Goal: Task Accomplishment & Management: Use online tool/utility

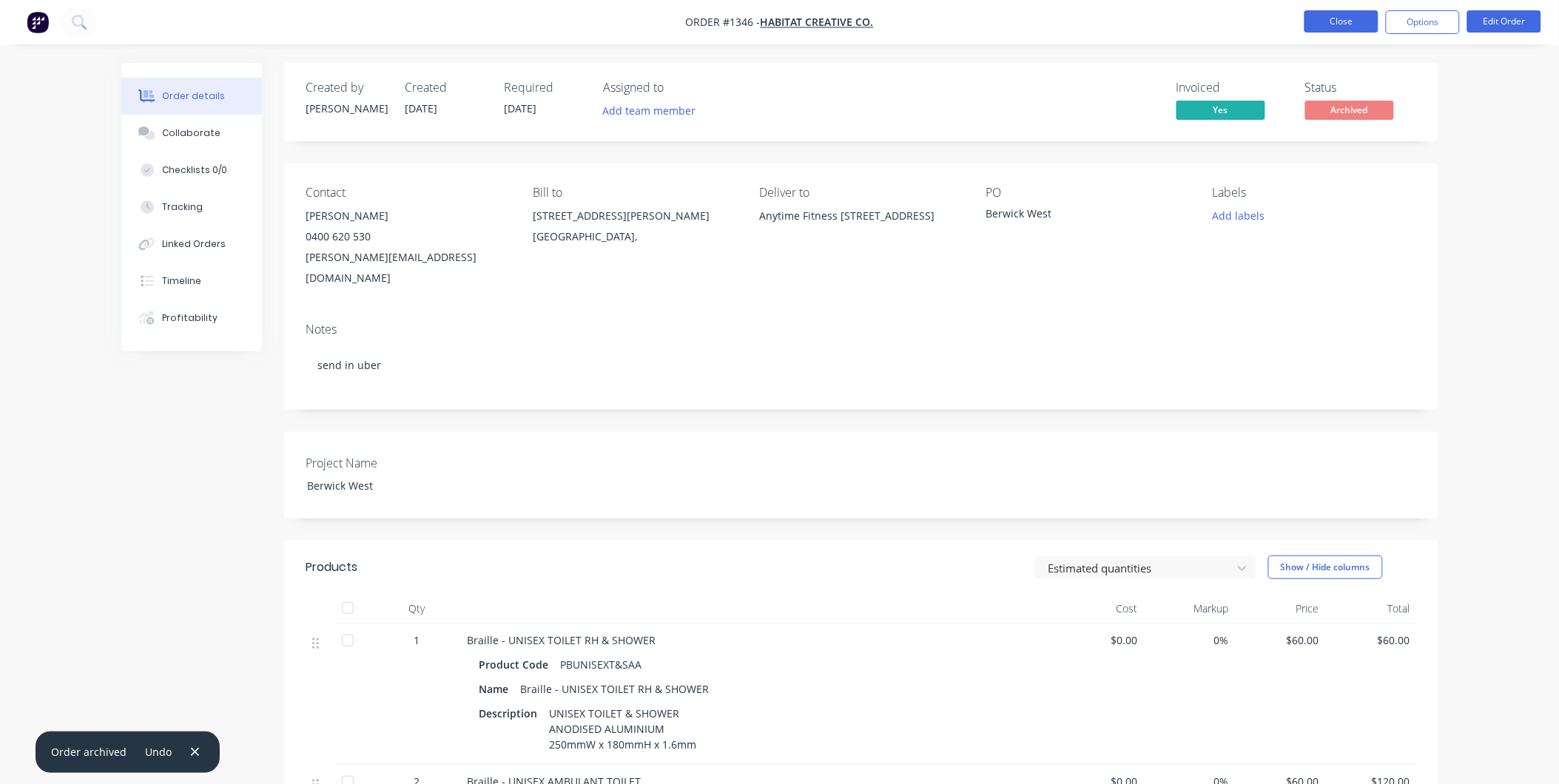
click at [1337, 17] on button "Close" at bounding box center [1341, 22] width 74 height 23
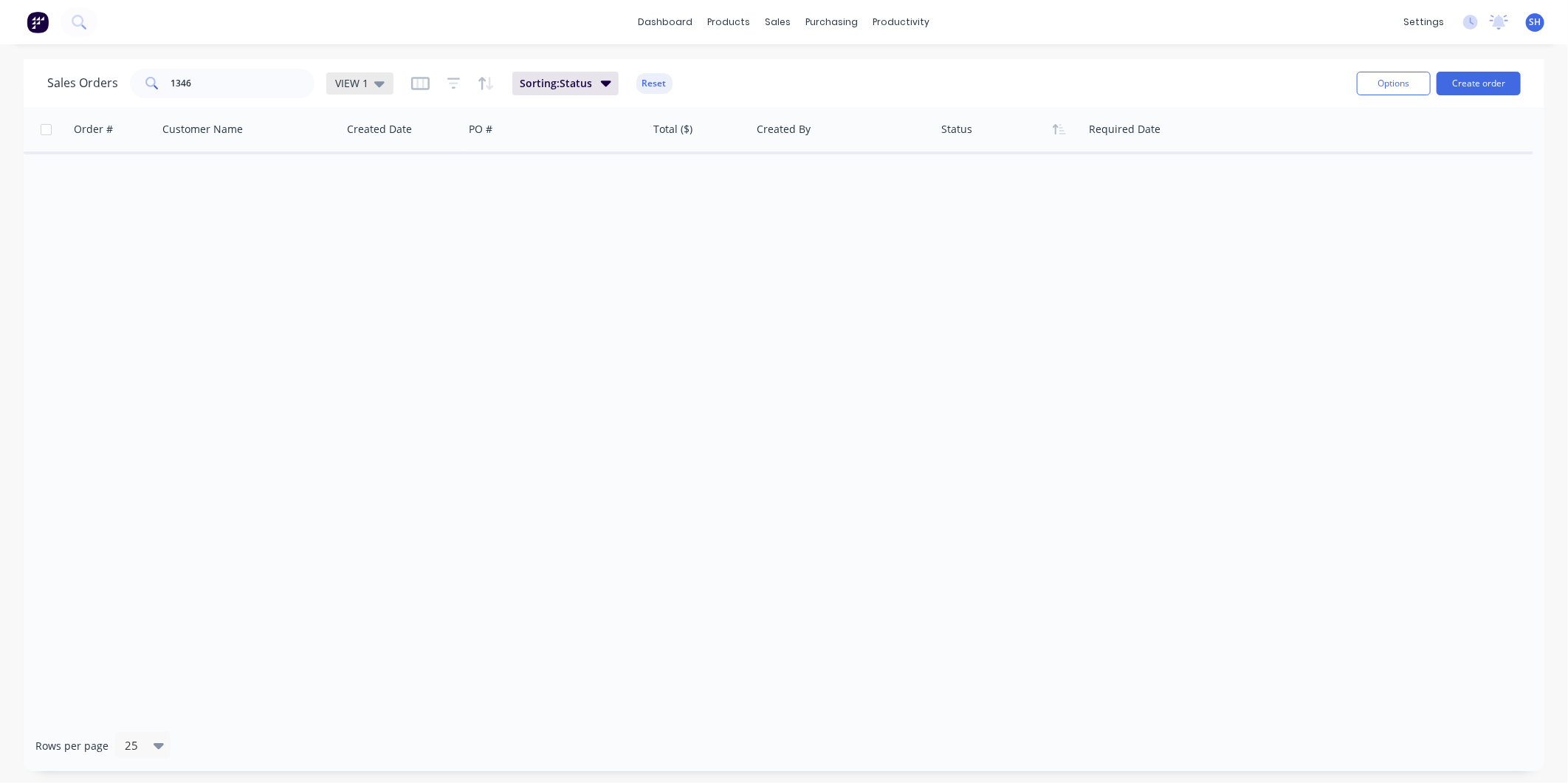
click at [365, 83] on span "VIEW 1" at bounding box center [351, 83] width 33 height 15
click at [349, 299] on button "To be Invoiced" at bounding box center [415, 297] width 168 height 17
click at [199, 74] on input "1346" at bounding box center [243, 83] width 144 height 29
drag, startPoint x: 216, startPoint y: 83, endPoint x: 166, endPoint y: 101, distance: 53.1
click at [166, 101] on div "Sales Orders 1346 To be Invoiced Filters: Status Sorting: Status Reset" at bounding box center [696, 83] width 1298 height 36
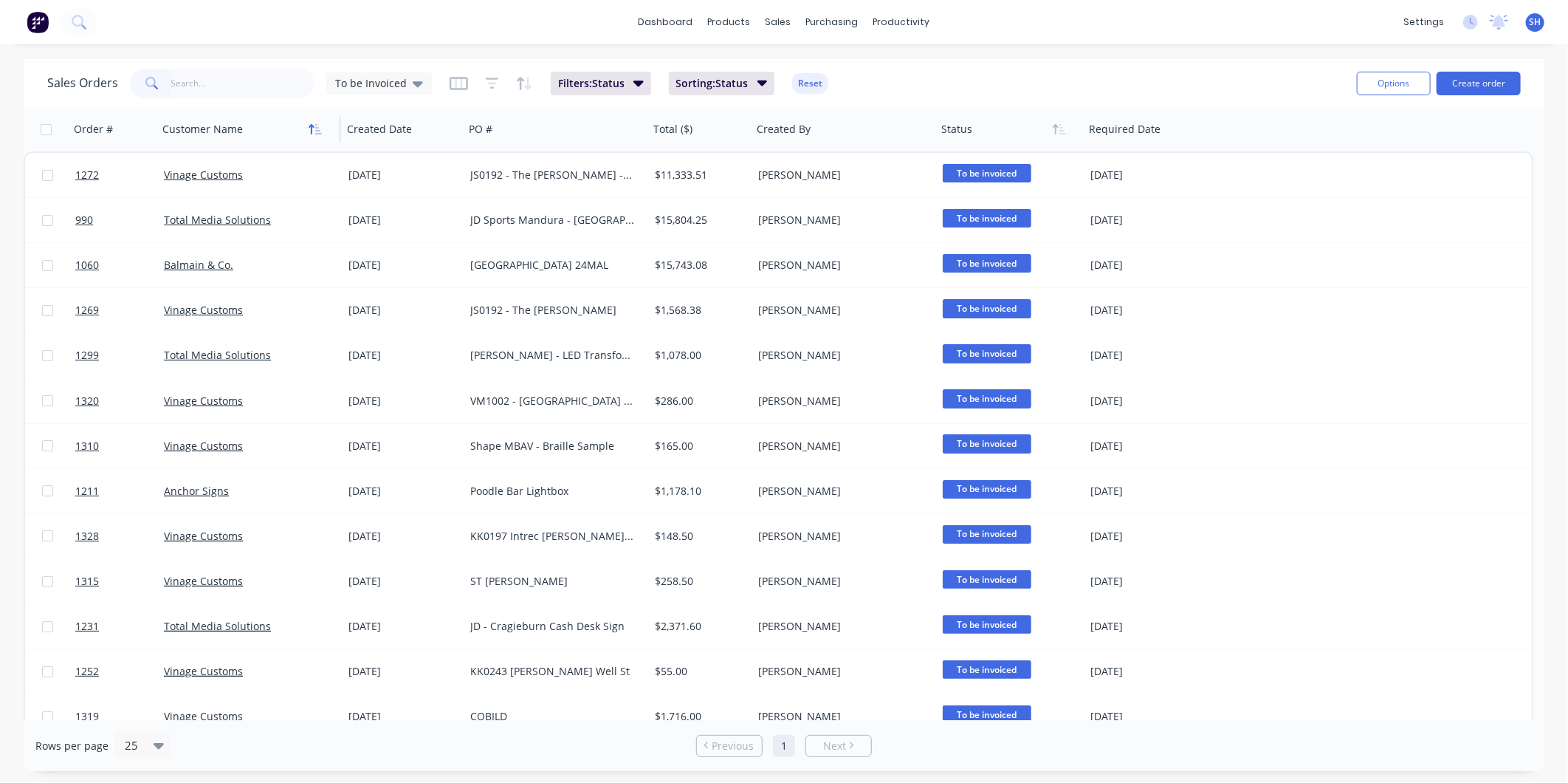
click at [313, 133] on icon "button" at bounding box center [315, 129] width 13 height 12
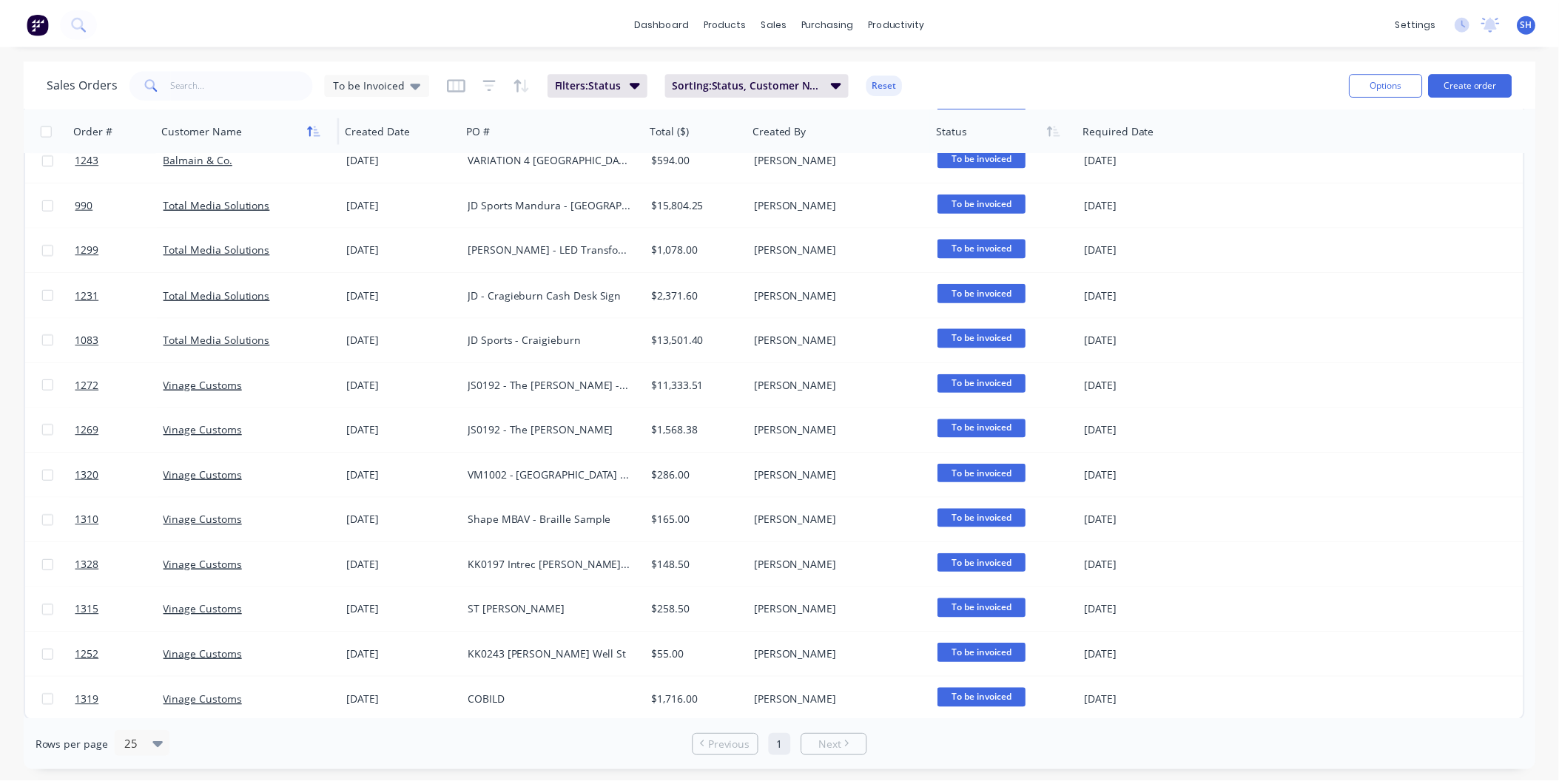
scroll to position [108, 0]
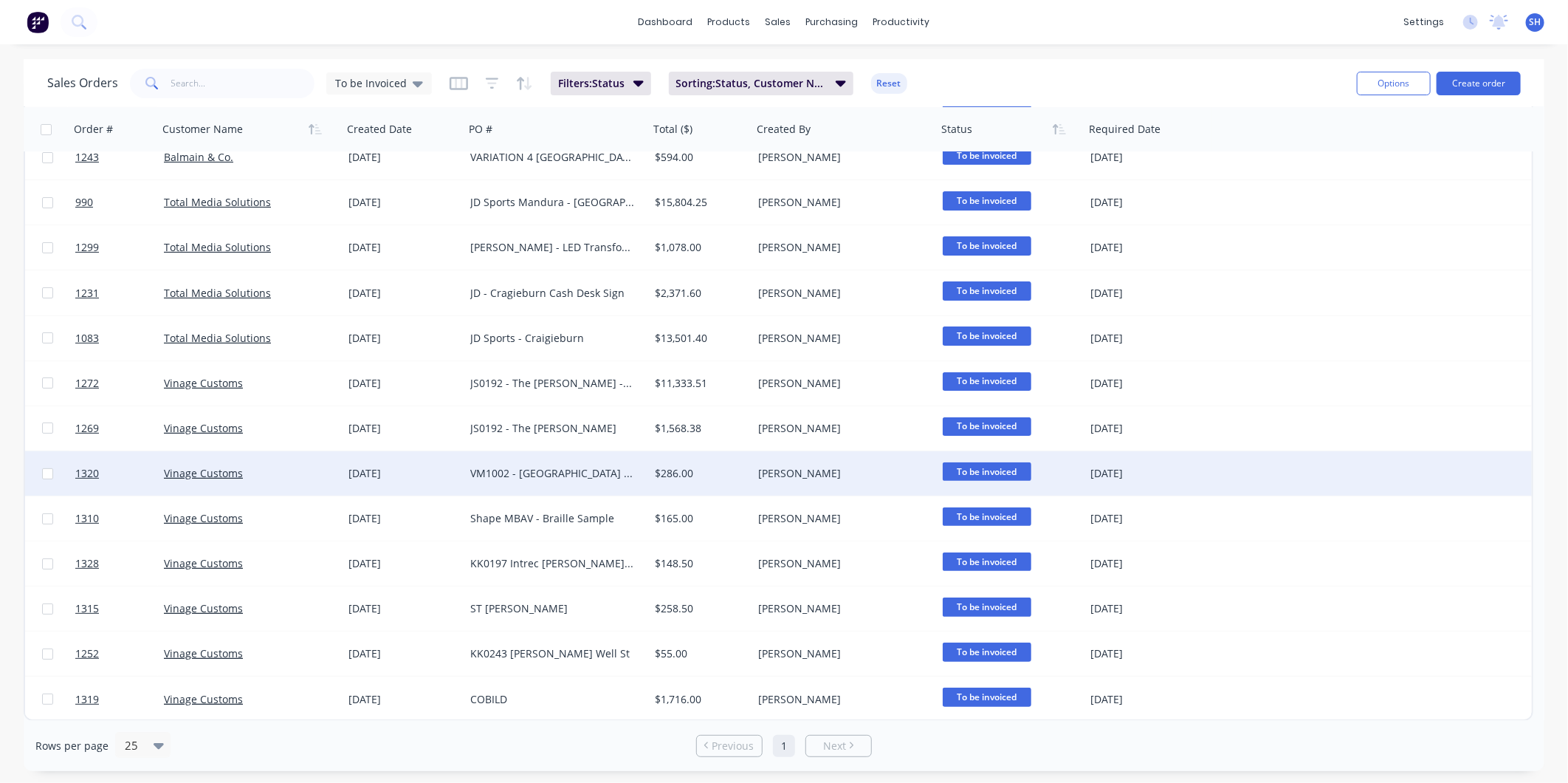
click at [283, 472] on div "Vinage Customs" at bounding box center [245, 473] width 164 height 15
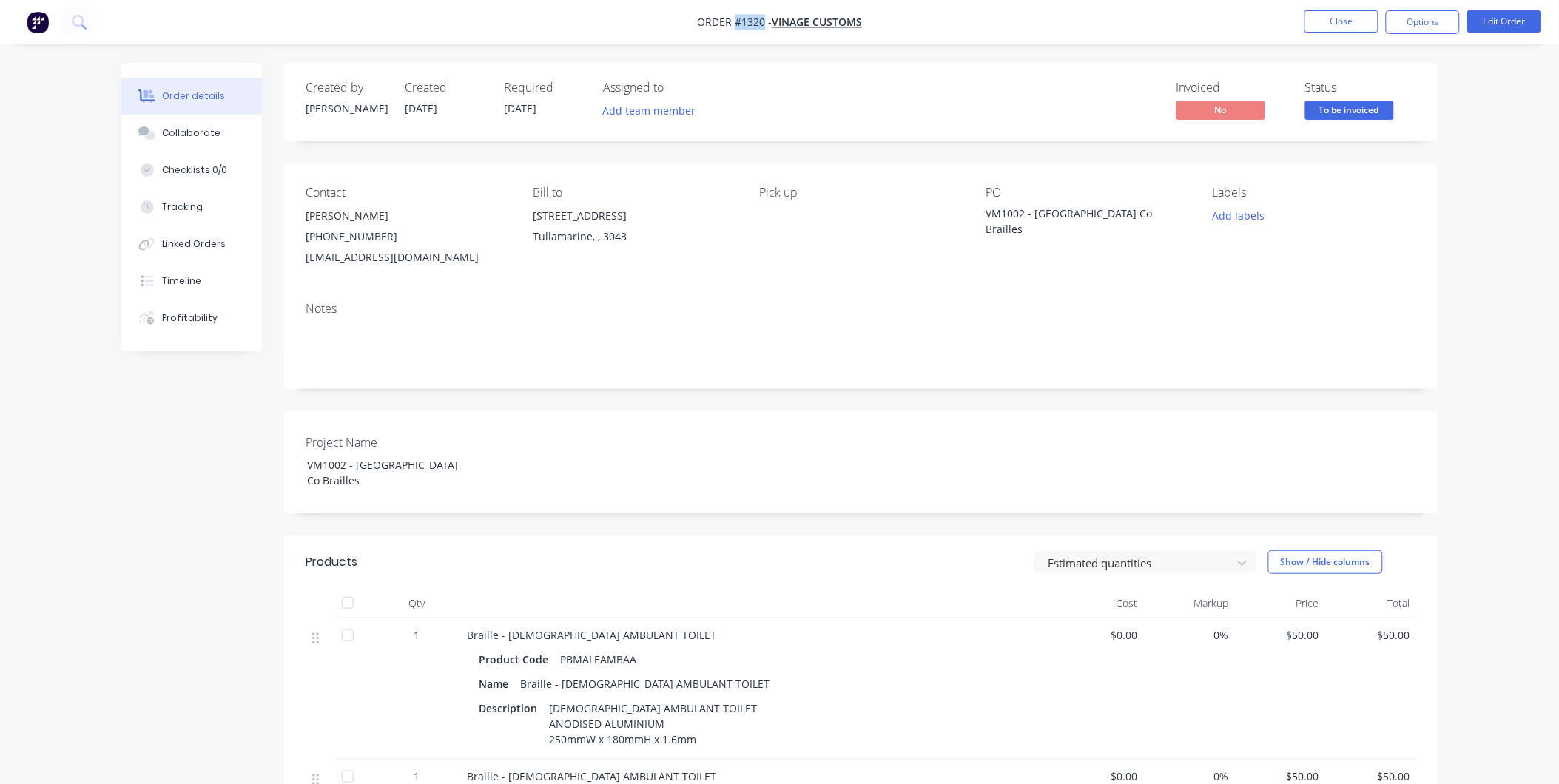
drag, startPoint x: 763, startPoint y: 19, endPoint x: 735, endPoint y: 18, distance: 28.0
click at [735, 18] on span "Order #1320 -" at bounding box center [734, 22] width 74 height 14
copy span "#1320"
drag, startPoint x: 1171, startPoint y: 212, endPoint x: 976, endPoint y: 211, distance: 195.0
click at [976, 211] on div "Contact Dylan (03) 9077 7759 design5@vinagecustoms.com Bill to 28 Garden Drive …" at bounding box center [861, 227] width 1155 height 126
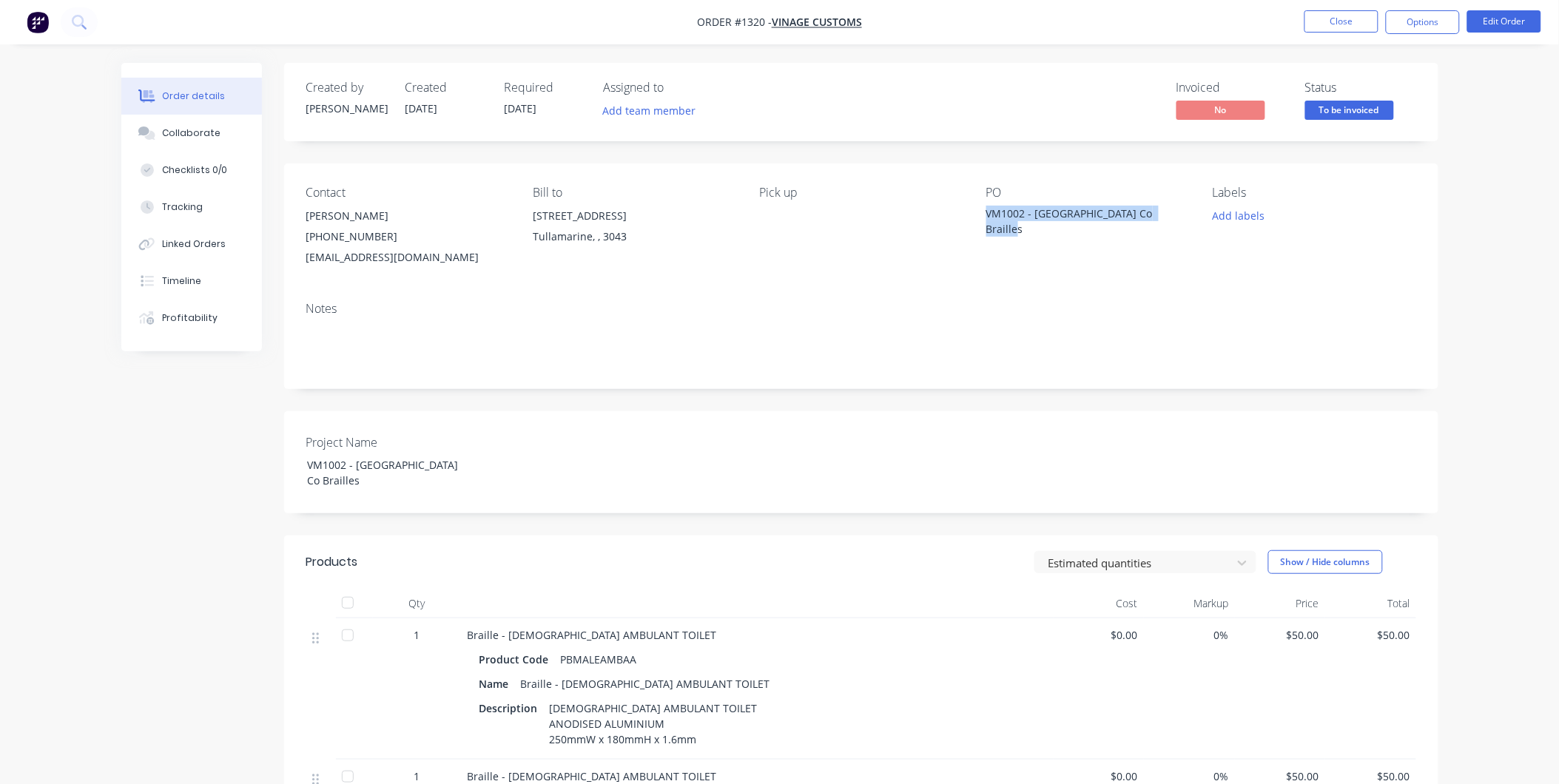
copy div "VM1002 - Kennett Building Co Brailles"
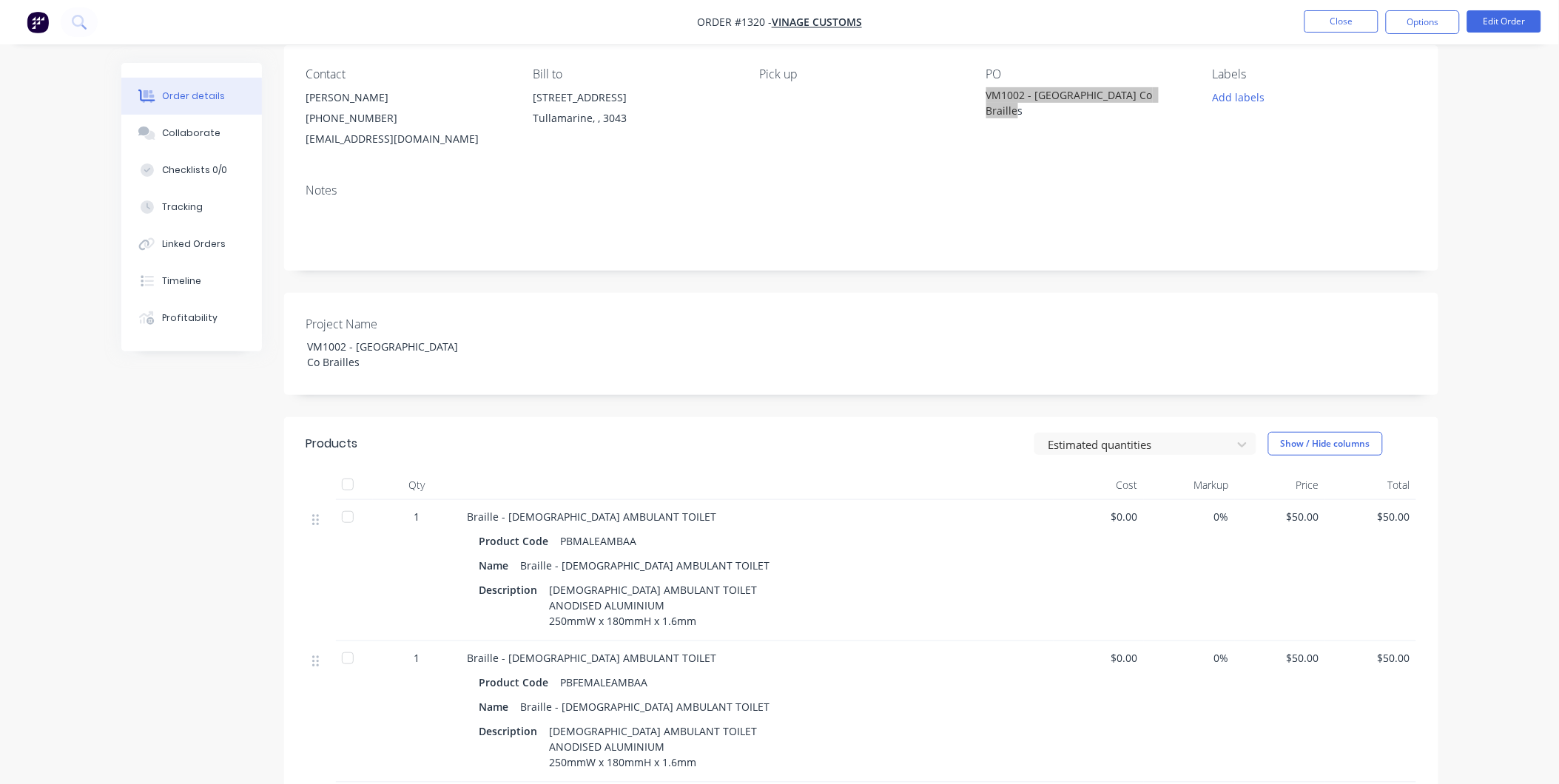
scroll to position [329, 0]
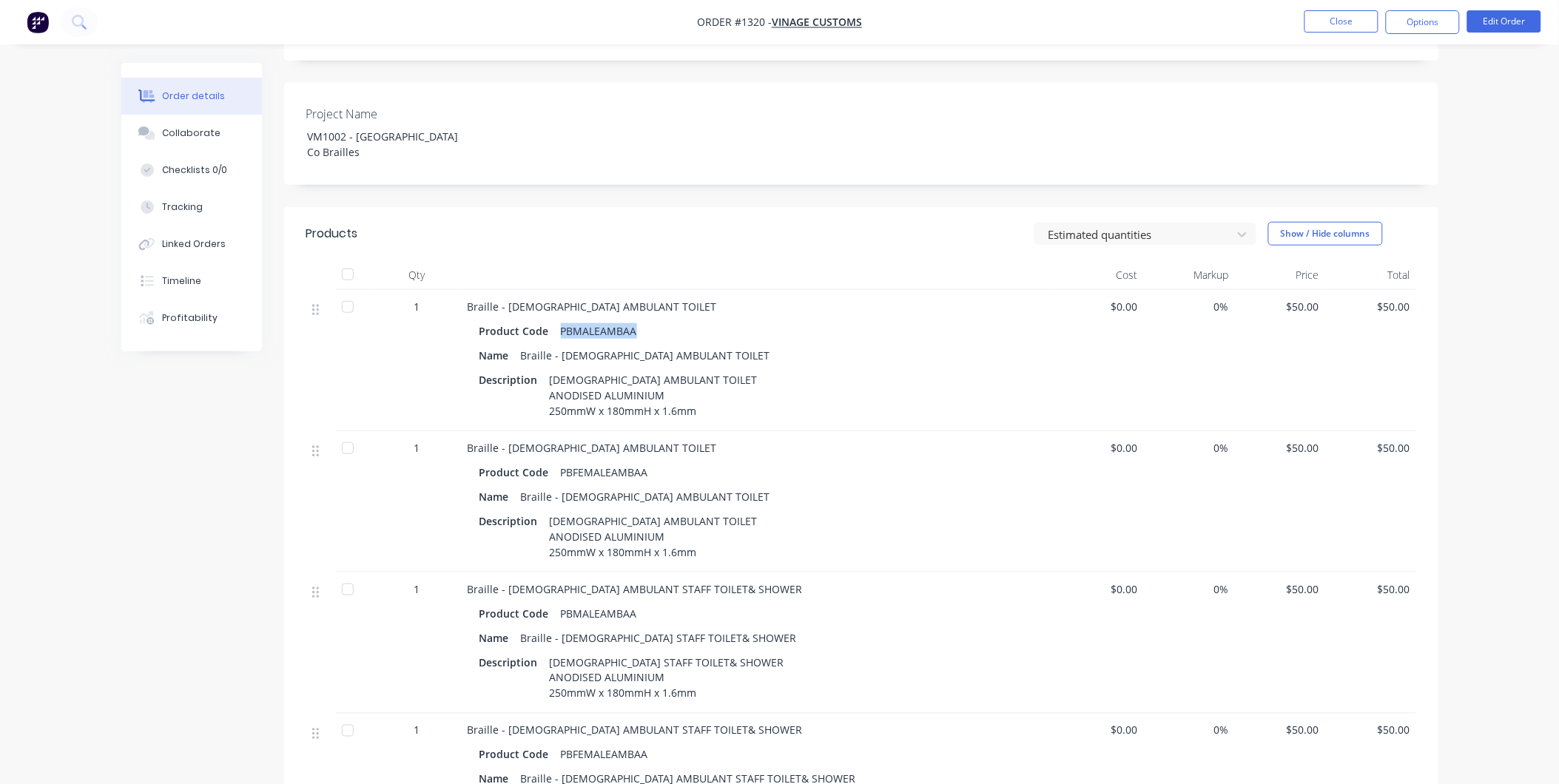
drag, startPoint x: 636, startPoint y: 335, endPoint x: 560, endPoint y: 328, distance: 76.3
click at [560, 328] on div "PBMALEAMBAA" at bounding box center [599, 331] width 88 height 22
copy div "PBMALEAMBAA"
drag, startPoint x: 644, startPoint y: 469, endPoint x: 560, endPoint y: 470, distance: 84.0
click at [560, 470] on div "PBFEMALEAMBAA" at bounding box center [604, 472] width 99 height 22
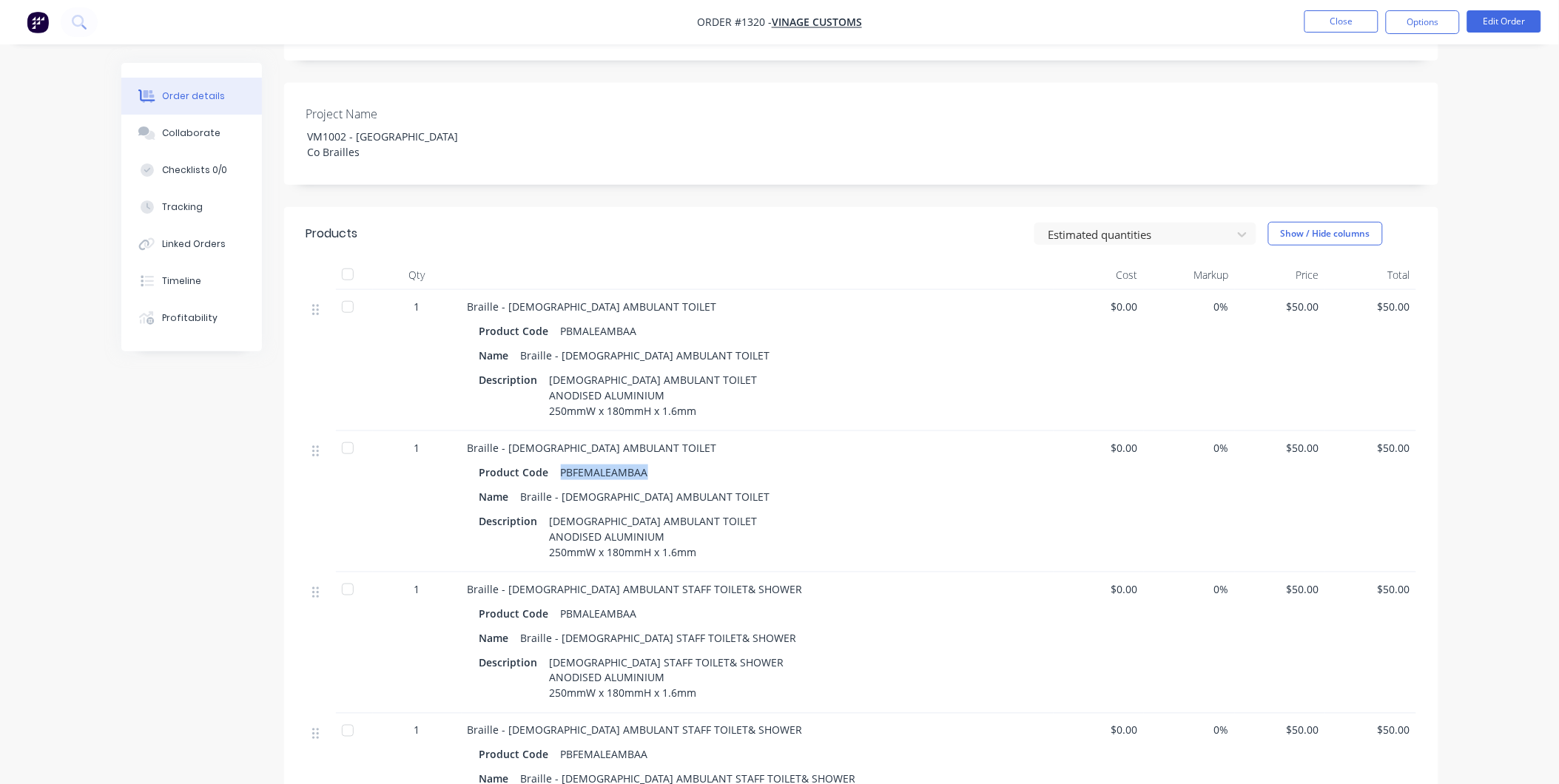
copy div "PBFEMALEAMBAA"
drag, startPoint x: 642, startPoint y: 608, endPoint x: 555, endPoint y: 611, distance: 87.1
click at [555, 611] on div "Product Code PBMALEAMBAA" at bounding box center [758, 613] width 556 height 22
copy div "PBMALEAMBAA"
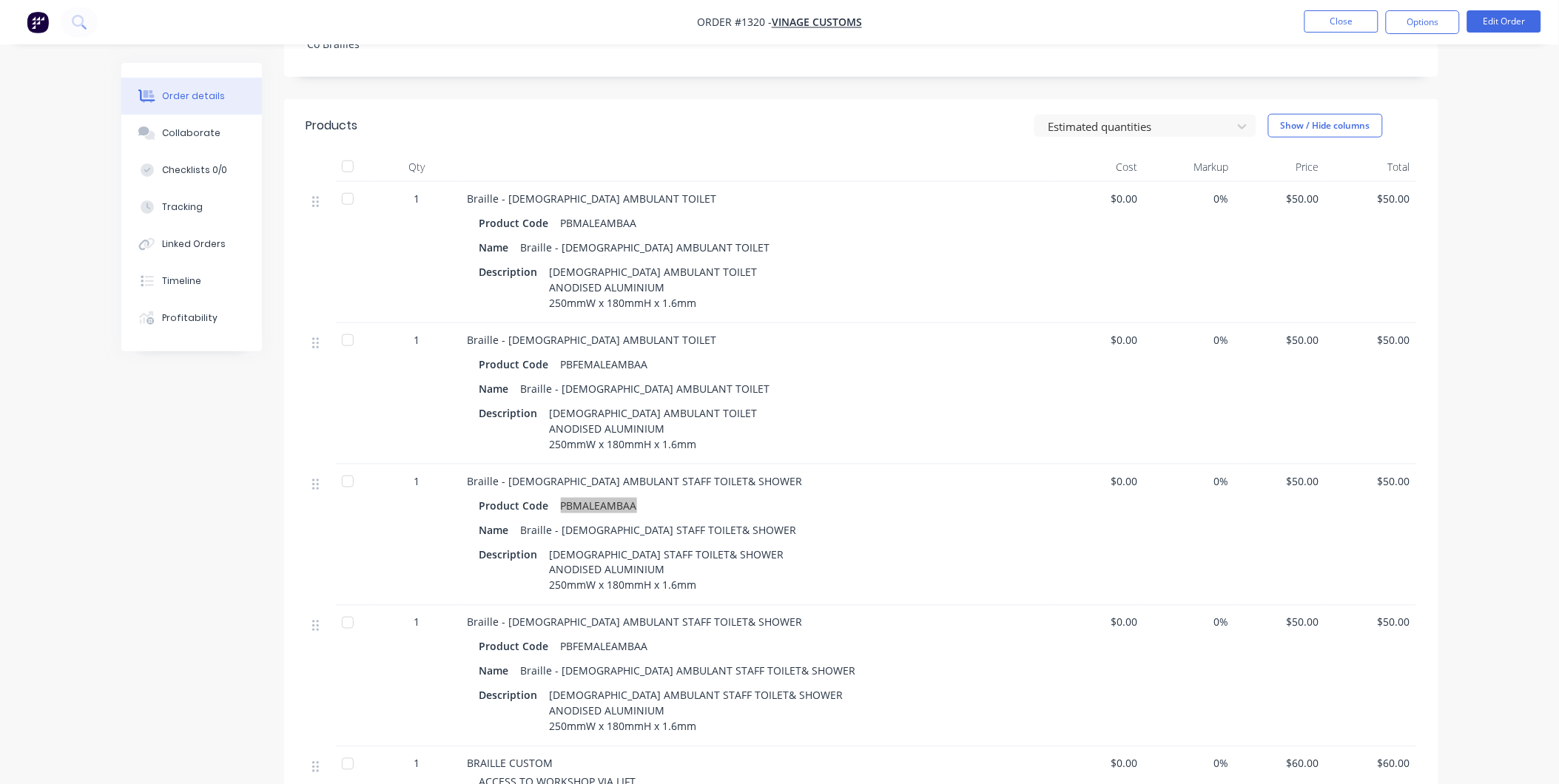
scroll to position [657, 0]
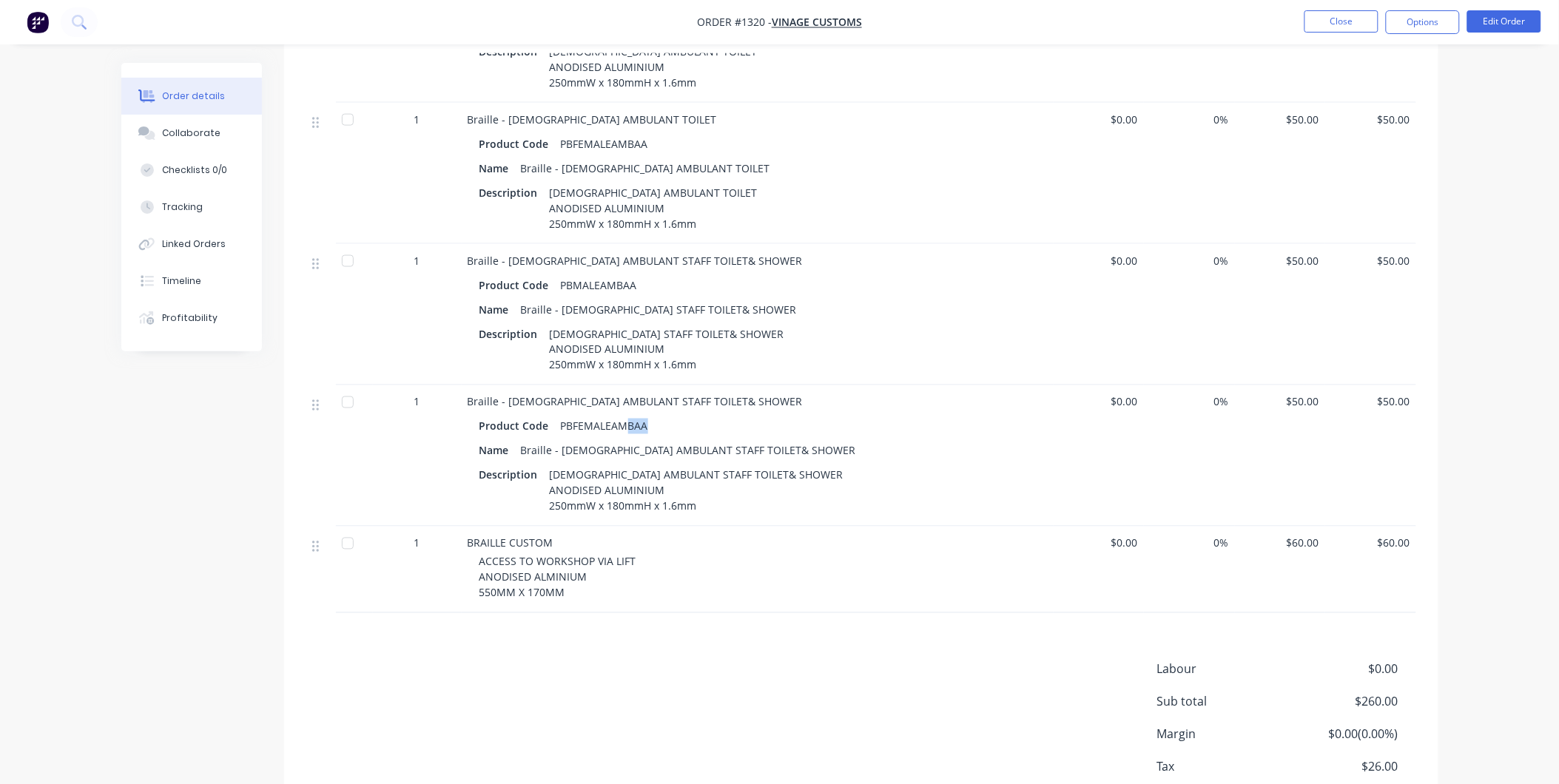
drag, startPoint x: 646, startPoint y: 429, endPoint x: 628, endPoint y: 429, distance: 18.0
click at [628, 429] on div "PBFEMALEAMBAA" at bounding box center [604, 426] width 99 height 22
drag, startPoint x: 467, startPoint y: 542, endPoint x: 577, endPoint y: 592, distance: 120.8
click at [577, 592] on div "BRAILLE CUSTOM ACCESS TO WORKSHOP VIA LIFT ANODISED ALMINIUM 550MM X 170MM" at bounding box center [758, 570] width 592 height 87
drag, startPoint x: 577, startPoint y: 592, endPoint x: 714, endPoint y: 639, distance: 144.8
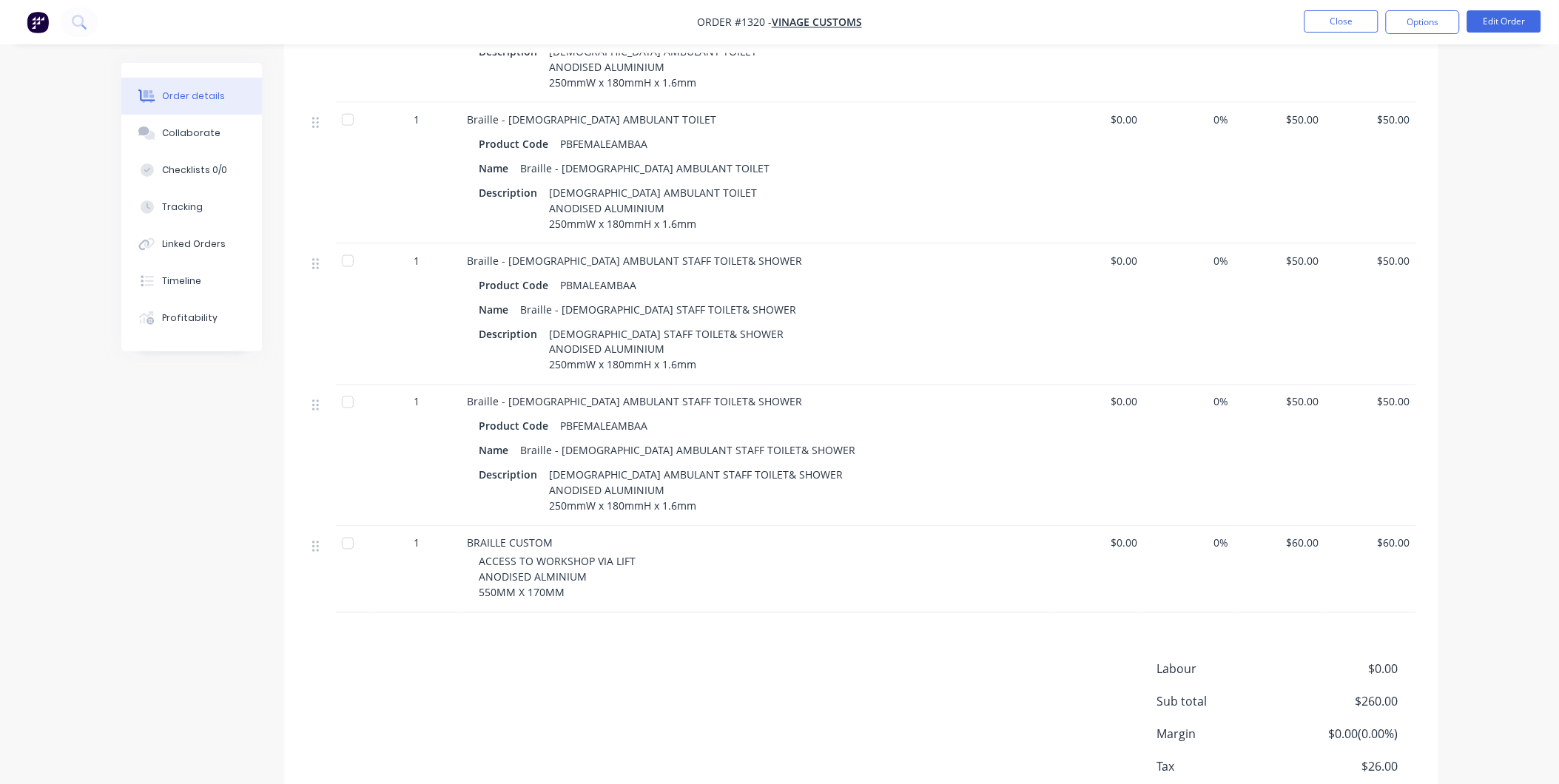
click at [714, 639] on div "Products Estimated quantities Show / Hide columns Qty Cost Markup Price Total 1…" at bounding box center [861, 367] width 1155 height 976
drag, startPoint x: 646, startPoint y: 425, endPoint x: 559, endPoint y: 420, distance: 87.1
click at [559, 420] on div "PBFEMALEAMBAA" at bounding box center [604, 426] width 99 height 22
copy div "PBFEMALEAMBAA"
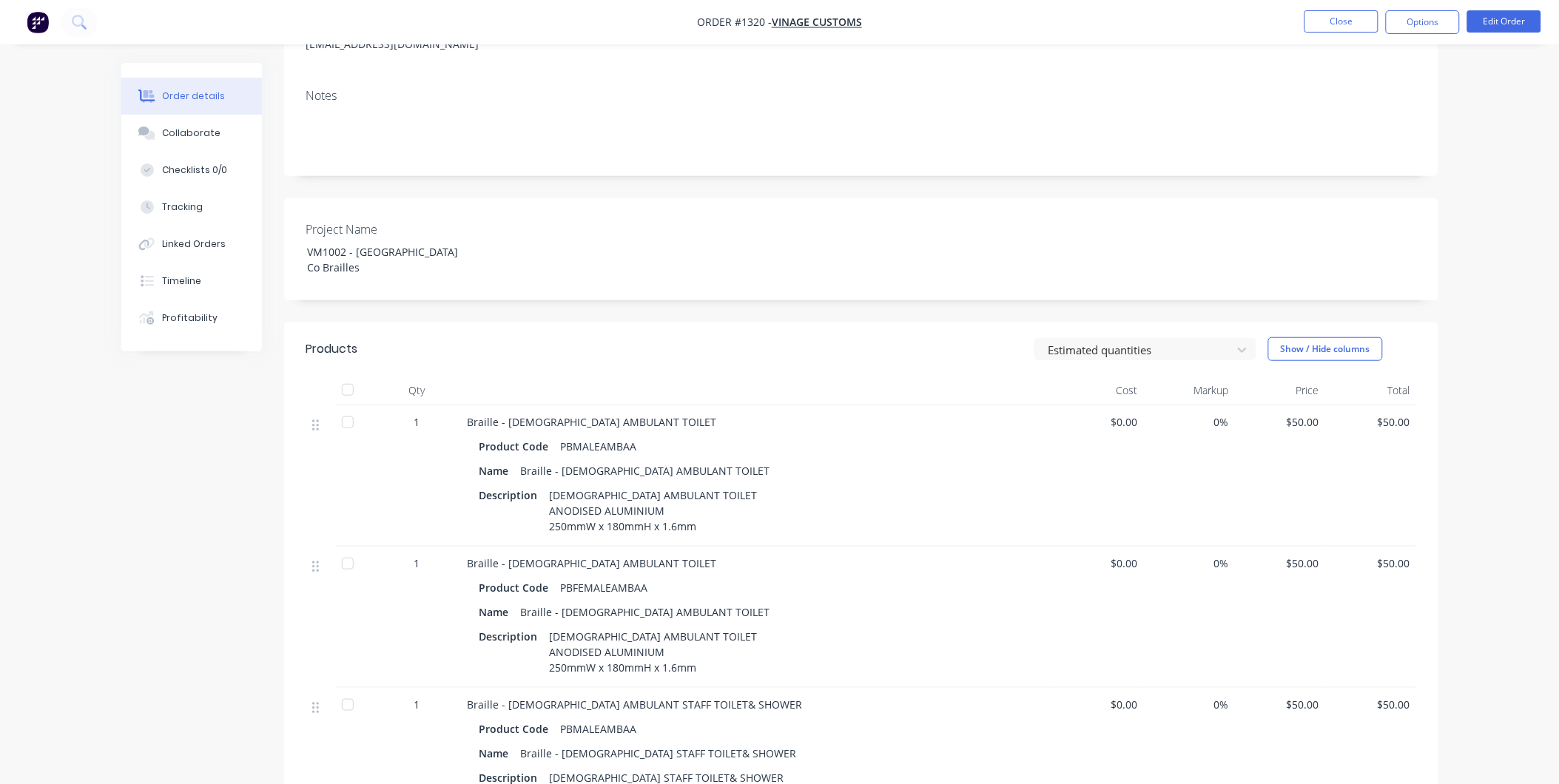
scroll to position [82, 0]
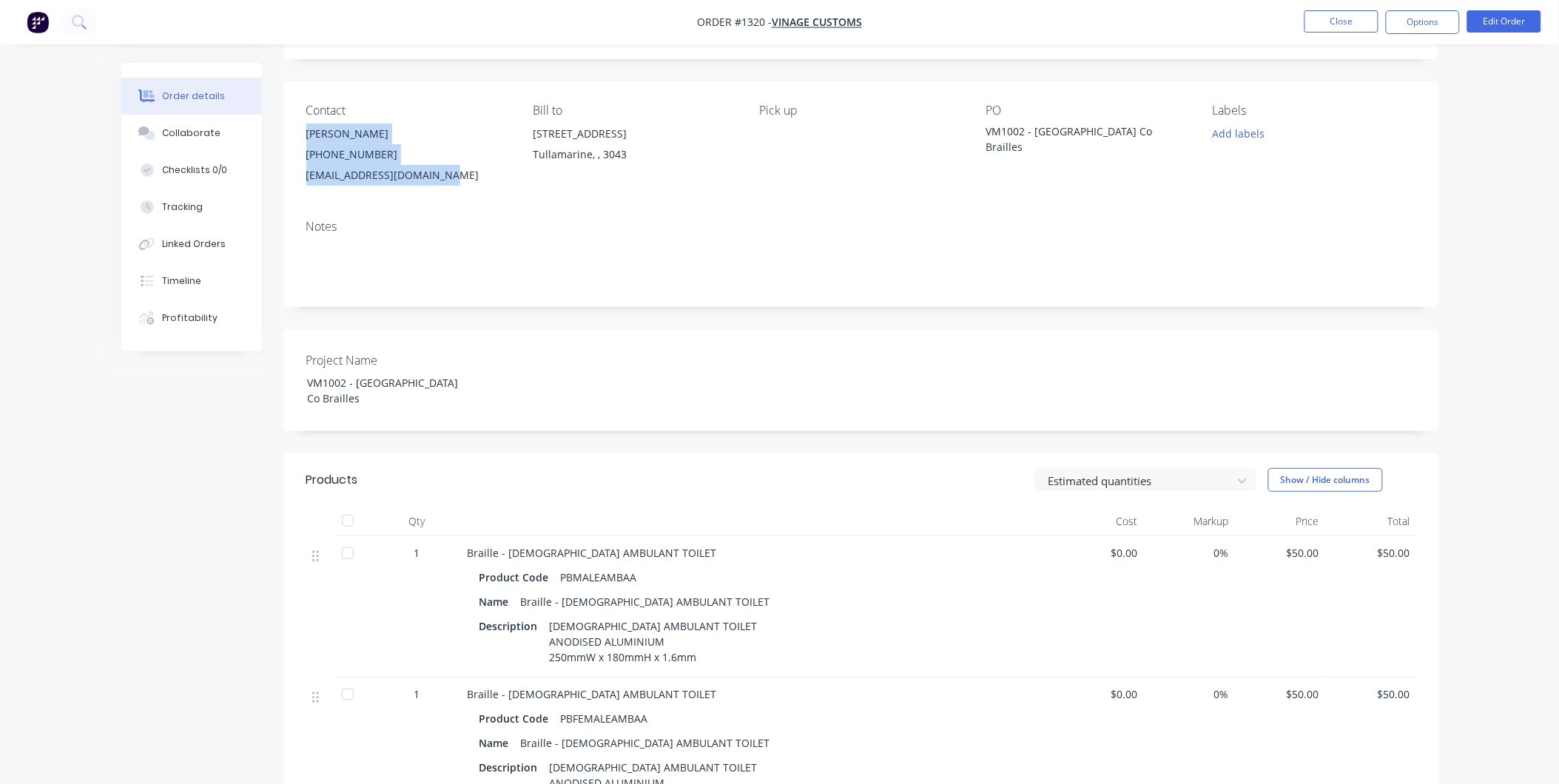
drag, startPoint x: 306, startPoint y: 135, endPoint x: 450, endPoint y: 179, distance: 150.6
click at [450, 179] on div "Dylan (03) 9077 7759 design5@vinagecustoms.com" at bounding box center [407, 155] width 203 height 62
copy div "Dylan (03) 9077 7759 design5@vinagecustoms.com"
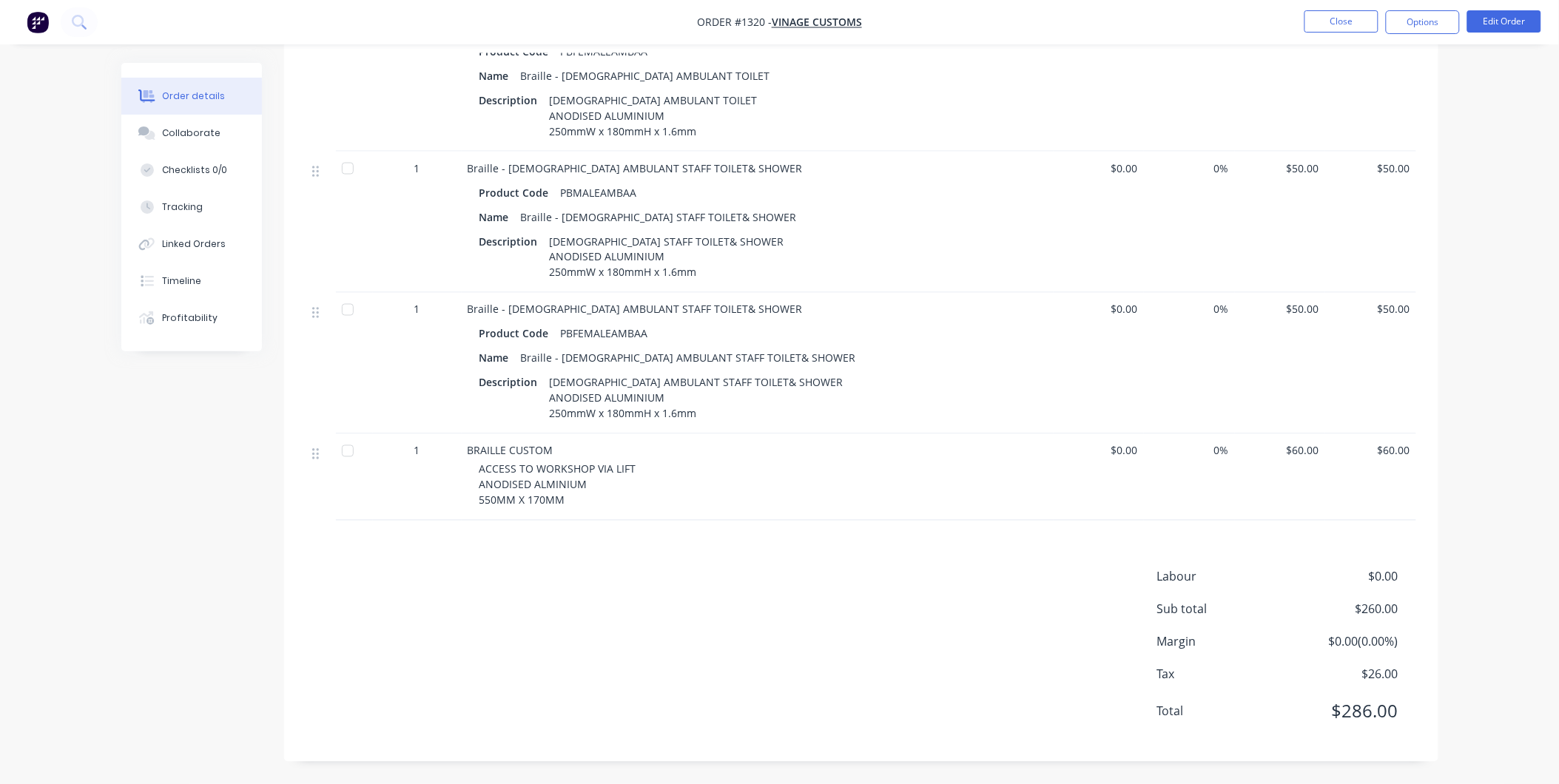
scroll to position [750, 0]
click at [1445, 24] on button "Options" at bounding box center [1422, 22] width 74 height 24
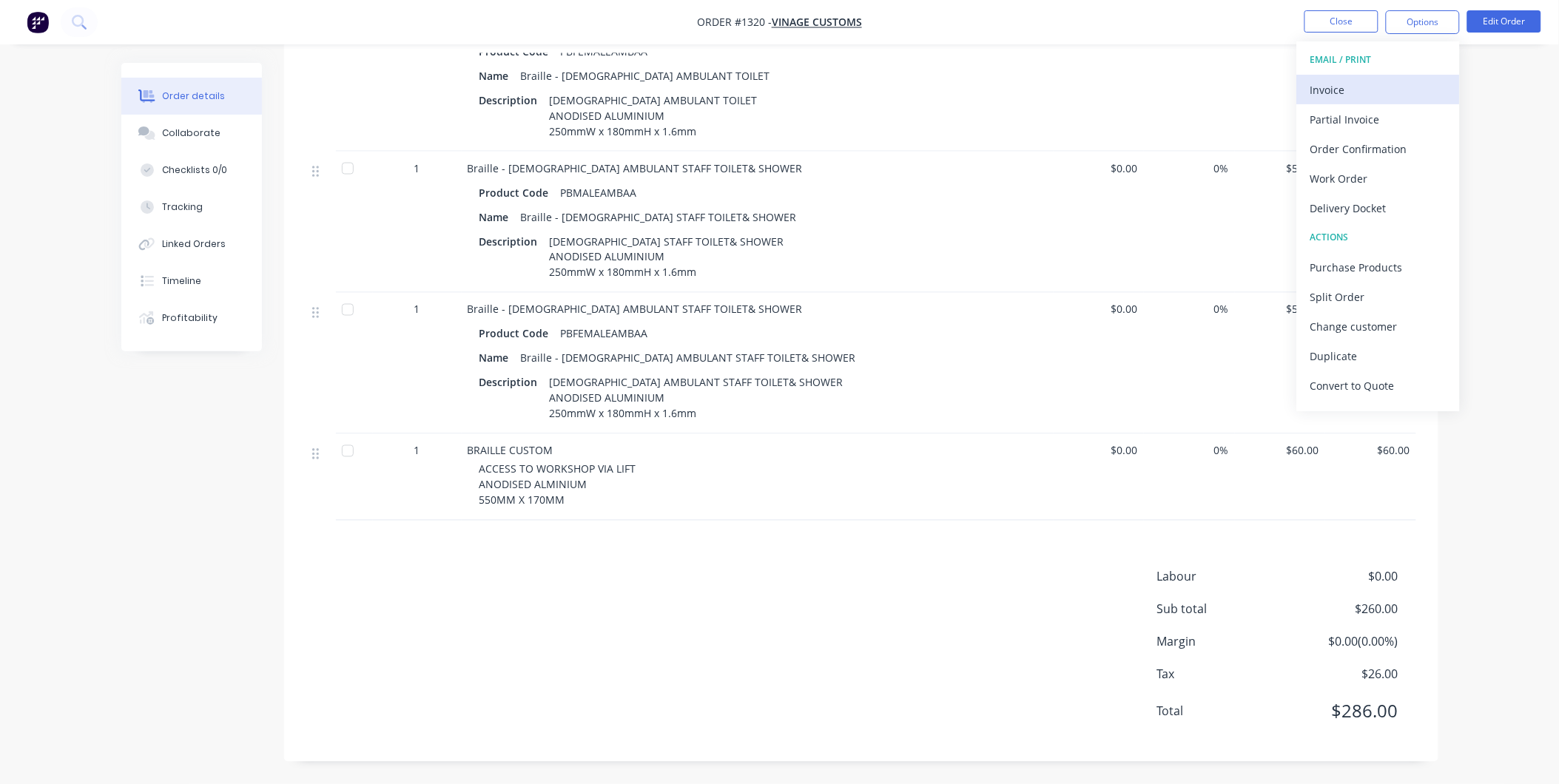
click at [1412, 79] on div "Invoice" at bounding box center [1378, 90] width 136 height 22
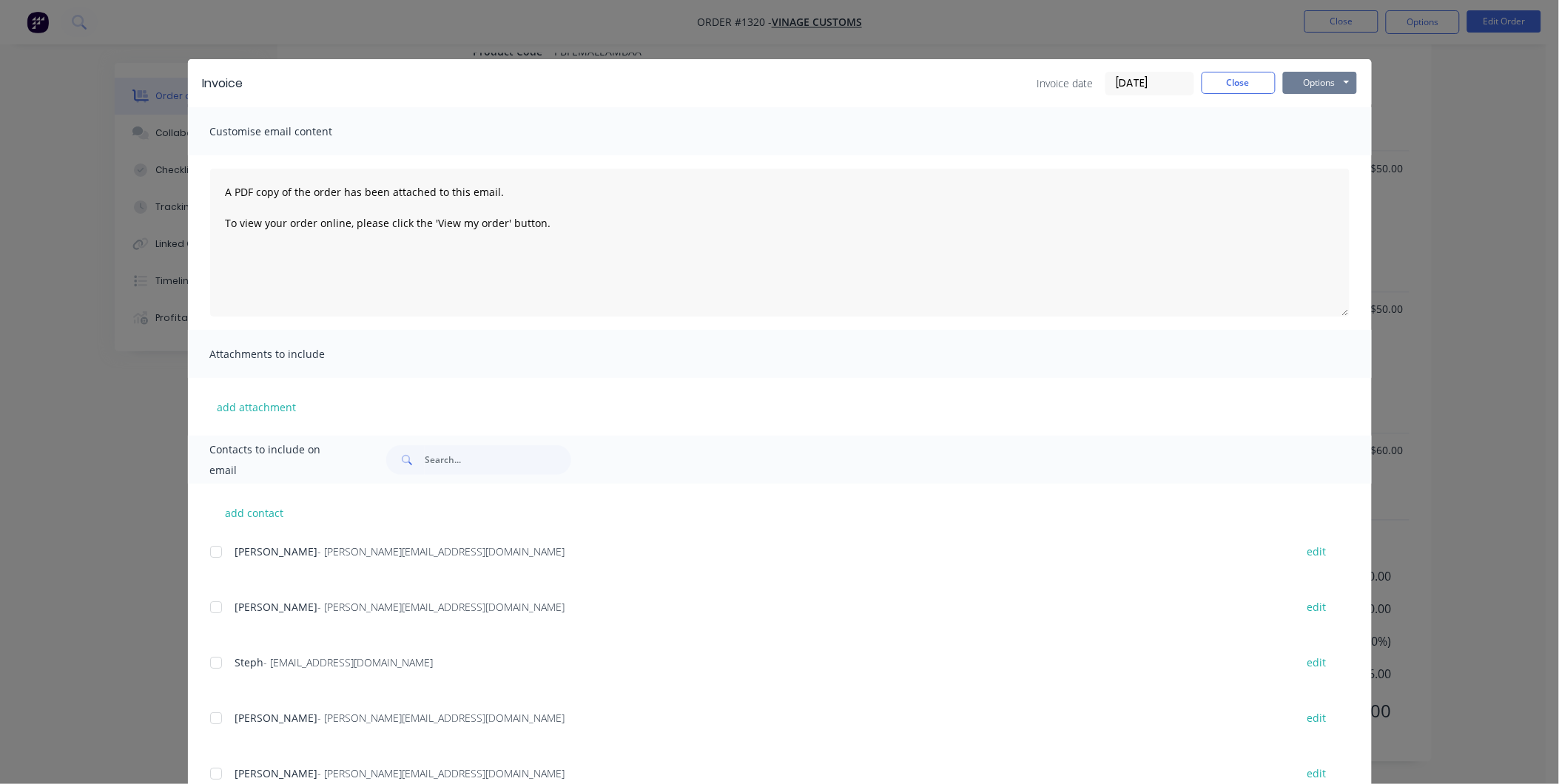
click at [1332, 74] on button "Options" at bounding box center [1320, 83] width 74 height 23
click at [1315, 128] on button "Print" at bounding box center [1330, 134] width 94 height 24
drag, startPoint x: 1241, startPoint y: 87, endPoint x: 1248, endPoint y: 82, distance: 8.6
click at [1240, 87] on button "Close" at bounding box center [1239, 83] width 74 height 23
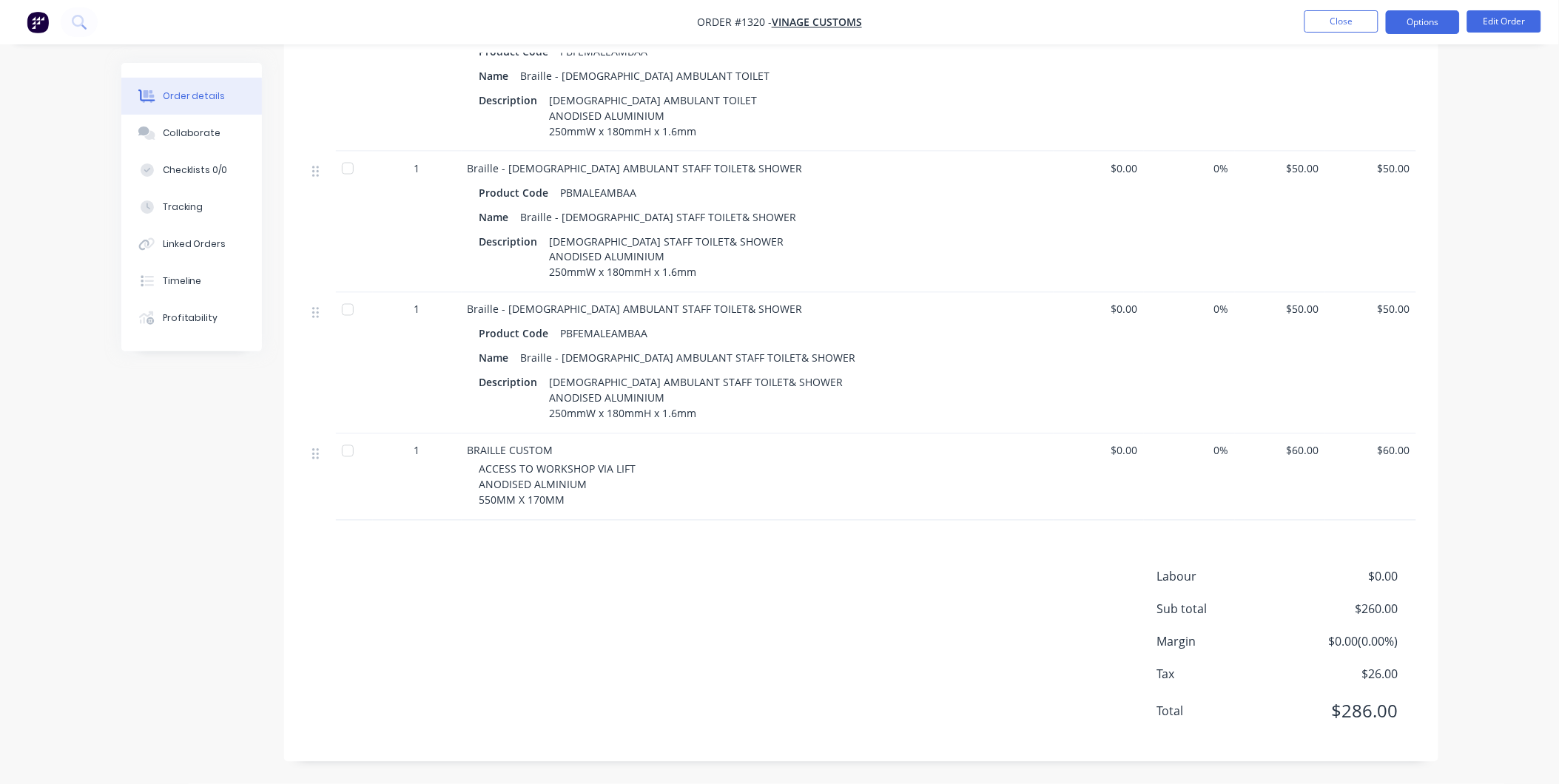
click at [1437, 23] on button "Options" at bounding box center [1422, 22] width 74 height 24
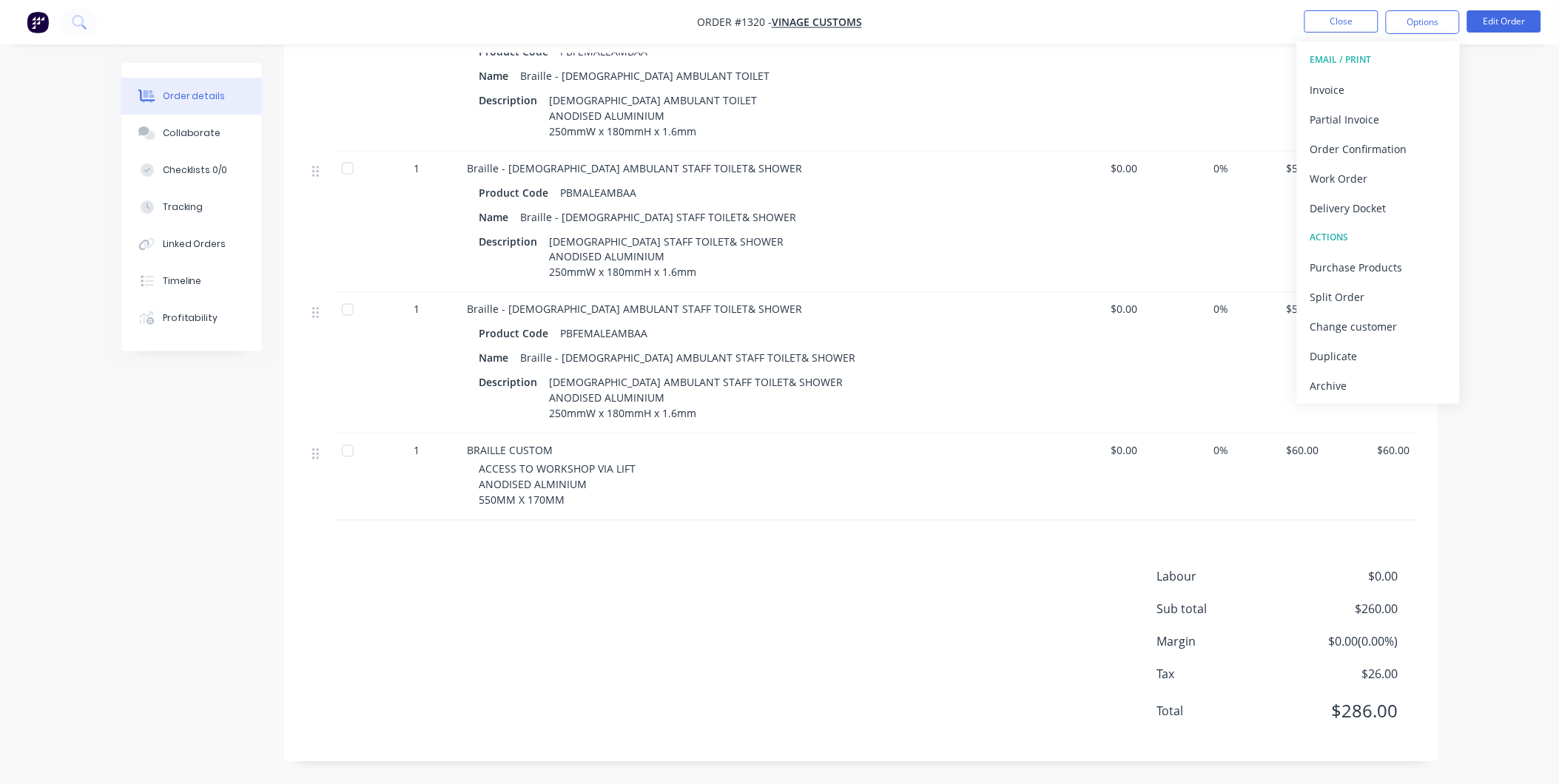
drag, startPoint x: 1393, startPoint y: 379, endPoint x: 1370, endPoint y: 379, distance: 23.0
click at [1392, 379] on div "Archive" at bounding box center [1378, 385] width 136 height 22
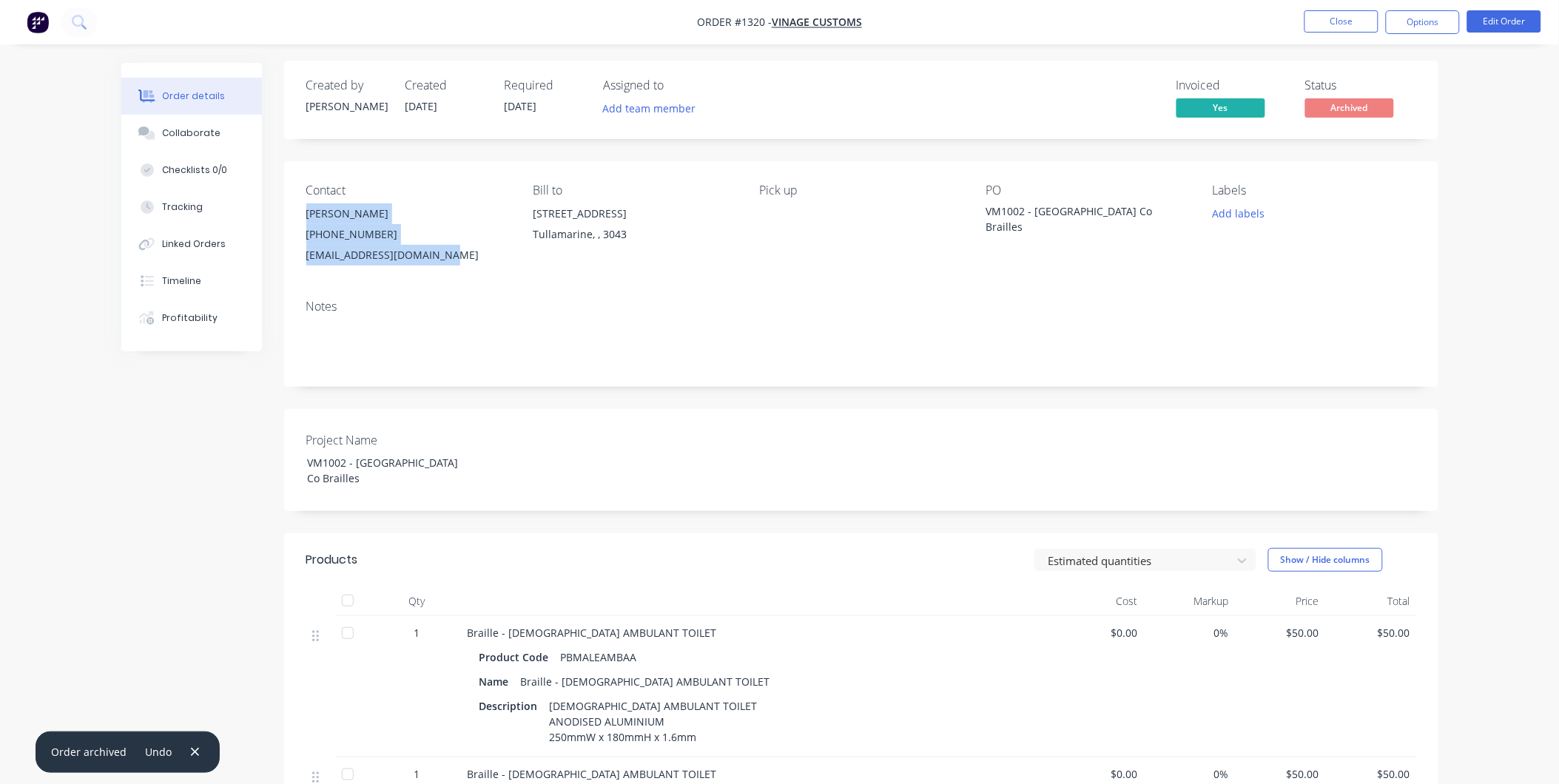
scroll to position [0, 0]
click at [1510, 101] on div "Order details Collaborate Checklists 0/0 Tracking Linked Orders Timeline Profit…" at bounding box center [780, 766] width 1559 height 1533
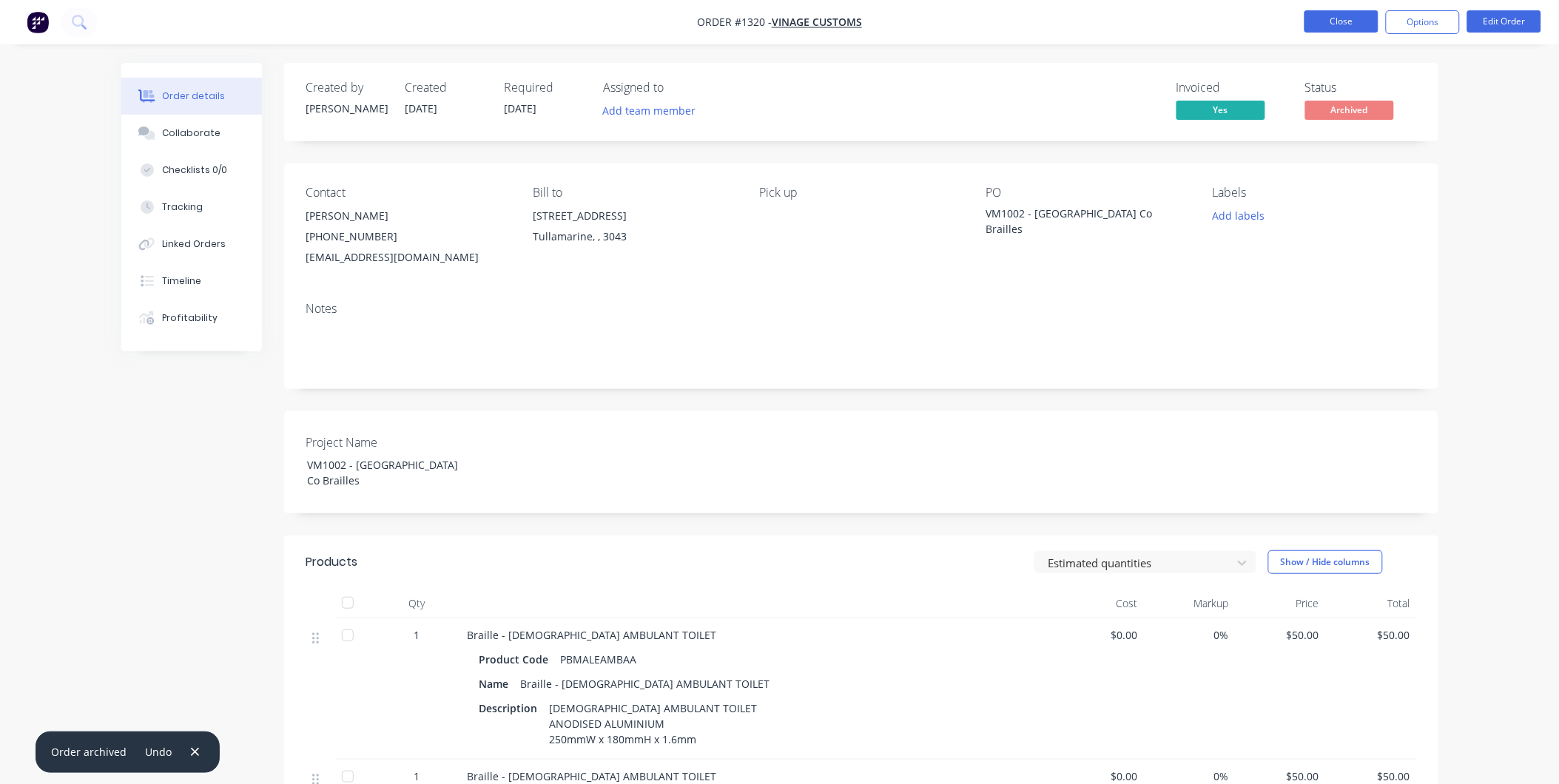
click at [1350, 26] on button "Close" at bounding box center [1341, 22] width 74 height 23
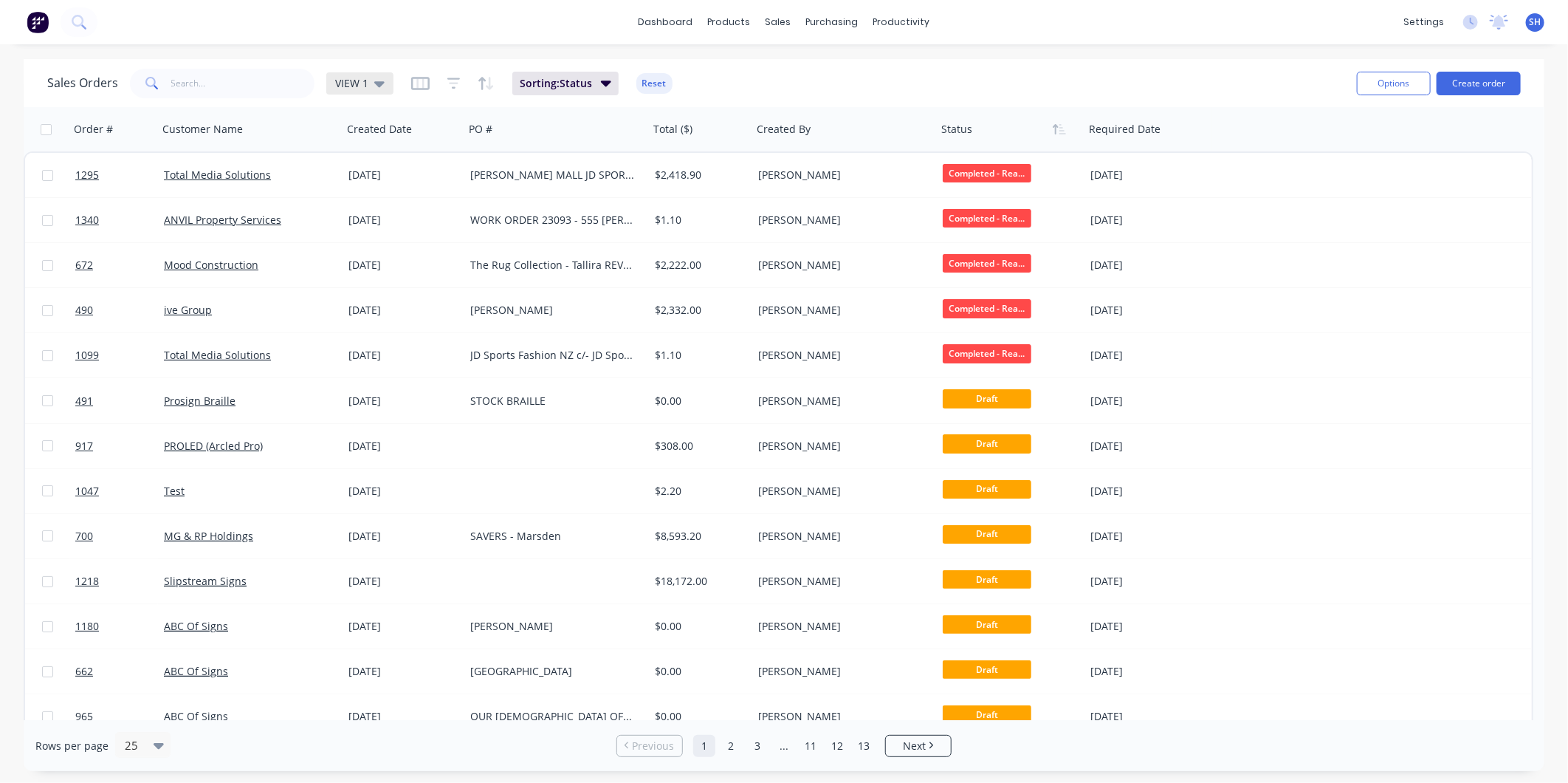
click at [368, 83] on div "VIEW 1" at bounding box center [359, 84] width 50 height 13
click at [393, 299] on button "To be Invoiced" at bounding box center [415, 297] width 168 height 17
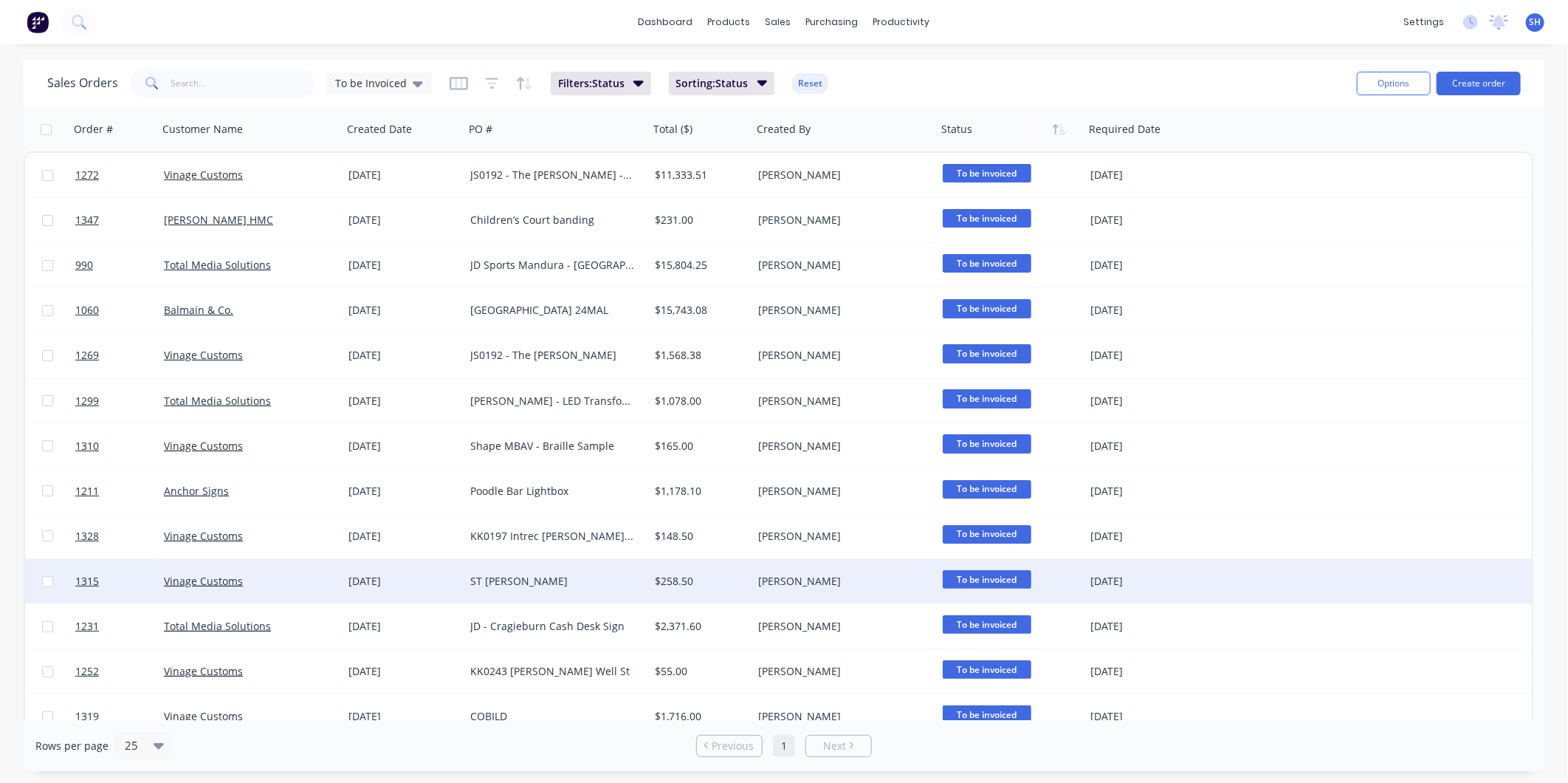
click at [325, 578] on div "Vinage Customs" at bounding box center [245, 582] width 164 height 15
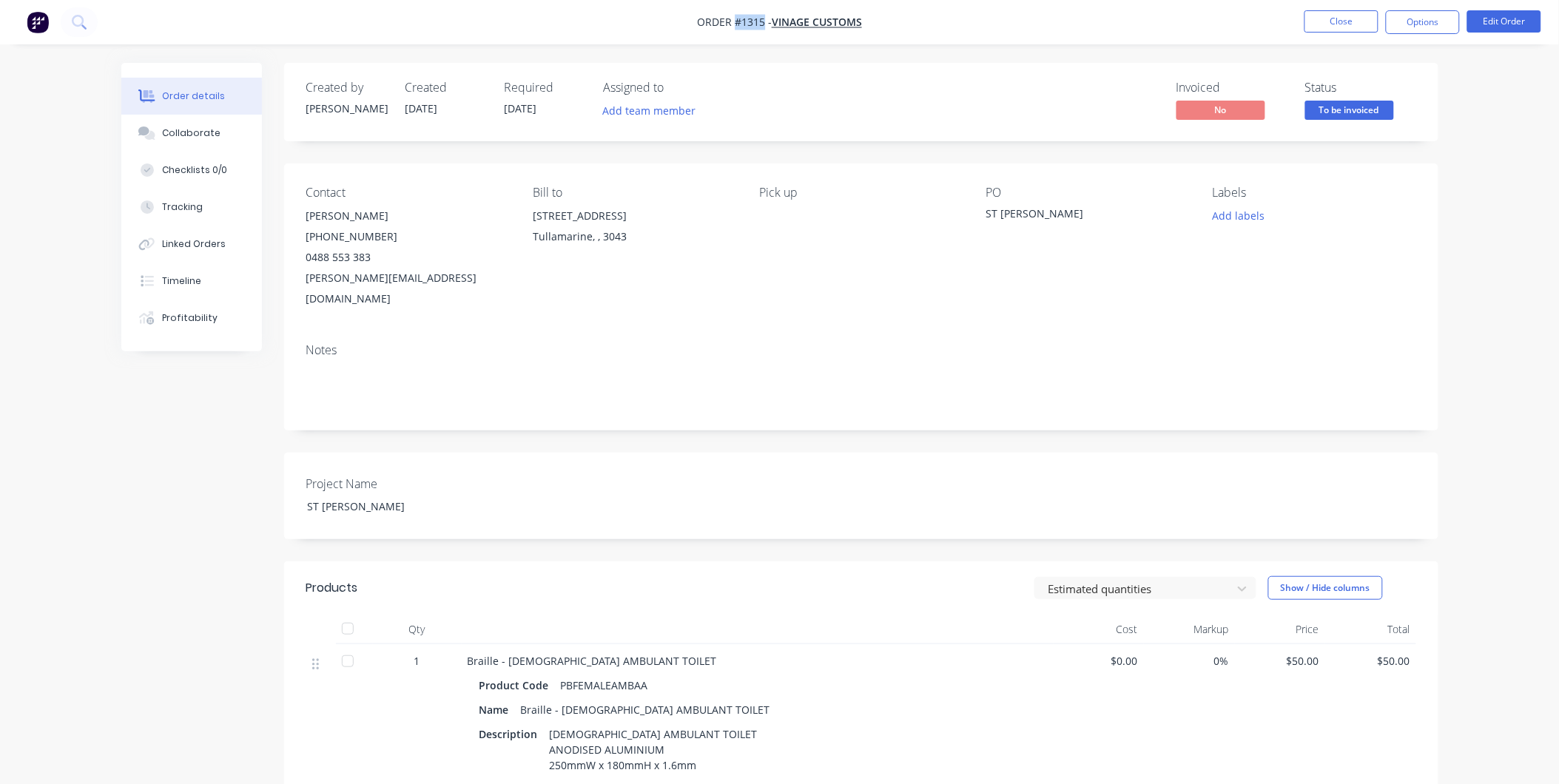
drag, startPoint x: 763, startPoint y: 23, endPoint x: 735, endPoint y: 25, distance: 28.1
click at [735, 25] on span "Order #1315 -" at bounding box center [734, 22] width 74 height 14
copy span "#1315"
click at [1028, 205] on div "ST JOHNS" at bounding box center [1079, 216] width 185 height 21
drag, startPoint x: 1031, startPoint y: 205, endPoint x: 987, endPoint y: 207, distance: 44.0
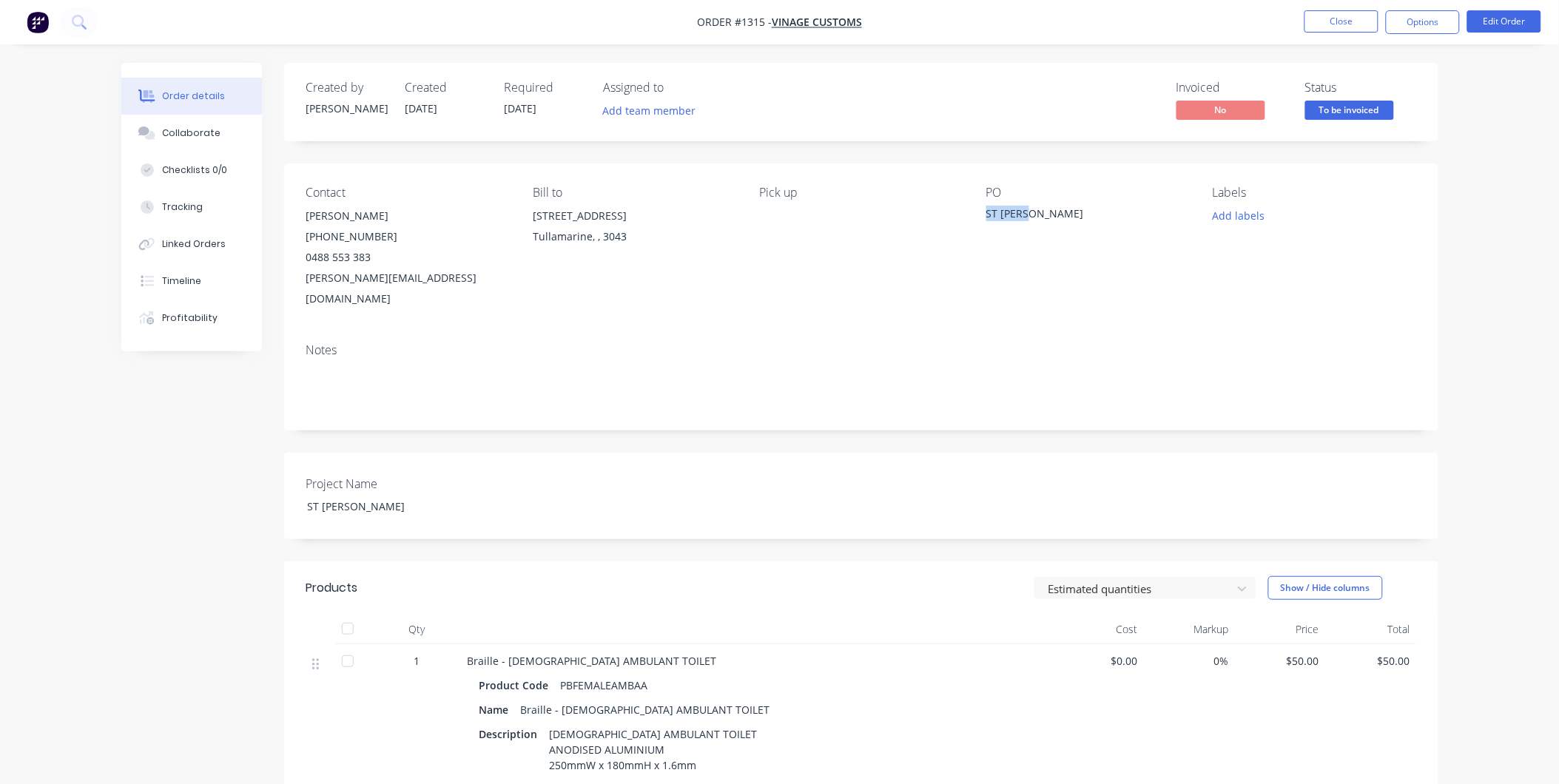
click at [987, 207] on div "ST JOHNS" at bounding box center [1079, 216] width 185 height 21
copy div "ST JOHNS"
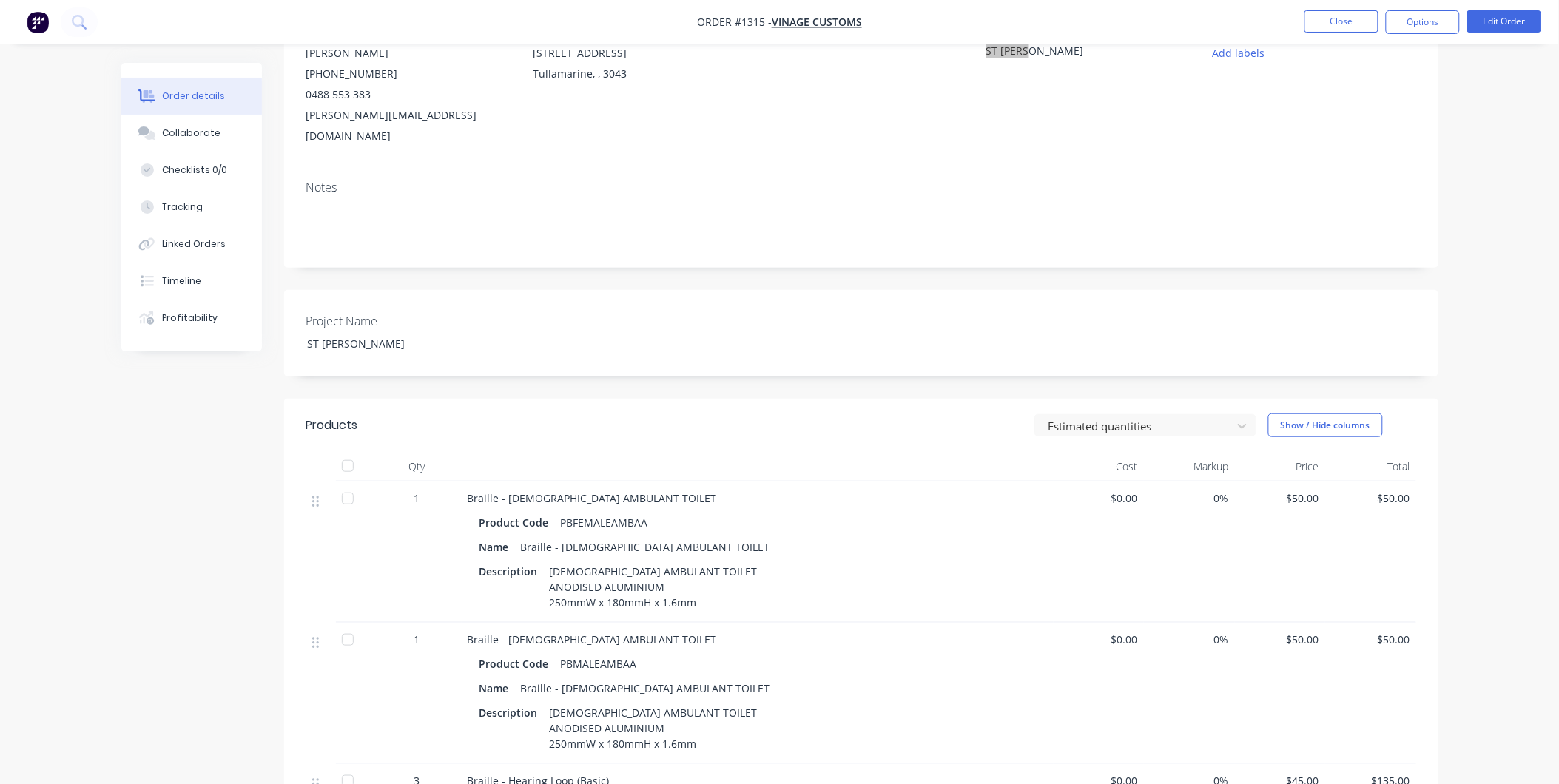
scroll to position [164, 0]
drag, startPoint x: 649, startPoint y: 499, endPoint x: 558, endPoint y: 487, distance: 91.8
click at [558, 508] on div "Product Code PBFEMALEAMBAA Name Braille - FEMALE AMBULANT TOILET Description FE…" at bounding box center [757, 560] width 580 height 105
copy div "PBFEMALEAMBAA"
drag, startPoint x: 639, startPoint y: 645, endPoint x: 560, endPoint y: 638, distance: 79.3
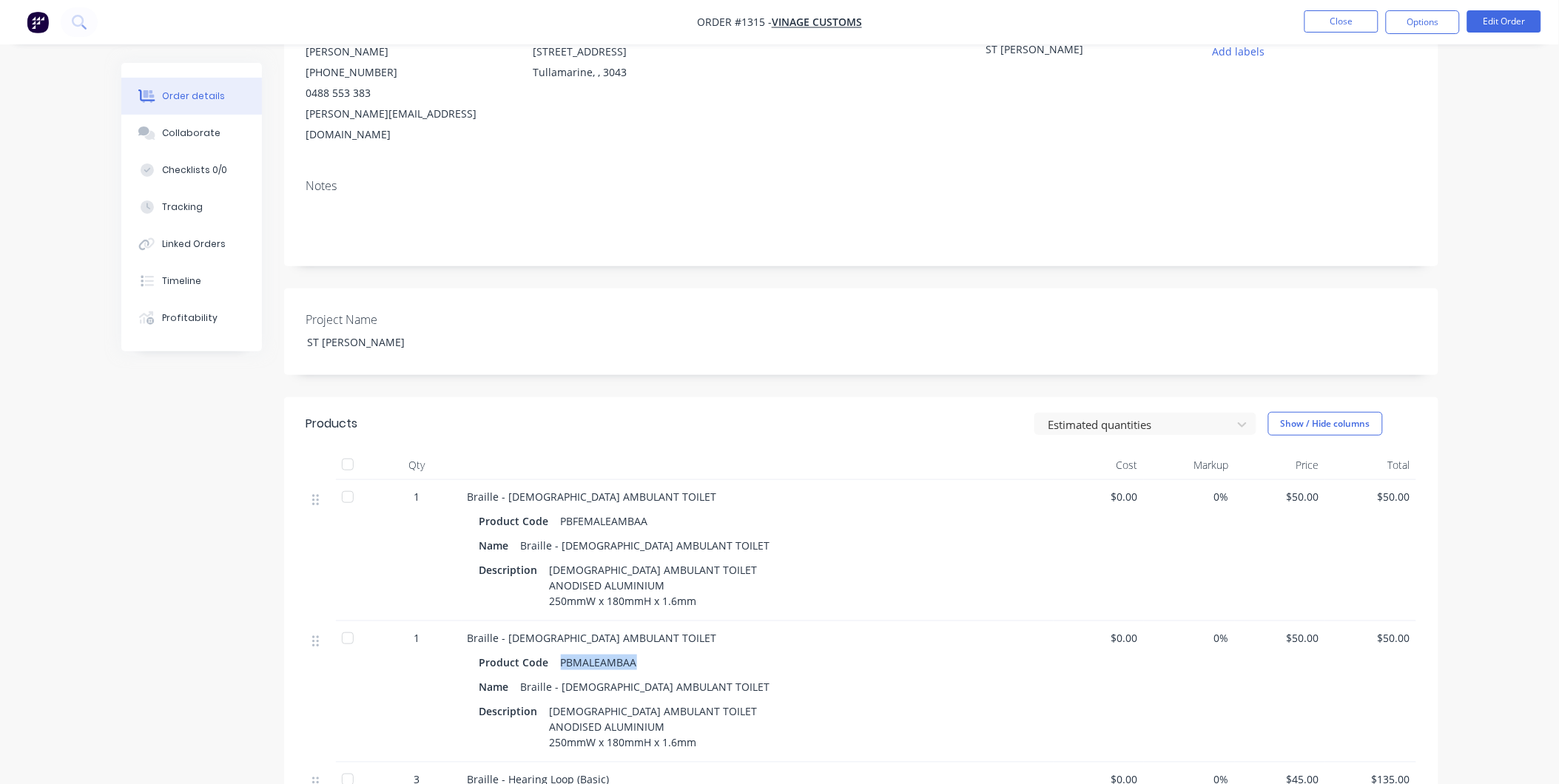
click at [560, 652] on div "PBMALEAMBAA" at bounding box center [599, 662] width 88 height 22
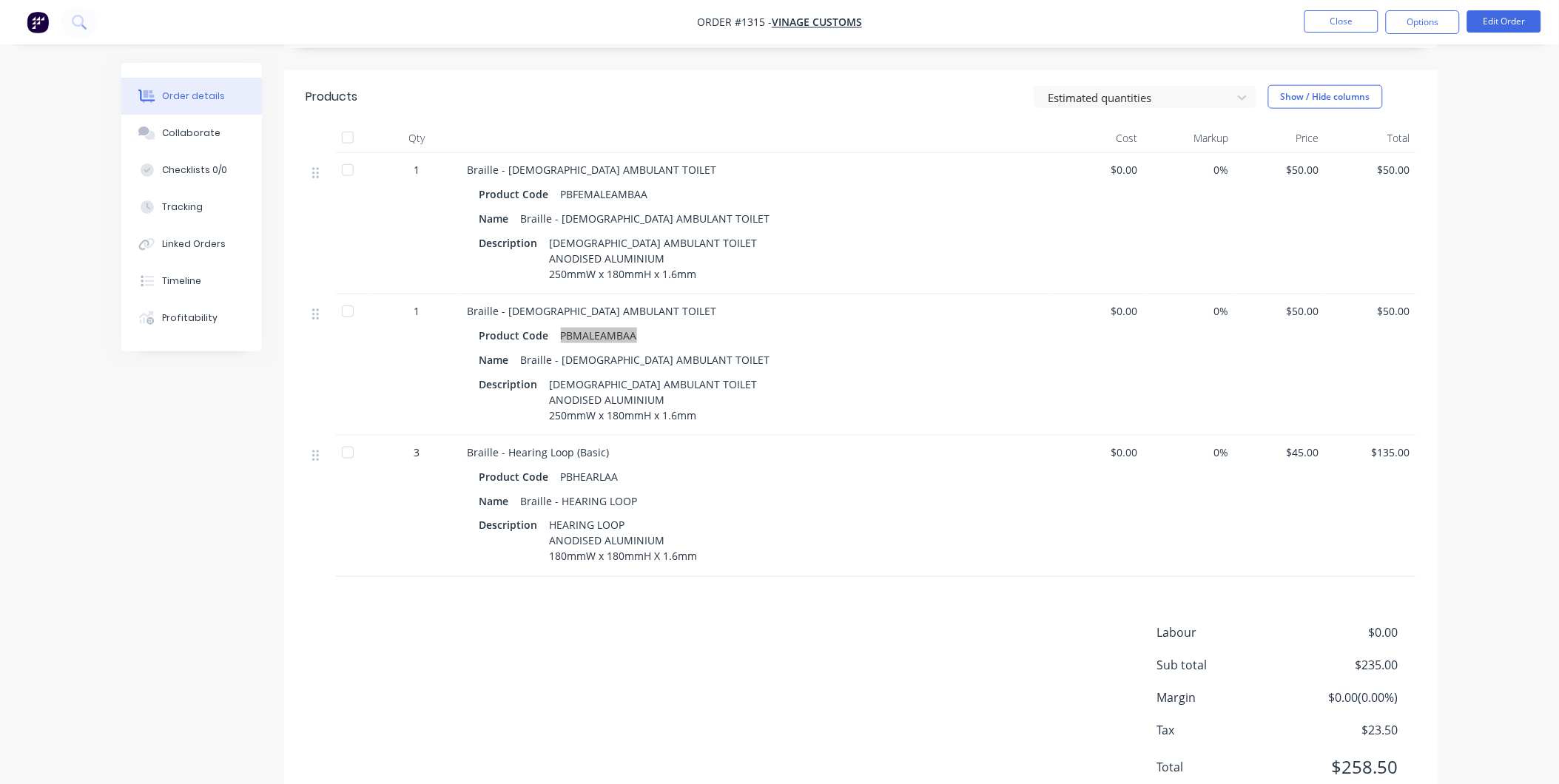
scroll to position [493, 0]
drag, startPoint x: 628, startPoint y: 456, endPoint x: 559, endPoint y: 452, distance: 69.1
click at [559, 465] on div "Product Code PBHEARLAA" at bounding box center [758, 475] width 556 height 22
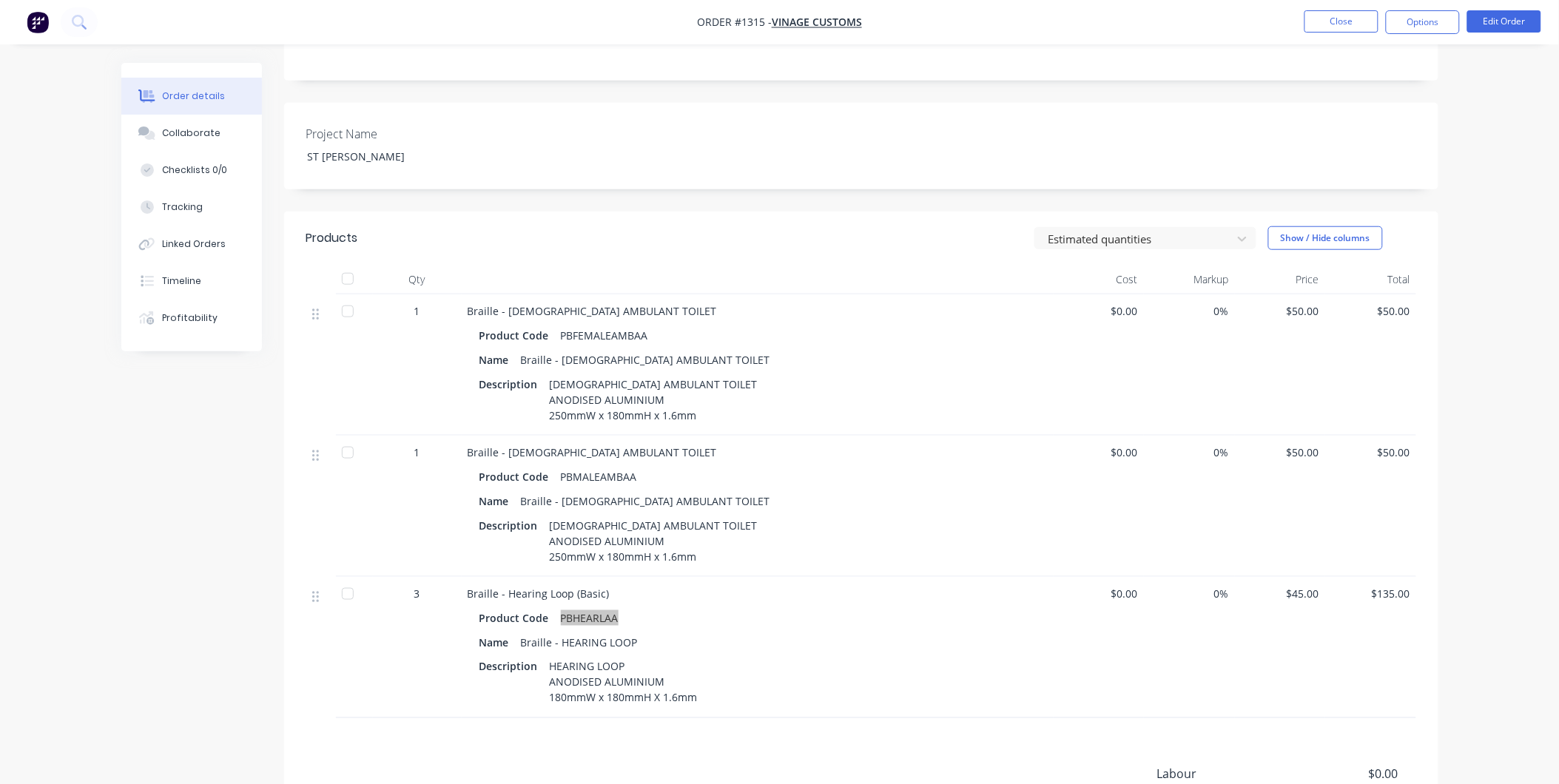
scroll to position [82, 0]
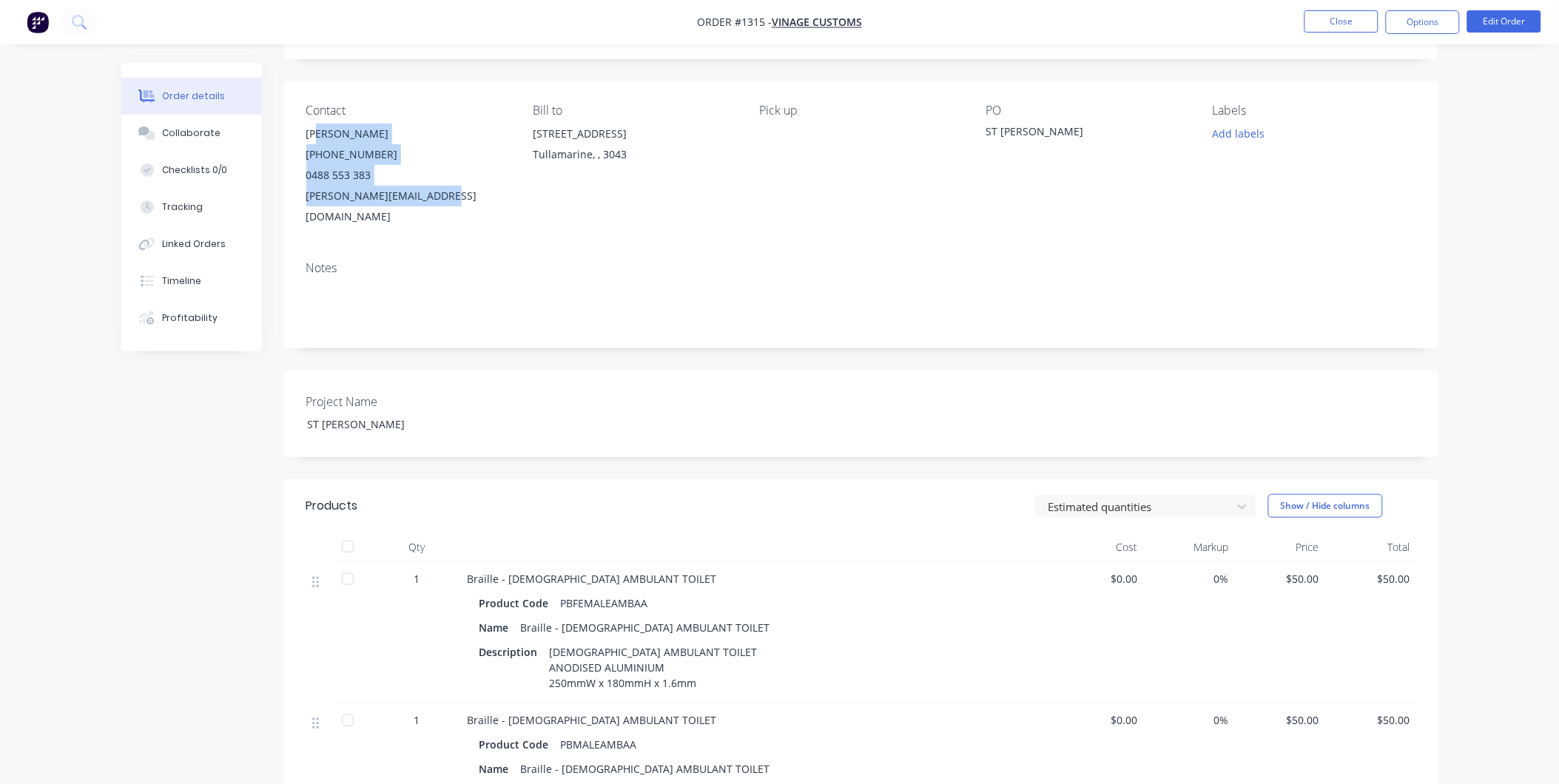
drag, startPoint x: 320, startPoint y: 139, endPoint x: 456, endPoint y: 198, distance: 148.2
click at [456, 198] on div "Michael Iorio (03) 9077 7759 0488 553 383 michael@vinagecustoms.com" at bounding box center [407, 175] width 203 height 104
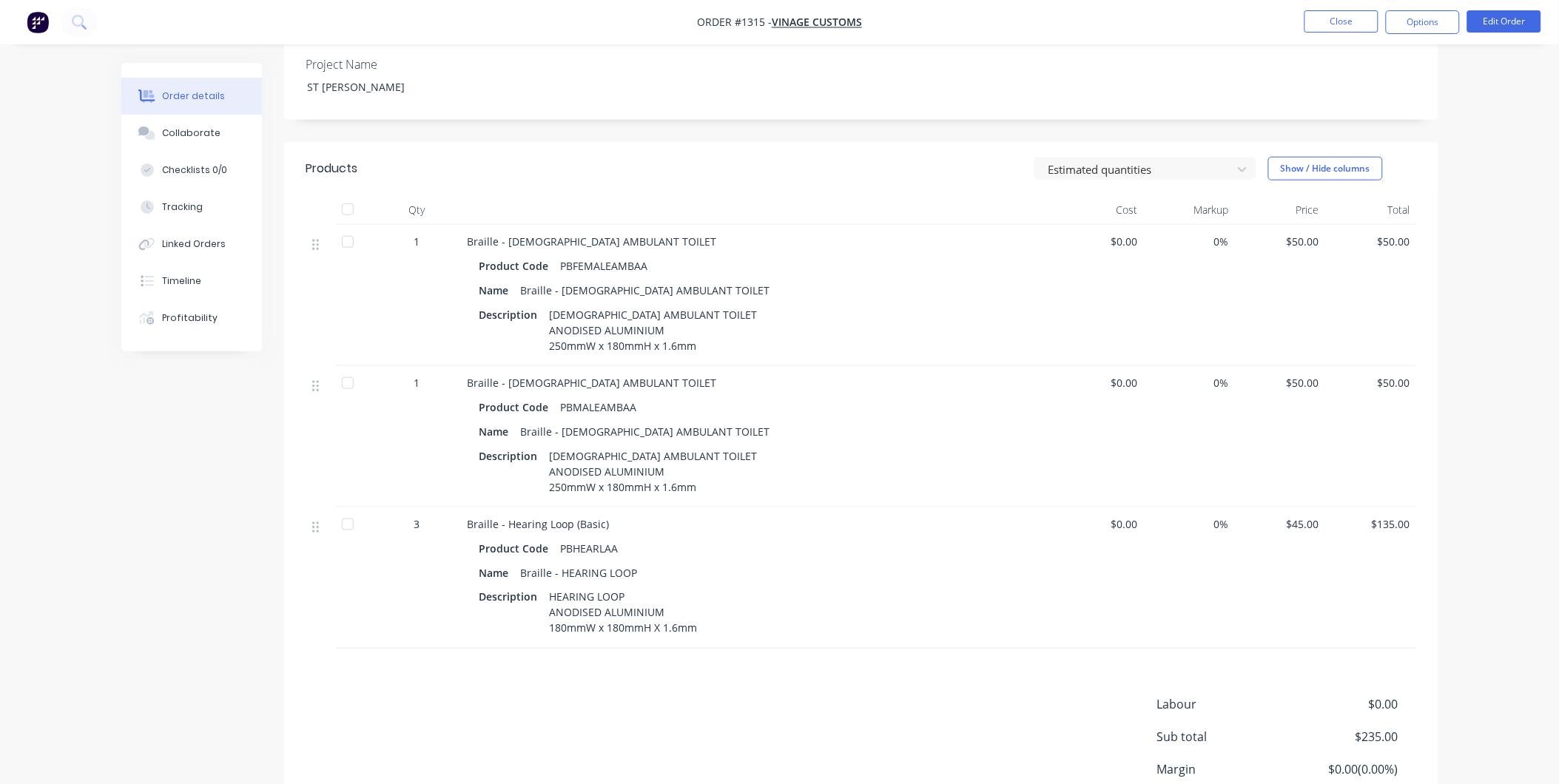
scroll to position [528, 0]
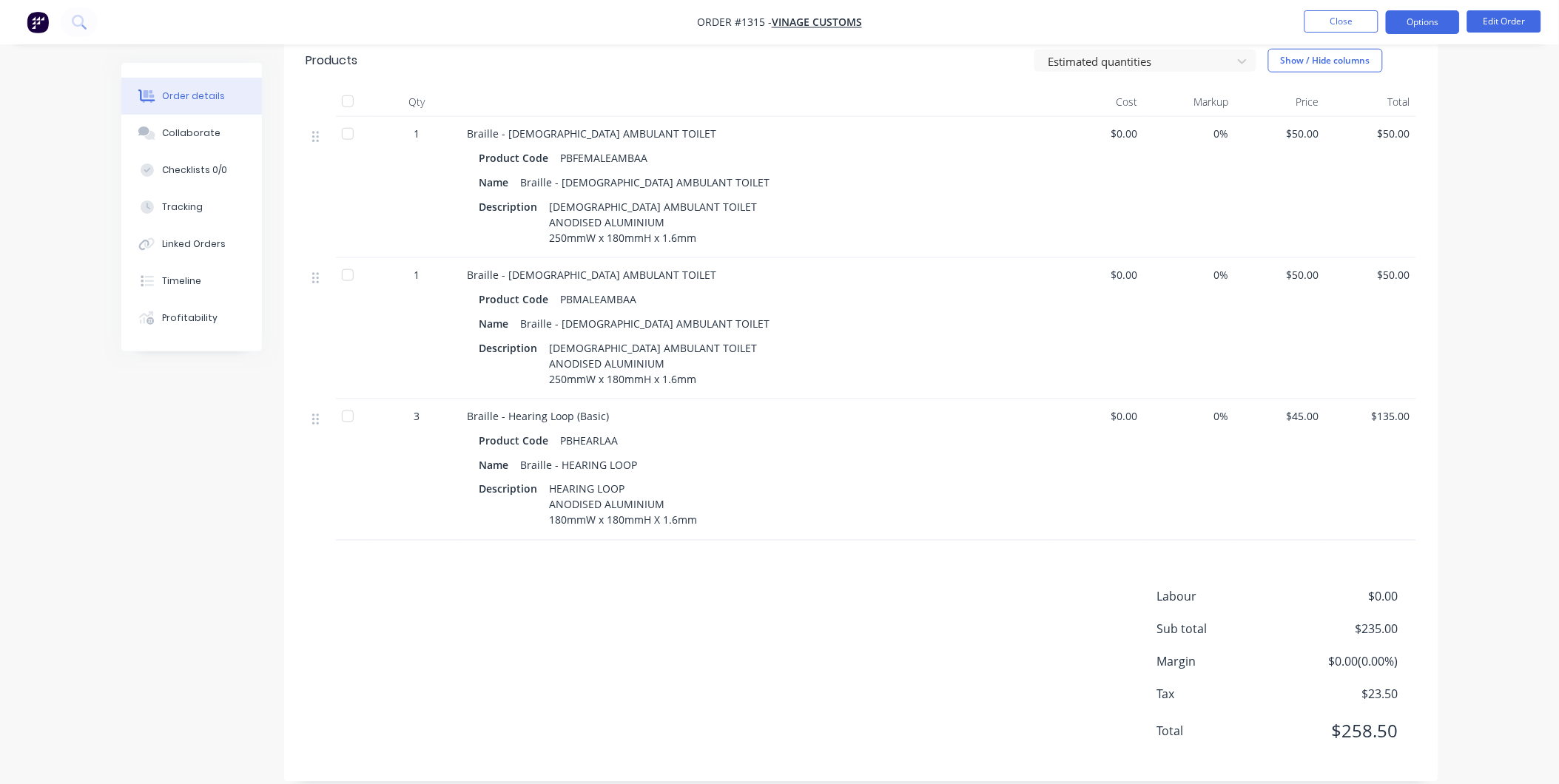
click at [1431, 28] on button "Options" at bounding box center [1422, 22] width 74 height 24
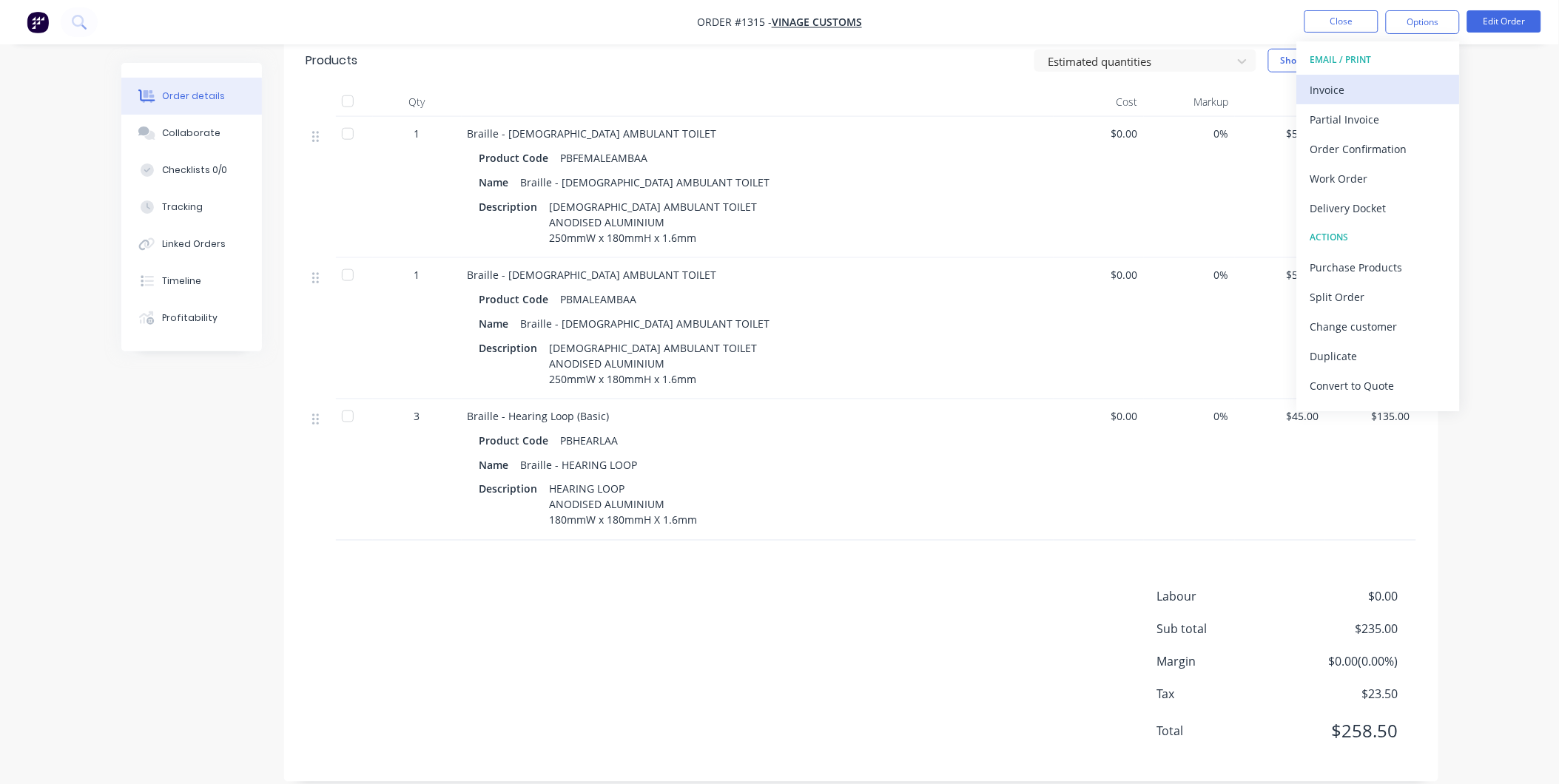
click at [1389, 79] on div "Invoice" at bounding box center [1378, 90] width 136 height 22
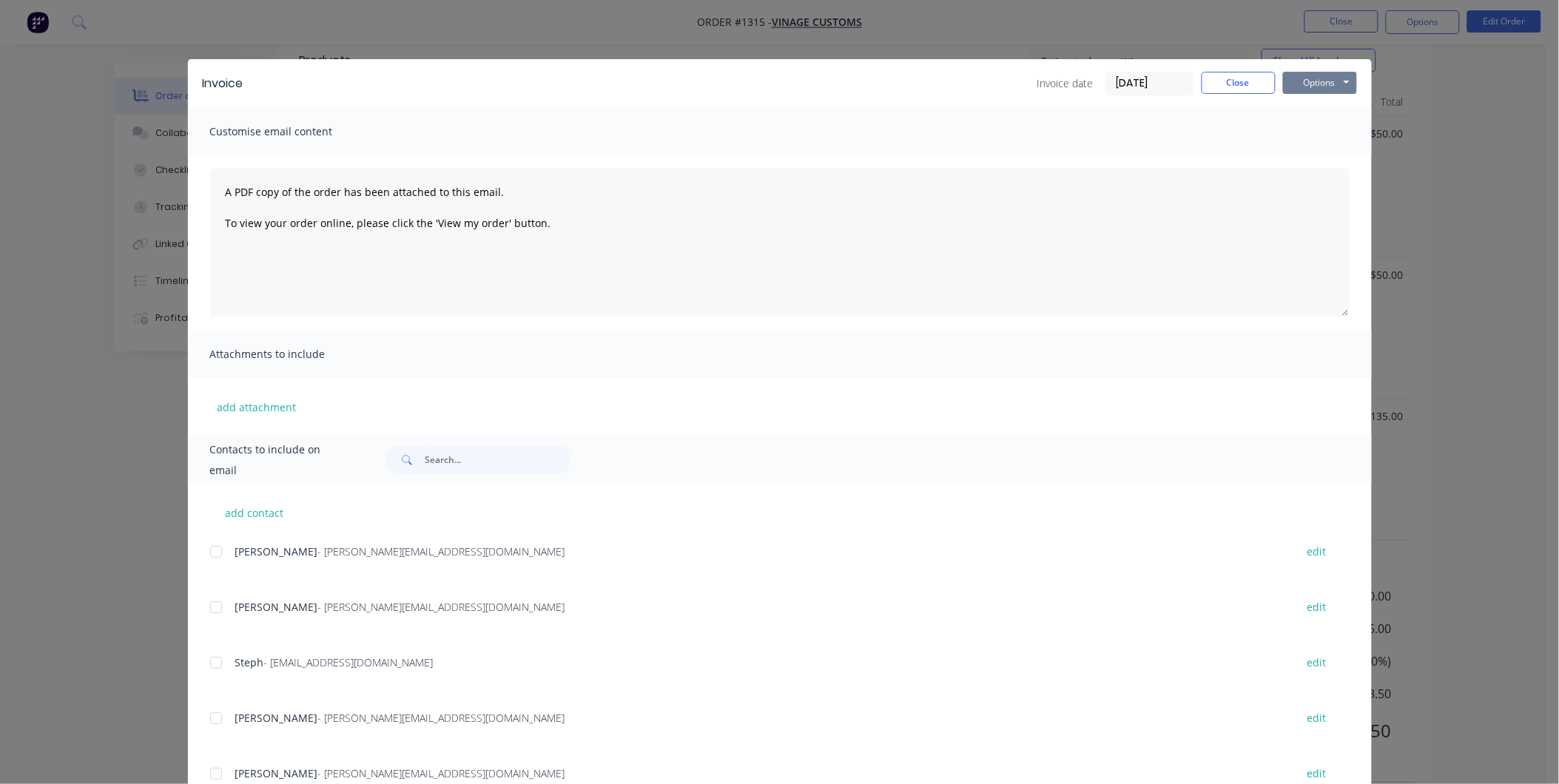
click at [1344, 86] on button "Options" at bounding box center [1320, 83] width 74 height 23
click at [1323, 129] on button "Print" at bounding box center [1330, 134] width 94 height 24
click at [1232, 92] on button "Close" at bounding box center [1239, 83] width 74 height 23
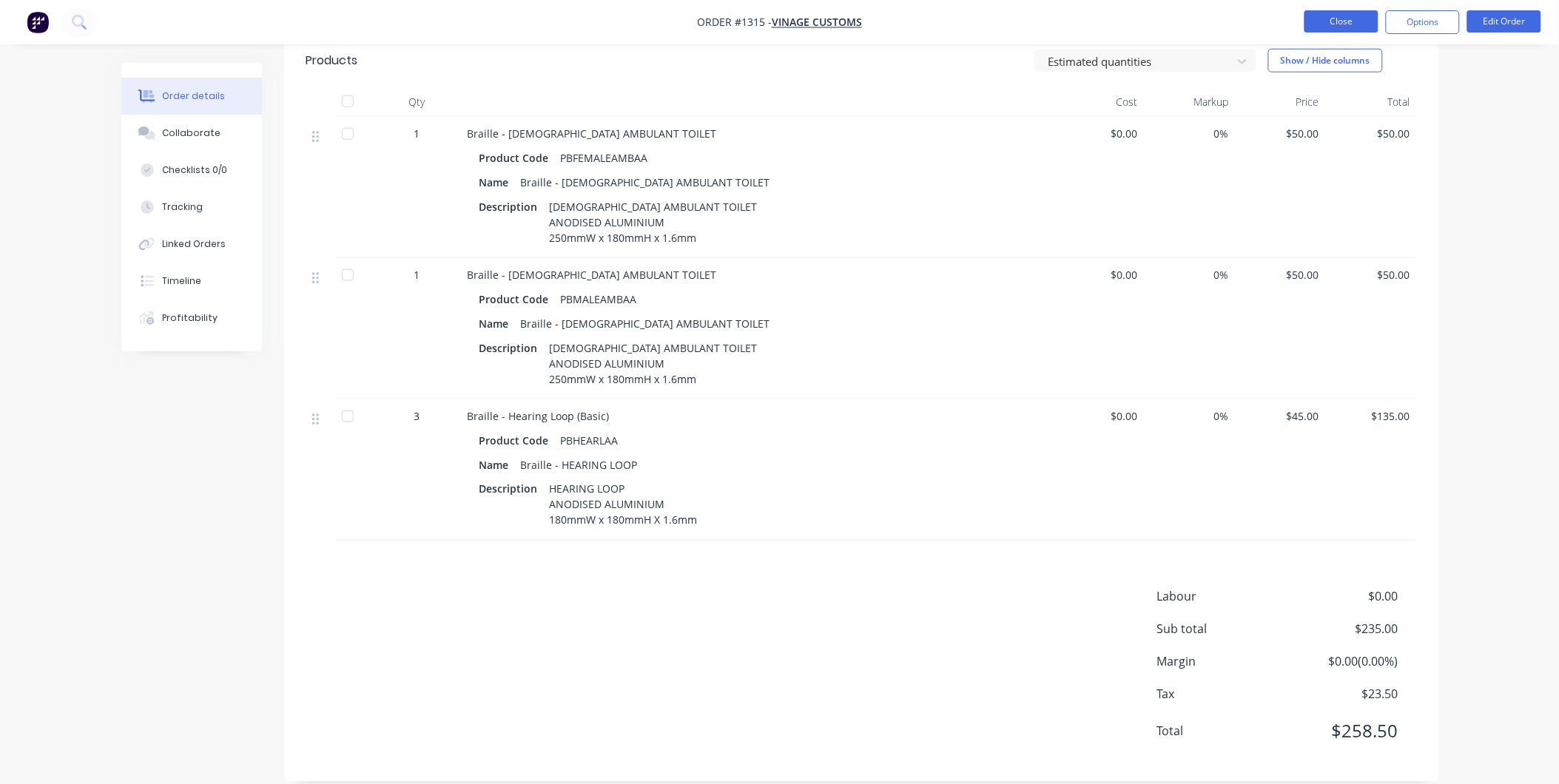
click at [1333, 21] on button "Close" at bounding box center [1341, 22] width 74 height 23
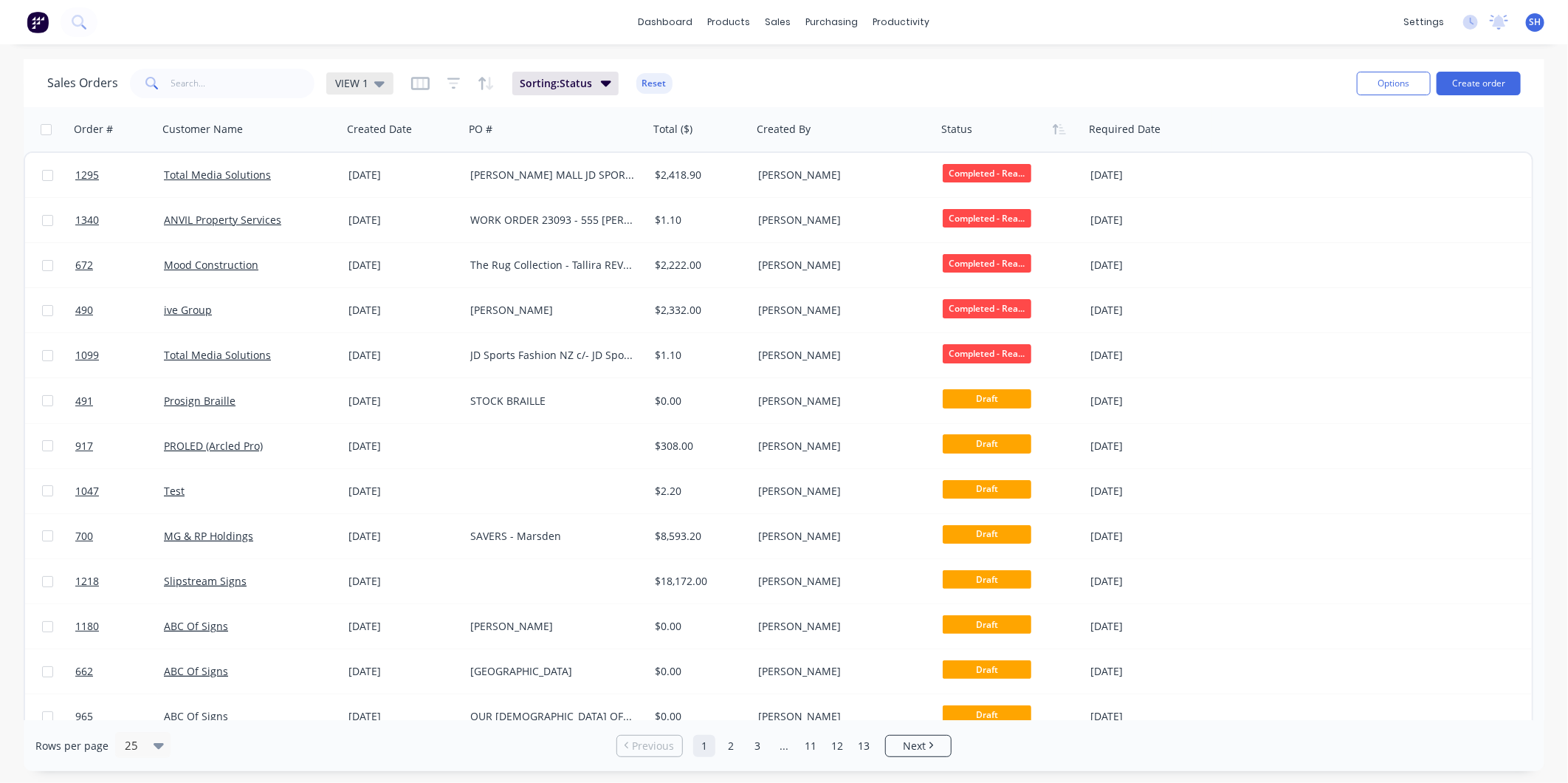
click at [366, 80] on span "VIEW 1" at bounding box center [351, 83] width 33 height 15
click at [365, 297] on button "To be Invoiced" at bounding box center [415, 297] width 168 height 17
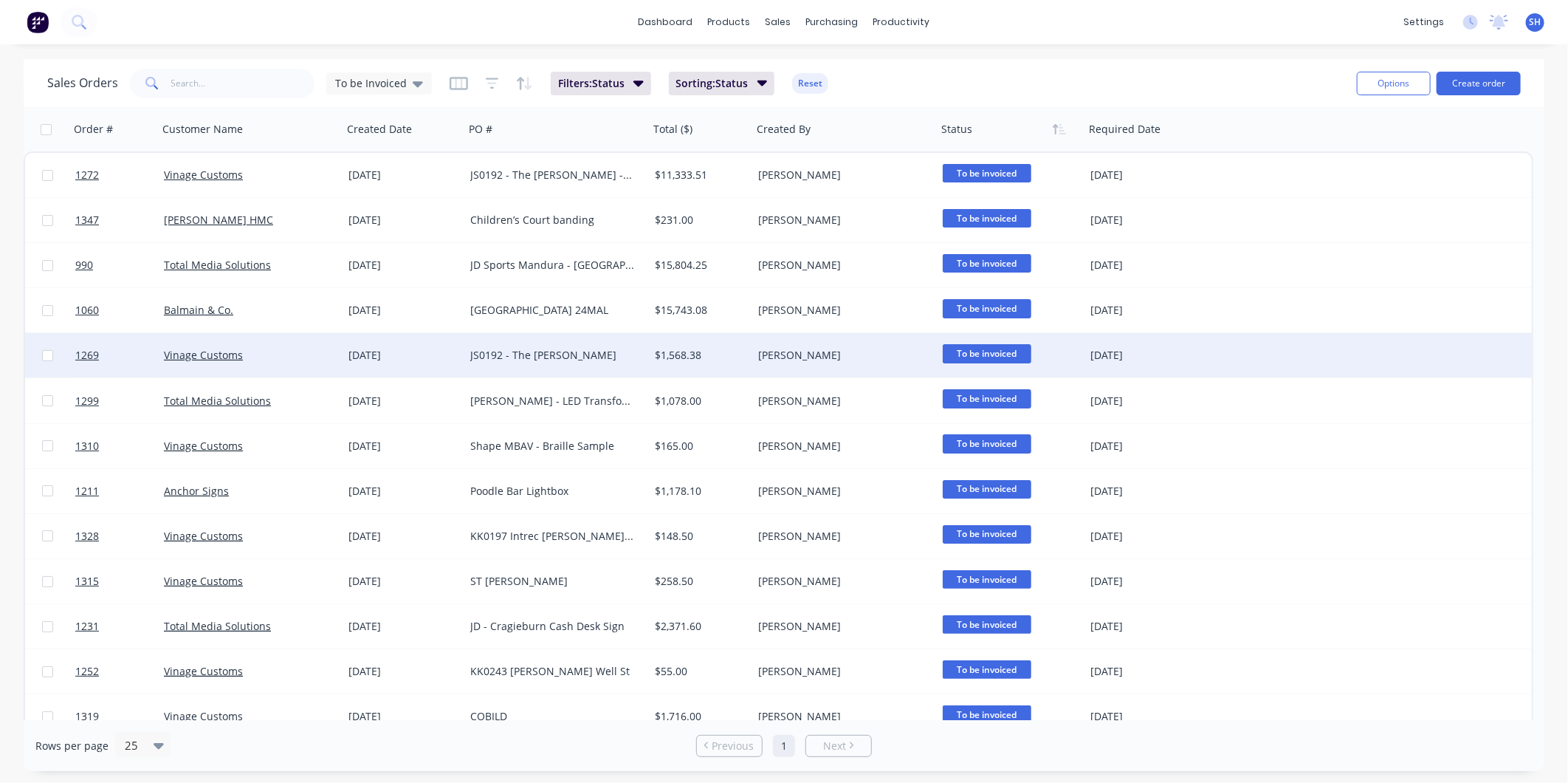
click at [328, 360] on div "Vinage Customs" at bounding box center [250, 356] width 173 height 15
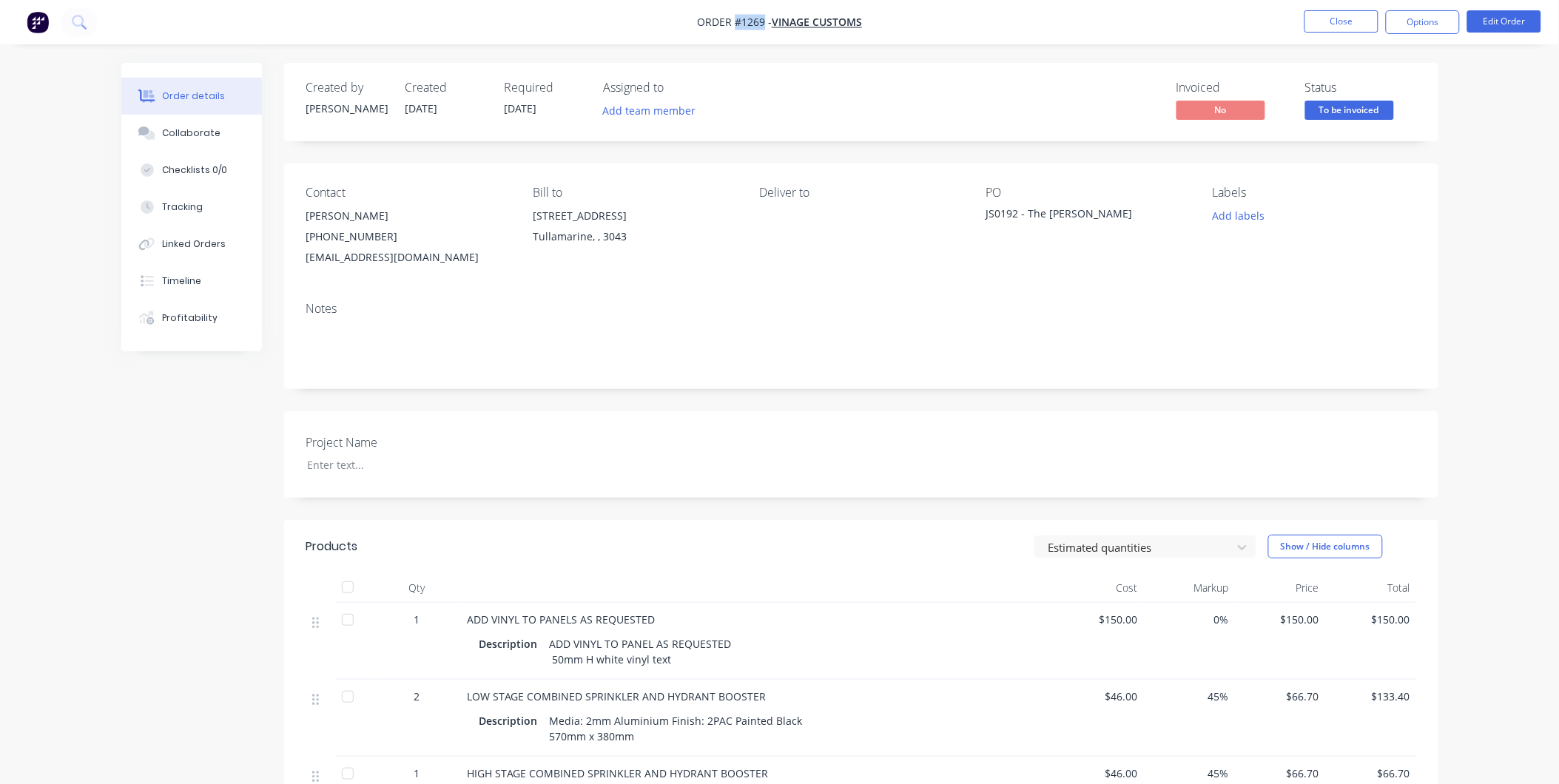
drag, startPoint x: 763, startPoint y: 21, endPoint x: 735, endPoint y: 26, distance: 28.4
click at [735, 26] on span "Order #1269 -" at bounding box center [734, 22] width 74 height 14
drag, startPoint x: 1078, startPoint y: 212, endPoint x: 978, endPoint y: 212, distance: 100.0
click at [978, 212] on div "Contact Jess Wardle (03) 9077 7759 design2@vinagecustoms.com Bill to 28 Garden …" at bounding box center [861, 227] width 1155 height 126
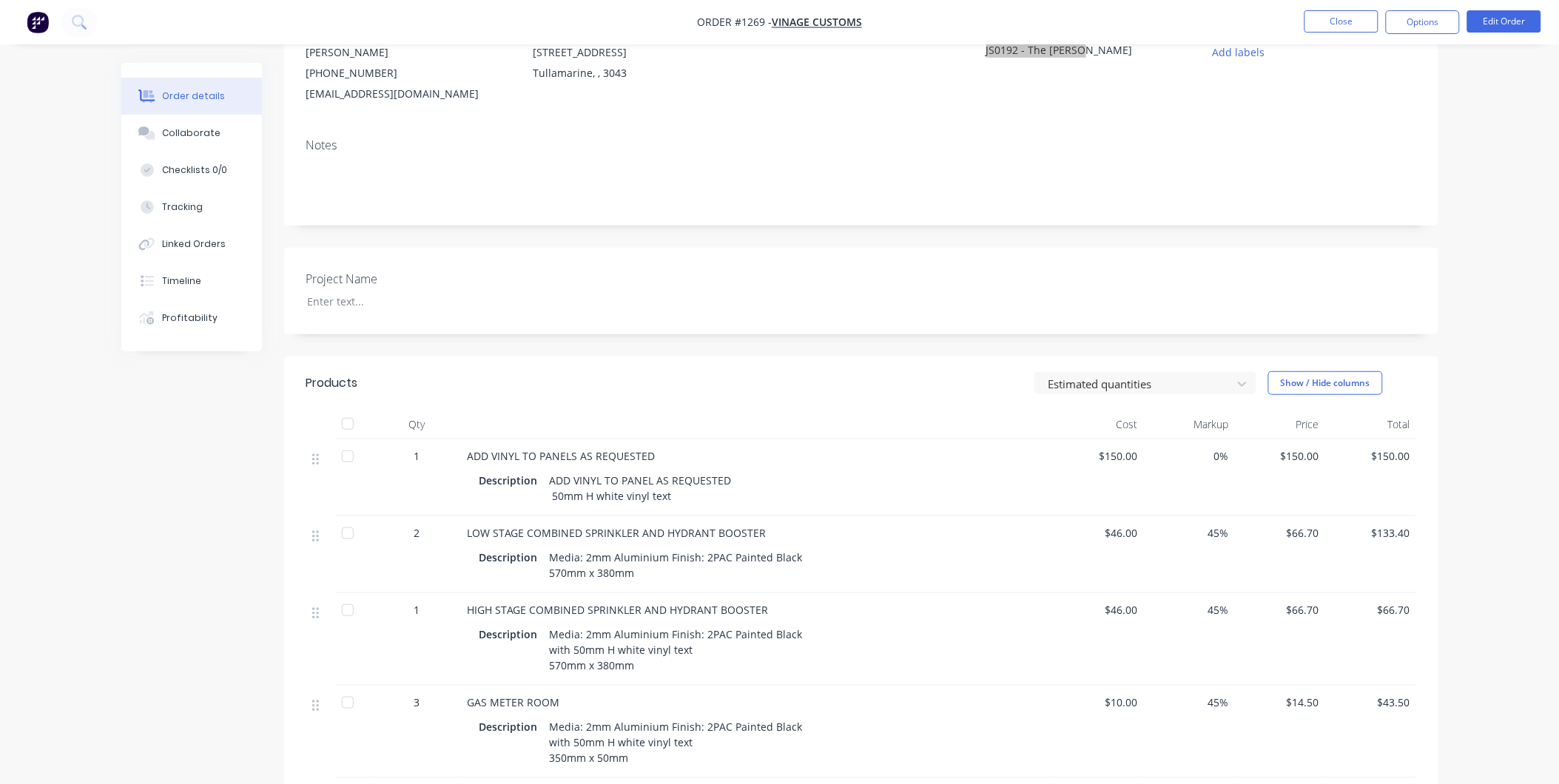
scroll to position [164, 0]
drag, startPoint x: 468, startPoint y: 454, endPoint x: 673, endPoint y: 506, distance: 211.5
click at [673, 506] on div "ADD VINYL TO PANELS AS REQUESTED Description ADD VINYL TO PANEL AS REQUESTED 50…" at bounding box center [758, 478] width 592 height 77
drag, startPoint x: 673, startPoint y: 506, endPoint x: 730, endPoint y: 512, distance: 57.3
click at [730, 506] on div "ADD VINYL TO PANEL AS REQUESTED 50mm H white vinyl text" at bounding box center [641, 487] width 194 height 37
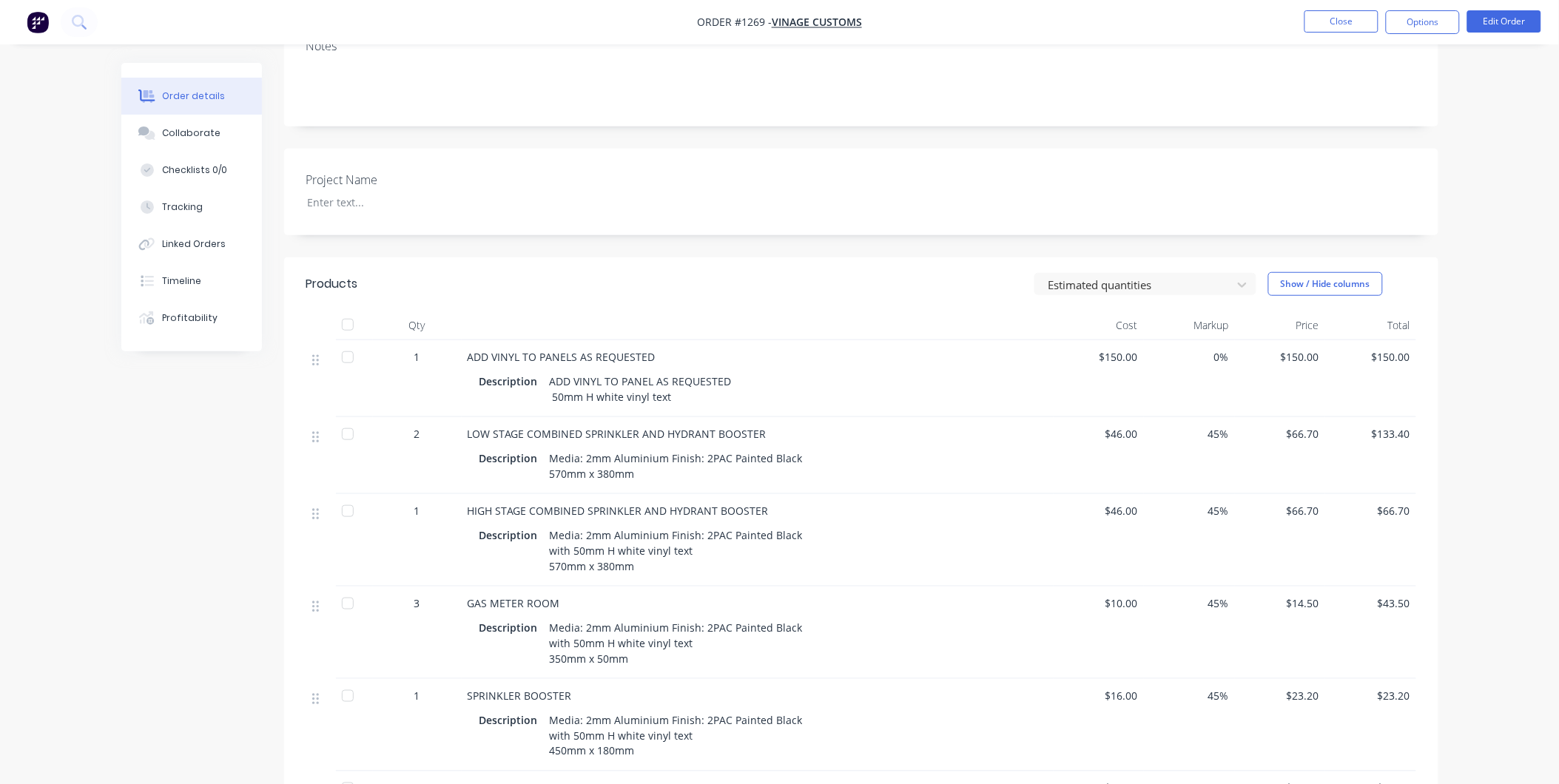
scroll to position [255, 0]
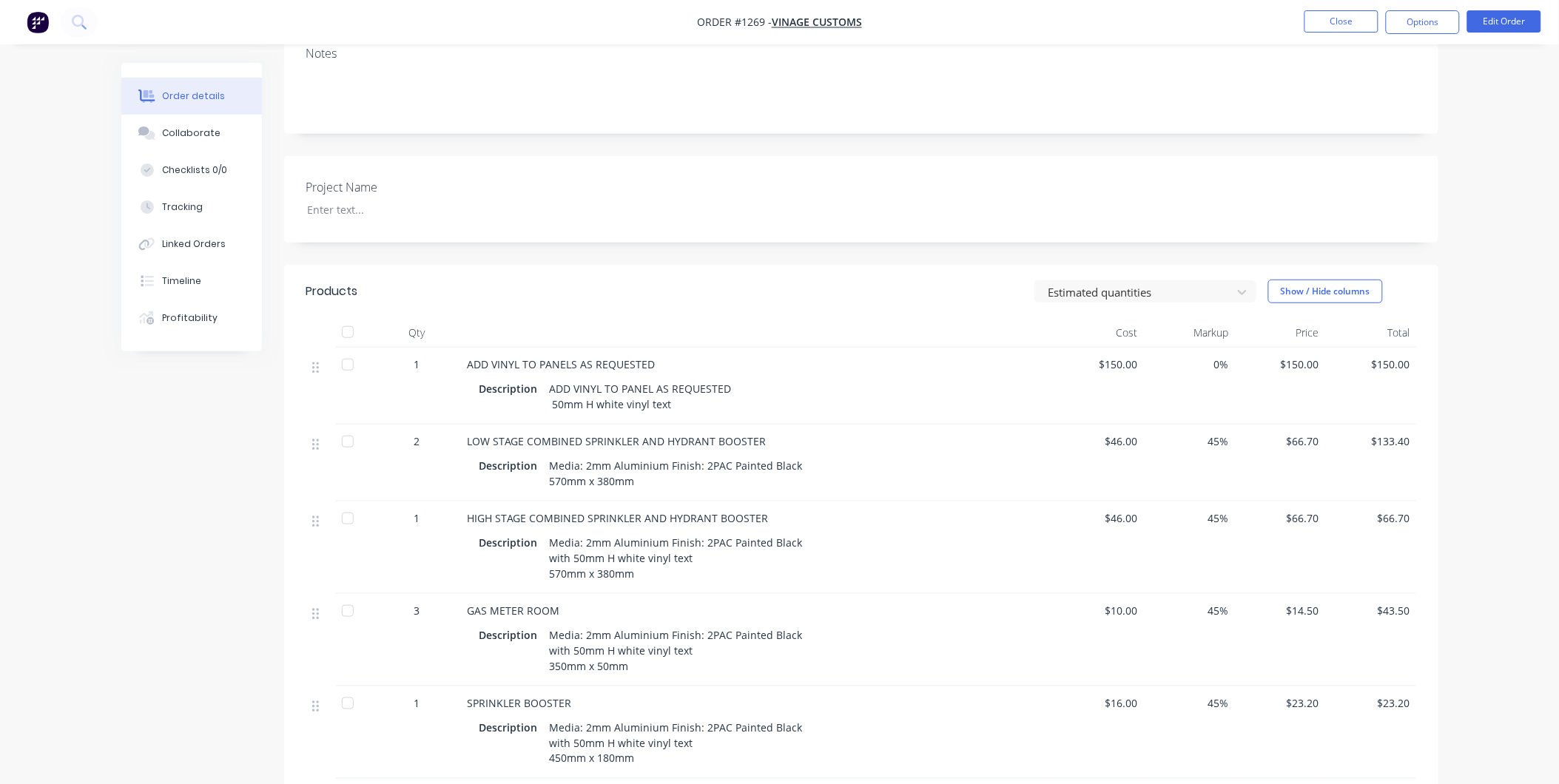
click at [853, 377] on div "Description ADD VINYL TO PANEL AS REQUESTED 50mm H white vinyl text" at bounding box center [757, 395] width 580 height 40
drag, startPoint x: 577, startPoint y: 396, endPoint x: 682, endPoint y: 418, distance: 107.3
click at [682, 415] on div "ADD VINYL TO PANEL AS REQUESTED 50mm H white vinyl text" at bounding box center [641, 396] width 194 height 37
drag, startPoint x: 468, startPoint y: 455, endPoint x: 621, endPoint y: 537, distance: 173.6
click at [642, 500] on div "LOW STAGE COMBINED SPRINKLER AND HYDRANT BOOSTER Description Media: 2mm Alumini…" at bounding box center [758, 464] width 592 height 77
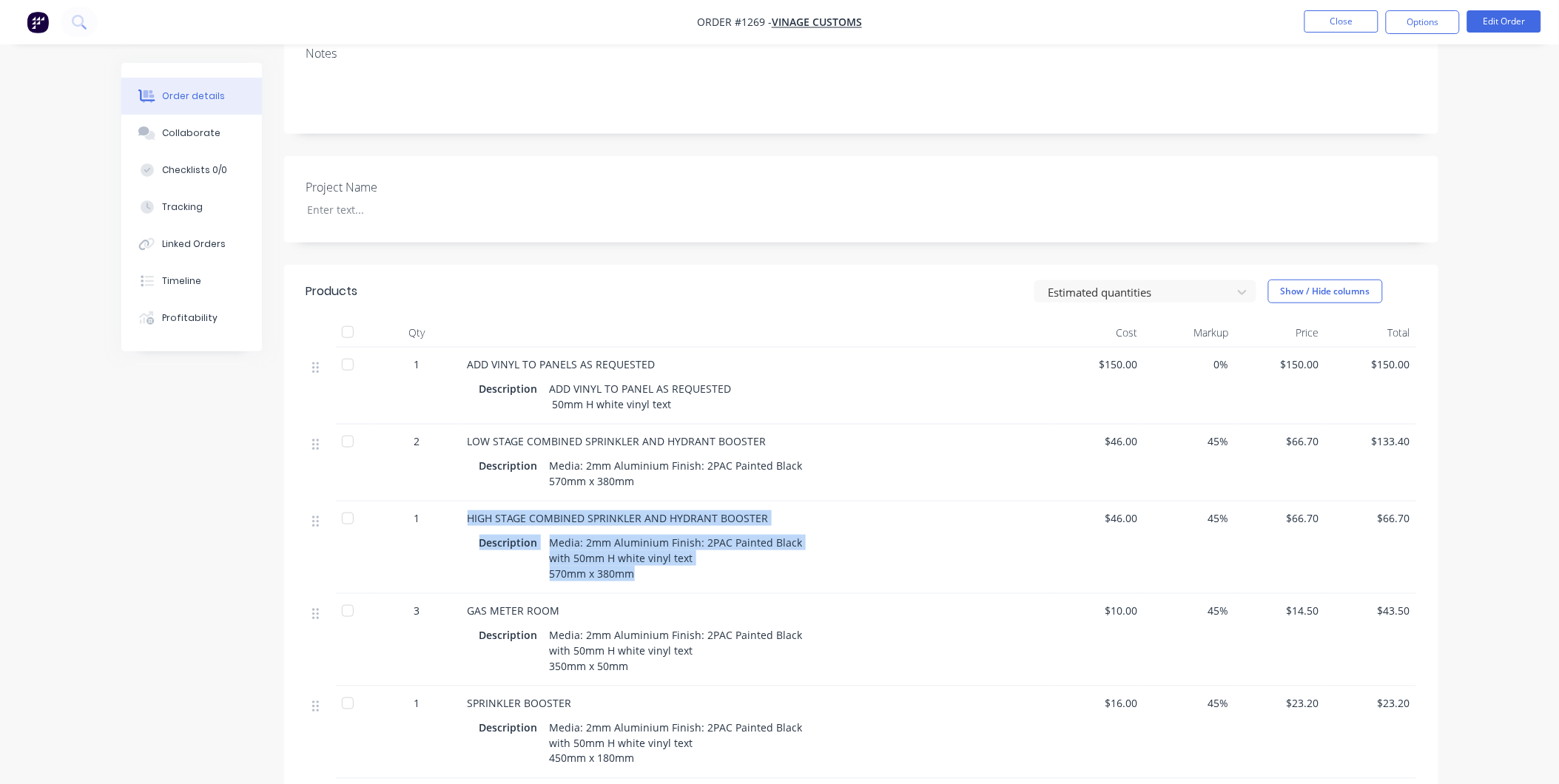
drag, startPoint x: 465, startPoint y: 532, endPoint x: 661, endPoint y: 594, distance: 205.6
click at [661, 594] on div "HIGH STAGE COMBINED SPRINKLER AND HYDRANT BOOSTER Description Media: 2mm Alumin…" at bounding box center [758, 547] width 592 height 92
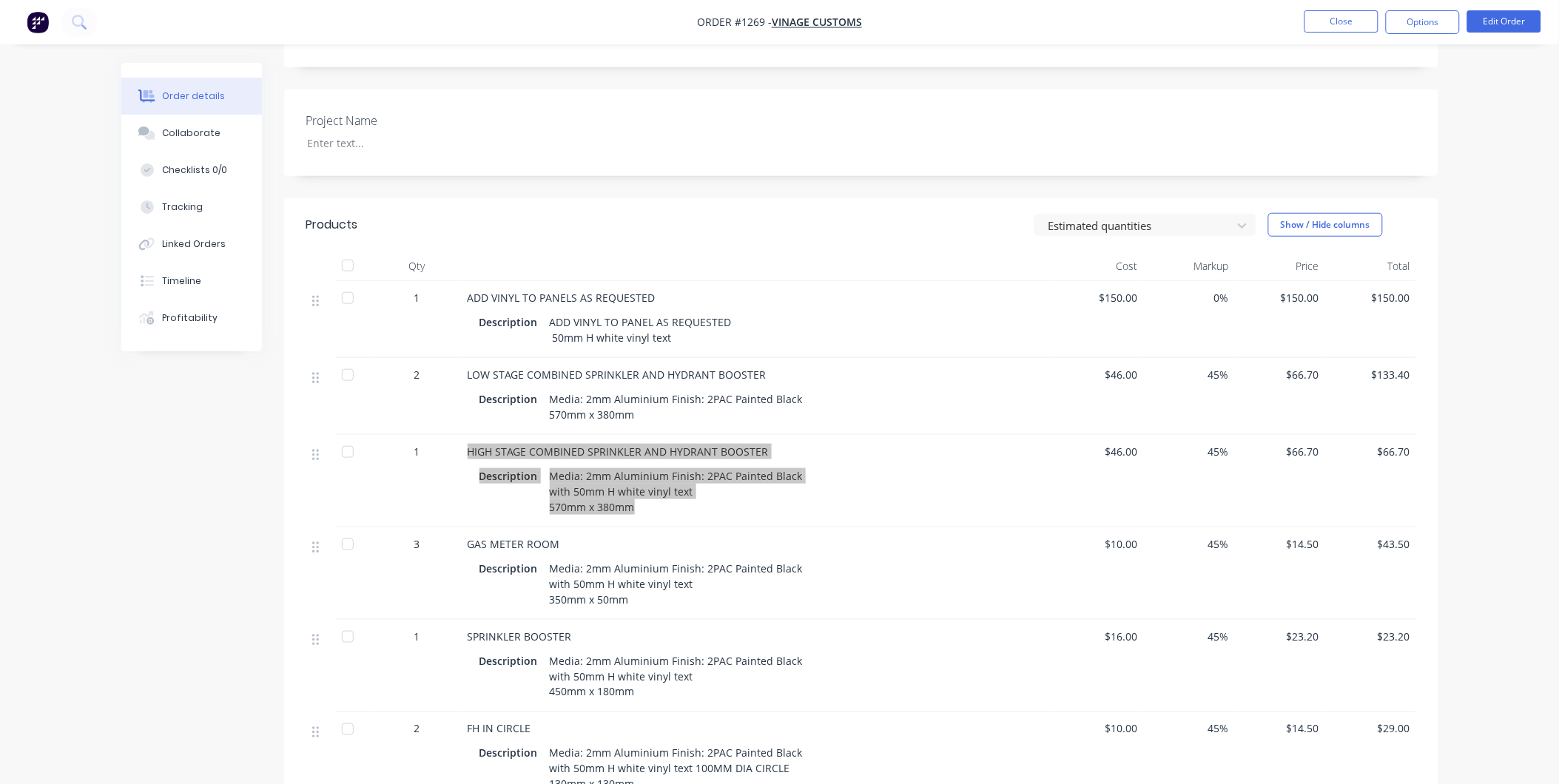
scroll to position [584, 0]
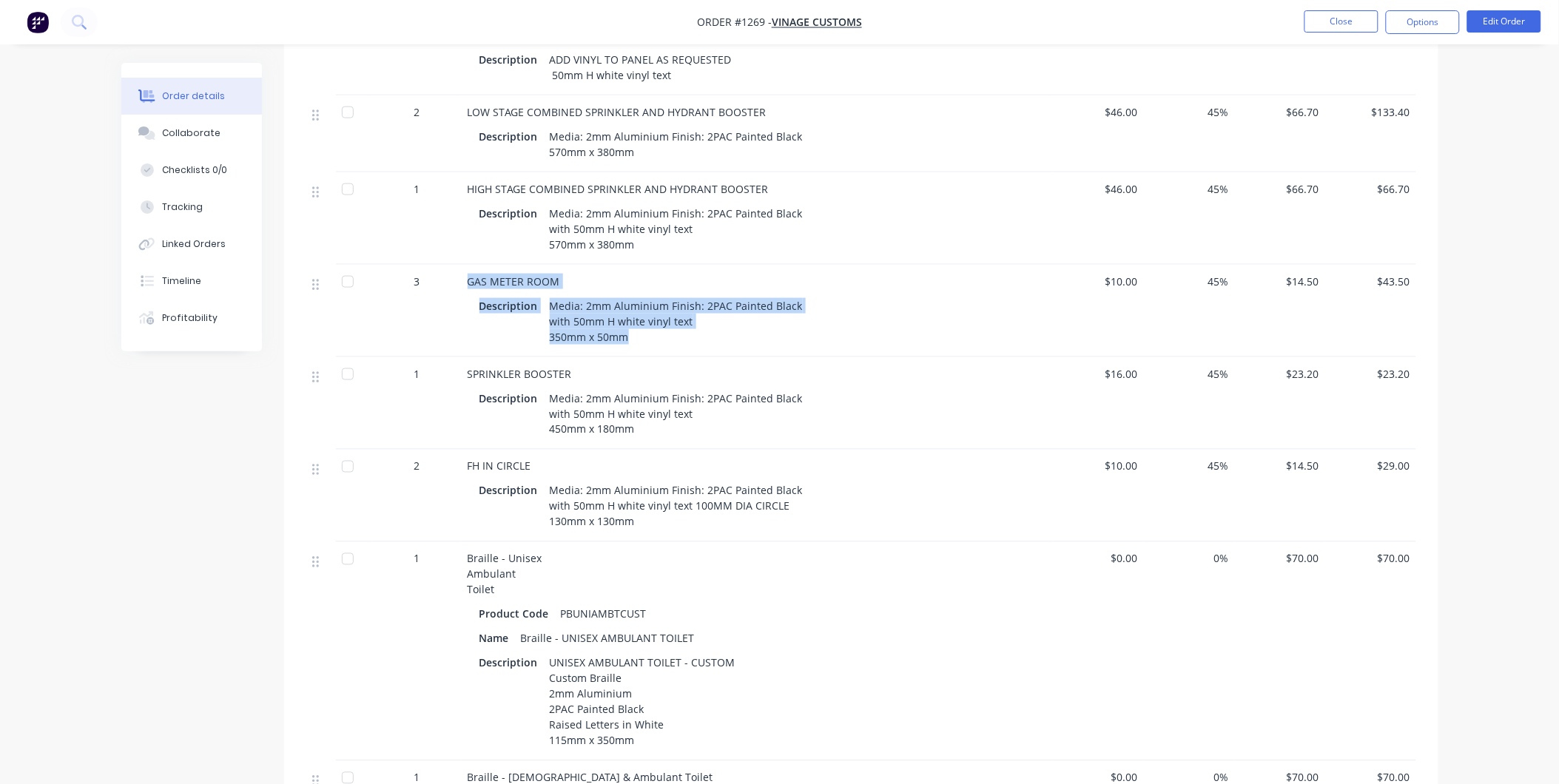
drag, startPoint x: 468, startPoint y: 294, endPoint x: 638, endPoint y: 348, distance: 178.4
click at [638, 348] on div "GAS METER ROOM Description Media: 2mm Aluminium Finish: 2PAC Painted Black with…" at bounding box center [758, 311] width 592 height 92
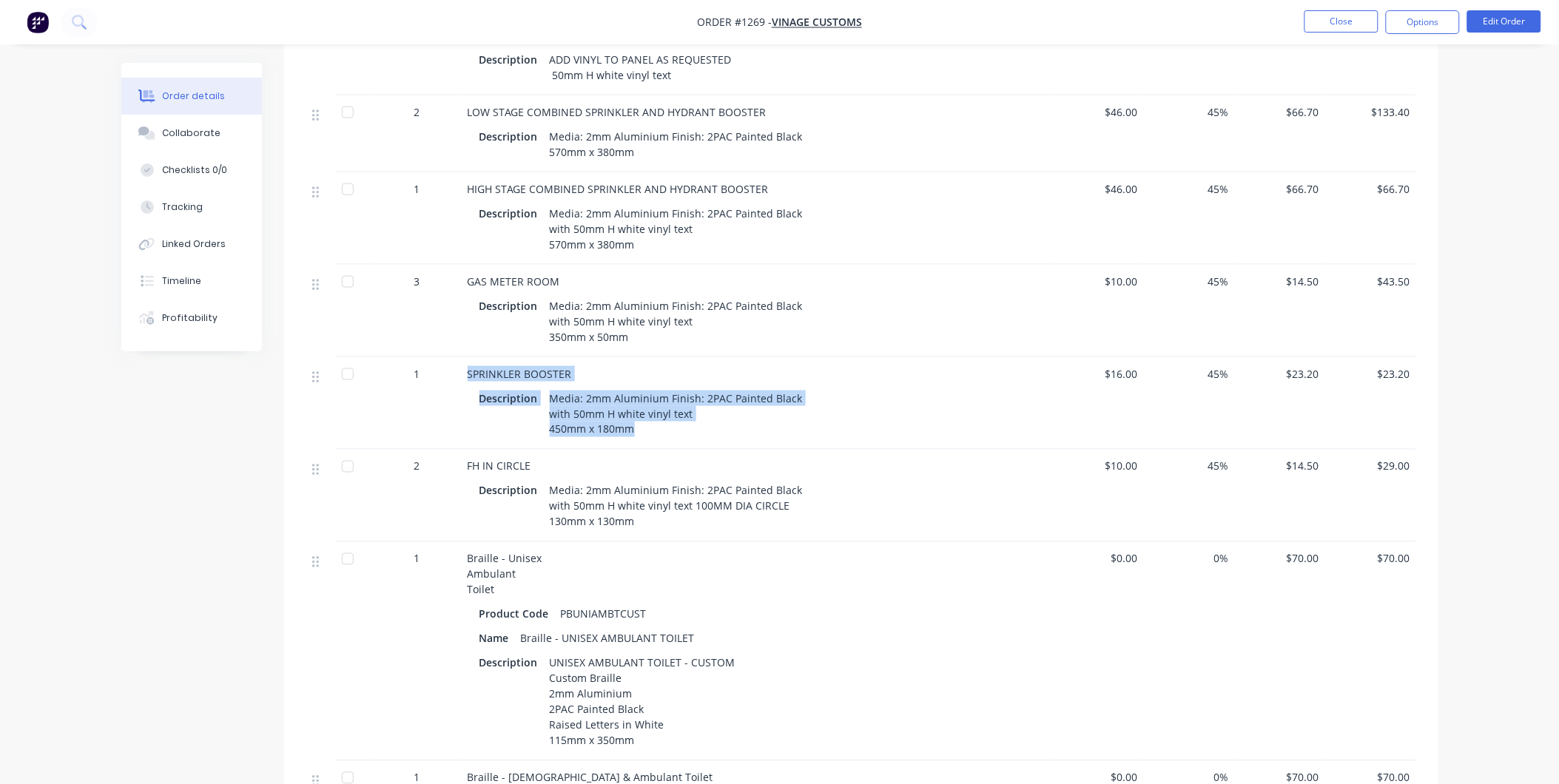
drag, startPoint x: 467, startPoint y: 388, endPoint x: 645, endPoint y: 446, distance: 187.2
click at [645, 446] on div "SPRINKLER BOOSTER Description Media: 2mm Aluminium Finish: 2PAC Painted Black w…" at bounding box center [758, 403] width 592 height 92
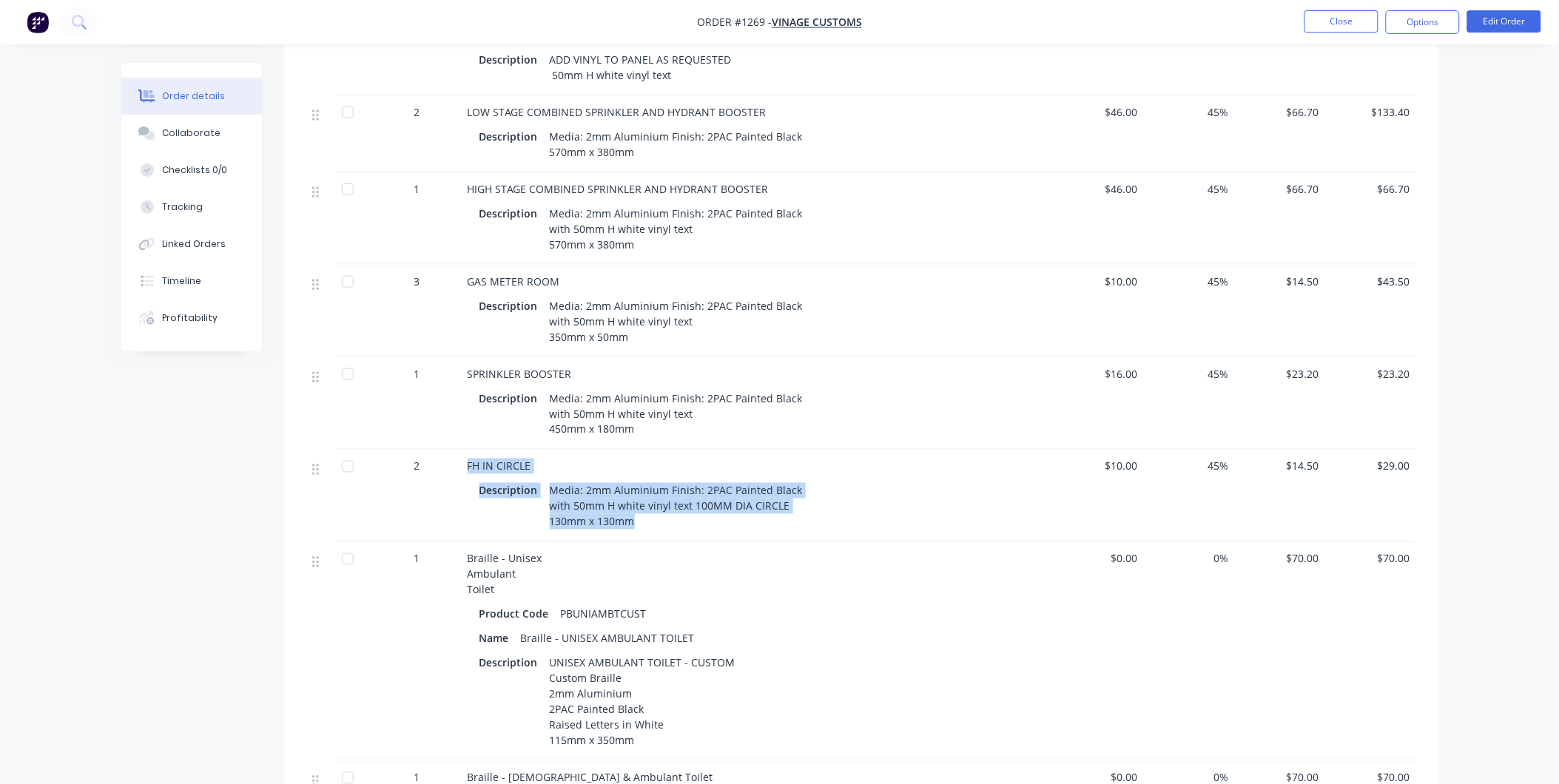
drag, startPoint x: 464, startPoint y: 479, endPoint x: 638, endPoint y: 541, distance: 184.7
click at [638, 541] on div "FH IN CIRCLE Description Media: 2mm Aluminium Finish: 2PAC Painted Black with 5…" at bounding box center [758, 496] width 592 height 92
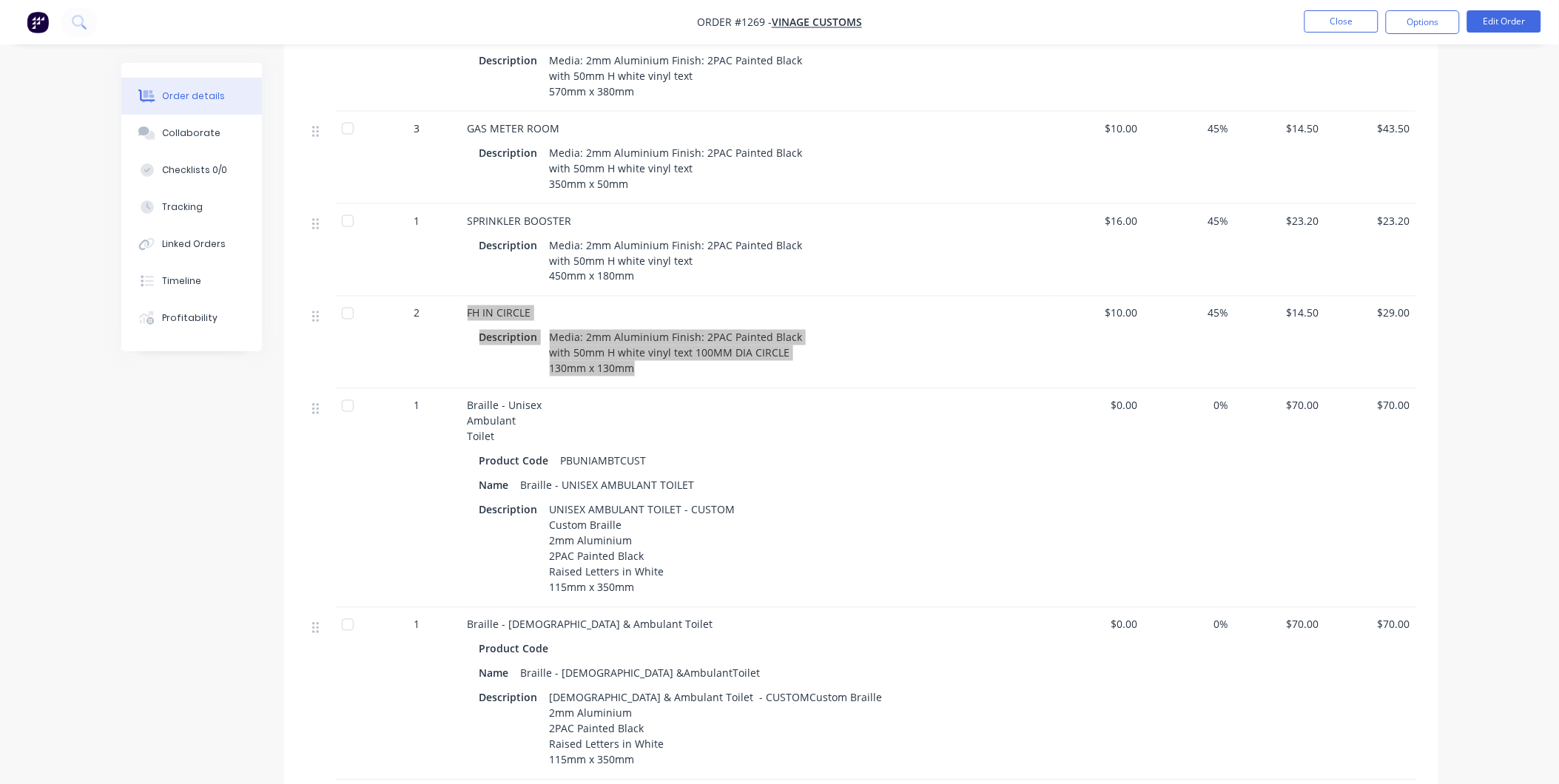
scroll to position [748, 0]
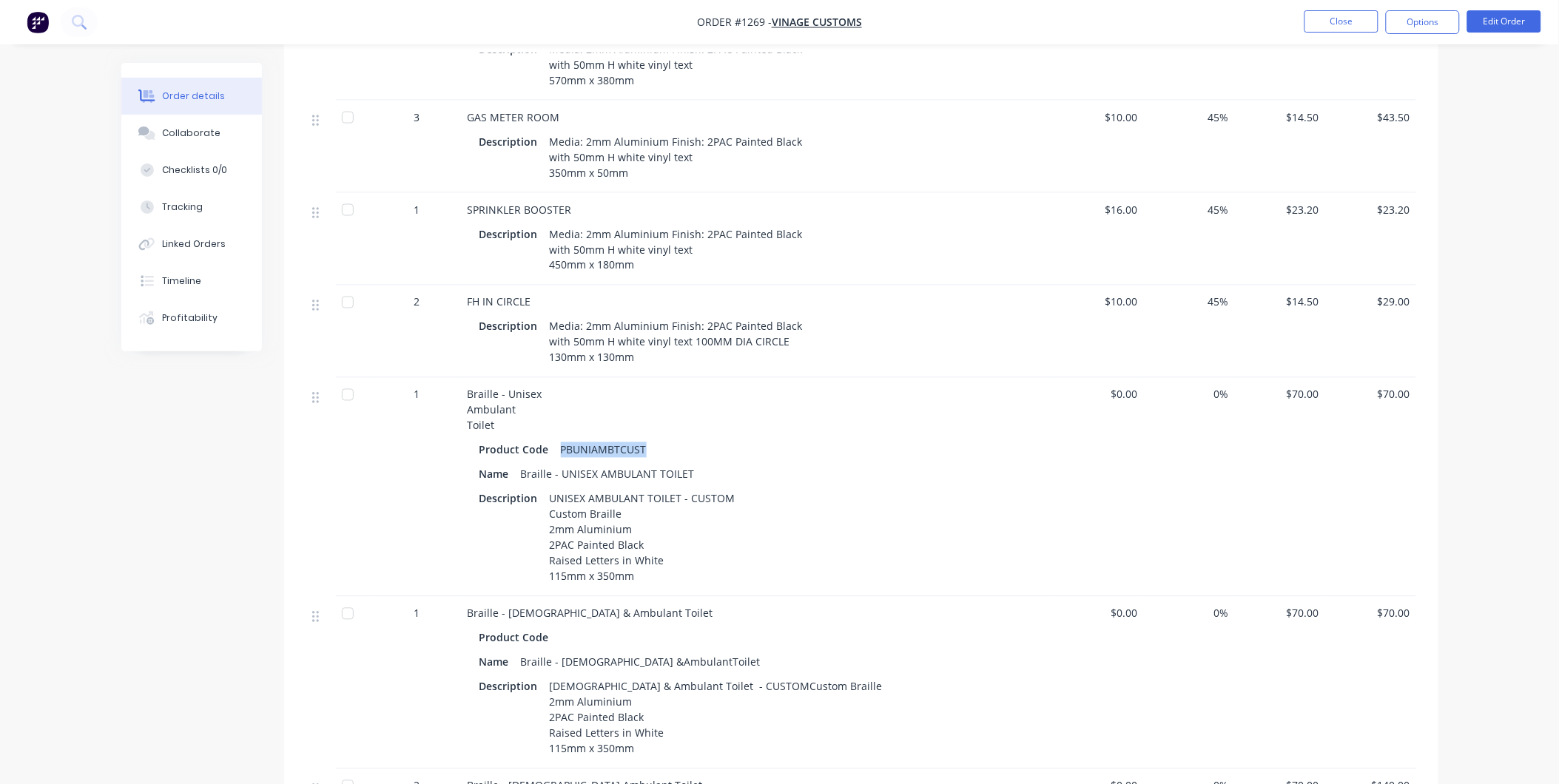
drag, startPoint x: 646, startPoint y: 463, endPoint x: 558, endPoint y: 460, distance: 88.1
click at [558, 460] on div "PBUNIAMBTCUST" at bounding box center [604, 449] width 98 height 22
drag, startPoint x: 689, startPoint y: 488, endPoint x: 524, endPoint y: 480, distance: 165.2
click at [524, 480] on div "Braille - UNISEX AMBULANT TOILET" at bounding box center [607, 474] width 186 height 22
drag, startPoint x: 548, startPoint y: 559, endPoint x: 665, endPoint y: 572, distance: 117.7
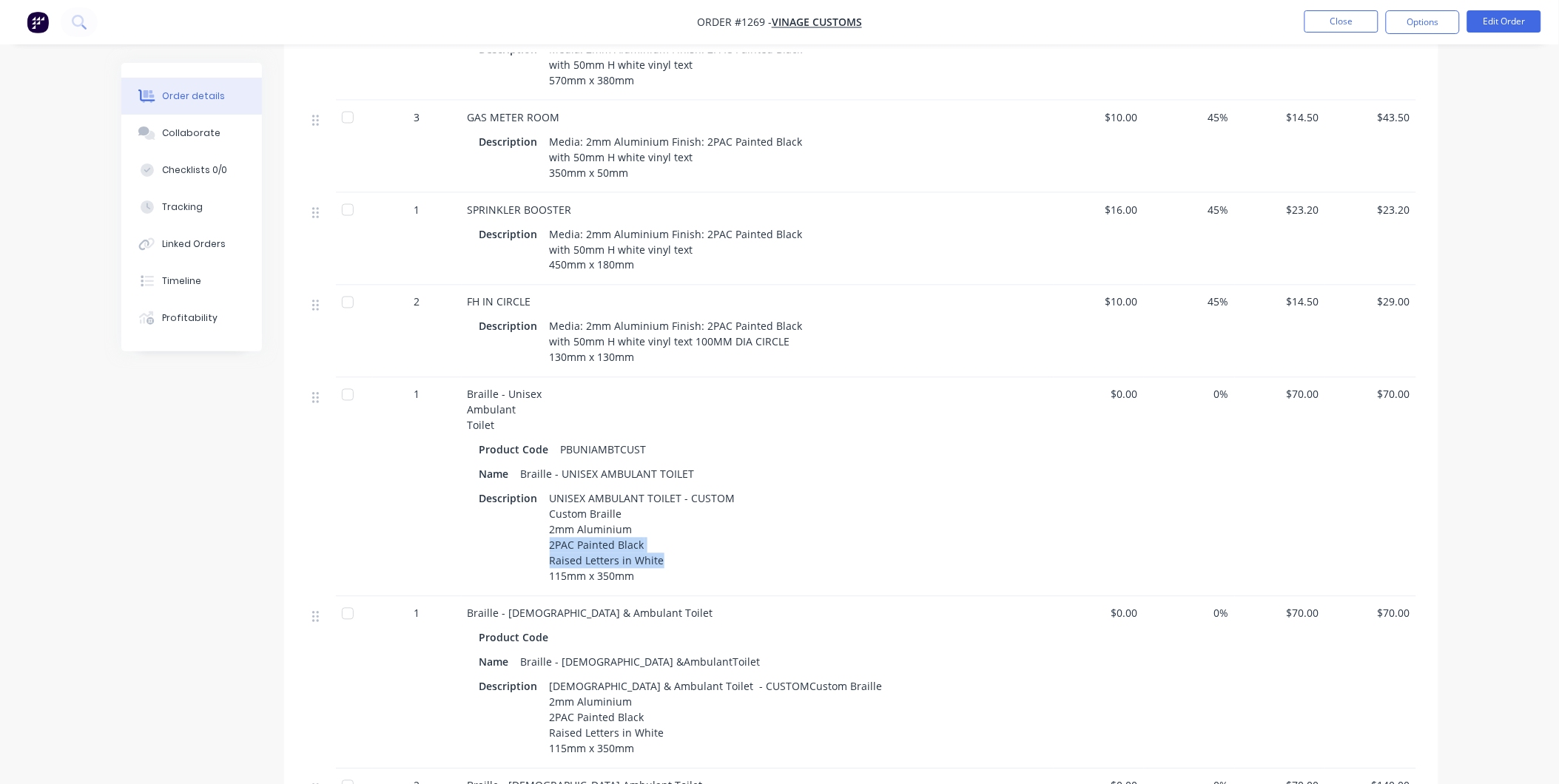
click at [665, 572] on div "UNISEX AMBULANT TOILET - CUSTOM Custom Braille 2mm Aluminium 2PAC Painted Black…" at bounding box center [643, 537] width 198 height 99
drag, startPoint x: 640, startPoint y: 590, endPoint x: 540, endPoint y: 589, distance: 100.0
click at [540, 587] on div "Description UNISEX AMBULANT TOILET - CUSTOM Custom Braille 2mm Aluminium 2PAC P…" at bounding box center [758, 537] width 556 height 99
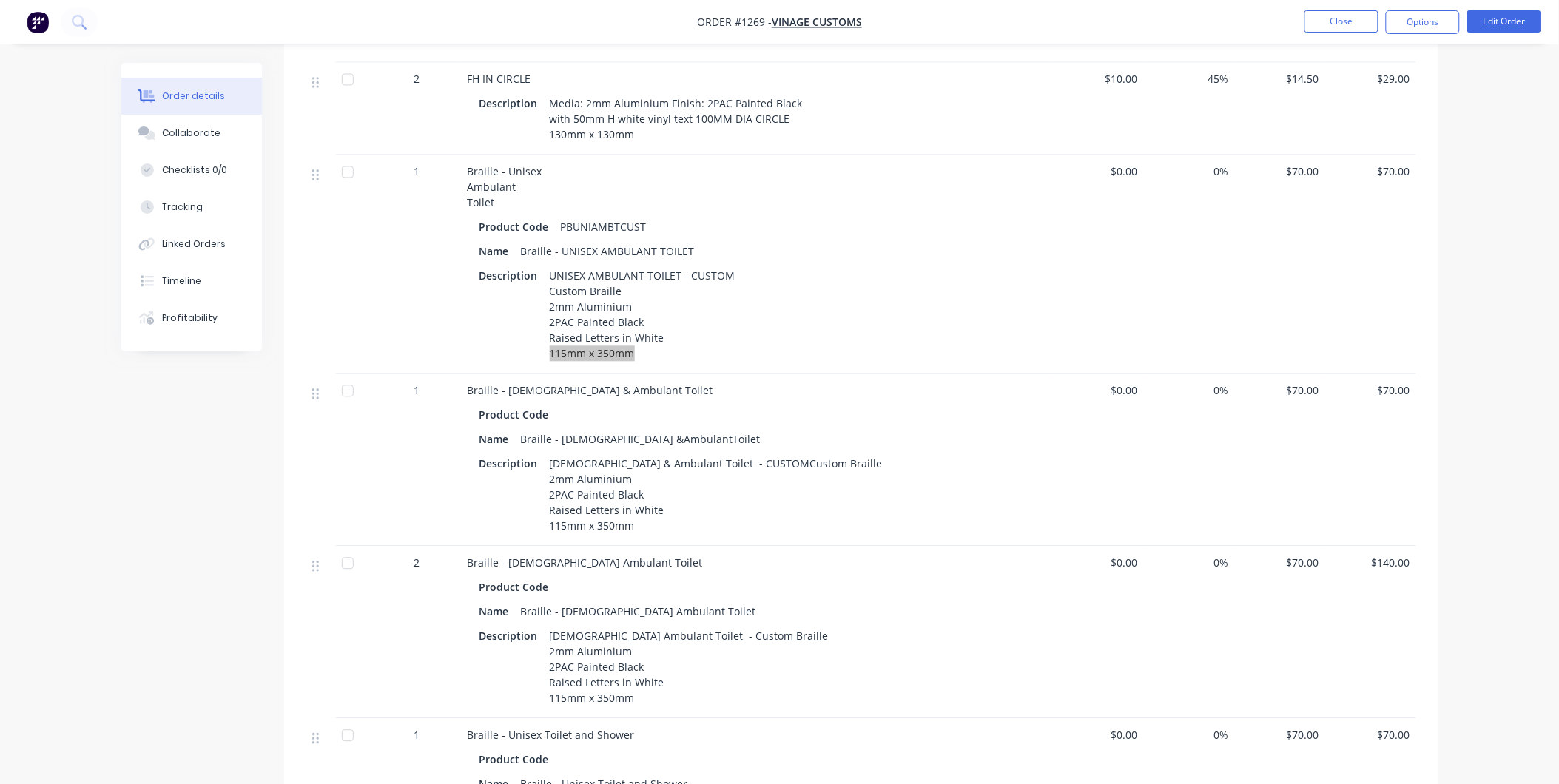
scroll to position [995, 0]
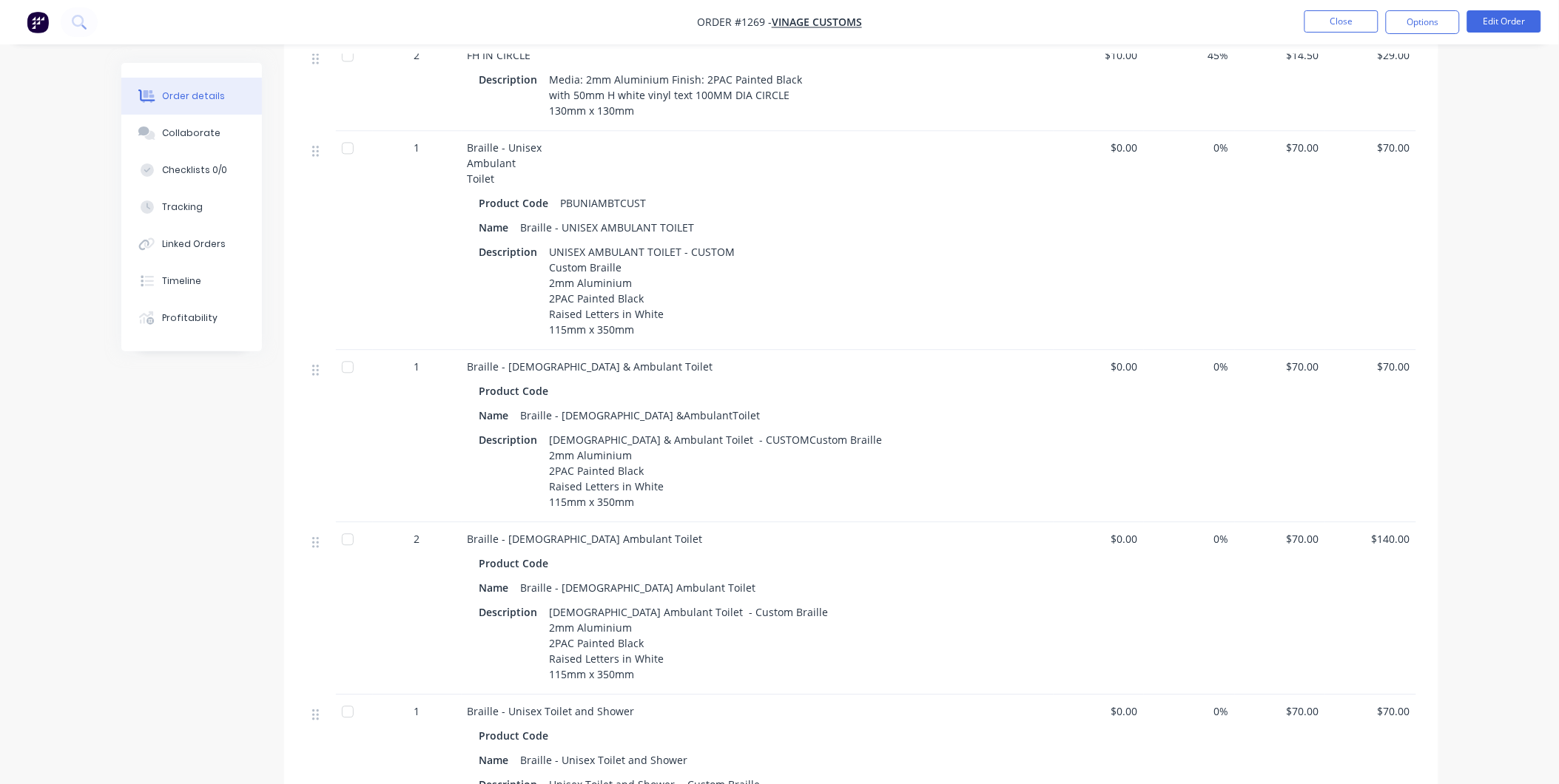
click at [706, 574] on div "Product Code" at bounding box center [758, 564] width 556 height 22
click at [568, 547] on span "Braille - Female Ambulant Toilet" at bounding box center [585, 539] width 236 height 14
drag, startPoint x: 541, startPoint y: 552, endPoint x: 618, endPoint y: 563, distance: 77.8
click at [618, 547] on div "Braille - Female Ambulant Toilet" at bounding box center [757, 539] width 580 height 15
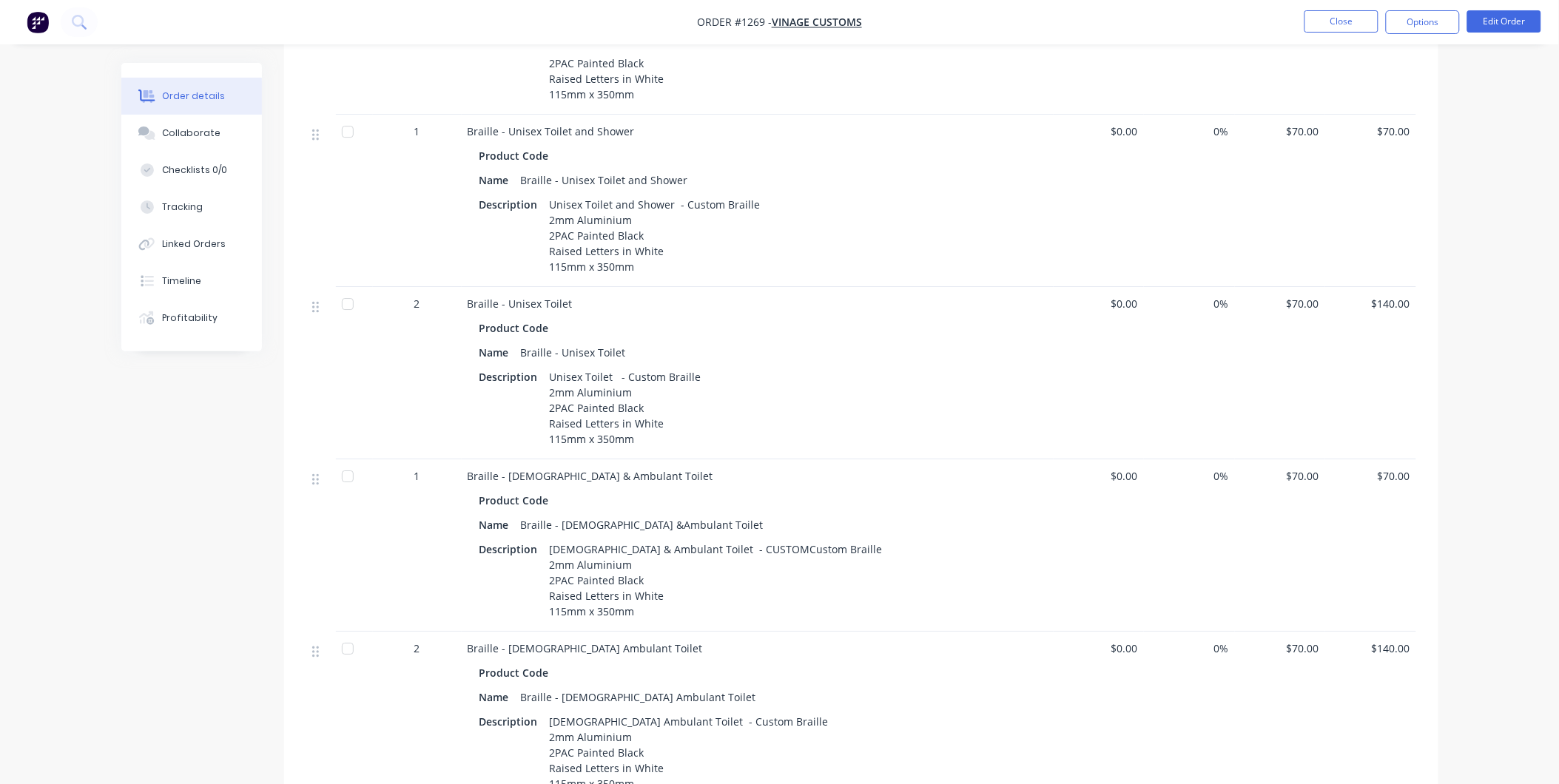
scroll to position [1653, 0]
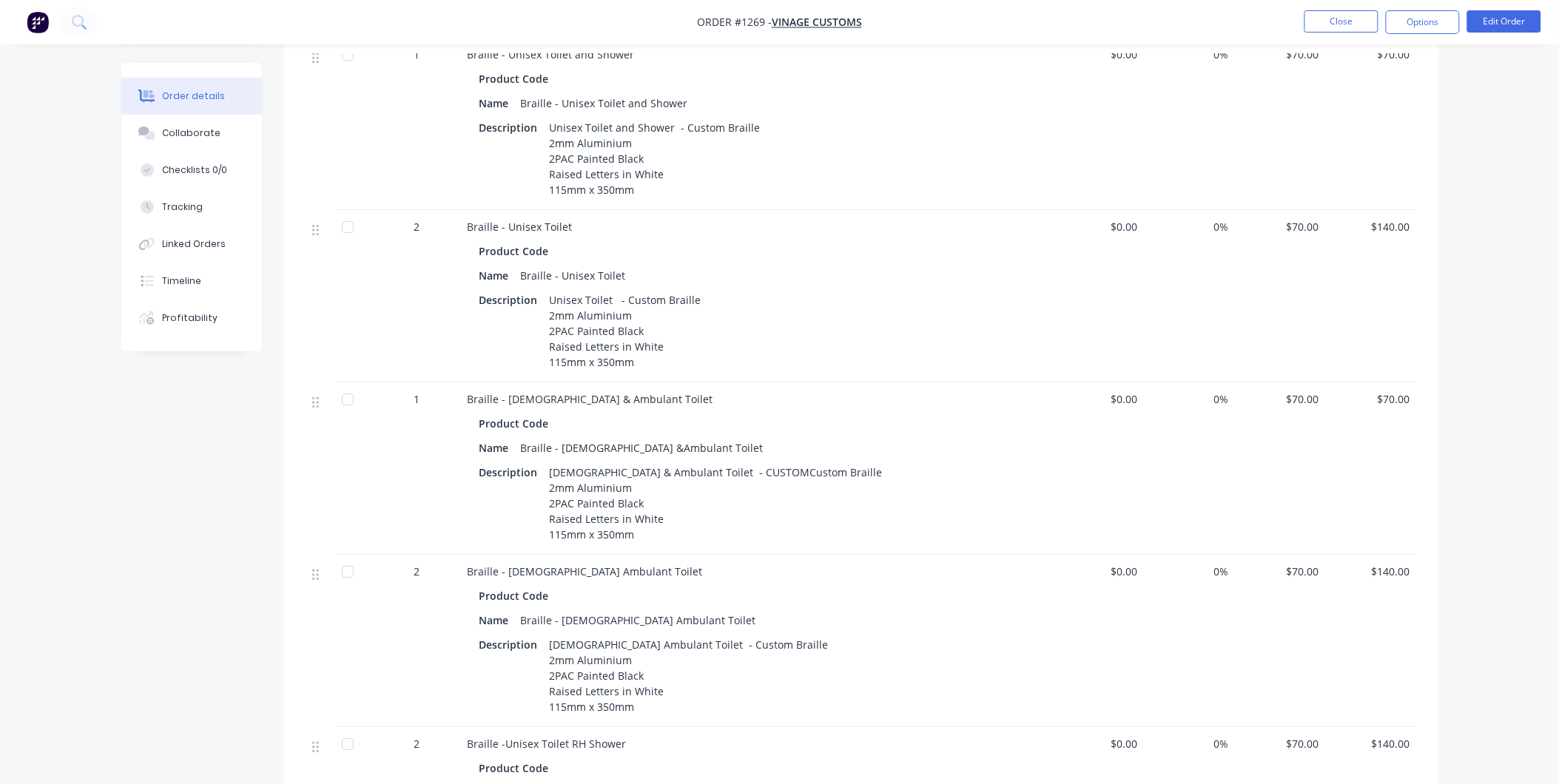
click at [631, 482] on div "Male & Ambulant Toilet - CUSTOMCustom Braille 2mm Aluminium 2PAC Painted Black …" at bounding box center [716, 503] width 345 height 84
drag, startPoint x: 604, startPoint y: 494, endPoint x: 730, endPoint y: 489, distance: 126.1
click at [730, 489] on div "Male & Ambulant Toilet - CUSTOMCustom Braille 2mm Aluminium 2PAC Painted Black …" at bounding box center [716, 503] width 345 height 84
click at [626, 631] on div "Braille - Male Ambulant Toilet" at bounding box center [638, 620] width 247 height 22
click at [607, 652] on div "Male Ambulant Toilet - Custom Braille 2mm Aluminium 2PAC Painted Black Raised L…" at bounding box center [689, 676] width 291 height 84
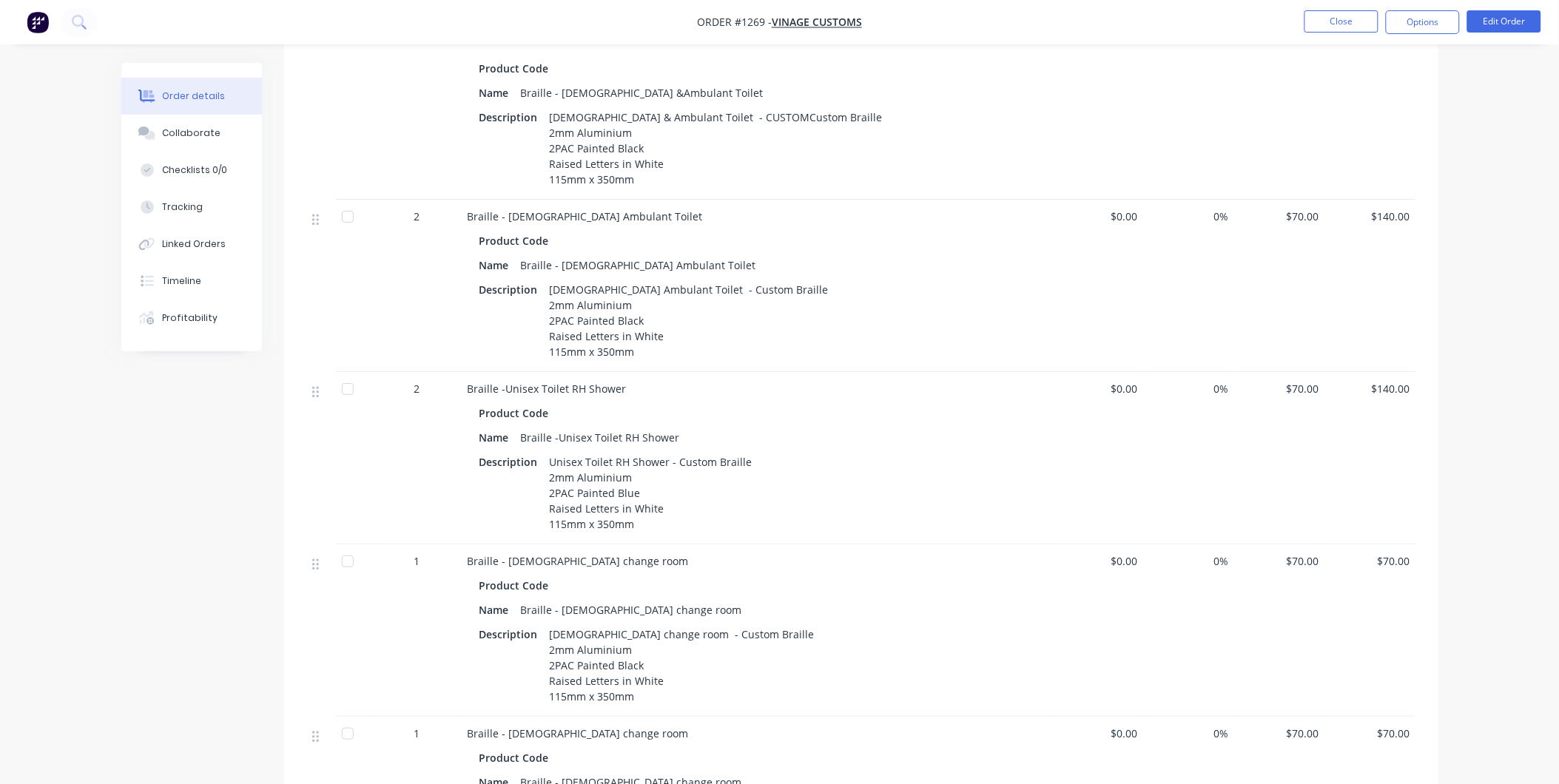
scroll to position [2064, 0]
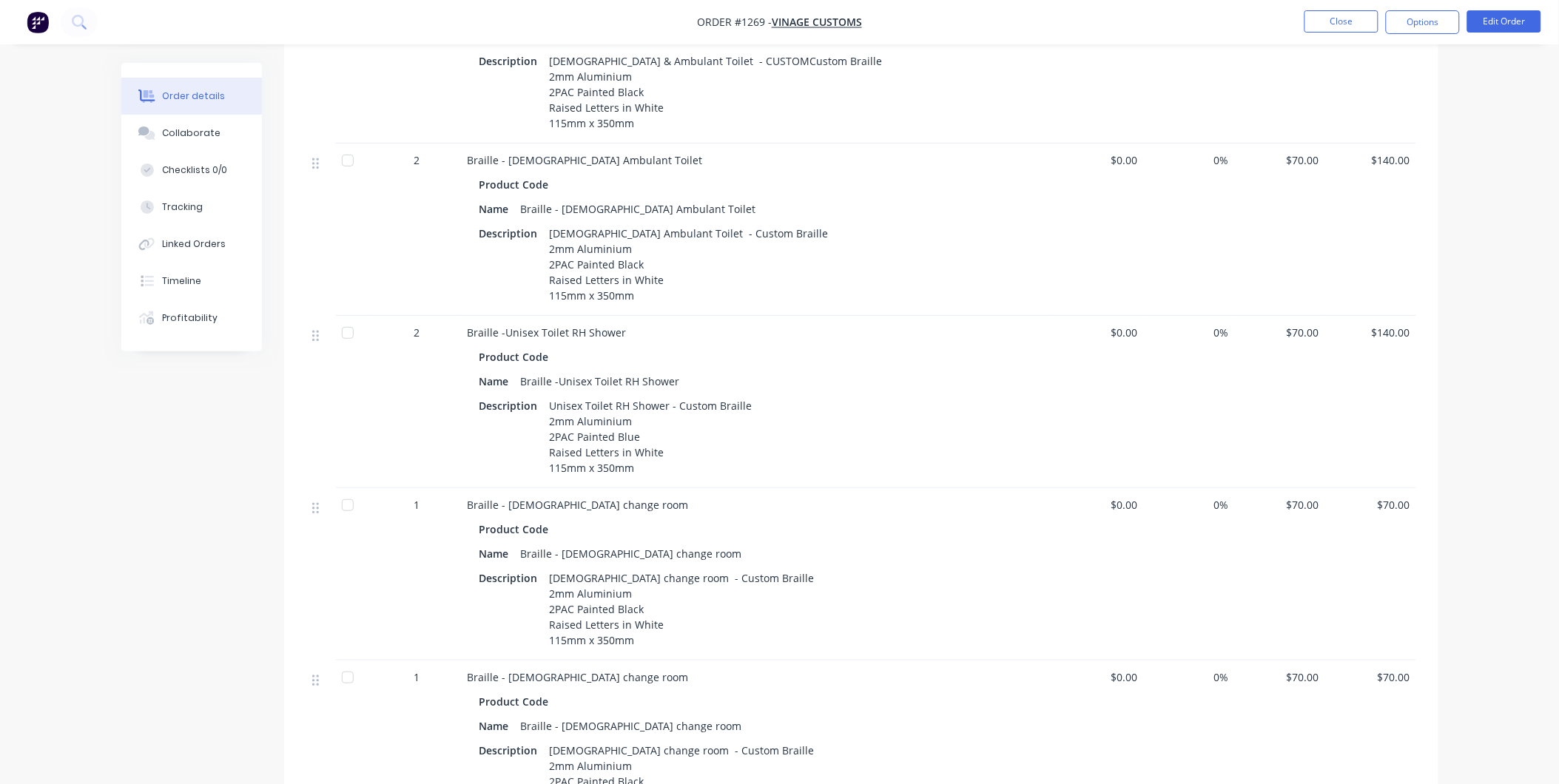
click at [558, 431] on div "Unisex Toilet RH Shower - Custom Braille 2mm Aluminium 2PAC Painted Blue Raised…" at bounding box center [651, 436] width 215 height 84
click at [746, 430] on div "Unisex Toilet RH Shower - Custom Braille 2mm Aluminium 2PAC Painted Blue Raised…" at bounding box center [651, 436] width 215 height 84
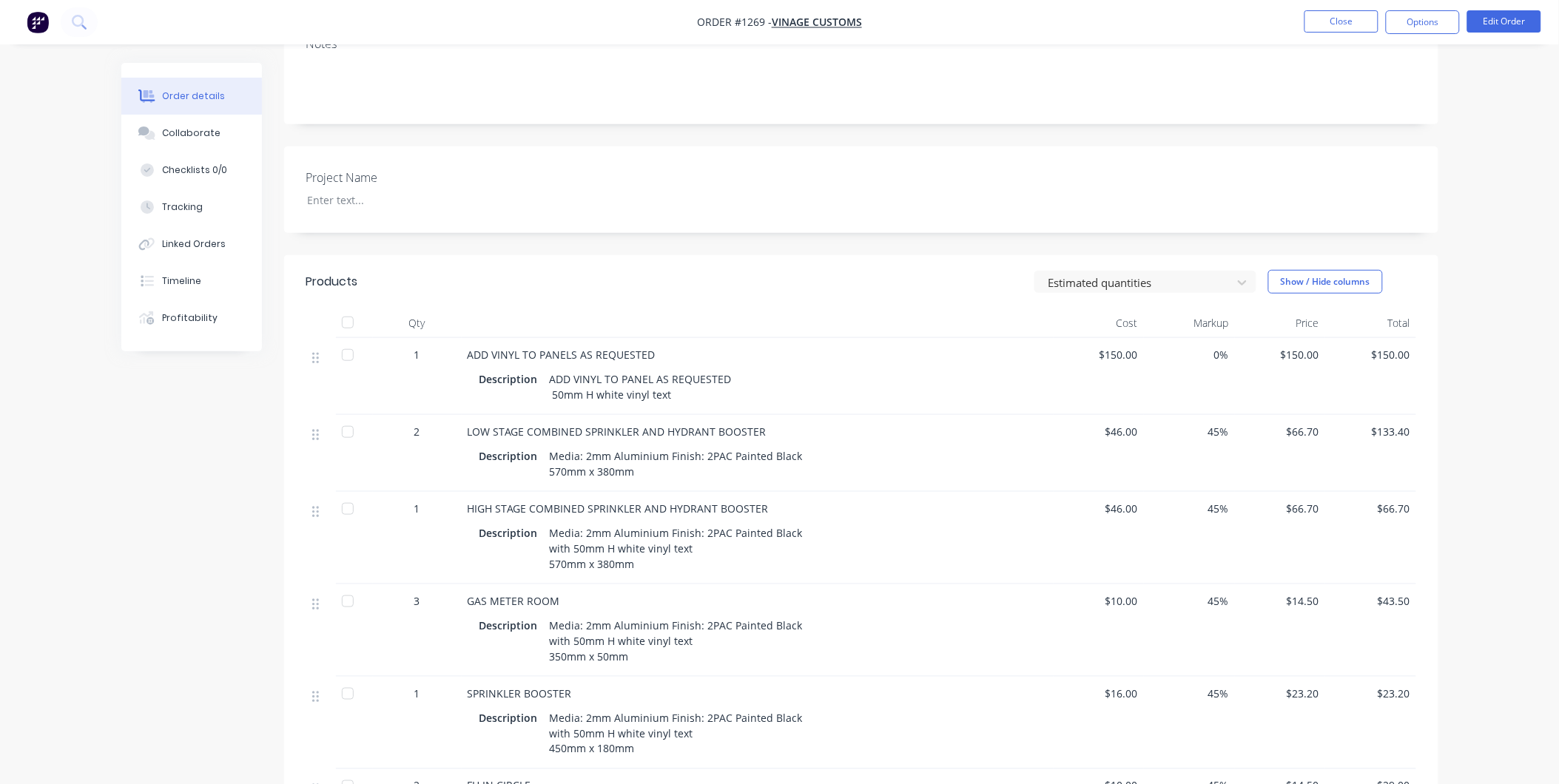
scroll to position [0, 0]
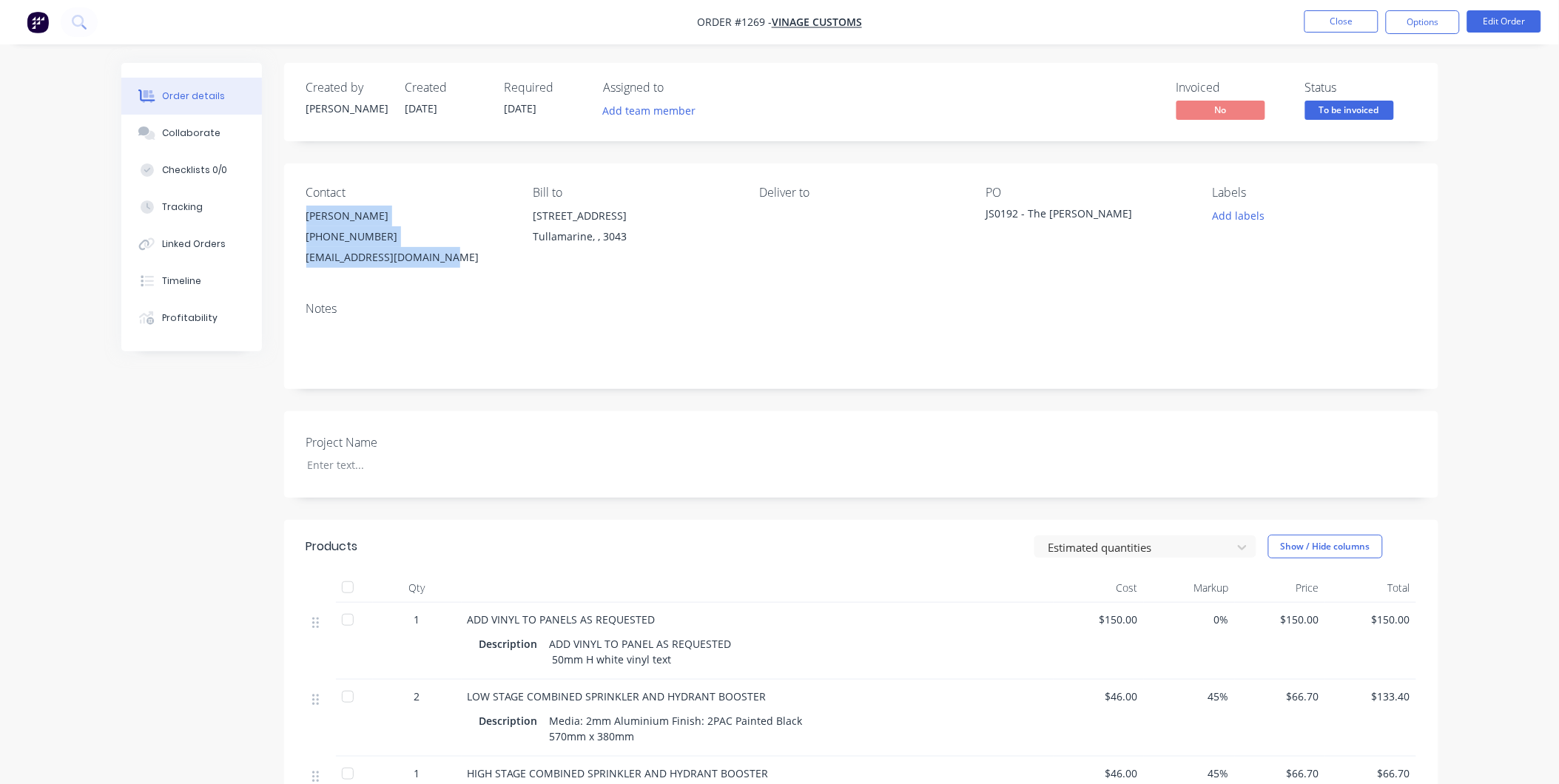
drag, startPoint x: 304, startPoint y: 215, endPoint x: 477, endPoint y: 276, distance: 183.4
click at [477, 276] on div "Contact Jess Wardle (03) 9077 7759 design2@vinagecustoms.com Bill to 28 Garden …" at bounding box center [861, 227] width 1155 height 126
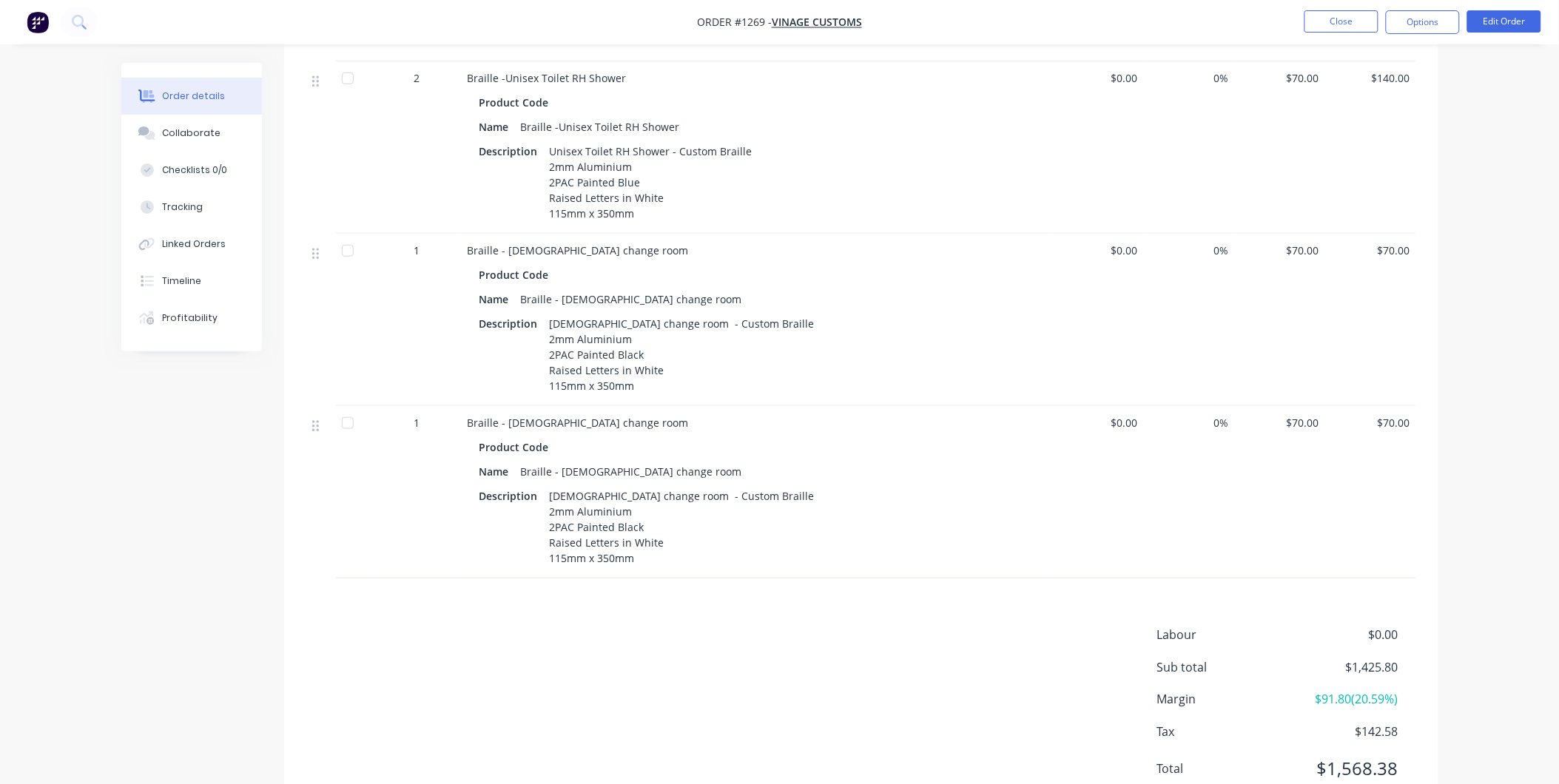
scroll to position [2393, 0]
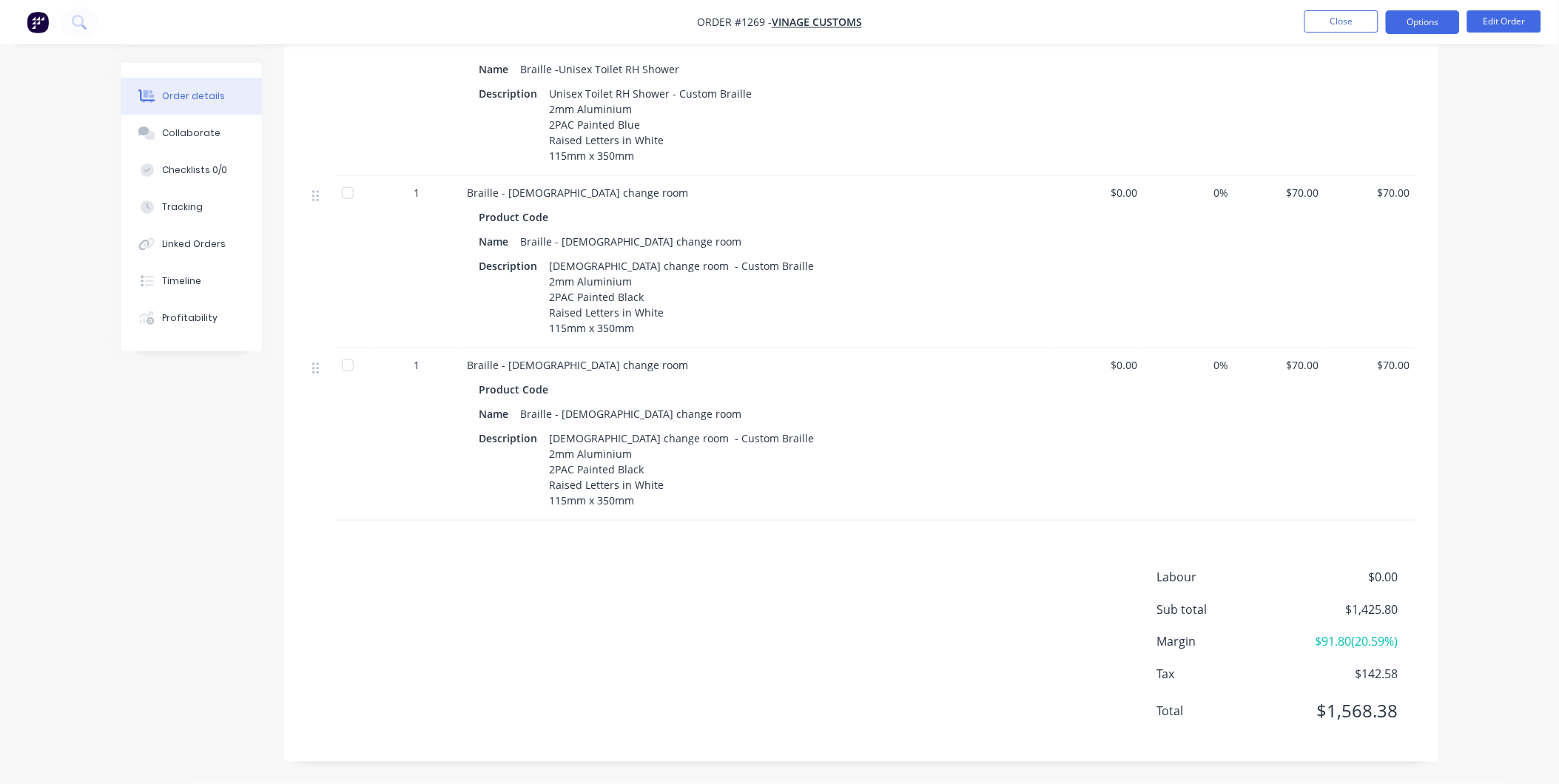
click at [1431, 24] on button "Options" at bounding box center [1422, 22] width 74 height 24
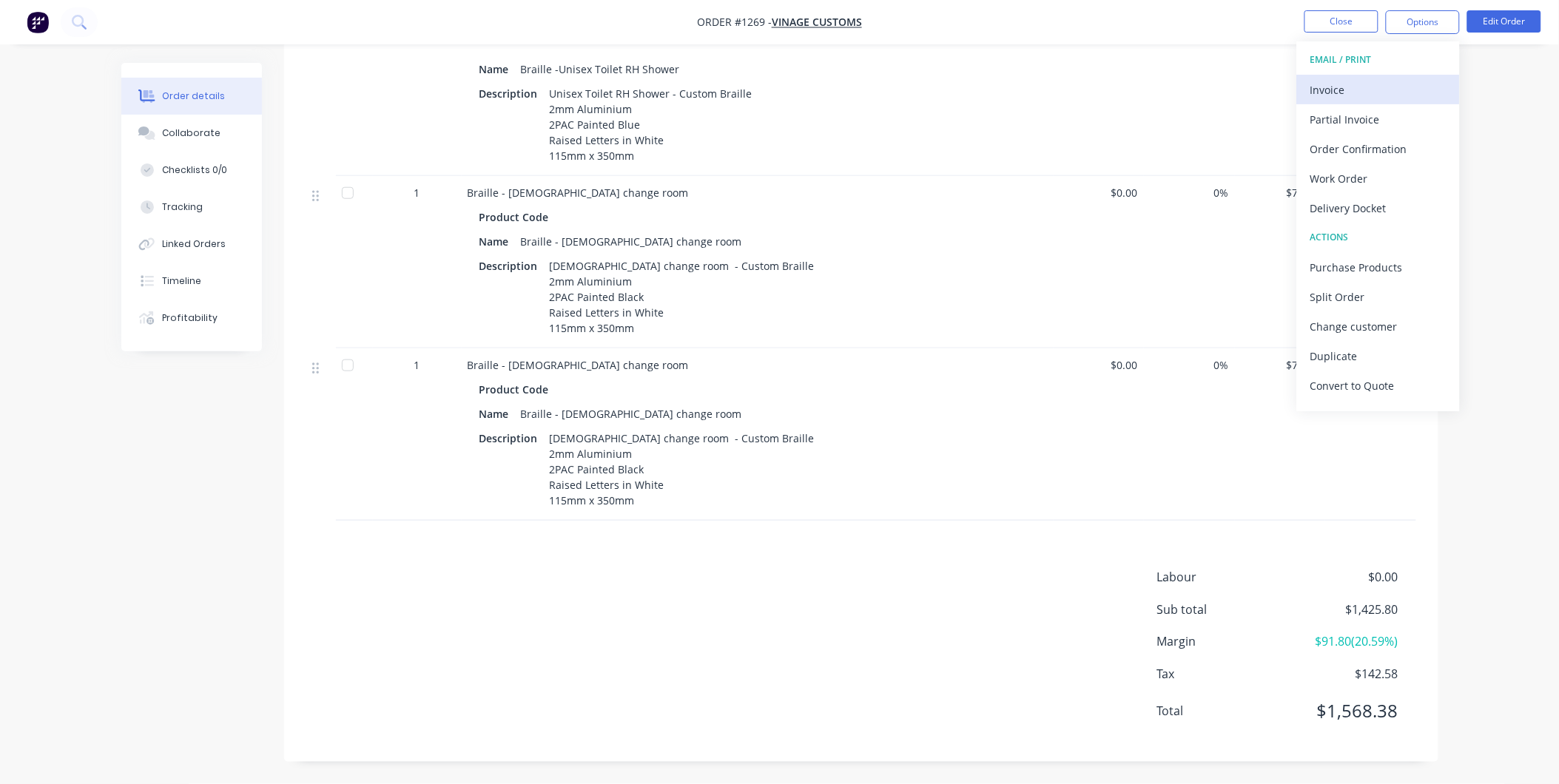
click at [1347, 83] on div "Invoice" at bounding box center [1378, 90] width 136 height 22
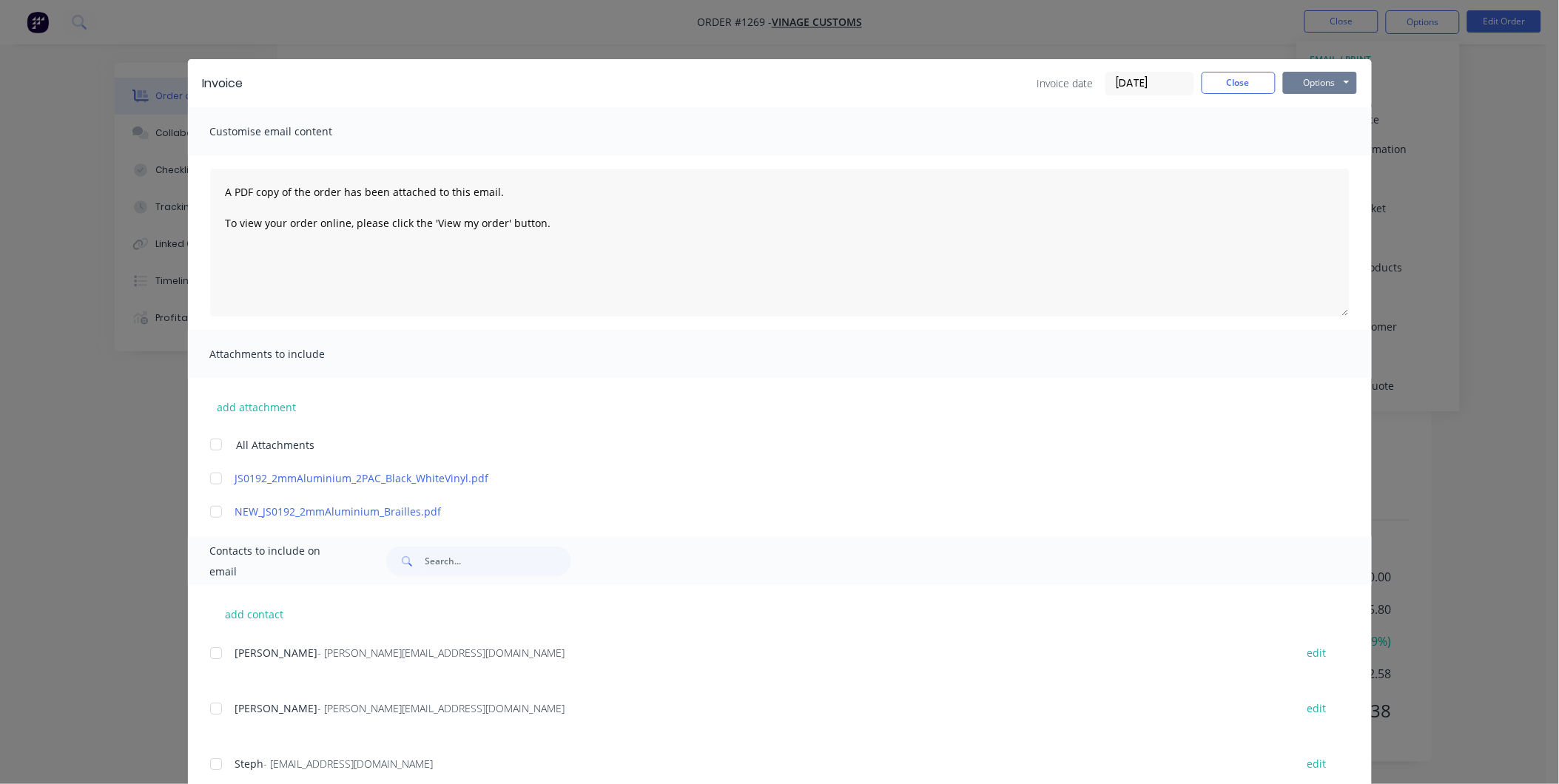
click at [1331, 82] on button "Options" at bounding box center [1320, 83] width 74 height 23
click at [1324, 123] on button "Print" at bounding box center [1330, 134] width 94 height 24
click at [1233, 89] on button "Close" at bounding box center [1239, 83] width 74 height 23
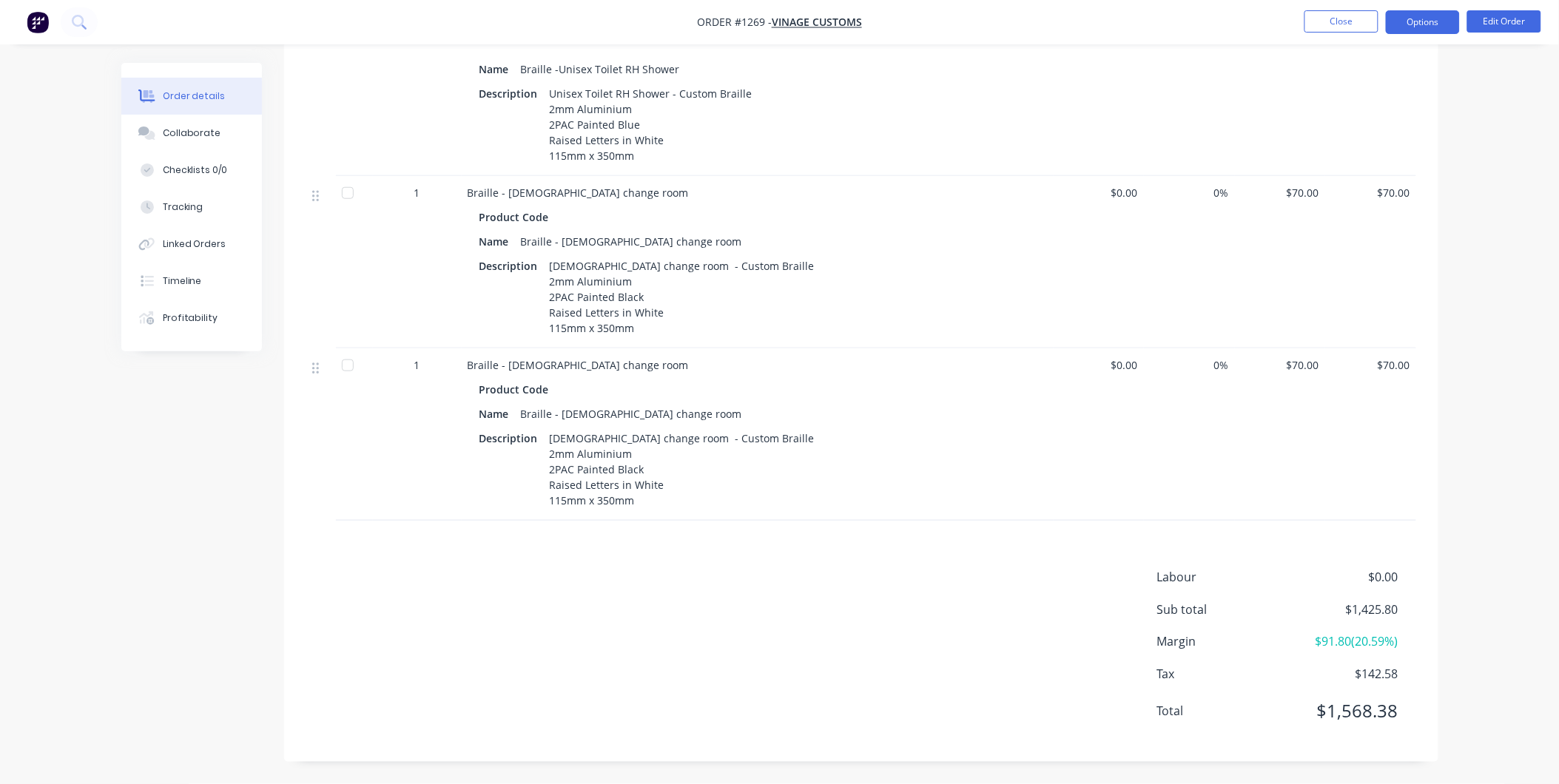
click at [1418, 28] on button "Options" at bounding box center [1422, 22] width 74 height 24
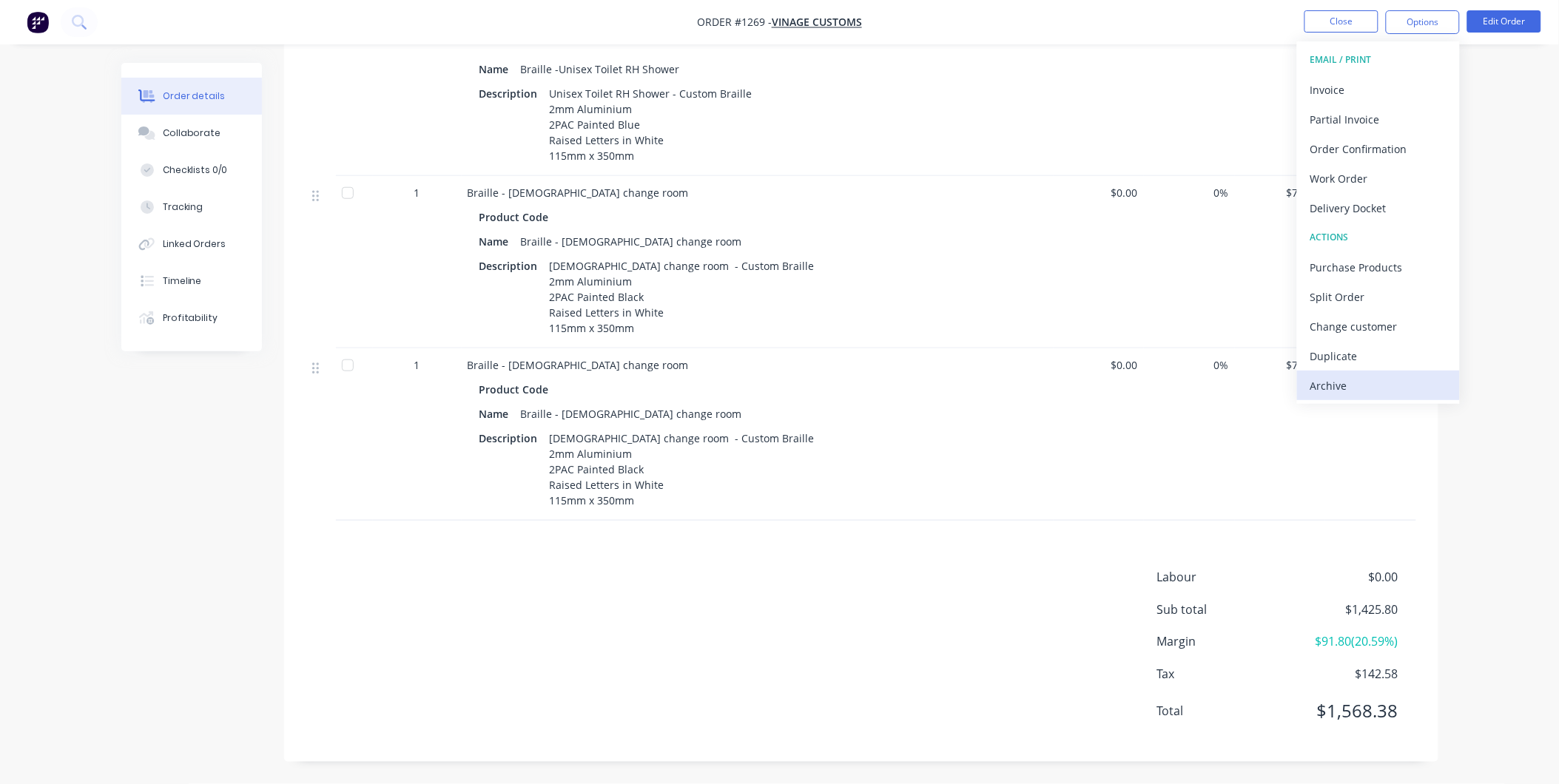
click at [1370, 379] on div "Archive" at bounding box center [1378, 385] width 136 height 22
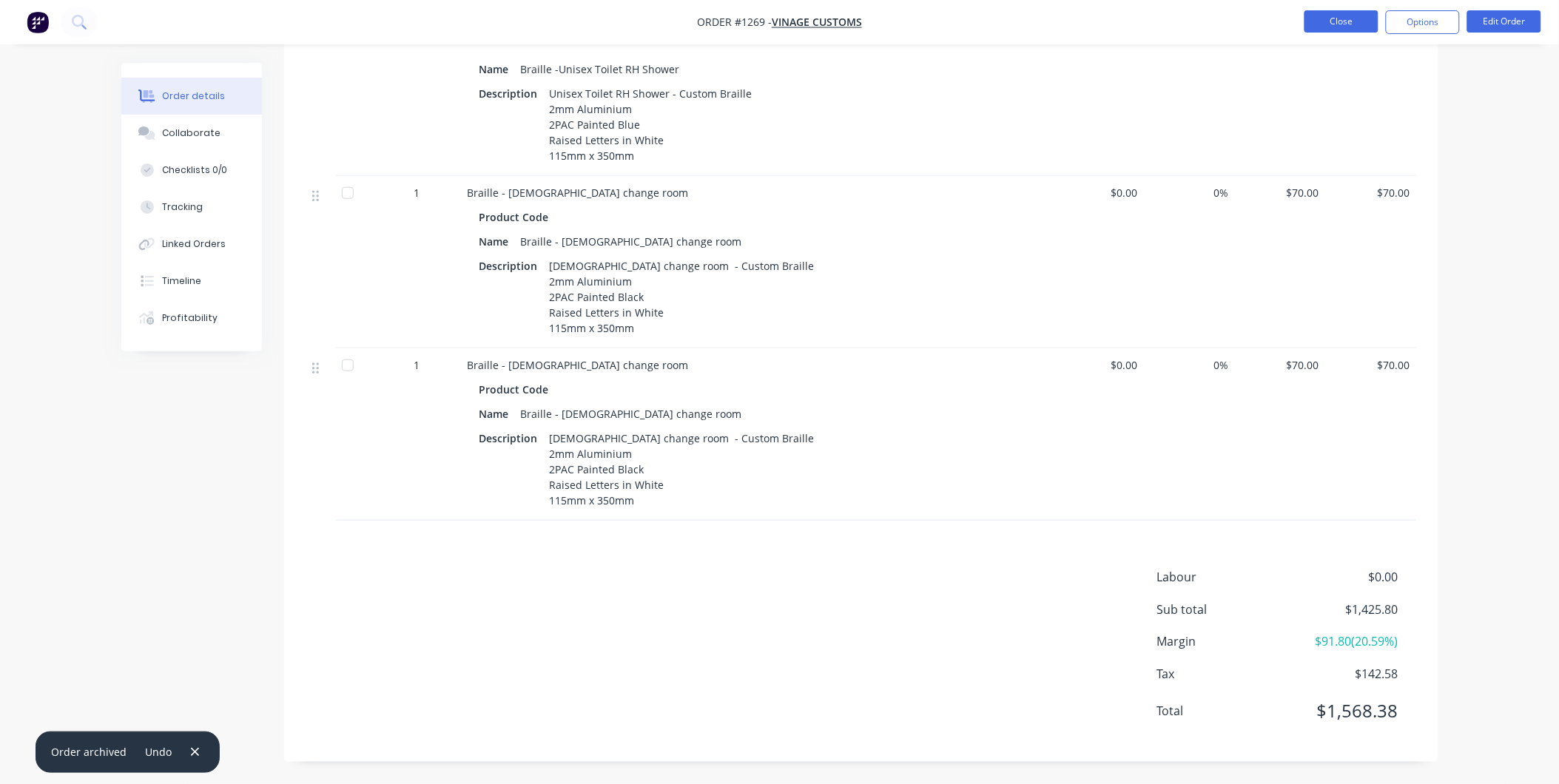
click at [1328, 27] on button "Close" at bounding box center [1341, 22] width 74 height 23
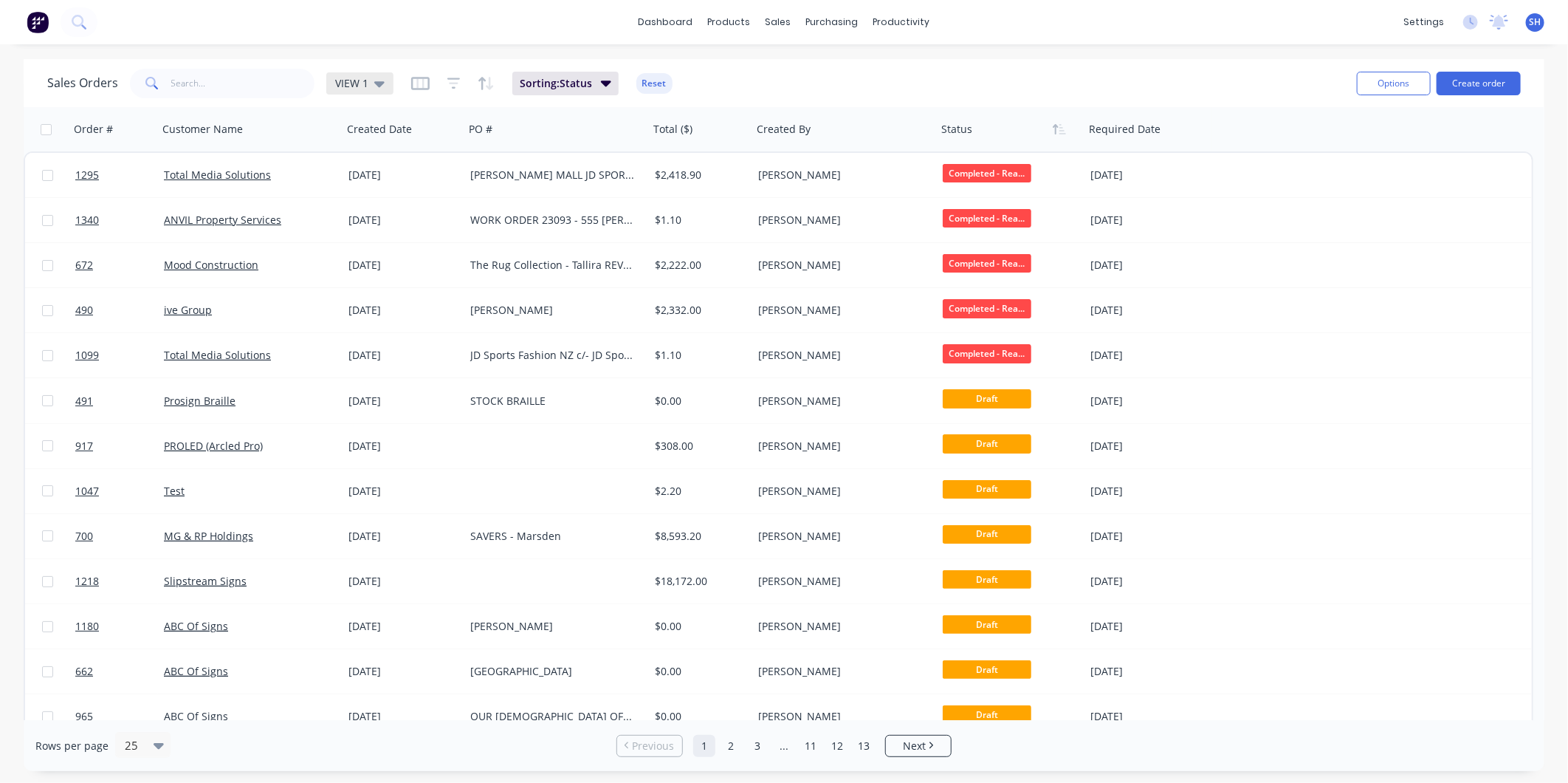
click at [372, 88] on div "VIEW 1" at bounding box center [359, 84] width 50 height 13
click at [392, 297] on button "To be Invoiced" at bounding box center [415, 297] width 168 height 17
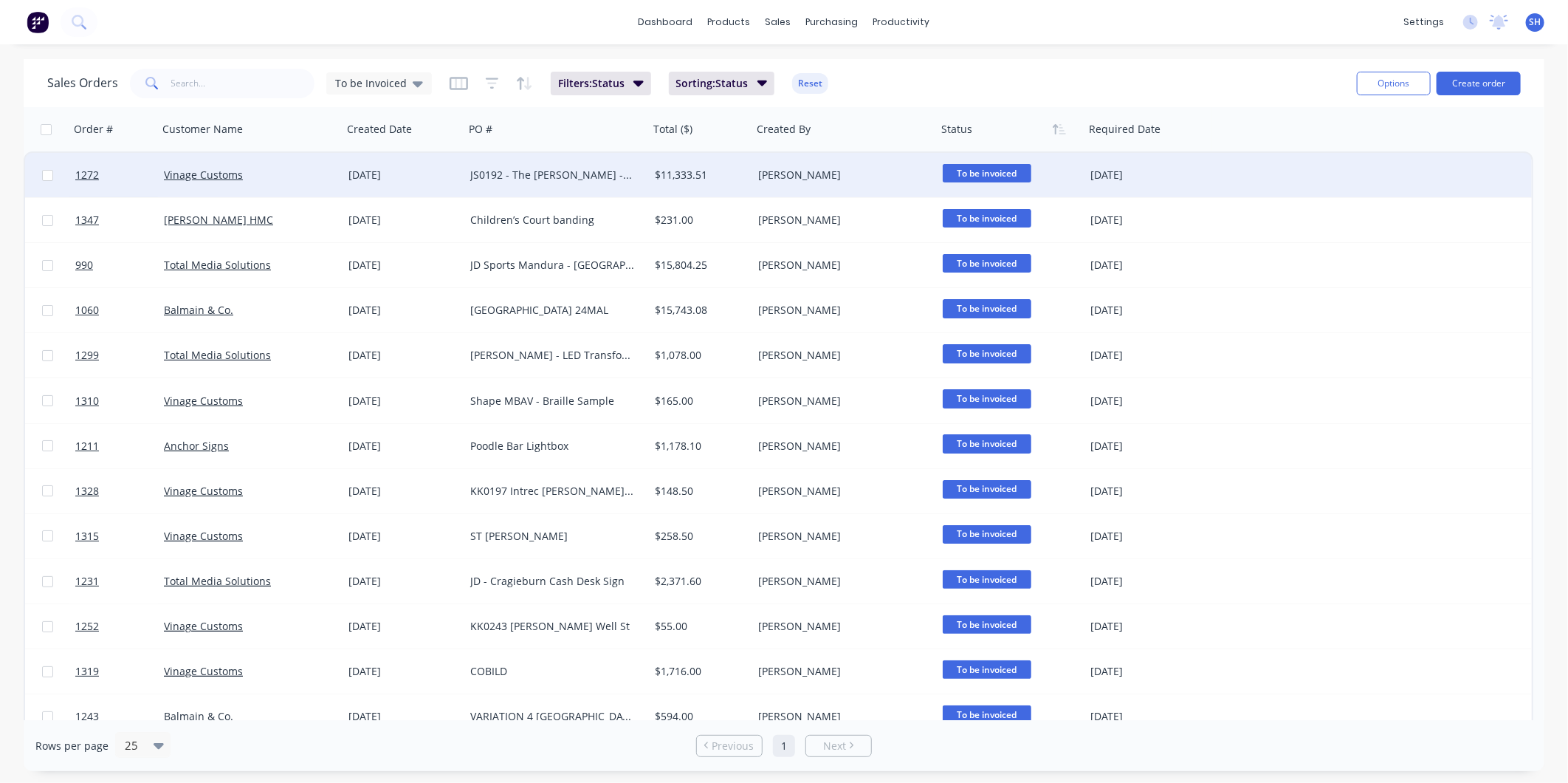
click at [620, 180] on div "JS0192 - The Archer - FRV" at bounding box center [552, 175] width 164 height 15
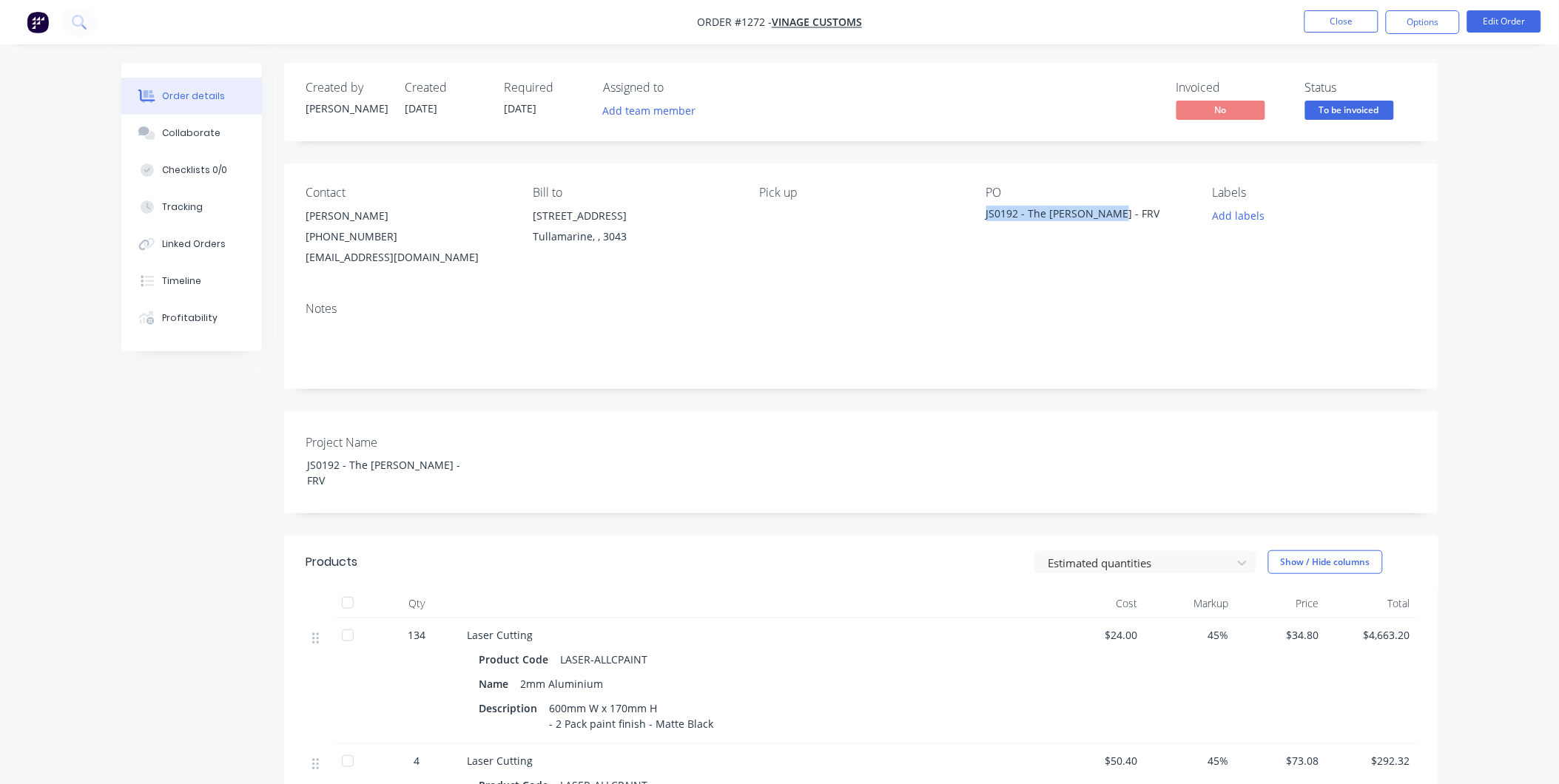
drag, startPoint x: 1108, startPoint y: 216, endPoint x: 982, endPoint y: 210, distance: 126.1
click at [982, 210] on div "Contact Jess Wardle (03) 9077 7759 design2@vinagecustoms.com Bill to 28 Garden …" at bounding box center [861, 227] width 1155 height 126
drag, startPoint x: 763, startPoint y: 23, endPoint x: 735, endPoint y: 24, distance: 28.0
click at [735, 24] on span "Order #1272 -" at bounding box center [734, 22] width 74 height 14
drag, startPoint x: 1018, startPoint y: 210, endPoint x: 979, endPoint y: 215, distance: 39.3
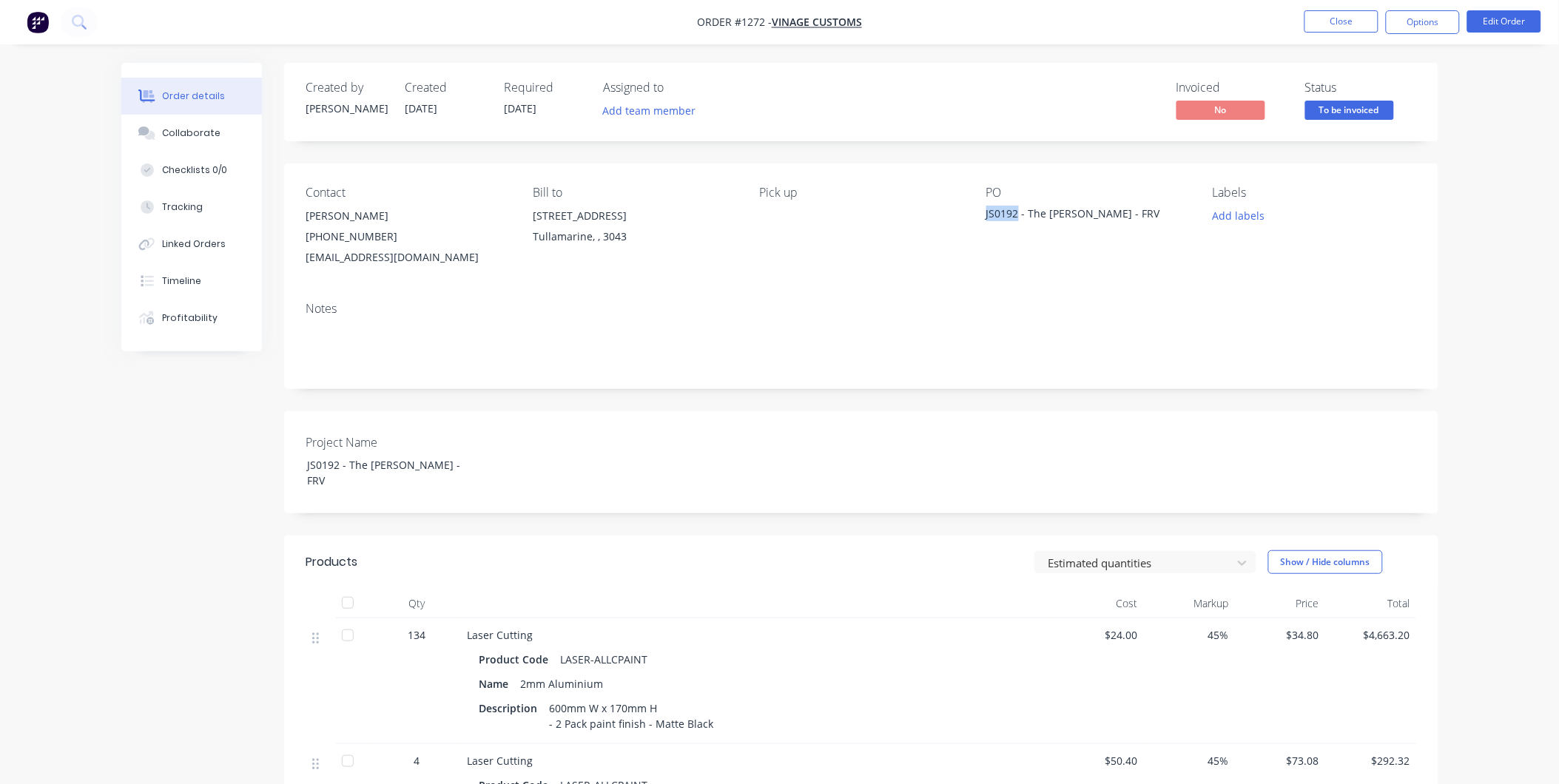
click at [979, 215] on div "Contact Jess Wardle (03) 9077 7759 design2@vinagecustoms.com Bill to 28 Garden …" at bounding box center [861, 227] width 1155 height 126
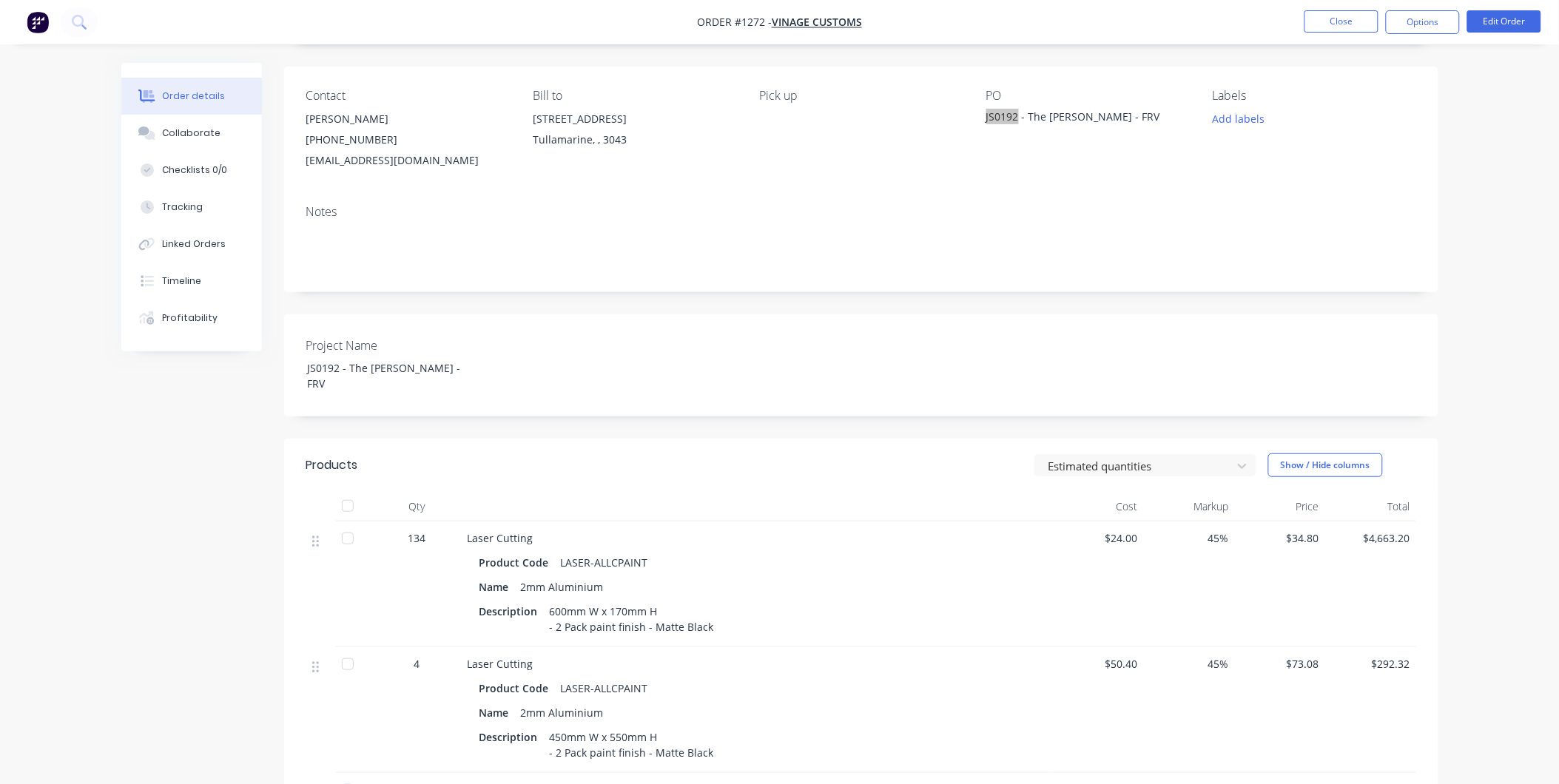
scroll to position [246, 0]
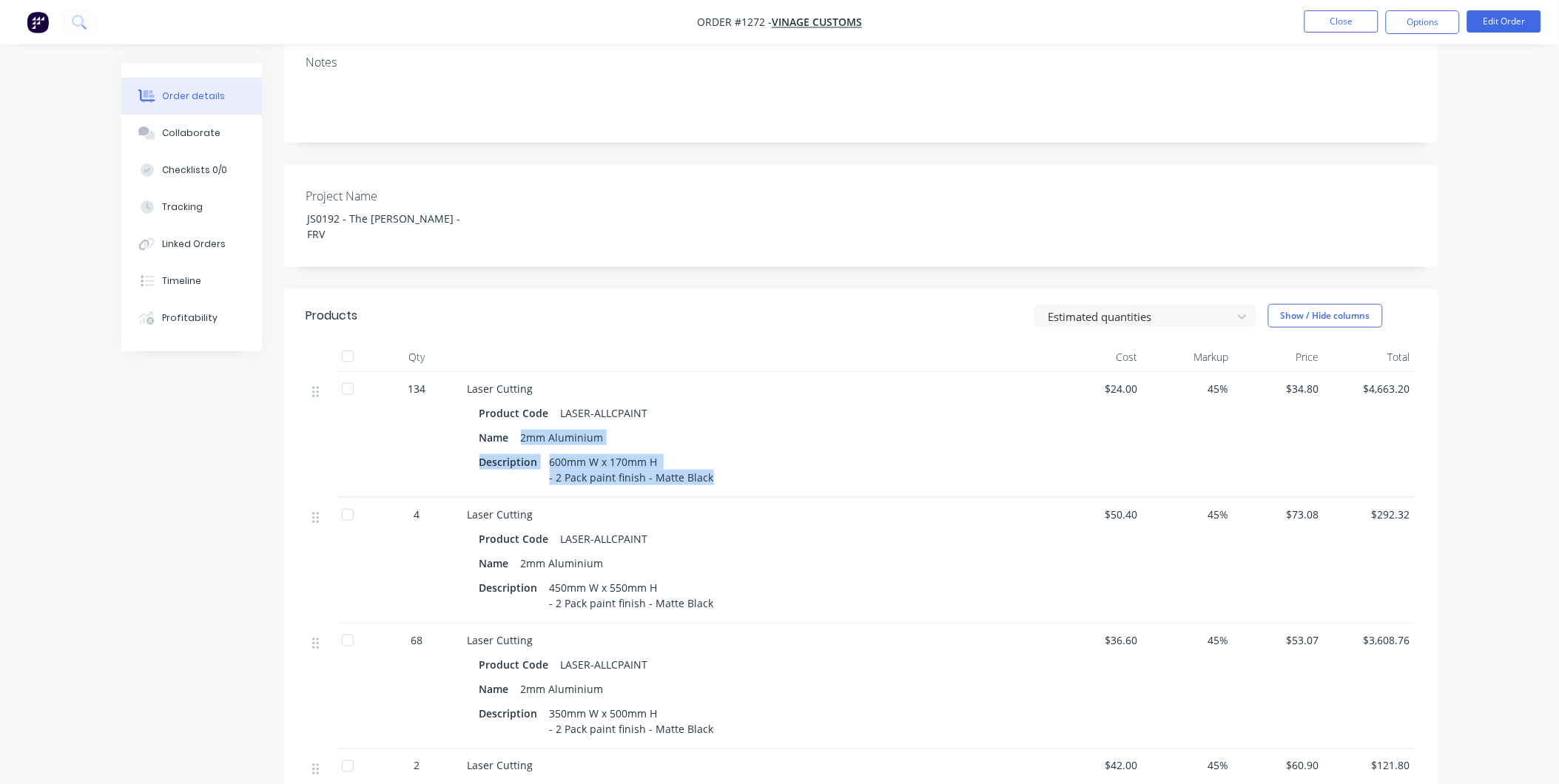
drag, startPoint x: 521, startPoint y: 421, endPoint x: 714, endPoint y: 470, distance: 199.1
click at [714, 470] on div "Product Code LASER-ALLCPAINT Name 2mm Aluminium Description 600mm W x 170mm H -…" at bounding box center [757, 444] width 580 height 89
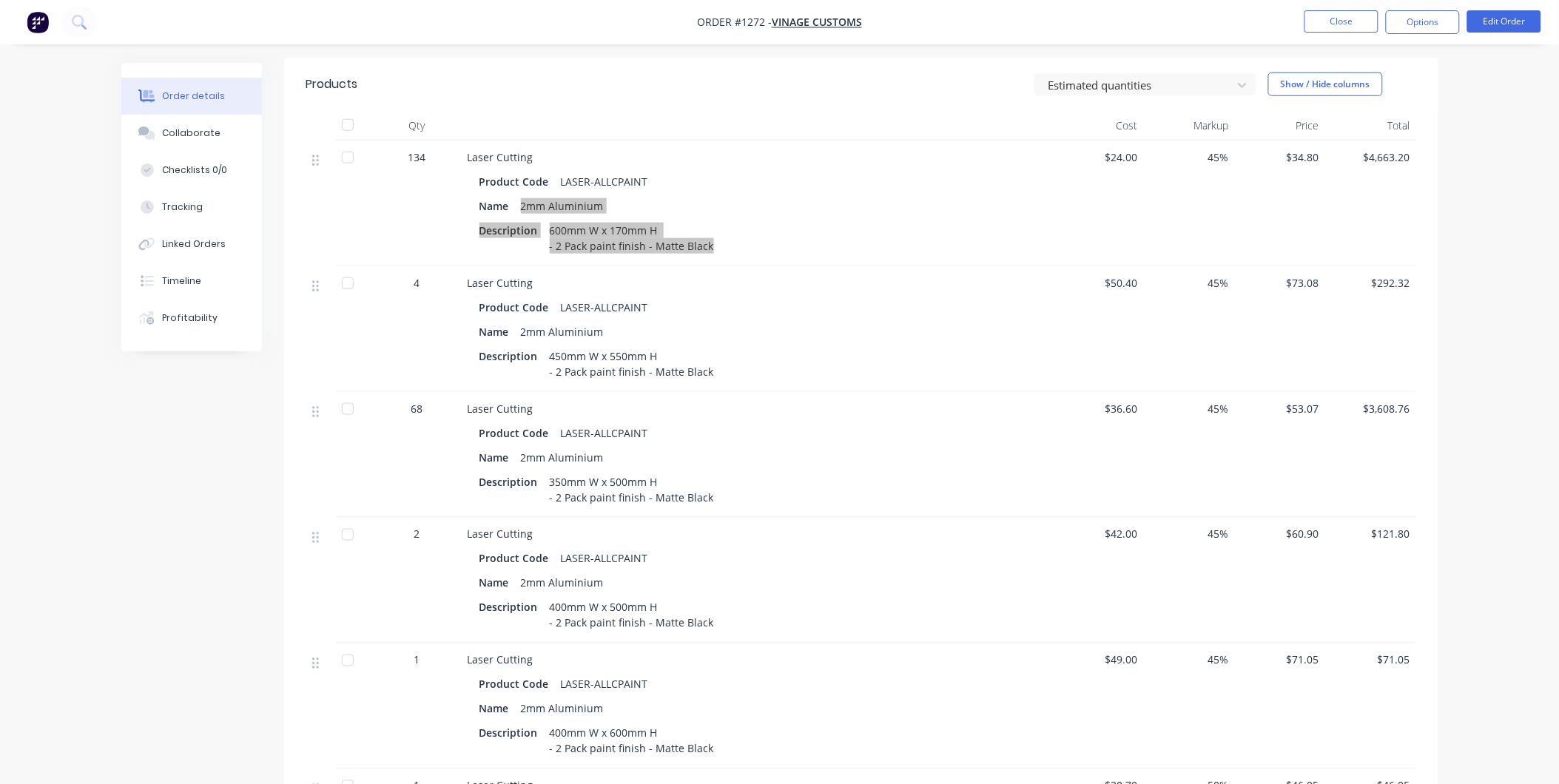
scroll to position [493, 0]
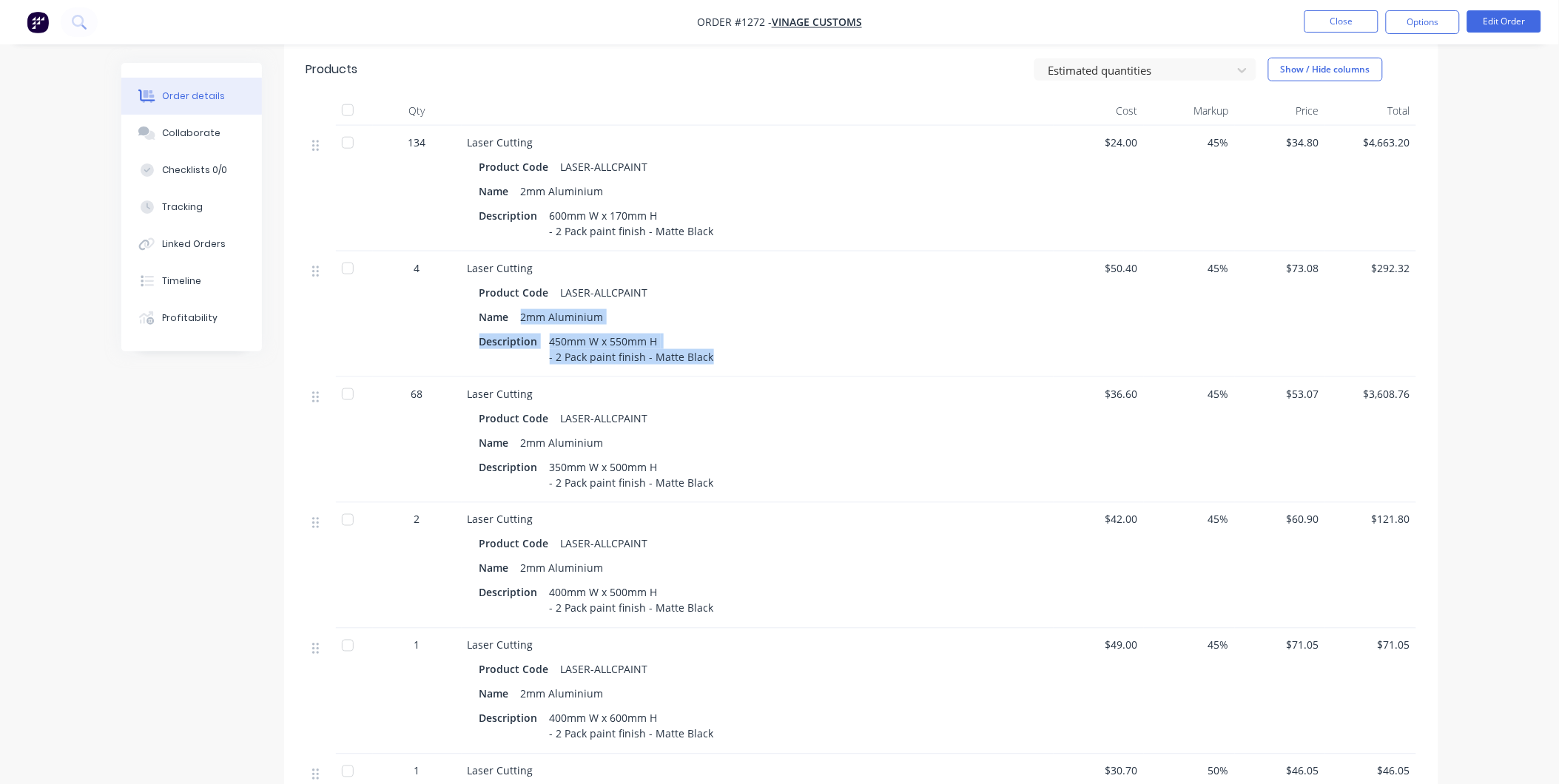
drag, startPoint x: 520, startPoint y: 298, endPoint x: 705, endPoint y: 349, distance: 191.9
click at [705, 349] on div "Product Code LASER-ALLCPAINT Name 2mm Aluminium Description 450mm W x 550mm H -…" at bounding box center [757, 323] width 580 height 89
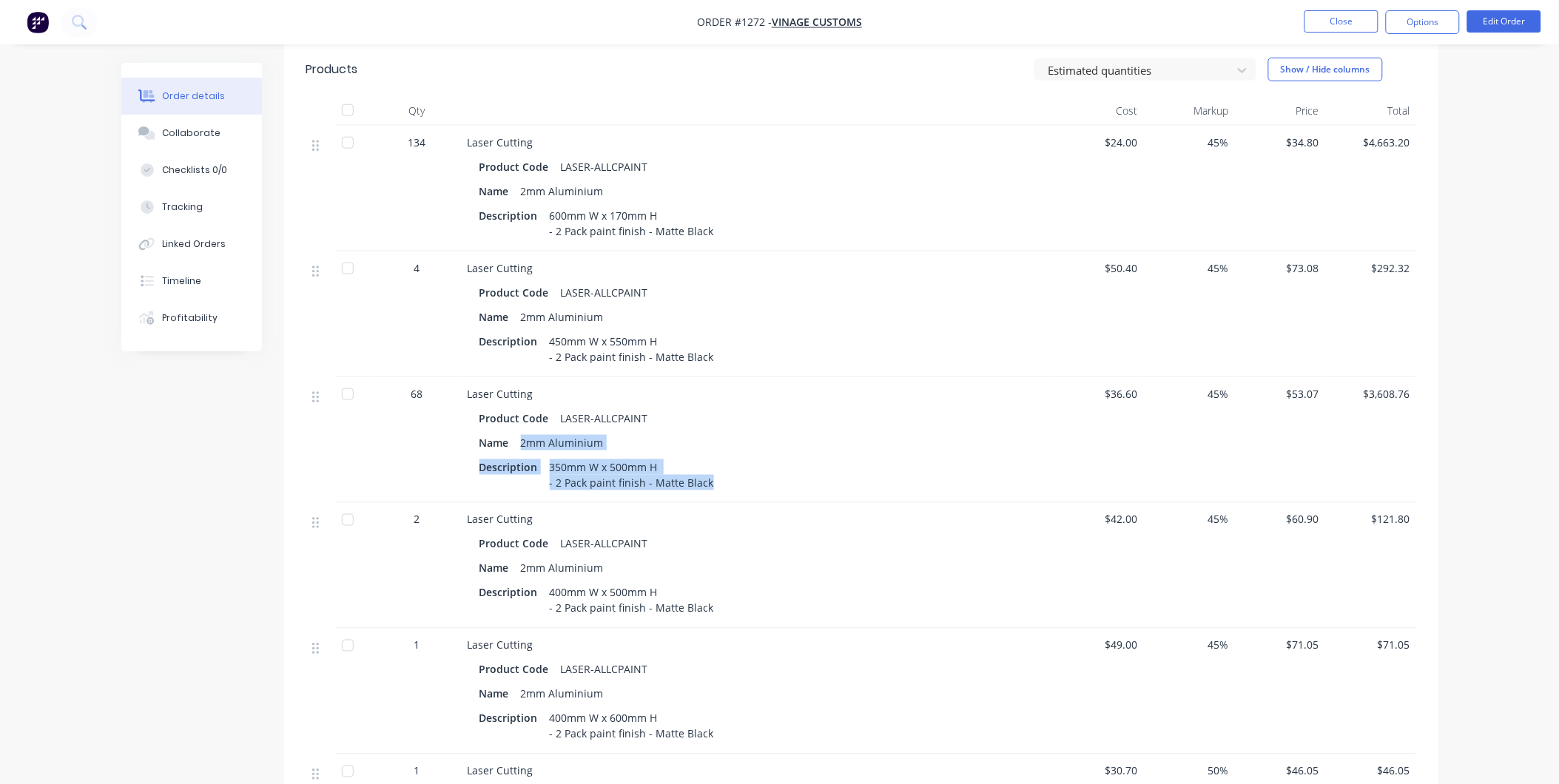
drag, startPoint x: 521, startPoint y: 425, endPoint x: 711, endPoint y: 472, distance: 195.7
click at [711, 472] on div "Product Code LASER-ALLCPAINT Name 2mm Aluminium Description 350mm W x 500mm H -…" at bounding box center [757, 449] width 580 height 89
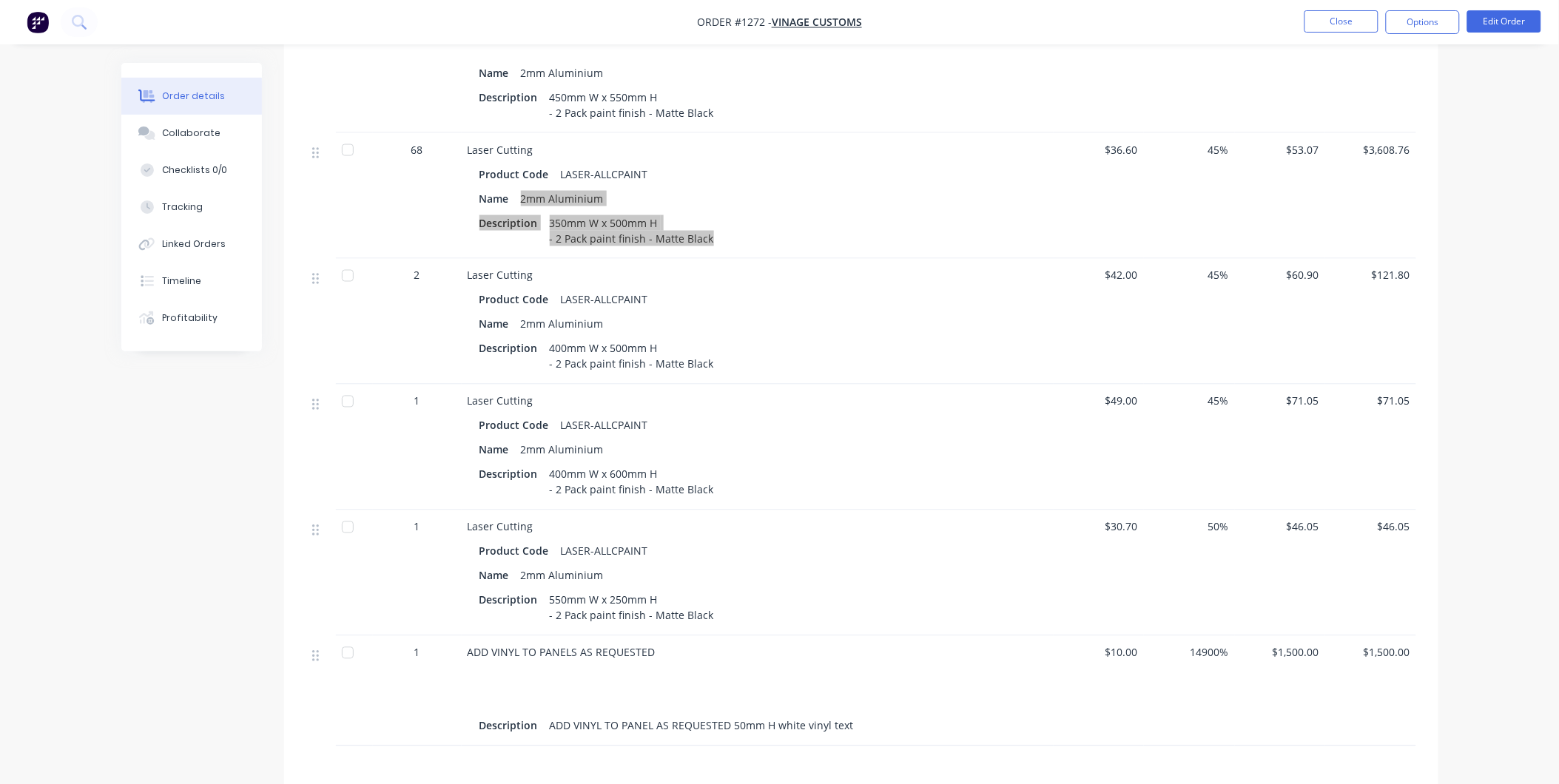
scroll to position [740, 0]
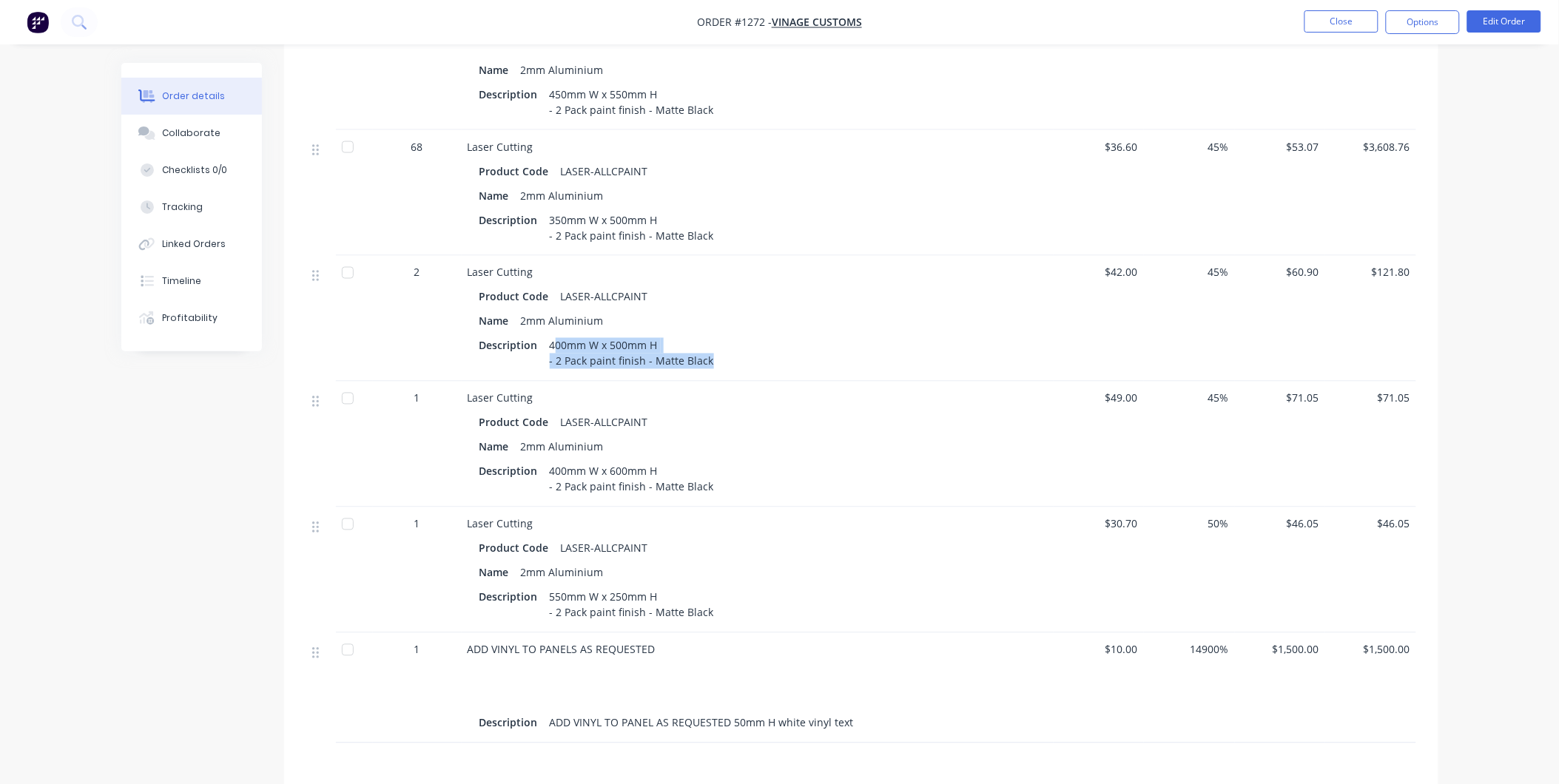
drag, startPoint x: 551, startPoint y: 330, endPoint x: 711, endPoint y: 344, distance: 160.6
click at [711, 344] on div "400mm W x 500mm H - 2 Pack paint finish - Matte Black" at bounding box center [632, 353] width 176 height 37
drag, startPoint x: 550, startPoint y: 329, endPoint x: 746, endPoint y: 361, distance: 198.6
click at [746, 361] on div "Laser Cutting Product Code LASER-ALLCPAINT Name 2mm Aluminium Description 400mm…" at bounding box center [758, 318] width 592 height 125
drag, startPoint x: 549, startPoint y: 457, endPoint x: 735, endPoint y: 473, distance: 186.7
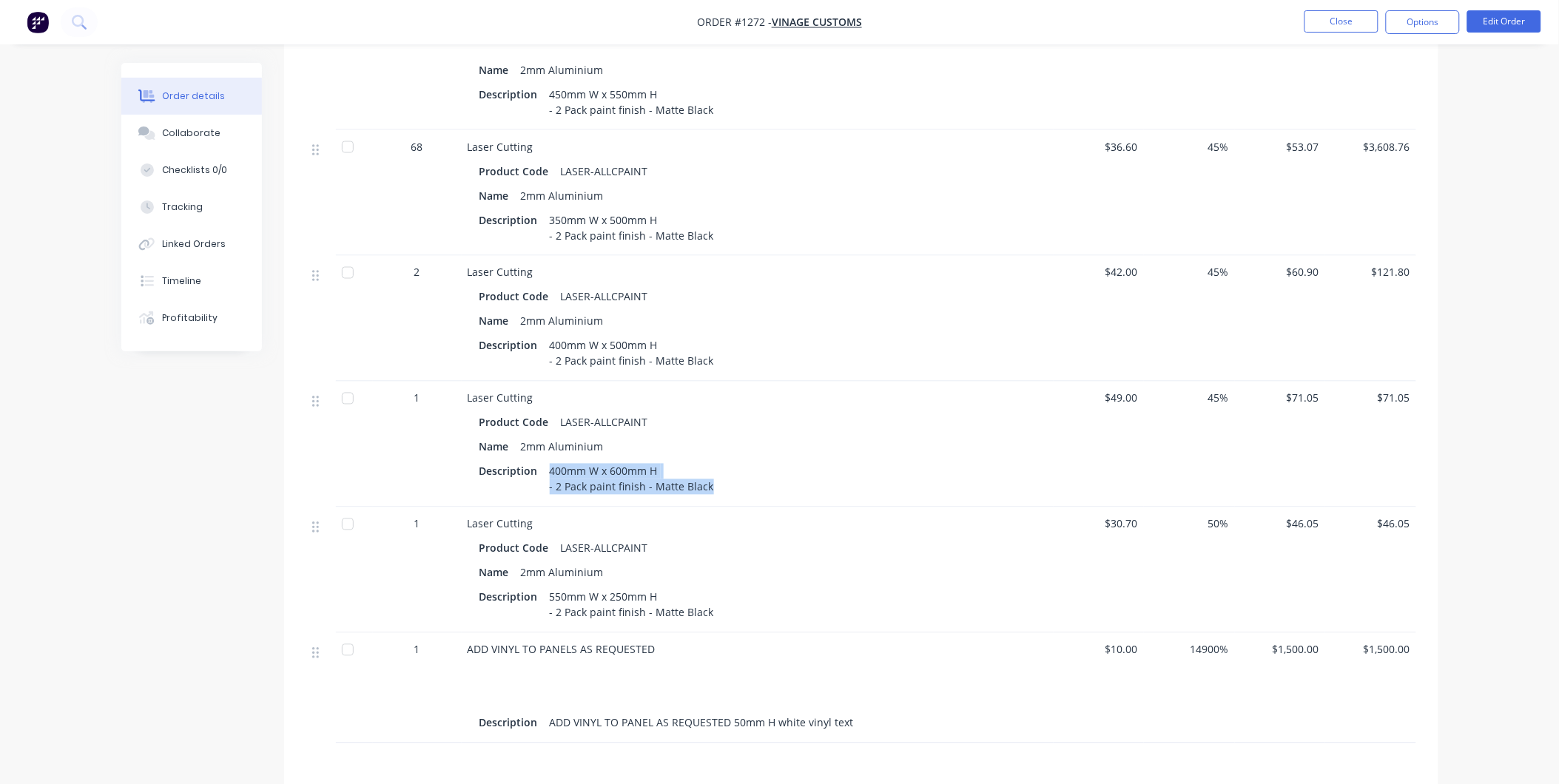
click at [735, 473] on div "Description 400mm W x 600mm H - 2 Pack paint finish - Matte Black" at bounding box center [758, 479] width 556 height 37
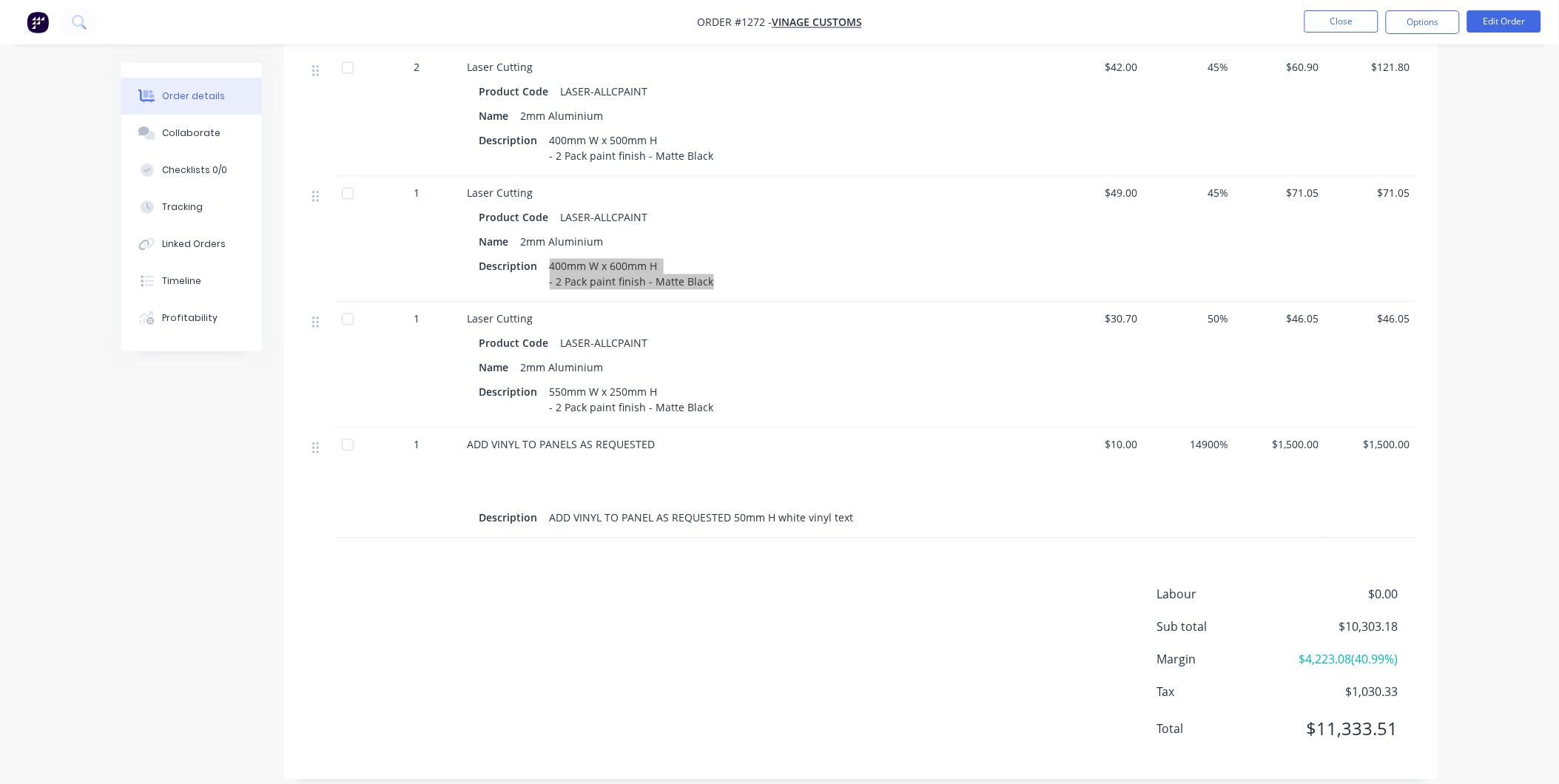
scroll to position [948, 0]
drag, startPoint x: 546, startPoint y: 371, endPoint x: 713, endPoint y: 398, distance: 169.2
click at [713, 398] on div "550mm W x 250mm H - 2 Pack paint finish - Matte Black" at bounding box center [632, 397] width 176 height 37
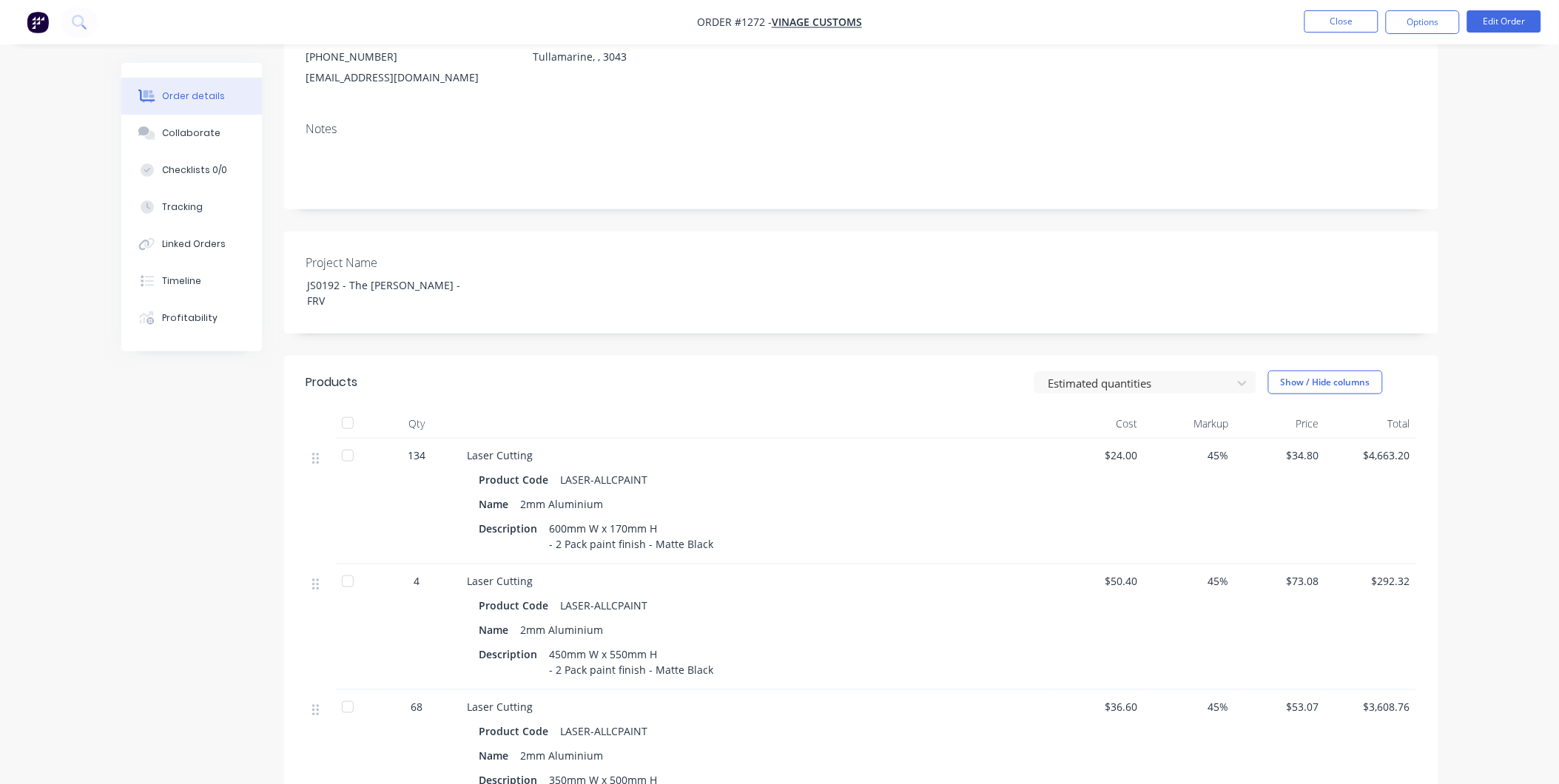
scroll to position [0, 0]
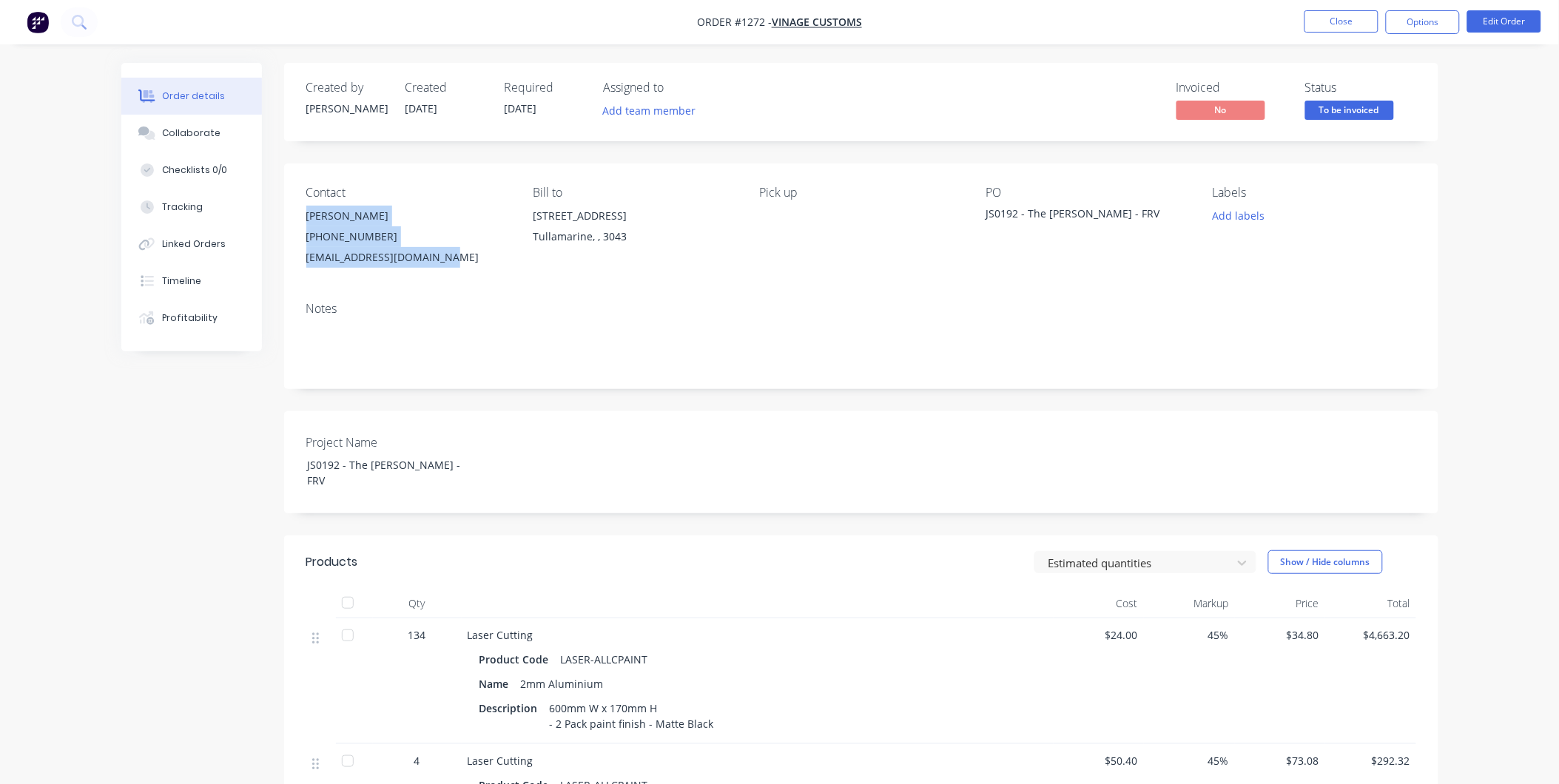
drag, startPoint x: 304, startPoint y: 216, endPoint x: 450, endPoint y: 261, distance: 152.8
click at [450, 261] on div "Contact Jess Wardle (03) 9077 7759 design2@vinagecustoms.com Bill to 28 Garden …" at bounding box center [861, 227] width 1155 height 126
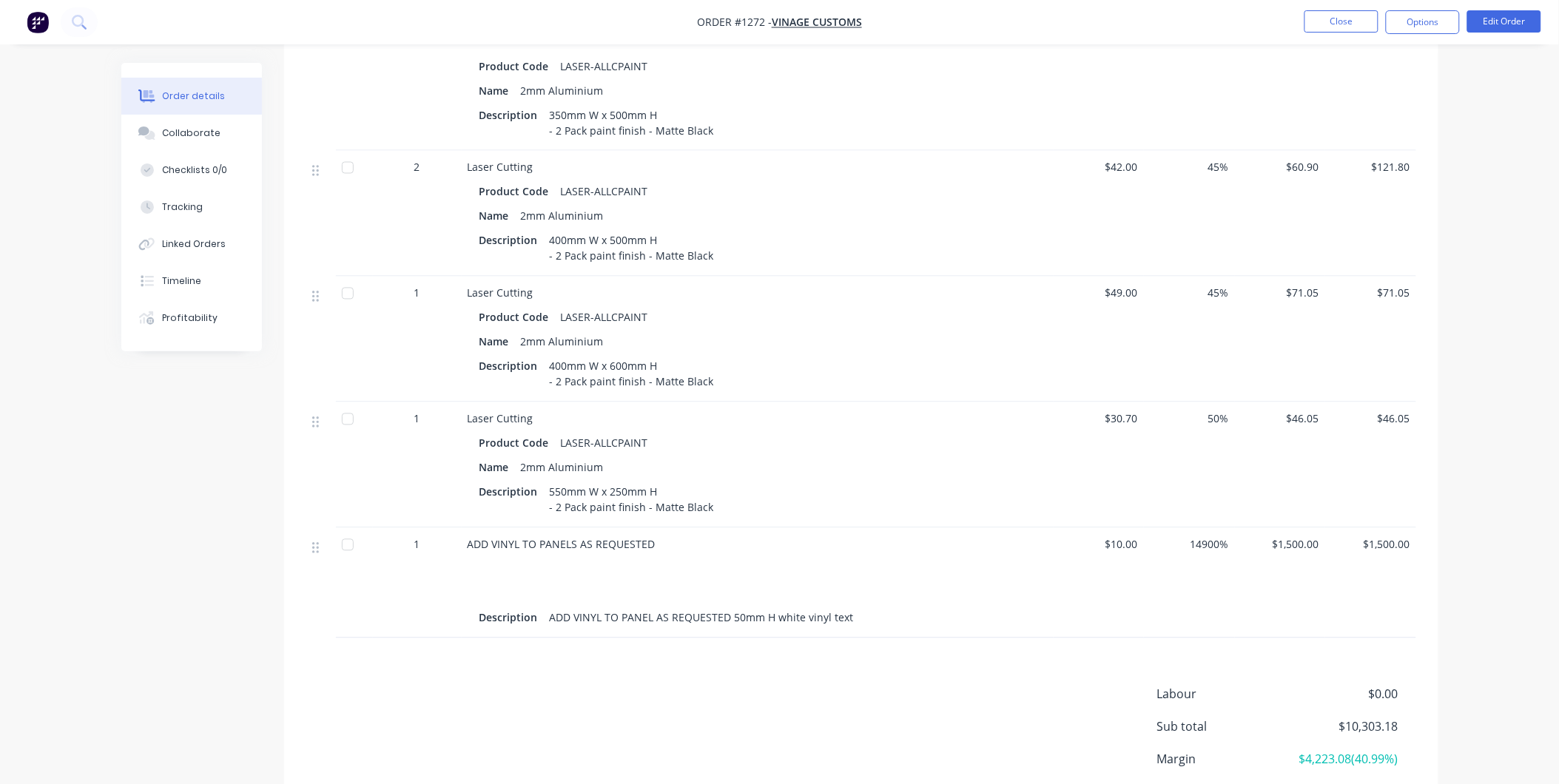
scroll to position [948, 0]
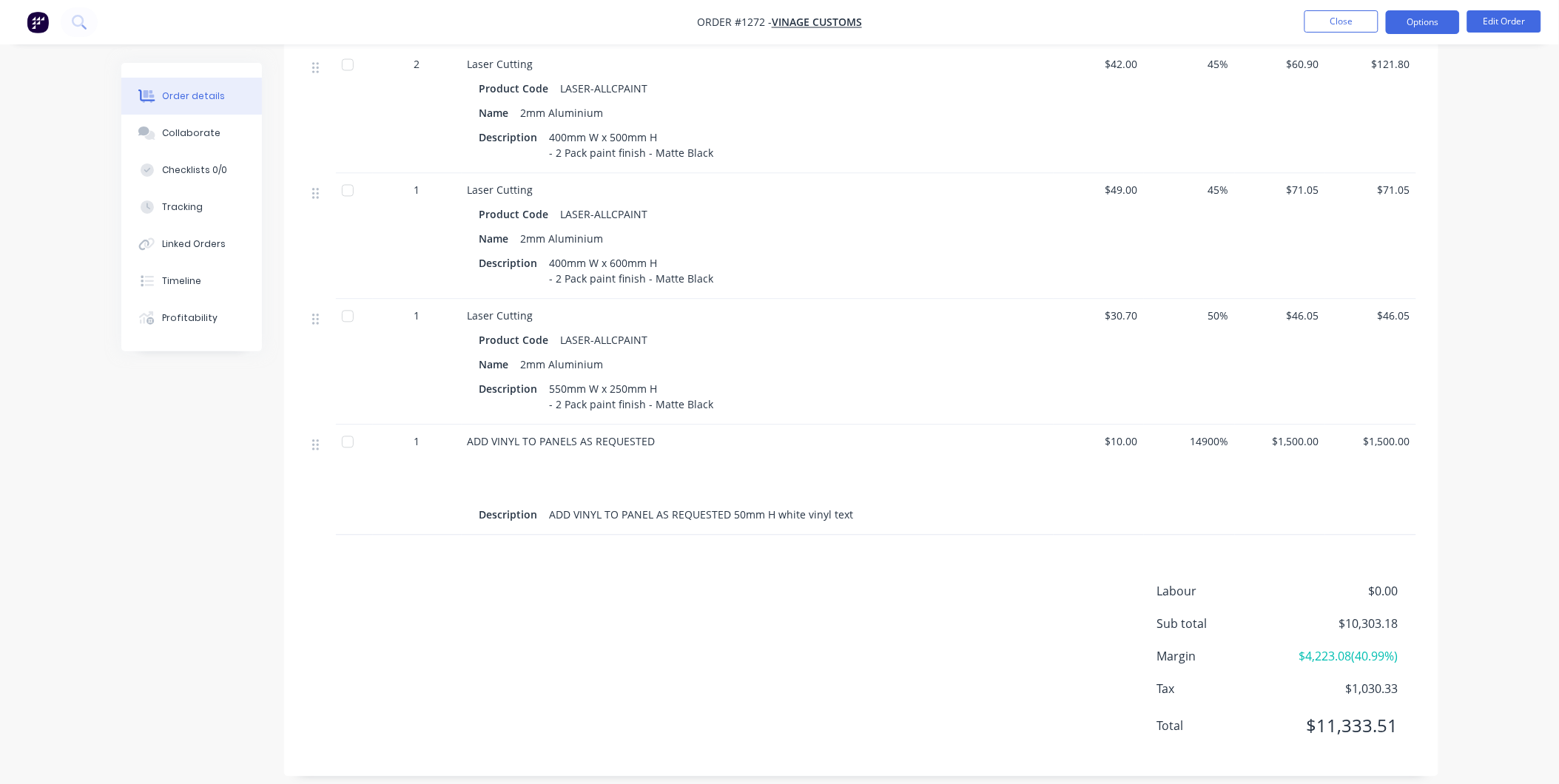
click at [1444, 17] on button "Options" at bounding box center [1422, 22] width 74 height 24
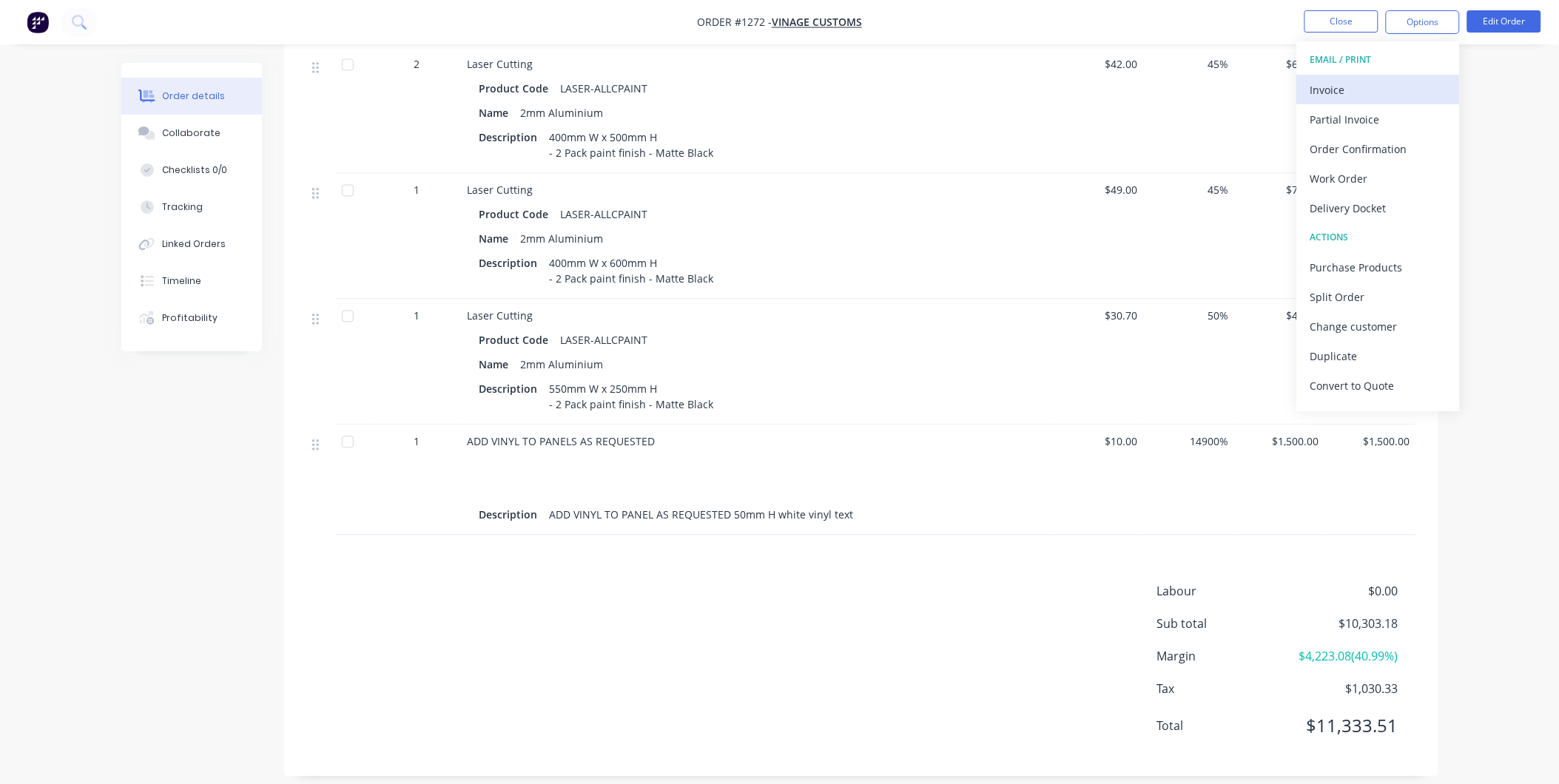
click at [1393, 91] on div "Invoice" at bounding box center [1378, 90] width 136 height 22
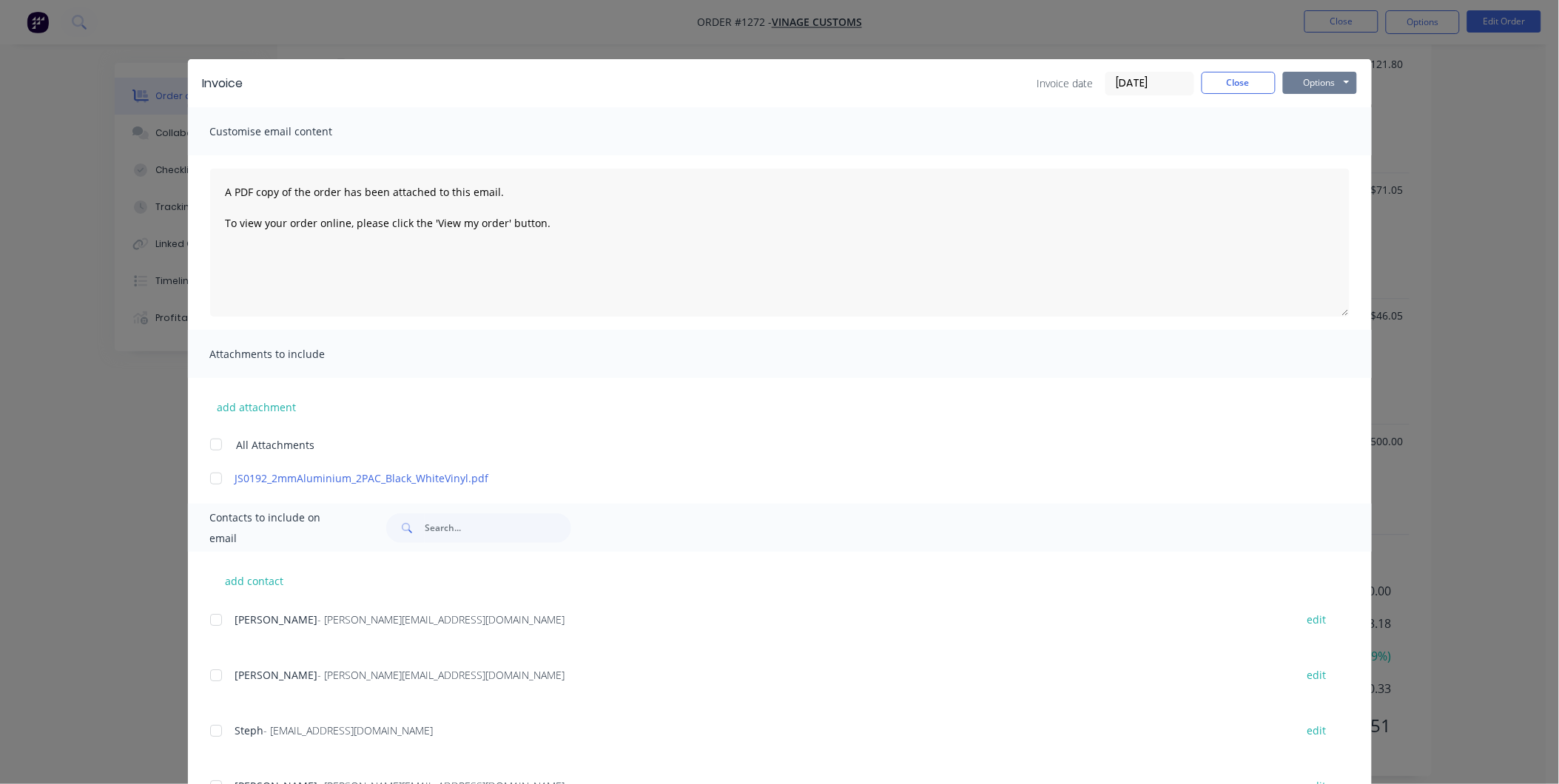
click at [1319, 85] on button "Options" at bounding box center [1320, 83] width 74 height 23
click at [1324, 138] on button "Print" at bounding box center [1330, 134] width 94 height 24
click at [1247, 86] on button "Close" at bounding box center [1239, 83] width 74 height 23
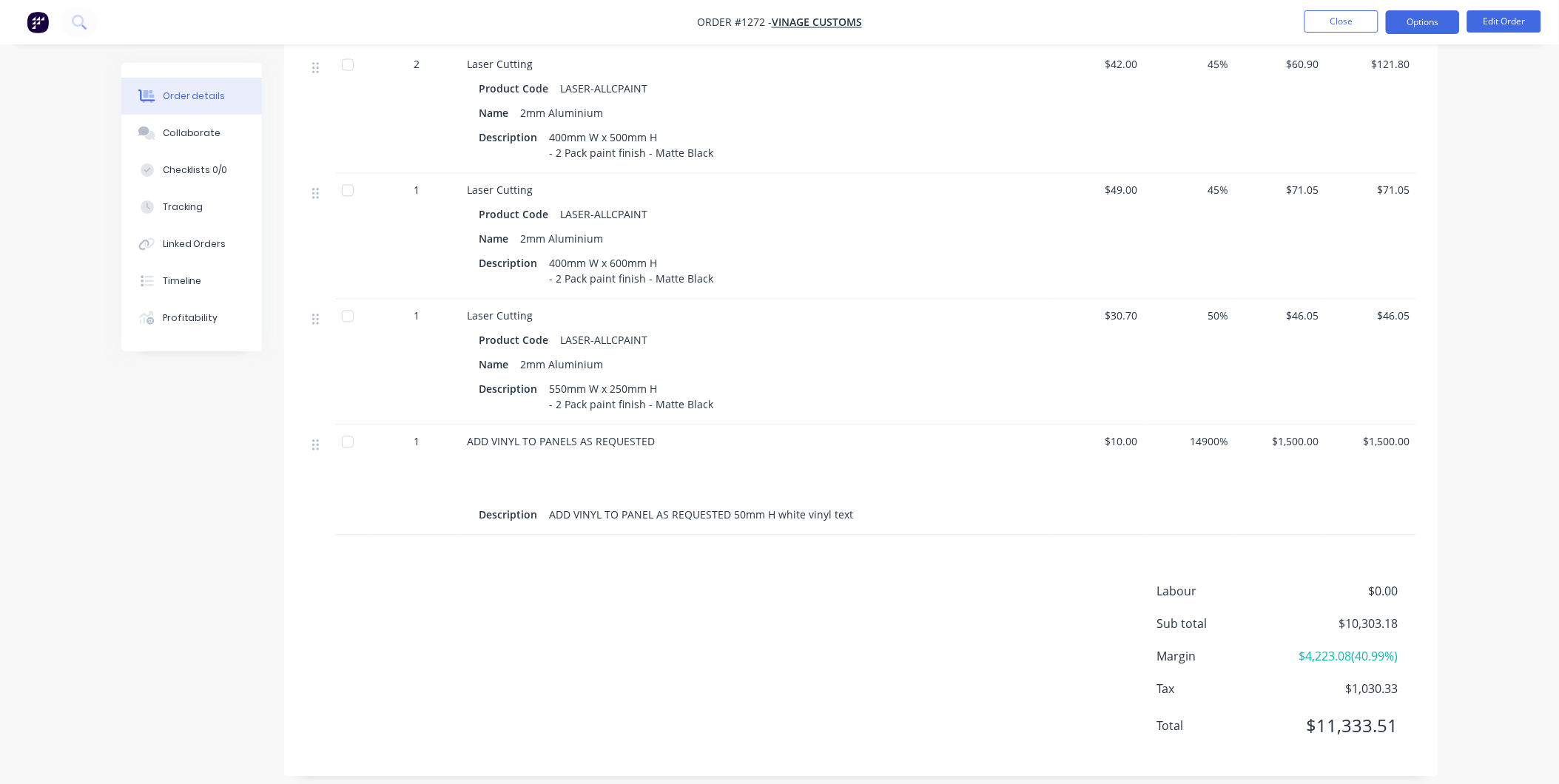
click at [1436, 19] on button "Options" at bounding box center [1422, 22] width 74 height 24
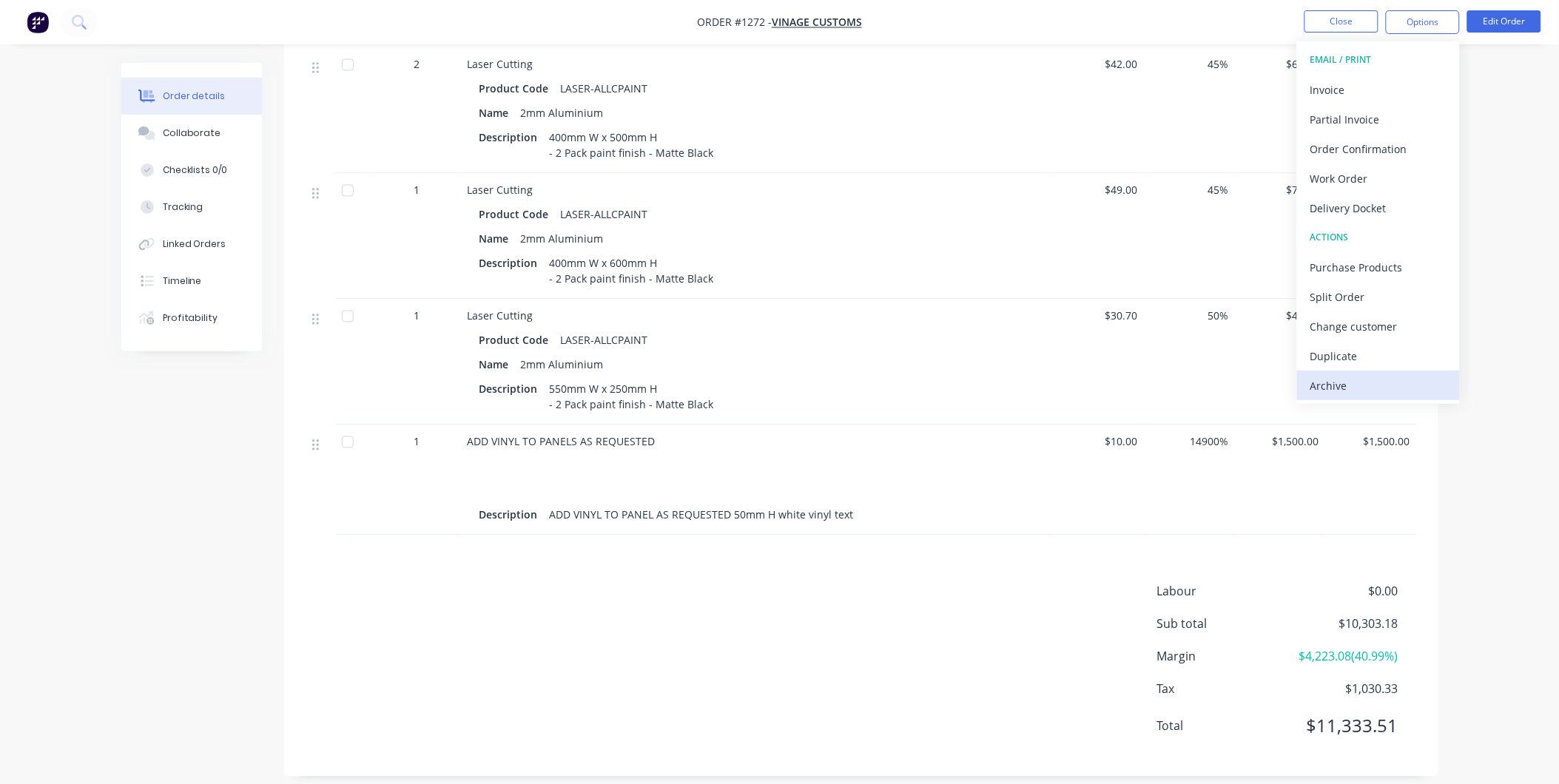
click at [1369, 392] on div "Archive" at bounding box center [1378, 385] width 136 height 22
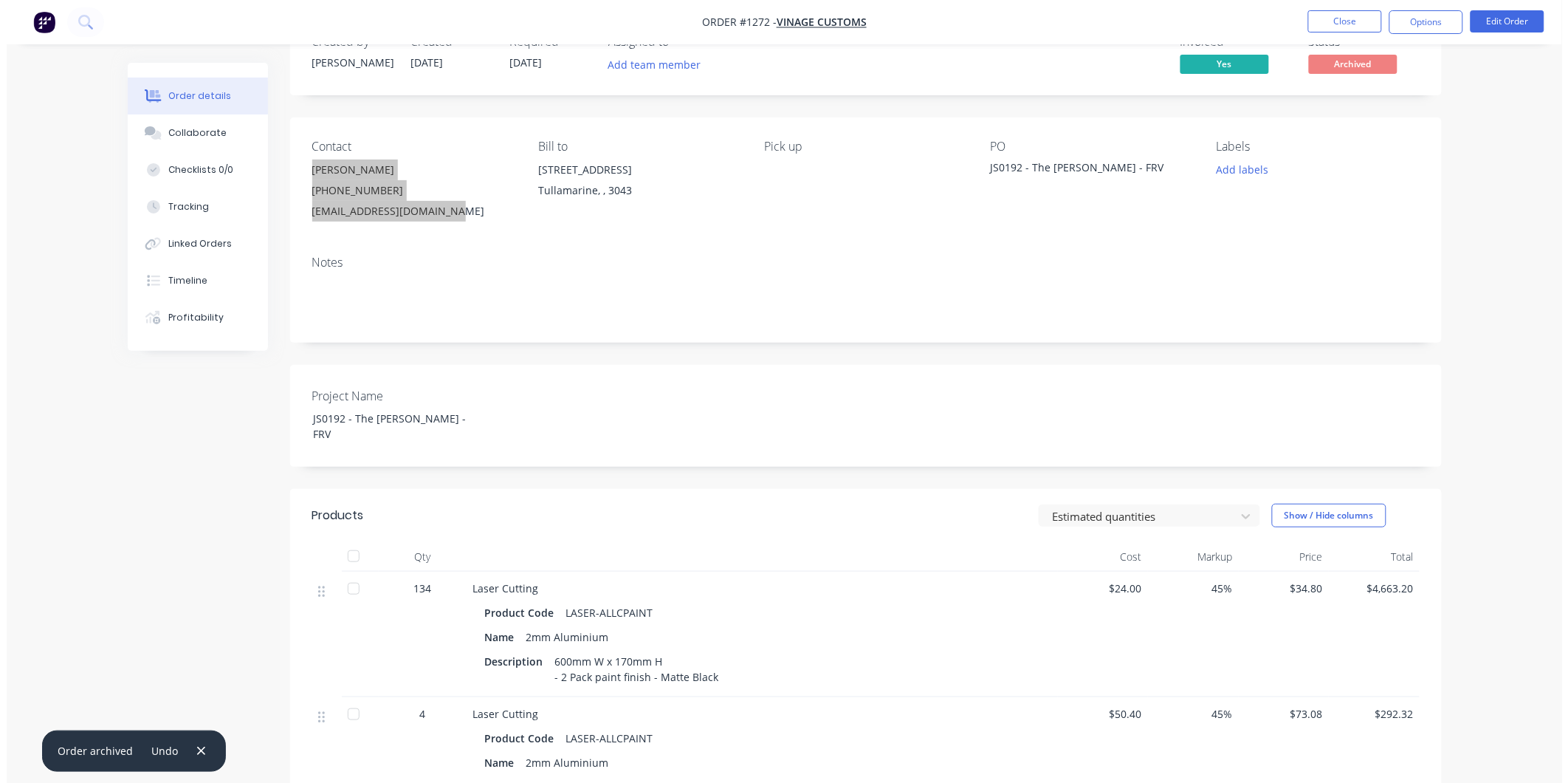
scroll to position [0, 0]
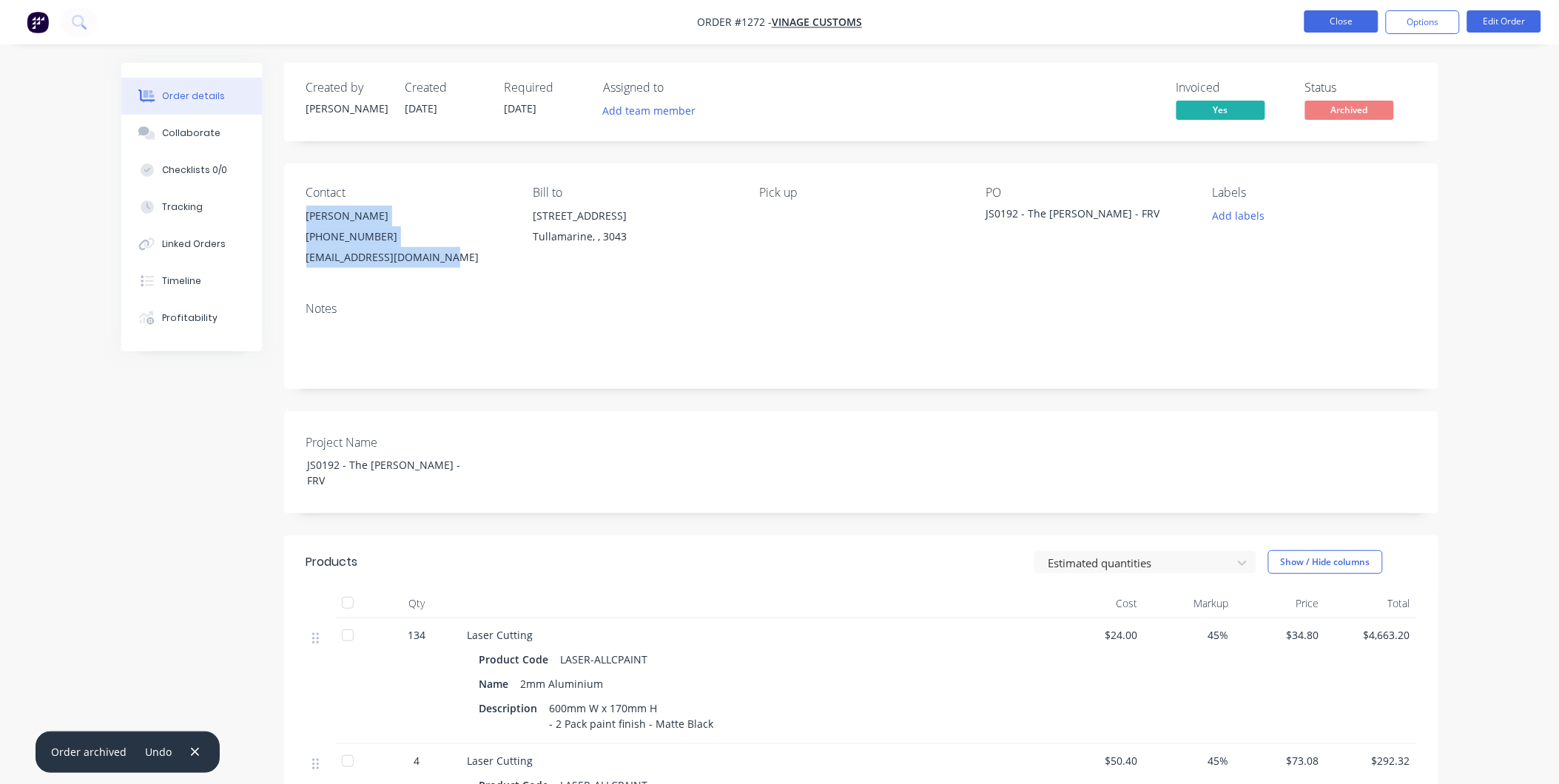
click at [1349, 23] on button "Close" at bounding box center [1341, 22] width 74 height 23
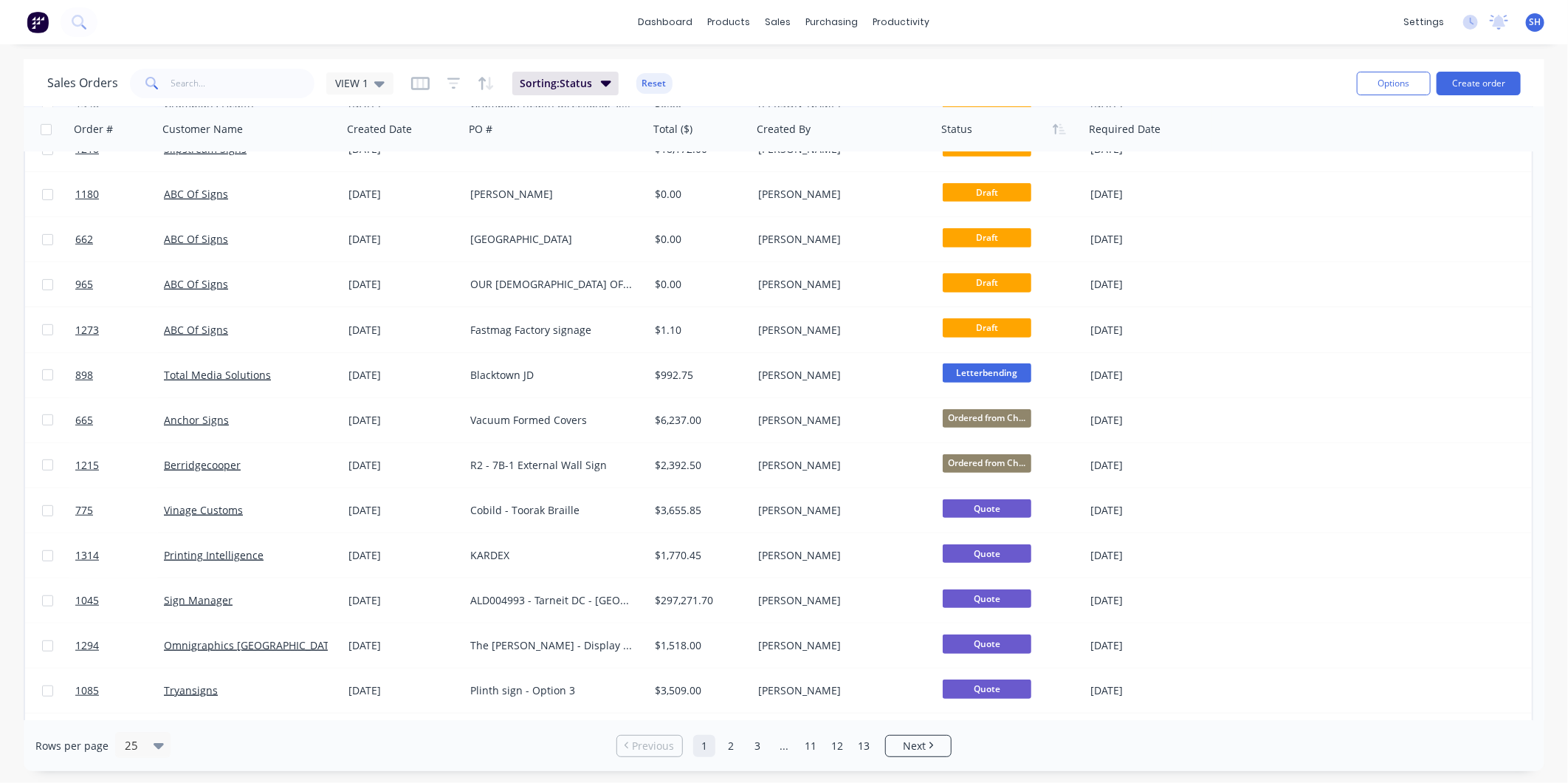
scroll to position [492, 0]
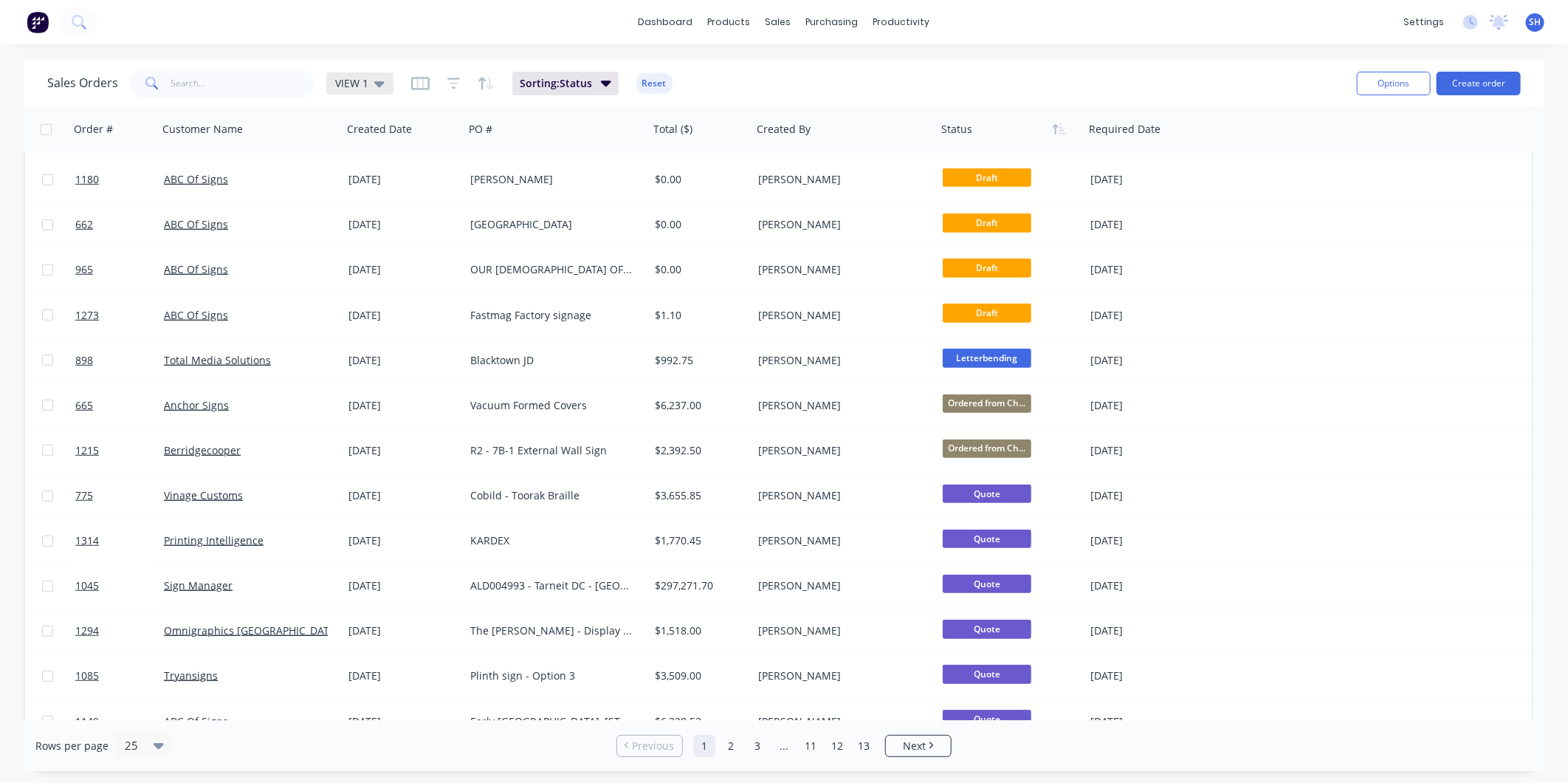
click at [348, 91] on div "VIEW 1" at bounding box center [359, 84] width 67 height 23
click at [370, 301] on button "To be Invoiced" at bounding box center [415, 297] width 168 height 17
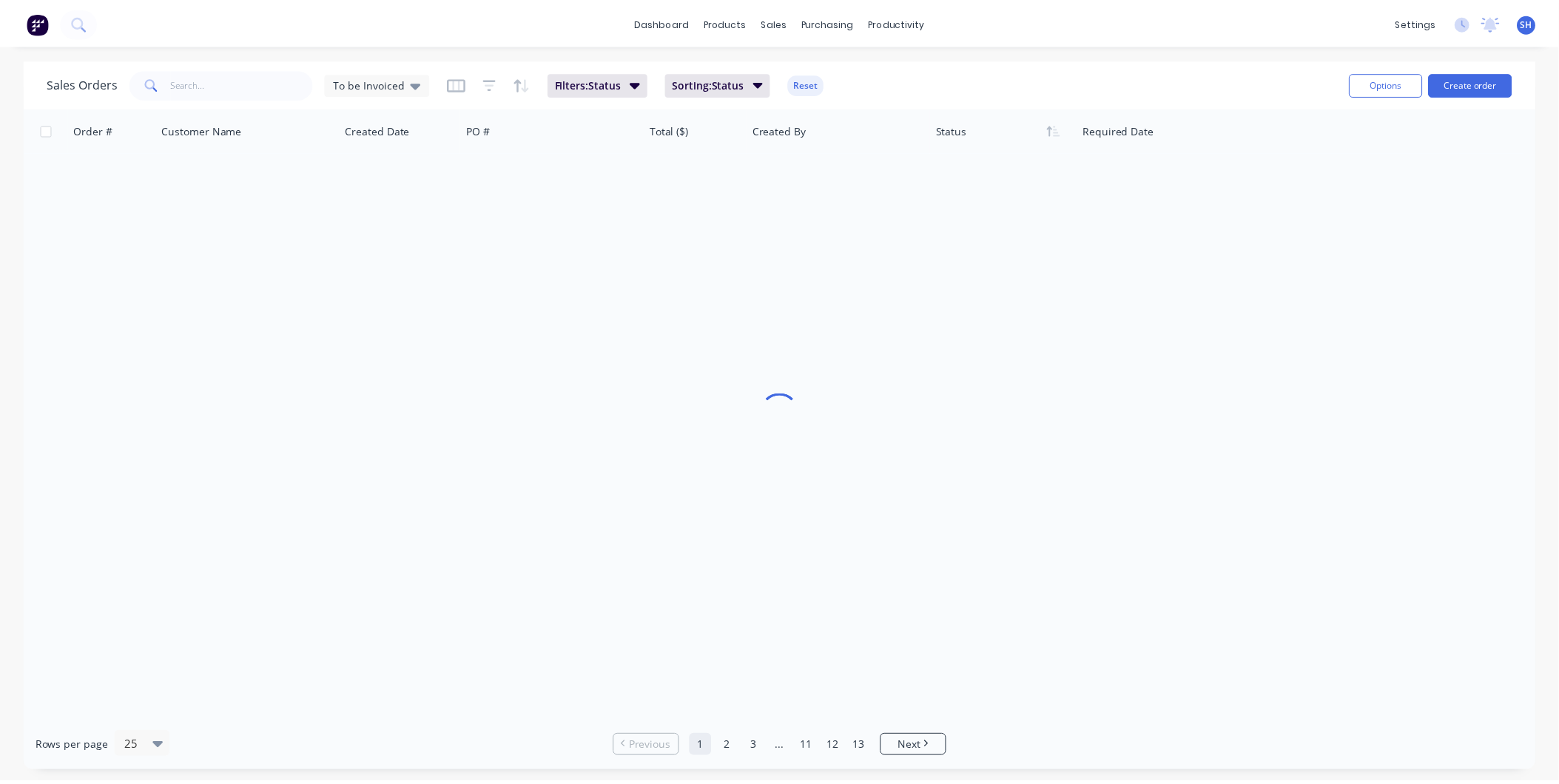
scroll to position [0, 0]
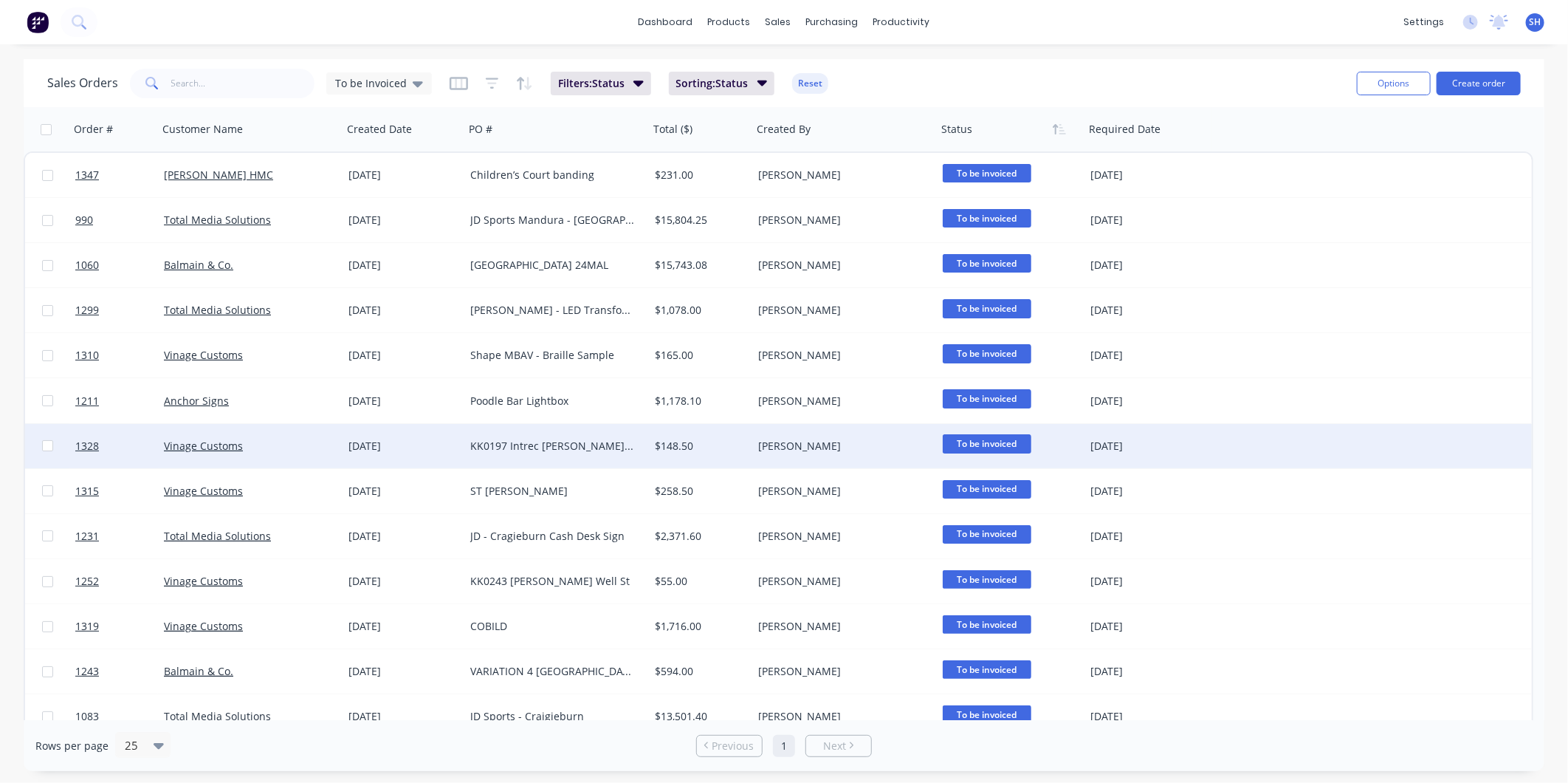
click at [304, 439] on div "Vinage Customs" at bounding box center [245, 446] width 164 height 15
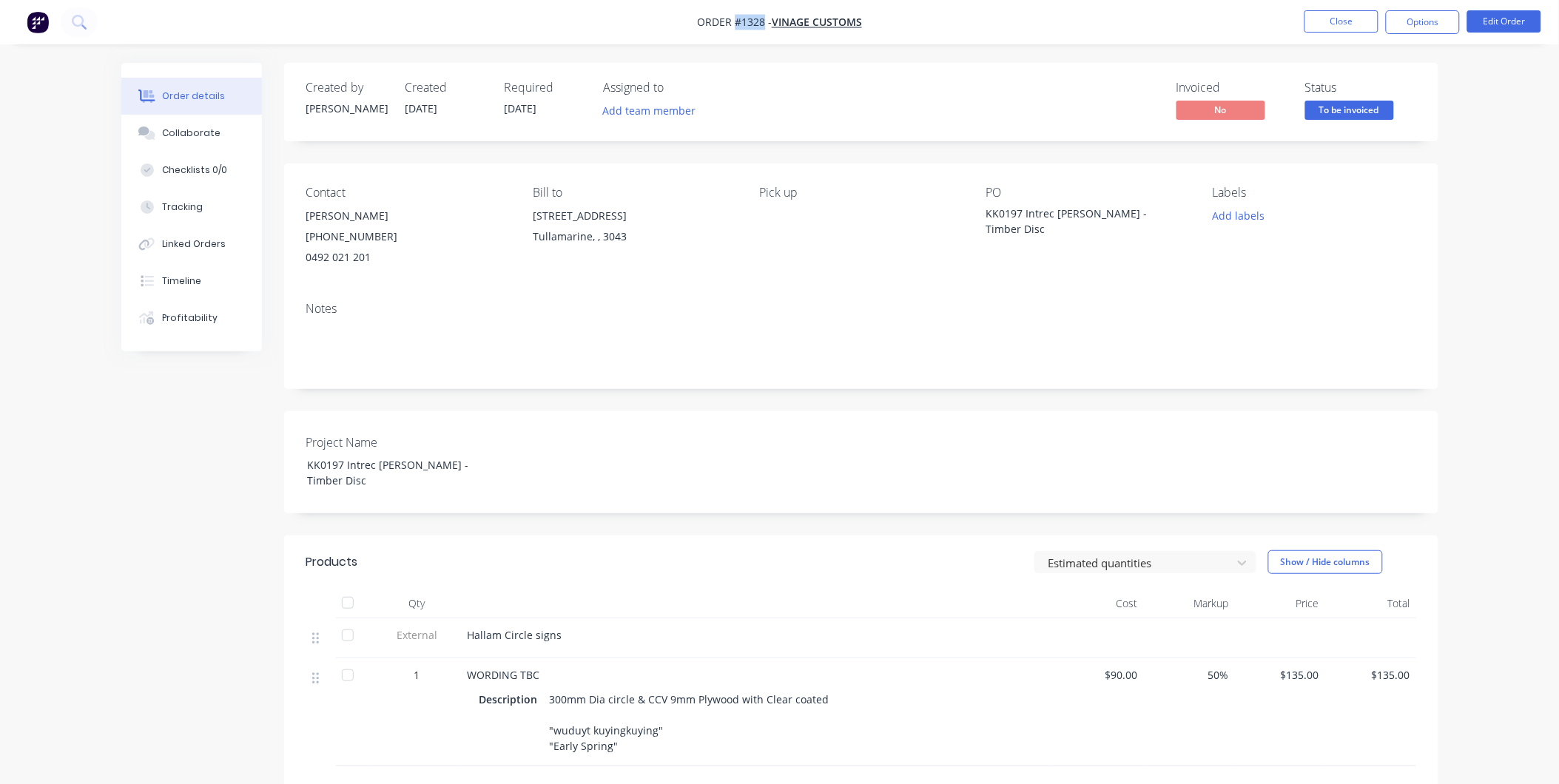
drag, startPoint x: 759, startPoint y: 19, endPoint x: 735, endPoint y: 19, distance: 24.0
click at [735, 19] on span "Order #1328 -" at bounding box center [734, 22] width 74 height 14
drag, startPoint x: 1168, startPoint y: 210, endPoint x: 980, endPoint y: 204, distance: 188.1
click at [980, 204] on div "Contact Jagjit Singh (03) 9077 7759 0492 021 201 Bill to 28 Garden Drive Tullam…" at bounding box center [861, 227] width 1155 height 126
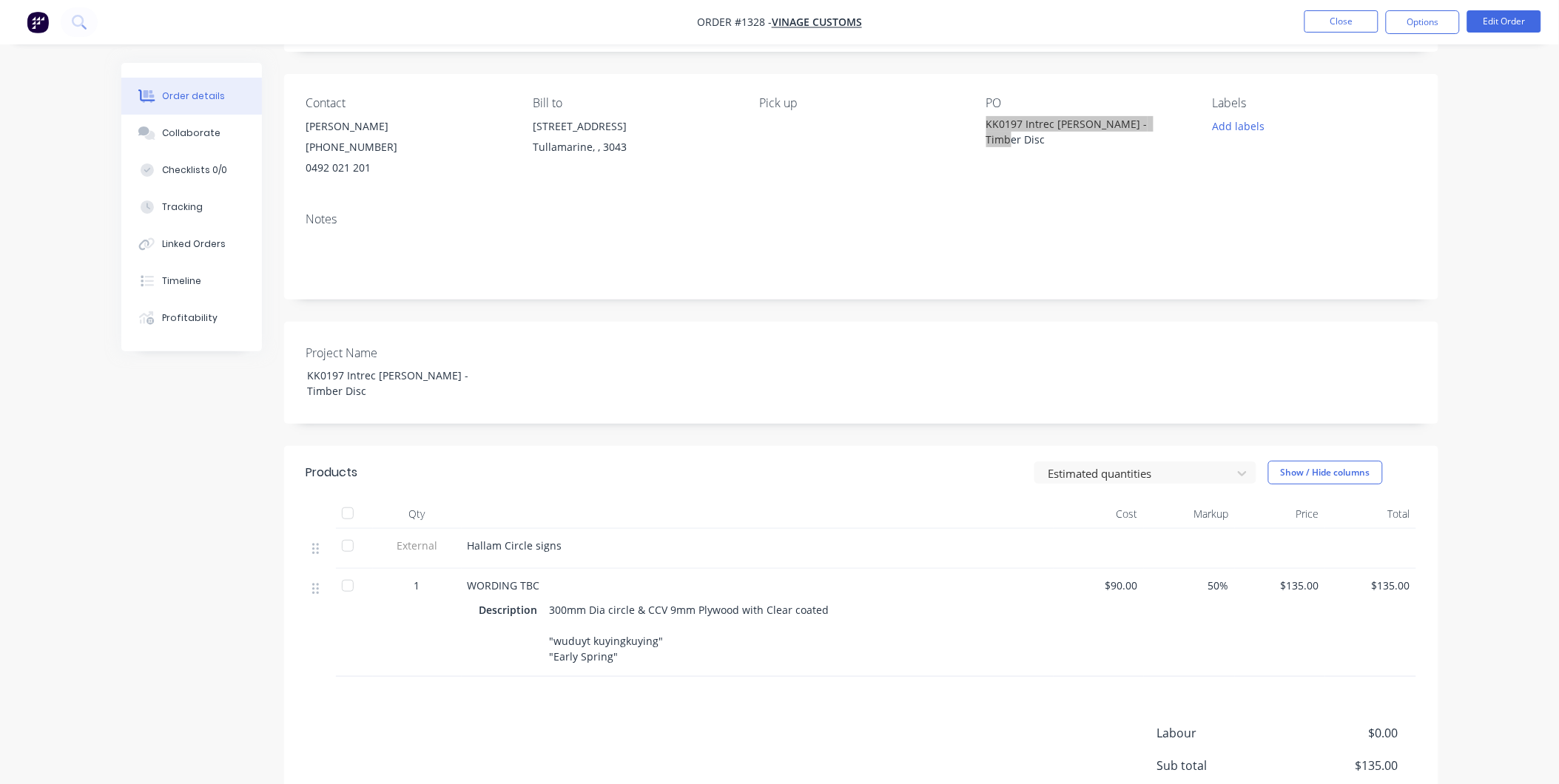
scroll to position [246, 0]
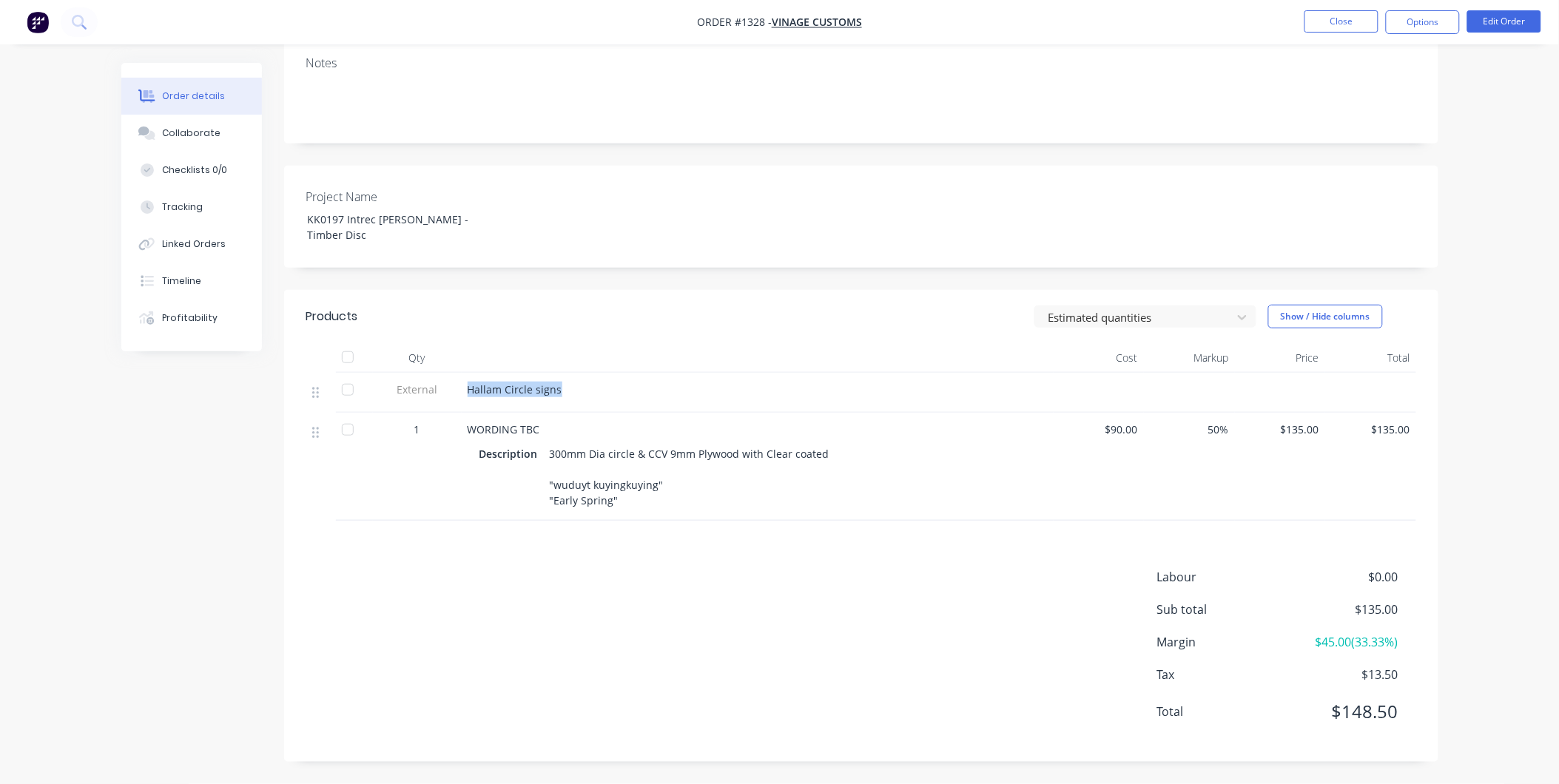
drag, startPoint x: 561, startPoint y: 392, endPoint x: 468, endPoint y: 385, distance: 93.3
click at [468, 385] on div "Hallam Circle signs" at bounding box center [757, 389] width 580 height 15
drag, startPoint x: 623, startPoint y: 503, endPoint x: 548, endPoint y: 451, distance: 91.3
click at [548, 451] on div "300mm Dia circle & CCV 9mm Plywood with Clear coated "wuduyt kuyingkuying" "Ear…" at bounding box center [691, 477] width 294 height 68
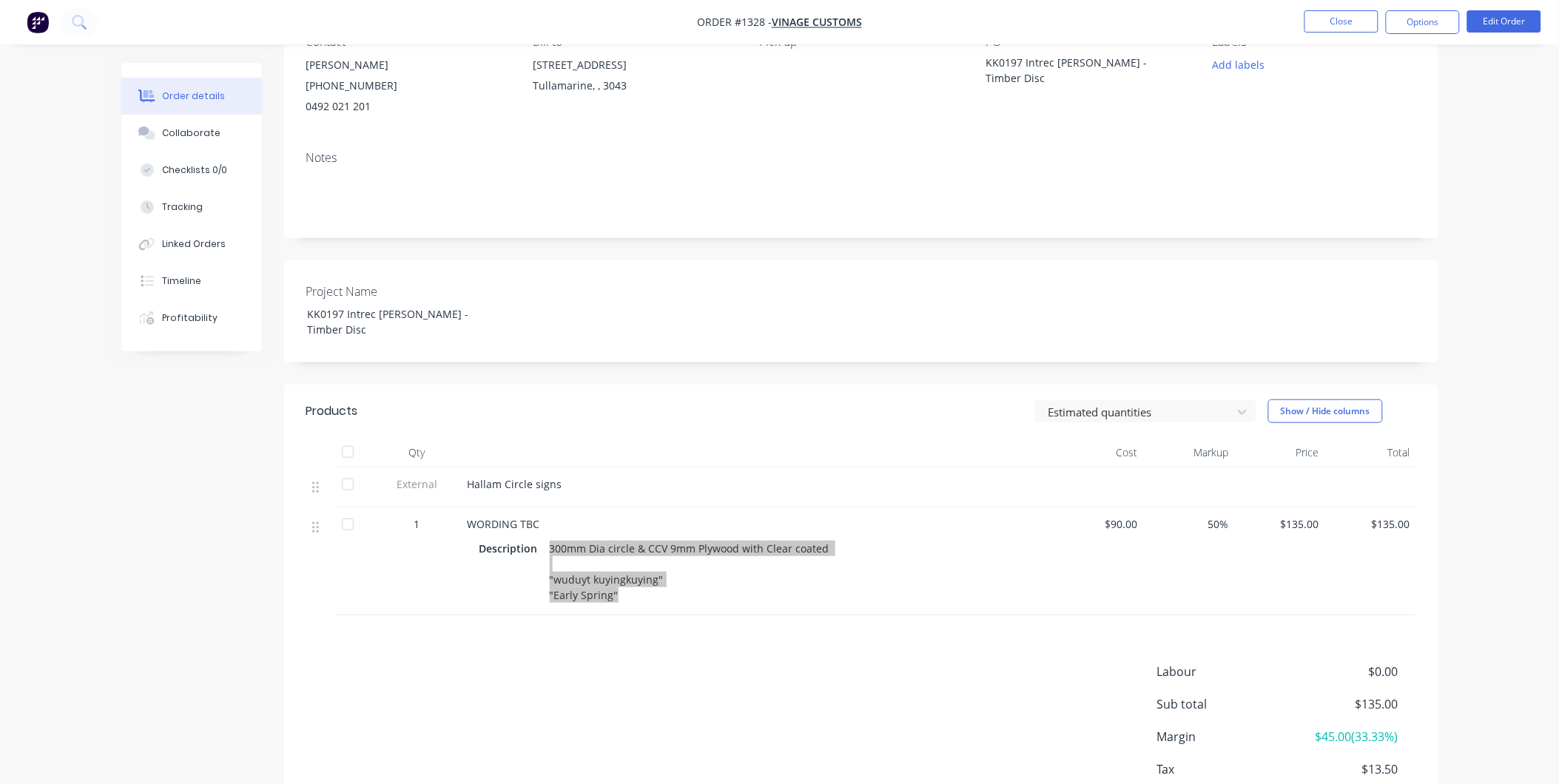
scroll to position [0, 0]
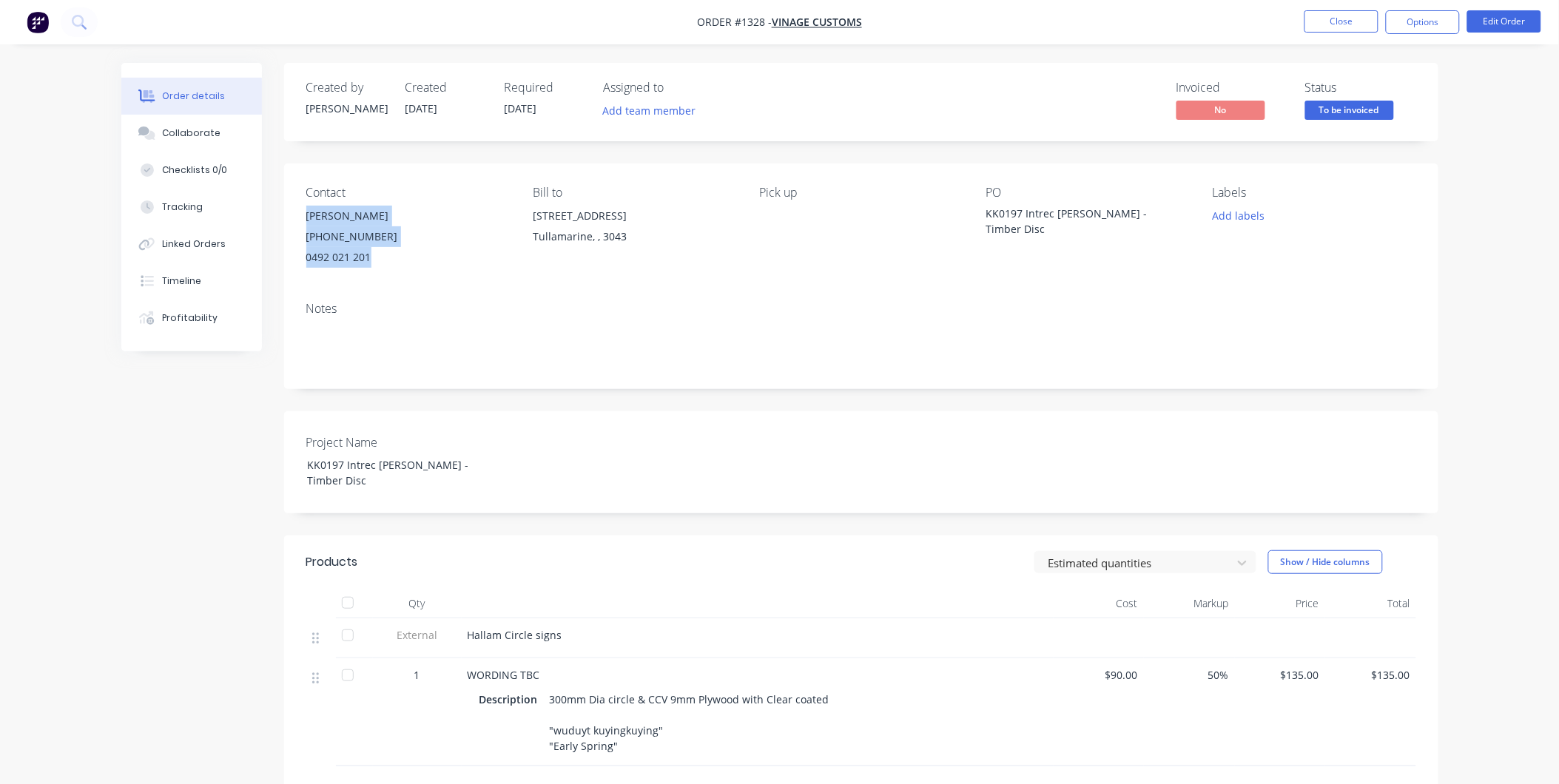
drag, startPoint x: 304, startPoint y: 220, endPoint x: 377, endPoint y: 256, distance: 81.4
click at [377, 256] on div "Contact Jagjit Singh (03) 9077 7759 0492 021 201 Bill to 28 Garden Drive Tullam…" at bounding box center [861, 227] width 1155 height 126
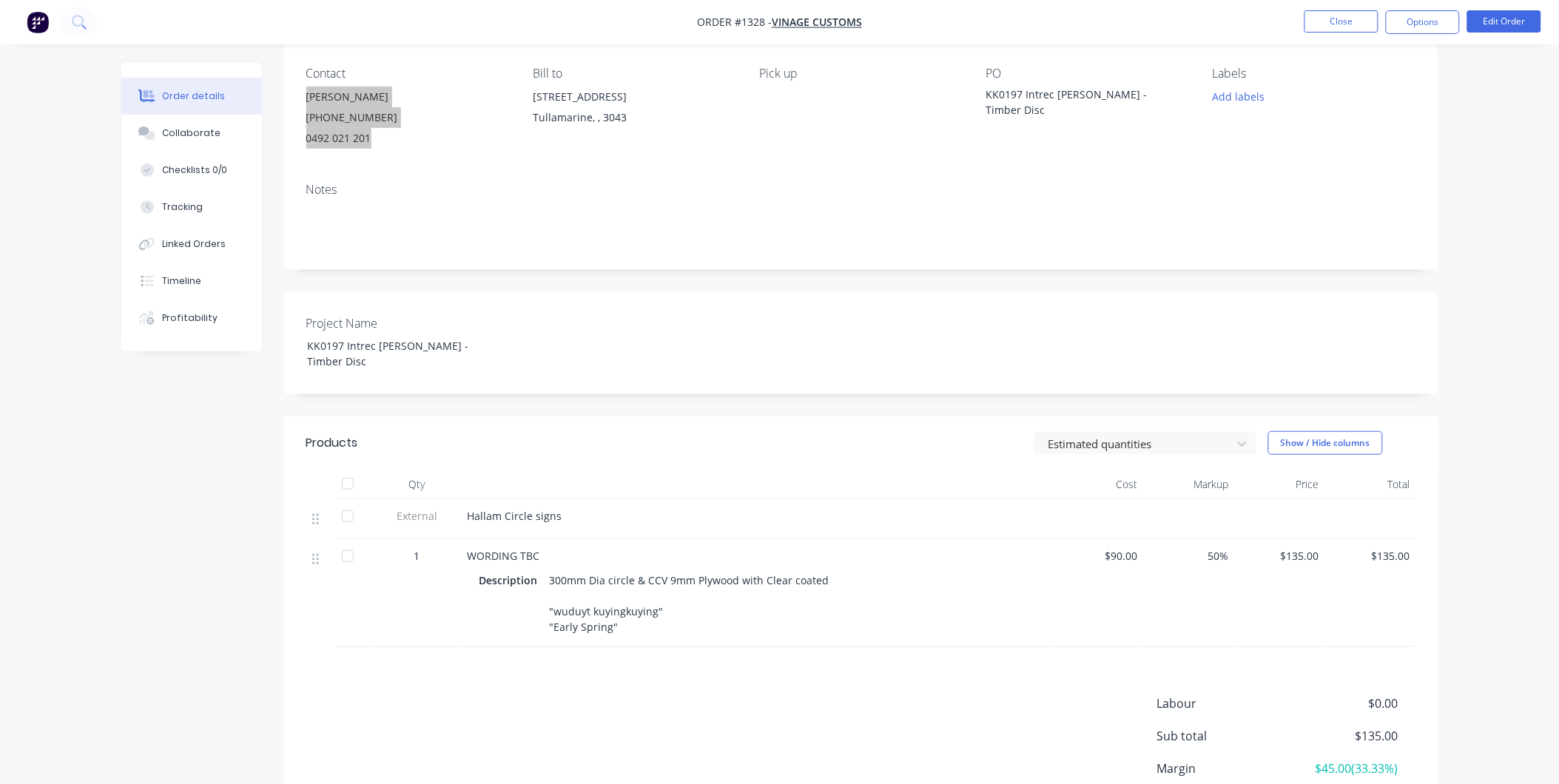
scroll to position [246, 0]
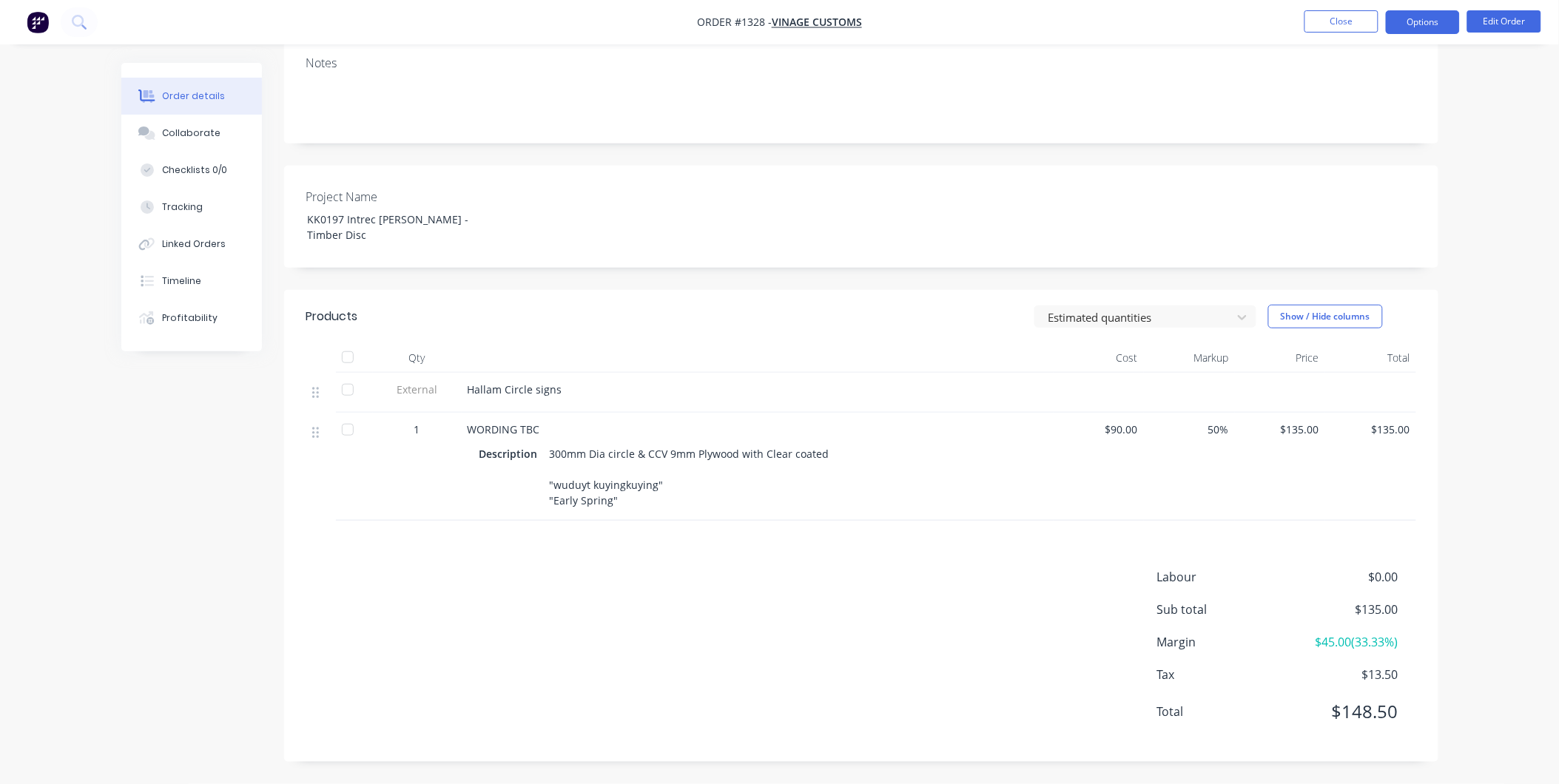
click at [1399, 17] on button "Options" at bounding box center [1422, 22] width 74 height 24
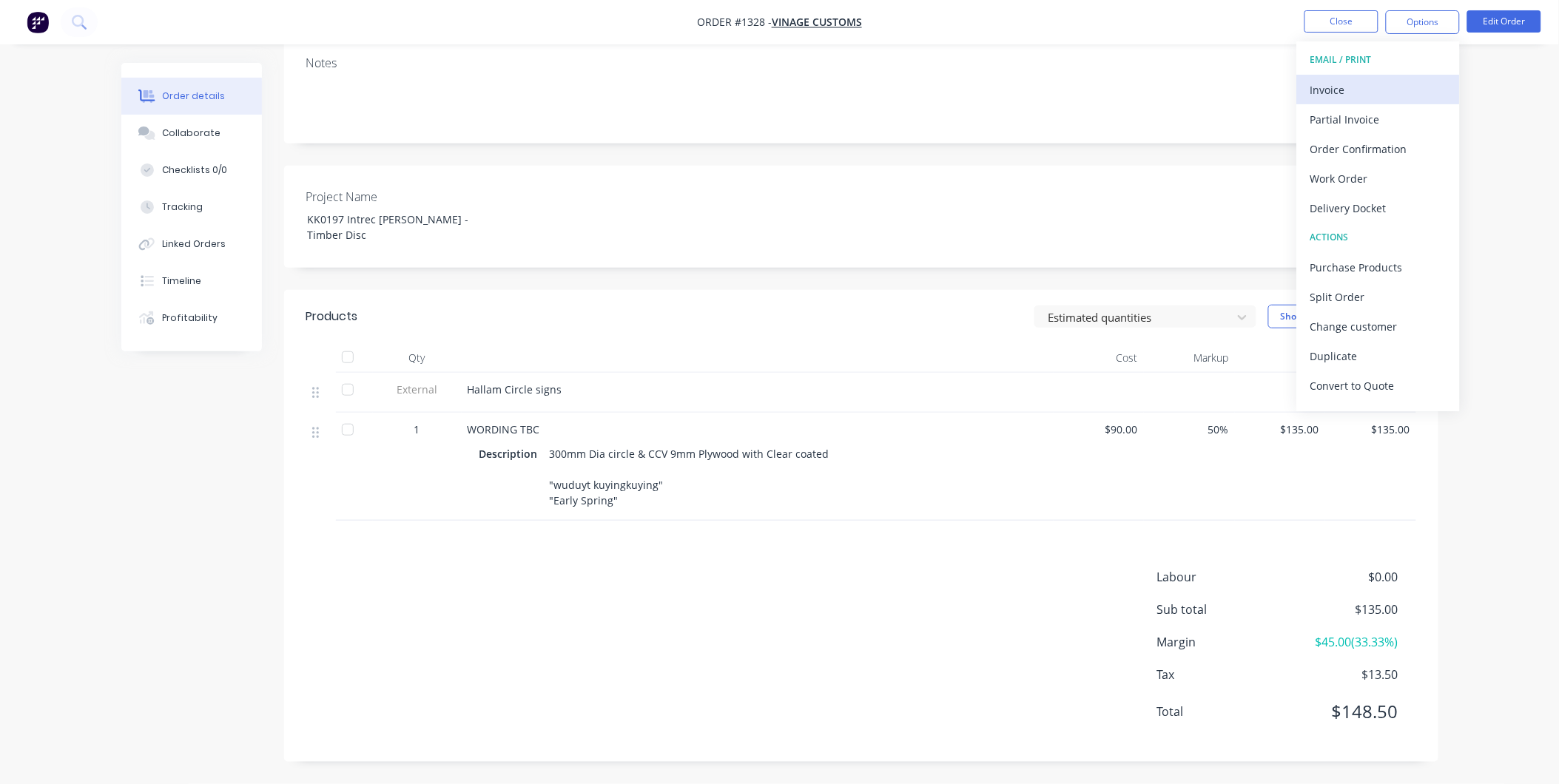
click at [1379, 87] on div "Invoice" at bounding box center [1378, 90] width 136 height 22
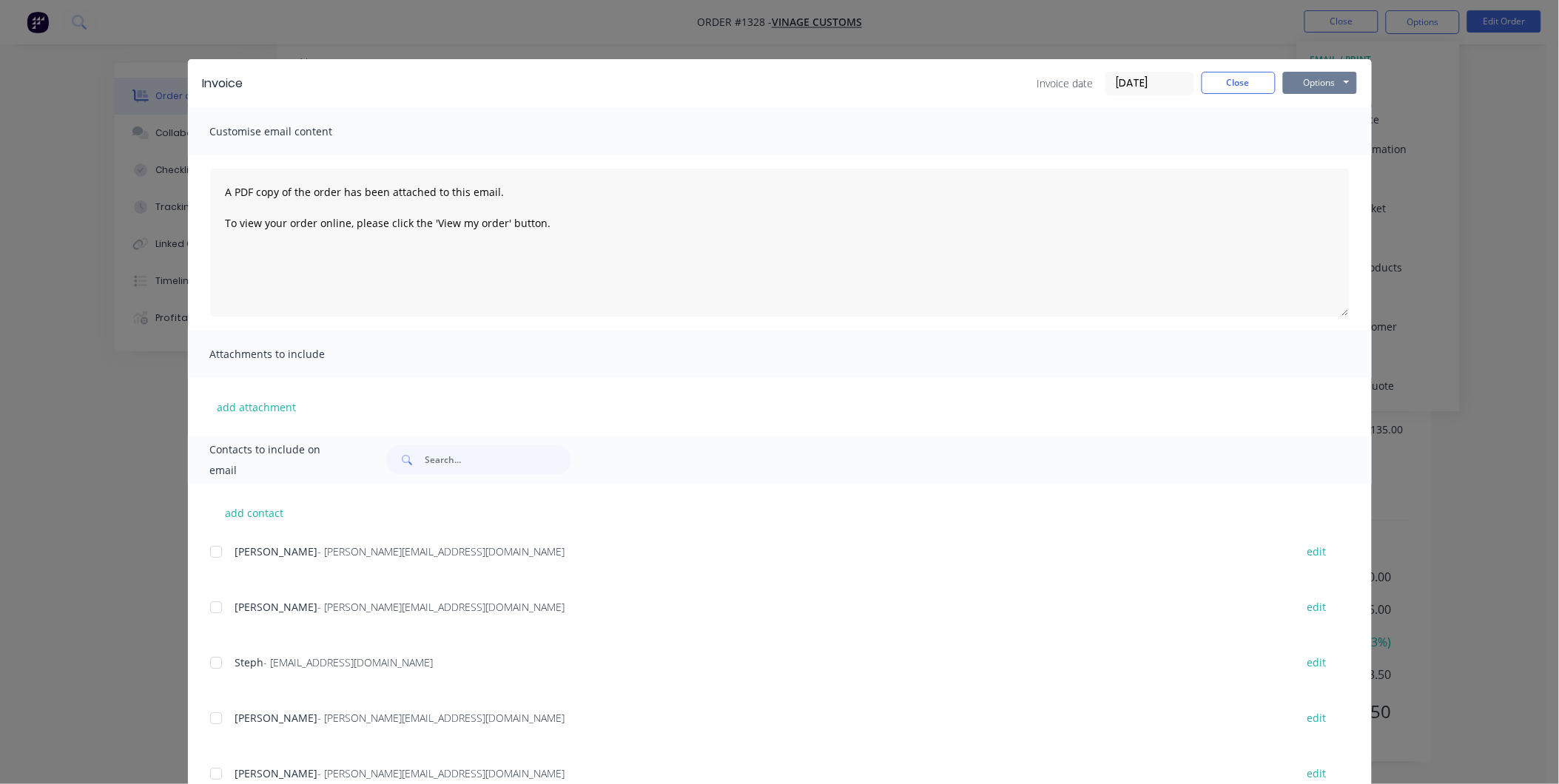
click at [1337, 83] on button "Options" at bounding box center [1320, 83] width 74 height 23
click at [1329, 129] on button "Print" at bounding box center [1330, 134] width 94 height 24
click at [1221, 82] on button "Close" at bounding box center [1239, 83] width 74 height 23
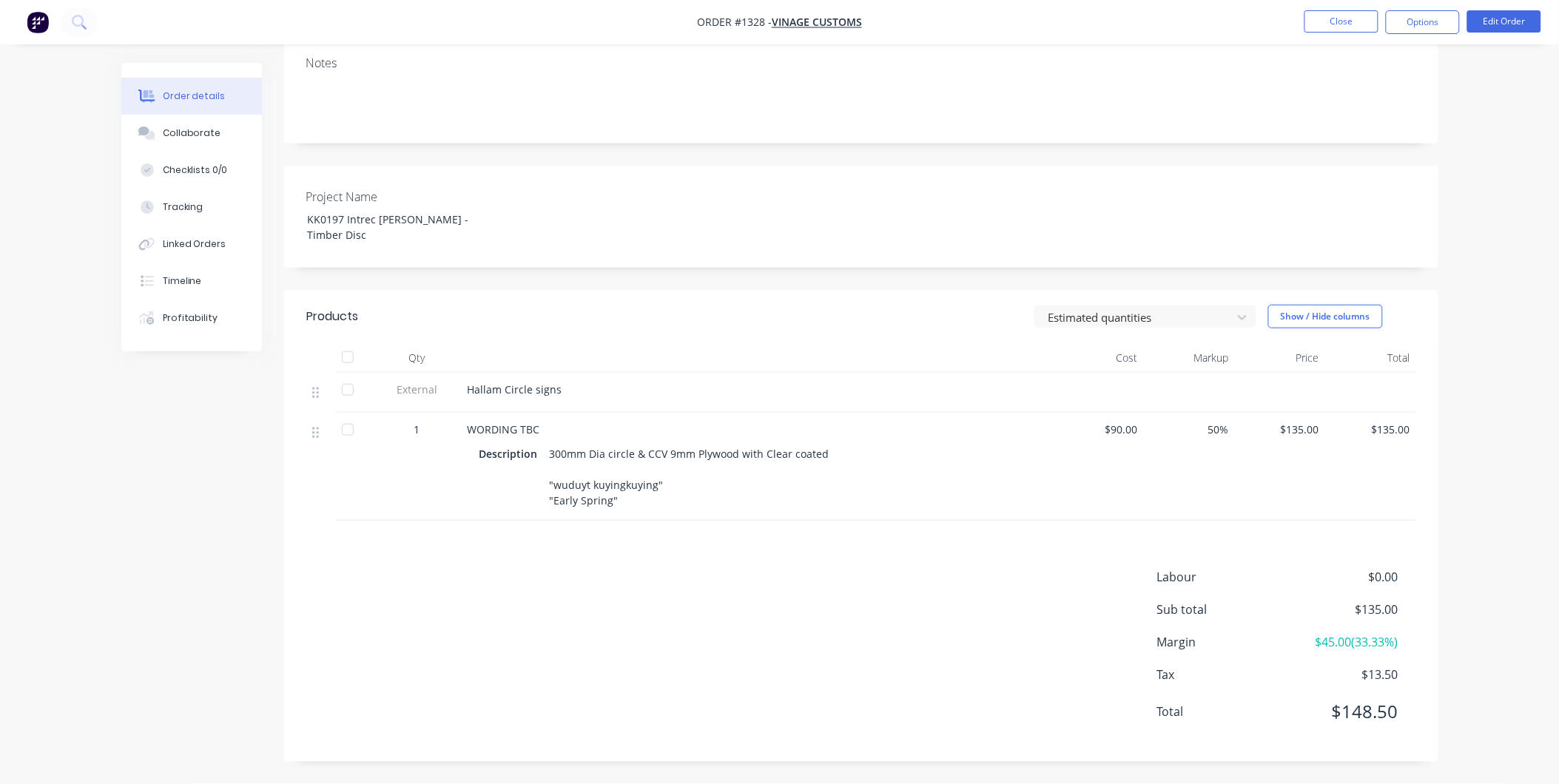
drag, startPoint x: 1444, startPoint y: 20, endPoint x: 1433, endPoint y: 38, distance: 21.1
click at [1443, 20] on button "Options" at bounding box center [1422, 22] width 74 height 24
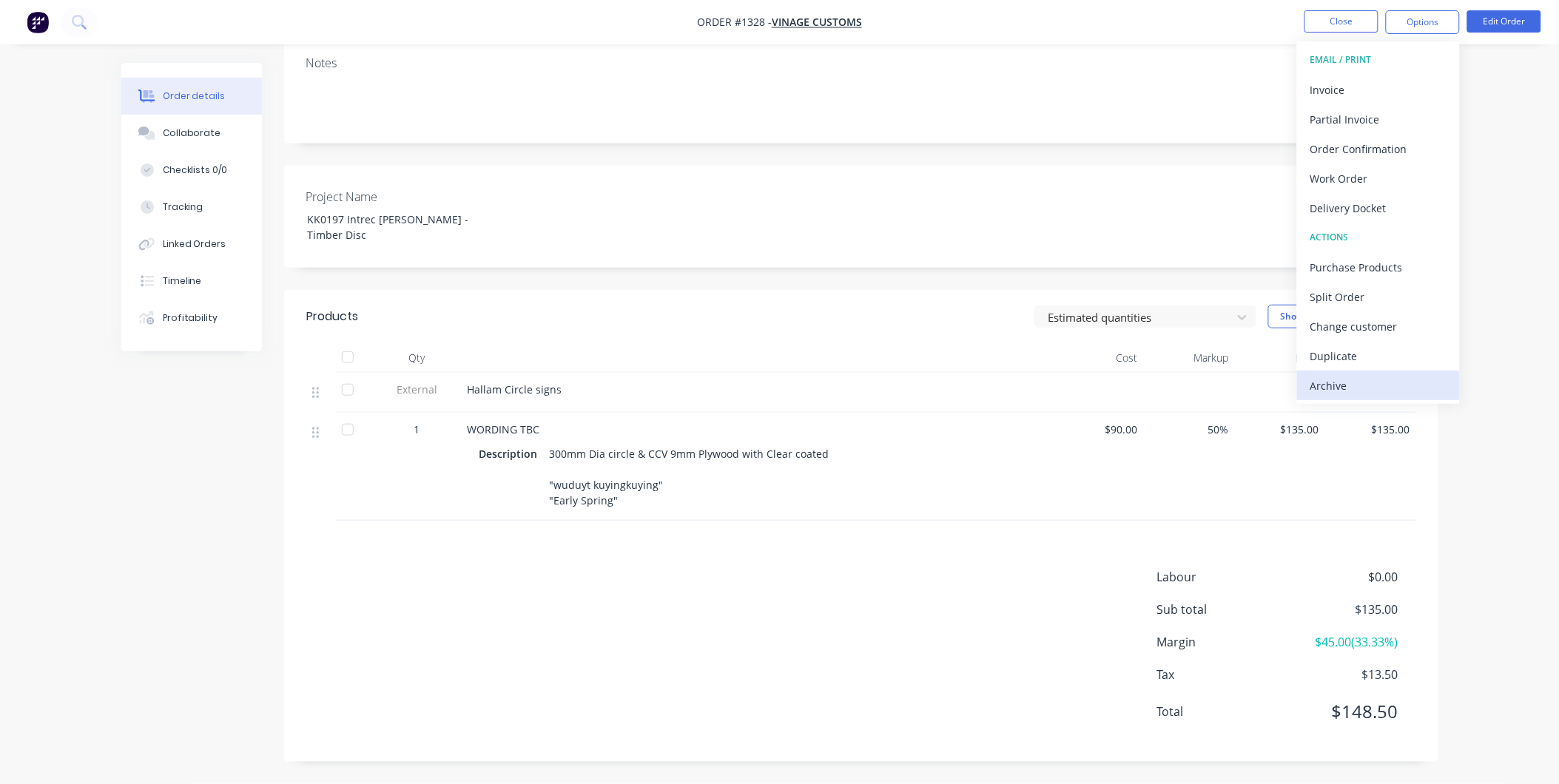
click at [1327, 375] on div "Archive" at bounding box center [1378, 385] width 136 height 22
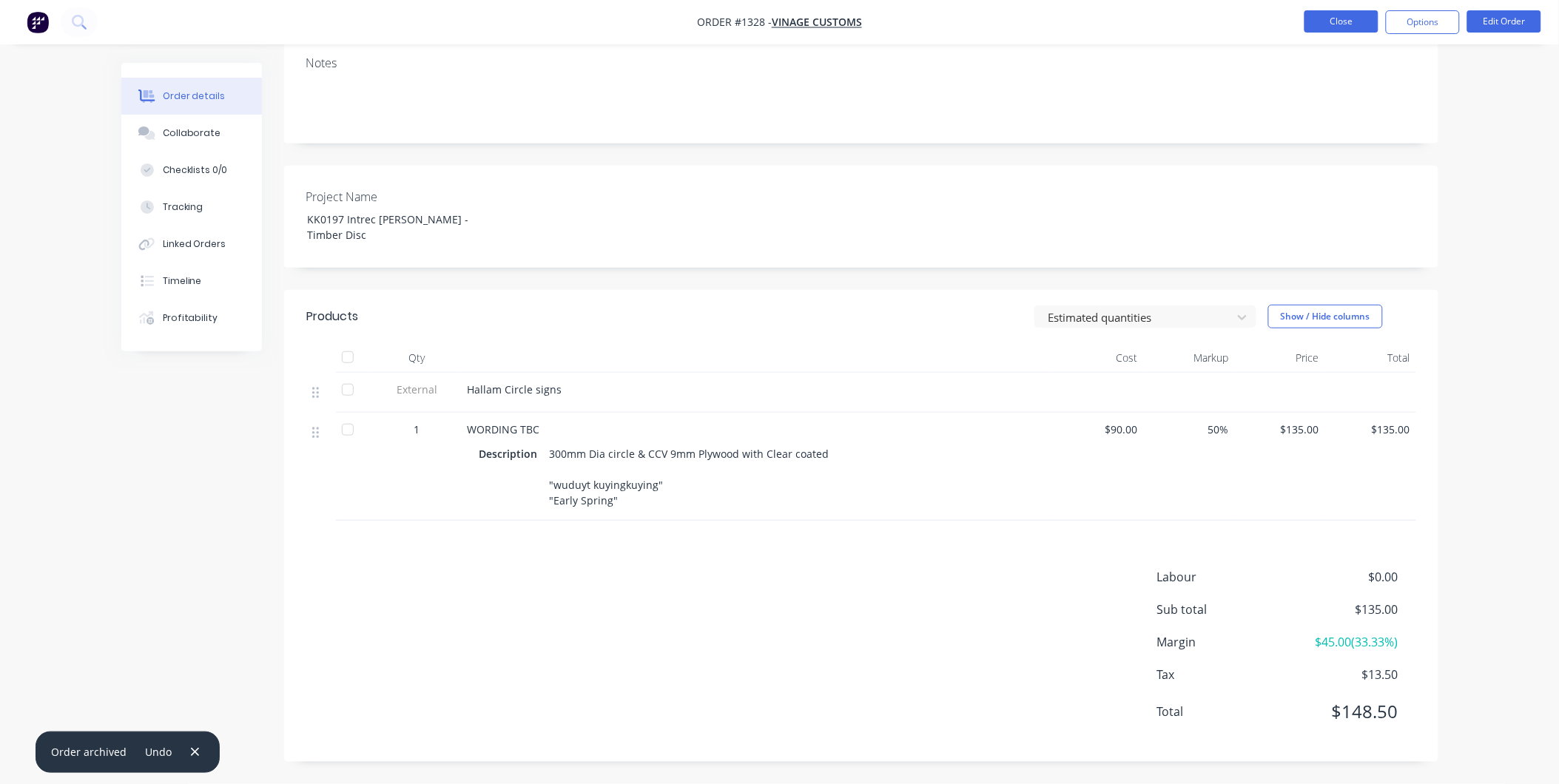
click at [1350, 20] on button "Close" at bounding box center [1341, 22] width 74 height 23
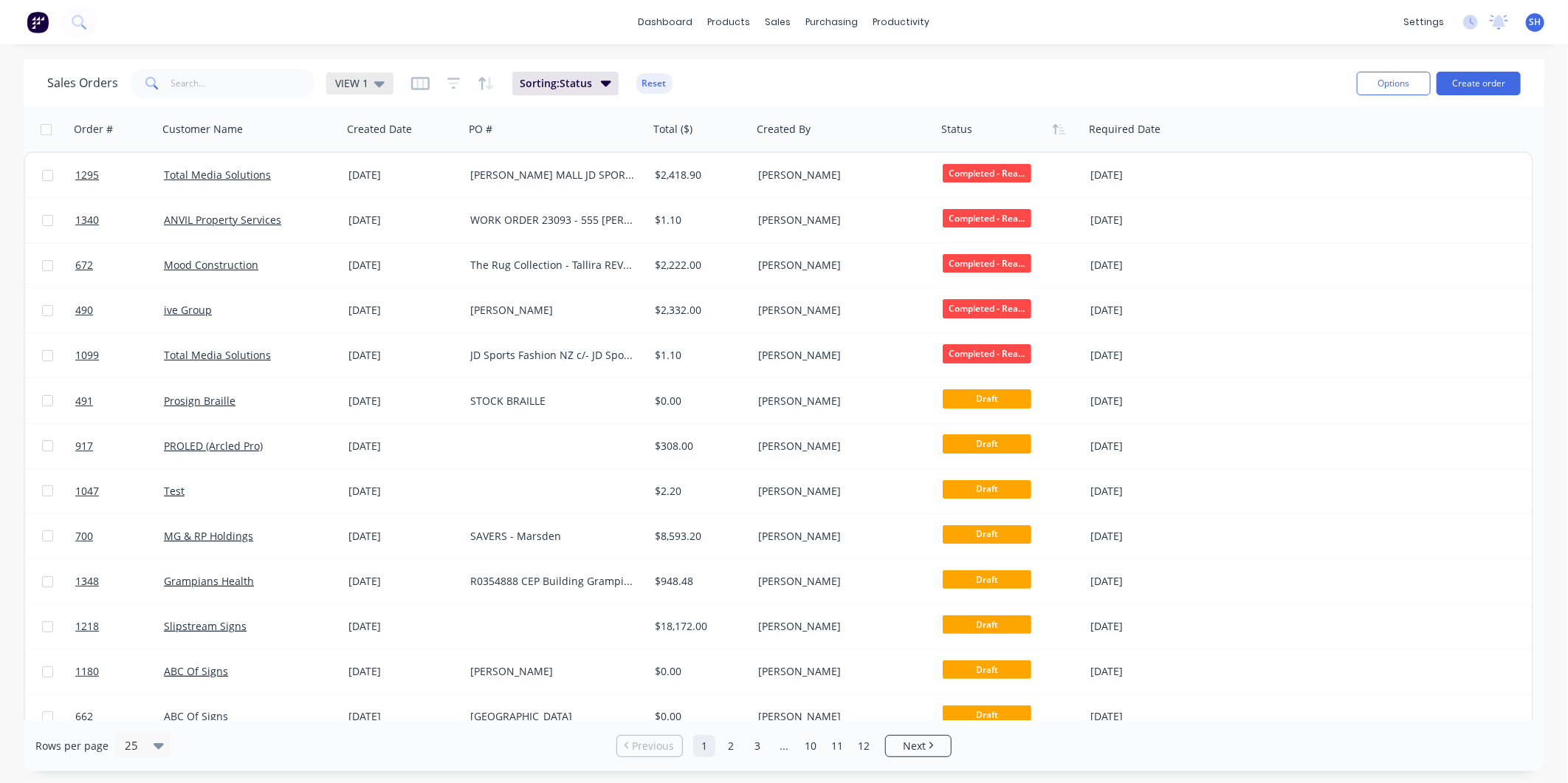
click at [375, 77] on icon at bounding box center [379, 83] width 10 height 16
click at [382, 298] on button "To be Invoiced" at bounding box center [415, 297] width 168 height 17
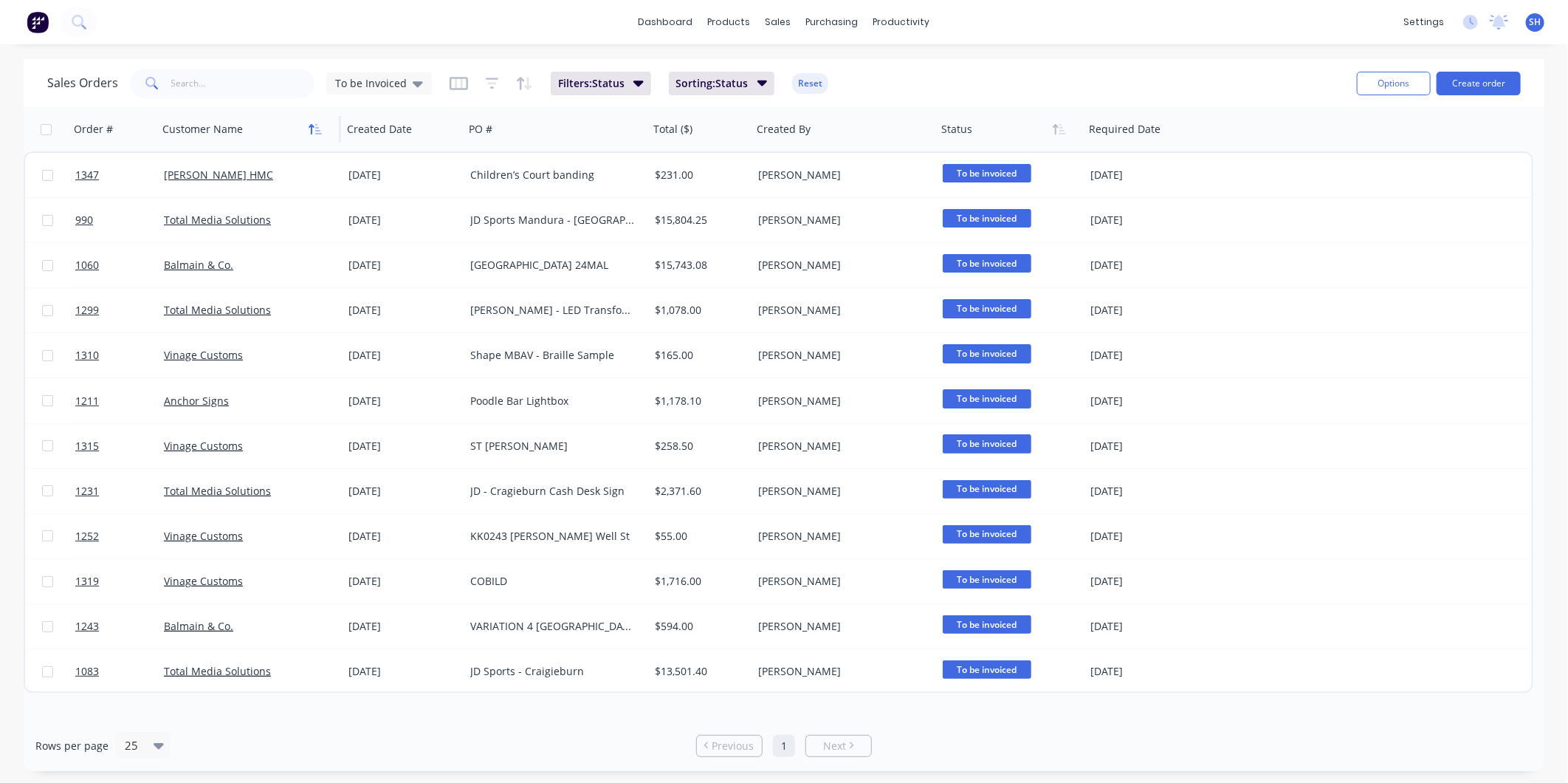
click at [311, 134] on icon "button" at bounding box center [315, 129] width 13 height 12
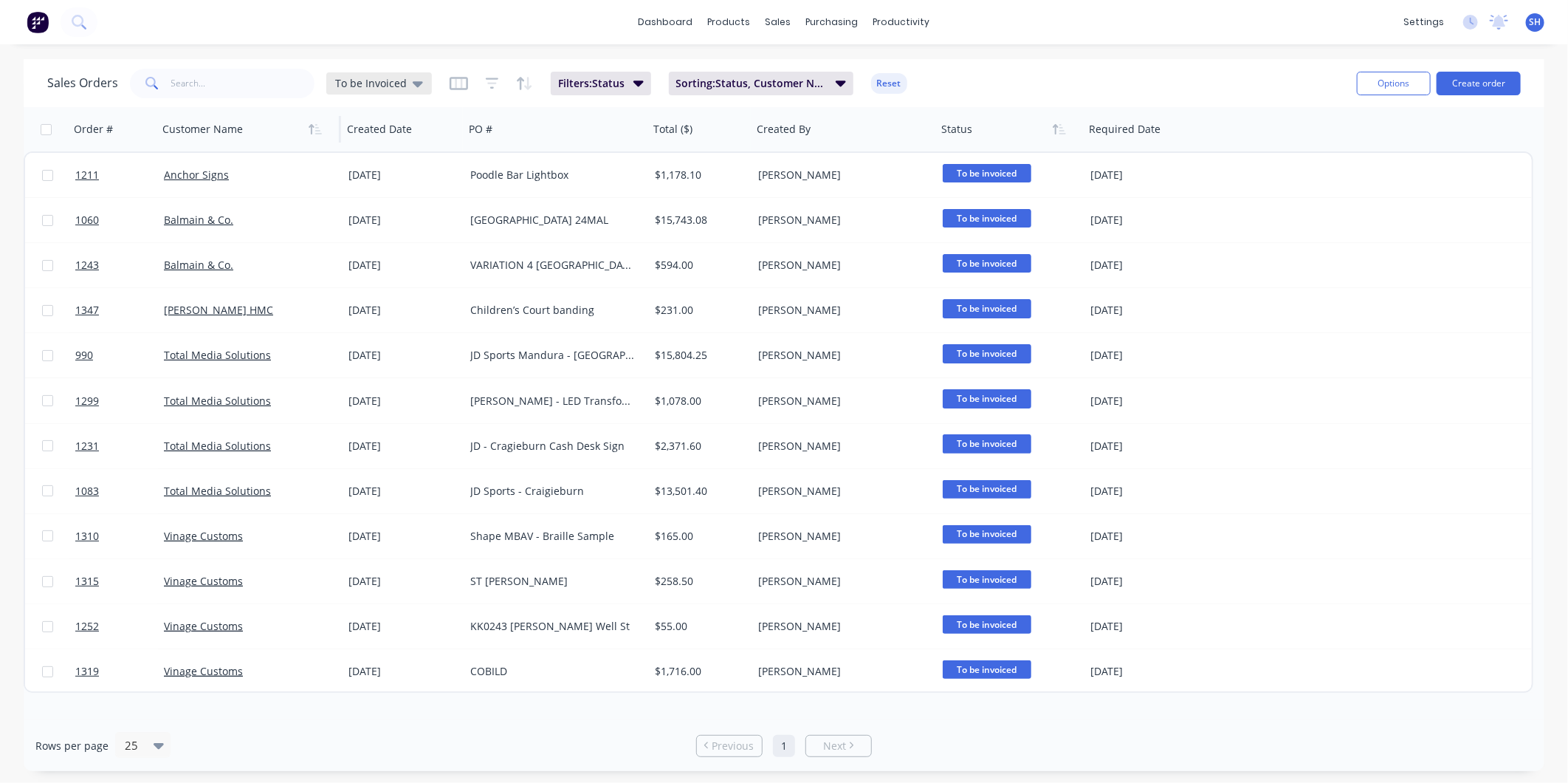
click at [368, 80] on span "To be Invoiced" at bounding box center [371, 83] width 71 height 15
click at [389, 233] on button "VIEW 1 (Default)" at bounding box center [415, 238] width 168 height 17
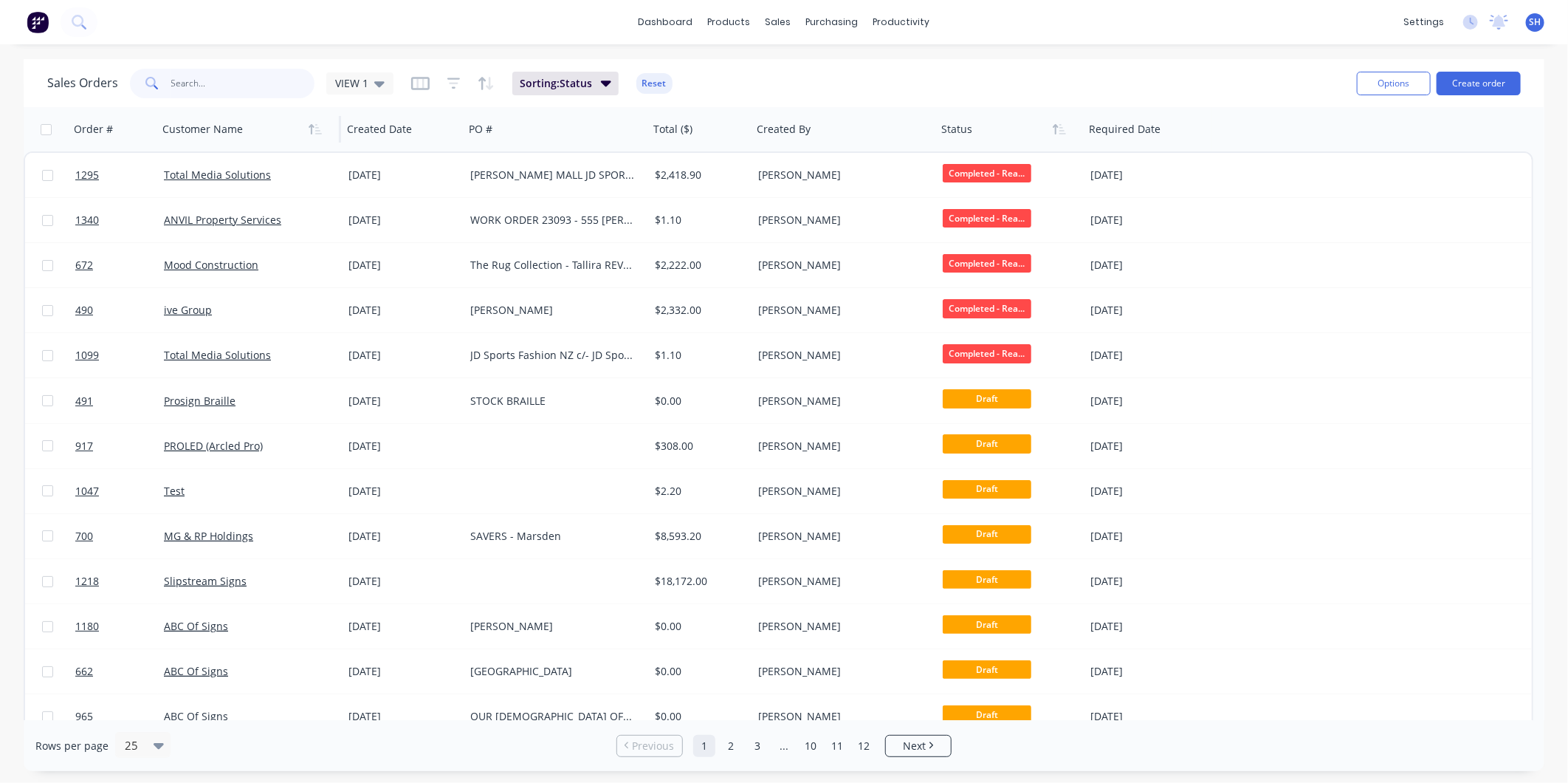
click at [216, 82] on input "text" at bounding box center [243, 83] width 144 height 29
type input "1269"
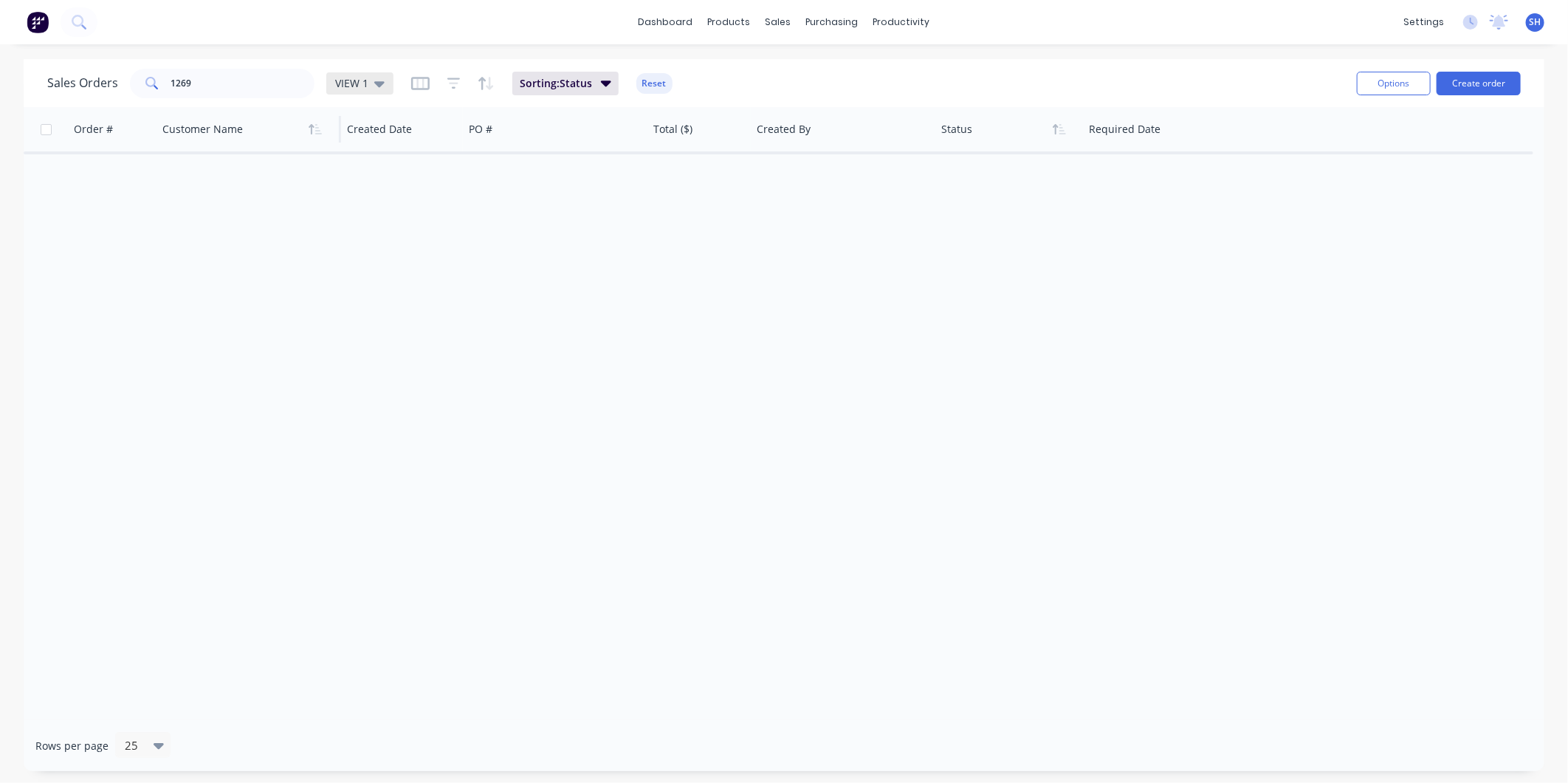
click at [374, 82] on icon at bounding box center [379, 84] width 10 height 6
click at [212, 72] on input "1269" at bounding box center [243, 83] width 144 height 29
drag, startPoint x: 222, startPoint y: 84, endPoint x: 153, endPoint y: 85, distance: 69.0
click at [153, 85] on div "1269" at bounding box center [222, 83] width 184 height 29
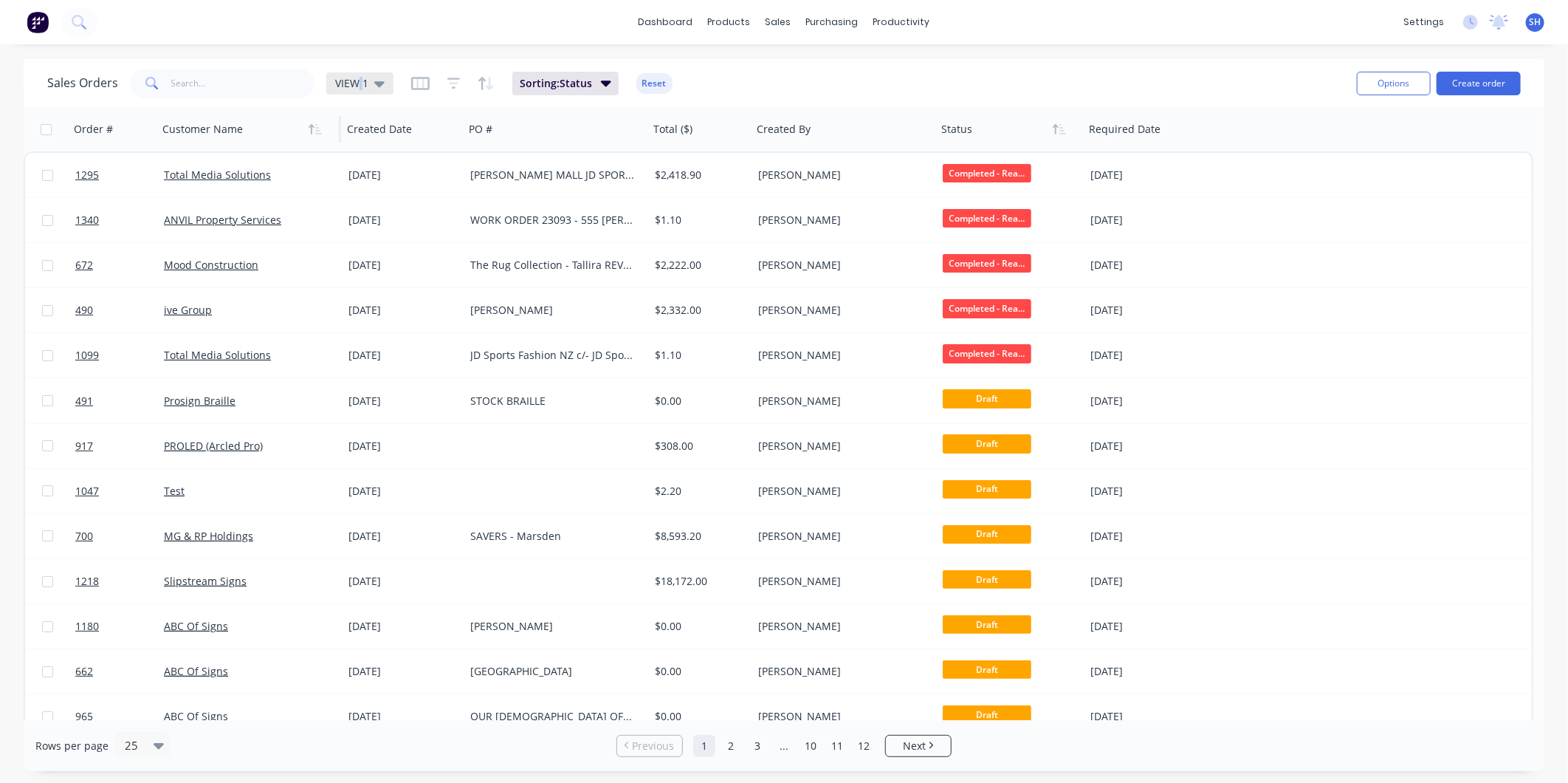
click at [359, 84] on span "VIEW 1" at bounding box center [351, 83] width 33 height 15
click at [366, 297] on button "To be Invoiced" at bounding box center [415, 297] width 168 height 17
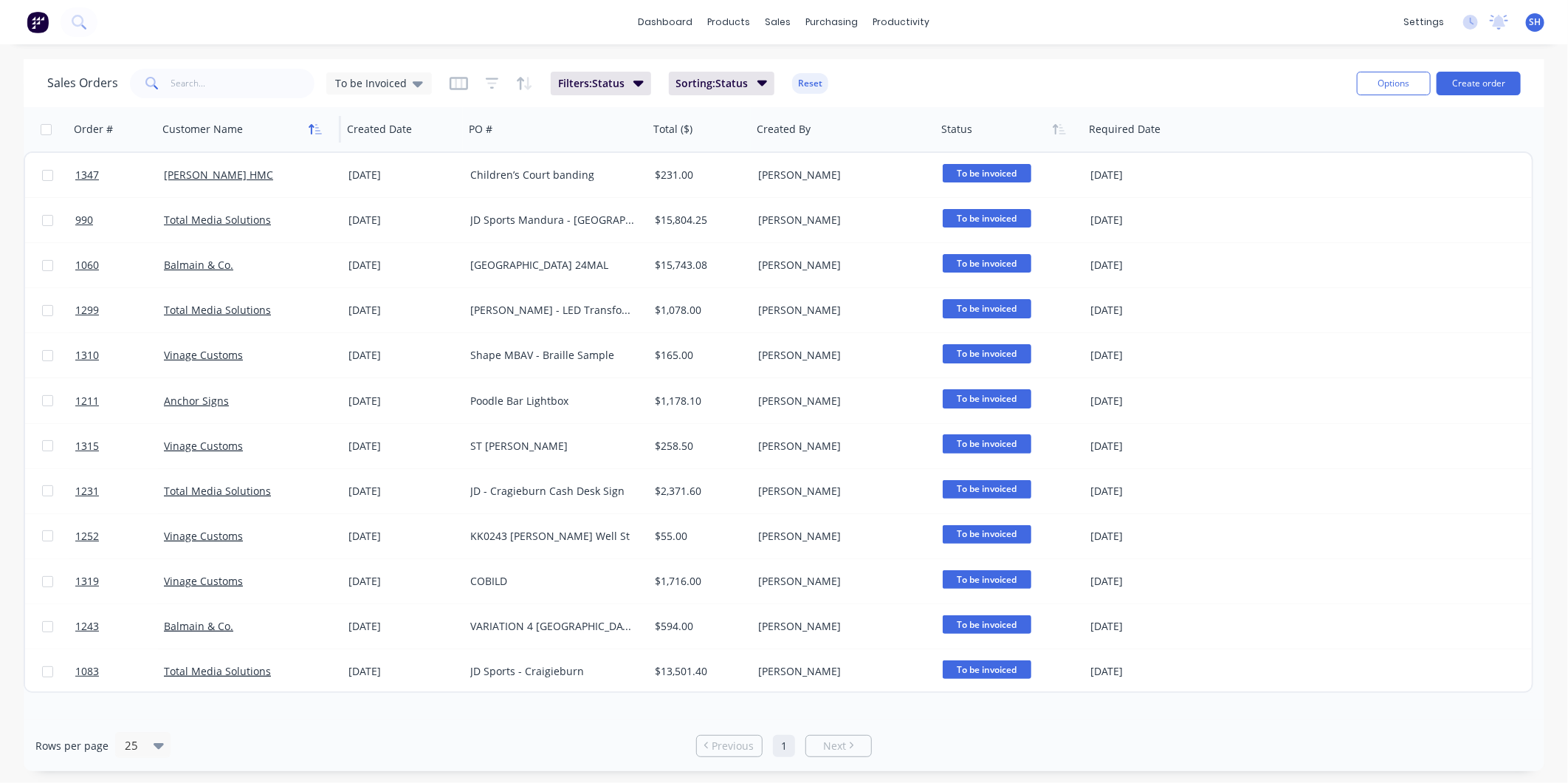
click at [313, 124] on icon "button" at bounding box center [315, 129] width 13 height 12
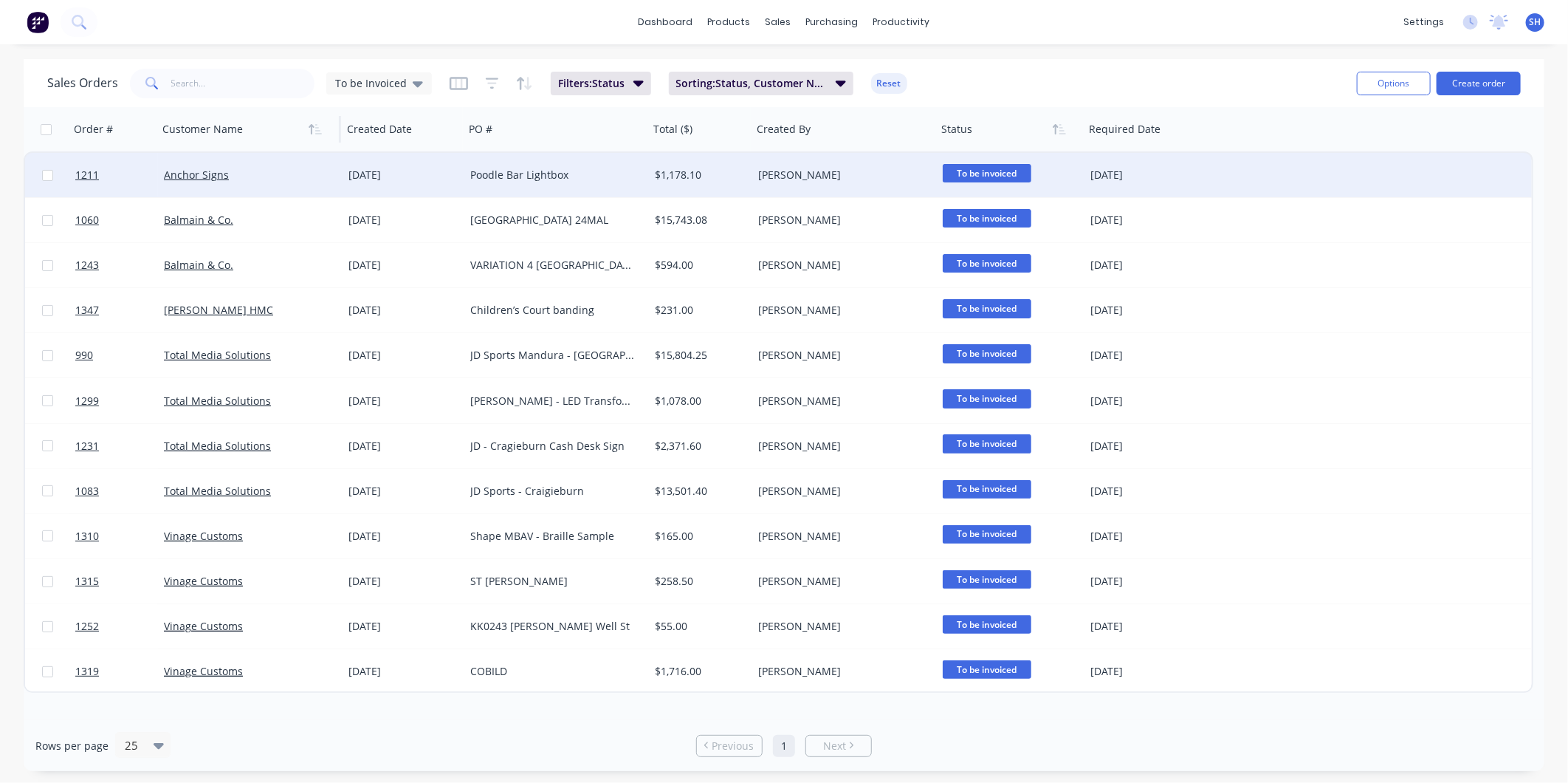
click at [272, 172] on div "Anchor Signs" at bounding box center [245, 175] width 164 height 15
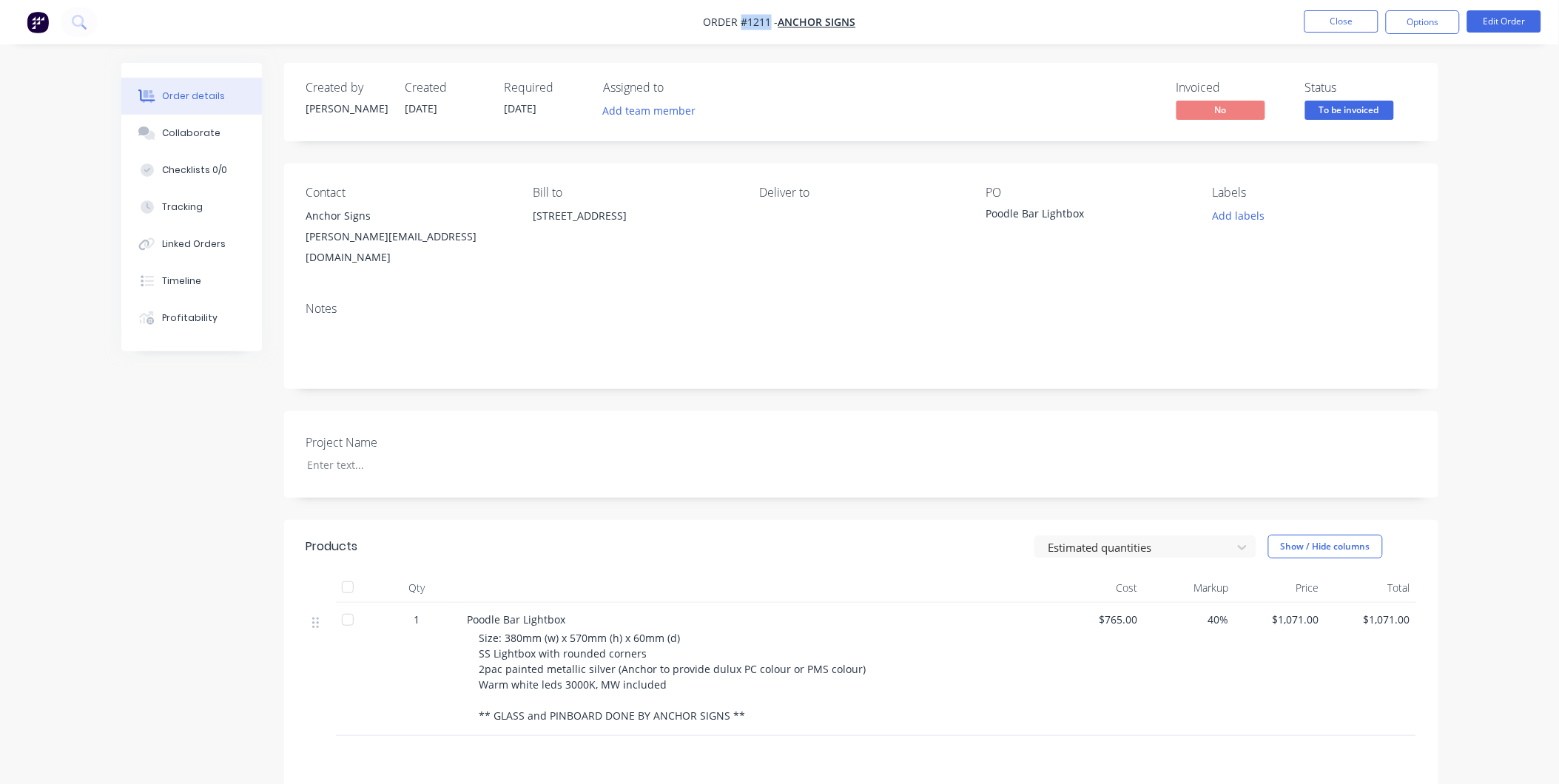
drag, startPoint x: 768, startPoint y: 24, endPoint x: 740, endPoint y: 21, distance: 28.2
click at [740, 21] on span "Order #1211 -" at bounding box center [741, 22] width 74 height 14
drag, startPoint x: 1085, startPoint y: 216, endPoint x: 987, endPoint y: 211, distance: 98.1
click at [987, 211] on div "Poodle Bar Lightbox" at bounding box center [1079, 216] width 185 height 21
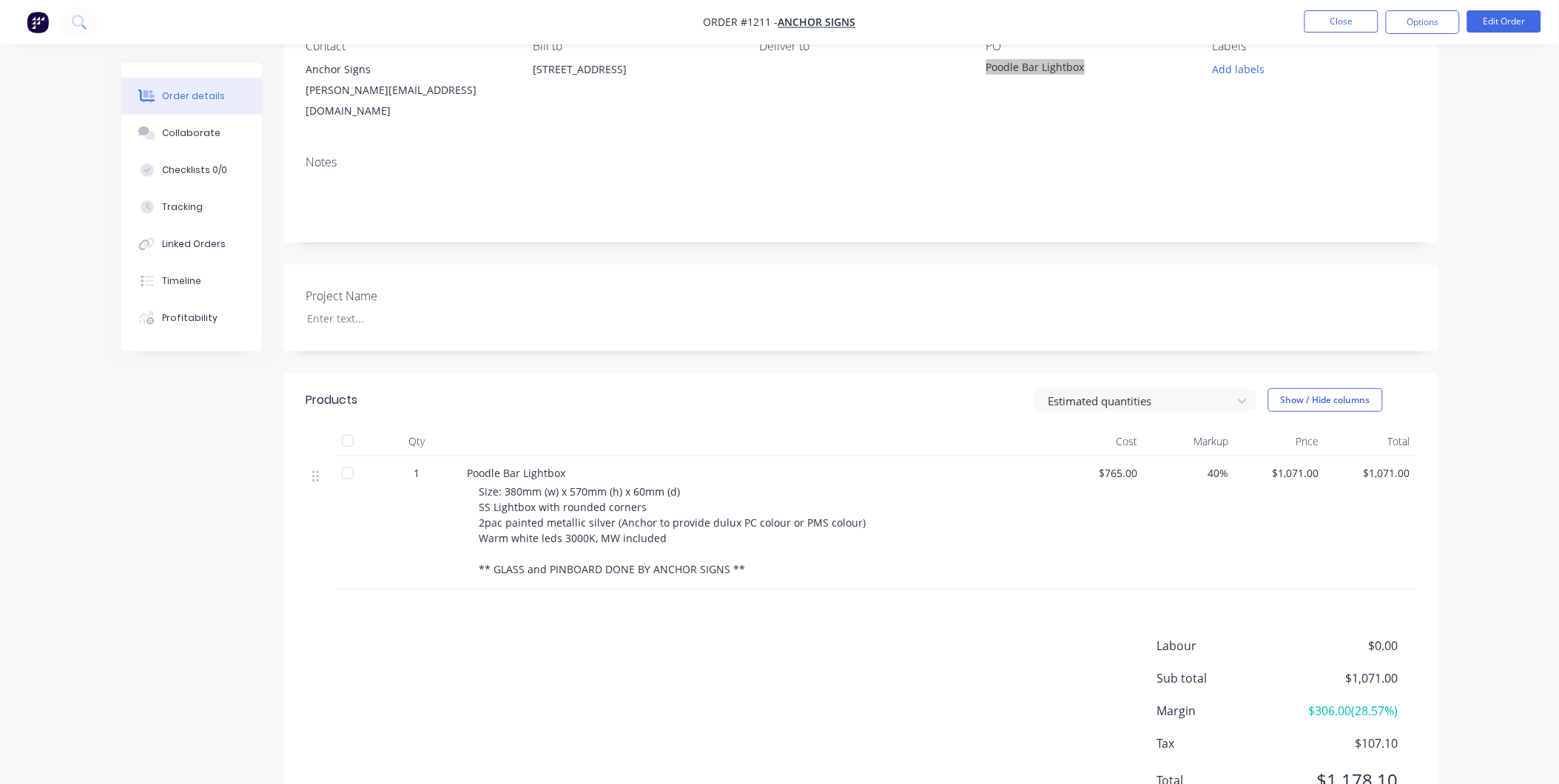
scroll to position [164, 0]
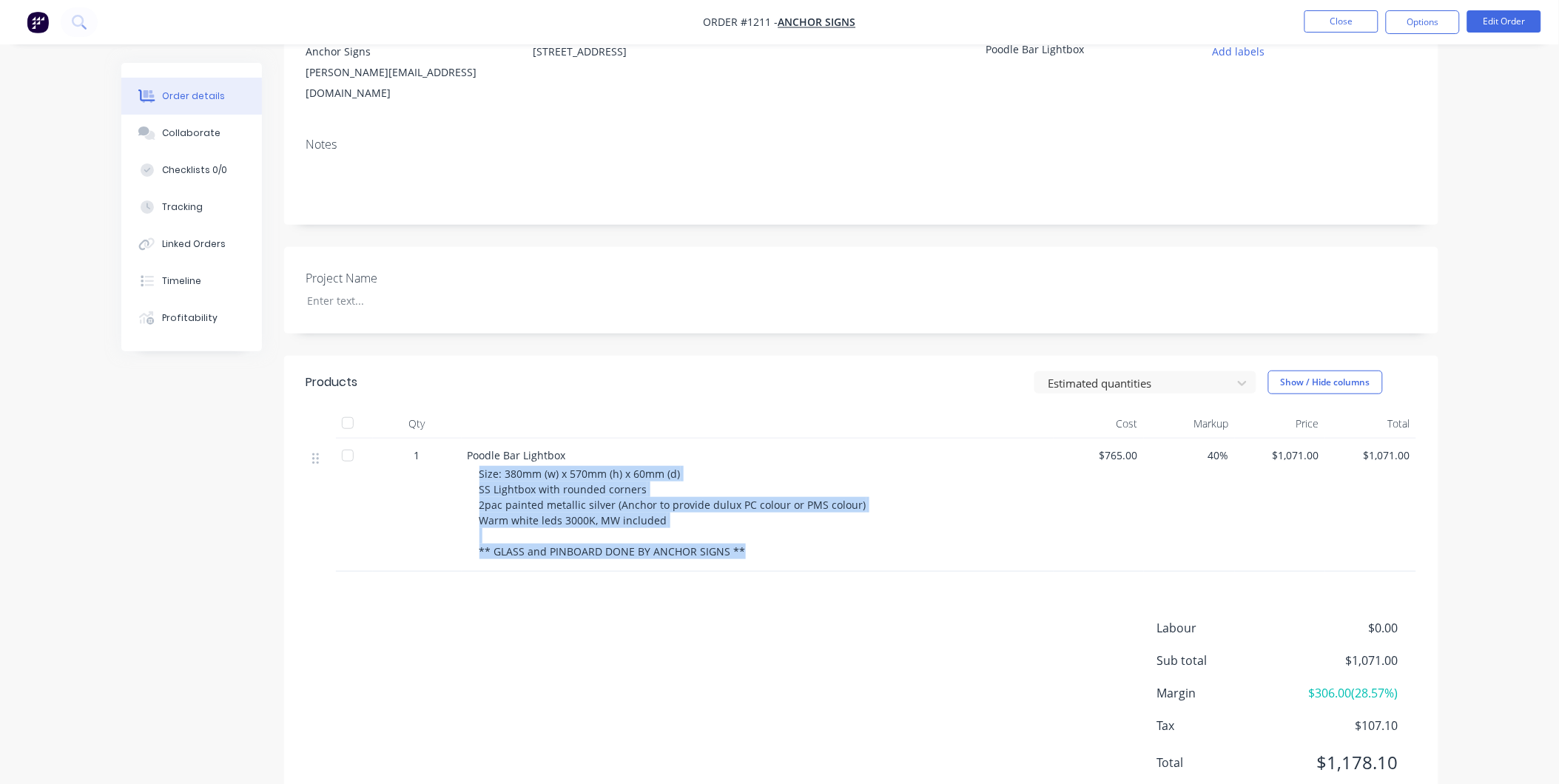
drag, startPoint x: 477, startPoint y: 460, endPoint x: 766, endPoint y: 542, distance: 300.4
click at [766, 542] on div "Poodle Bar Lightbox Size: 380mm (w) x 570mm (h) x 60mm (d) SS Lightbox with rou…" at bounding box center [758, 505] width 592 height 133
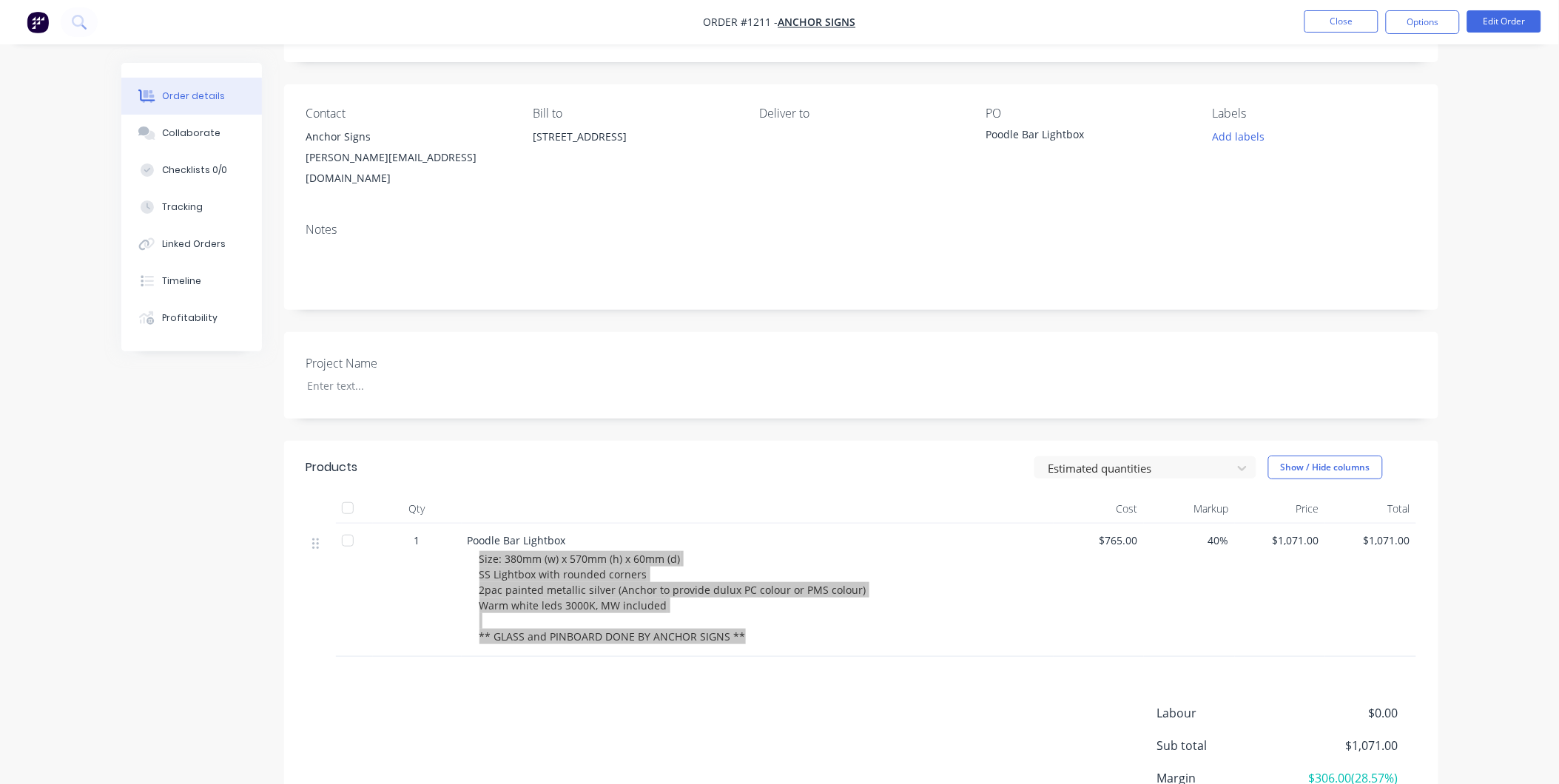
scroll to position [0, 0]
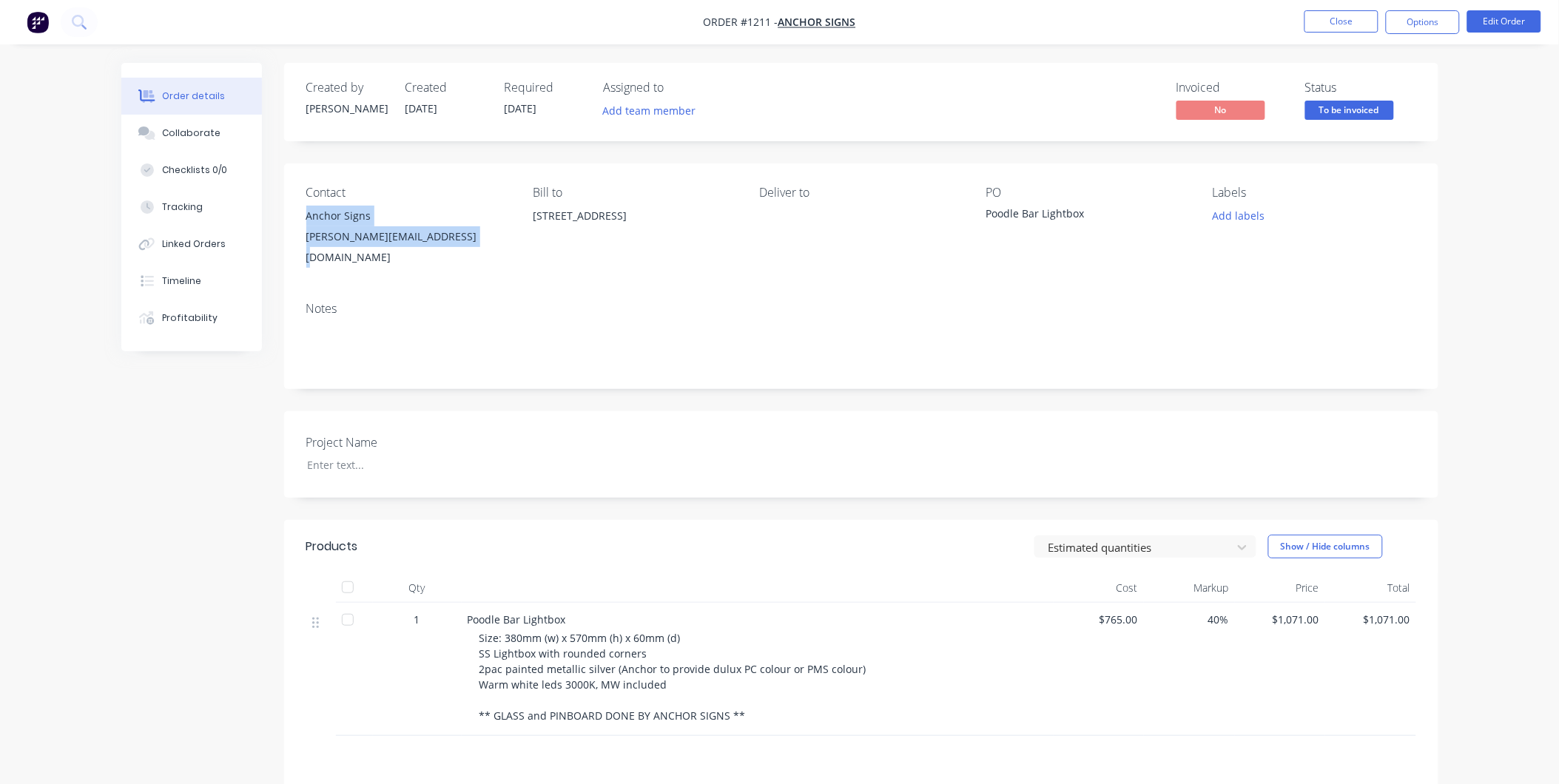
drag, startPoint x: 305, startPoint y: 217, endPoint x: 469, endPoint y: 242, distance: 165.9
click at [469, 242] on div "Anchor Signs glen@anchorsignsaustralia.com" at bounding box center [407, 237] width 203 height 62
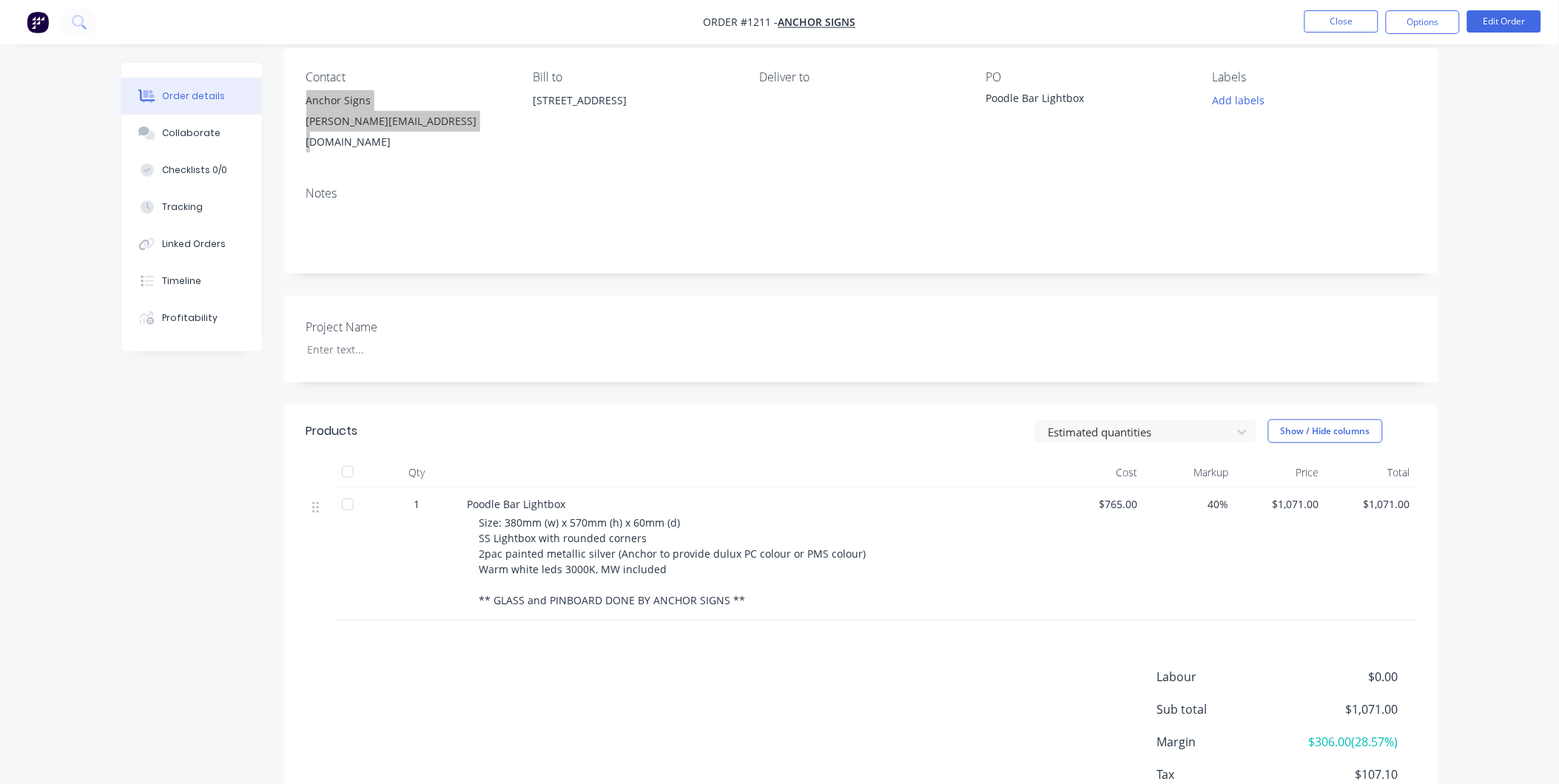
scroll to position [202, 0]
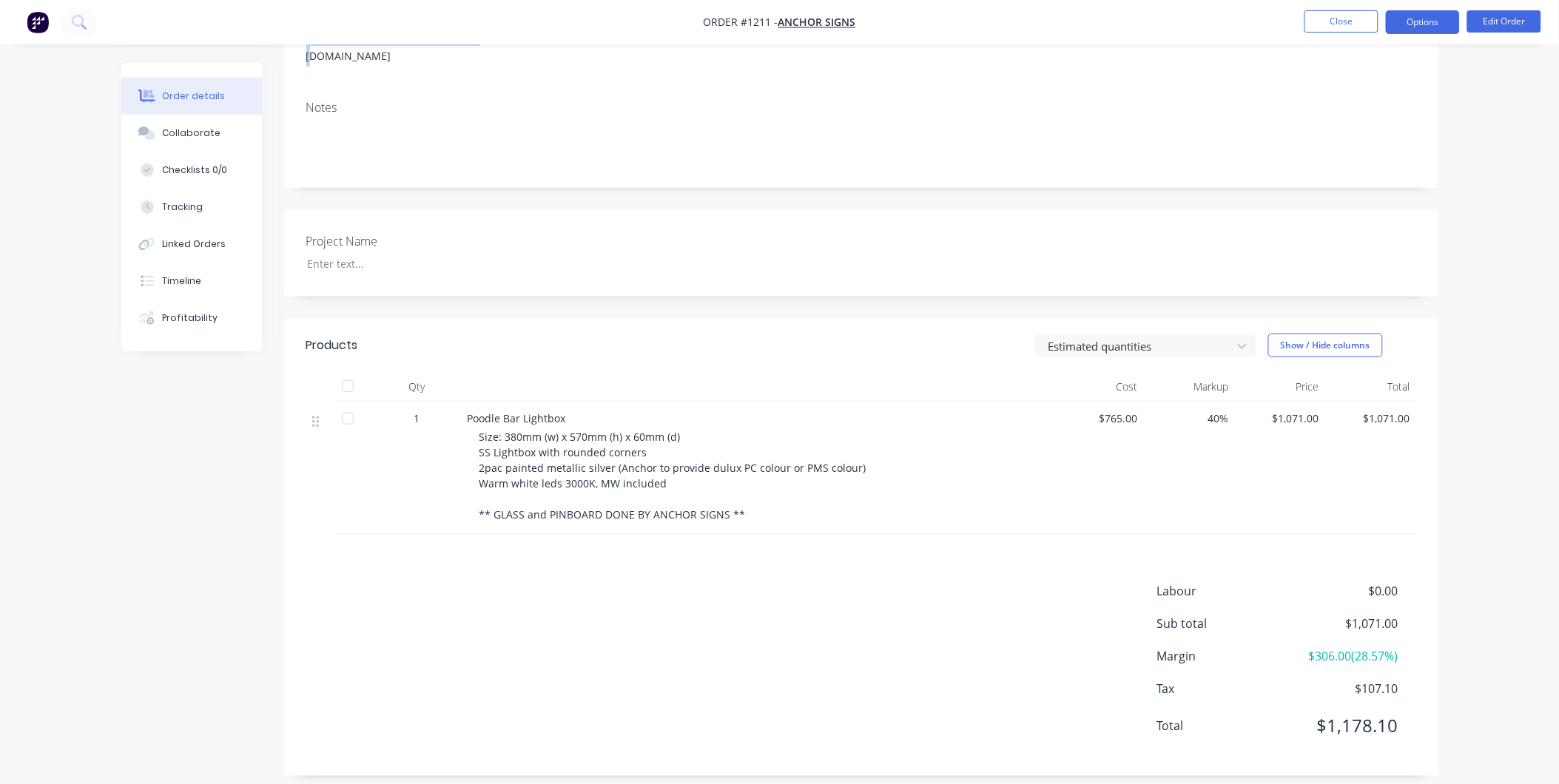
click at [1417, 19] on button "Options" at bounding box center [1422, 22] width 74 height 24
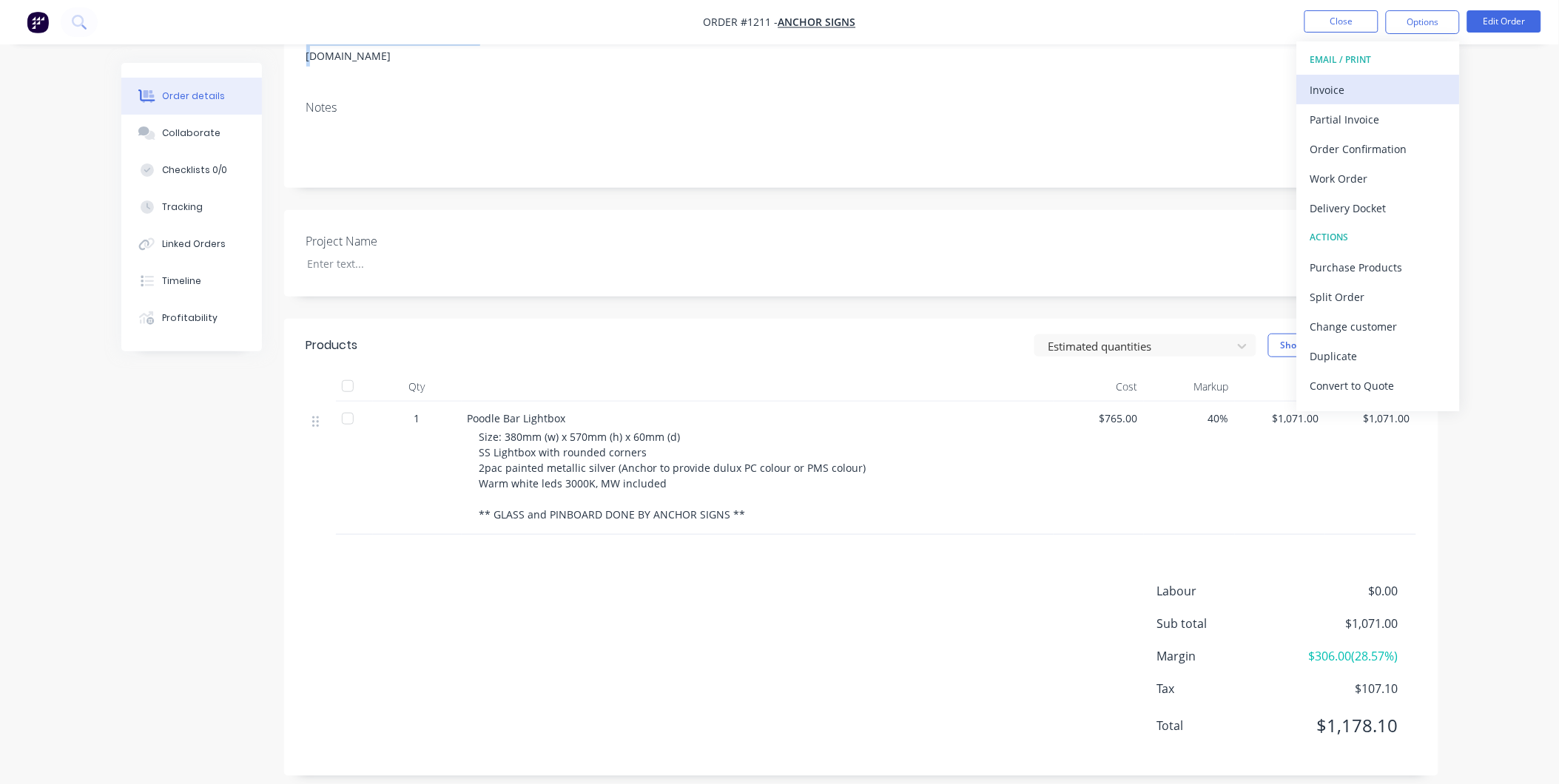
click at [1404, 92] on div "Invoice" at bounding box center [1378, 90] width 136 height 22
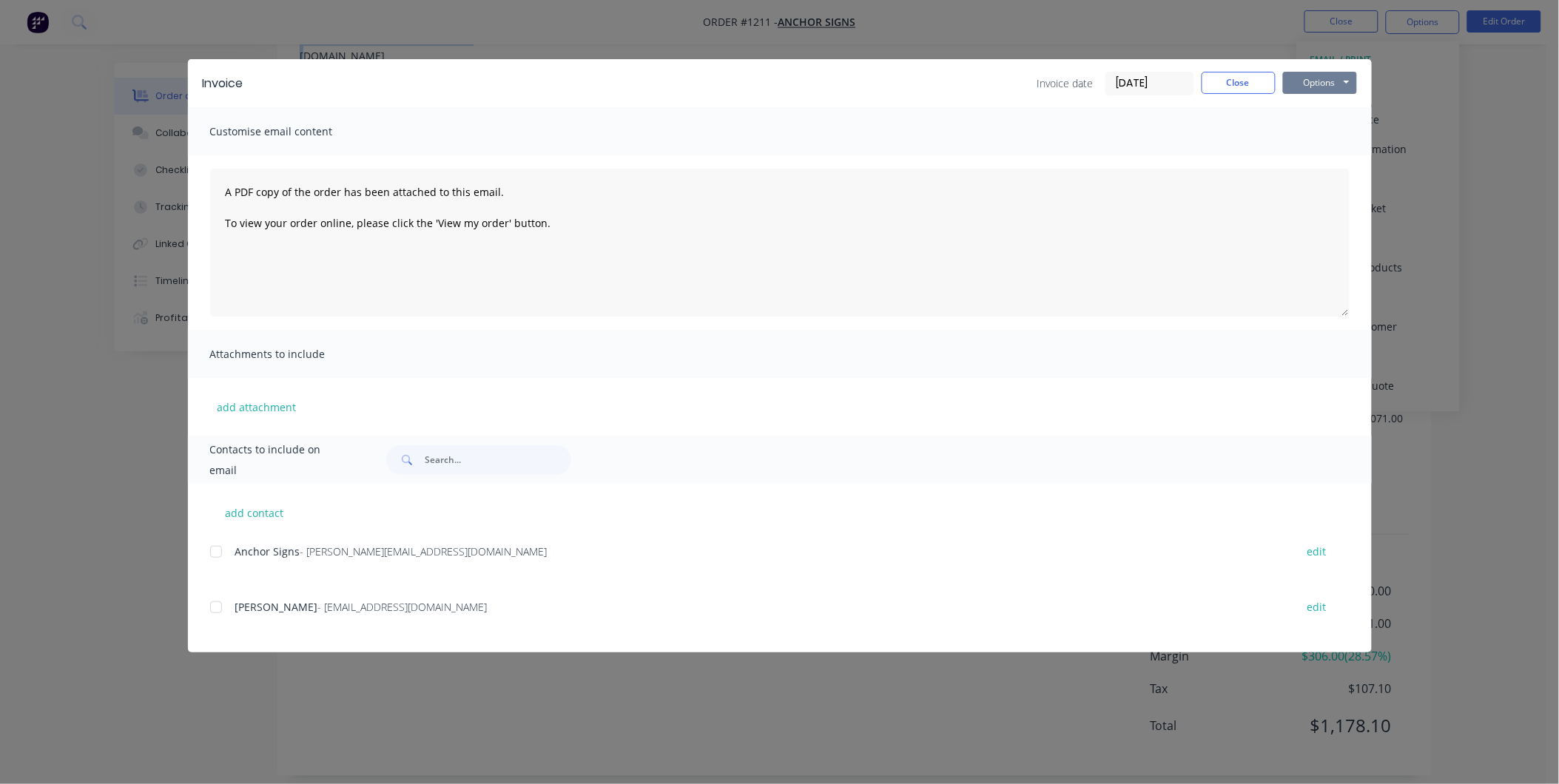
click at [1344, 80] on button "Options" at bounding box center [1320, 83] width 74 height 23
click at [1330, 138] on button "Print" at bounding box center [1330, 134] width 94 height 24
click at [1240, 83] on button "Close" at bounding box center [1239, 83] width 74 height 23
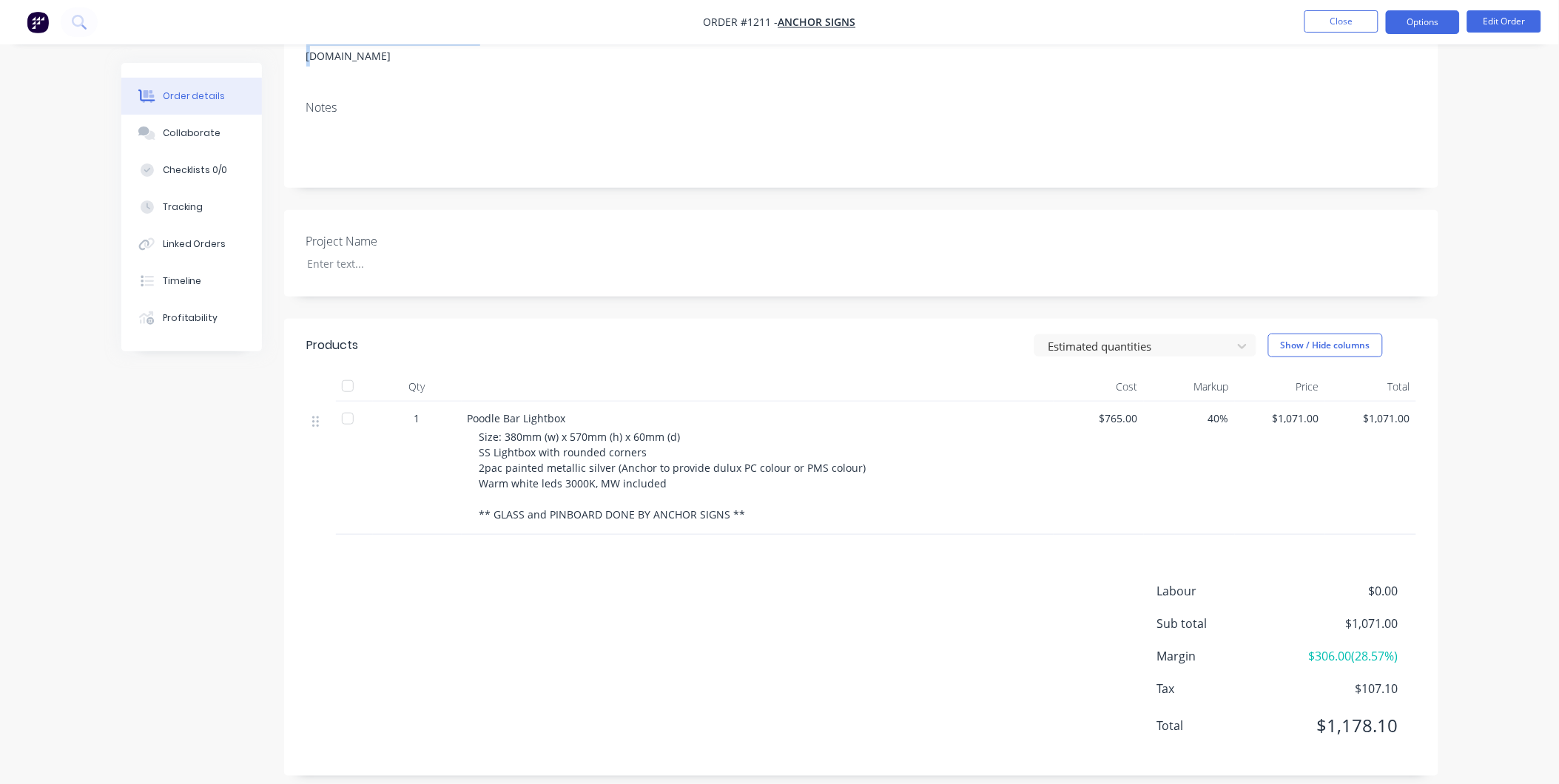
click at [1432, 24] on button "Options" at bounding box center [1422, 22] width 74 height 24
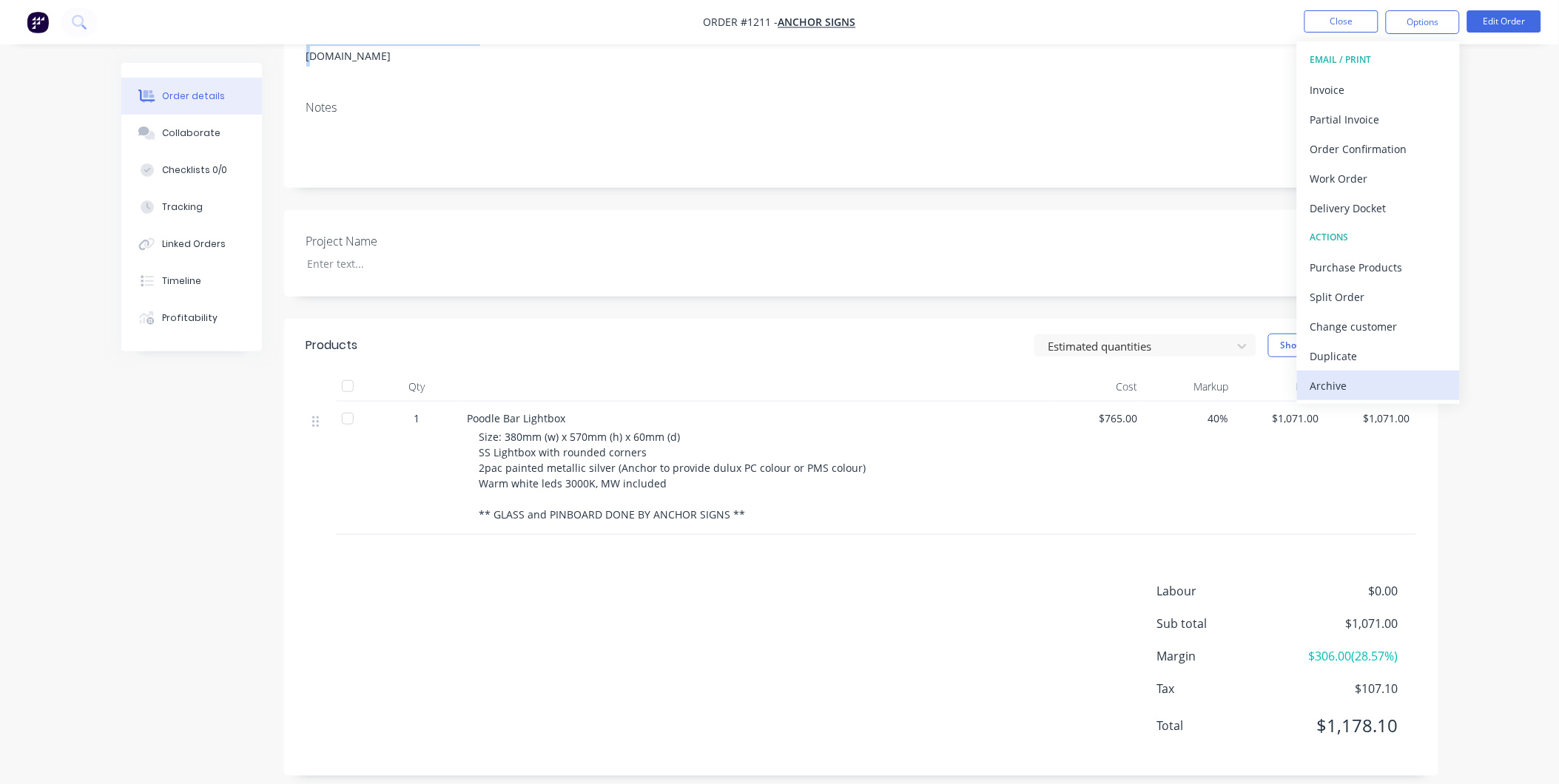
click at [1393, 375] on div "Archive" at bounding box center [1378, 385] width 136 height 22
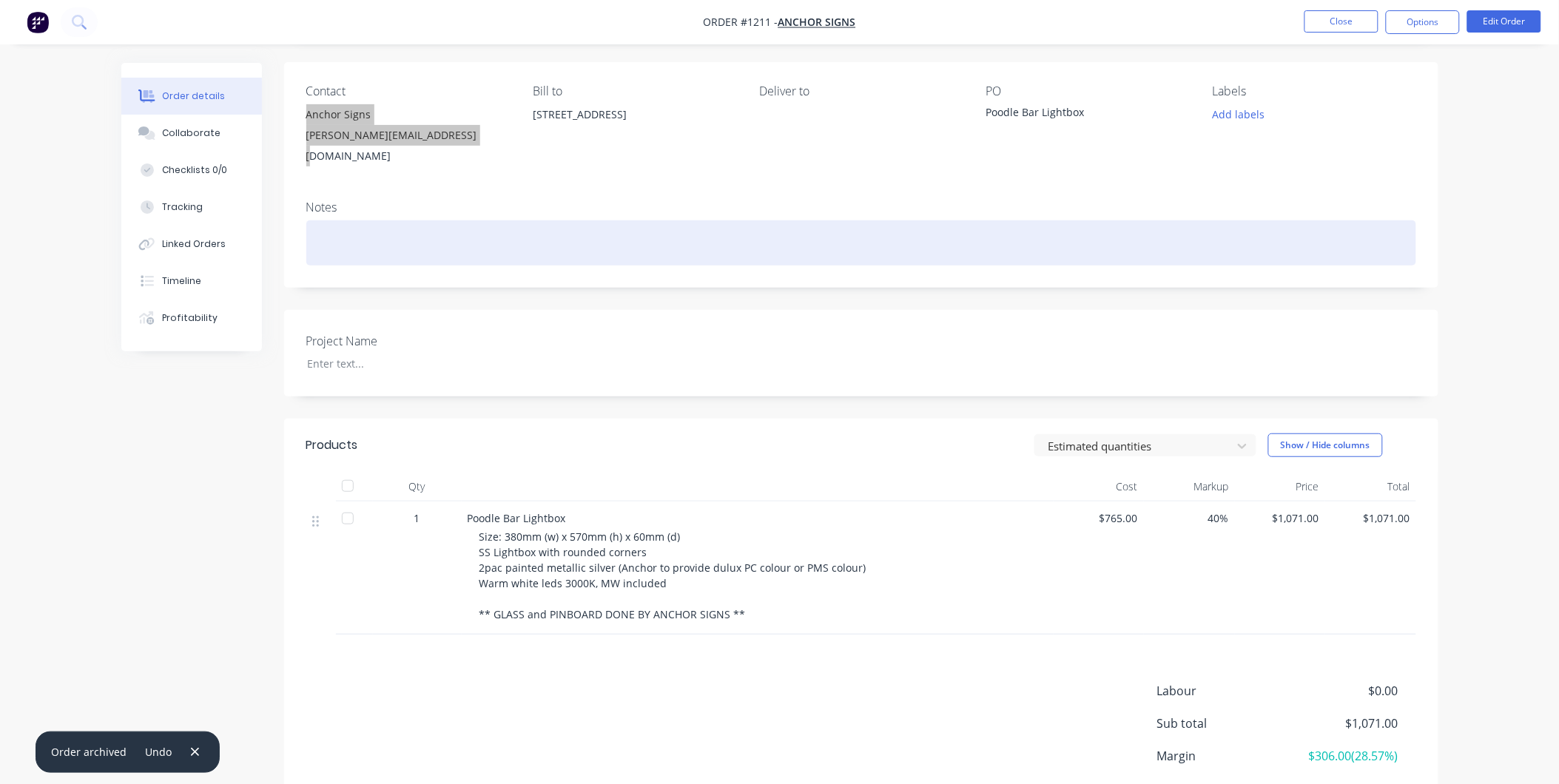
scroll to position [0, 0]
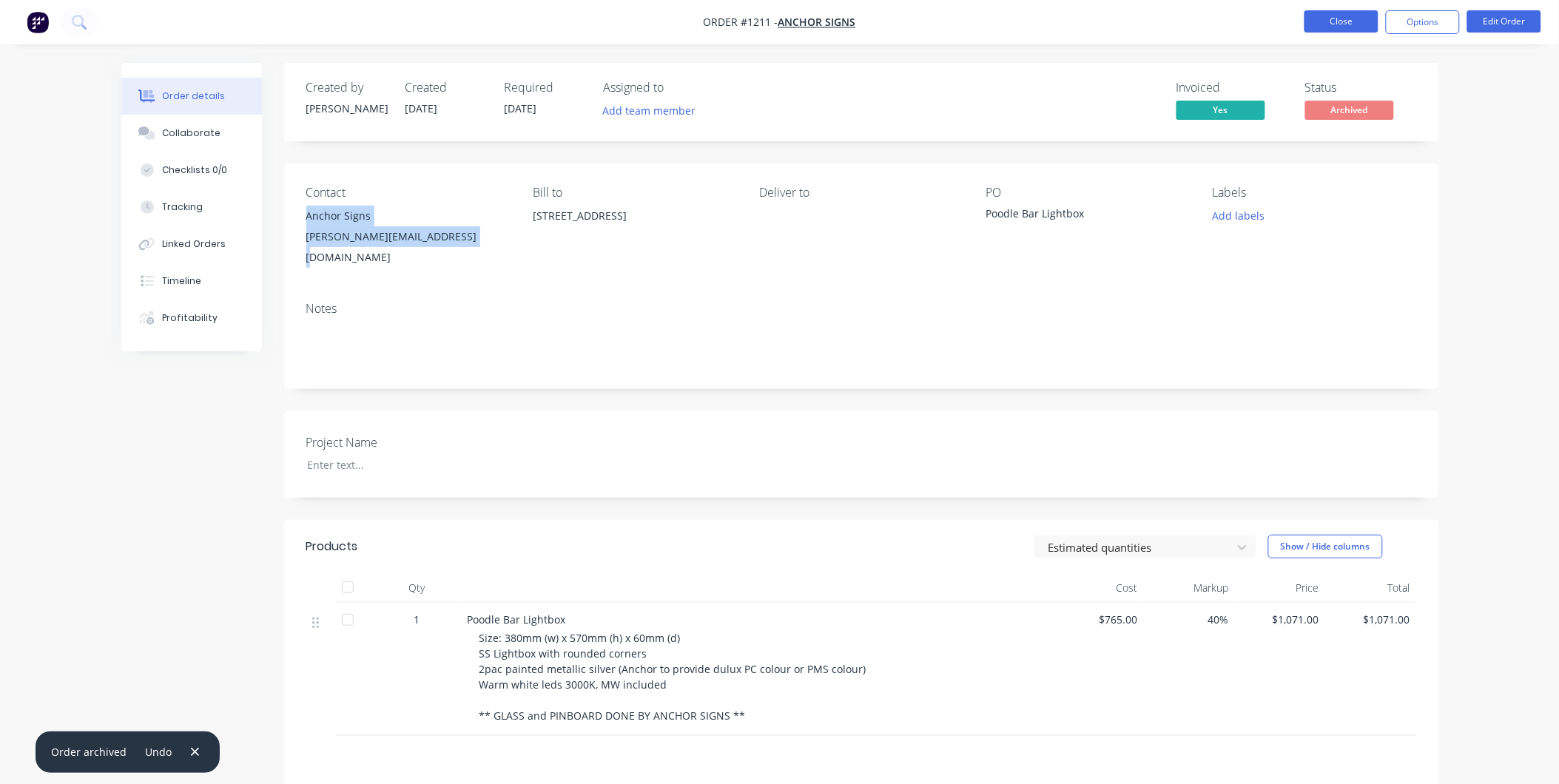
click at [1344, 19] on button "Close" at bounding box center [1341, 22] width 74 height 23
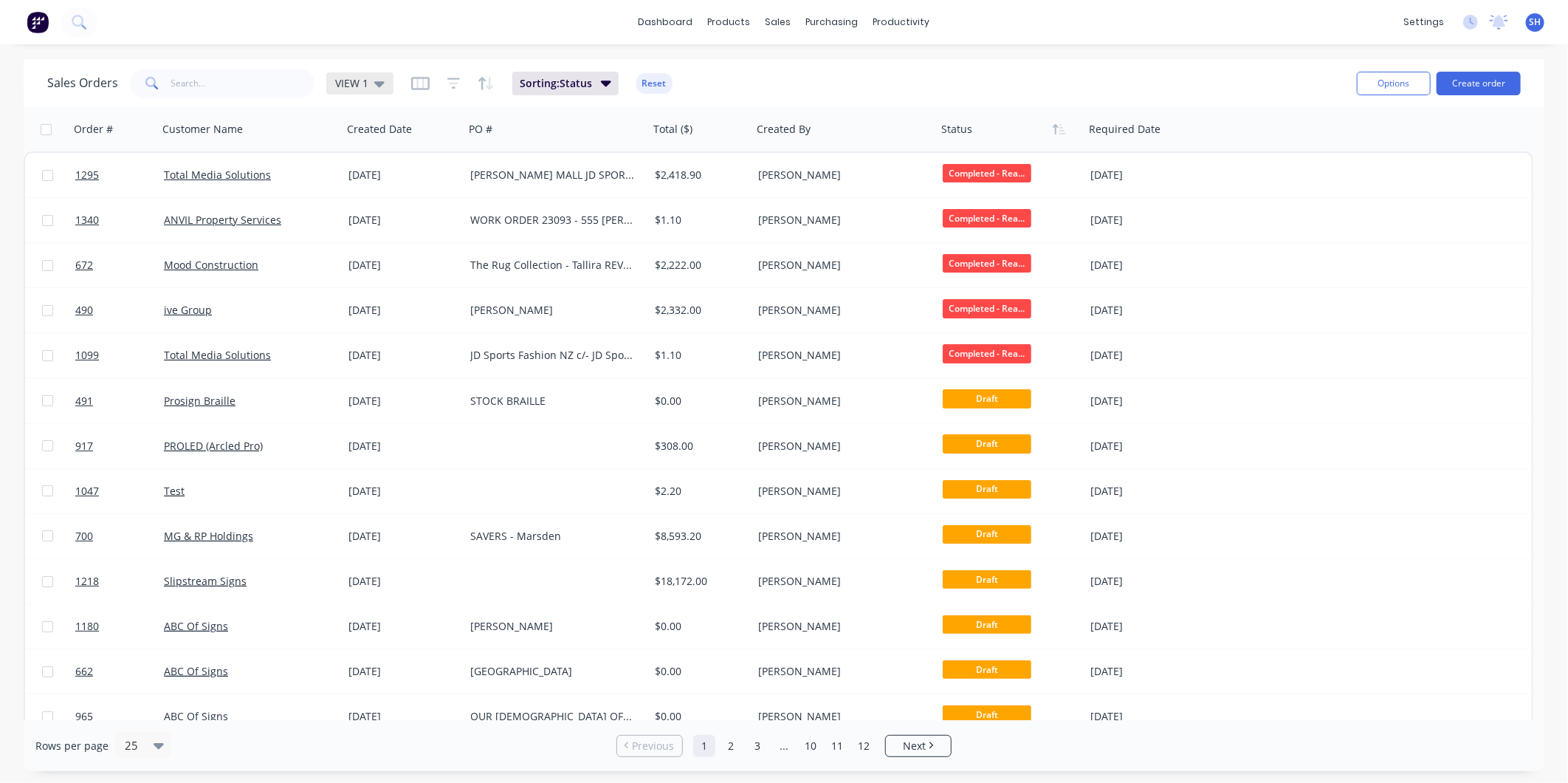
click at [375, 88] on icon at bounding box center [379, 83] width 10 height 16
click at [374, 294] on button "To be Invoiced" at bounding box center [415, 297] width 168 height 17
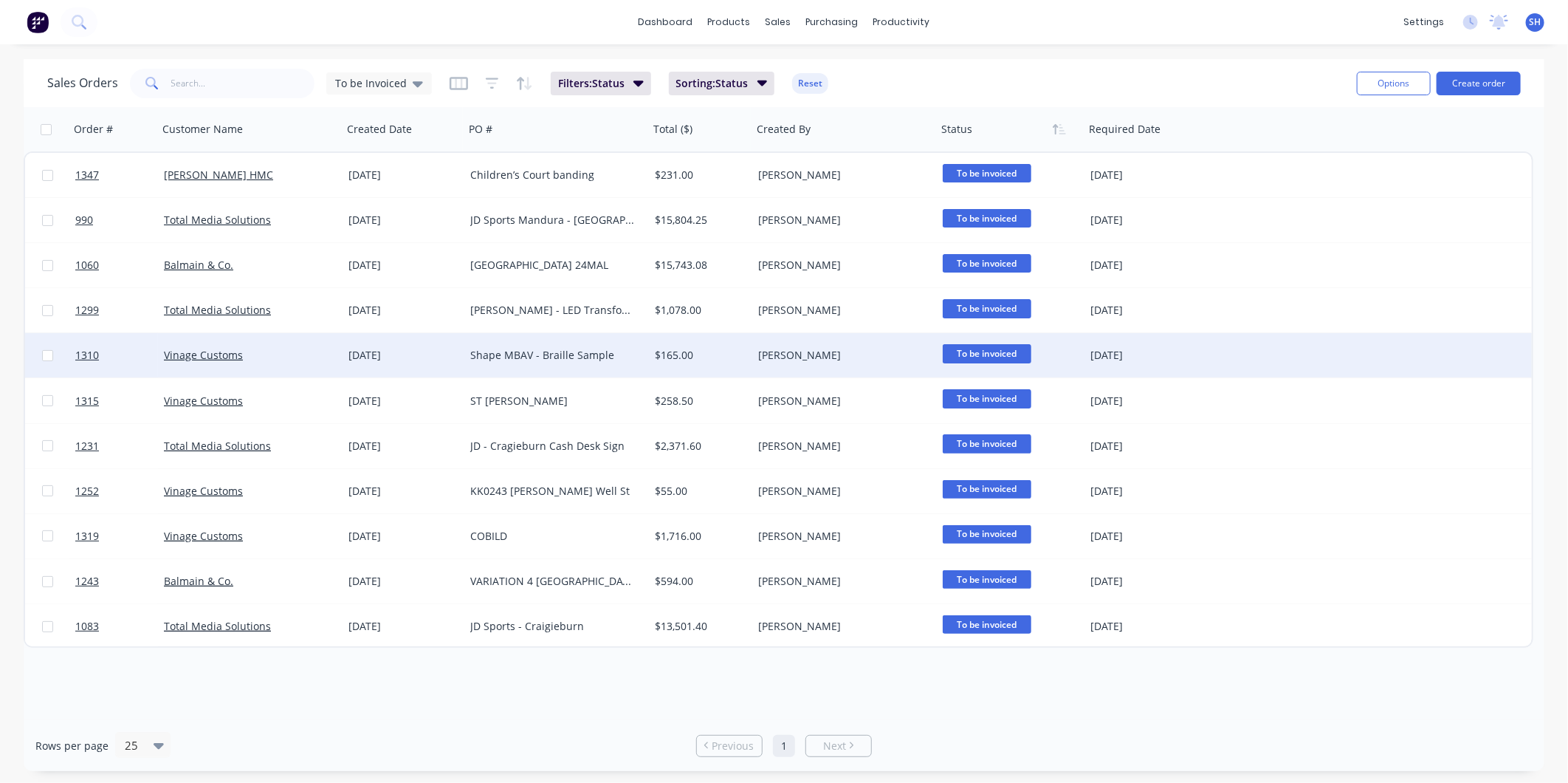
click at [293, 356] on div "Vinage Customs" at bounding box center [245, 356] width 164 height 15
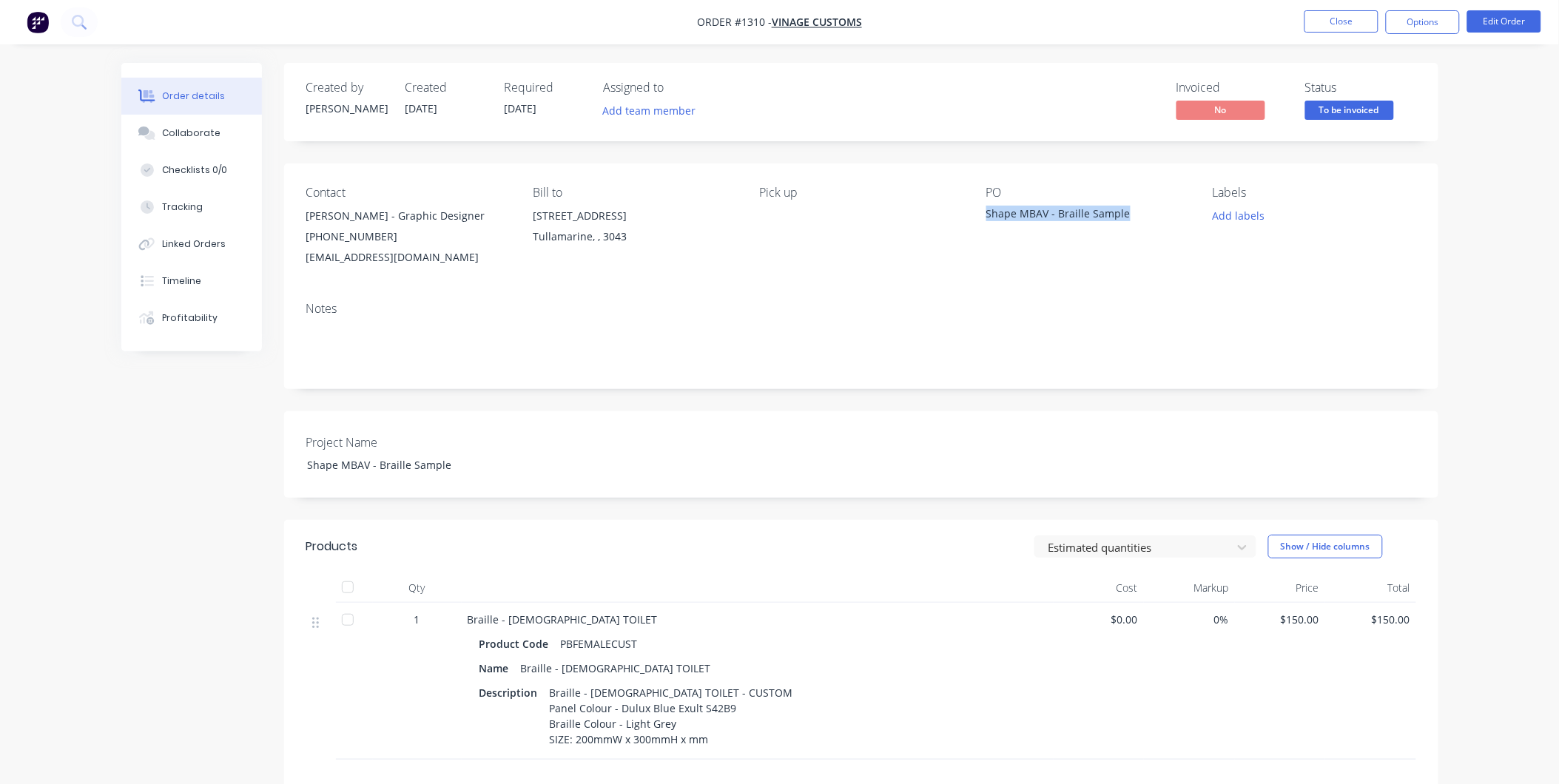
drag, startPoint x: 1118, startPoint y: 215, endPoint x: 986, endPoint y: 216, distance: 132.0
click at [987, 216] on div "Shape MBAV - Braille Sample" at bounding box center [1079, 216] width 185 height 21
drag, startPoint x: 764, startPoint y: 24, endPoint x: 733, endPoint y: 24, distance: 31.0
click at [733, 24] on span "Order #1310 -" at bounding box center [734, 22] width 74 height 14
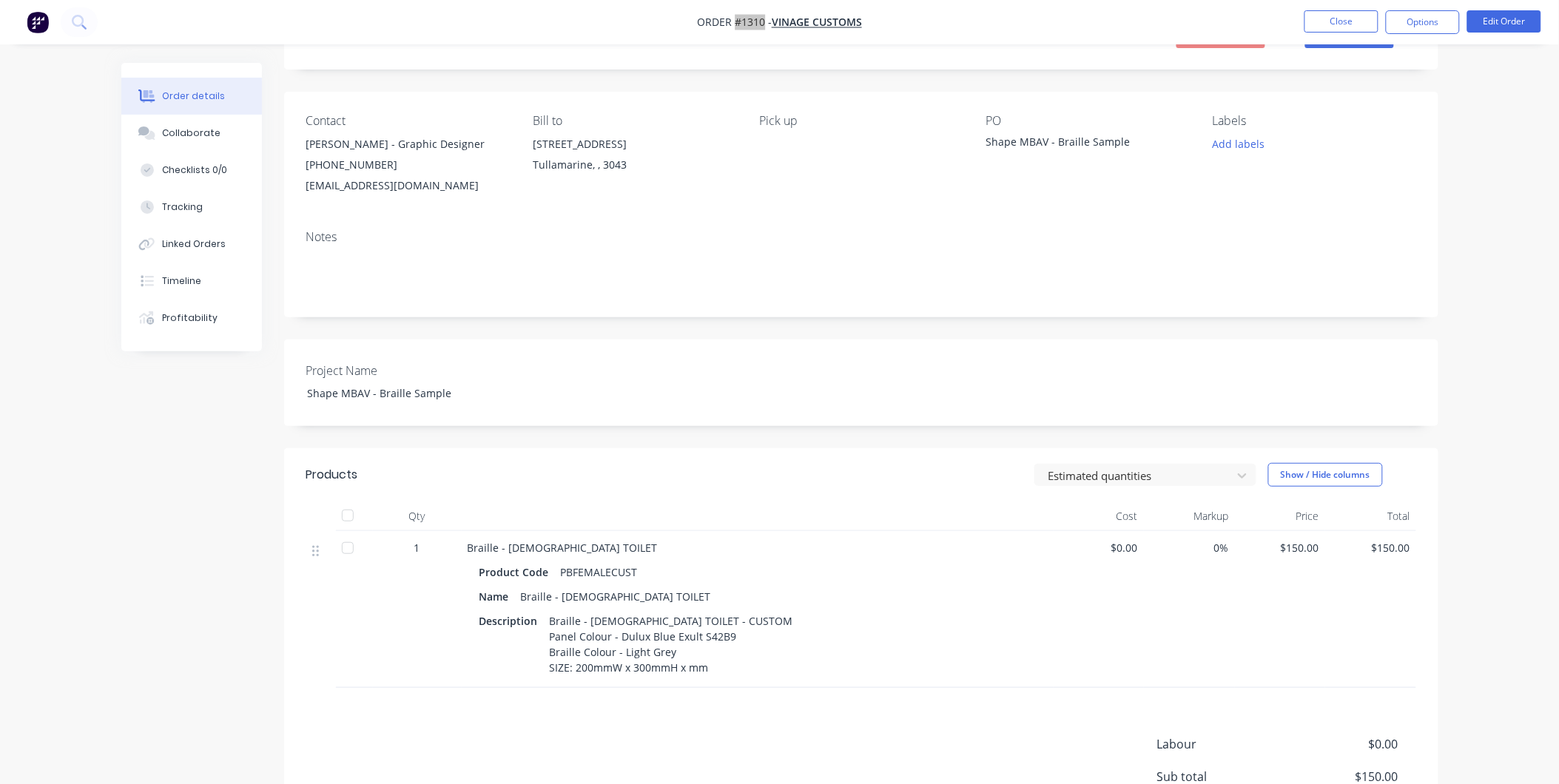
scroll to position [164, 0]
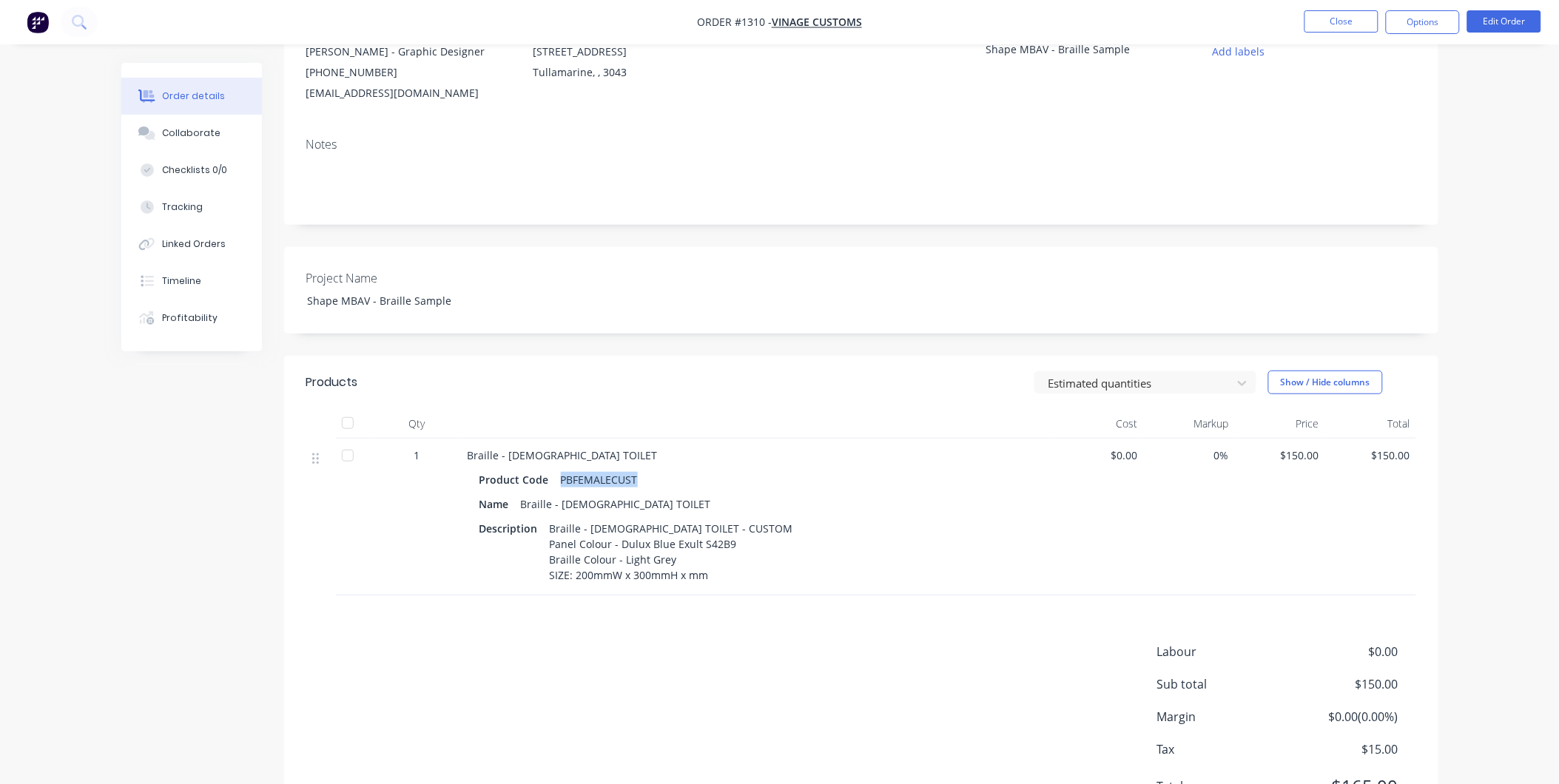
drag, startPoint x: 638, startPoint y: 474, endPoint x: 556, endPoint y: 484, distance: 82.6
click at [556, 484] on div "PBFEMALECUST" at bounding box center [599, 480] width 89 height 22
drag, startPoint x: 734, startPoint y: 547, endPoint x: 620, endPoint y: 545, distance: 114.0
click at [620, 545] on div "Braille - FEMALE TOILET - CUSTOM Panel Colour - Dulux Blue Exult S42B9 Braille …" at bounding box center [671, 552] width 255 height 68
drag, startPoint x: 677, startPoint y: 559, endPoint x: 622, endPoint y: 553, distance: 55.3
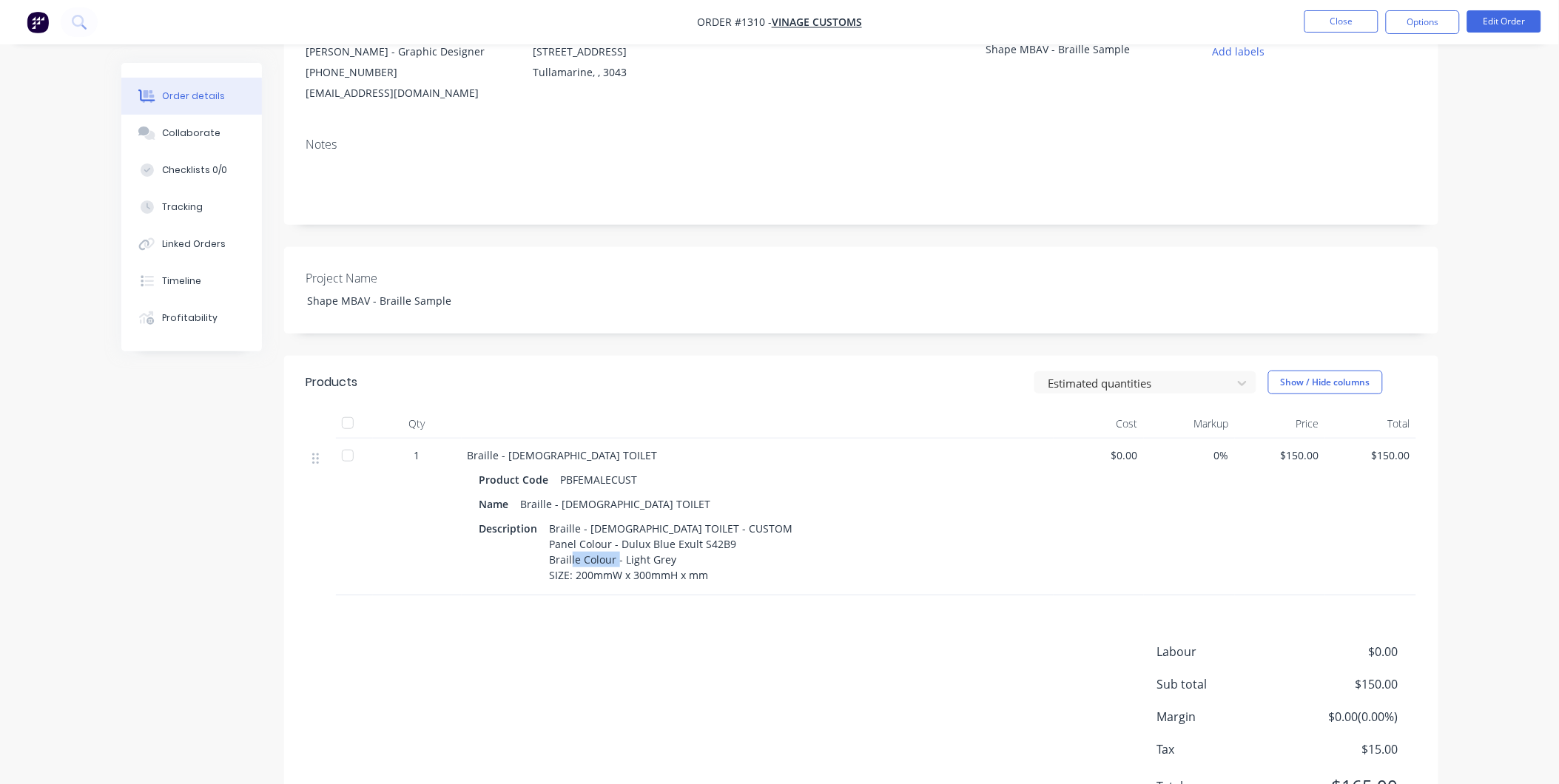
click at [622, 553] on div "Braille - FEMALE TOILET - CUSTOM Panel Colour - Dulux Blue Exult S42B9 Braille …" at bounding box center [671, 552] width 255 height 68
drag, startPoint x: 675, startPoint y: 572, endPoint x: 550, endPoint y: 570, distance: 125.0
click at [550, 570] on div "Braille - FEMALE TOILET - CUSTOM Panel Colour - Dulux Blue Exult S42B9 Braille …" at bounding box center [671, 552] width 255 height 68
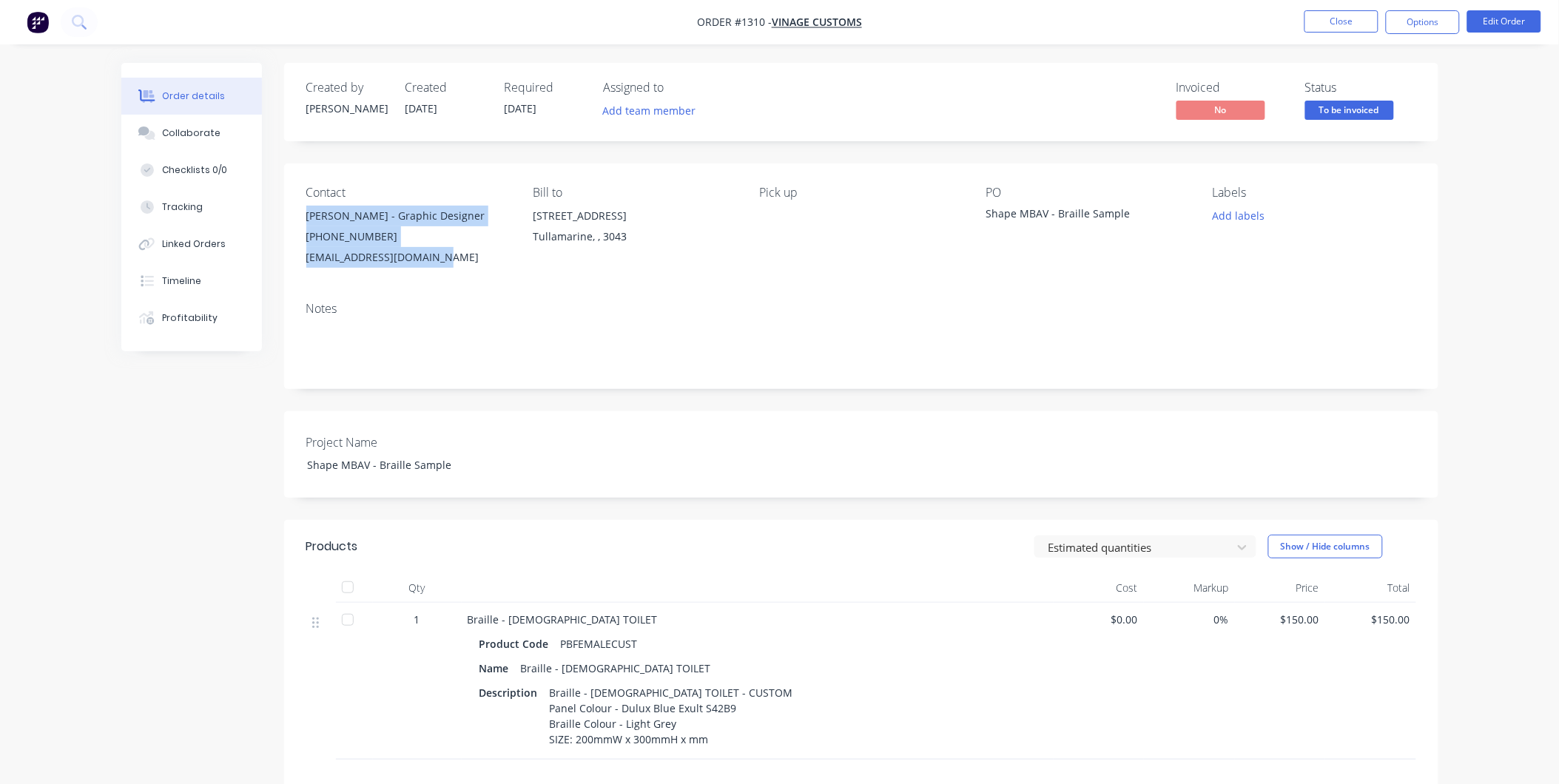
drag, startPoint x: 305, startPoint y: 211, endPoint x: 447, endPoint y: 273, distance: 154.9
click at [447, 273] on div "Contact Megan Thomas - Graphic Designer (03) 9077 7759 design3@vinagcustoms.com…" at bounding box center [861, 227] width 1155 height 126
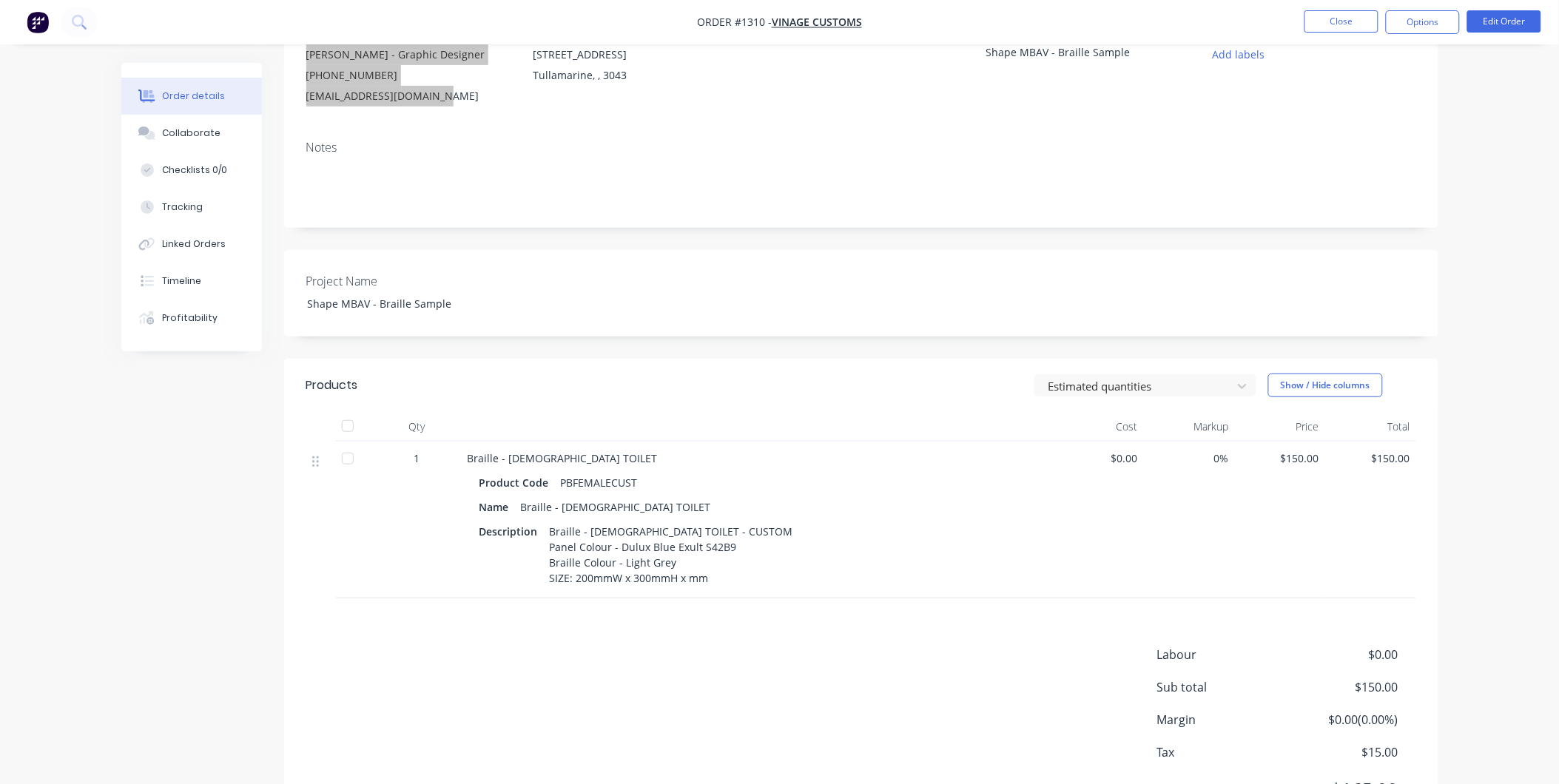
scroll to position [239, 0]
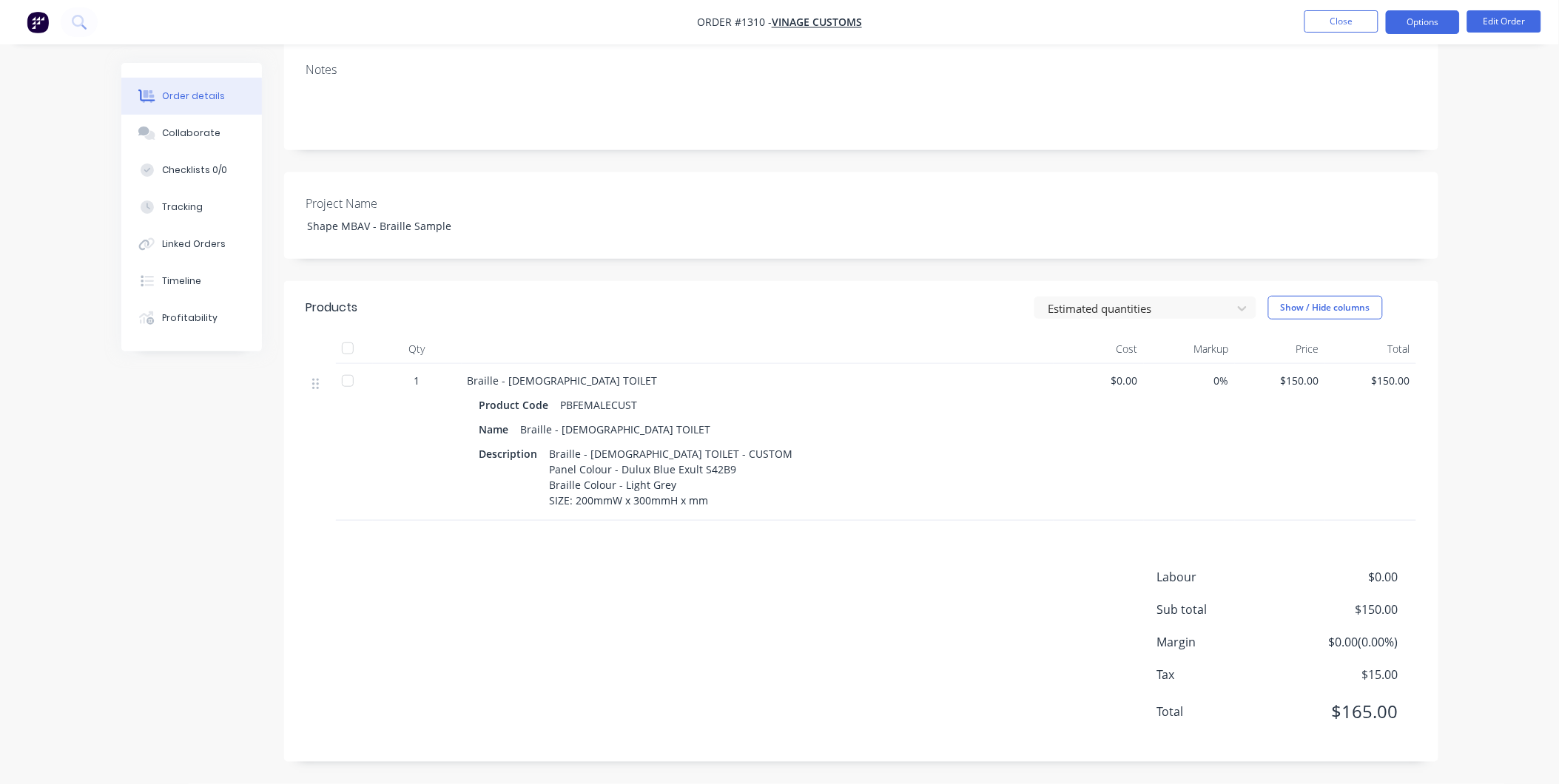
click at [1447, 23] on button "Options" at bounding box center [1422, 22] width 74 height 24
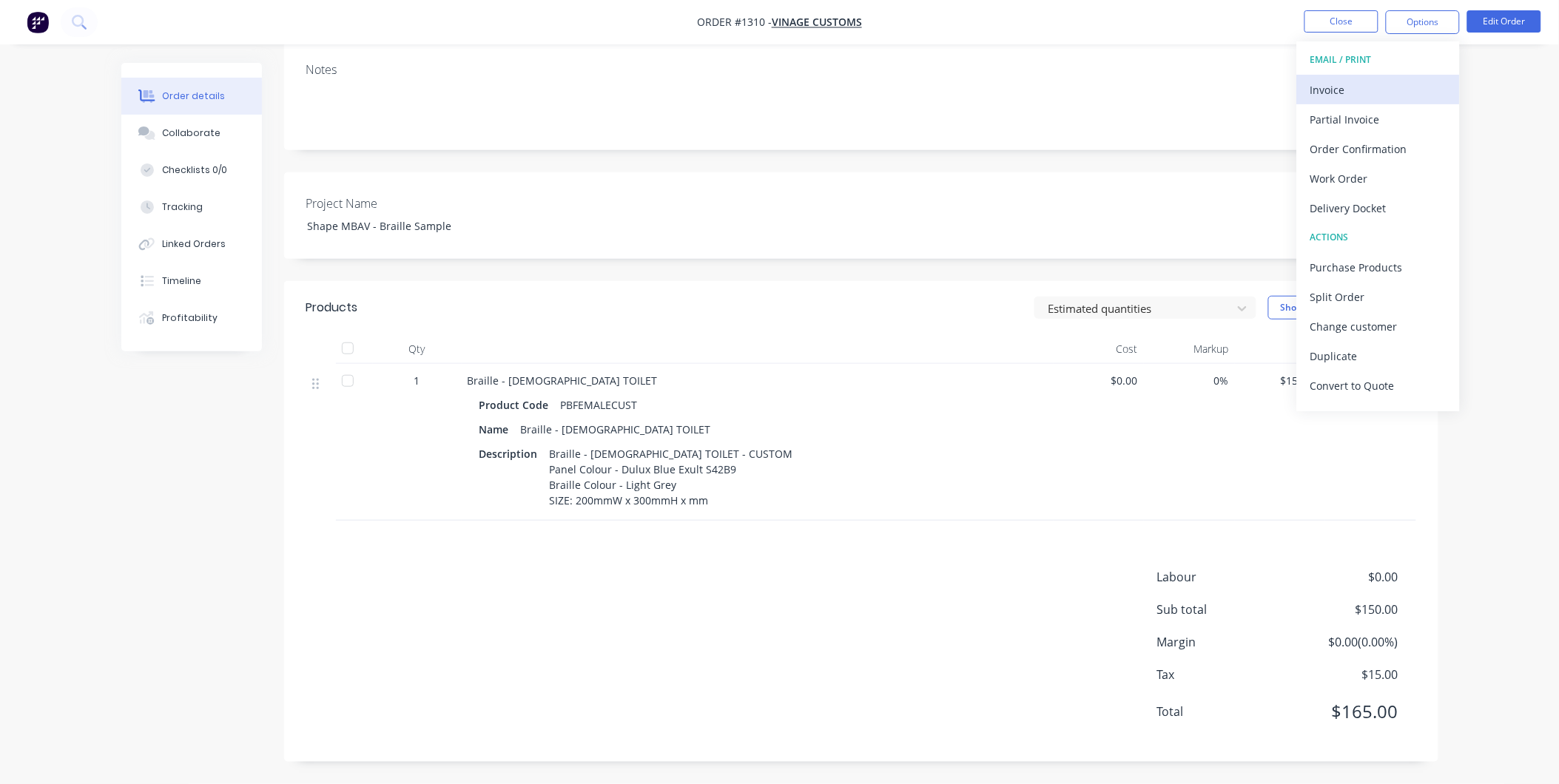
click at [1400, 91] on div "Invoice" at bounding box center [1378, 90] width 136 height 22
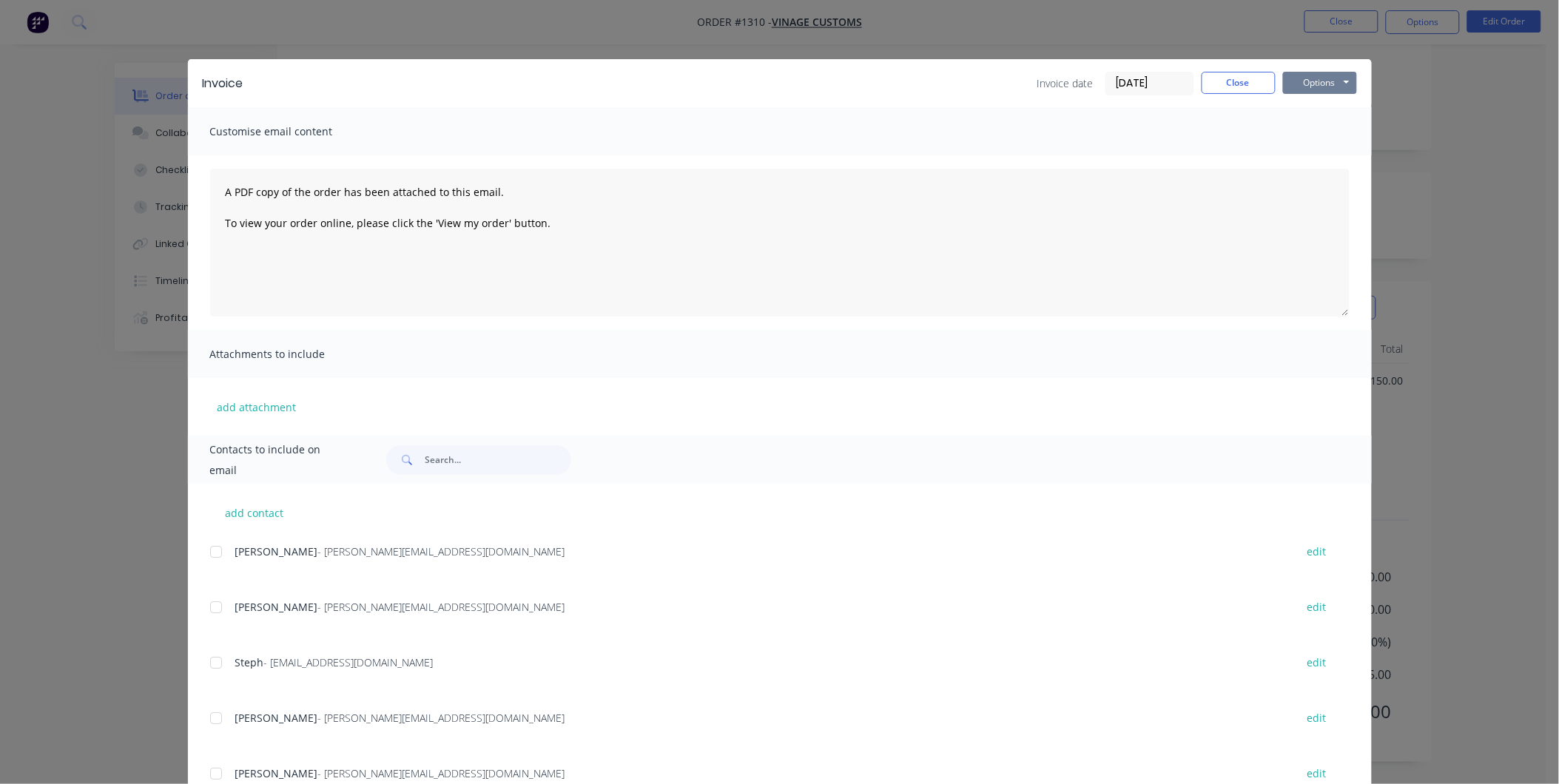
click at [1323, 90] on button "Options" at bounding box center [1320, 83] width 74 height 23
click at [1312, 131] on button "Print" at bounding box center [1330, 134] width 94 height 24
click at [1255, 80] on button "Close" at bounding box center [1239, 83] width 74 height 23
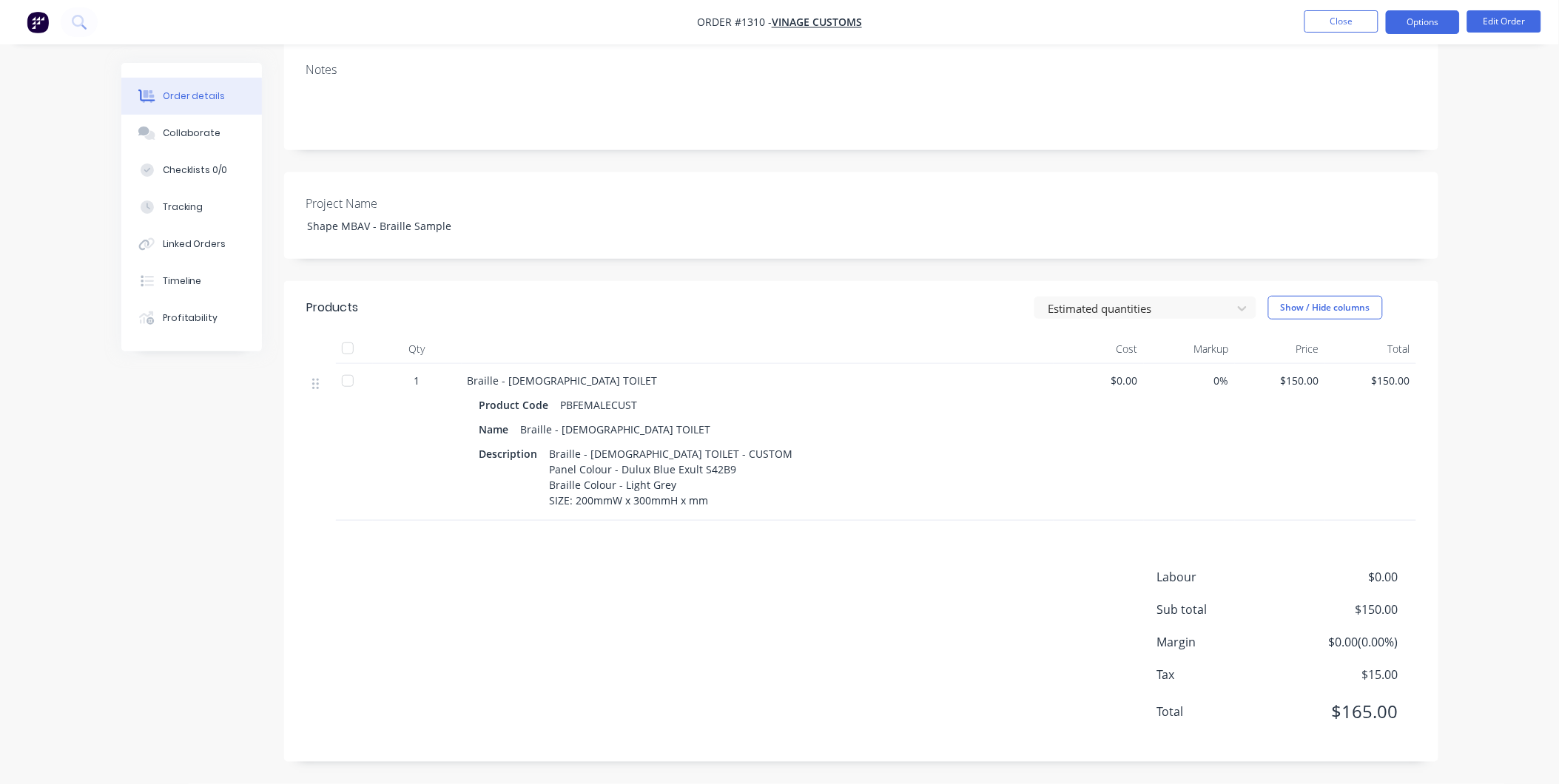
click at [1415, 23] on button "Options" at bounding box center [1422, 22] width 74 height 24
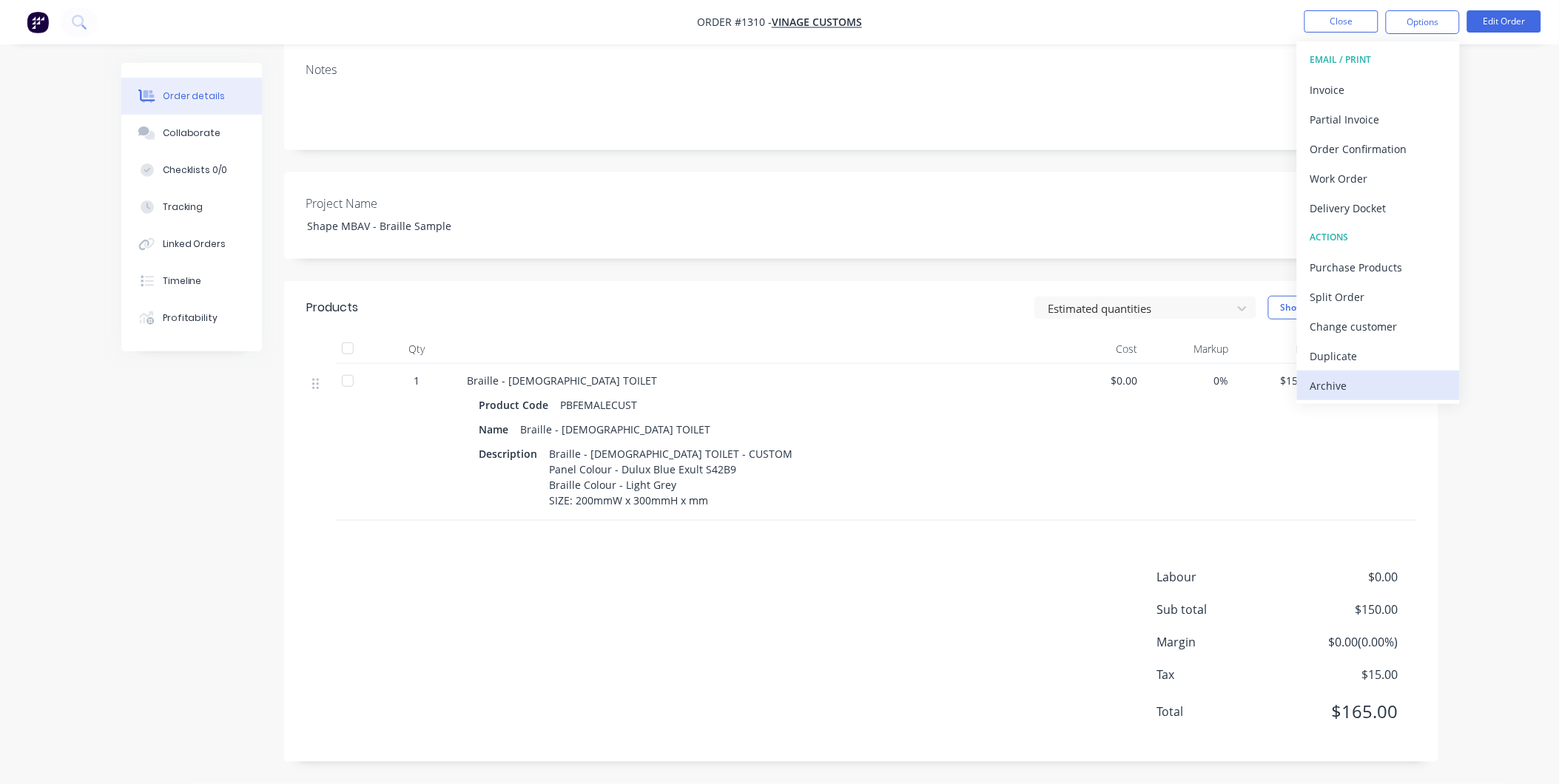
click at [1356, 386] on div "Archive" at bounding box center [1378, 385] width 136 height 22
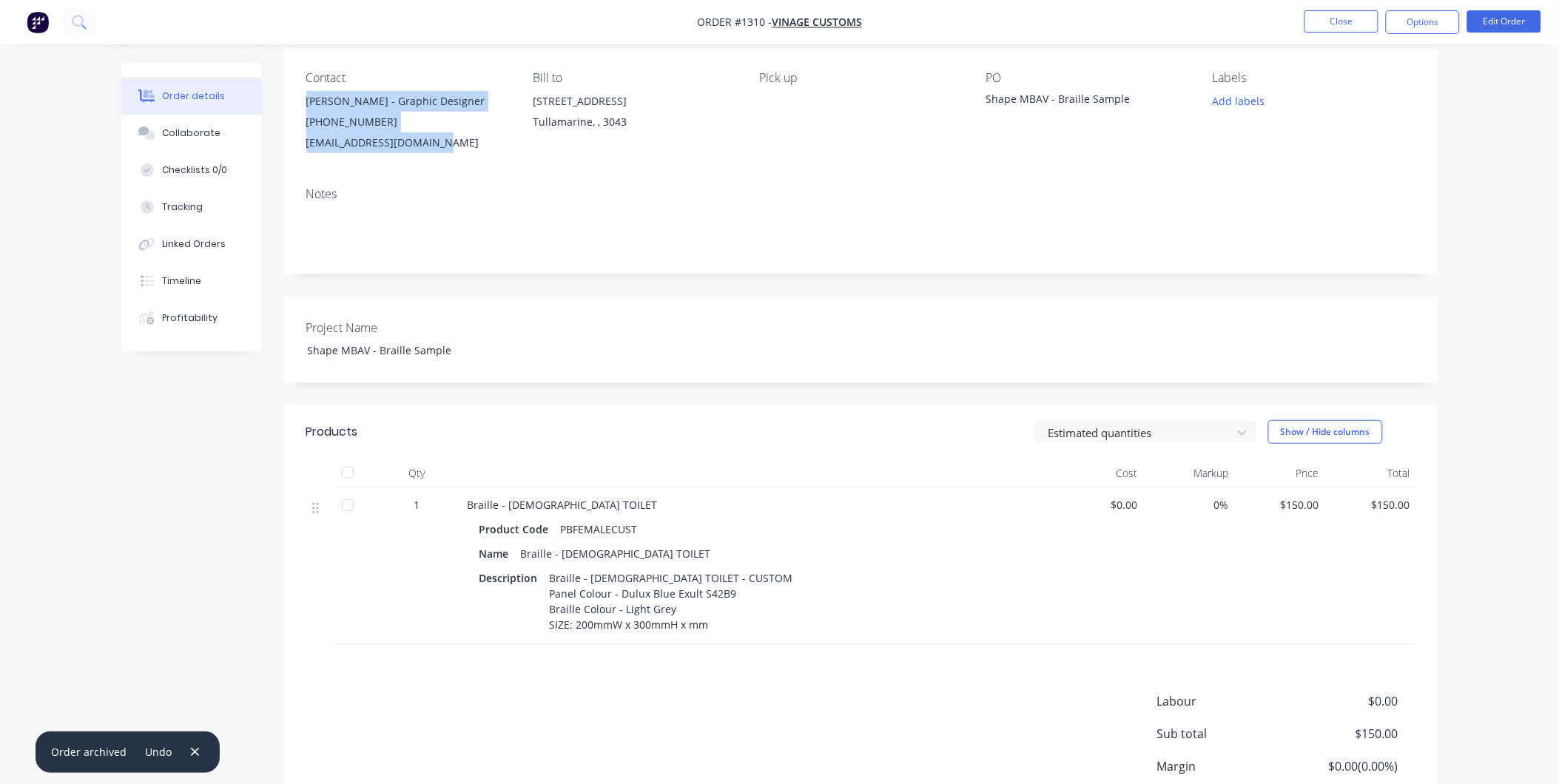
scroll to position [0, 0]
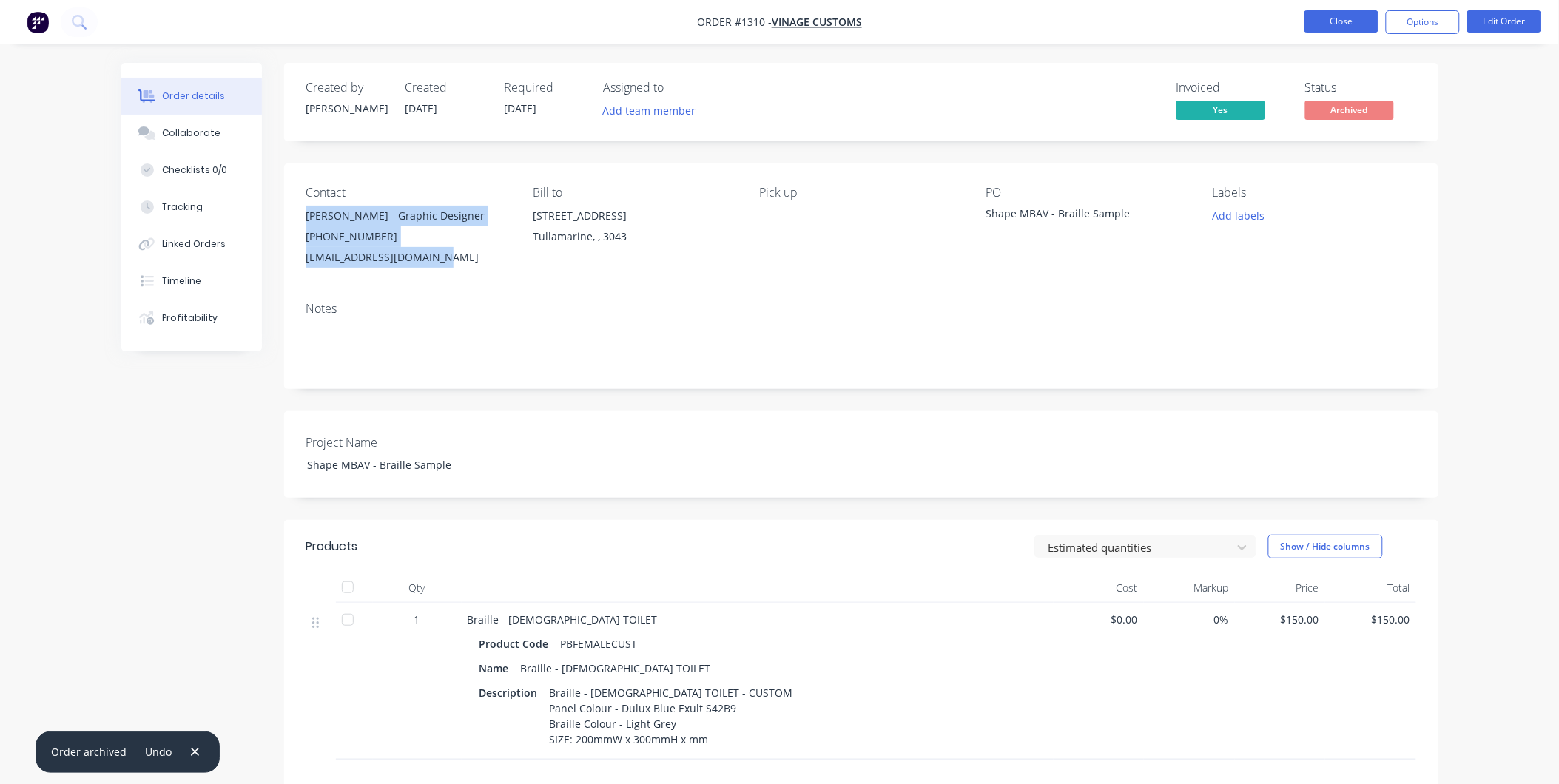
click at [1349, 23] on button "Close" at bounding box center [1341, 22] width 74 height 23
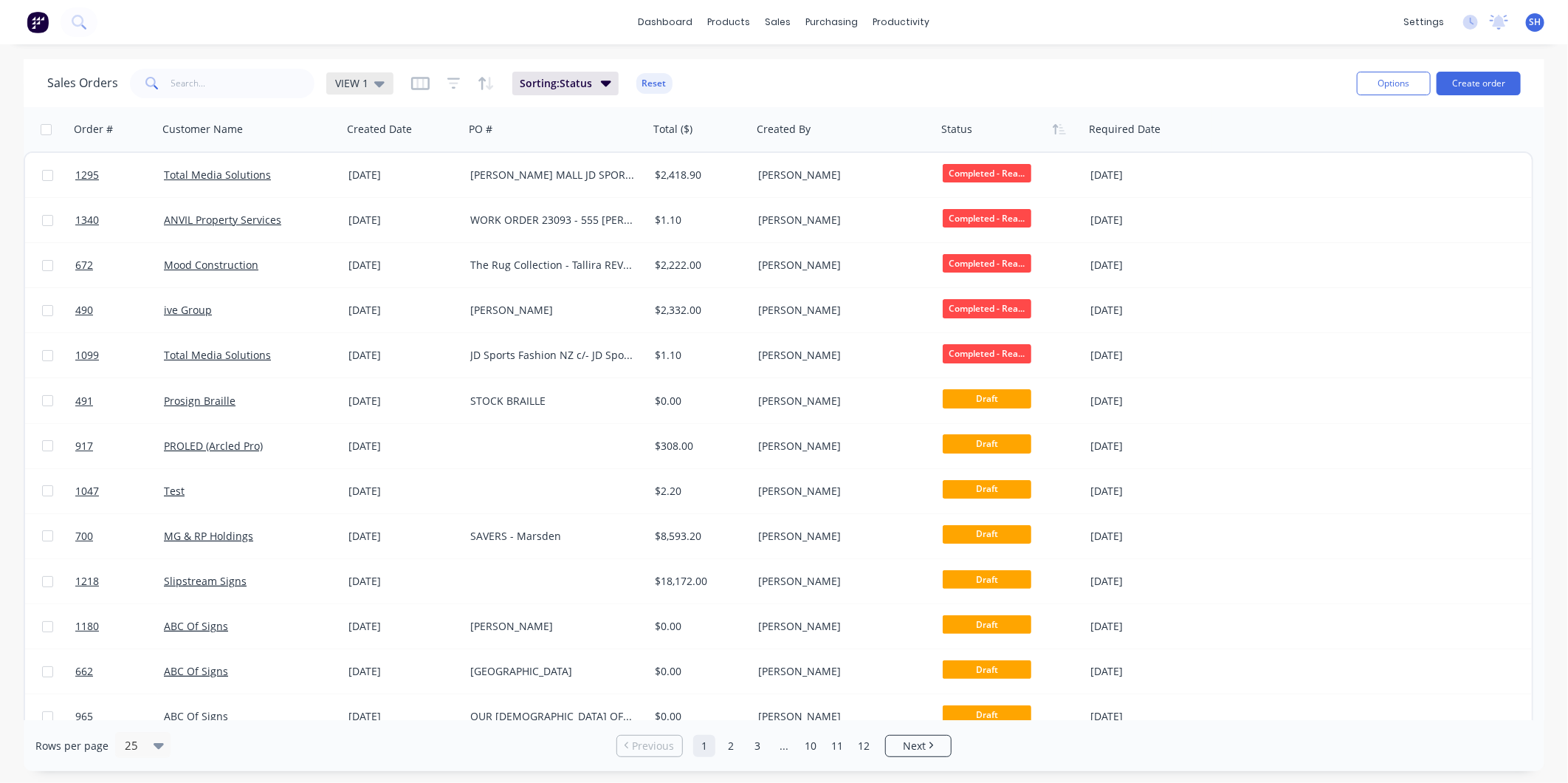
click at [378, 80] on icon at bounding box center [379, 83] width 10 height 16
click at [380, 291] on button "To be Invoiced" at bounding box center [415, 297] width 168 height 17
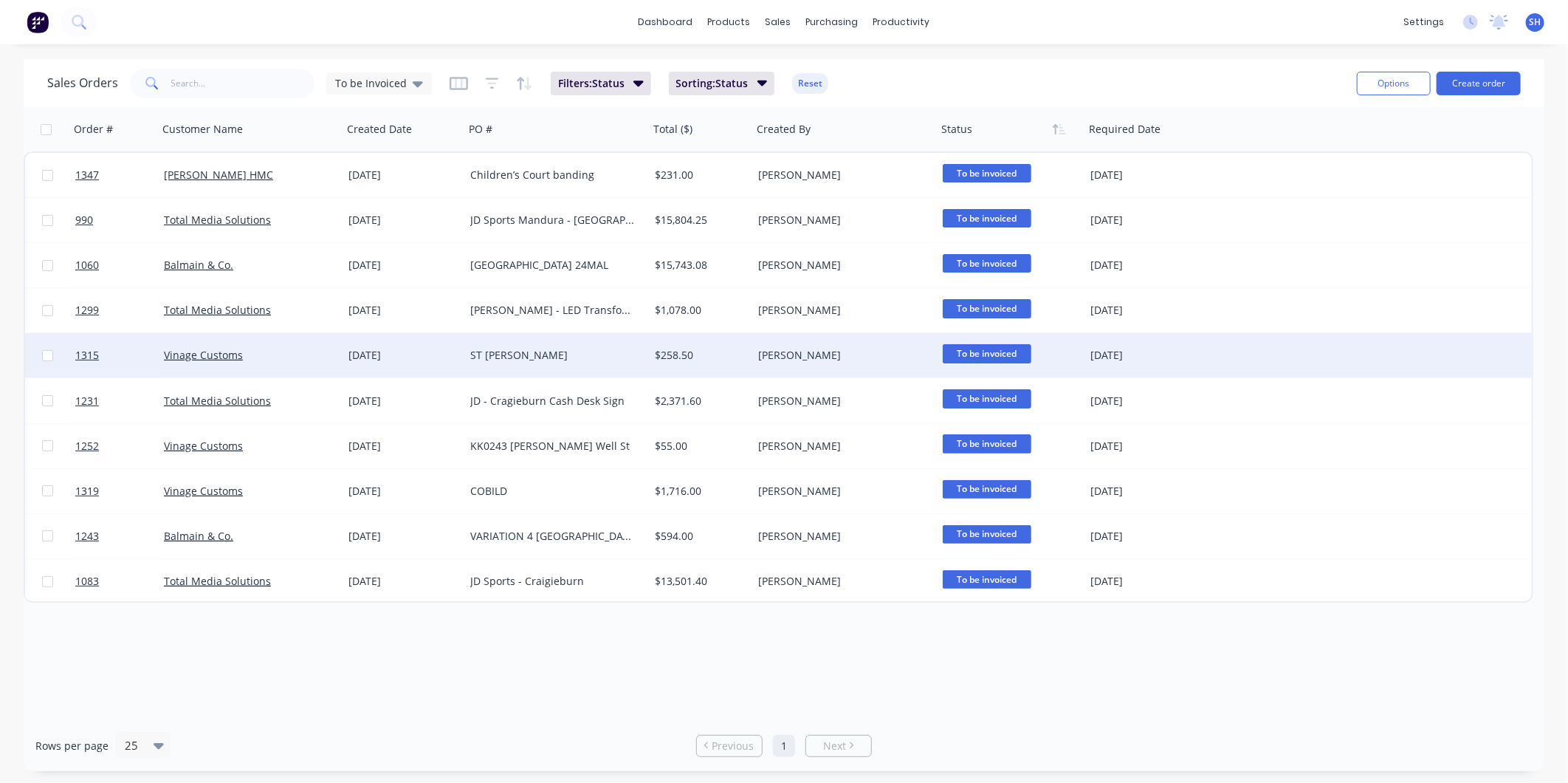
click at [276, 348] on div "Vinage Customs" at bounding box center [245, 356] width 164 height 15
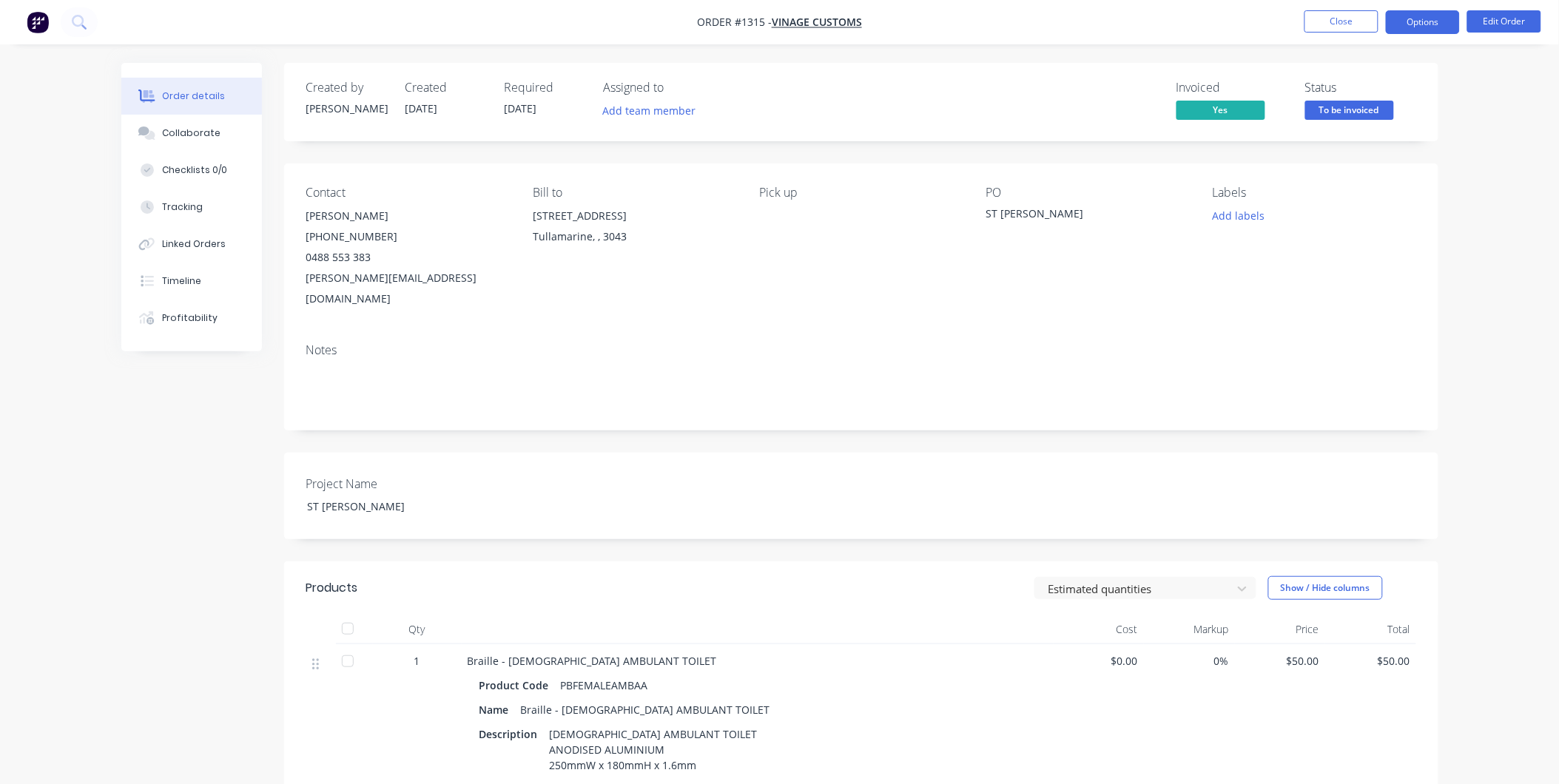
click at [1424, 25] on button "Options" at bounding box center [1422, 22] width 74 height 24
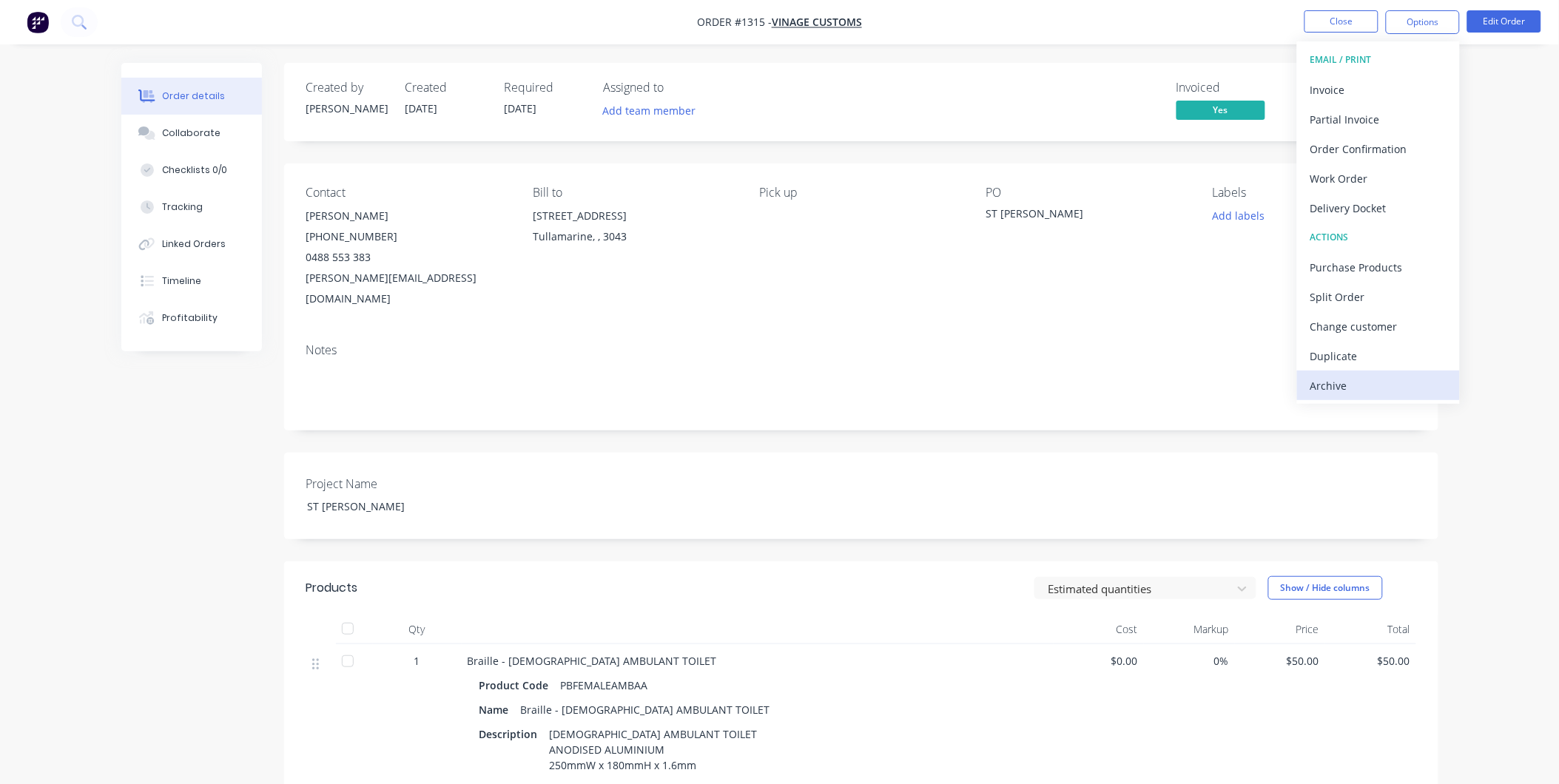
click at [1334, 383] on div "Archive" at bounding box center [1378, 385] width 136 height 22
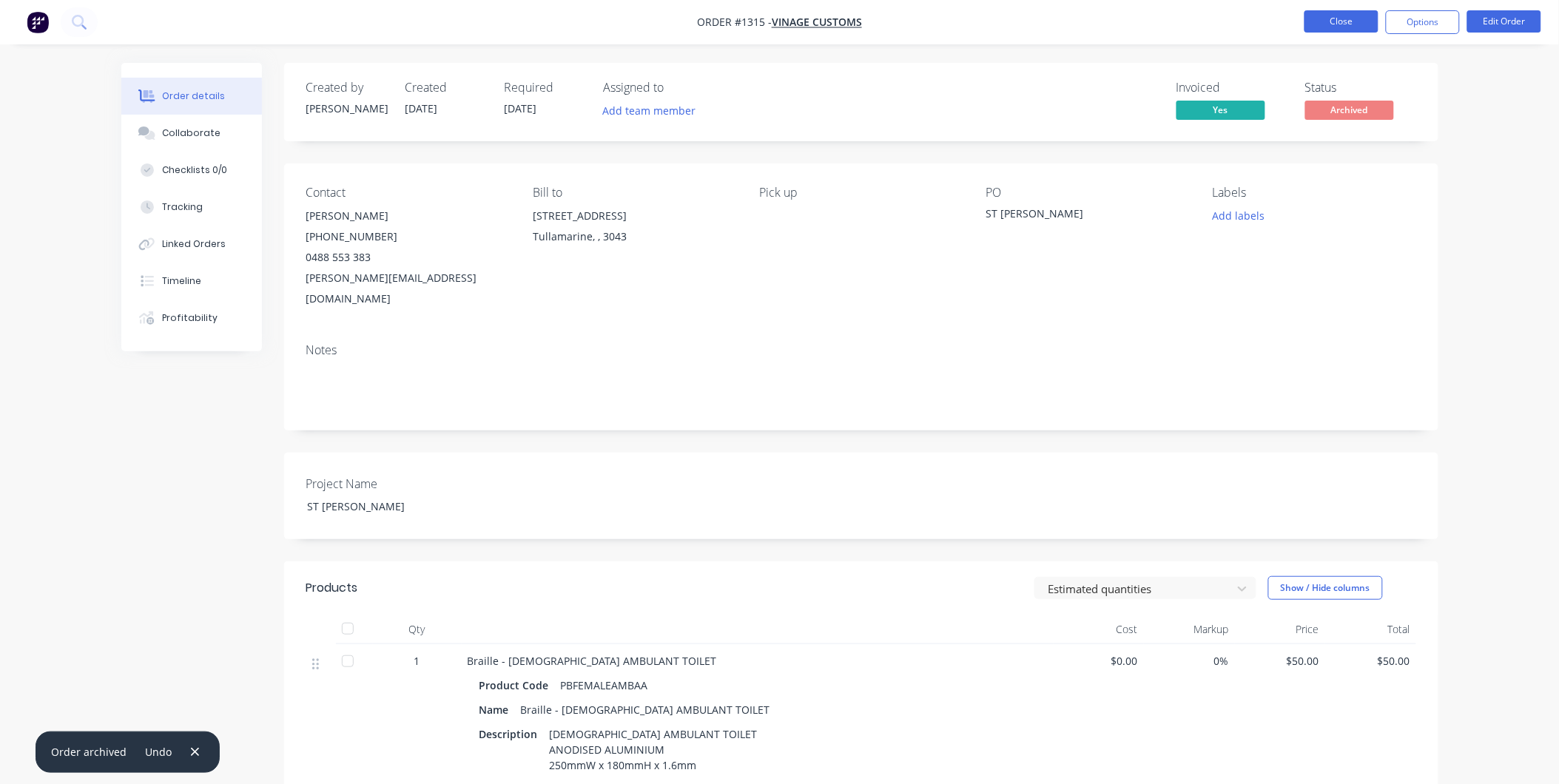
click at [1364, 25] on button "Close" at bounding box center [1341, 22] width 74 height 23
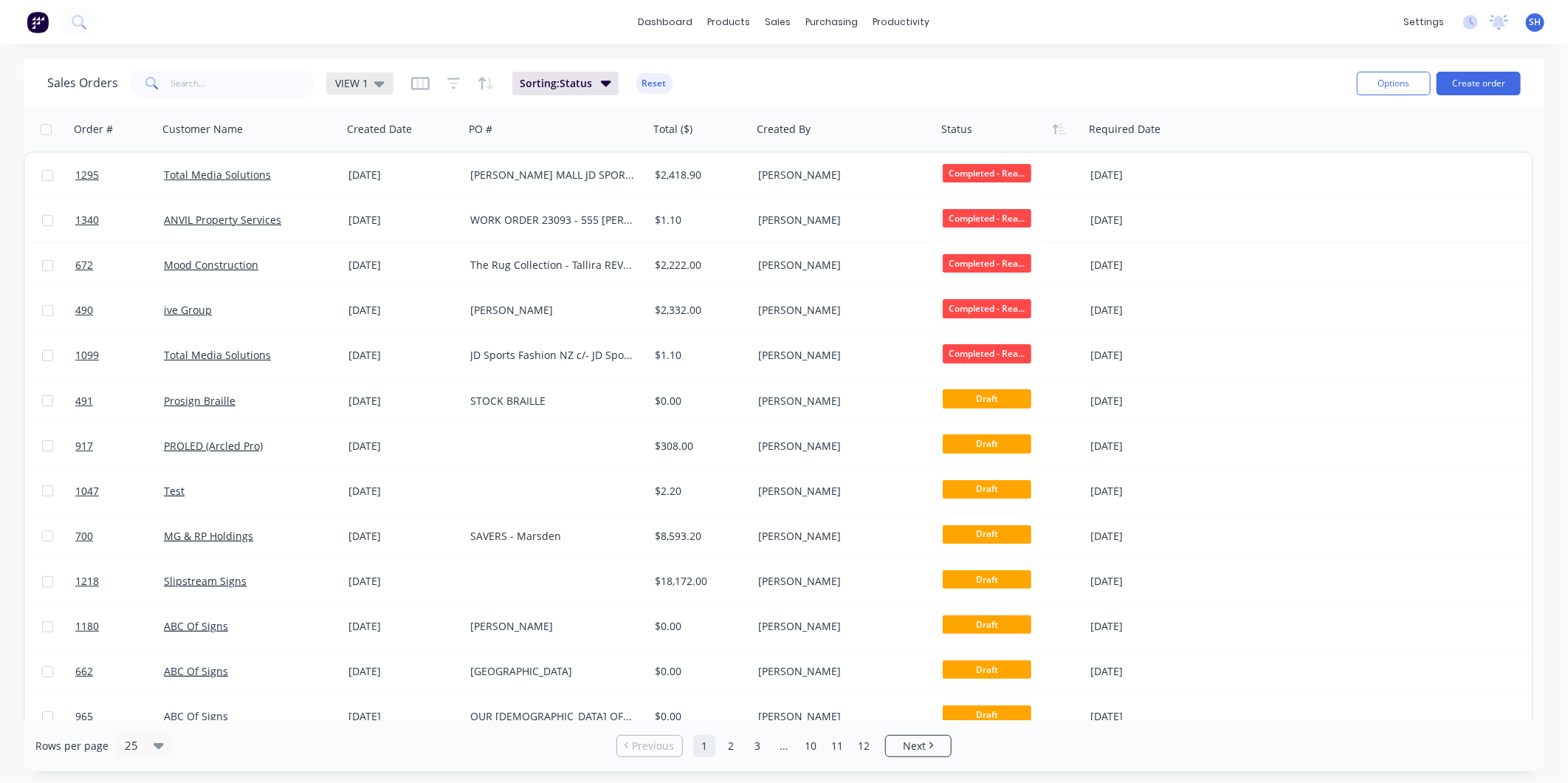
click at [372, 84] on div "VIEW 1" at bounding box center [359, 84] width 50 height 13
click at [514, 294] on button "edit" at bounding box center [515, 297] width 19 height 15
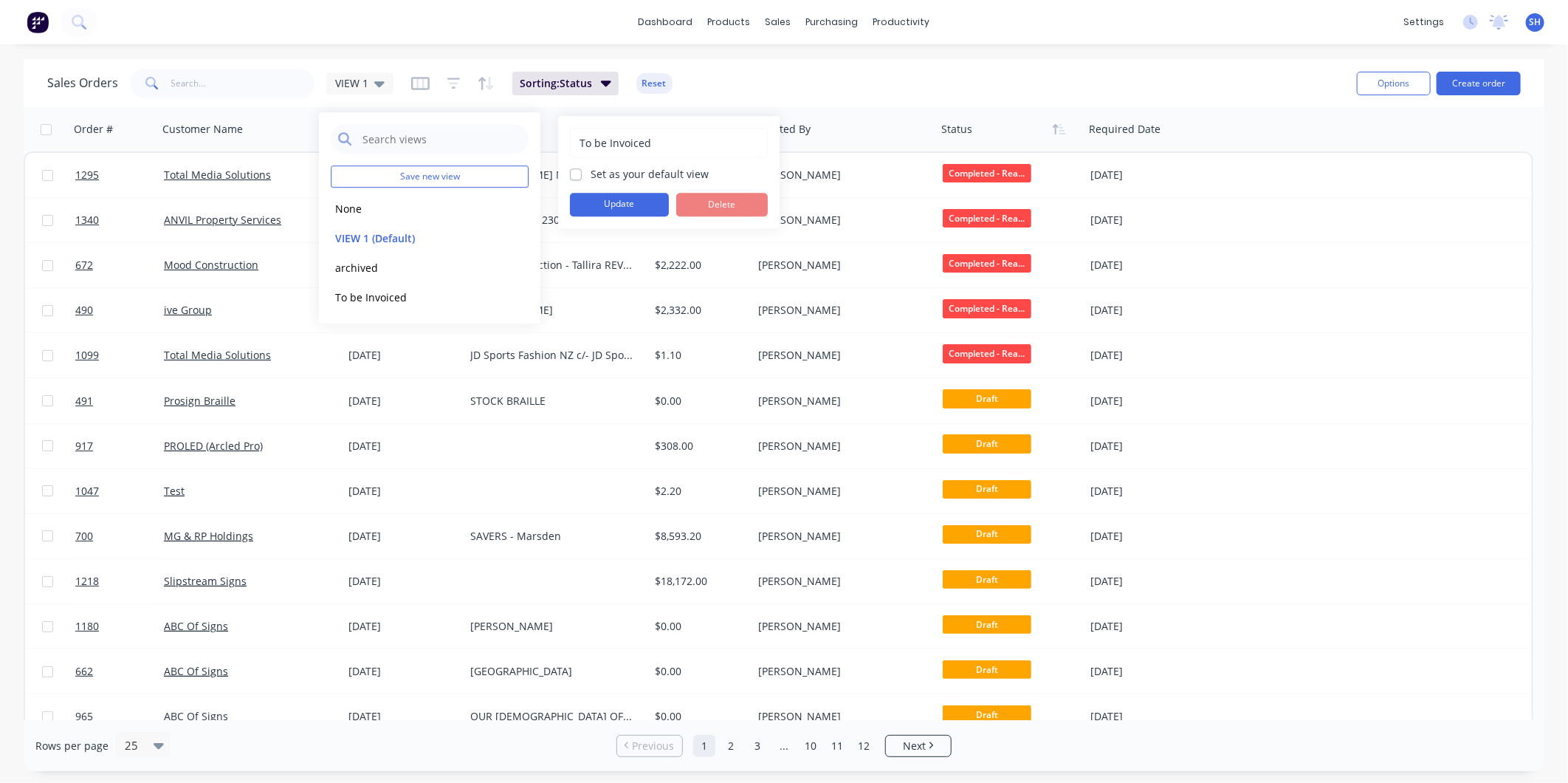
click at [667, 136] on input "To be Invoiced" at bounding box center [669, 143] width 182 height 28
click at [613, 205] on button "Update" at bounding box center [619, 204] width 99 height 24
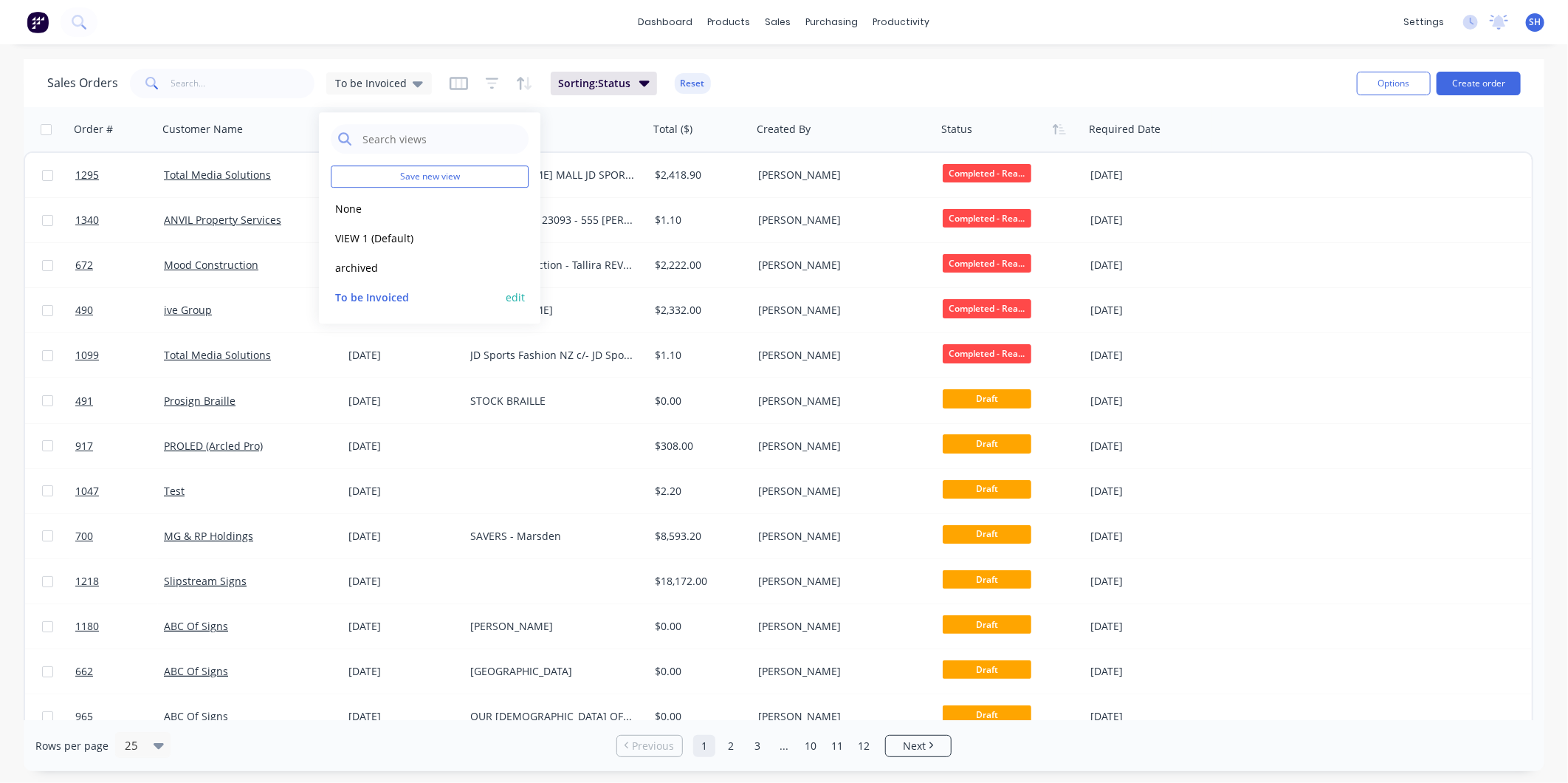
click at [515, 296] on button "edit" at bounding box center [515, 297] width 19 height 15
click at [1359, 122] on div "Order # Customer Name Created Date PO # Total ($) Created By Status Required Da…" at bounding box center [778, 129] width 1510 height 44
click at [486, 80] on icon "button" at bounding box center [493, 84] width 13 height 15
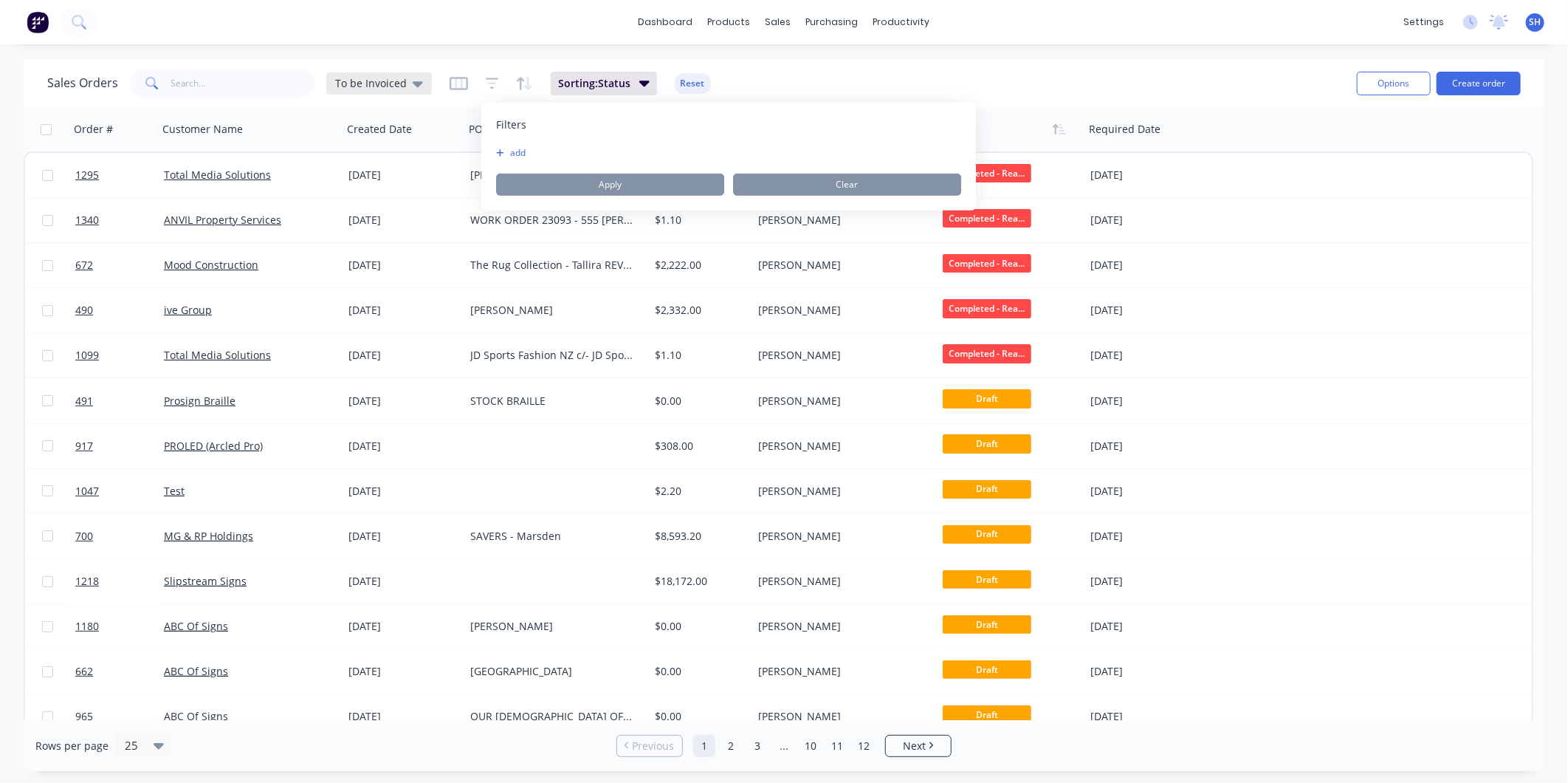
click at [395, 89] on div "To be Invoiced" at bounding box center [379, 84] width 105 height 23
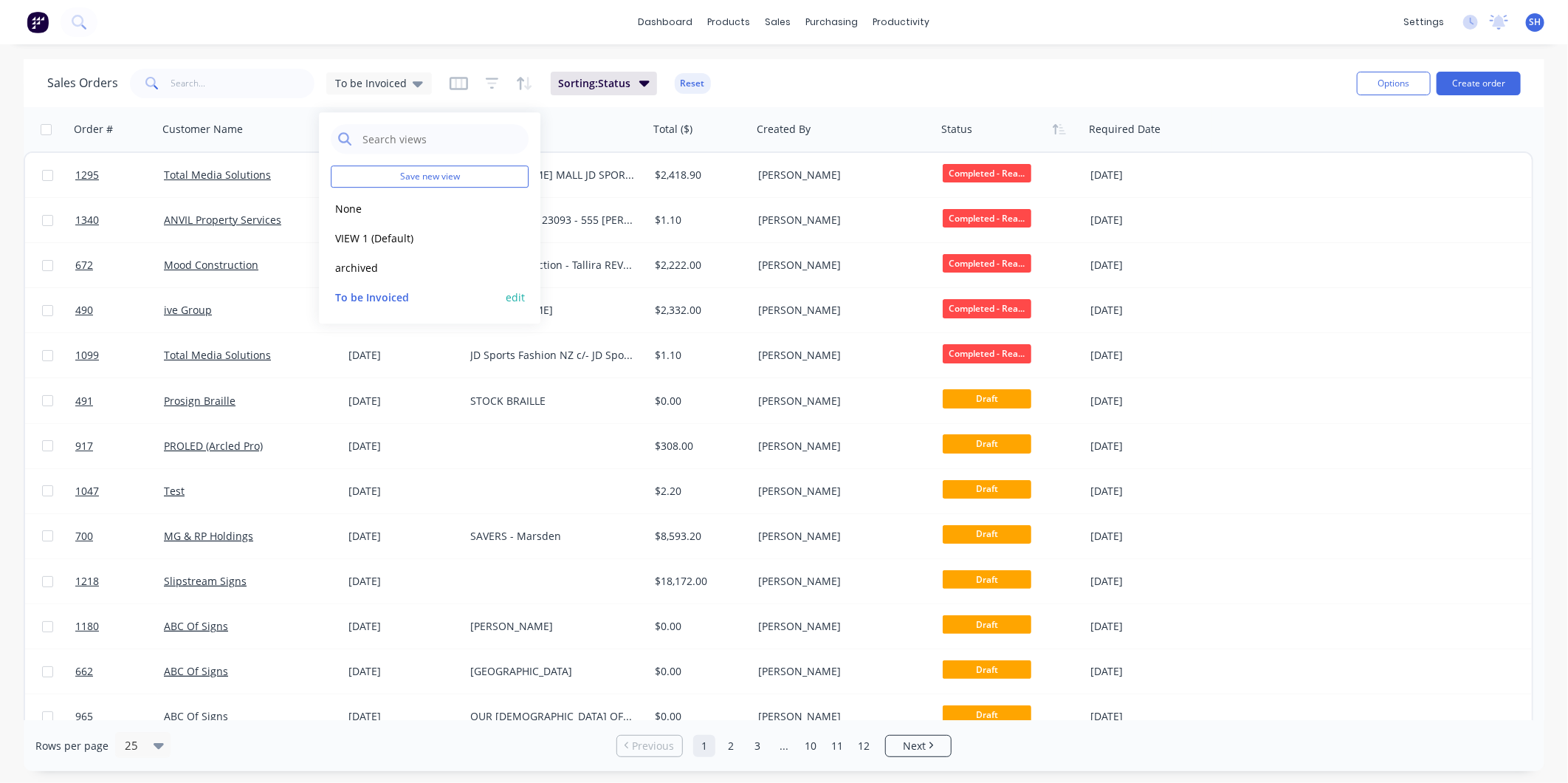
click at [382, 296] on button "To be Invoiced" at bounding box center [415, 297] width 168 height 17
click at [393, 82] on span "To be Invoiced" at bounding box center [371, 83] width 71 height 15
click at [386, 296] on button "To be Invoiced" at bounding box center [415, 297] width 168 height 17
click at [215, 84] on input "text" at bounding box center [243, 83] width 144 height 29
click at [379, 84] on span "To be Invoiced" at bounding box center [371, 83] width 71 height 15
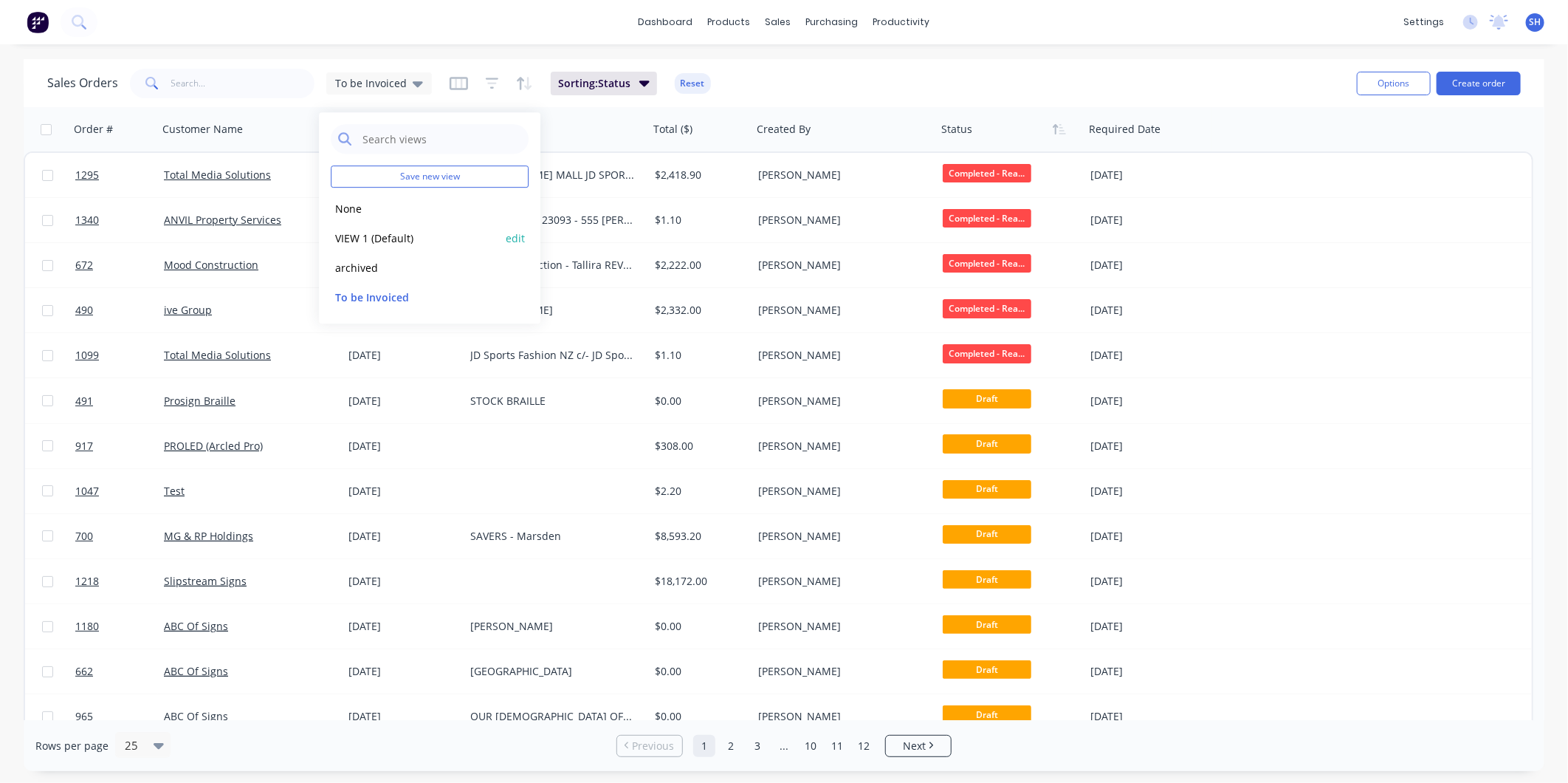
click at [378, 234] on button "VIEW 1 (Default)" at bounding box center [415, 238] width 168 height 17
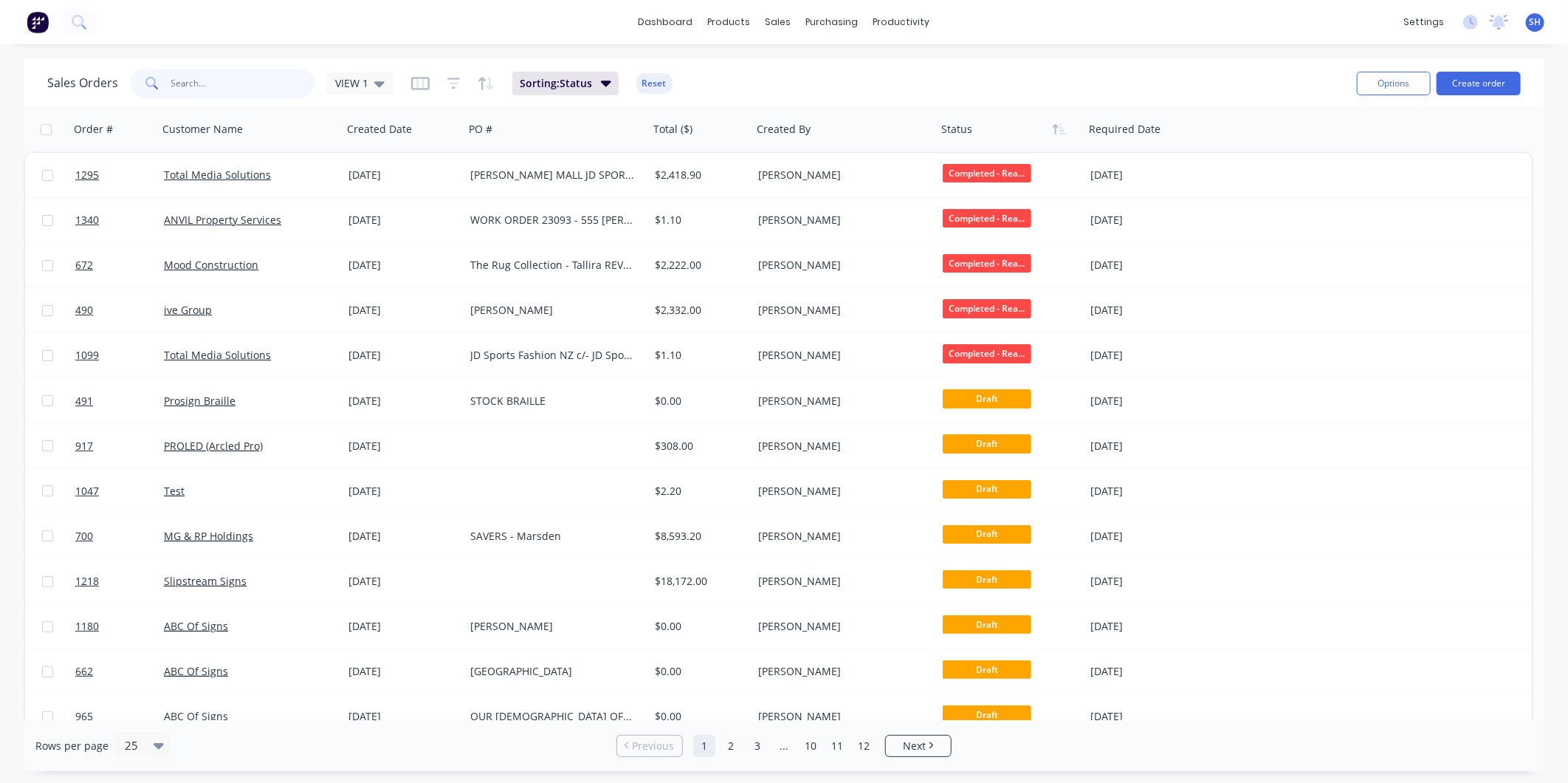
click at [266, 81] on input "text" at bounding box center [243, 83] width 144 height 29
click at [352, 80] on span "VIEW 1" at bounding box center [351, 83] width 33 height 15
click at [381, 301] on button "To be Invoiced" at bounding box center [415, 297] width 168 height 17
click at [38, 23] on img at bounding box center [38, 23] width 23 height 23
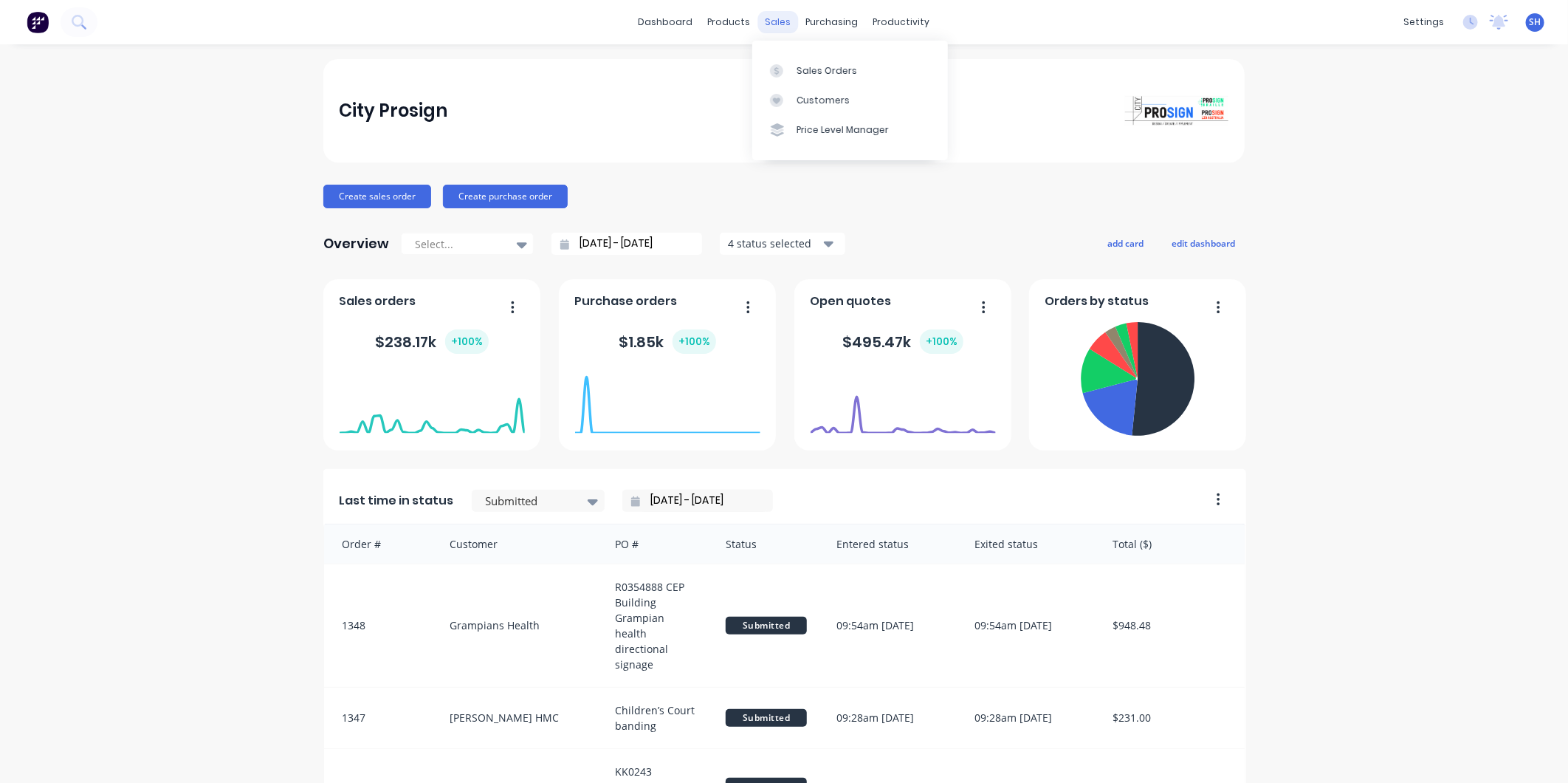
click at [767, 21] on div "sales" at bounding box center [778, 23] width 40 height 23
click at [806, 72] on div "Sales Orders" at bounding box center [827, 71] width 60 height 13
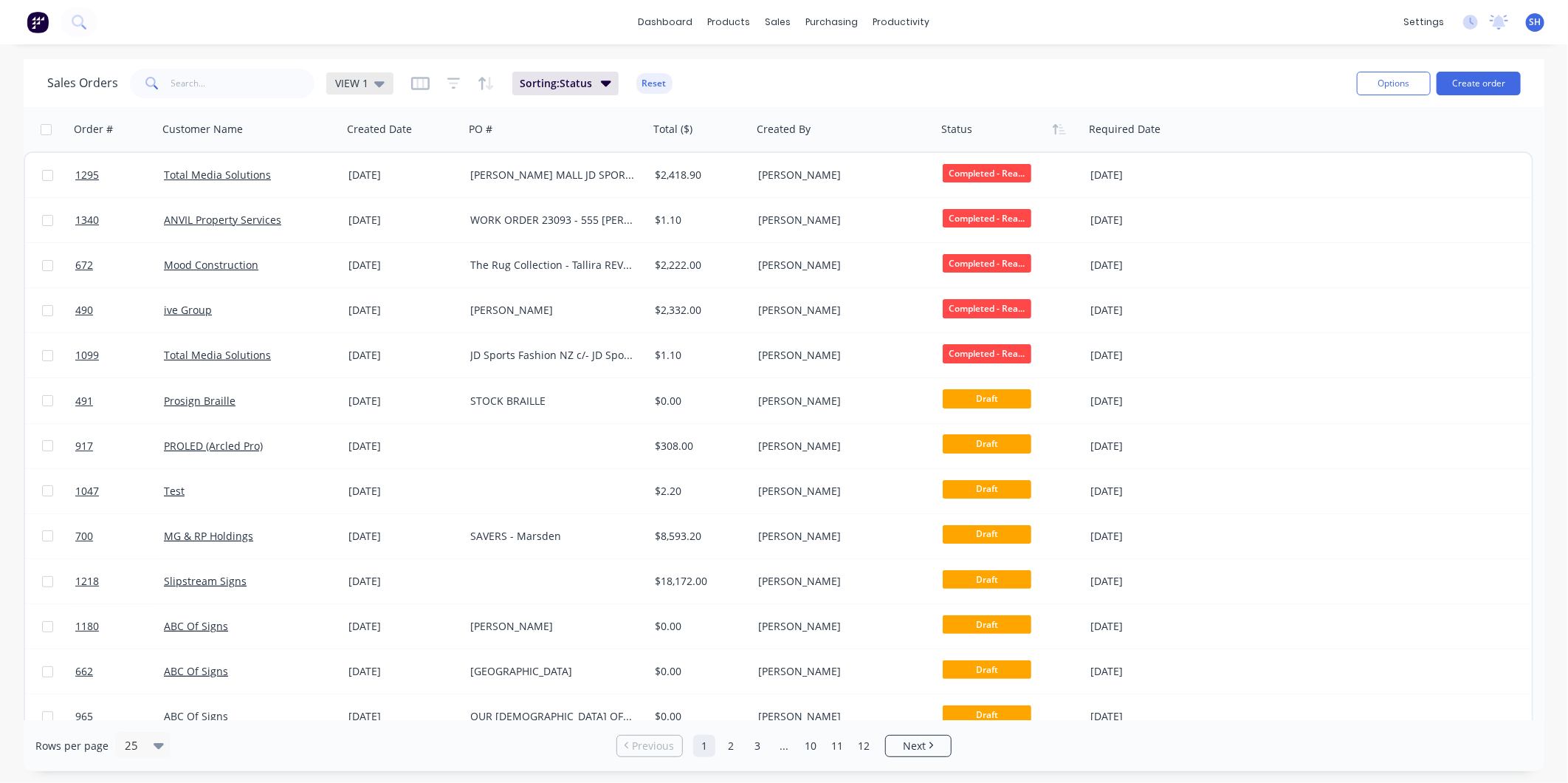
click at [371, 81] on div "VIEW 1" at bounding box center [359, 84] width 50 height 13
click at [393, 296] on button "To be Invoiced" at bounding box center [415, 297] width 168 height 17
click at [823, 89] on div "Sales Orders To be Invoiced Sorting: Status Reset" at bounding box center [696, 83] width 1298 height 36
click at [1386, 77] on button "Options" at bounding box center [1394, 83] width 74 height 24
drag, startPoint x: 1184, startPoint y: 76, endPoint x: 1174, endPoint y: 77, distance: 10.0
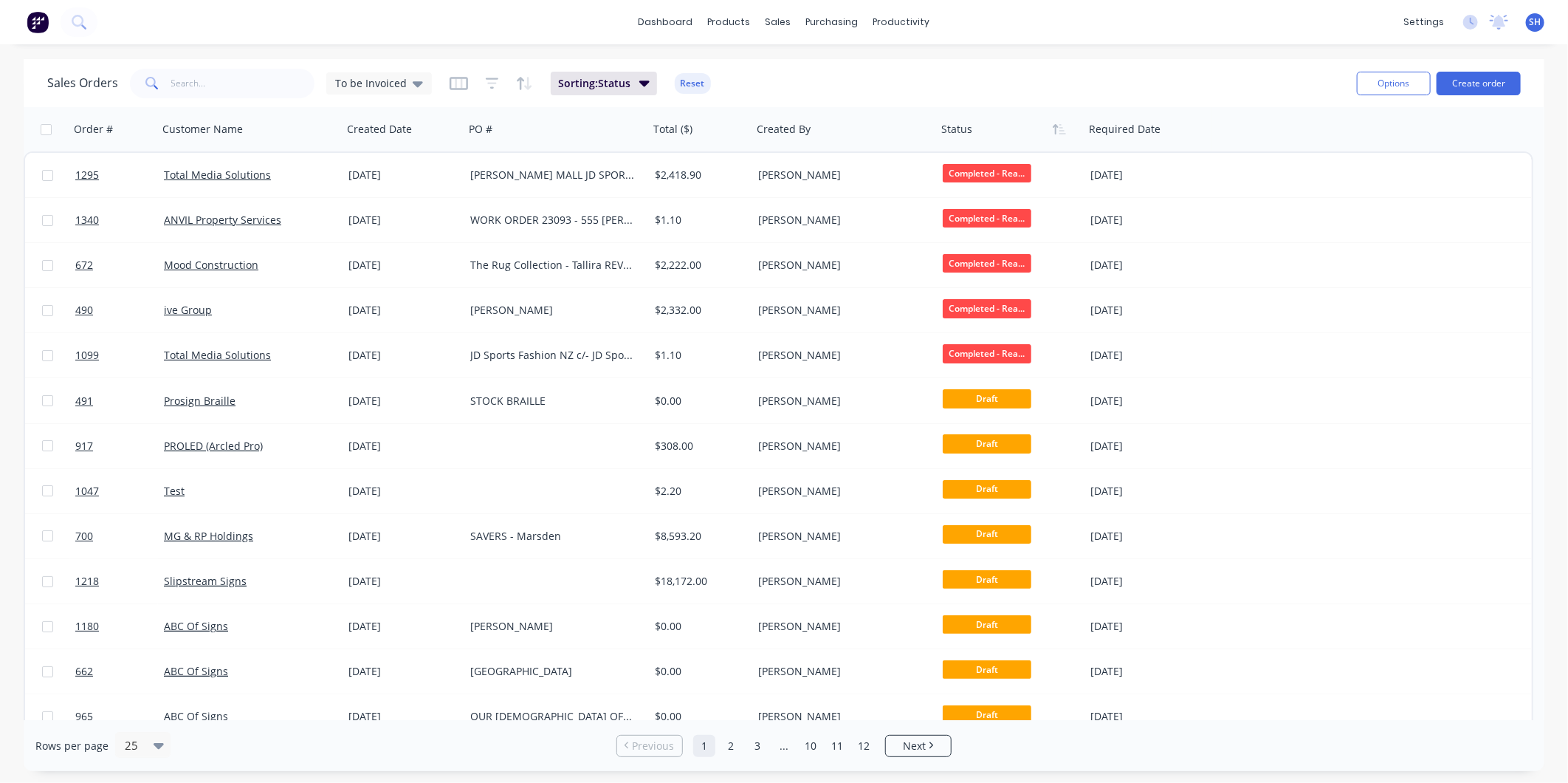
click at [1177, 77] on div "Sales Orders To be Invoiced Sorting: Status Reset" at bounding box center [696, 83] width 1298 height 36
click at [407, 81] on div "To be Invoiced" at bounding box center [378, 84] width 87 height 13
click at [355, 263] on button "archived" at bounding box center [415, 268] width 168 height 17
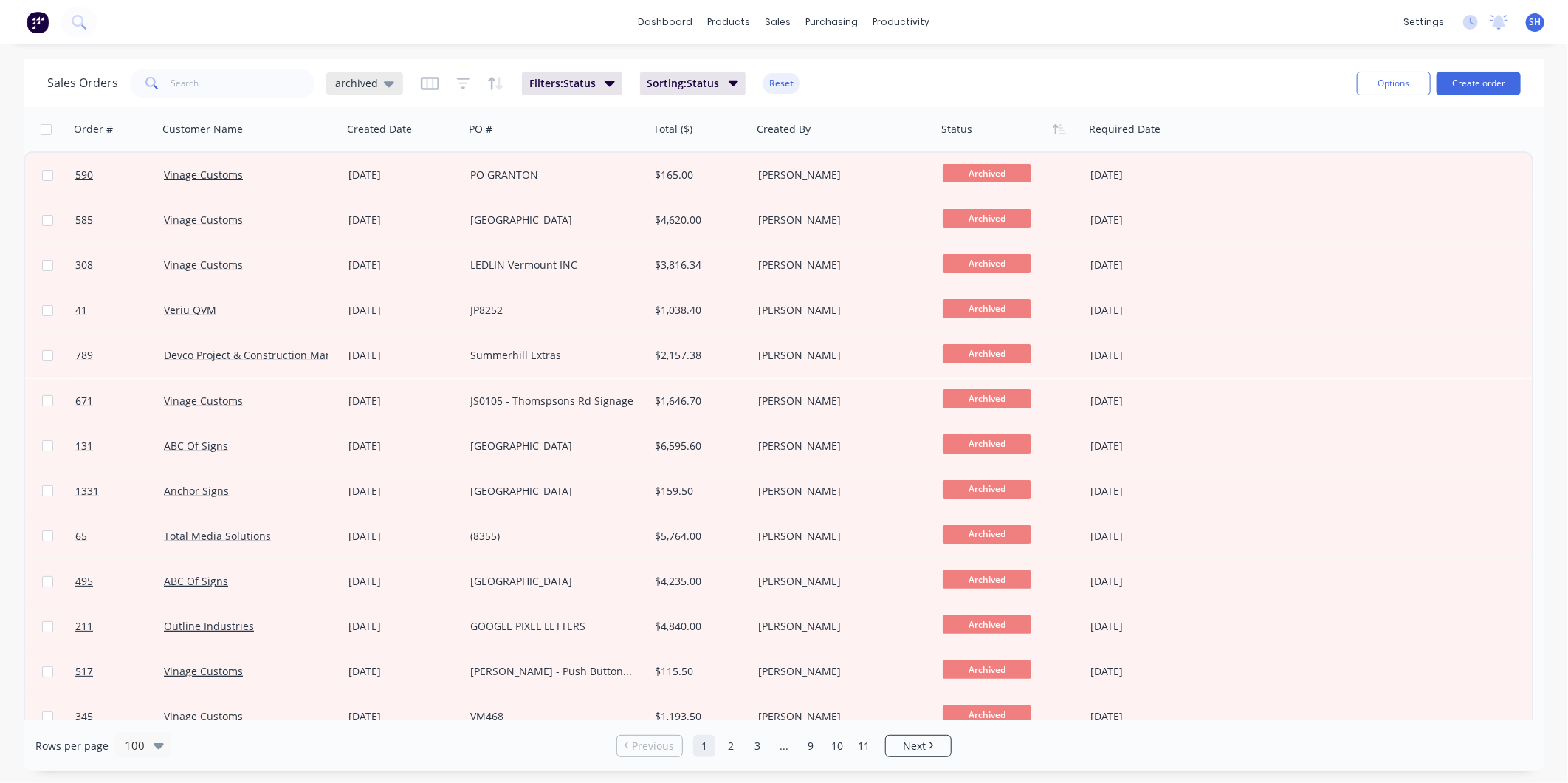
click at [372, 77] on span "archived" at bounding box center [356, 83] width 43 height 15
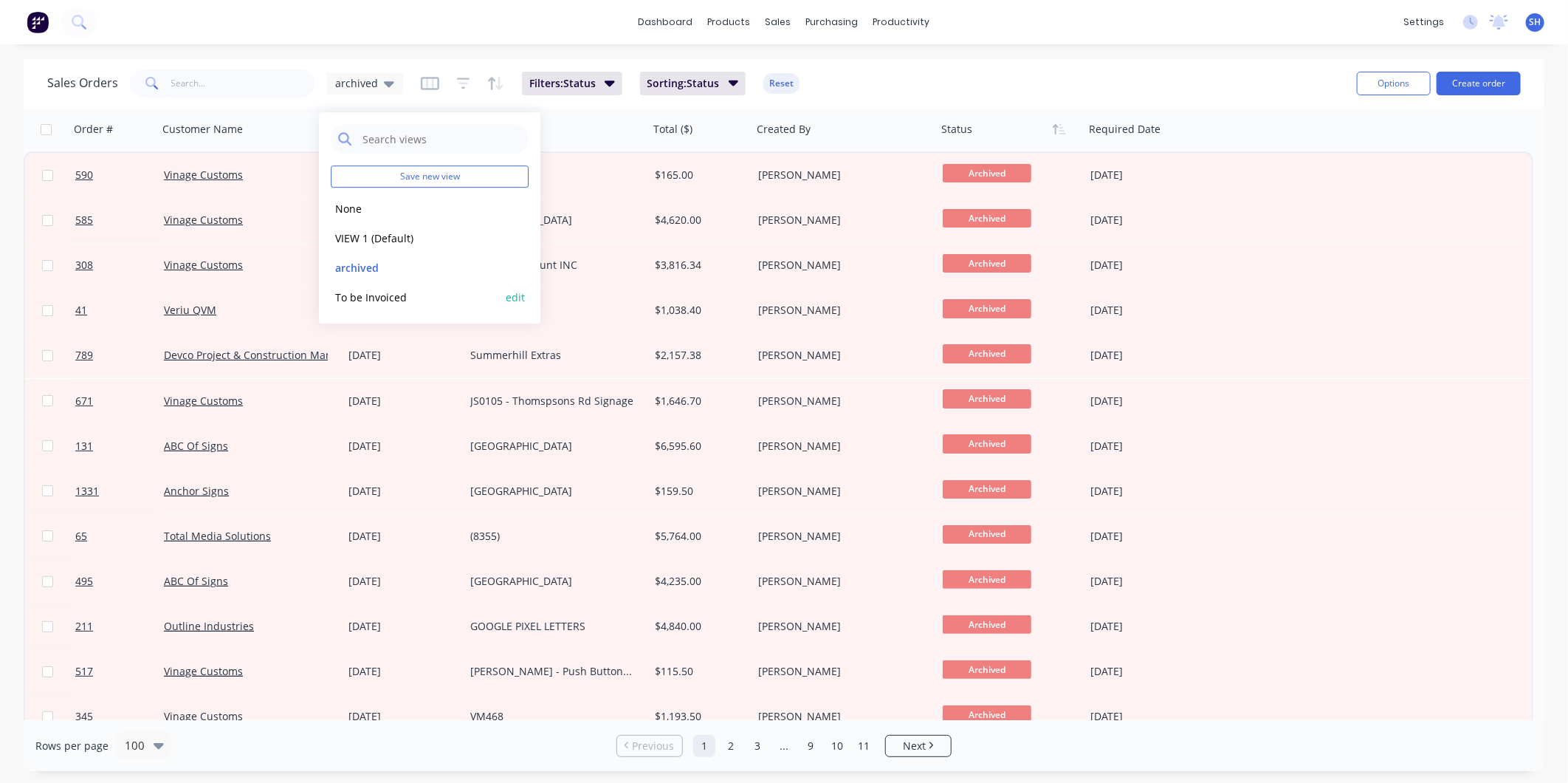
click at [394, 292] on button "To be Invoiced" at bounding box center [415, 297] width 168 height 17
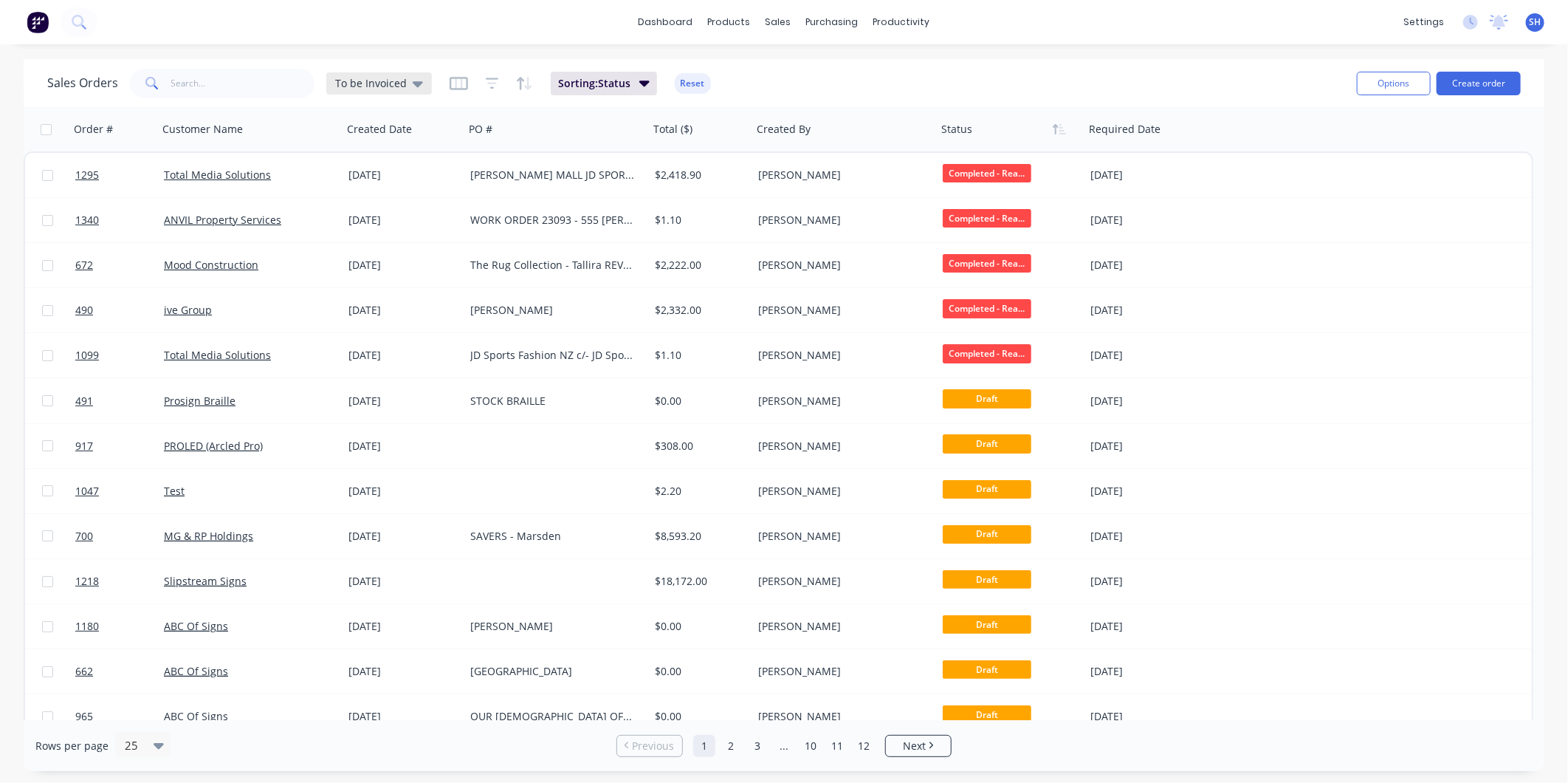
click at [413, 84] on icon at bounding box center [418, 84] width 10 height 6
click at [515, 298] on button "edit" at bounding box center [515, 297] width 19 height 15
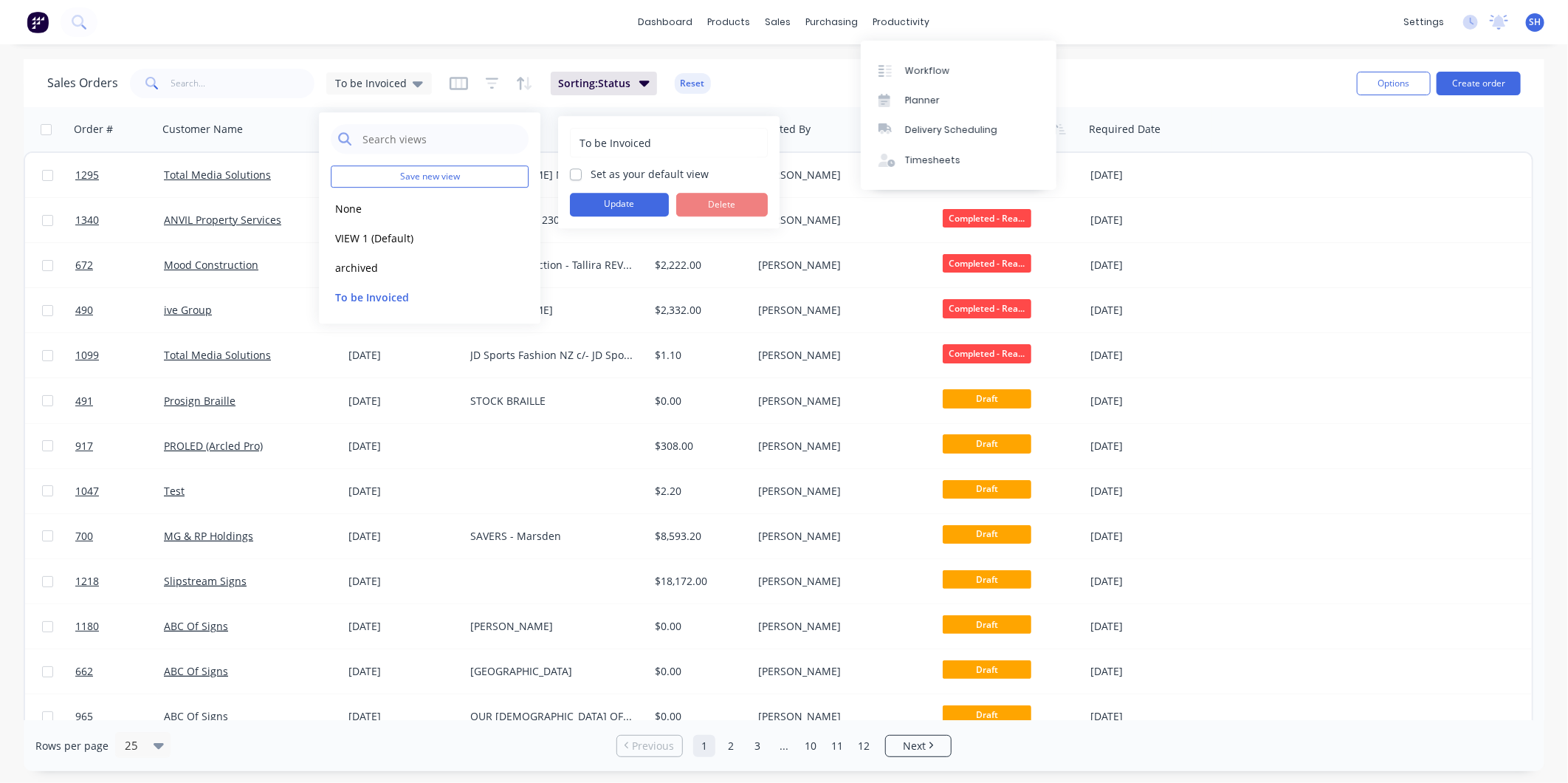
click at [1229, 78] on div "Sales Orders To be Invoiced Sorting: Status Reset" at bounding box center [696, 83] width 1298 height 36
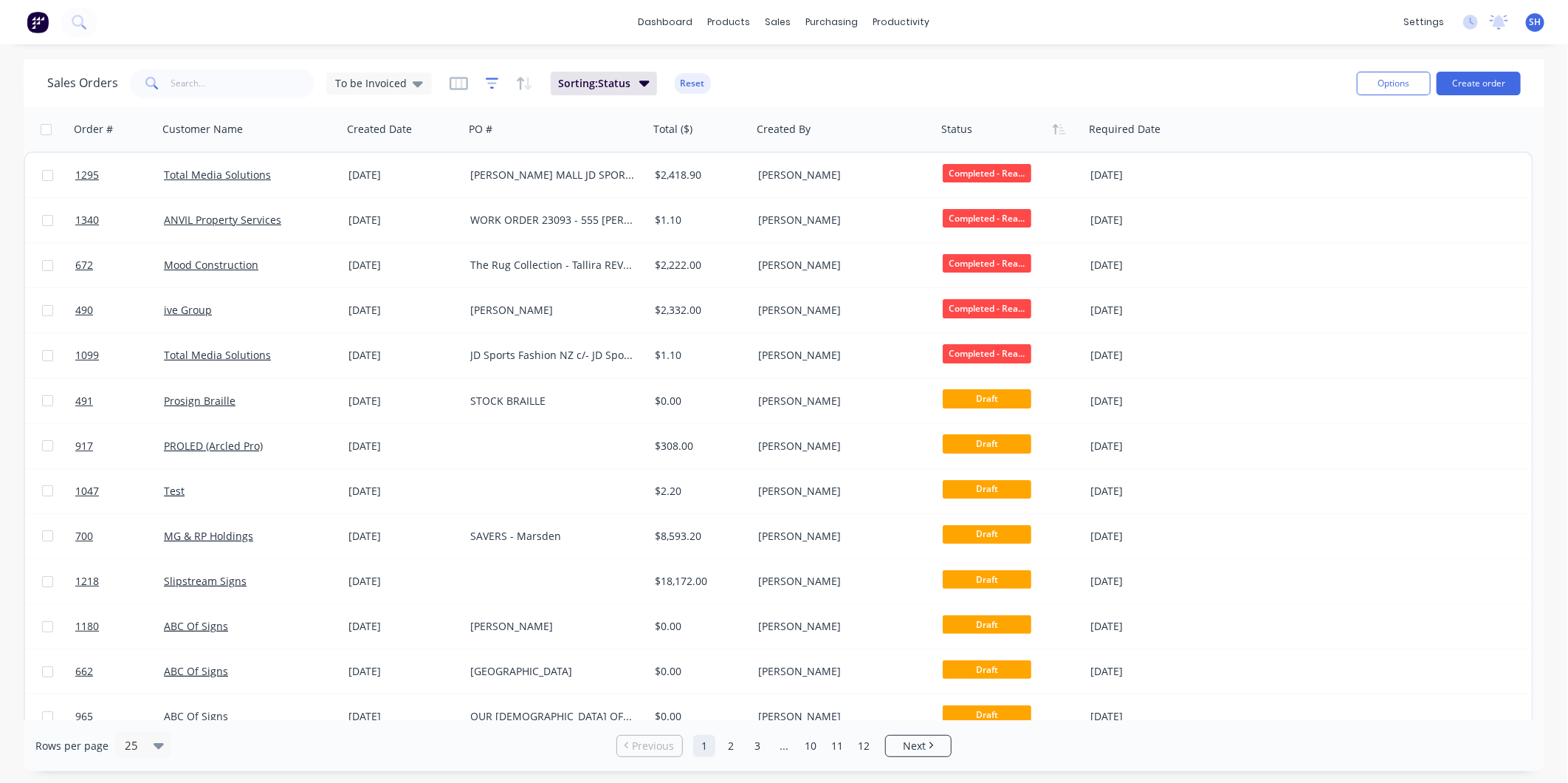
click at [486, 78] on icon "button" at bounding box center [493, 83] width 13 height 11
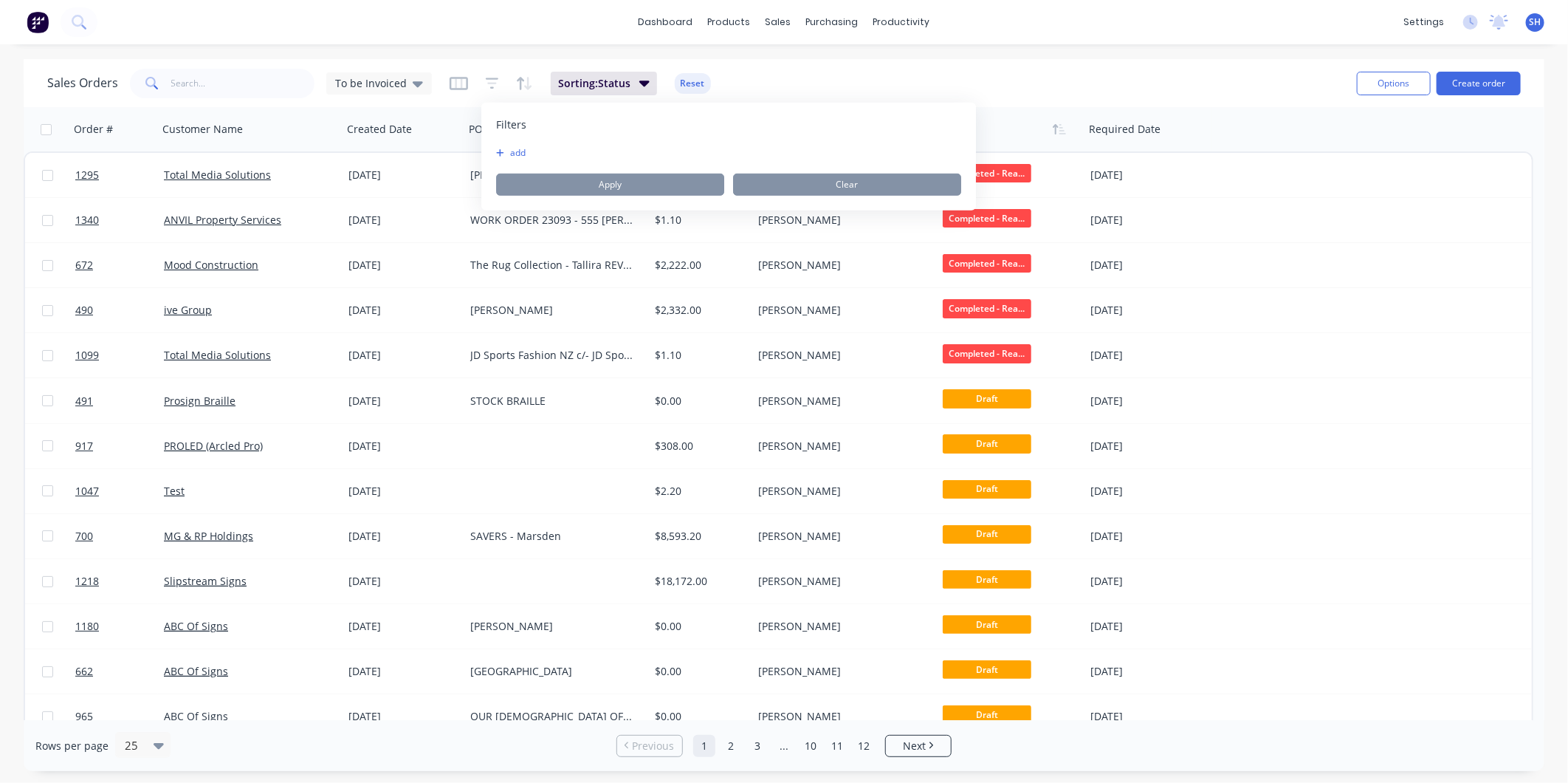
click at [517, 153] on button "add" at bounding box center [515, 152] width 37 height 12
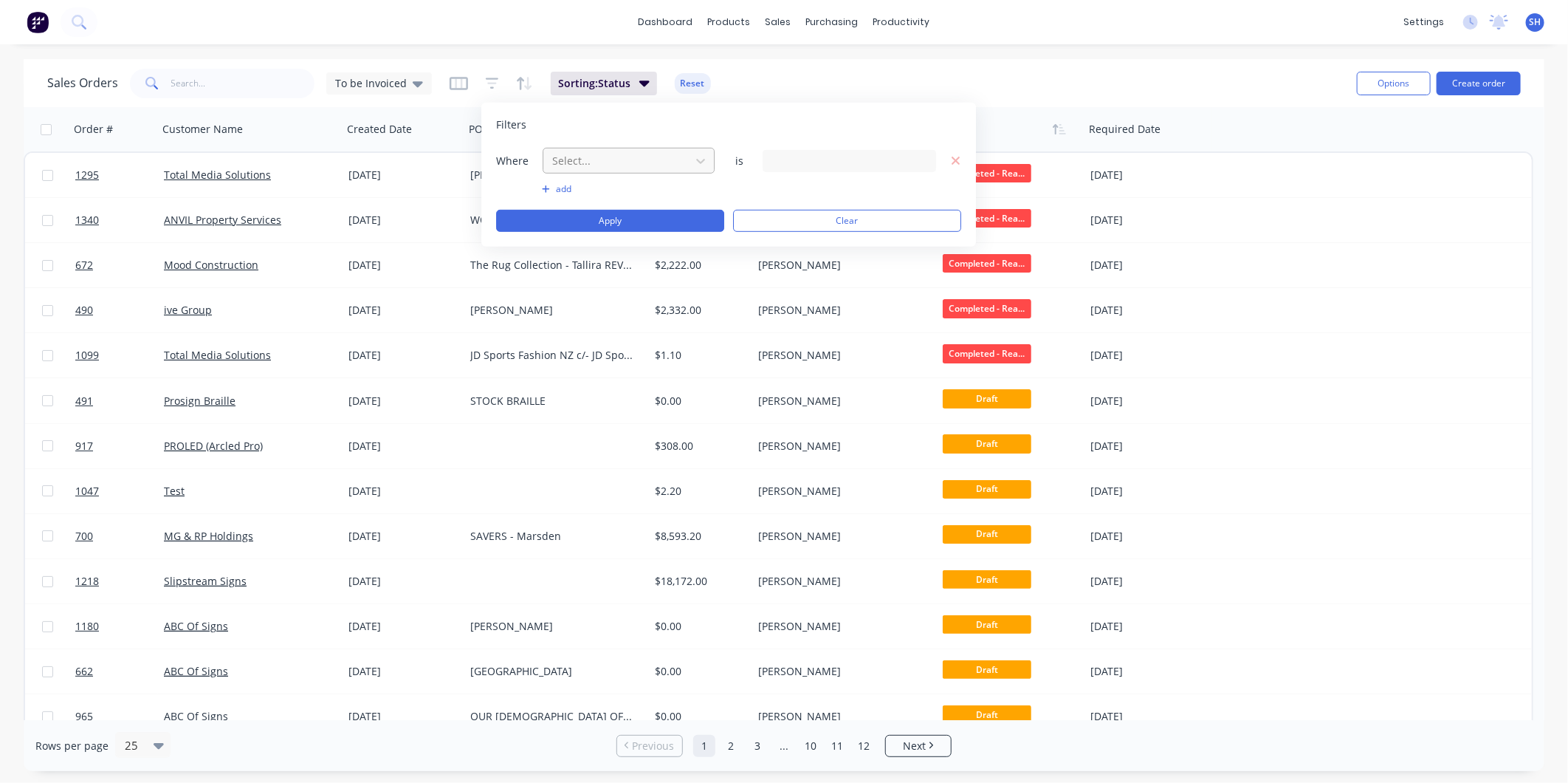
click at [586, 164] on div at bounding box center [617, 161] width 133 height 19
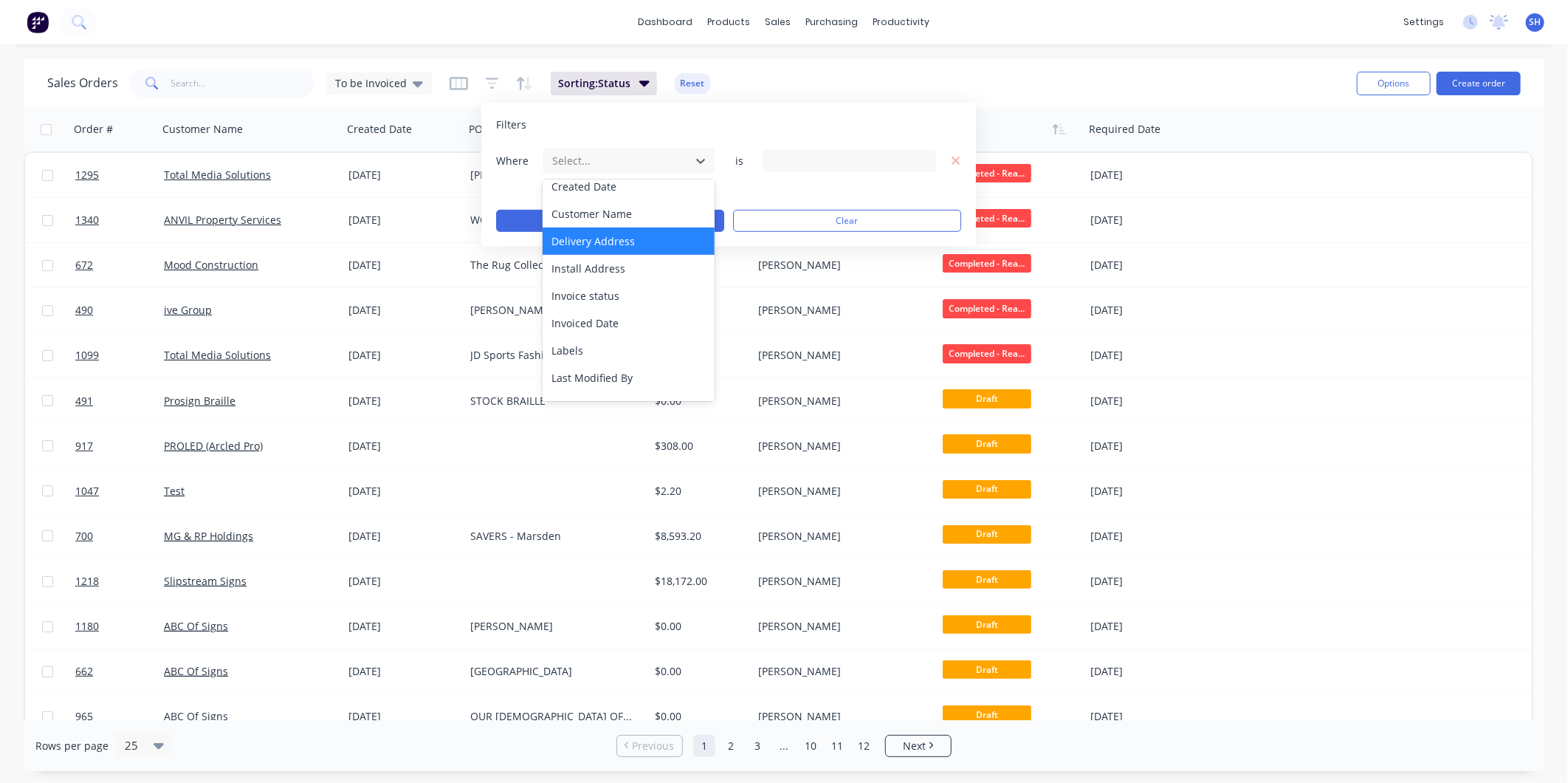
scroll to position [164, 0]
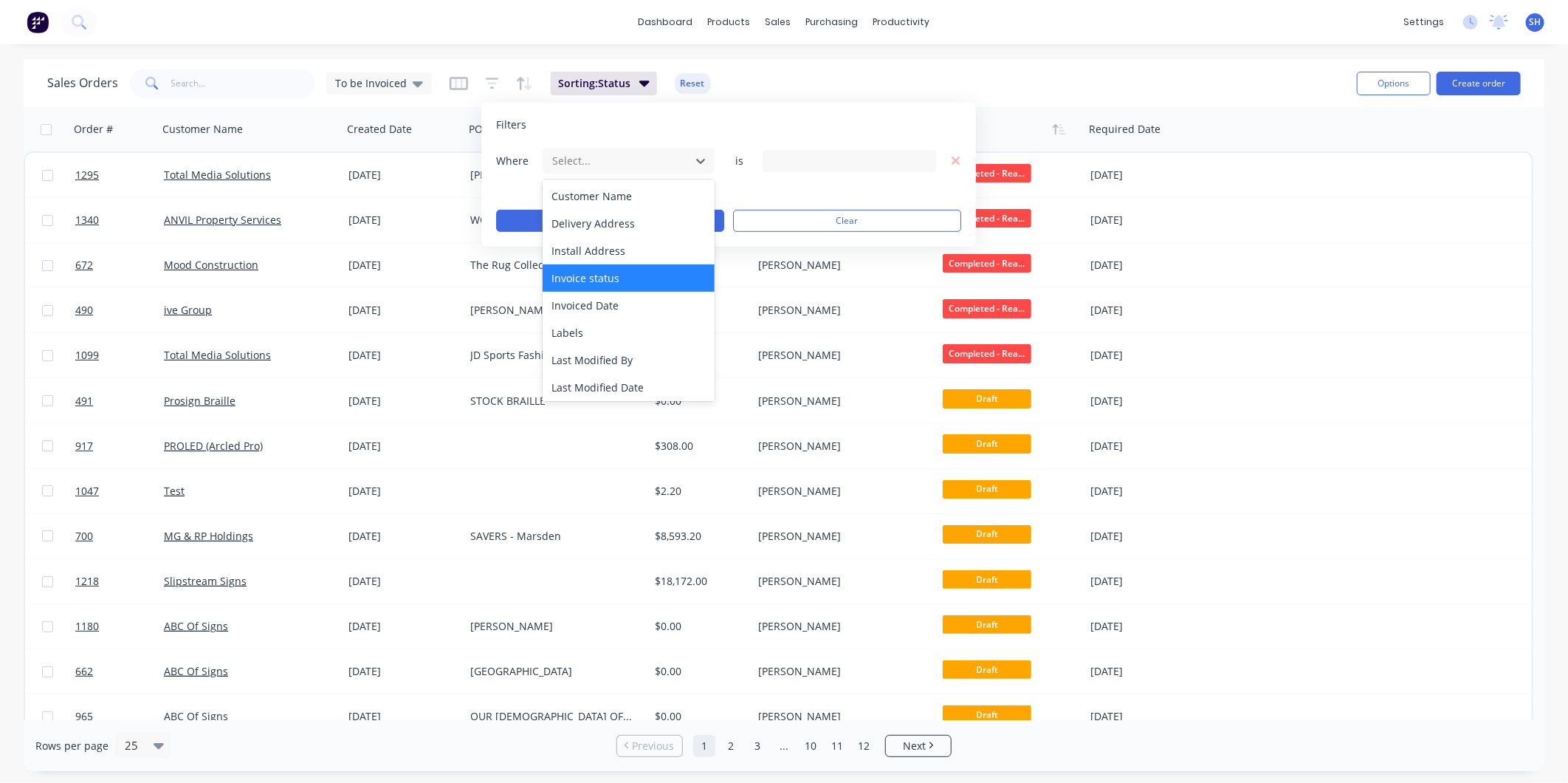
click at [608, 274] on div "Invoice status" at bounding box center [628, 278] width 172 height 27
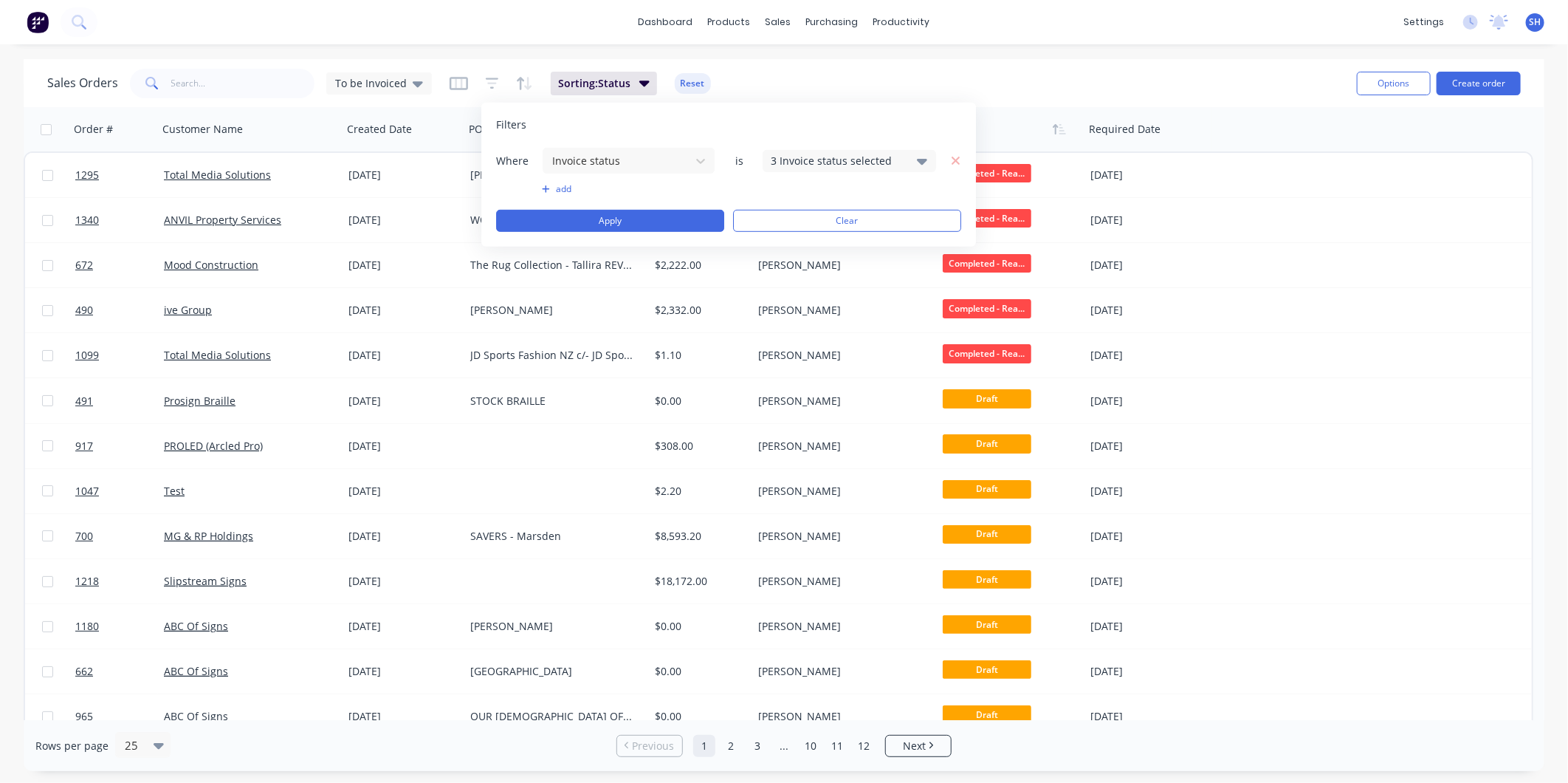
click at [923, 158] on icon at bounding box center [922, 160] width 10 height 16
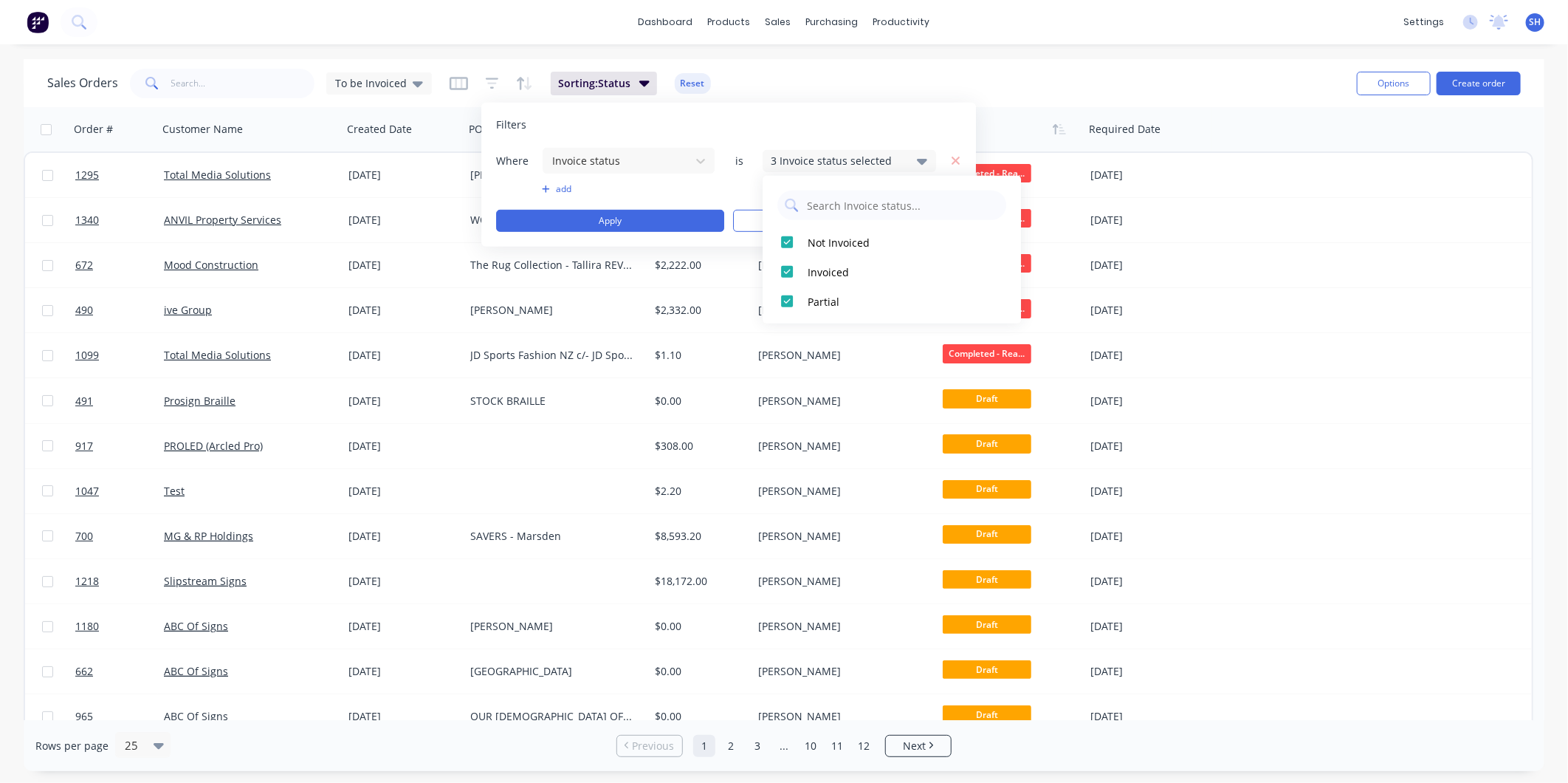
click at [922, 158] on icon at bounding box center [922, 160] width 10 height 16
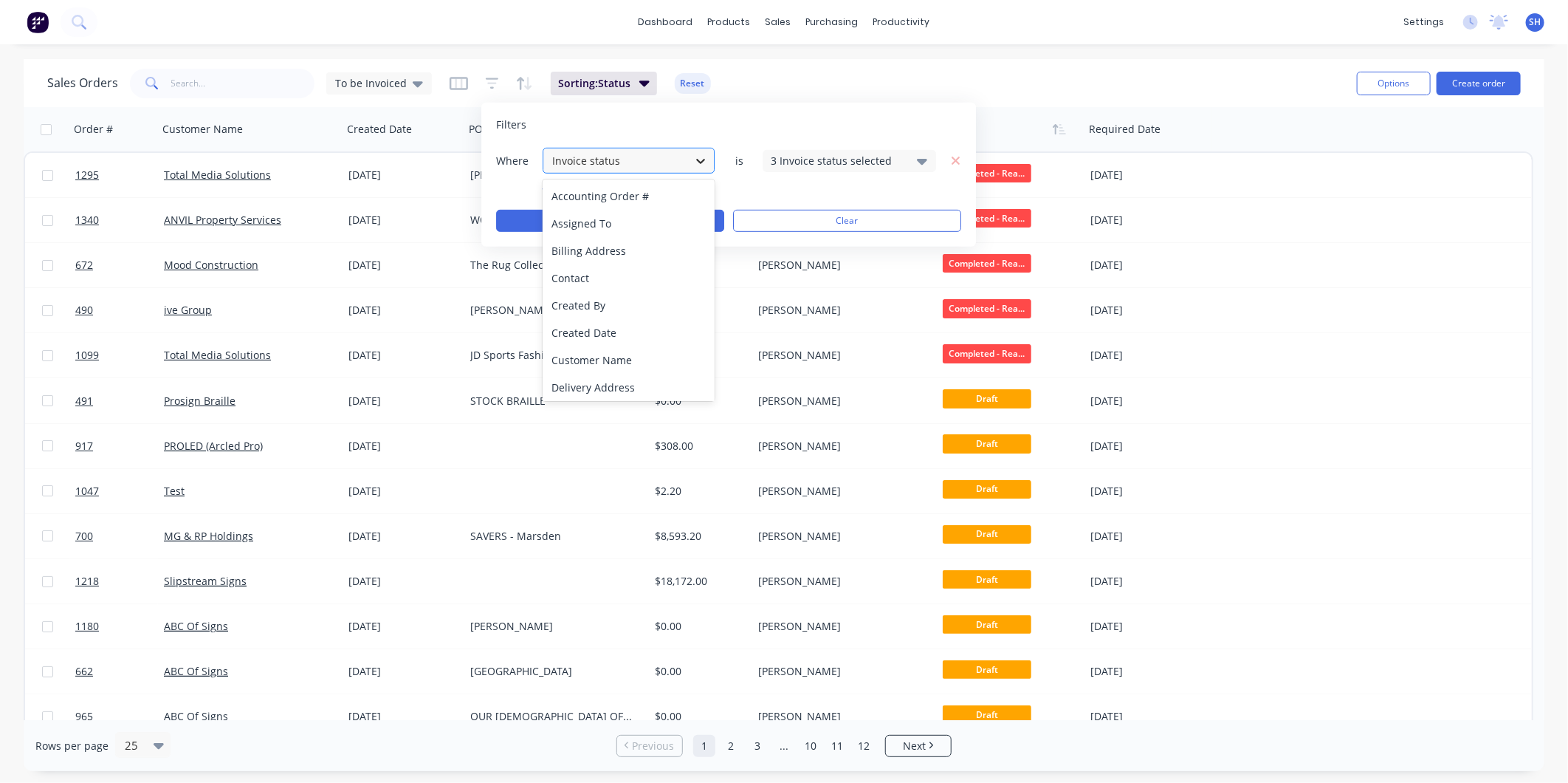
click at [705, 155] on icon at bounding box center [701, 161] width 15 height 15
click at [603, 379] on div "Status" at bounding box center [628, 385] width 172 height 27
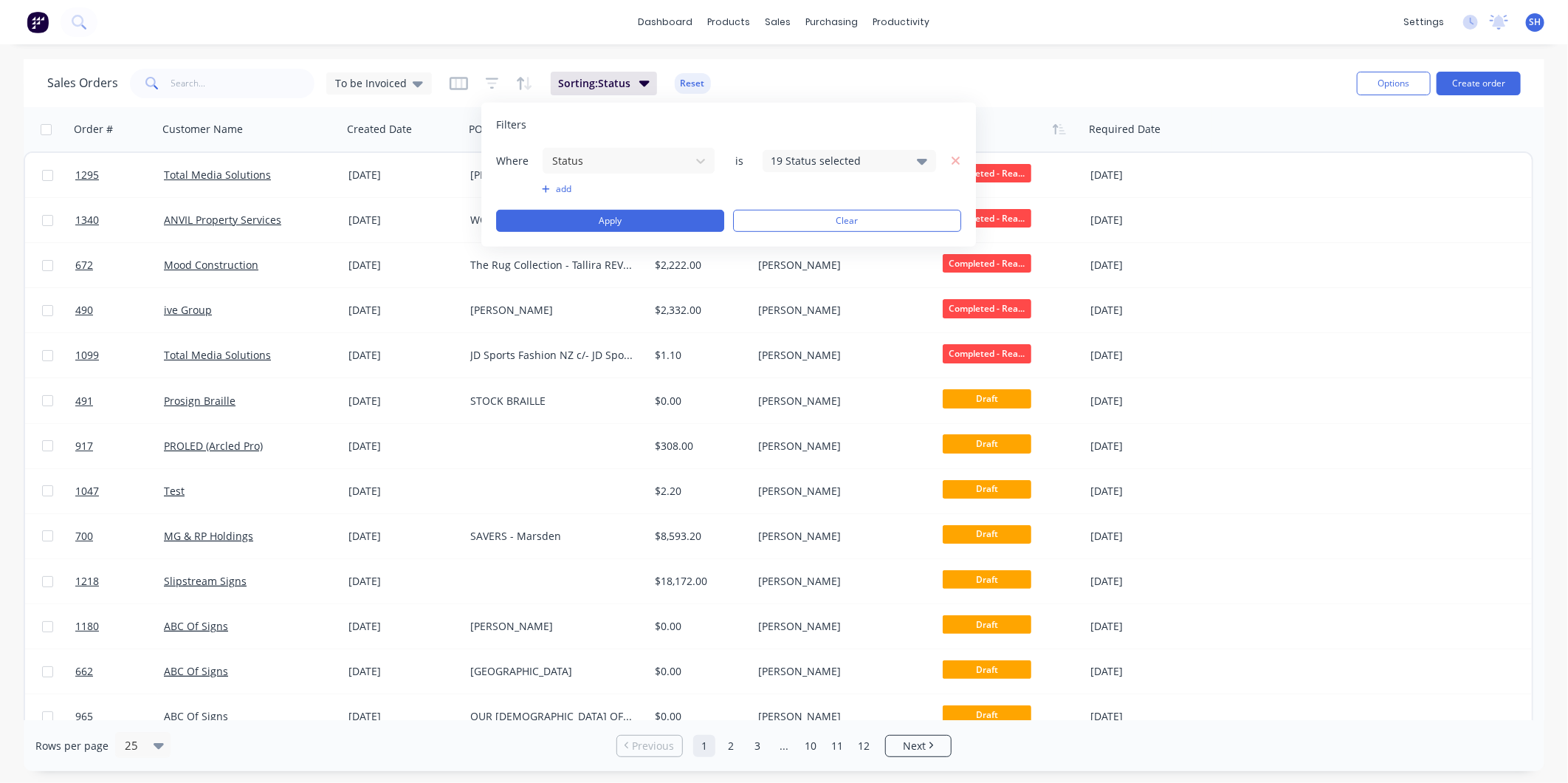
click at [824, 161] on div "19 Status selected" at bounding box center [838, 161] width 134 height 15
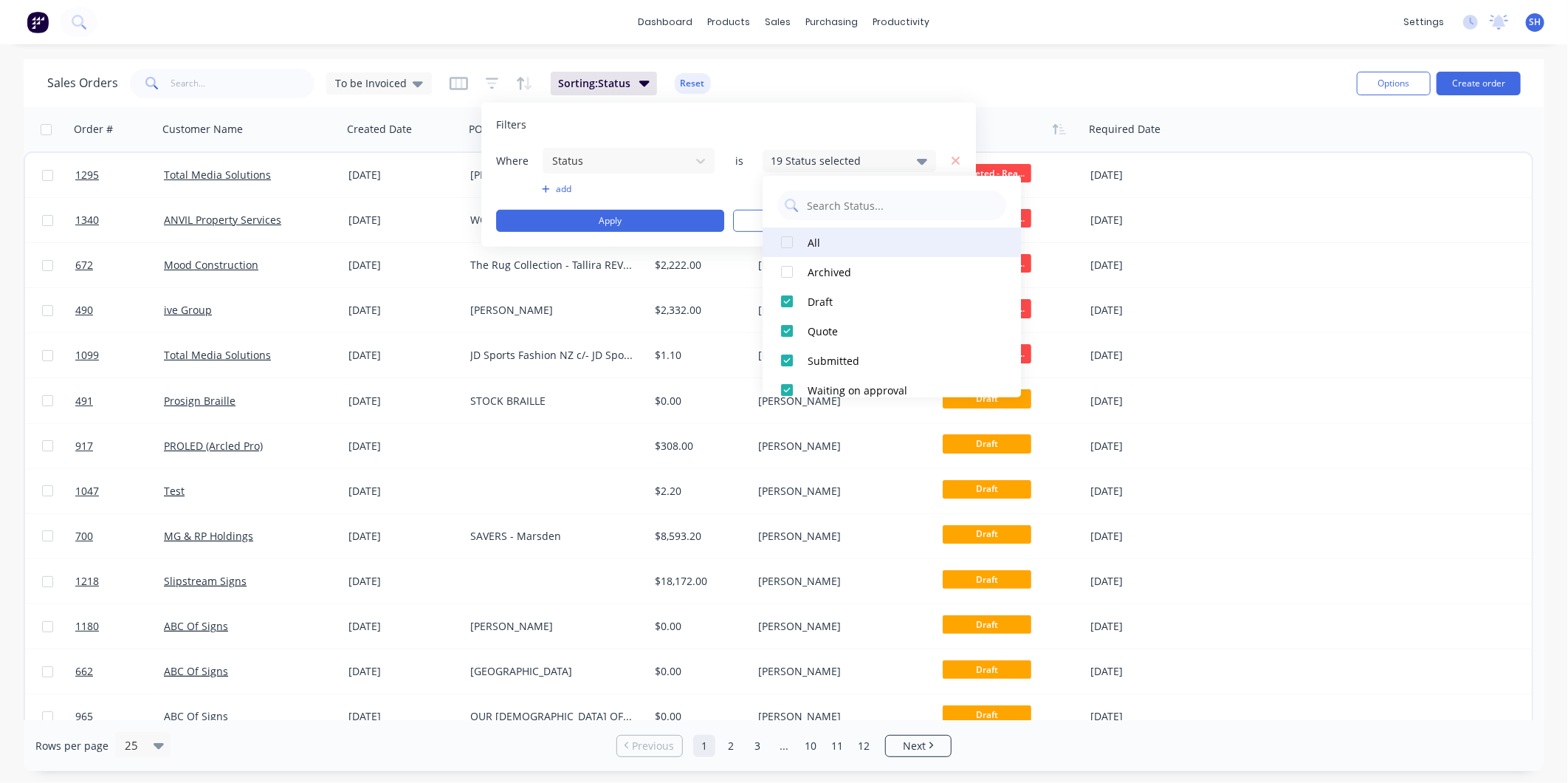
click at [783, 243] on div at bounding box center [786, 242] width 29 height 29
click at [791, 242] on div at bounding box center [786, 242] width 29 height 29
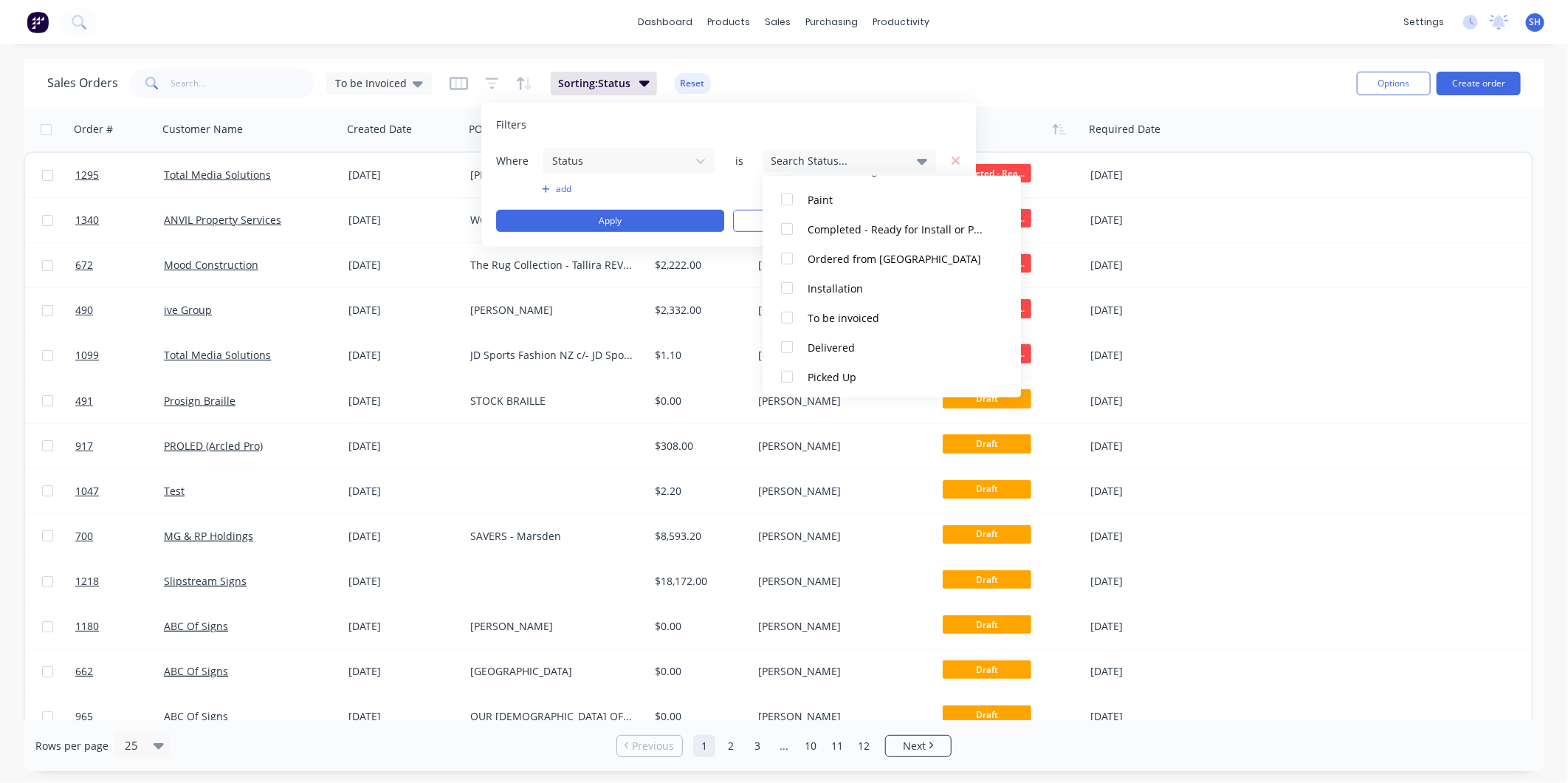
scroll to position [458, 0]
click at [788, 314] on div at bounding box center [786, 315] width 29 height 29
click at [779, 119] on div "Filters" at bounding box center [729, 125] width 466 height 15
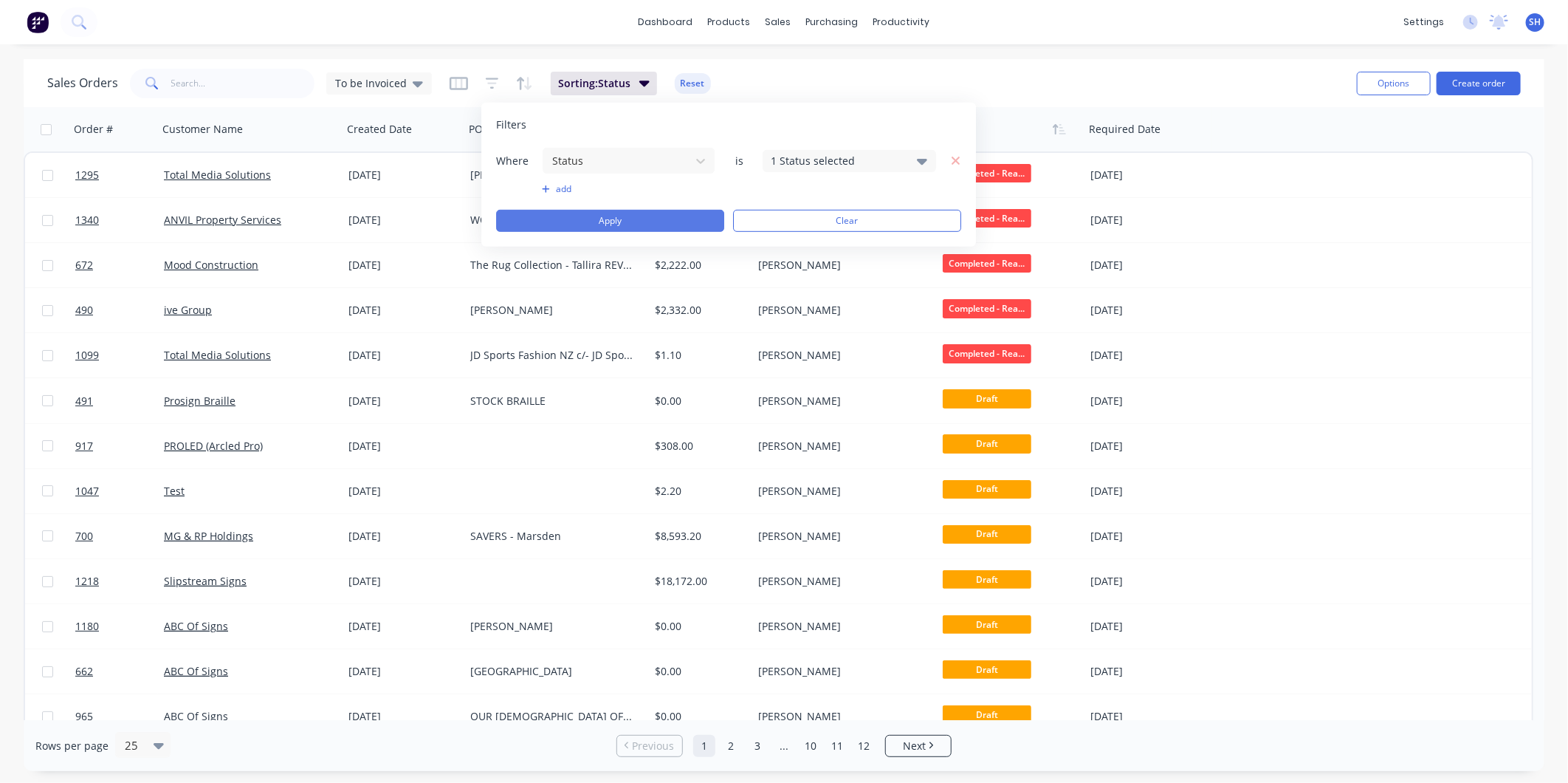
click at [651, 219] on button "Apply" at bounding box center [610, 221] width 229 height 23
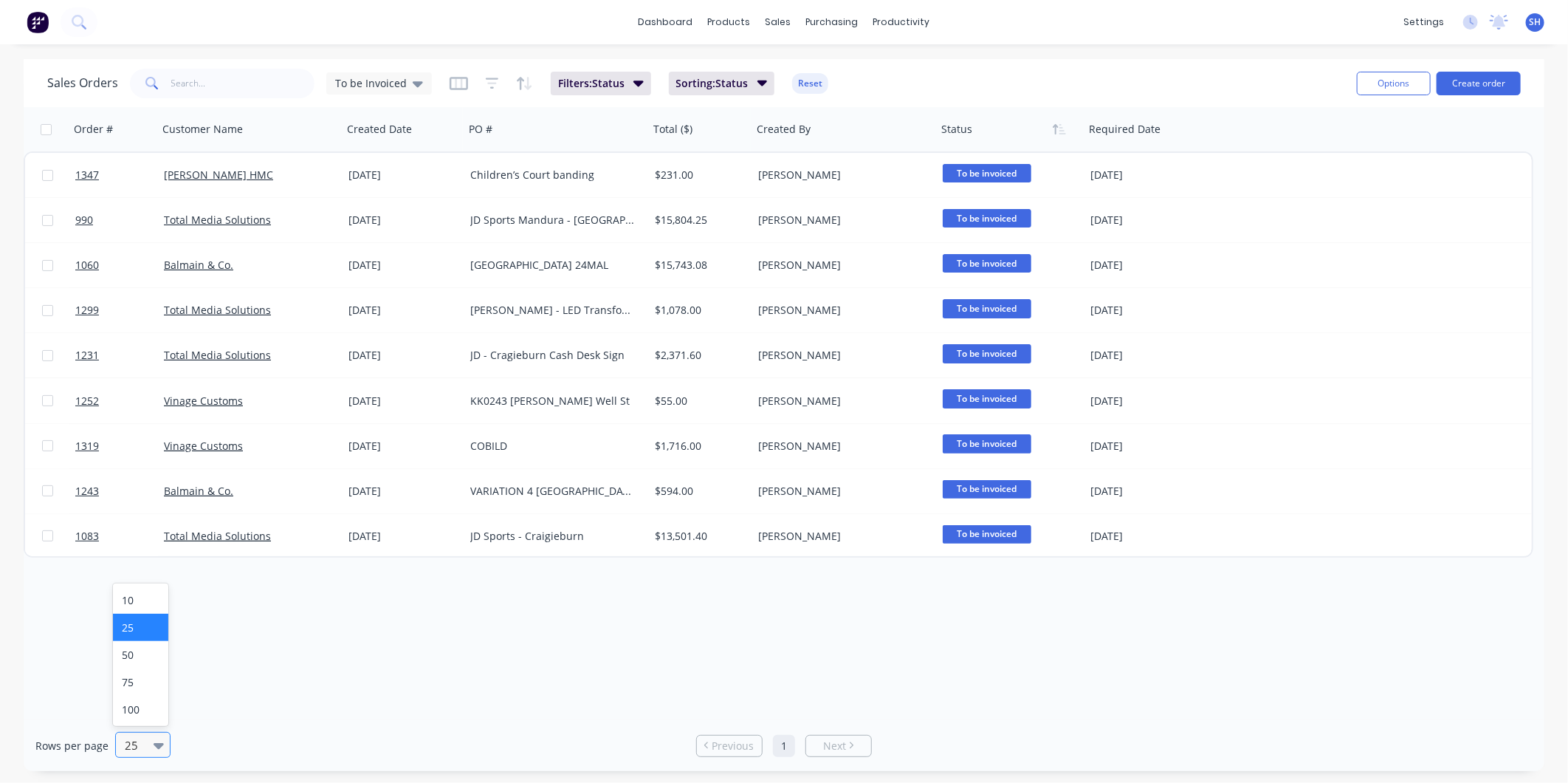
click at [159, 746] on icon at bounding box center [158, 746] width 10 height 6
click at [156, 720] on div "100" at bounding box center [140, 710] width 55 height 27
click at [490, 88] on icon "button" at bounding box center [493, 84] width 13 height 15
drag, startPoint x: 920, startPoint y: 68, endPoint x: 930, endPoint y: 68, distance: 10.0
click at [922, 68] on div "Sales Orders To be Invoiced Filters: Status Sorting: Status Reset" at bounding box center [696, 83] width 1298 height 36
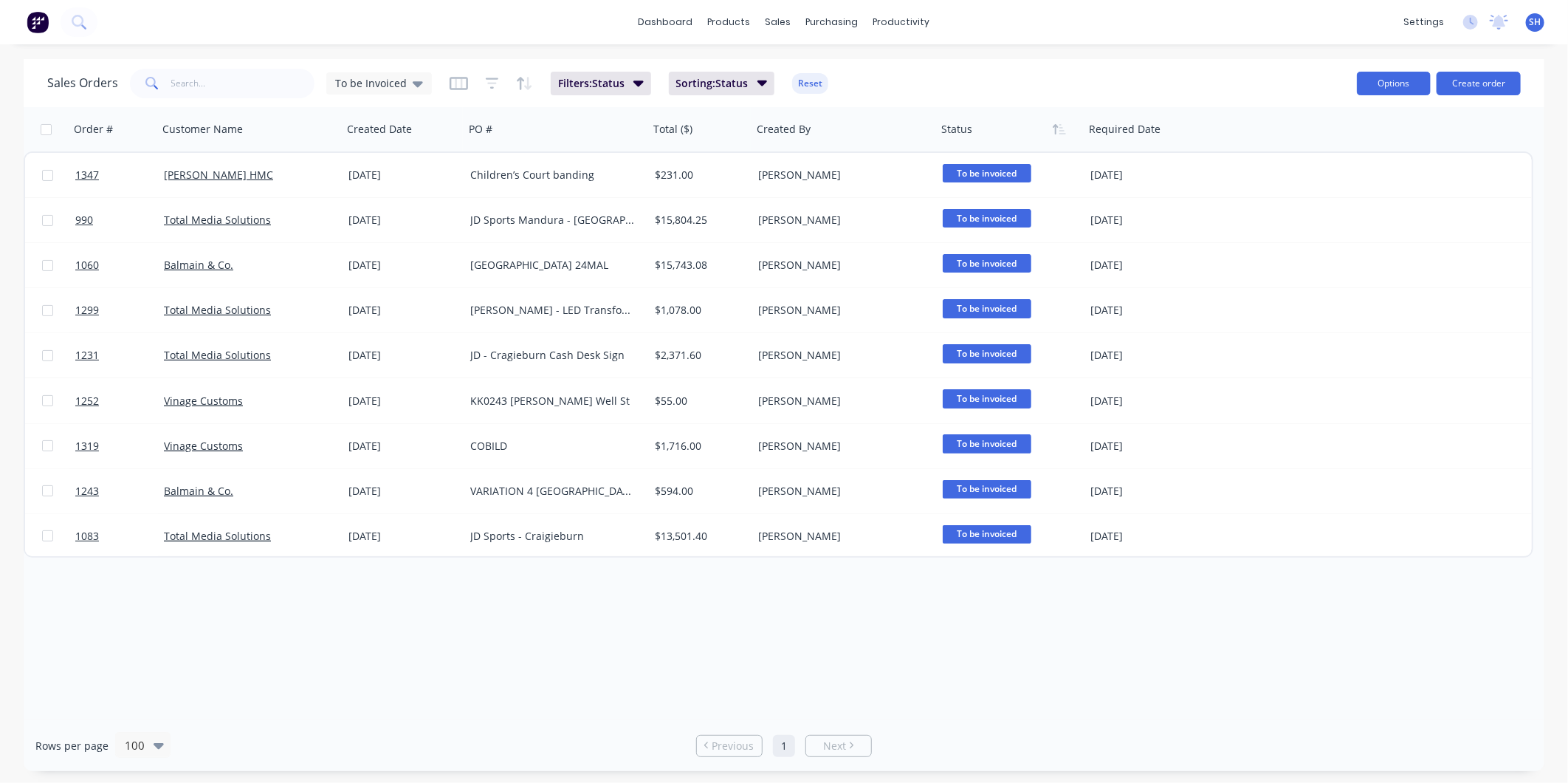
click at [1388, 86] on button "Options" at bounding box center [1394, 83] width 74 height 24
click at [1275, 74] on div "Sales Orders To be Invoiced Filters: Status Sorting: Status Reset" at bounding box center [696, 83] width 1298 height 36
click at [459, 84] on icon "button" at bounding box center [459, 84] width 19 height 15
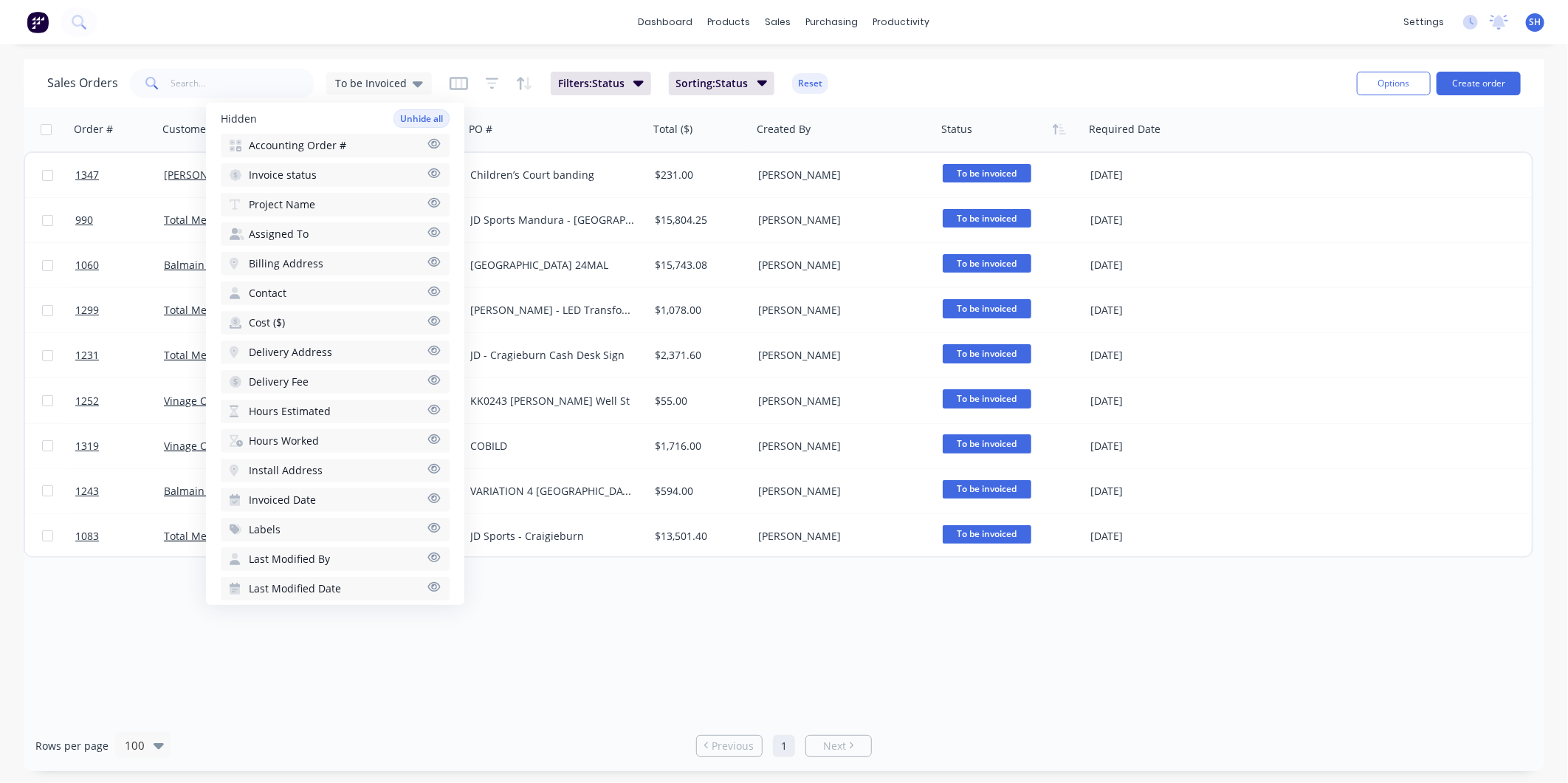
scroll to position [348, 0]
click at [314, 173] on button "Invoice status" at bounding box center [335, 184] width 229 height 24
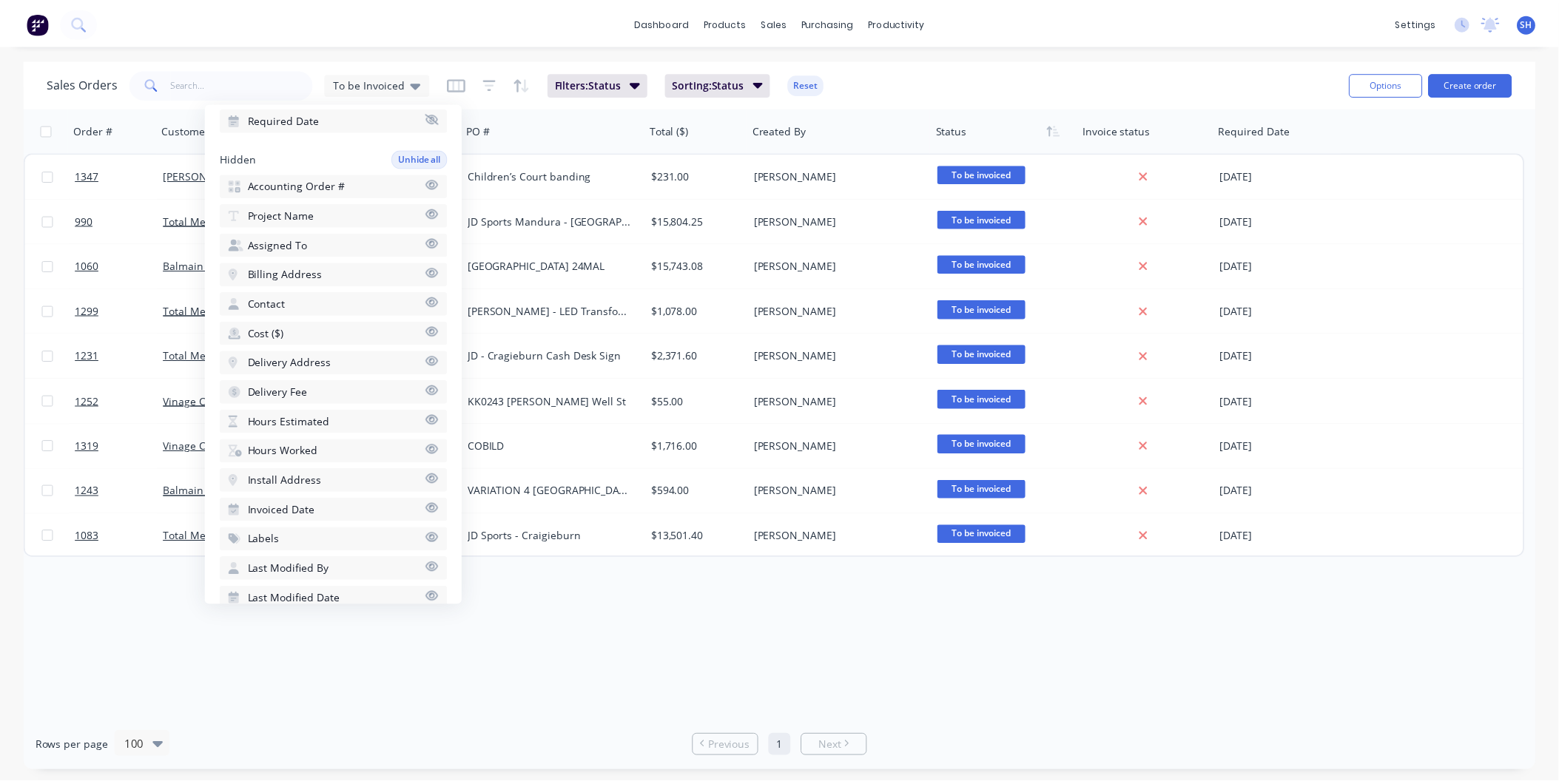
scroll to position [377, 0]
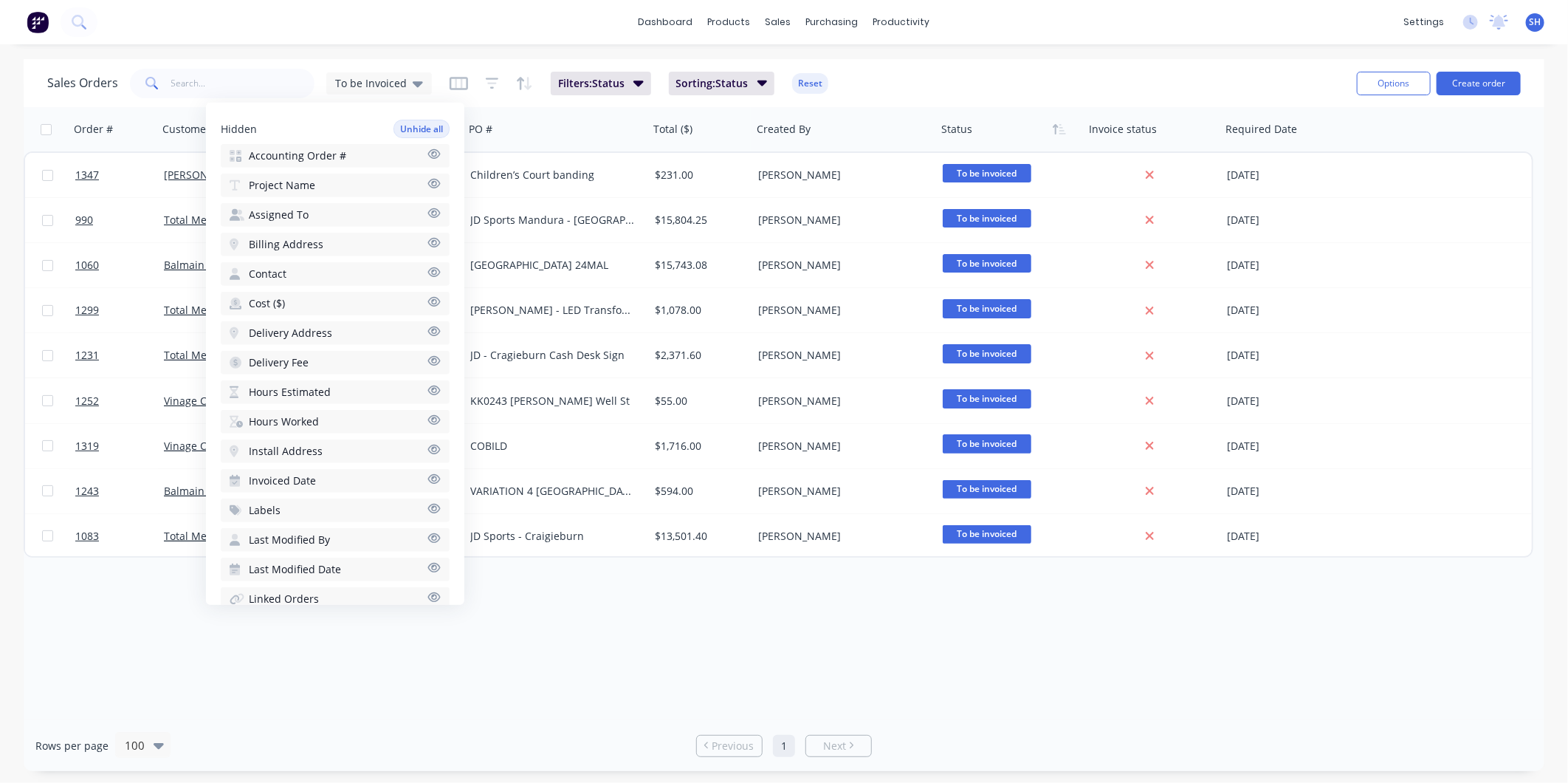
click at [589, 614] on div "Order # Customer Name Created Date PO # Total ($) Created By Status Invoice sta…" at bounding box center [784, 414] width 1521 height 614
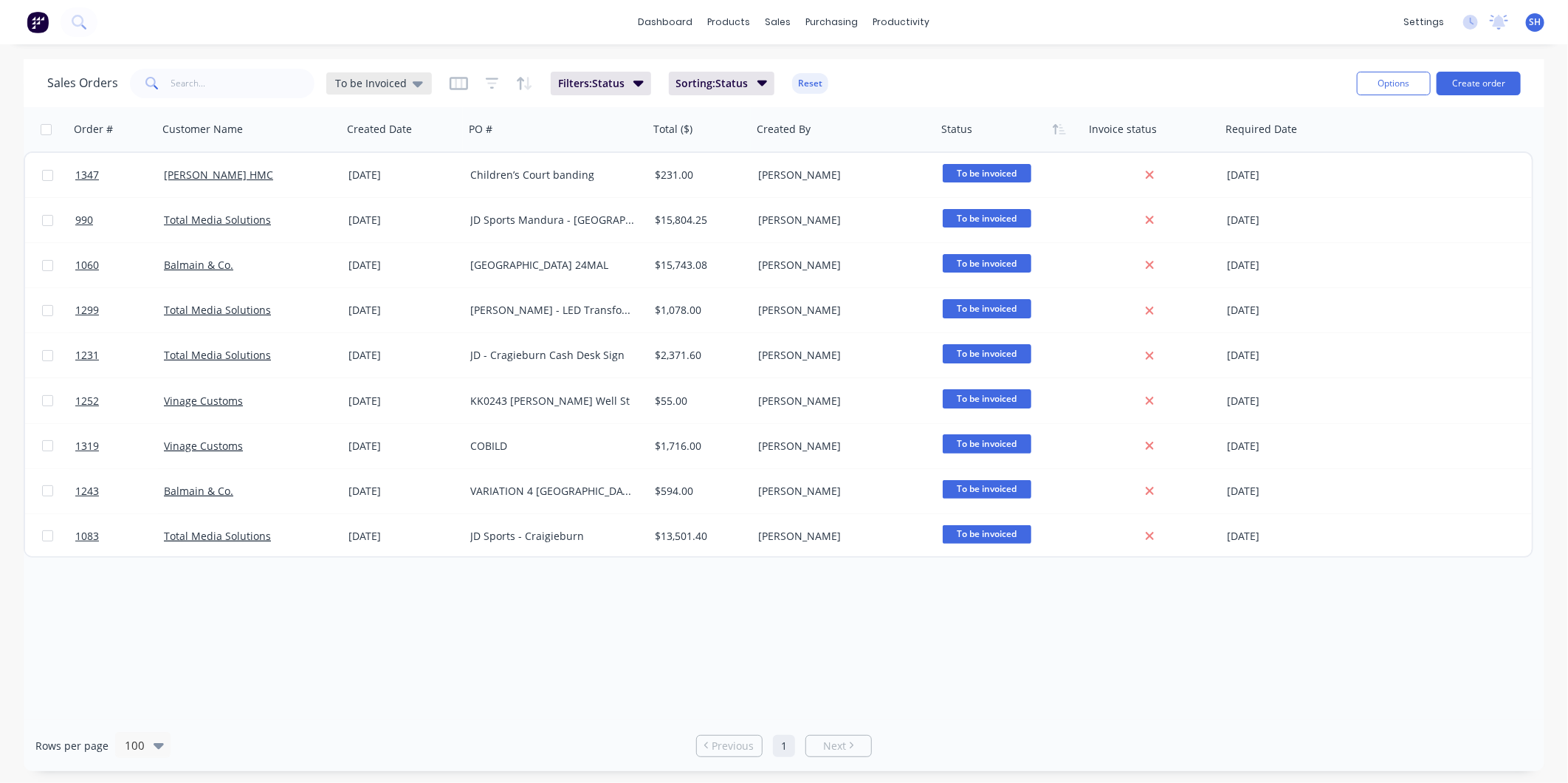
click at [415, 88] on icon at bounding box center [418, 83] width 10 height 16
click at [513, 297] on button "edit" at bounding box center [515, 297] width 19 height 15
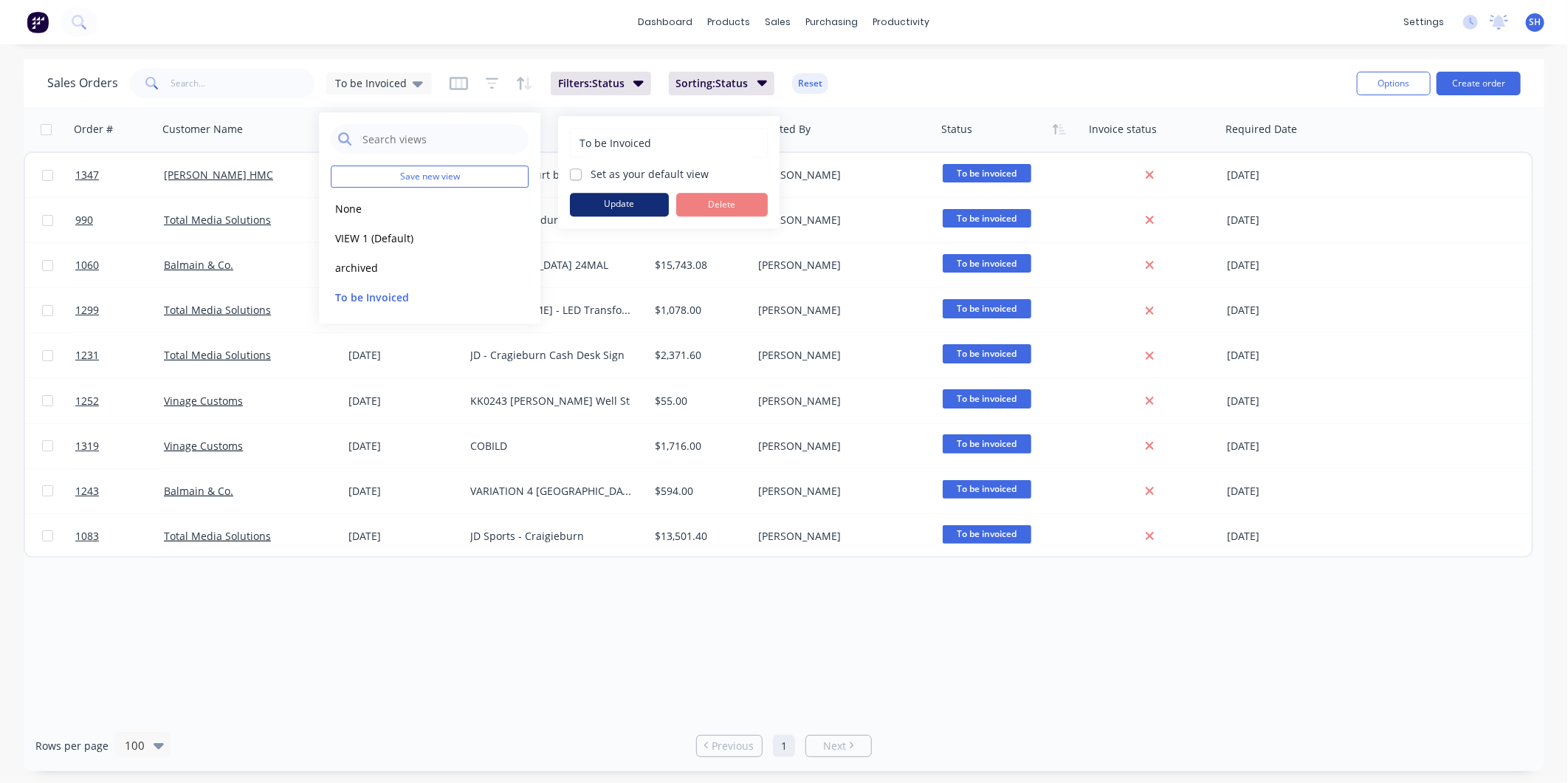
click at [593, 202] on button "Update" at bounding box center [619, 204] width 99 height 24
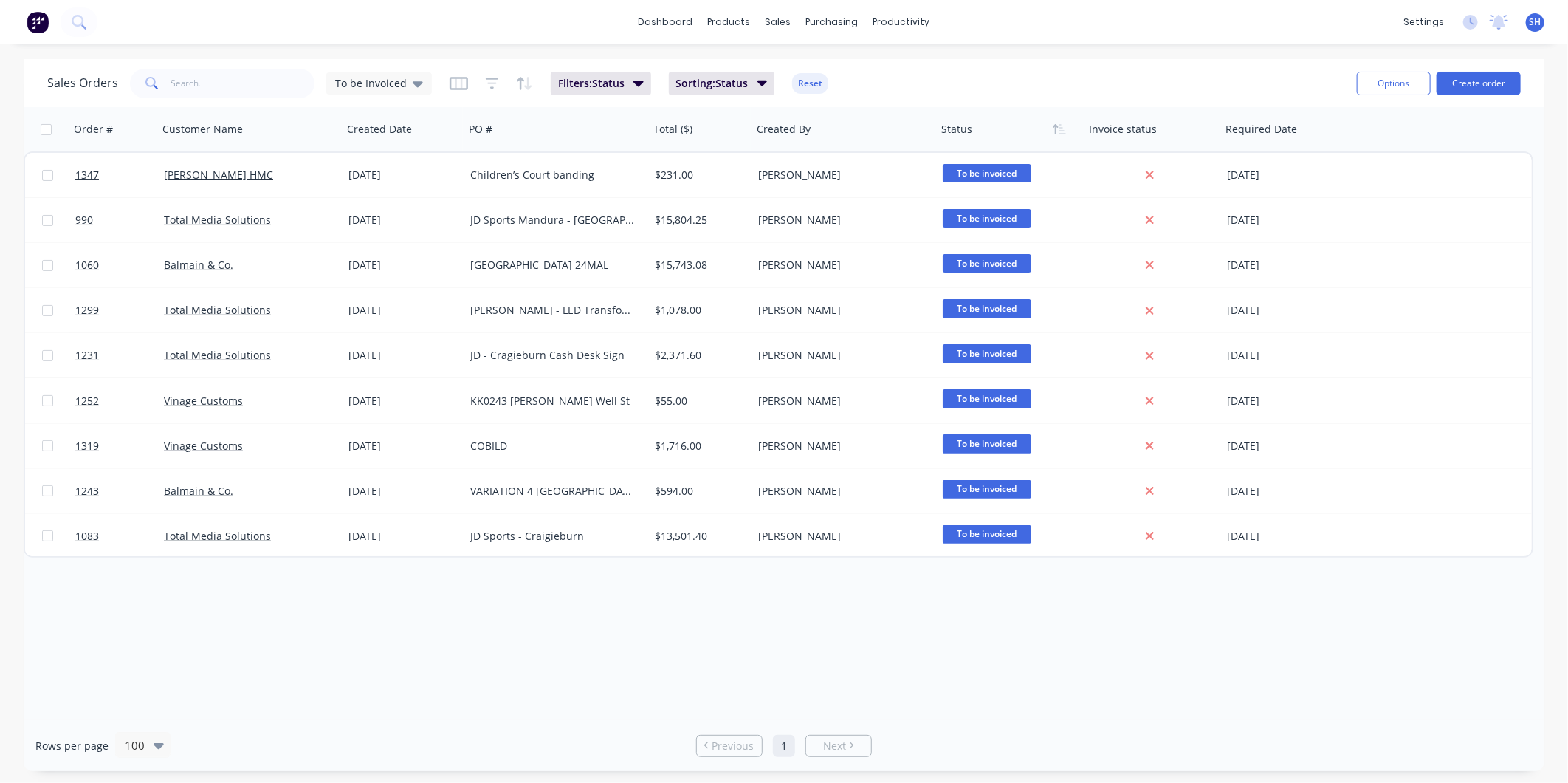
click at [478, 620] on div "Order # Customer Name Created Date PO # Total ($) Created By Status Invoice sta…" at bounding box center [784, 414] width 1521 height 614
click at [417, 83] on icon at bounding box center [418, 84] width 10 height 6
click at [358, 241] on button "VIEW 1 (Default)" at bounding box center [415, 238] width 168 height 17
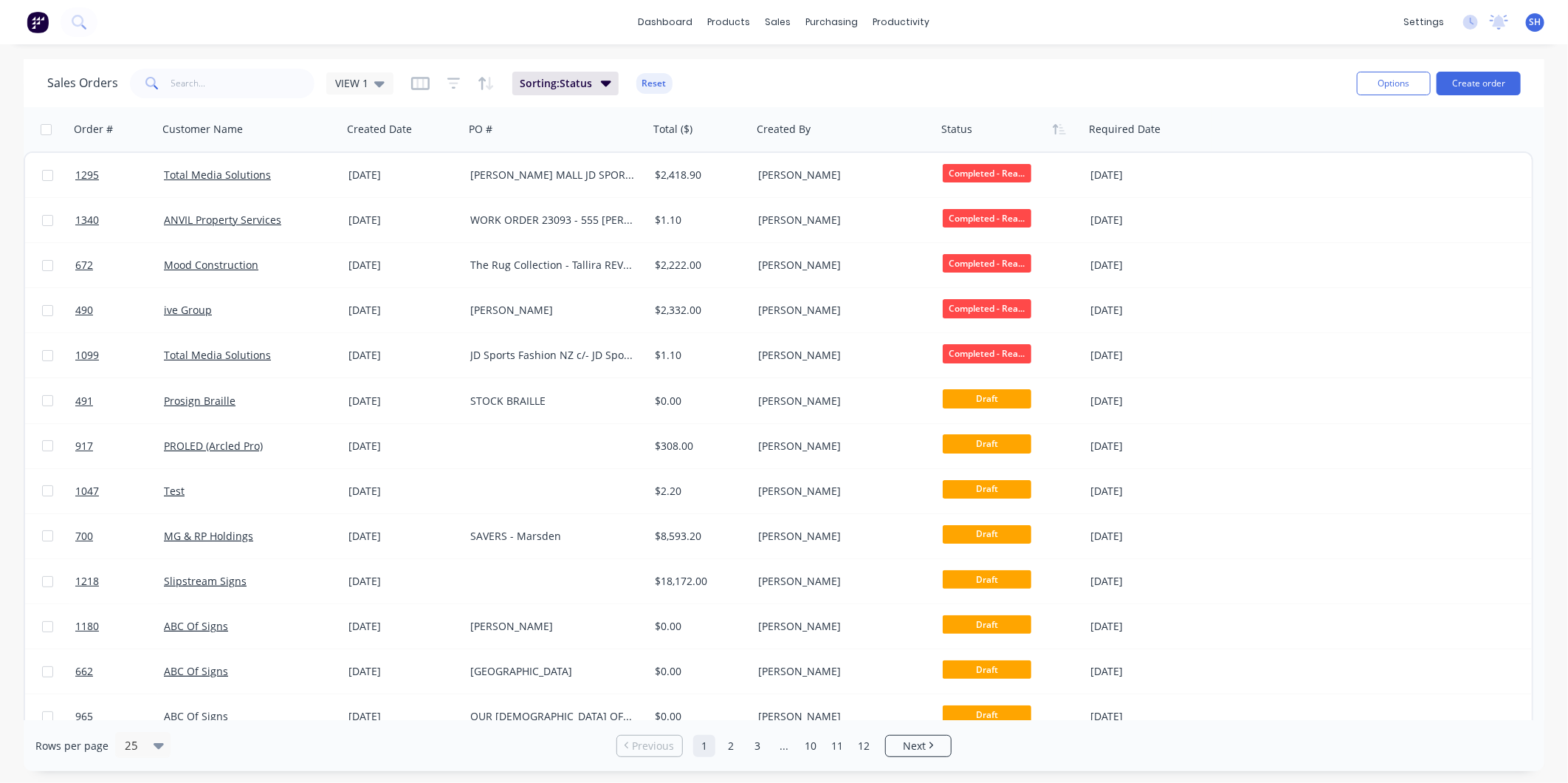
click at [377, 97] on div "Sales Orders VIEW 1" at bounding box center [220, 83] width 346 height 29
click at [374, 84] on icon at bounding box center [379, 83] width 10 height 16
click at [390, 292] on button "To be Invoiced" at bounding box center [415, 297] width 168 height 17
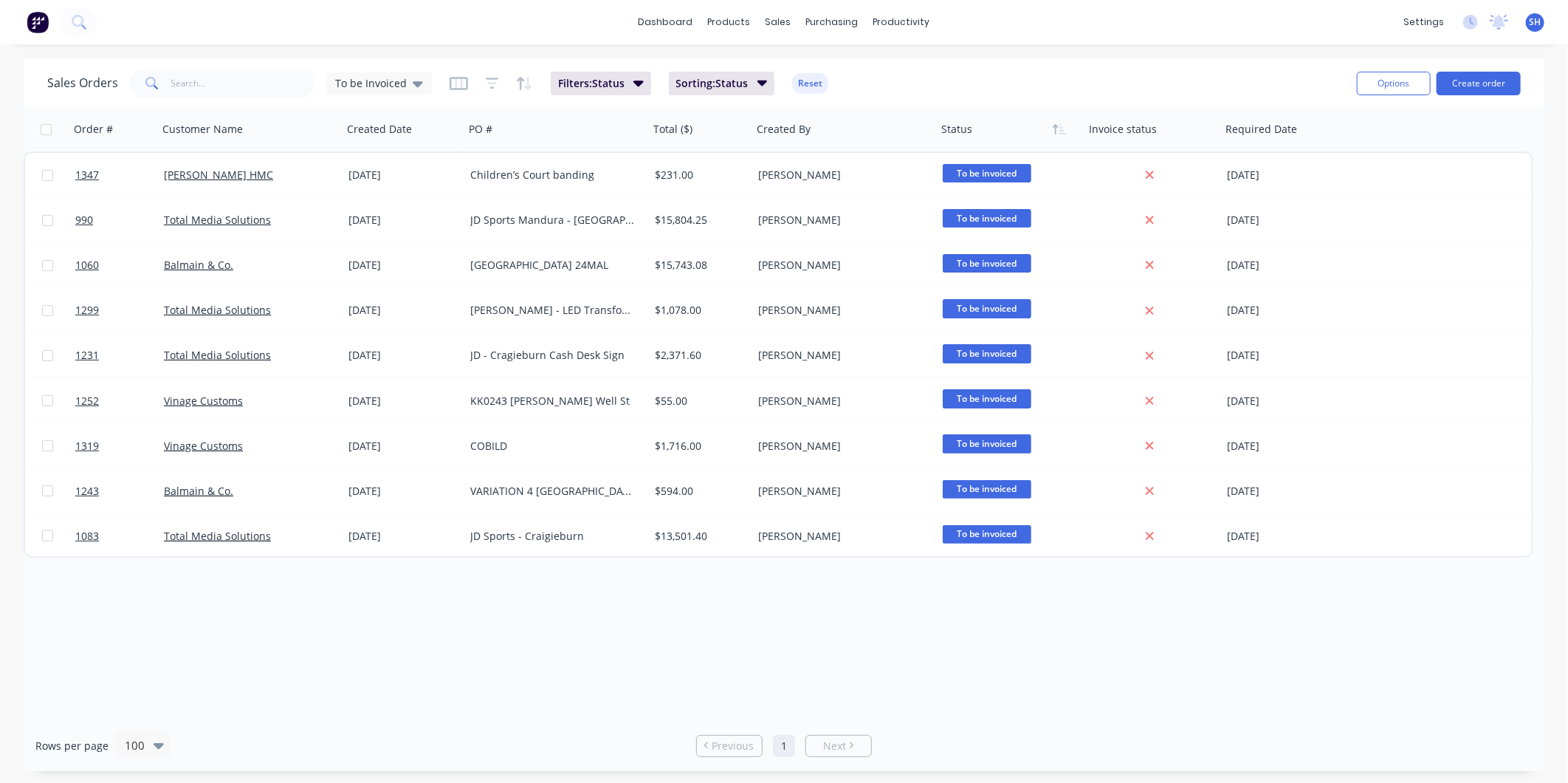
click at [364, 692] on div "Order # Customer Name Created Date PO # Total ($) Created By Status Invoice sta…" at bounding box center [784, 414] width 1521 height 614
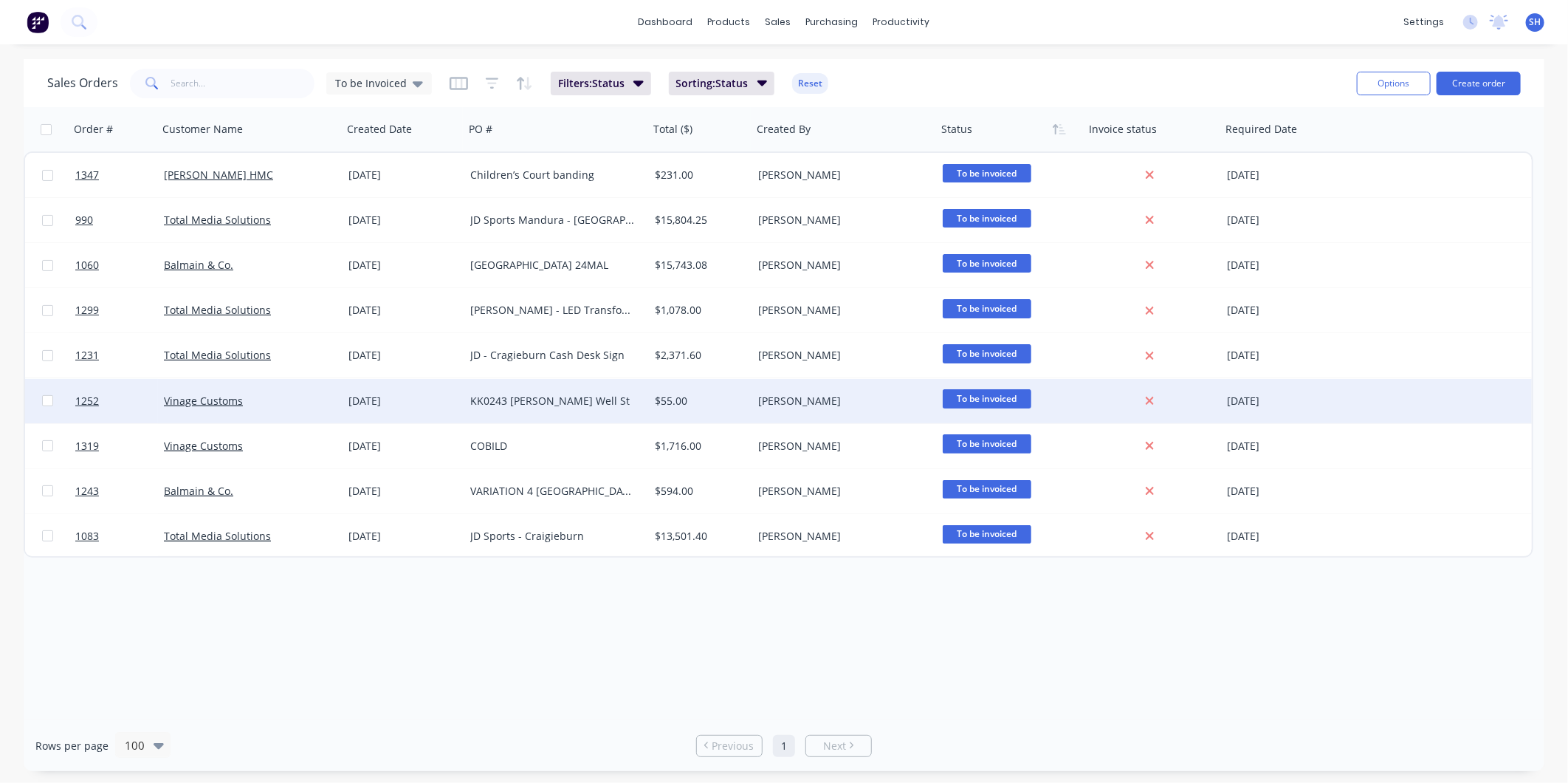
click at [584, 395] on div "KK0243 Nash Well St" at bounding box center [552, 401] width 164 height 15
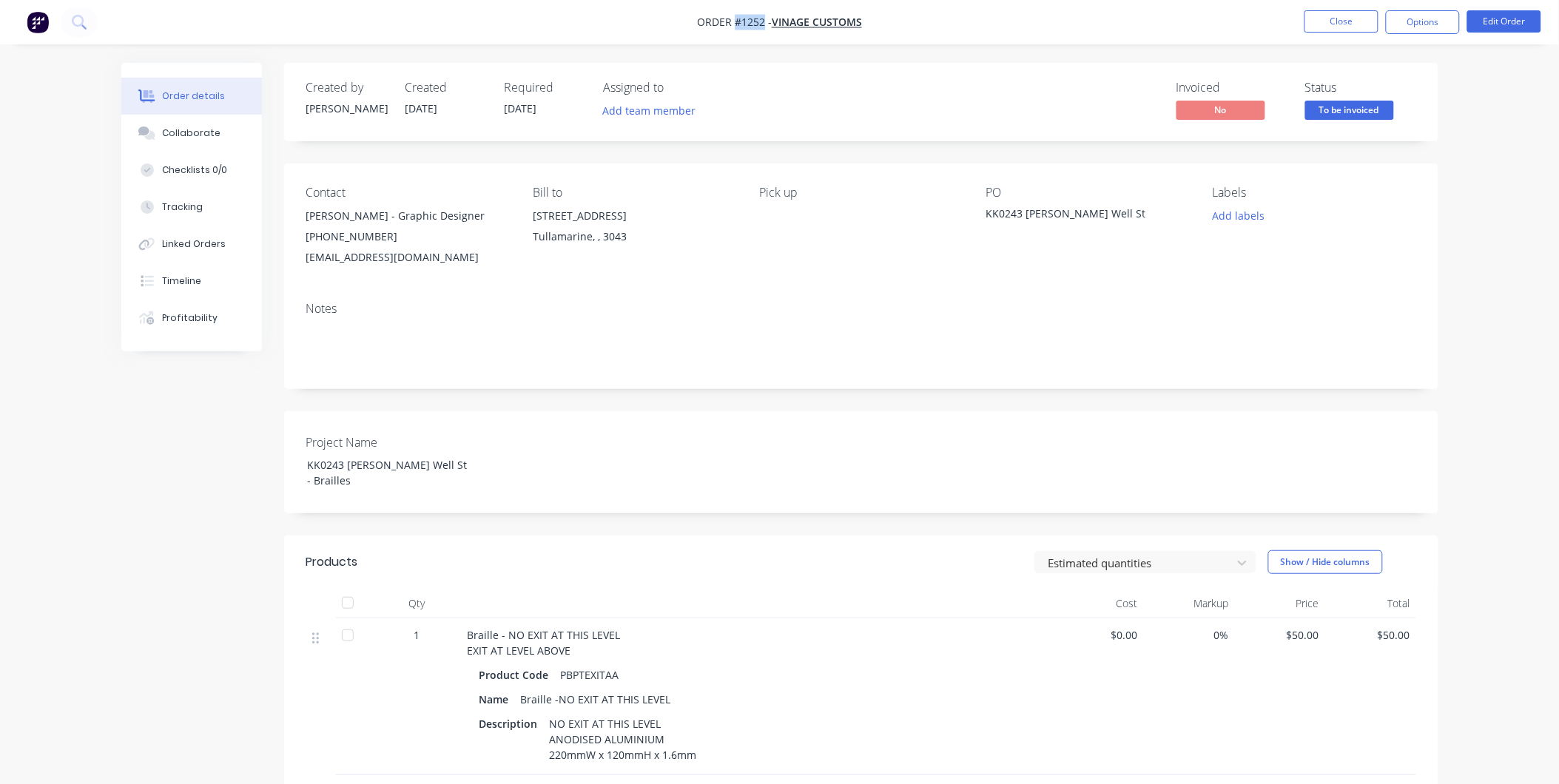
drag, startPoint x: 763, startPoint y: 23, endPoint x: 736, endPoint y: 23, distance: 27.0
click at [736, 23] on span "Order #1252 -" at bounding box center [734, 22] width 74 height 14
drag, startPoint x: 418, startPoint y: 470, endPoint x: 250, endPoint y: 460, distance: 168.3
click at [250, 460] on div "Created by Casey Created 19/09/25 Required 19/09/25 Assigned to Add team member…" at bounding box center [780, 551] width 1317 height 976
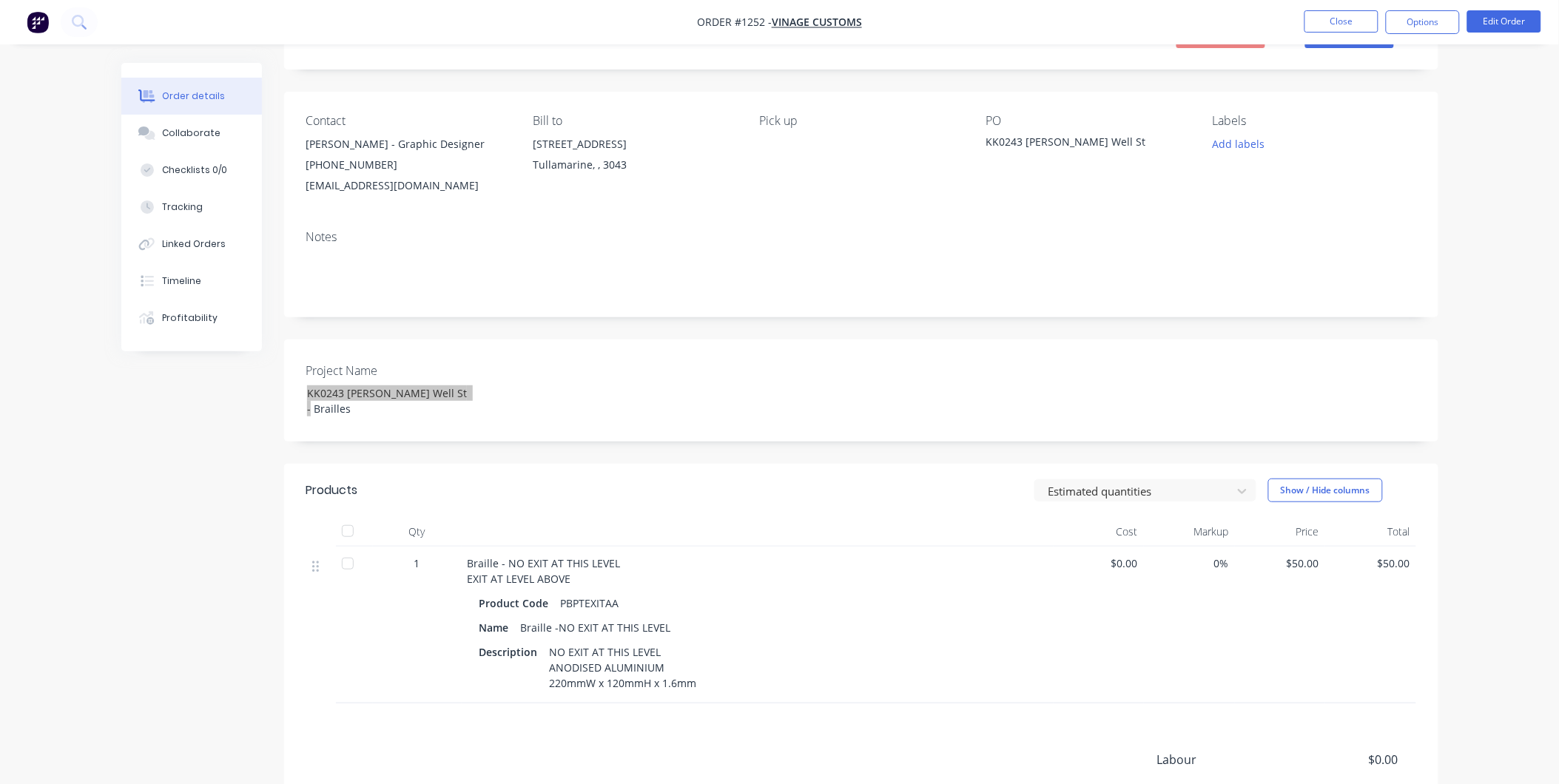
scroll to position [164, 0]
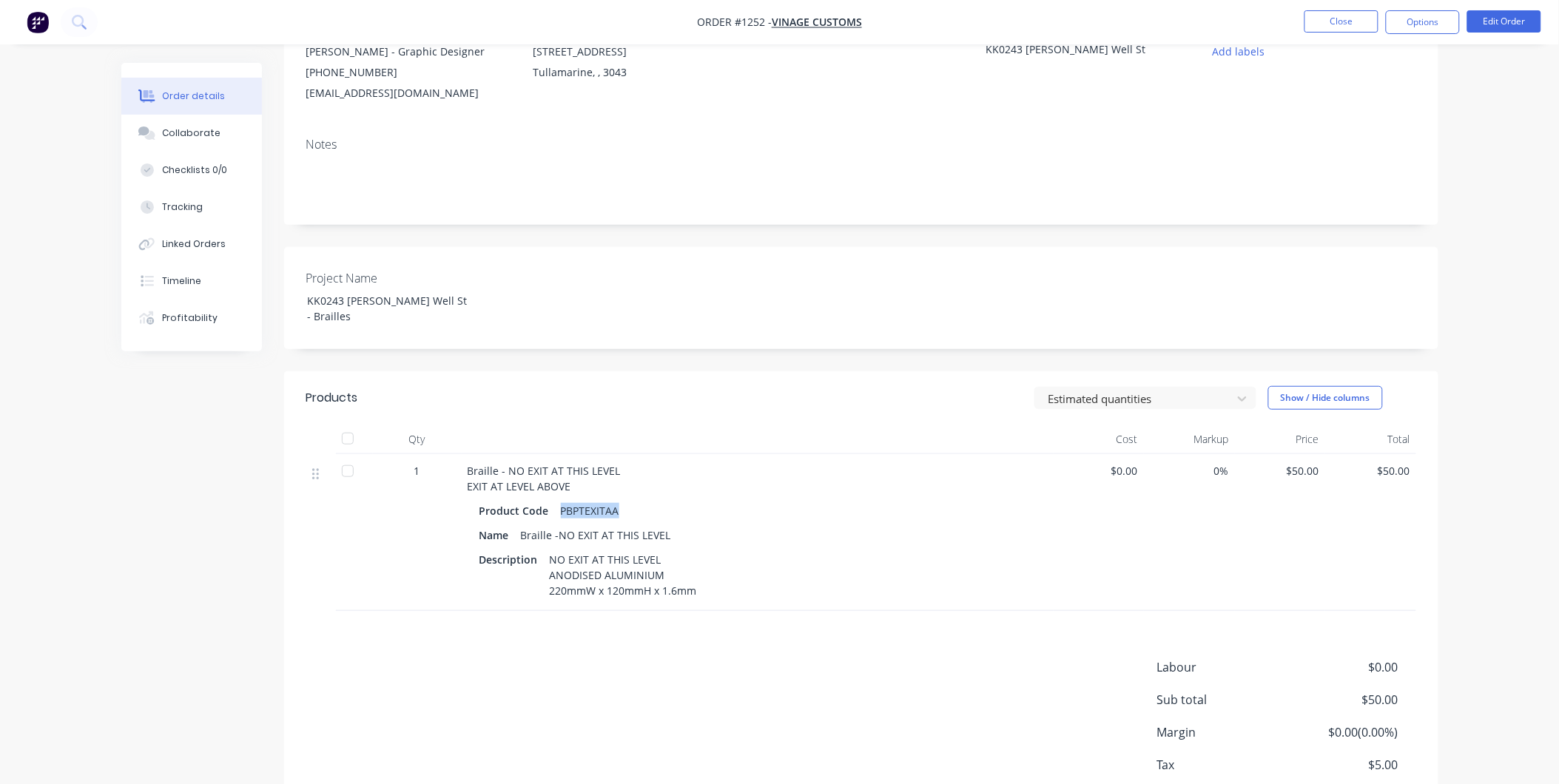
drag, startPoint x: 618, startPoint y: 491, endPoint x: 521, endPoint y: 511, distance: 99.0
click at [557, 500] on div "PBPTEXITAA" at bounding box center [590, 511] width 71 height 22
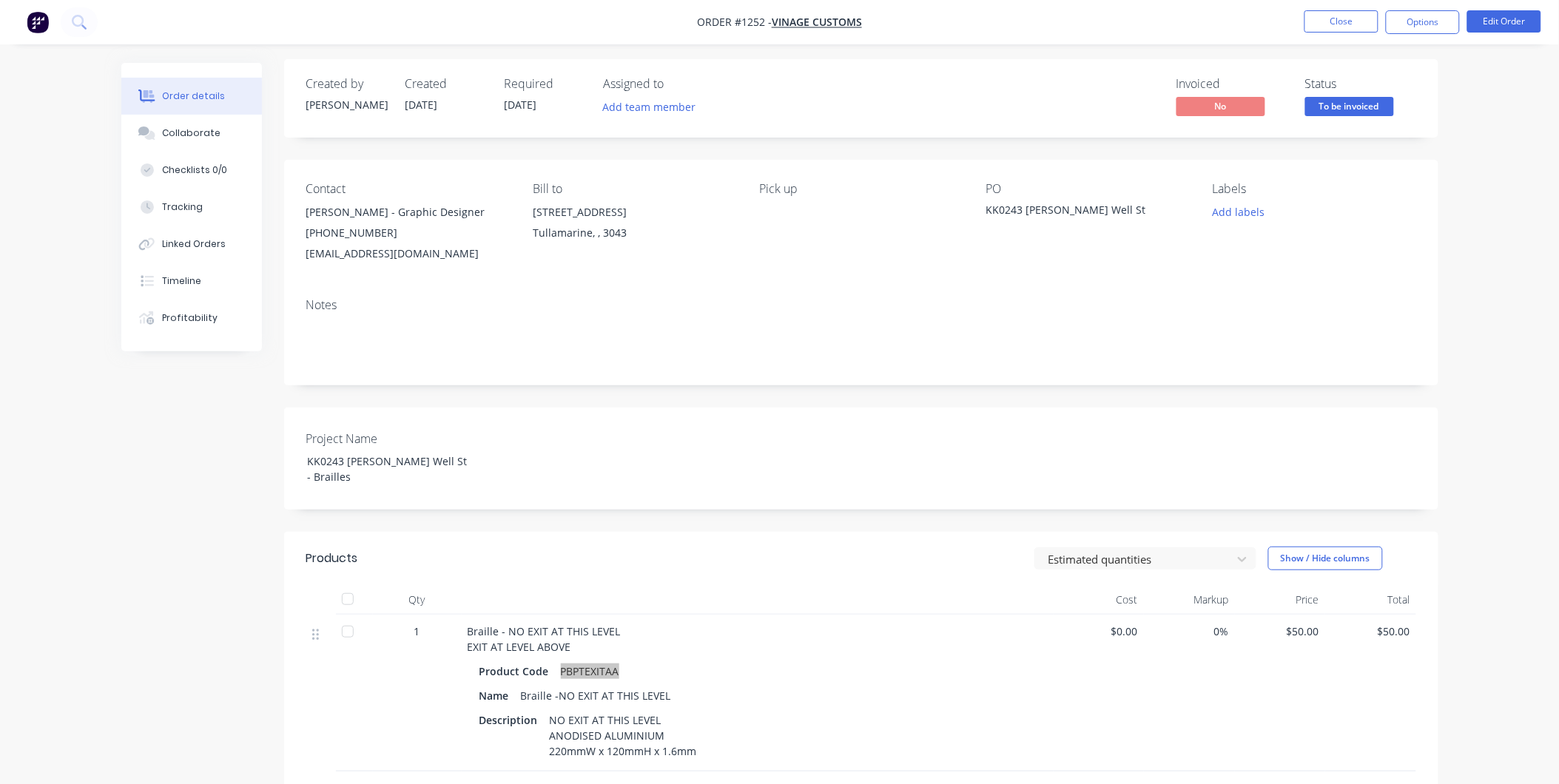
scroll to position [0, 0]
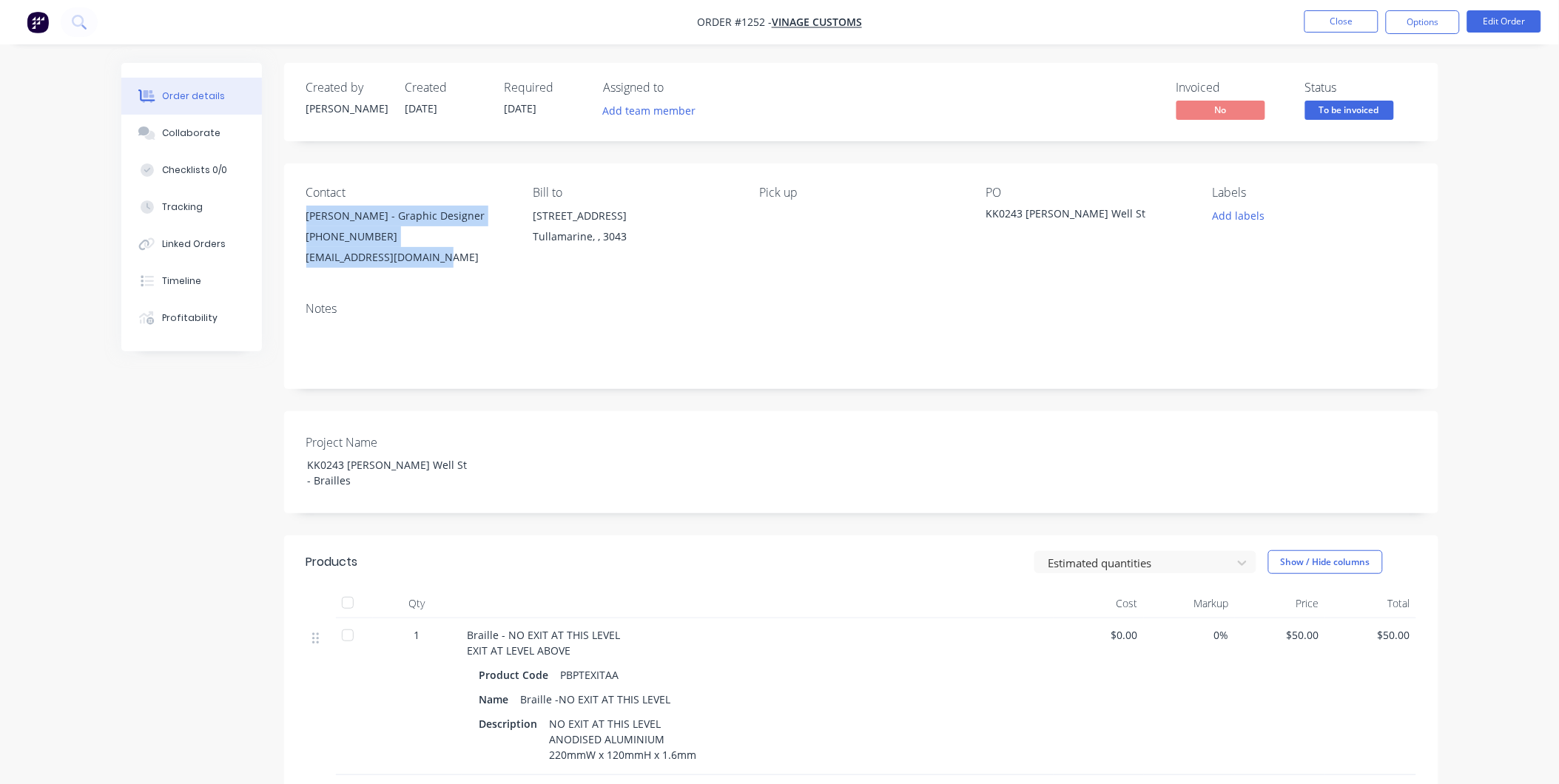
drag, startPoint x: 307, startPoint y: 212, endPoint x: 456, endPoint y: 268, distance: 159.2
click at [456, 268] on div "Megan Thomas - Graphic Designer (03) 9077 7759 design3@vinagcustoms.com" at bounding box center [407, 237] width 203 height 62
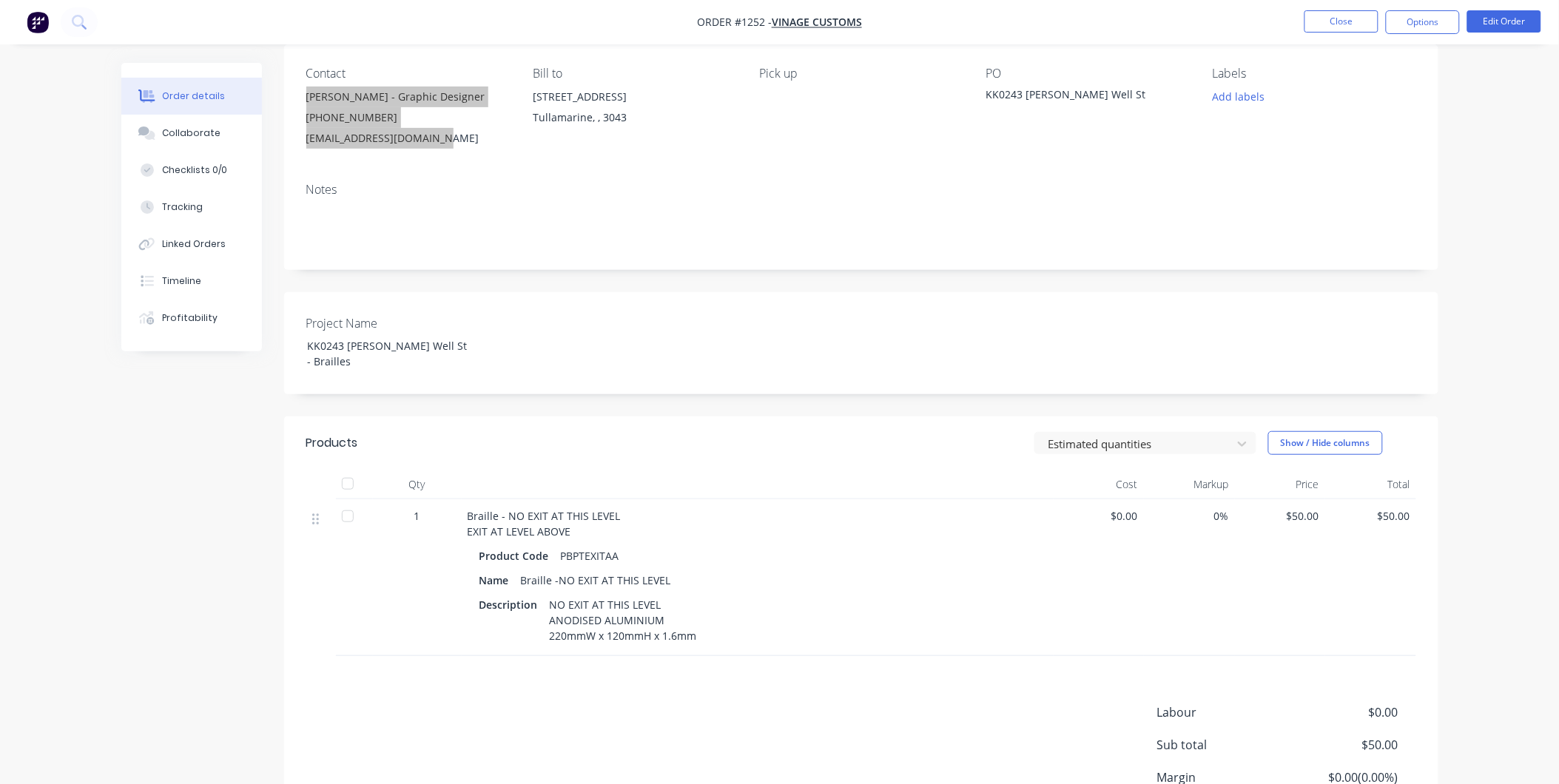
scroll to position [255, 0]
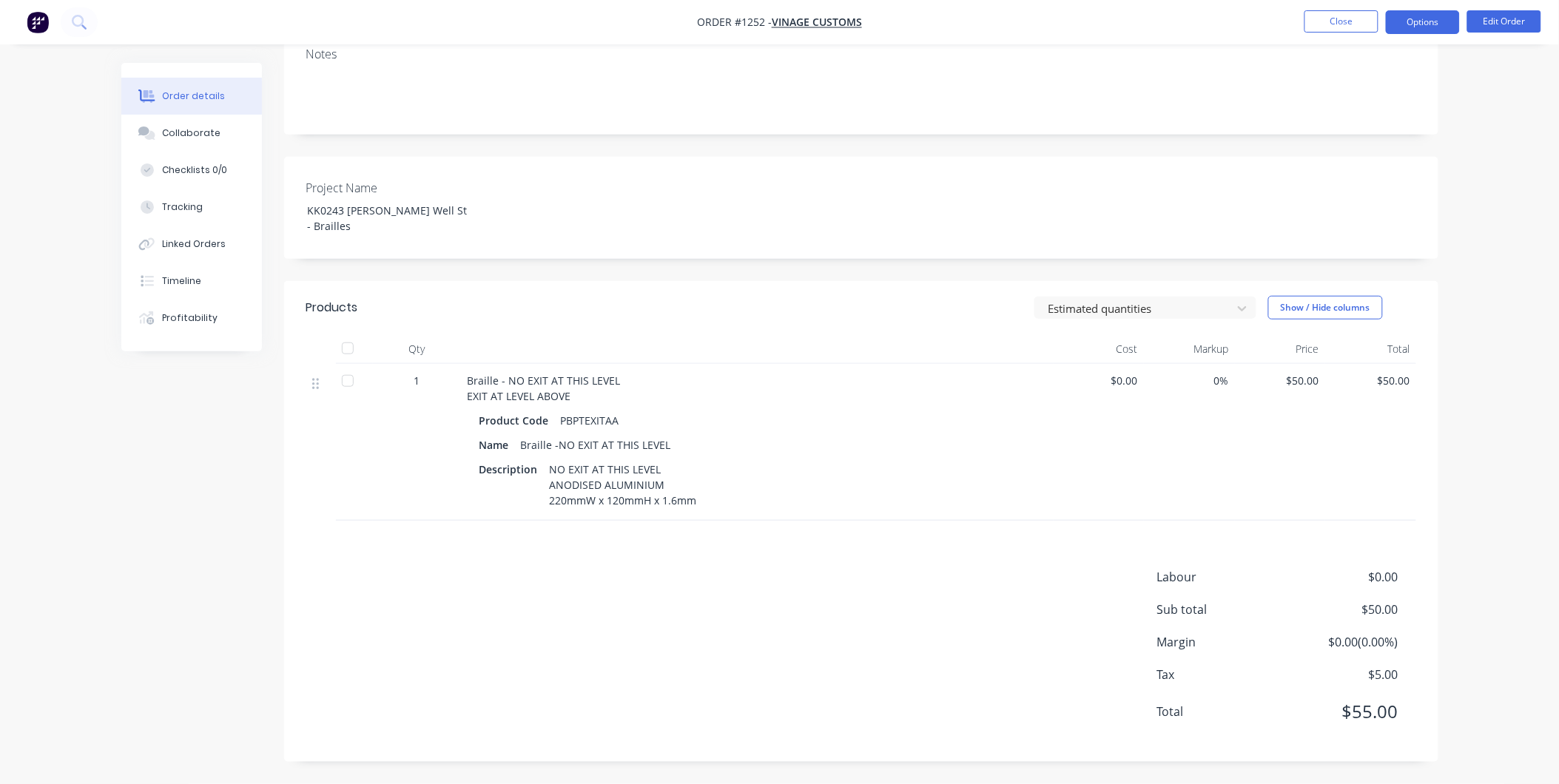
click at [1400, 25] on button "Options" at bounding box center [1422, 22] width 74 height 24
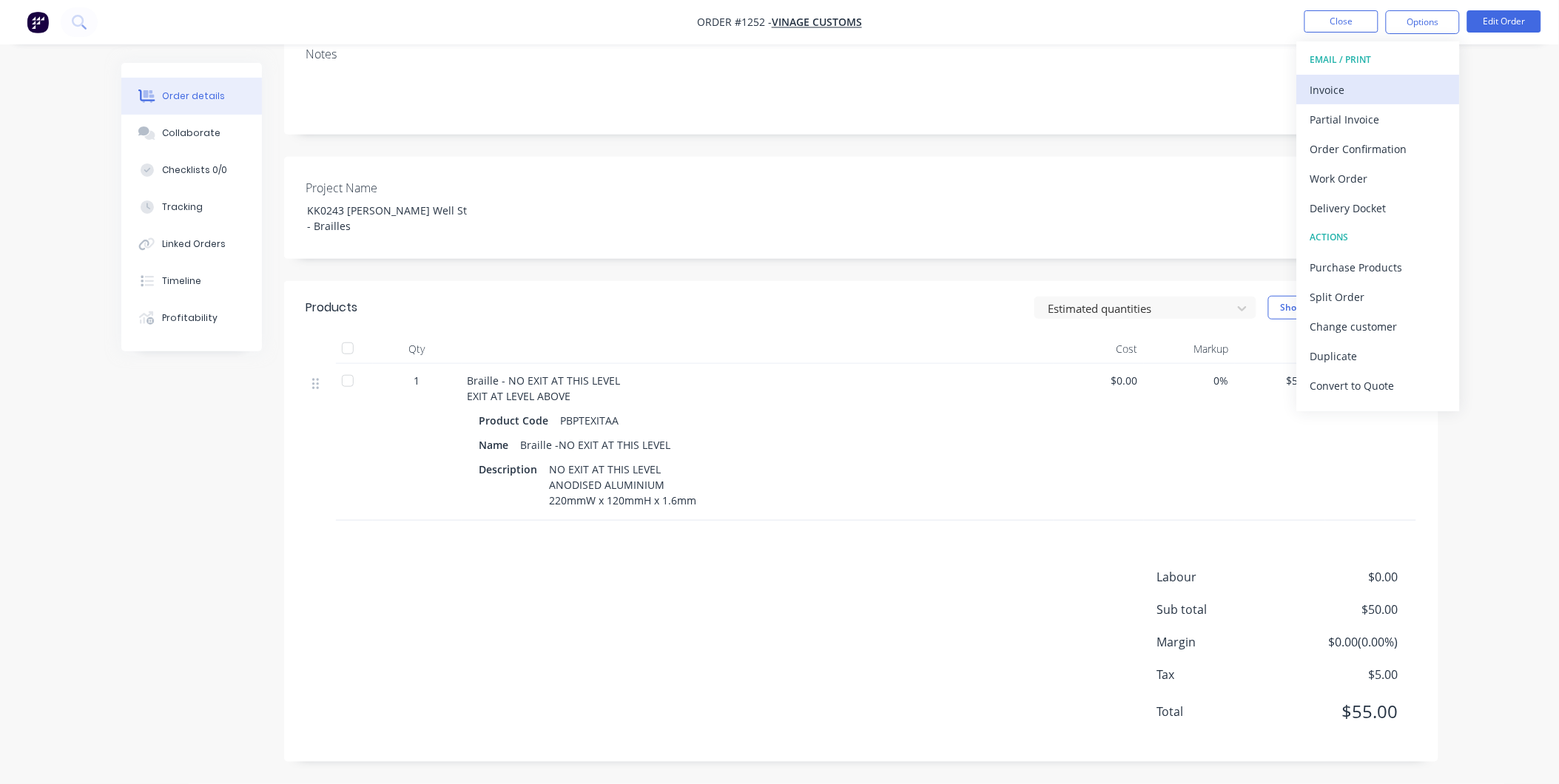
click at [1353, 82] on div "Invoice" at bounding box center [1378, 90] width 136 height 22
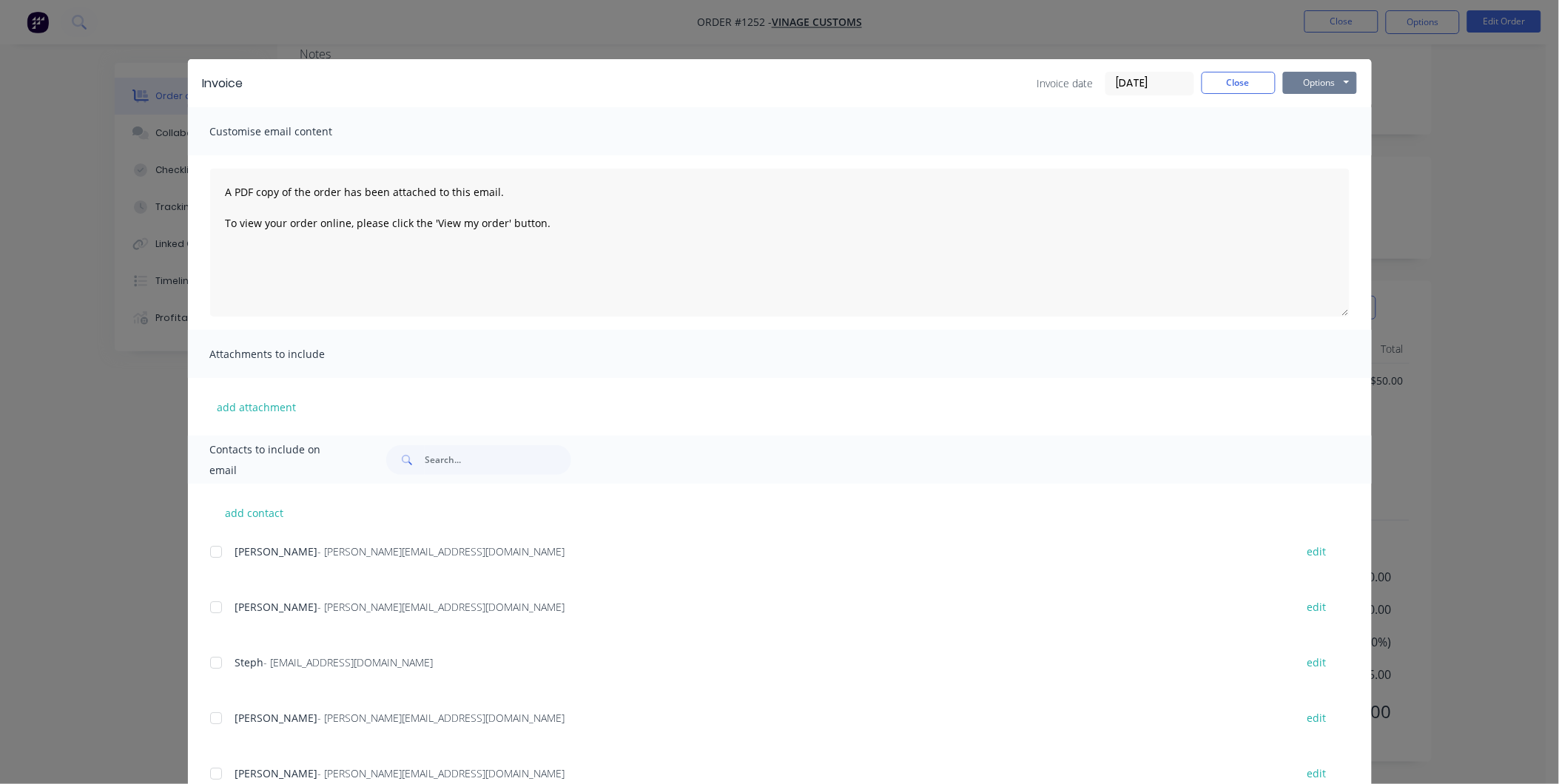
click at [1305, 78] on button "Options" at bounding box center [1320, 83] width 74 height 23
click at [1290, 134] on button "Print" at bounding box center [1330, 134] width 94 height 24
drag, startPoint x: 1251, startPoint y: 79, endPoint x: 1341, endPoint y: 57, distance: 92.6
click at [1252, 77] on button "Close" at bounding box center [1239, 83] width 74 height 23
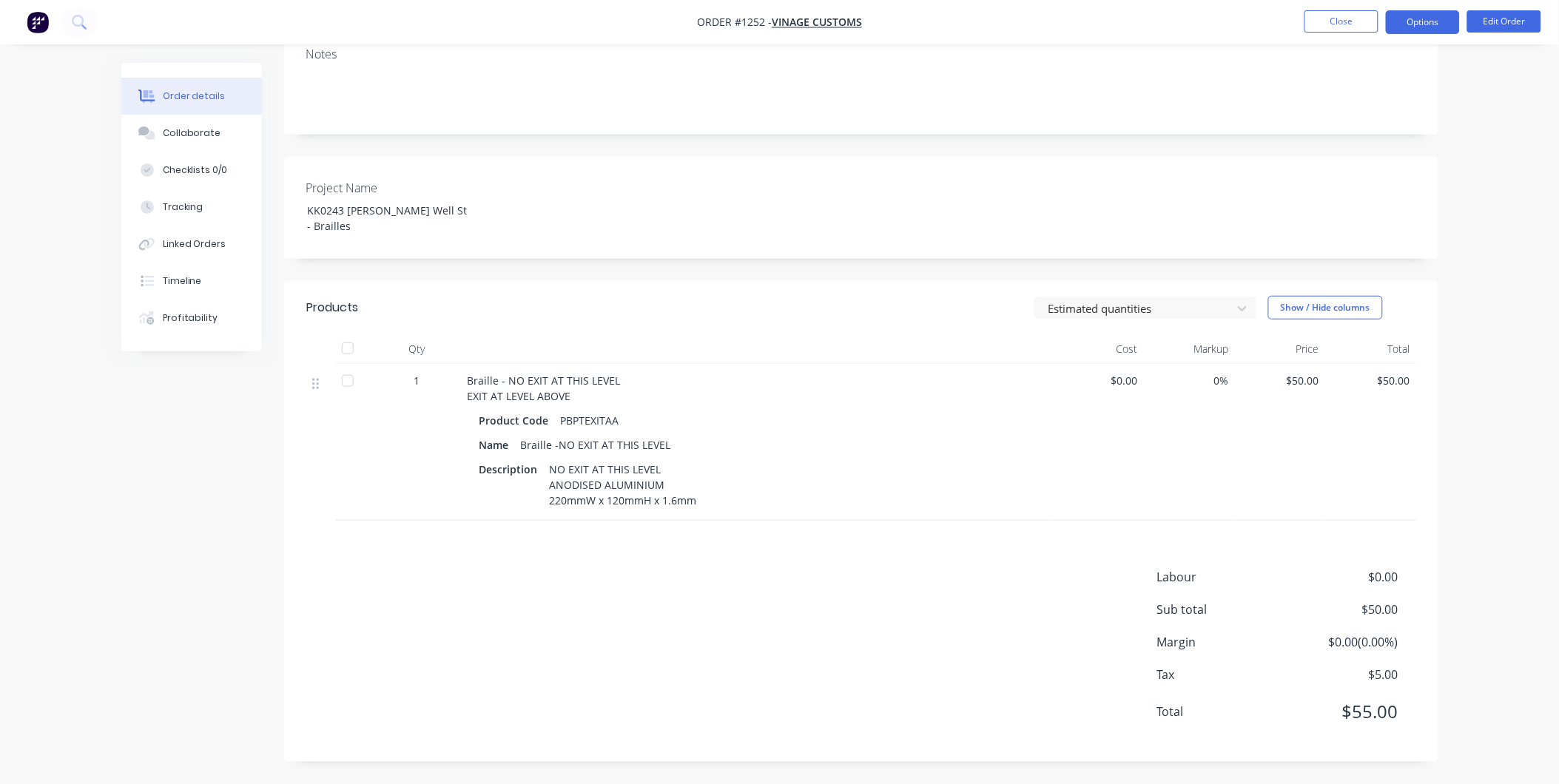
click at [1436, 24] on button "Options" at bounding box center [1422, 22] width 74 height 24
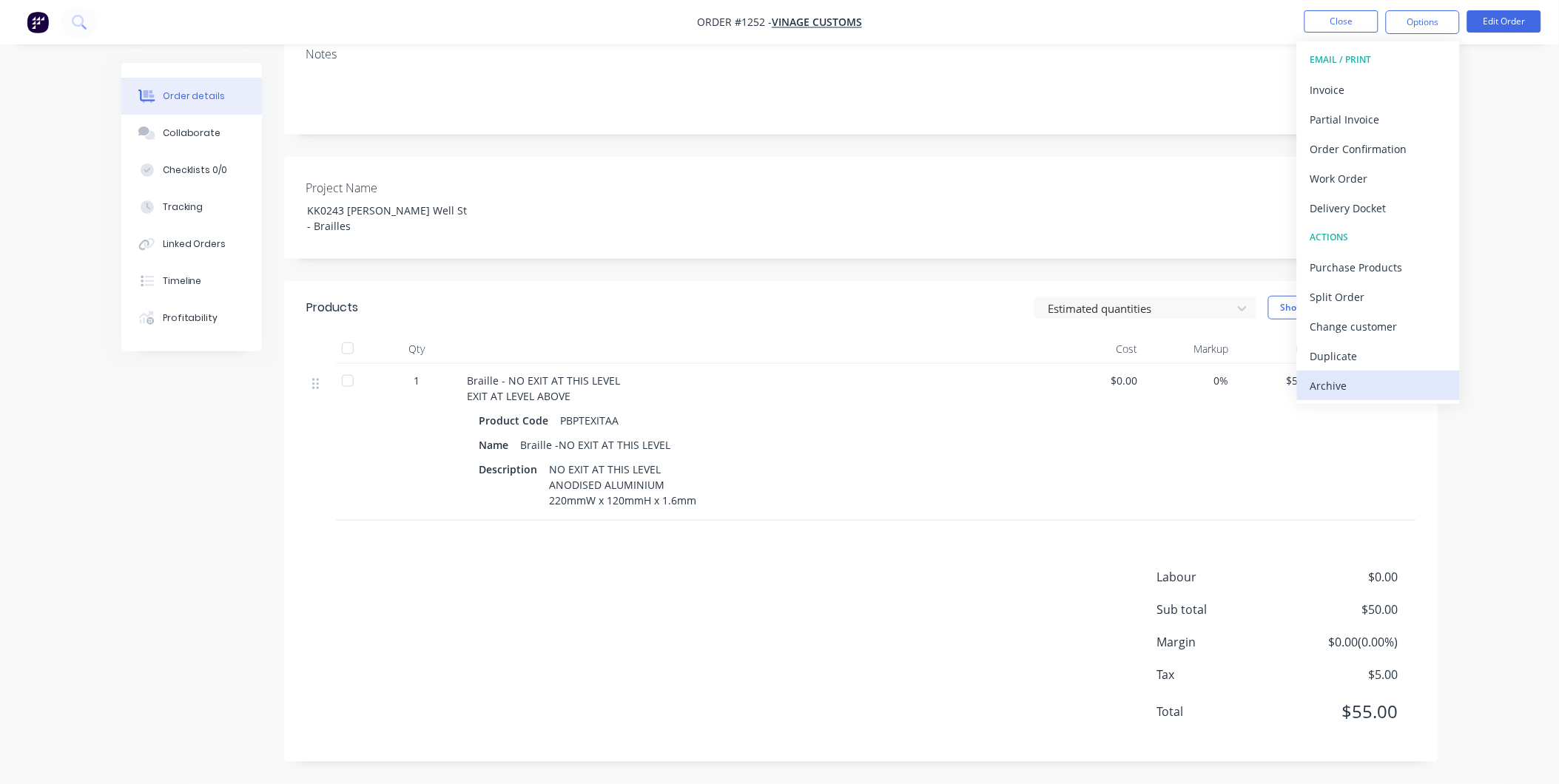
click at [1389, 394] on div "Archive" at bounding box center [1378, 385] width 136 height 22
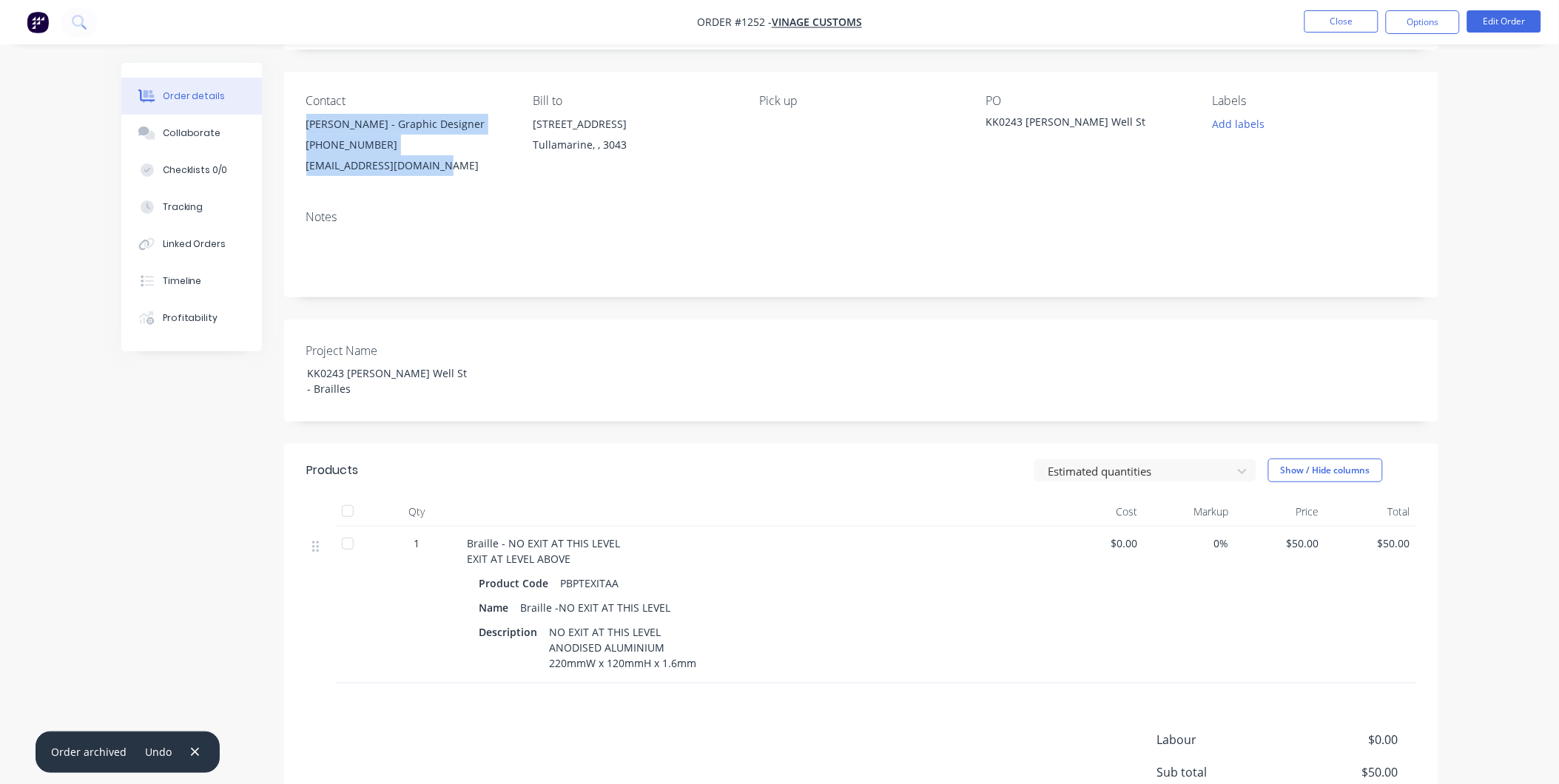
scroll to position [0, 0]
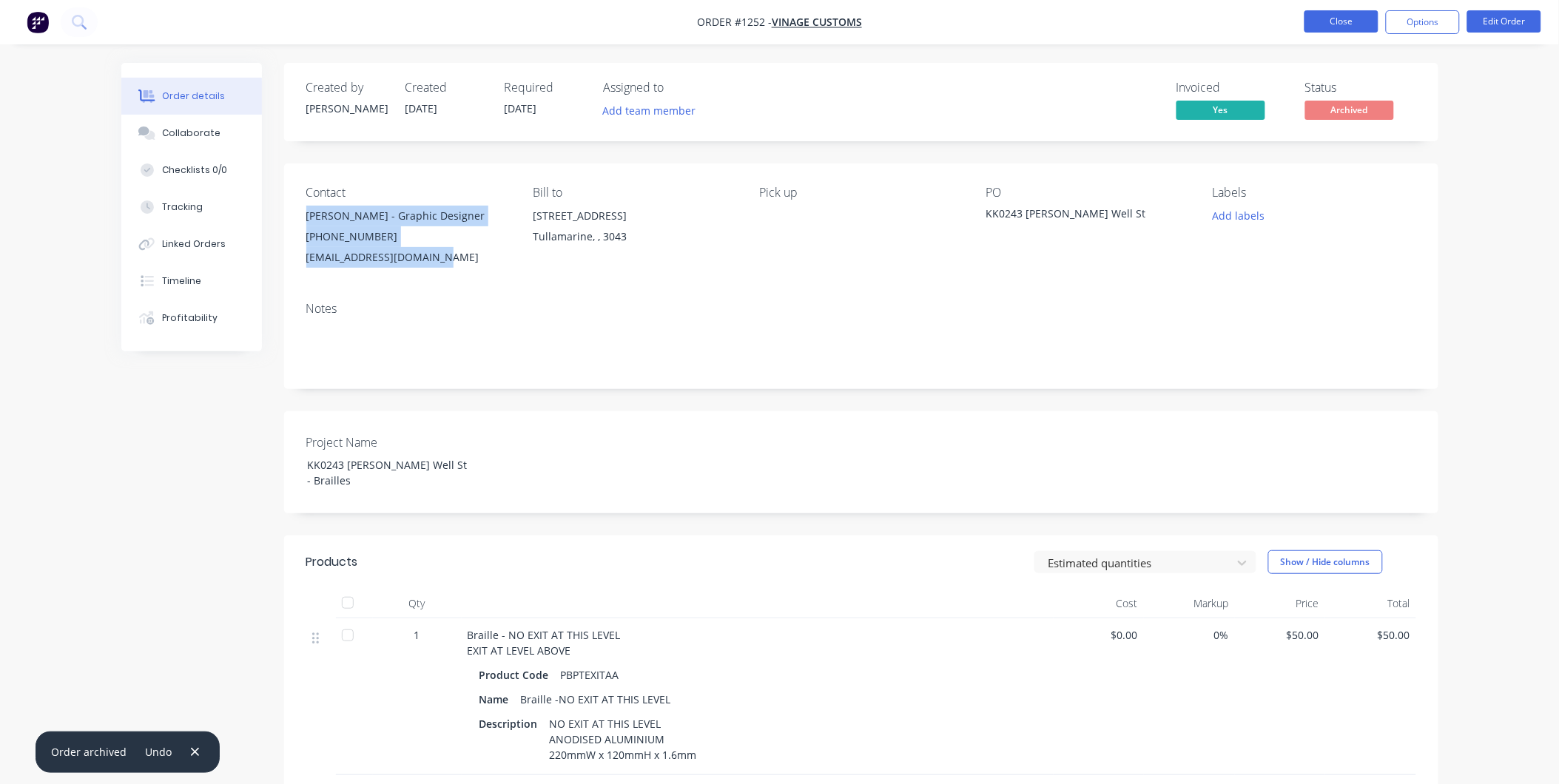
click at [1350, 19] on button "Close" at bounding box center [1341, 22] width 74 height 23
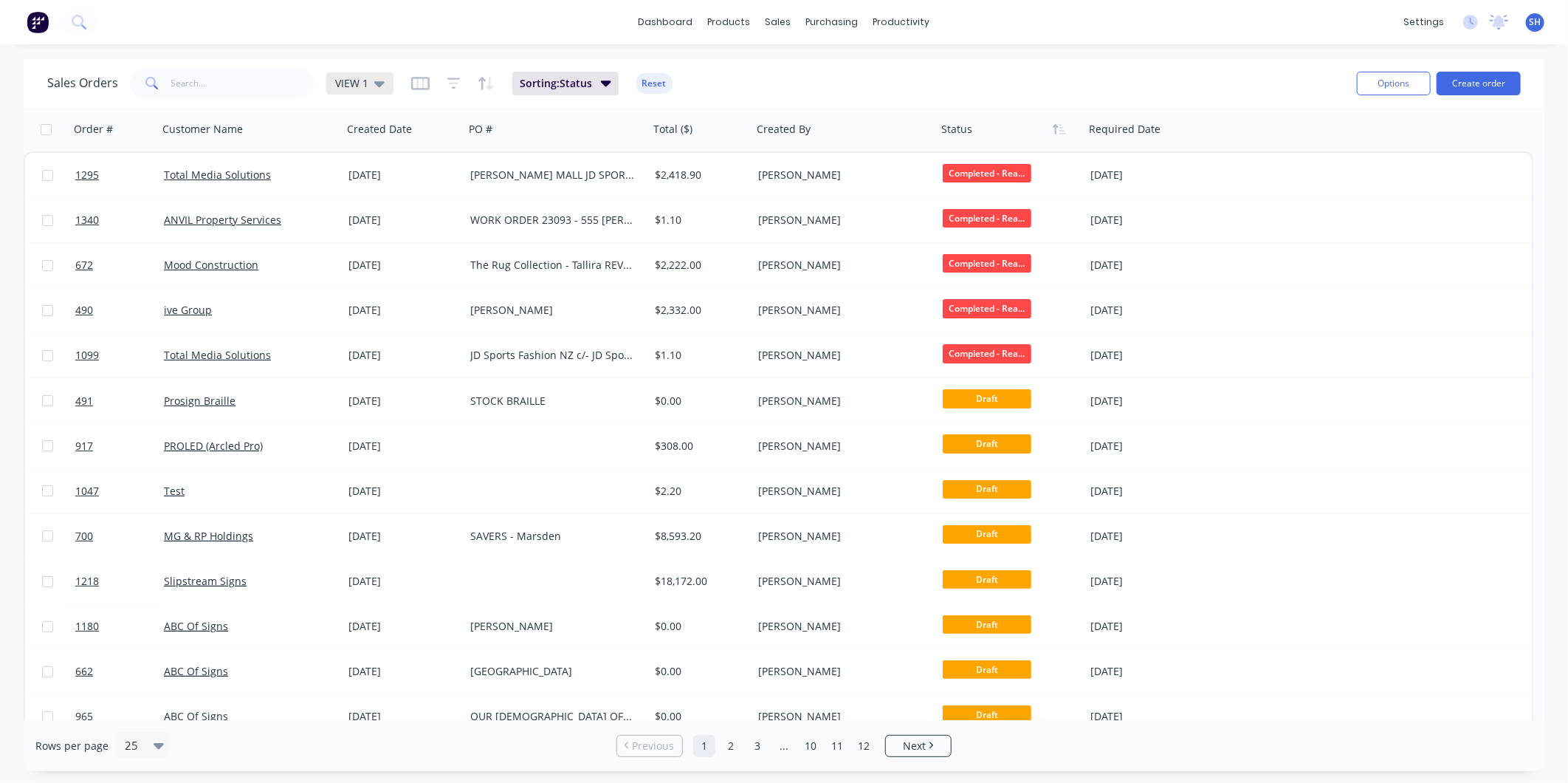
click at [357, 85] on span "VIEW 1" at bounding box center [351, 83] width 33 height 15
click at [368, 294] on button "To be Invoiced" at bounding box center [415, 297] width 168 height 17
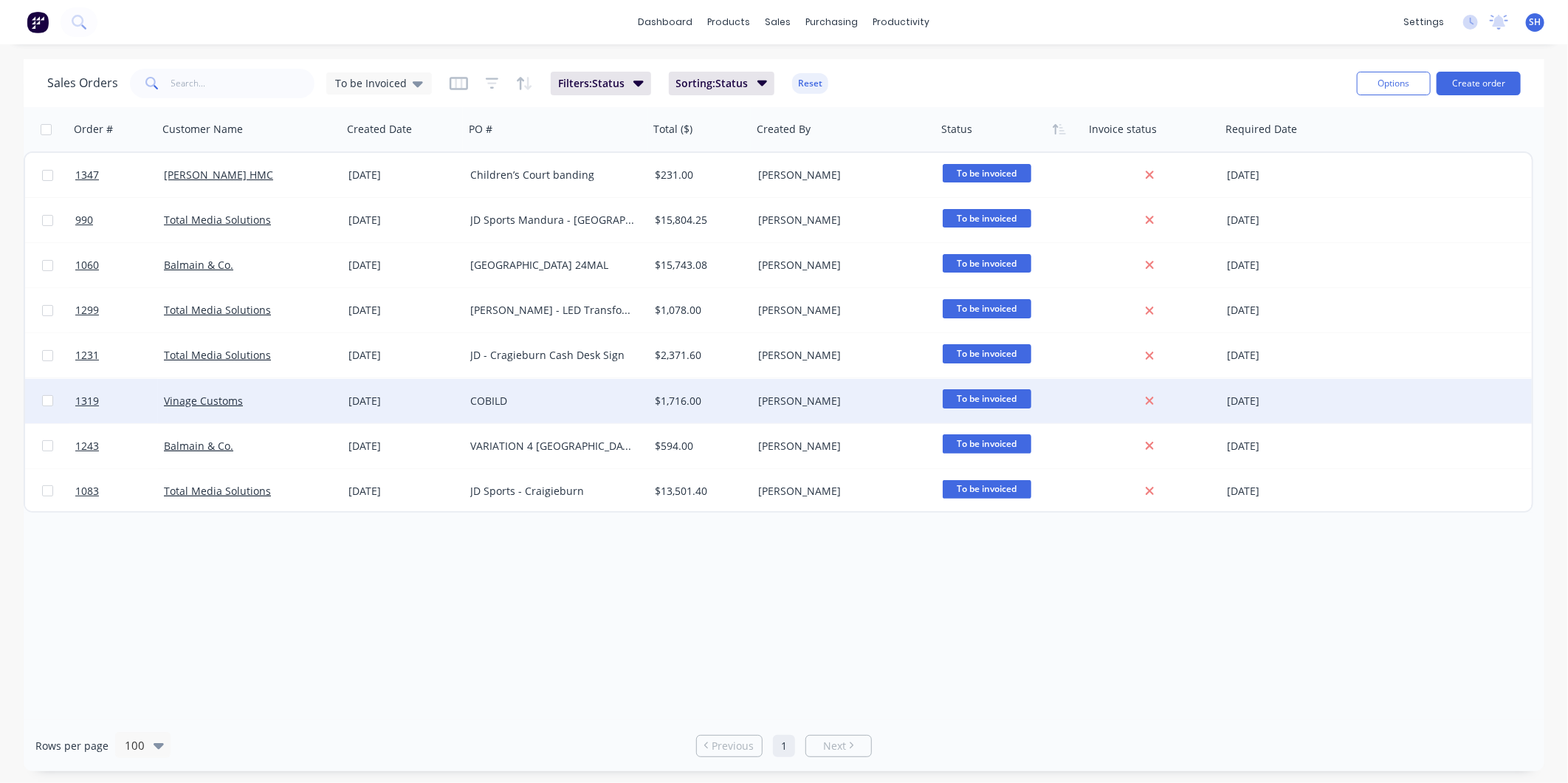
click at [310, 402] on div "Vinage Customs" at bounding box center [245, 401] width 164 height 15
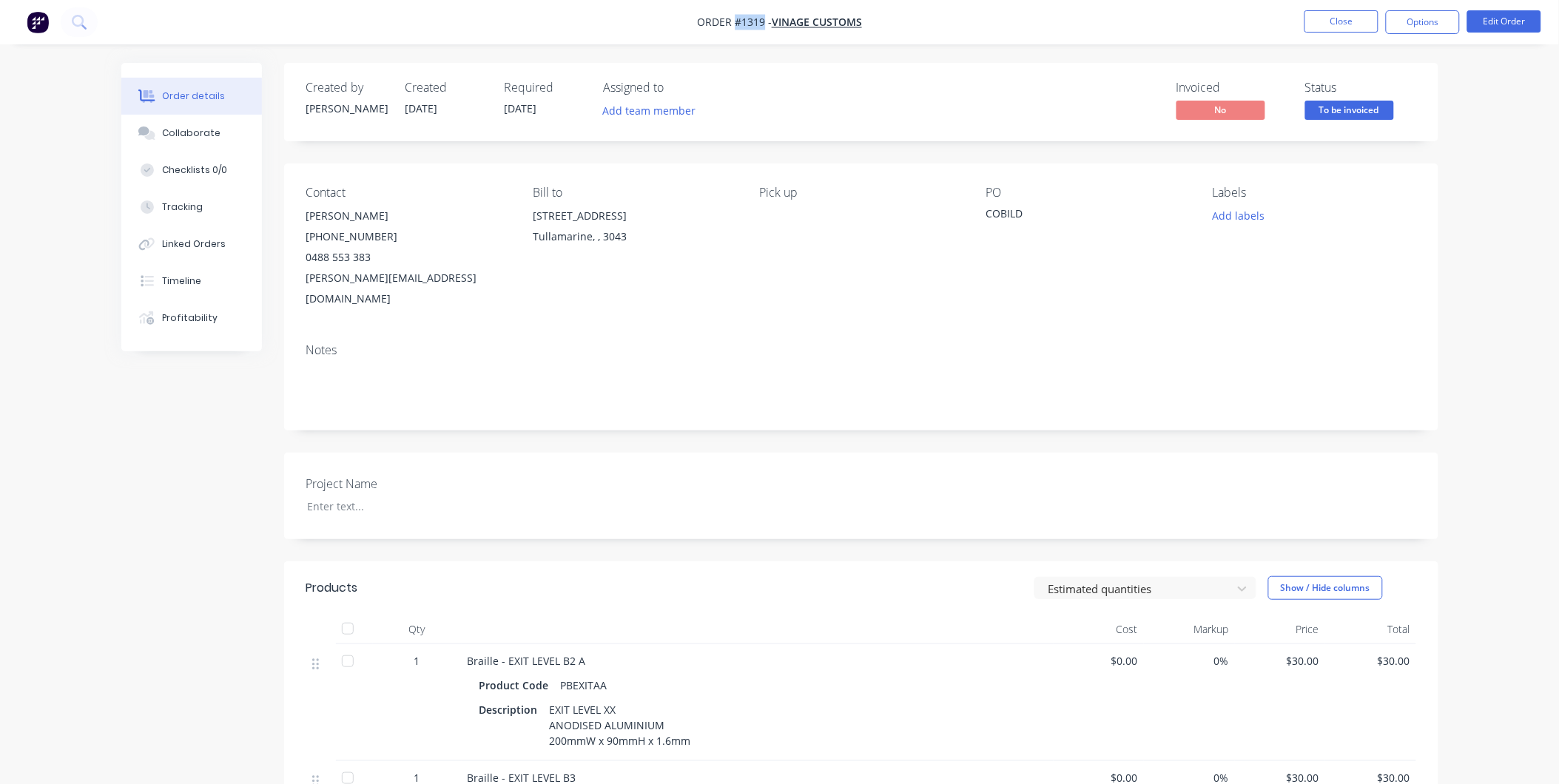
drag, startPoint x: 765, startPoint y: 23, endPoint x: 735, endPoint y: 23, distance: 30.0
click at [735, 23] on span "Order #1319 -" at bounding box center [734, 22] width 74 height 14
click at [1018, 210] on div "COBILD" at bounding box center [1079, 216] width 185 height 21
drag, startPoint x: 1031, startPoint y: 210, endPoint x: 979, endPoint y: 213, distance: 52.1
click at [979, 213] on div "Contact Michael Iorio (03) 9077 7759 0488 553 383 michael@vinagecustoms.com Bil…" at bounding box center [861, 248] width 1155 height 168
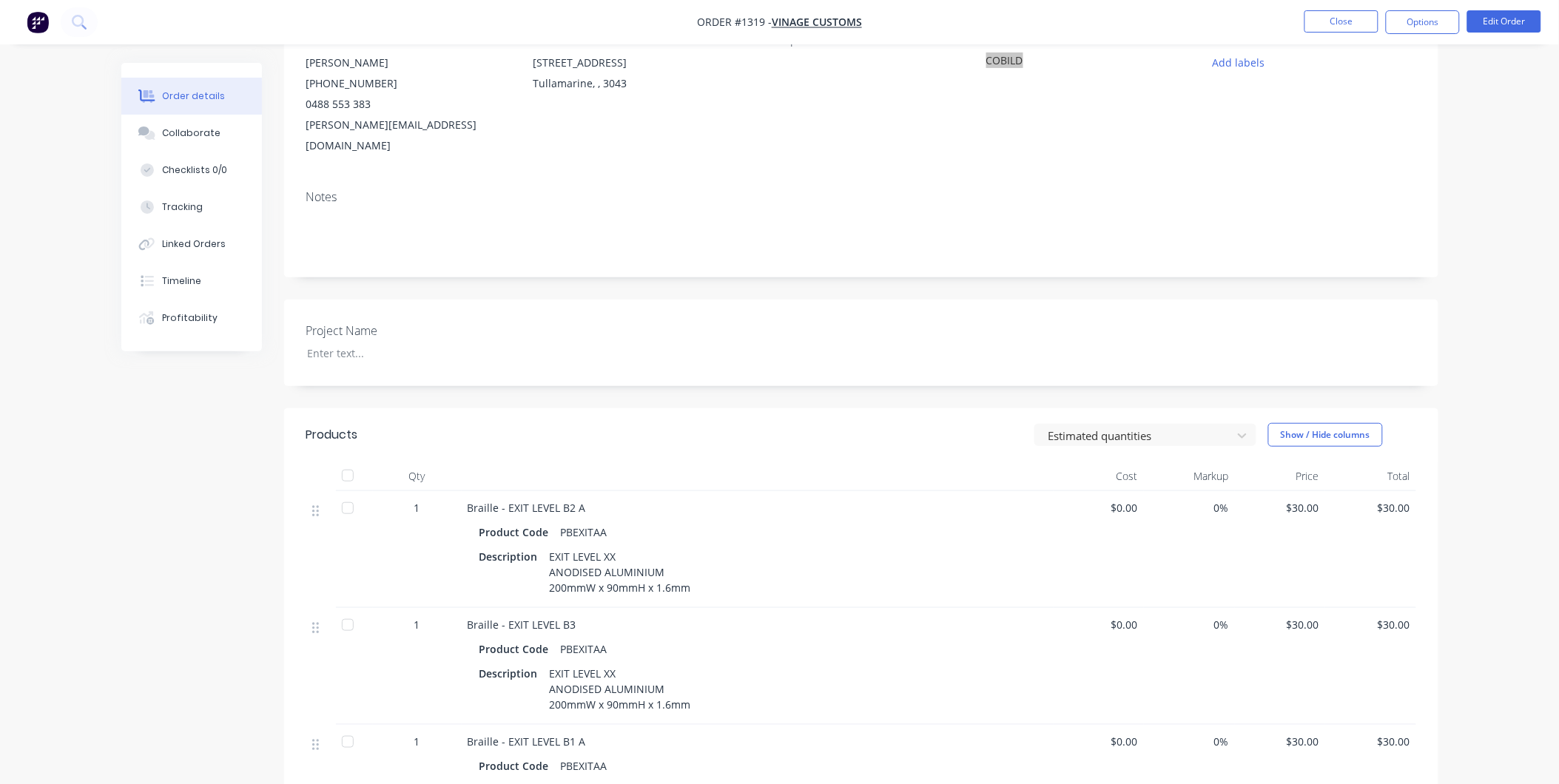
scroll to position [246, 0]
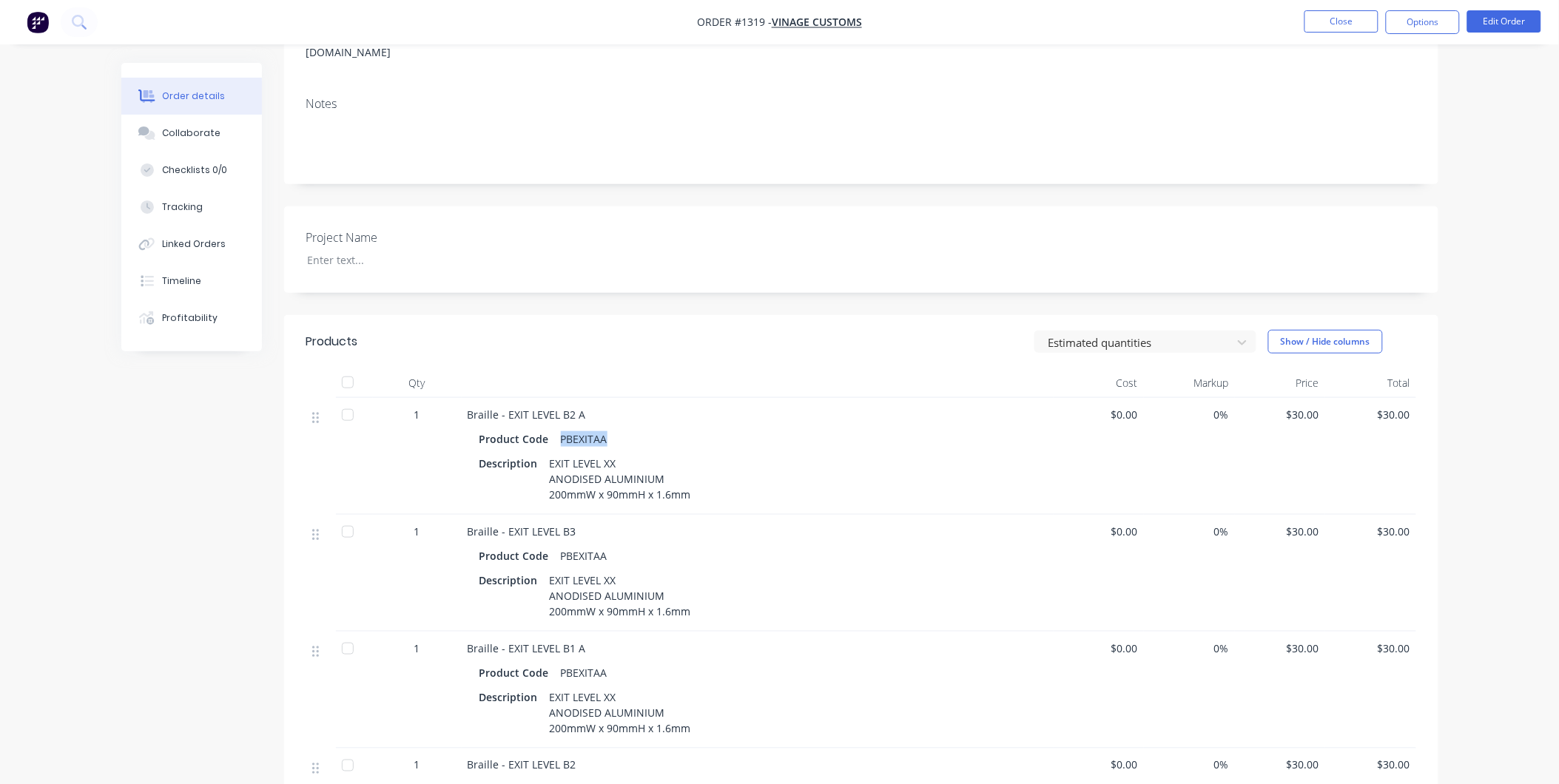
drag, startPoint x: 622, startPoint y: 417, endPoint x: 558, endPoint y: 419, distance: 64.0
click at [558, 429] on div "Product Code PBEXITAA" at bounding box center [758, 439] width 556 height 22
drag, startPoint x: 590, startPoint y: 394, endPoint x: 511, endPoint y: 388, distance: 79.2
click at [505, 407] on div "Braille - EXIT LEVEL B2 A" at bounding box center [757, 415] width 580 height 15
drag, startPoint x: 511, startPoint y: 388, endPoint x: 699, endPoint y: 408, distance: 189.1
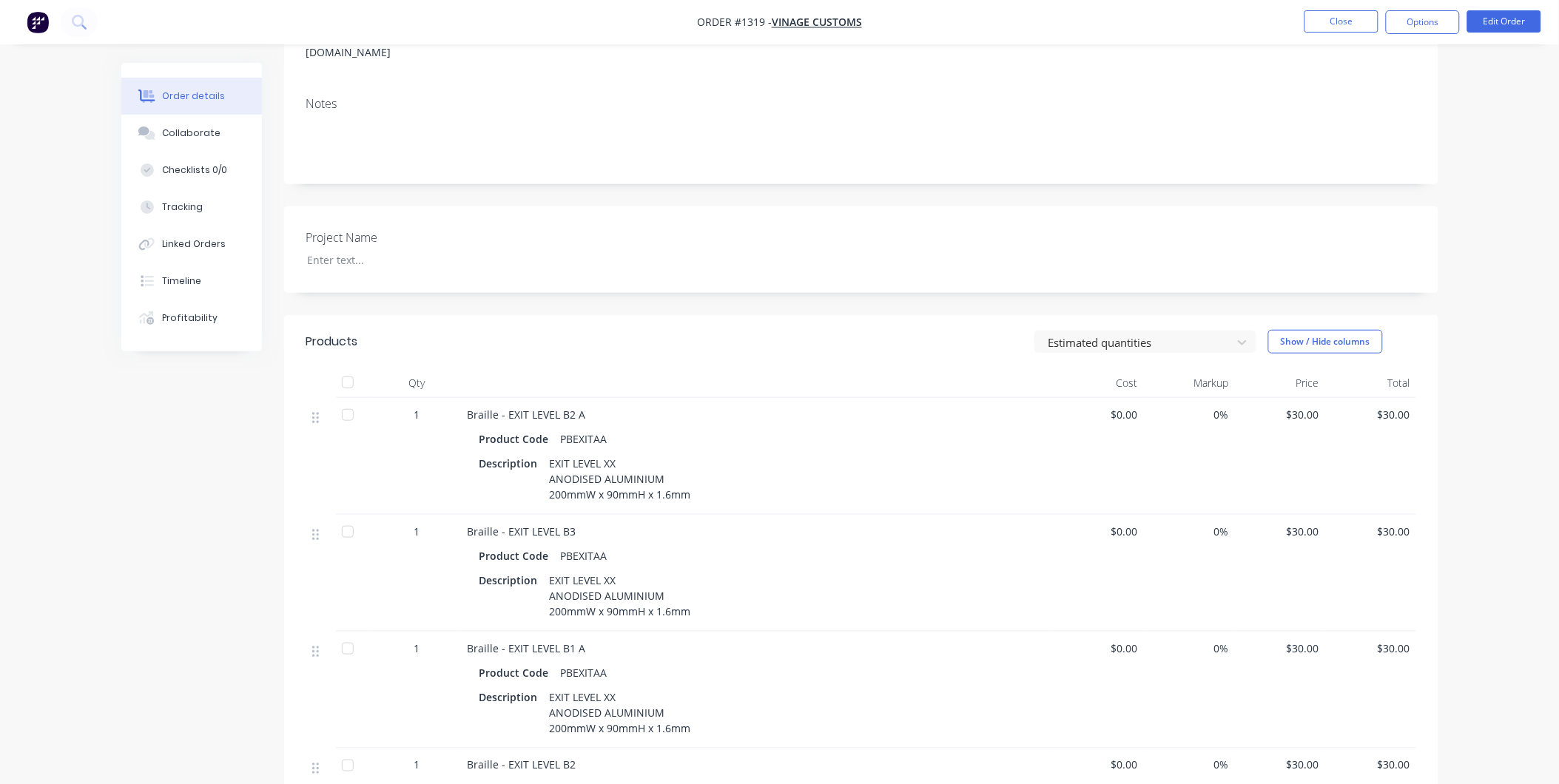
click at [705, 429] on div "Product Code PBEXITAA" at bounding box center [758, 439] width 556 height 22
drag, startPoint x: 570, startPoint y: 390, endPoint x: 520, endPoint y: 389, distance: 50.0
click at [520, 408] on span "Braille - EXIT LEVEL B2 A" at bounding box center [527, 415] width 119 height 14
drag, startPoint x: 520, startPoint y: 389, endPoint x: 602, endPoint y: 394, distance: 82.2
click at [615, 407] on div "Braille - EXIT LEVEL B2 A" at bounding box center [757, 415] width 580 height 15
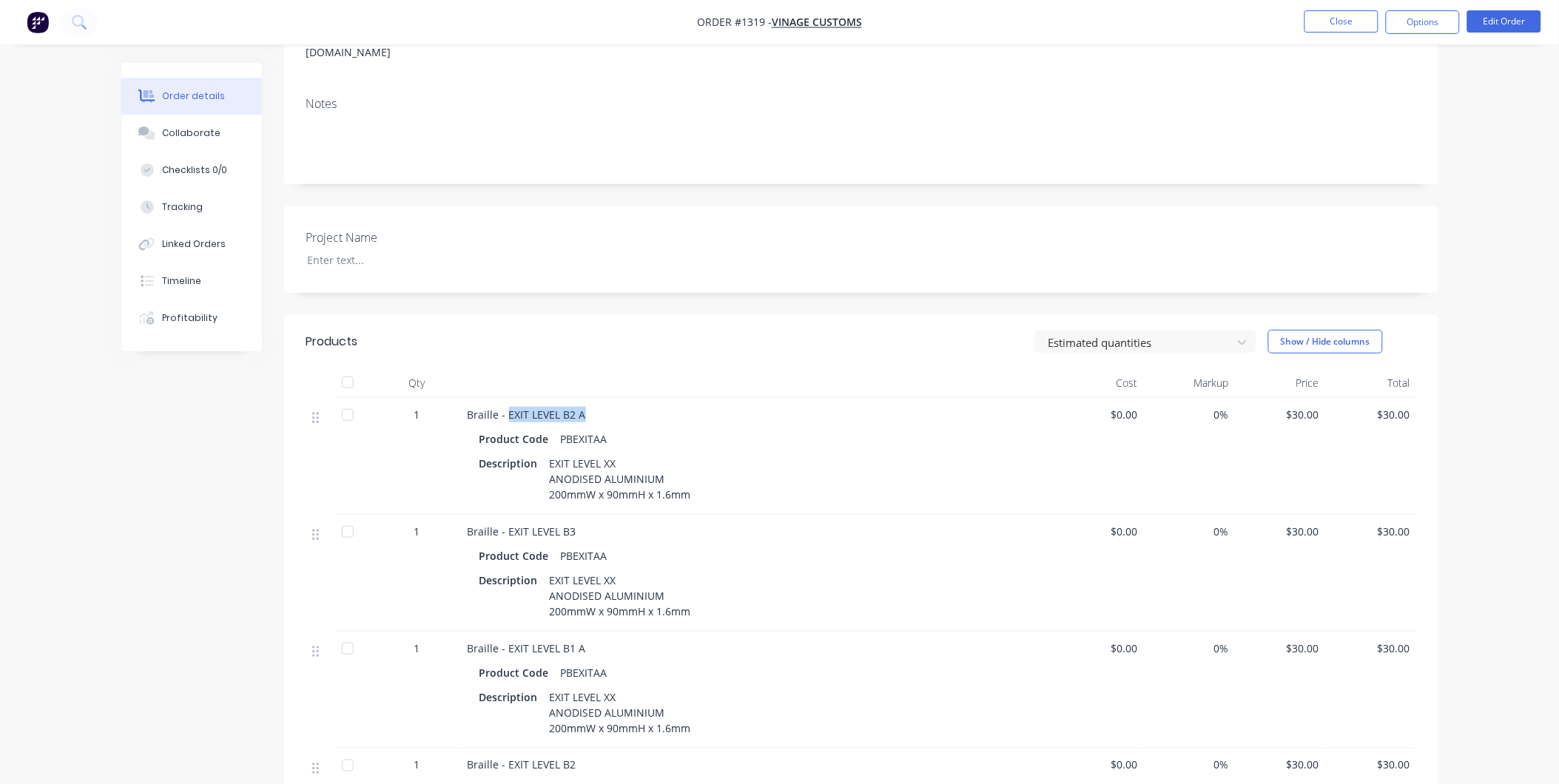
drag, startPoint x: 587, startPoint y: 392, endPoint x: 508, endPoint y: 393, distance: 79.0
click at [508, 407] on div "Braille - EXIT LEVEL B2 A" at bounding box center [757, 415] width 580 height 15
drag, startPoint x: 541, startPoint y: 508, endPoint x: 506, endPoint y: 507, distance: 35.0
click at [506, 524] on div "Braille - EXIT LEVEL B3" at bounding box center [757, 531] width 580 height 15
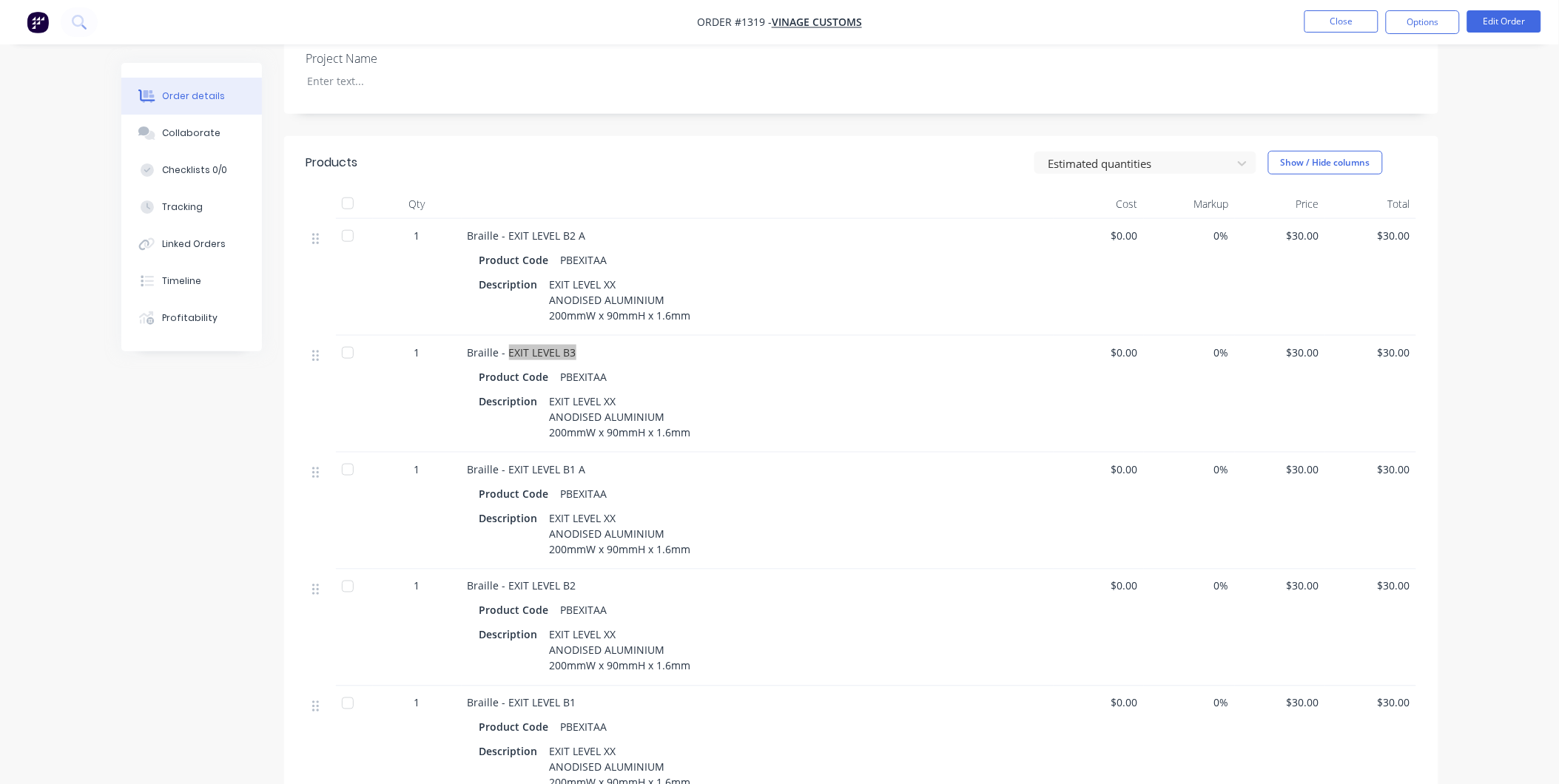
scroll to position [493, 0]
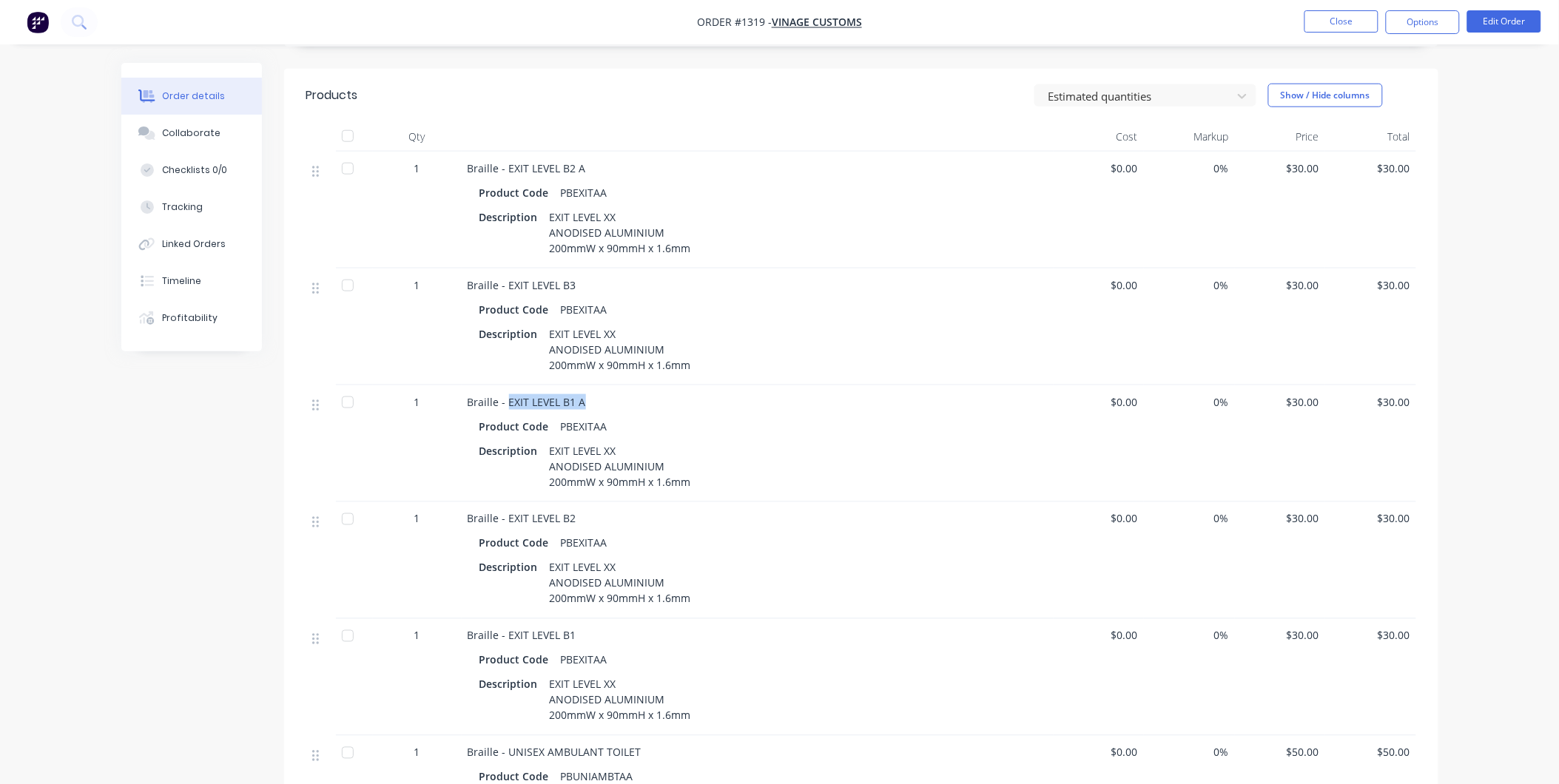
drag, startPoint x: 587, startPoint y: 381, endPoint x: 508, endPoint y: 381, distance: 79.0
click at [508, 394] on div "Braille - EXIT LEVEL B1 A" at bounding box center [757, 401] width 580 height 15
drag, startPoint x: 572, startPoint y: 499, endPoint x: 508, endPoint y: 493, distance: 64.3
click at [508, 512] on span "Braille - EXIT LEVEL B2" at bounding box center [521, 518] width 108 height 14
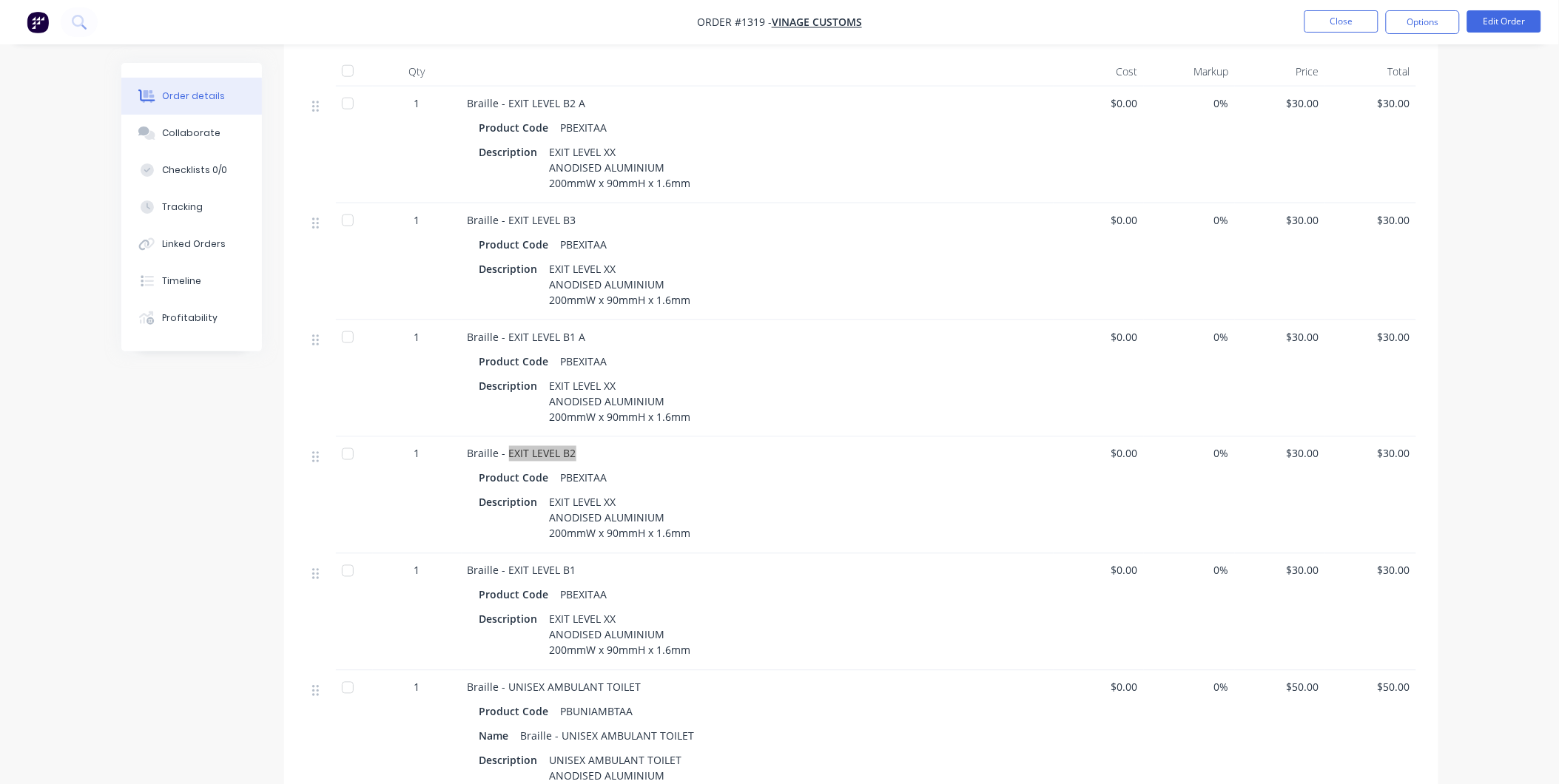
scroll to position [657, 0]
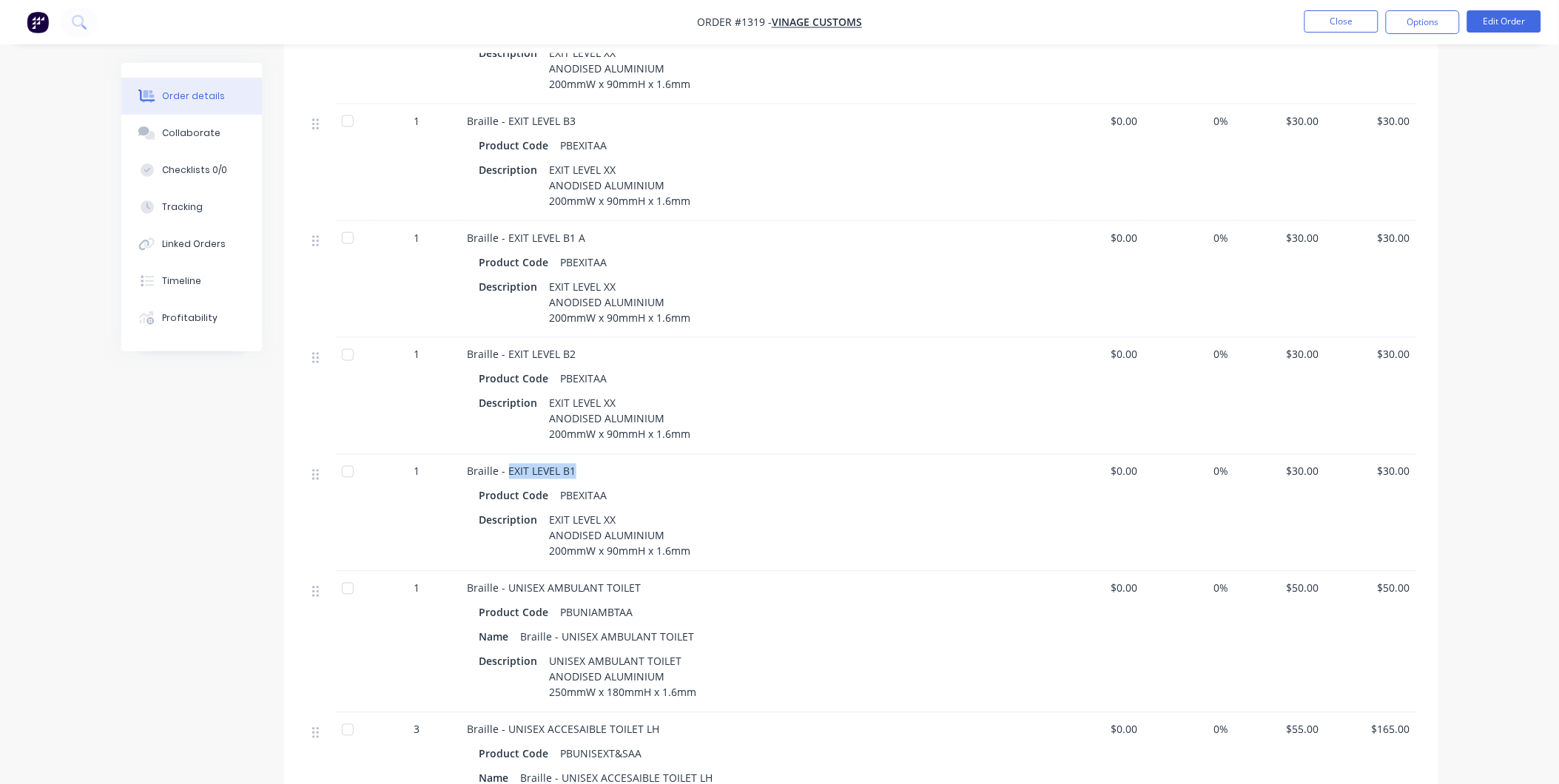
drag, startPoint x: 578, startPoint y: 449, endPoint x: 513, endPoint y: 448, distance: 65.0
click at [508, 464] on div "Braille - EXIT LEVEL B1" at bounding box center [757, 471] width 580 height 15
drag, startPoint x: 632, startPoint y: 594, endPoint x: 560, endPoint y: 585, distance: 72.6
click at [560, 602] on div "PBUNIAMBTAA" at bounding box center [597, 612] width 84 height 22
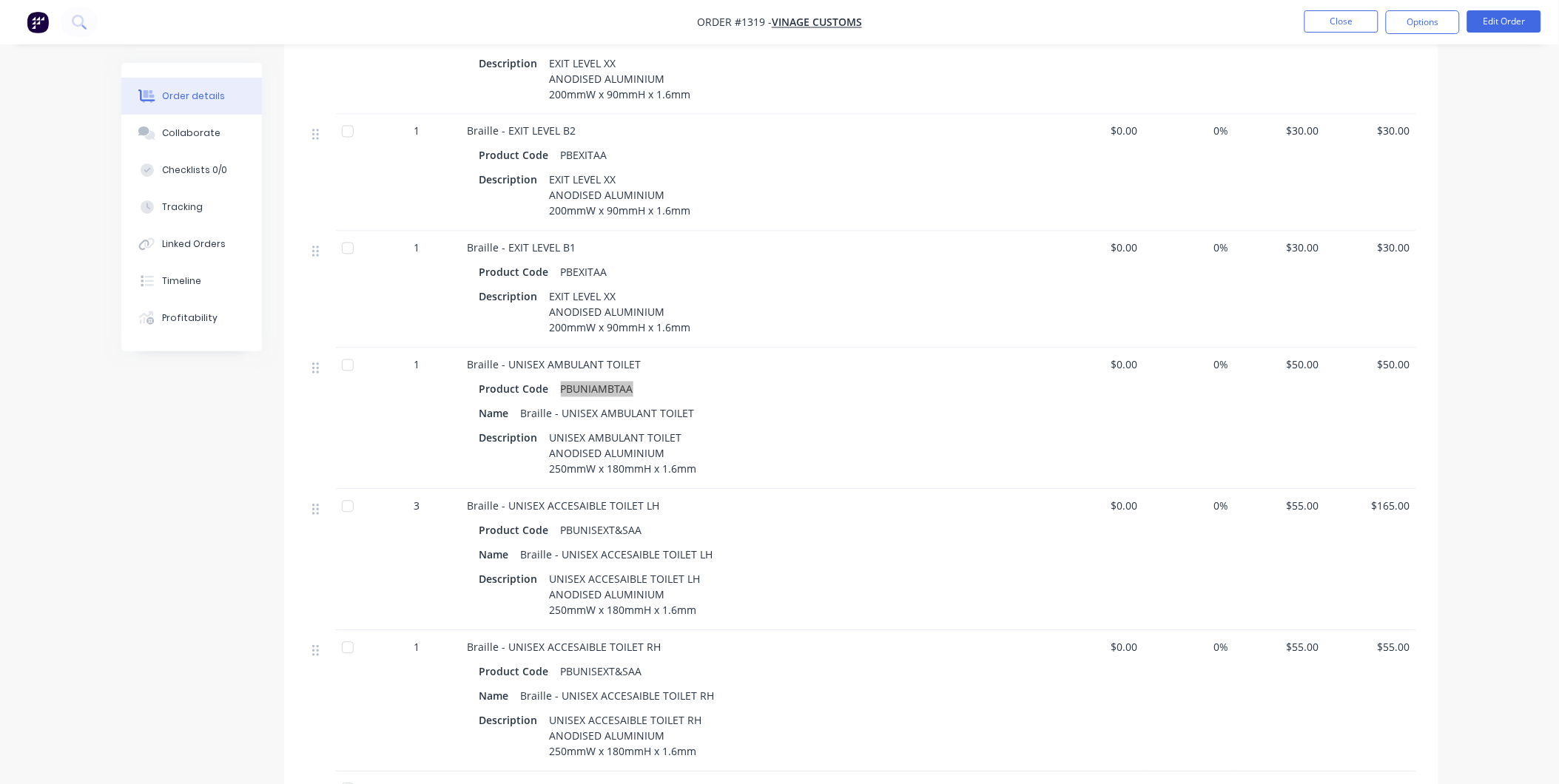
scroll to position [904, 0]
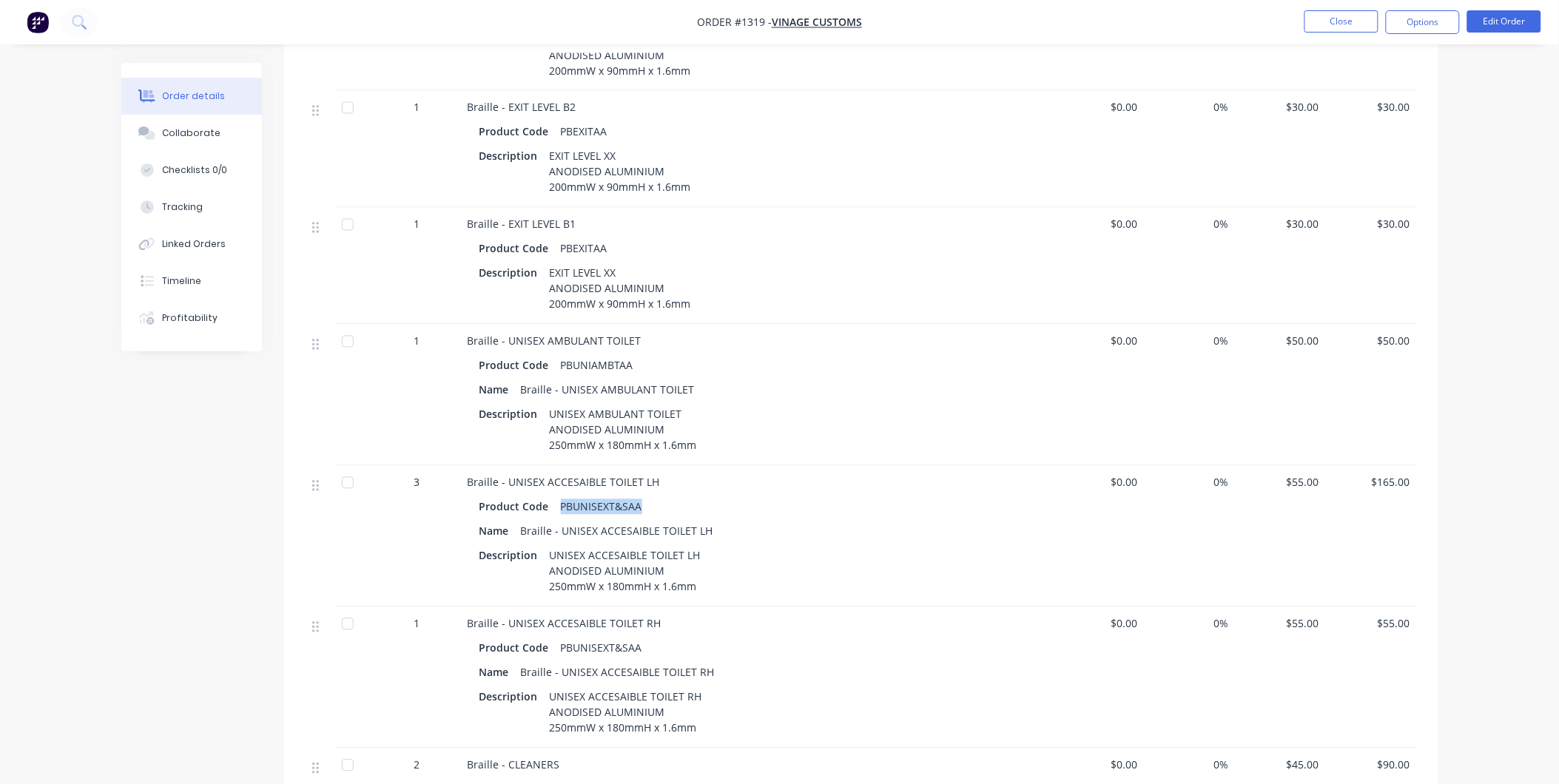
drag, startPoint x: 640, startPoint y: 484, endPoint x: 560, endPoint y: 490, distance: 80.2
click at [560, 497] on div "PBUNISEXT&SAA" at bounding box center [601, 507] width 93 height 22
drag, startPoint x: 666, startPoint y: 463, endPoint x: 508, endPoint y: 463, distance: 158.0
click at [508, 475] on div "Braille - UNISEX ACCESAIBLE TOILET LH" at bounding box center [757, 482] width 580 height 15
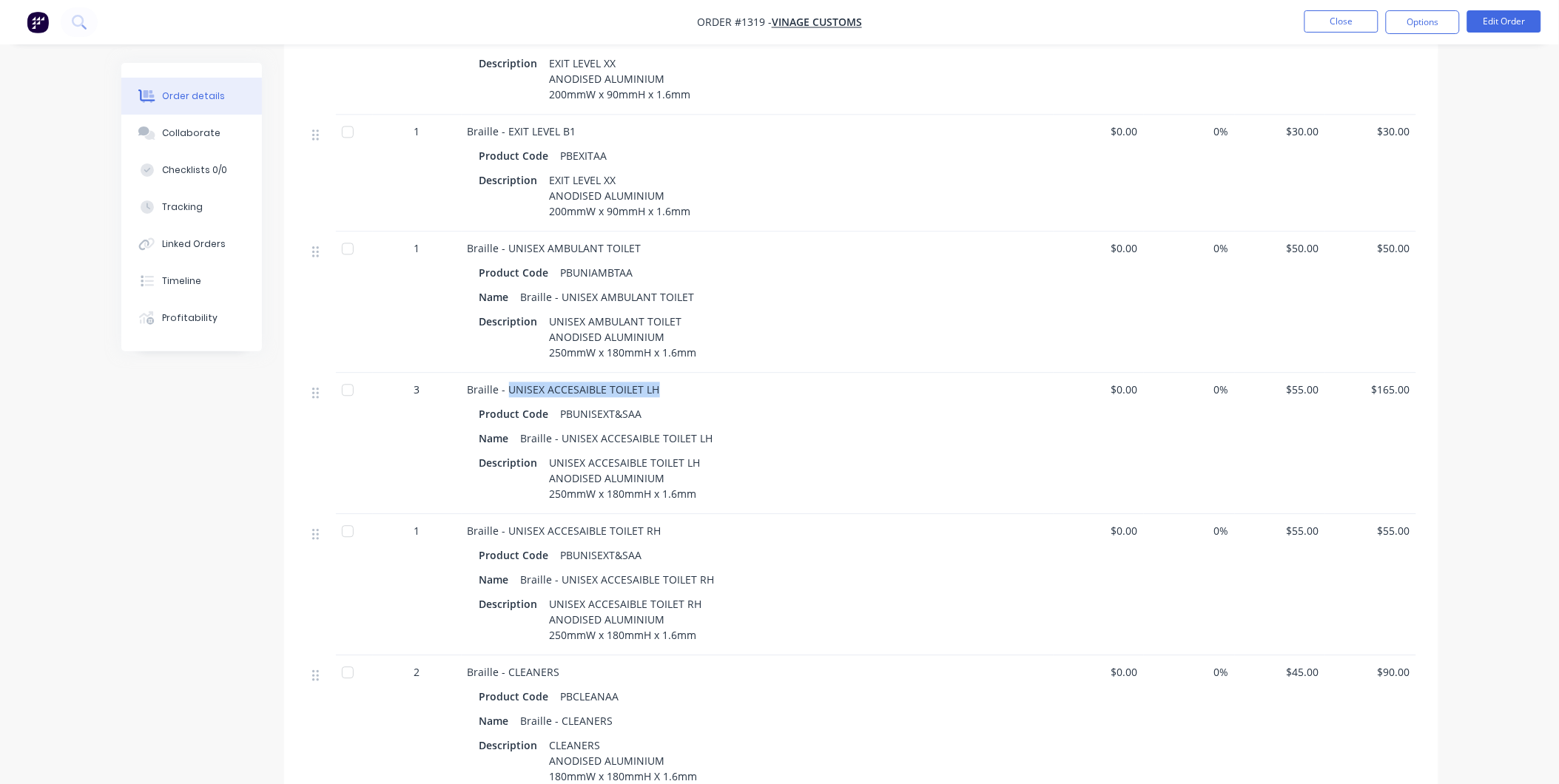
scroll to position [987, 0]
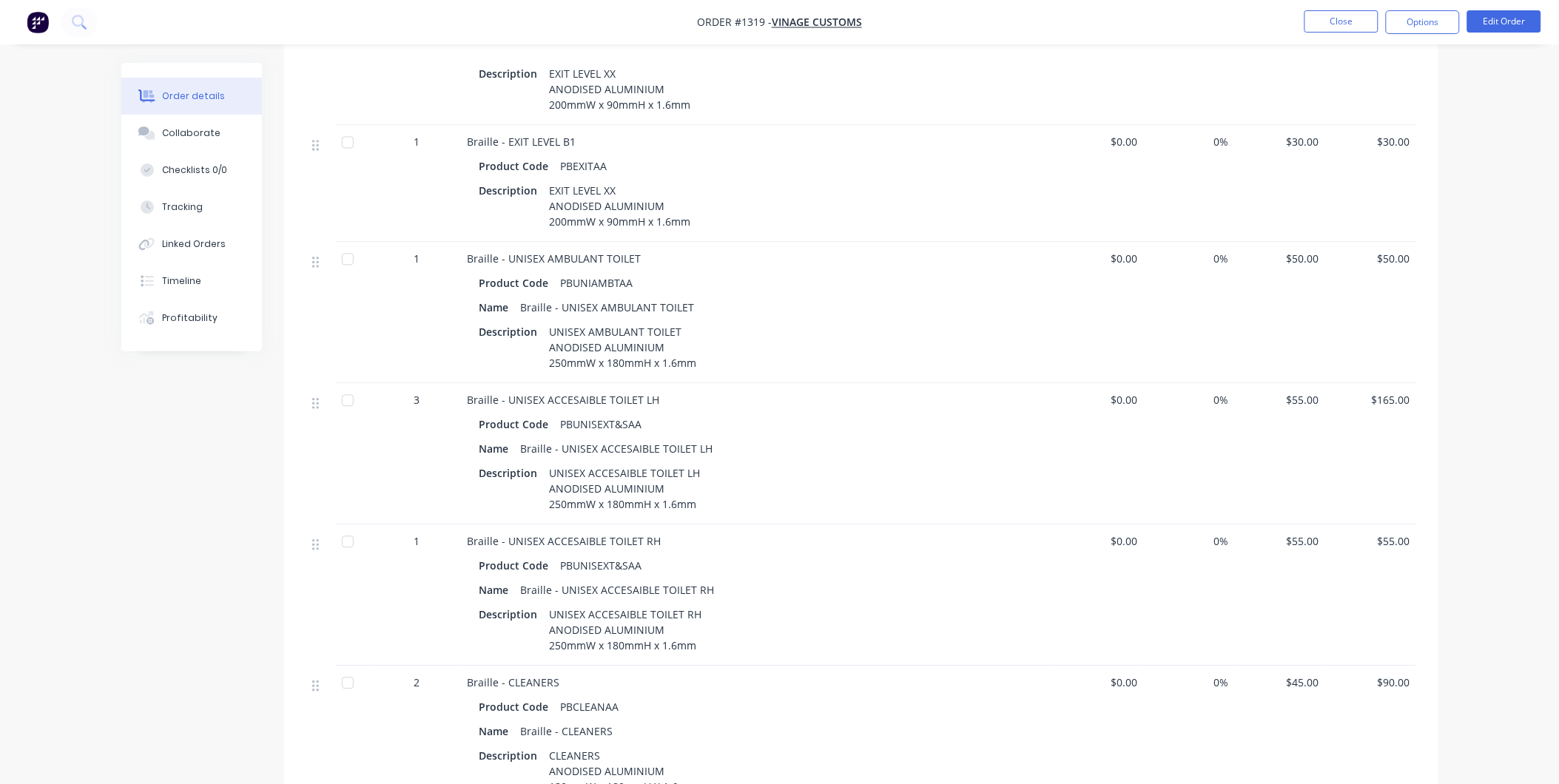
click at [681, 604] on div "UNISEX ACCESAIBLE TOILET RH ANODISED ALUMINIUM 250mmW x 180mmH x 1.6mm" at bounding box center [626, 630] width 164 height 53
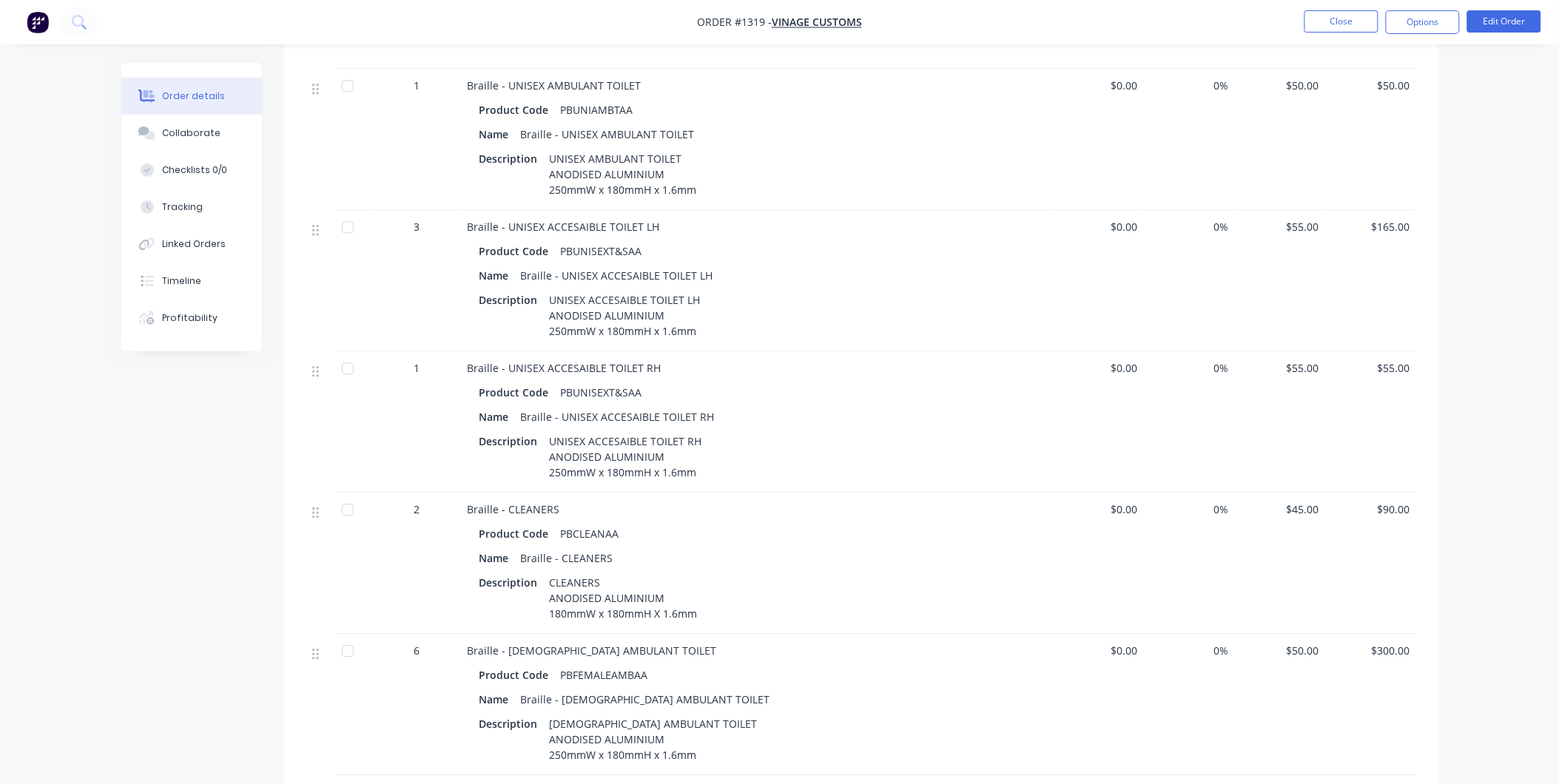
scroll to position [1233, 0]
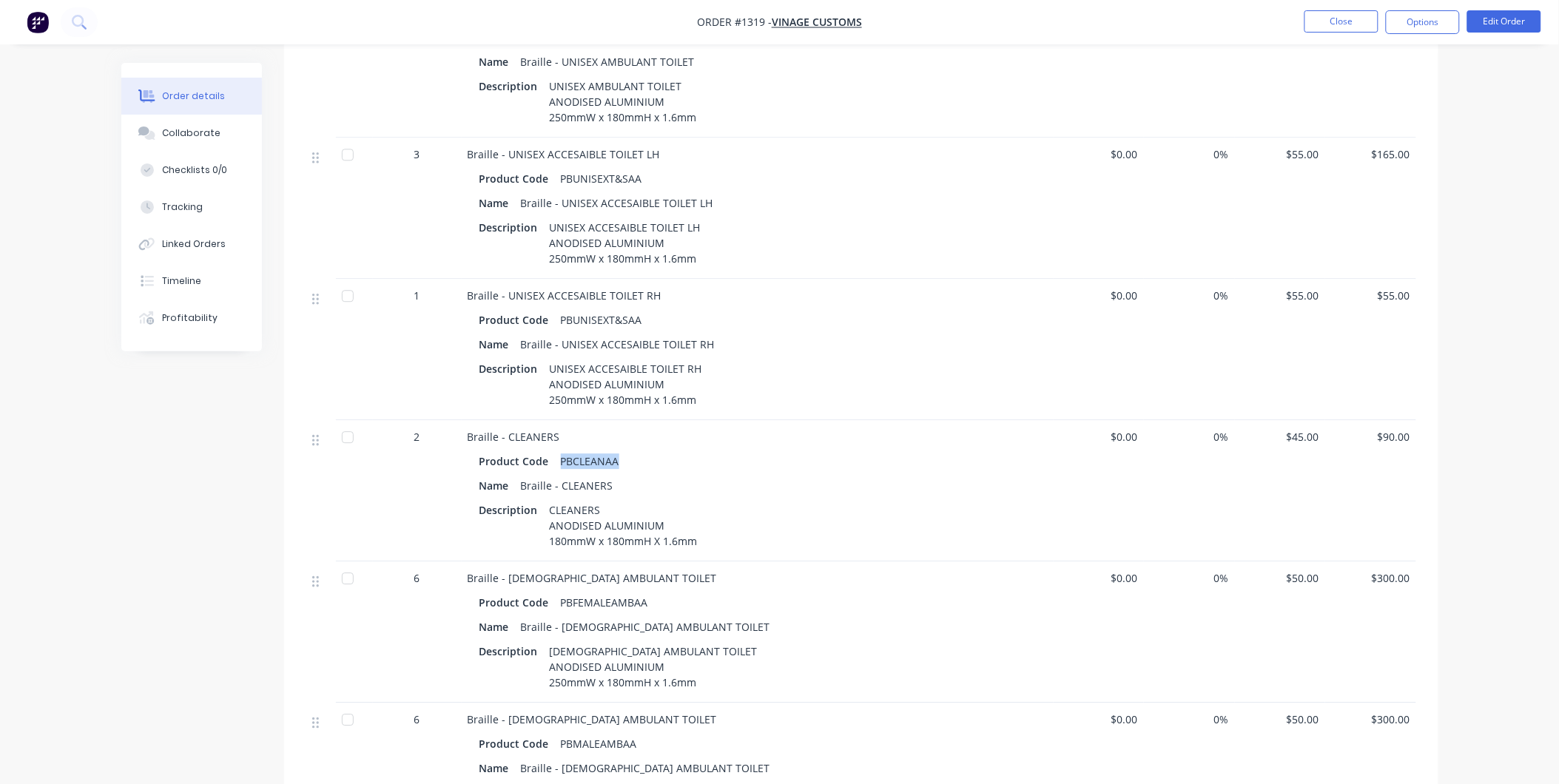
drag, startPoint x: 622, startPoint y: 442, endPoint x: 559, endPoint y: 439, distance: 63.1
click at [559, 450] on div "PBCLEANAA" at bounding box center [590, 461] width 71 height 22
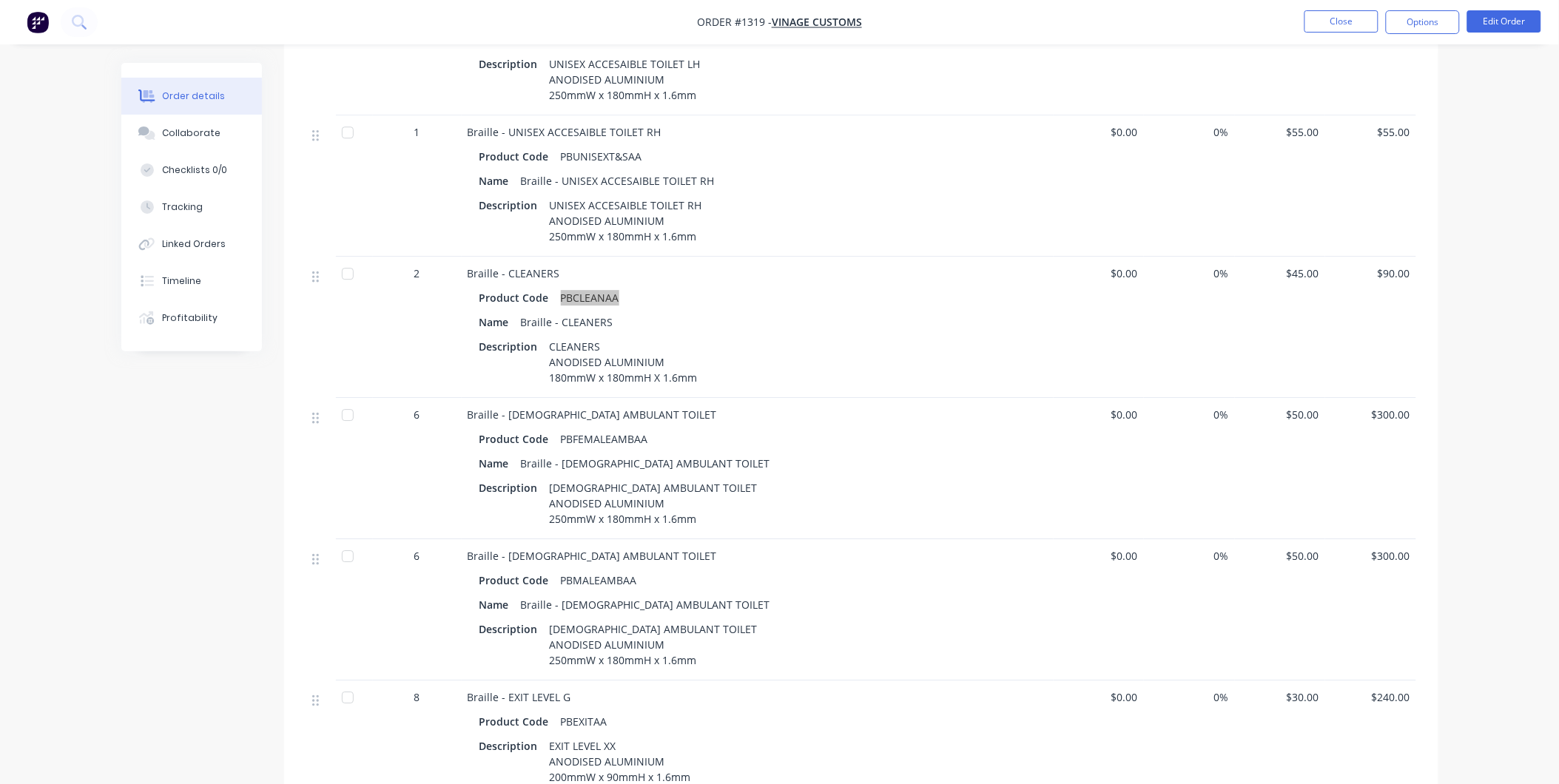
scroll to position [1396, 0]
click at [638, 428] on div "PBFEMALEAMBAA" at bounding box center [604, 438] width 99 height 22
drag, startPoint x: 602, startPoint y: 413, endPoint x: 561, endPoint y: 410, distance: 41.1
click at [561, 428] on div "PBFEMALEAMBAA" at bounding box center [604, 438] width 99 height 22
drag, startPoint x: 634, startPoint y: 557, endPoint x: 560, endPoint y: 559, distance: 74.0
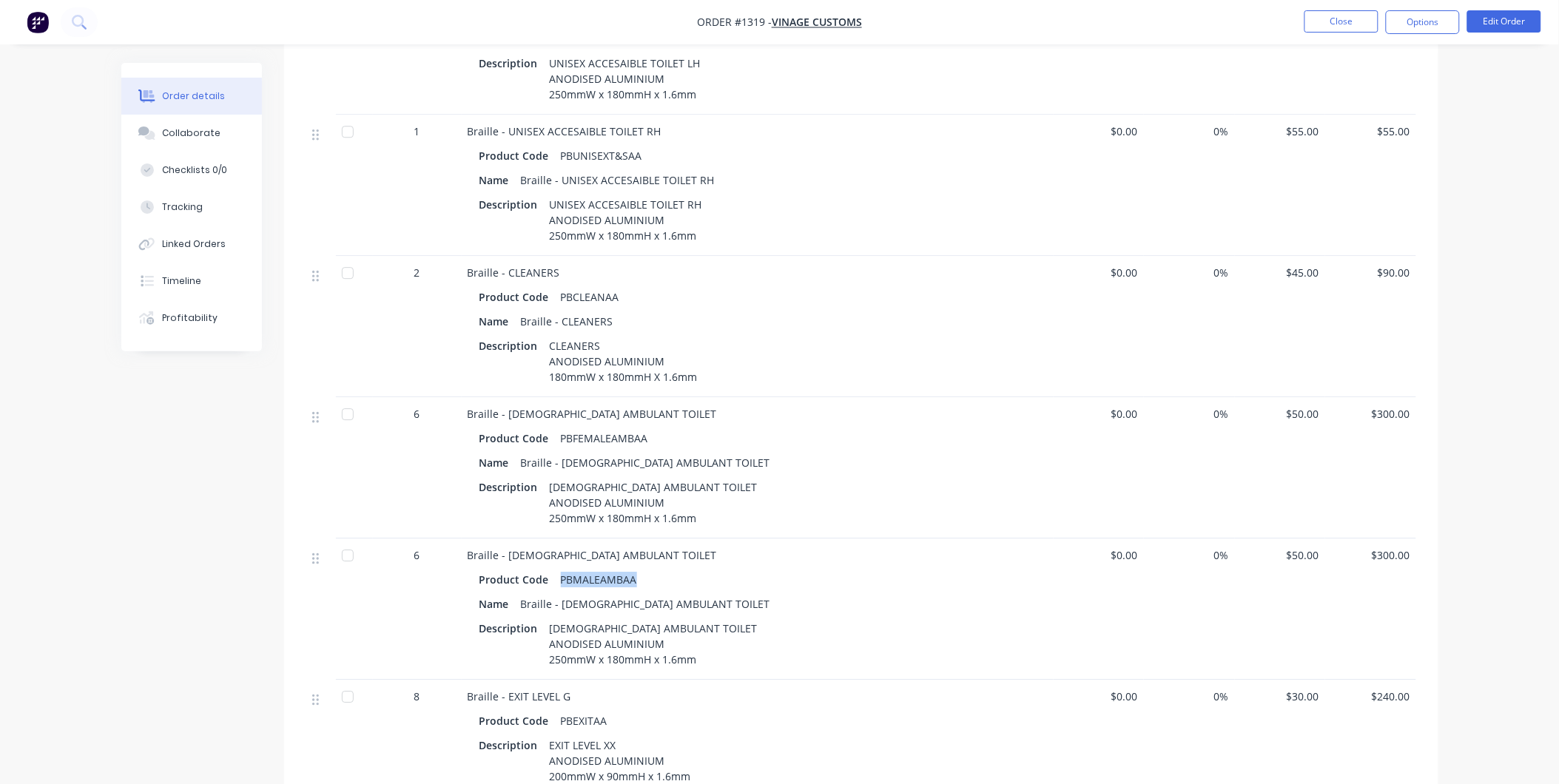
click at [560, 569] on div "PBMALEAMBAA" at bounding box center [599, 580] width 88 height 22
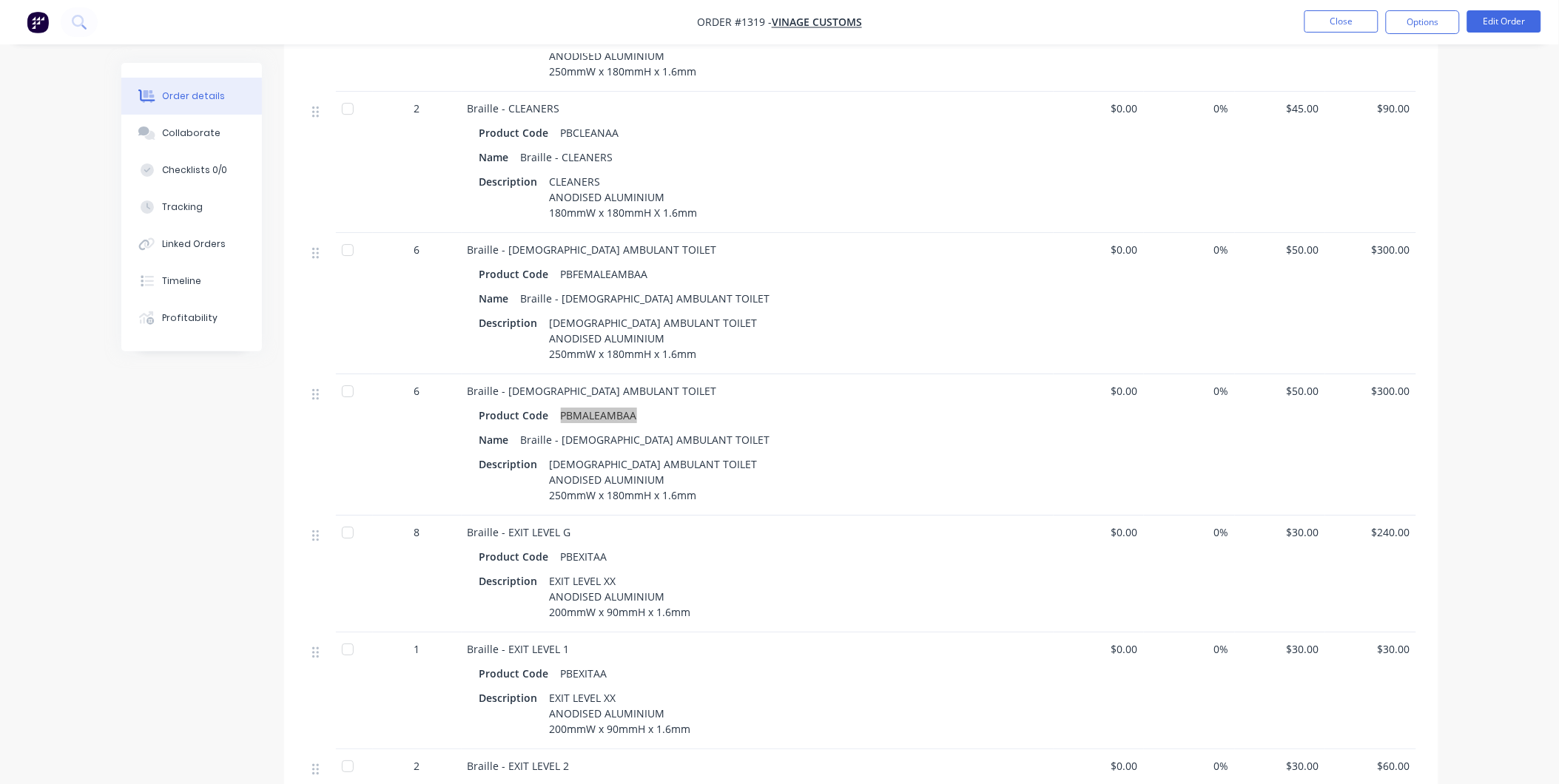
scroll to position [1561, 0]
drag, startPoint x: 571, startPoint y: 513, endPoint x: 506, endPoint y: 514, distance: 65.0
click at [506, 524] on div "Braille - EXIT LEVEL G" at bounding box center [757, 531] width 580 height 15
drag, startPoint x: 566, startPoint y: 625, endPoint x: 504, endPoint y: 624, distance: 62.0
click at [504, 641] on div "Braille - EXIT LEVEL 1" at bounding box center [757, 648] width 580 height 15
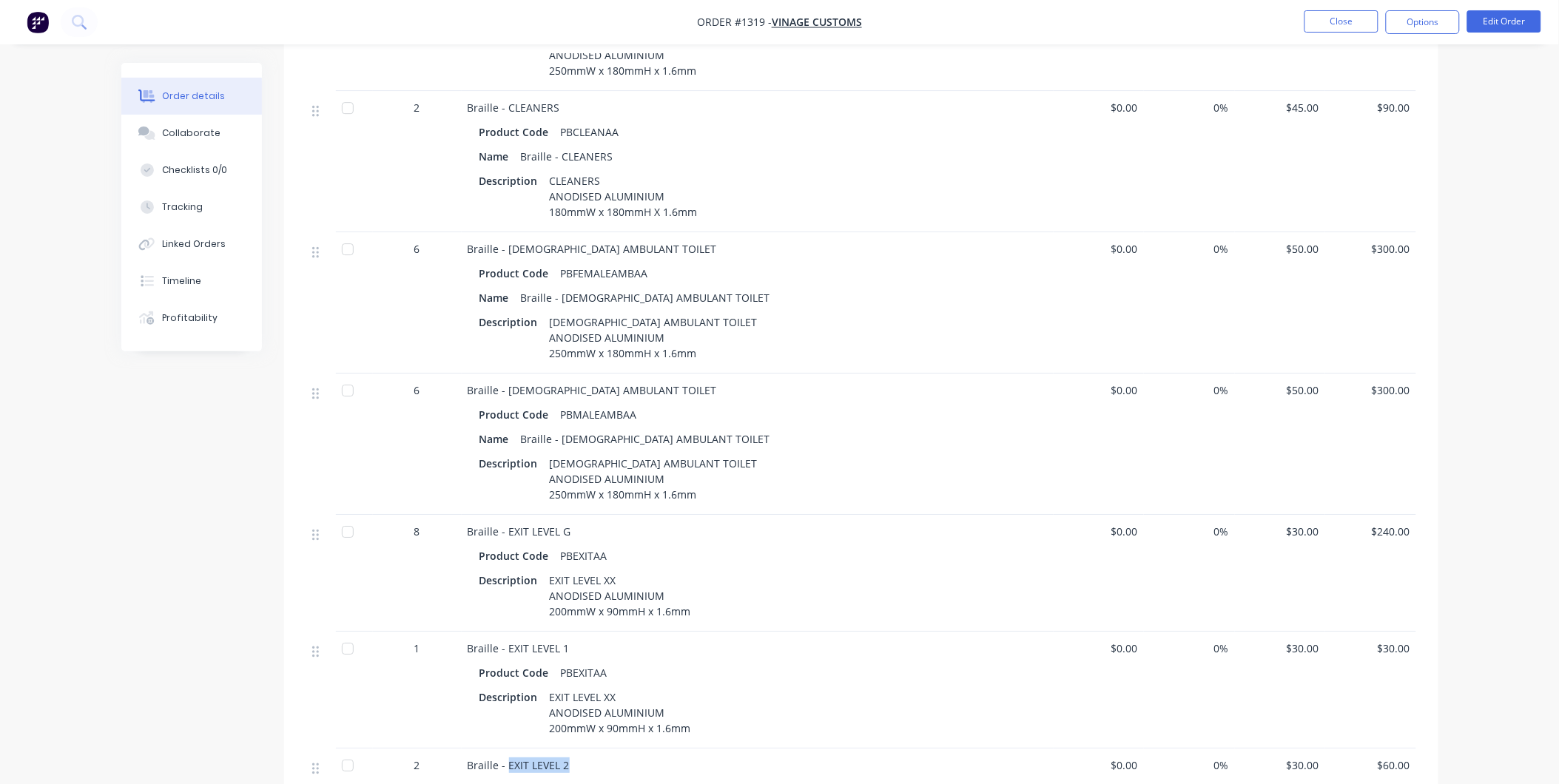
drag, startPoint x: 560, startPoint y: 744, endPoint x: 508, endPoint y: 745, distance: 52.0
click at [508, 758] on div "Braille - EXIT LEVEL 2" at bounding box center [757, 765] width 580 height 15
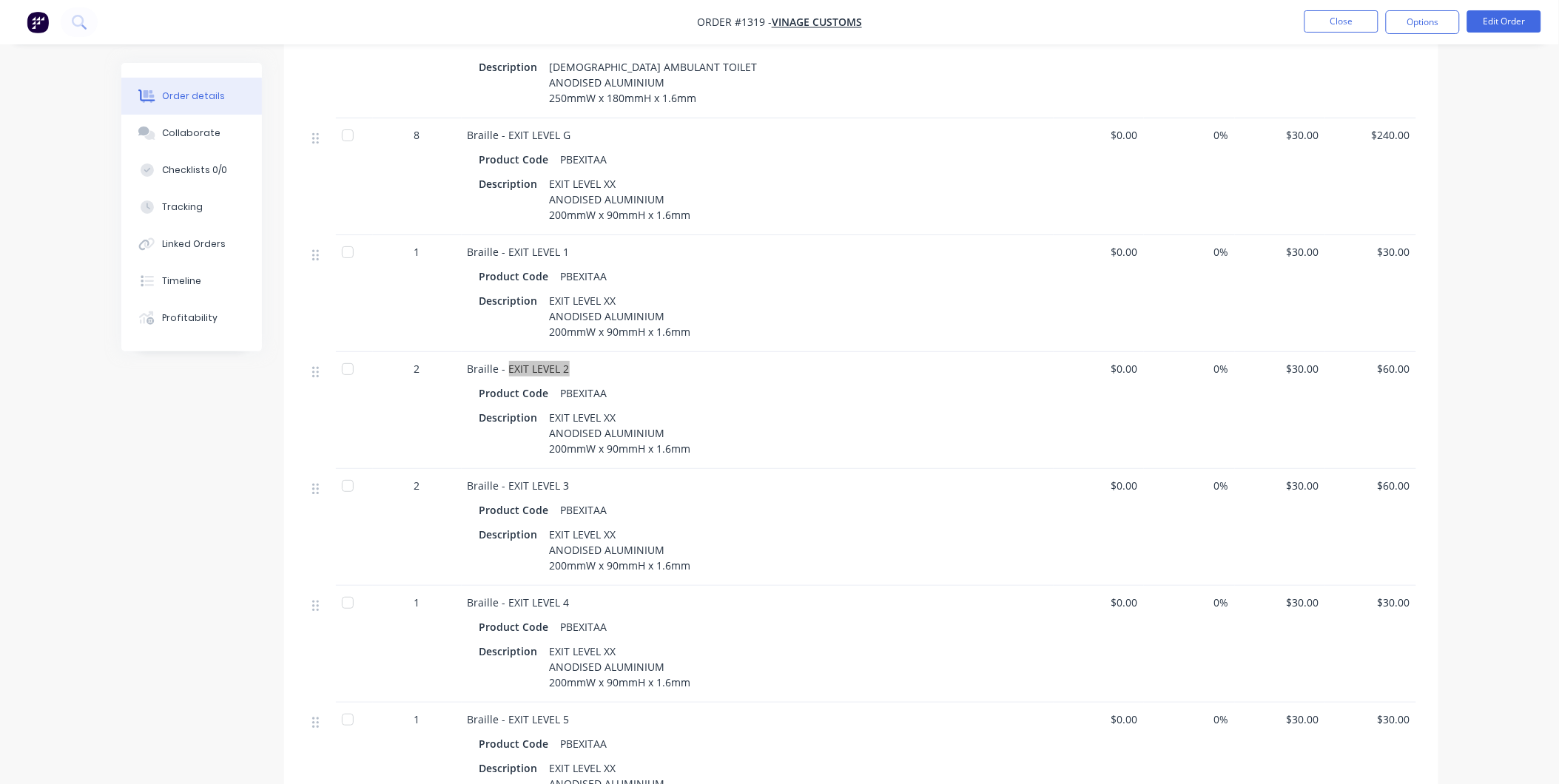
scroll to position [1972, 0]
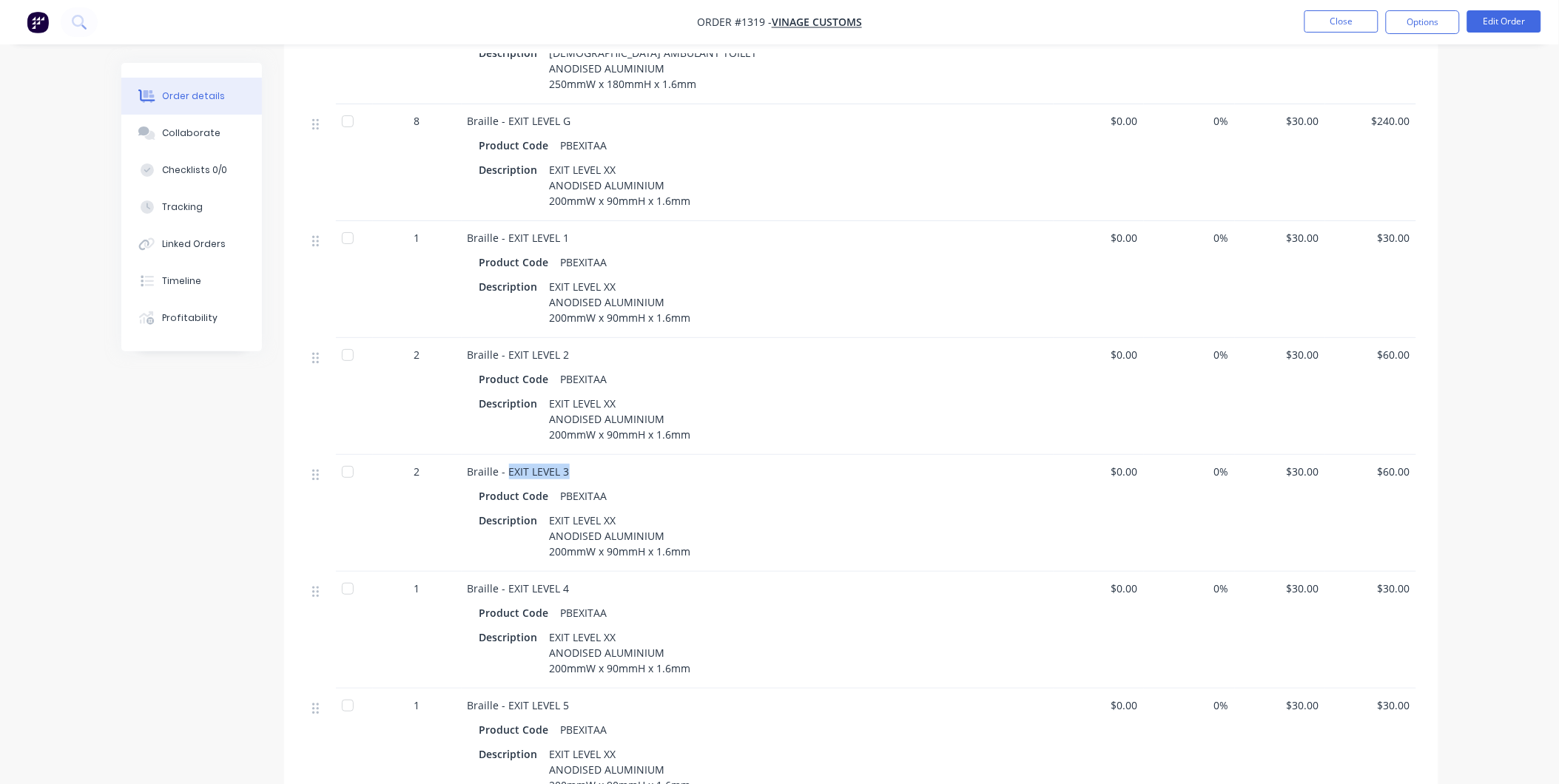
drag, startPoint x: 570, startPoint y: 449, endPoint x: 507, endPoint y: 452, distance: 63.1
click at [507, 464] on div "Braille - EXIT LEVEL 3" at bounding box center [757, 471] width 580 height 15
drag, startPoint x: 570, startPoint y: 564, endPoint x: 506, endPoint y: 568, distance: 64.1
click at [506, 580] on div "Braille - EXIT LEVEL 4" at bounding box center [757, 588] width 580 height 15
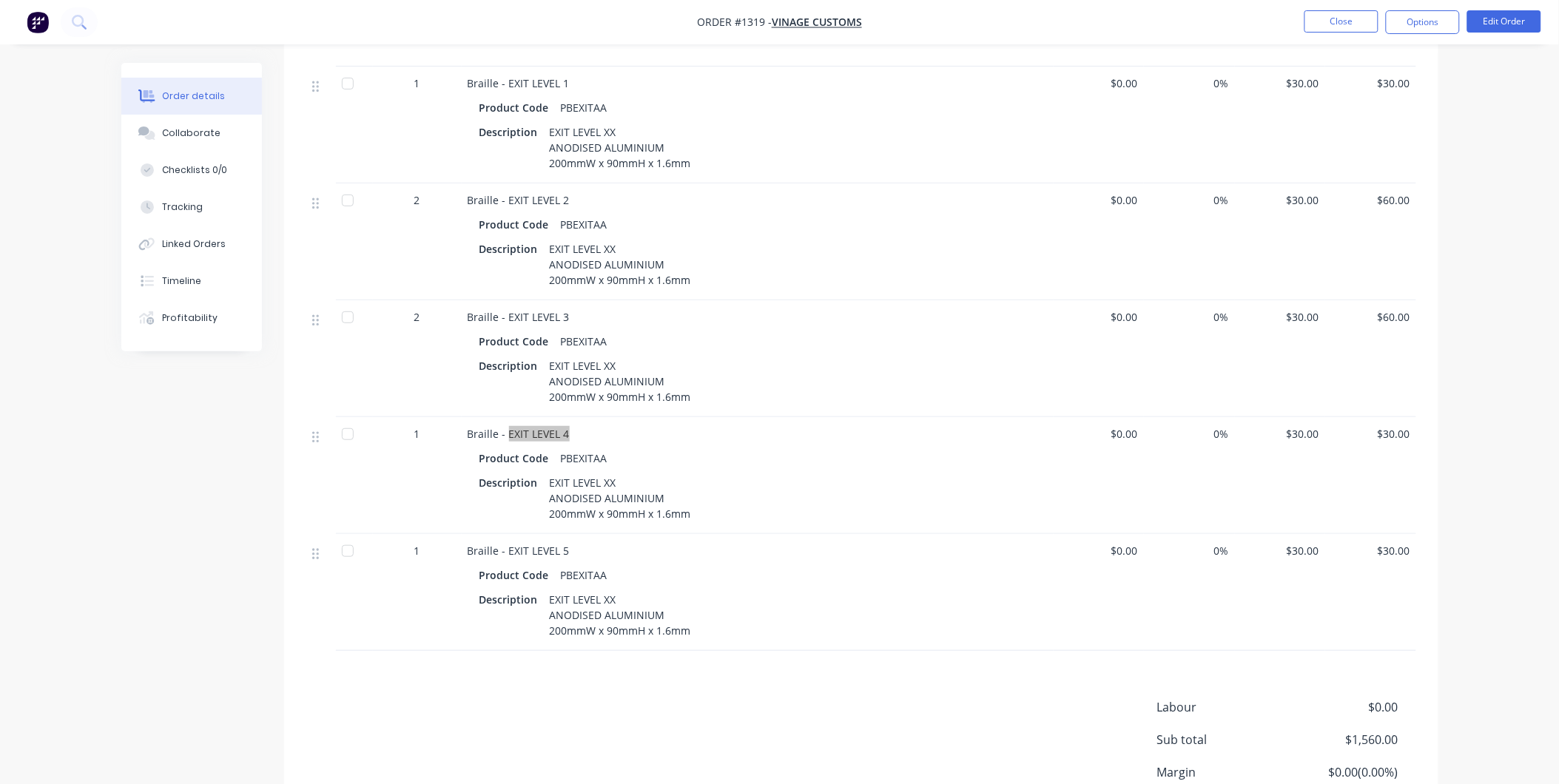
scroll to position [2219, 0]
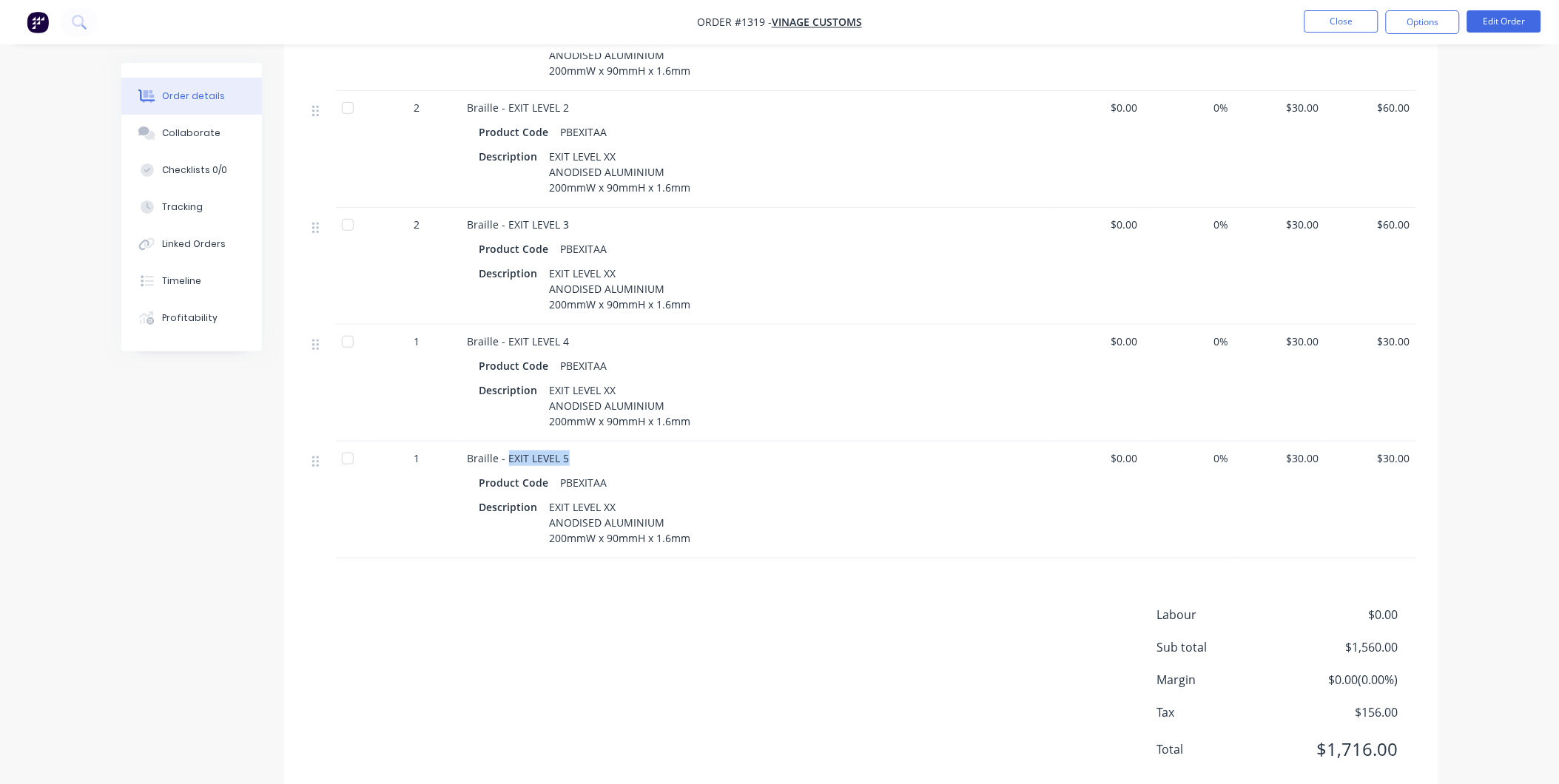
drag, startPoint x: 565, startPoint y: 434, endPoint x: 508, endPoint y: 434, distance: 57.0
click at [508, 451] on span "Braille - EXIT LEVEL 5" at bounding box center [518, 458] width 102 height 14
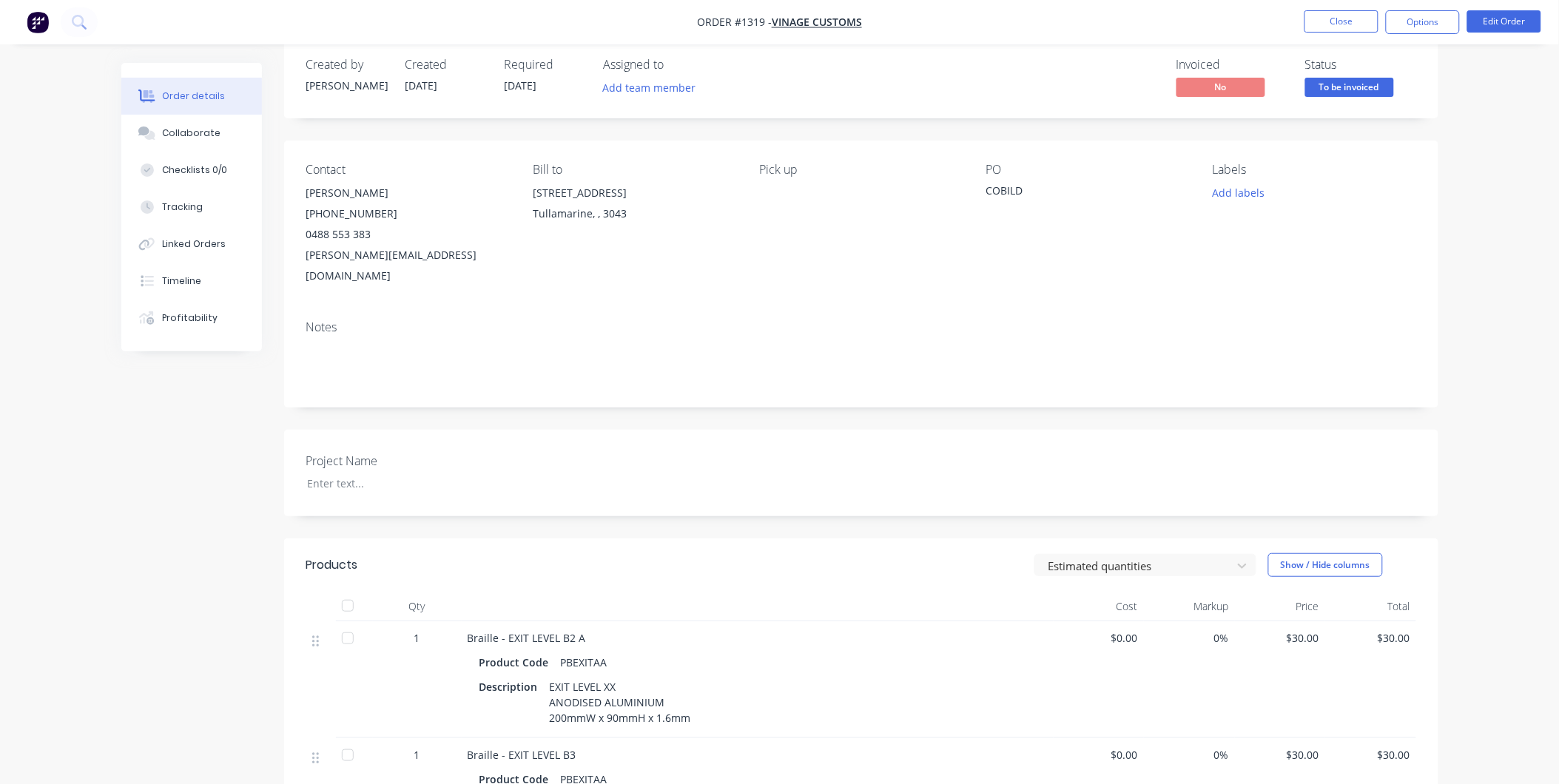
scroll to position [0, 0]
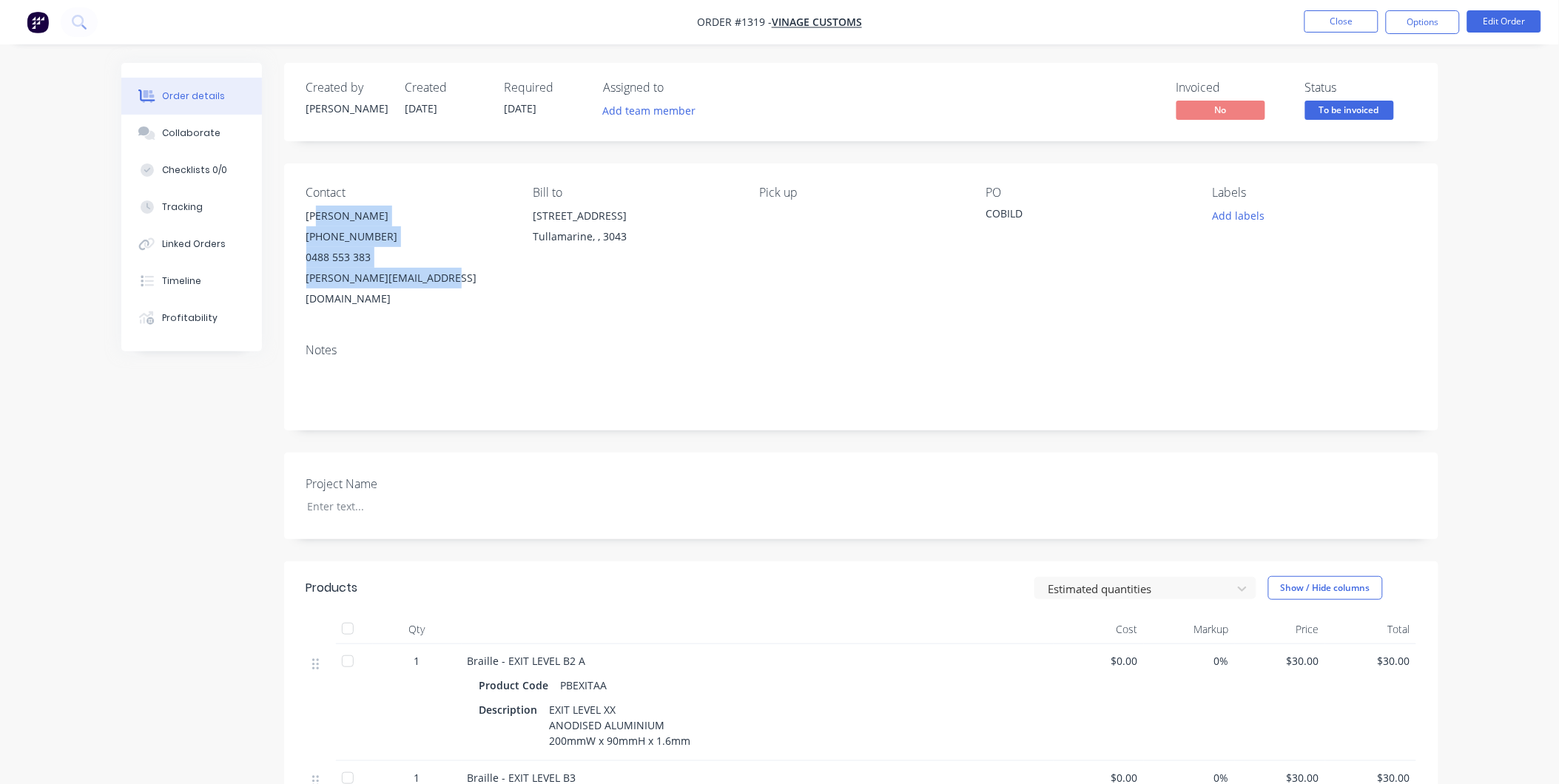
drag, startPoint x: 304, startPoint y: 218, endPoint x: 468, endPoint y: 278, distance: 174.6
click at [468, 278] on div "Contact Michael Iorio (03) 9077 7759 0488 553 383 michael@vinagecustoms.com Bil…" at bounding box center [861, 248] width 1155 height 168
click at [1432, 30] on button "Options" at bounding box center [1422, 22] width 74 height 24
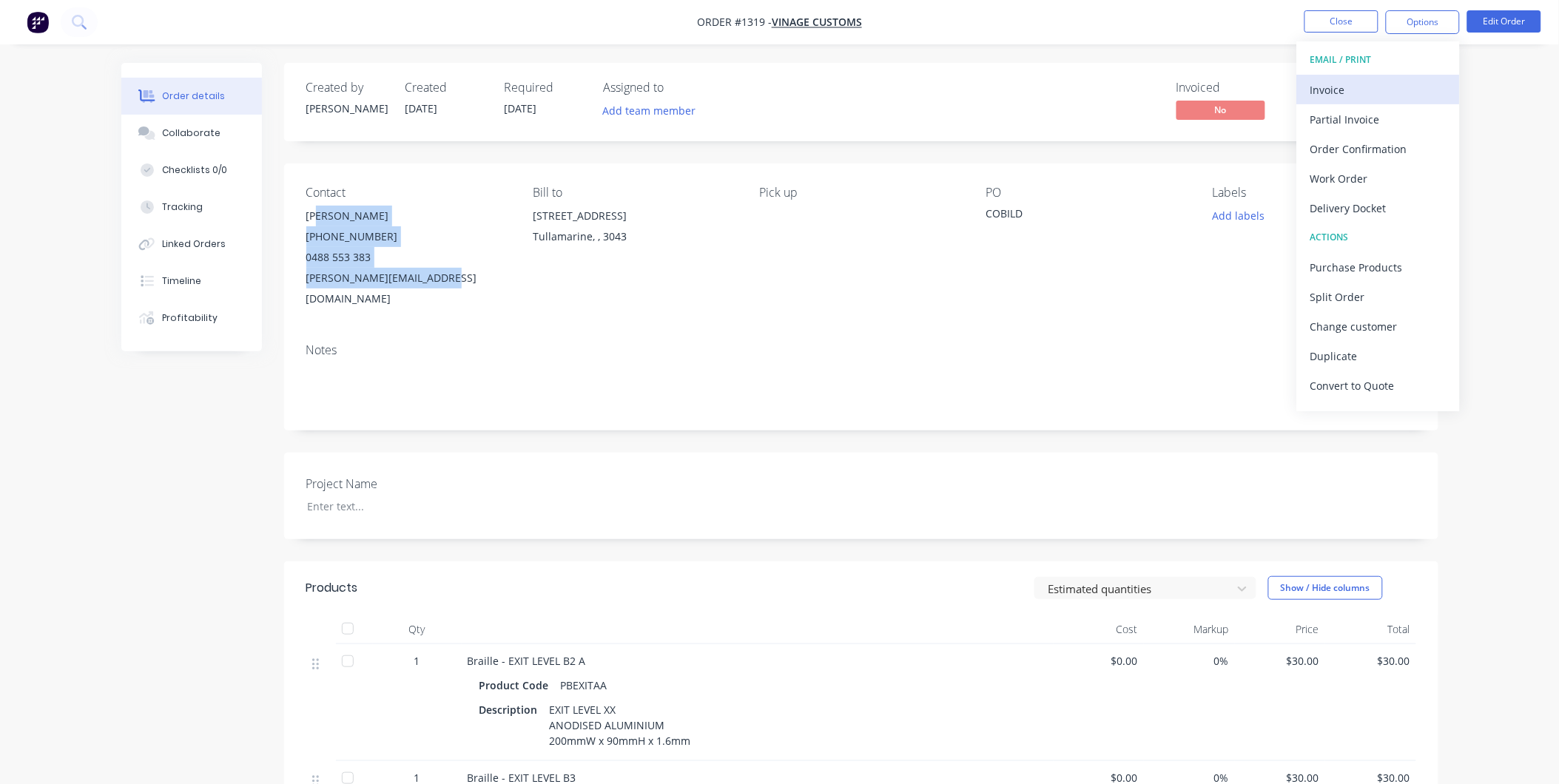
click at [1377, 80] on div "Invoice" at bounding box center [1378, 90] width 136 height 22
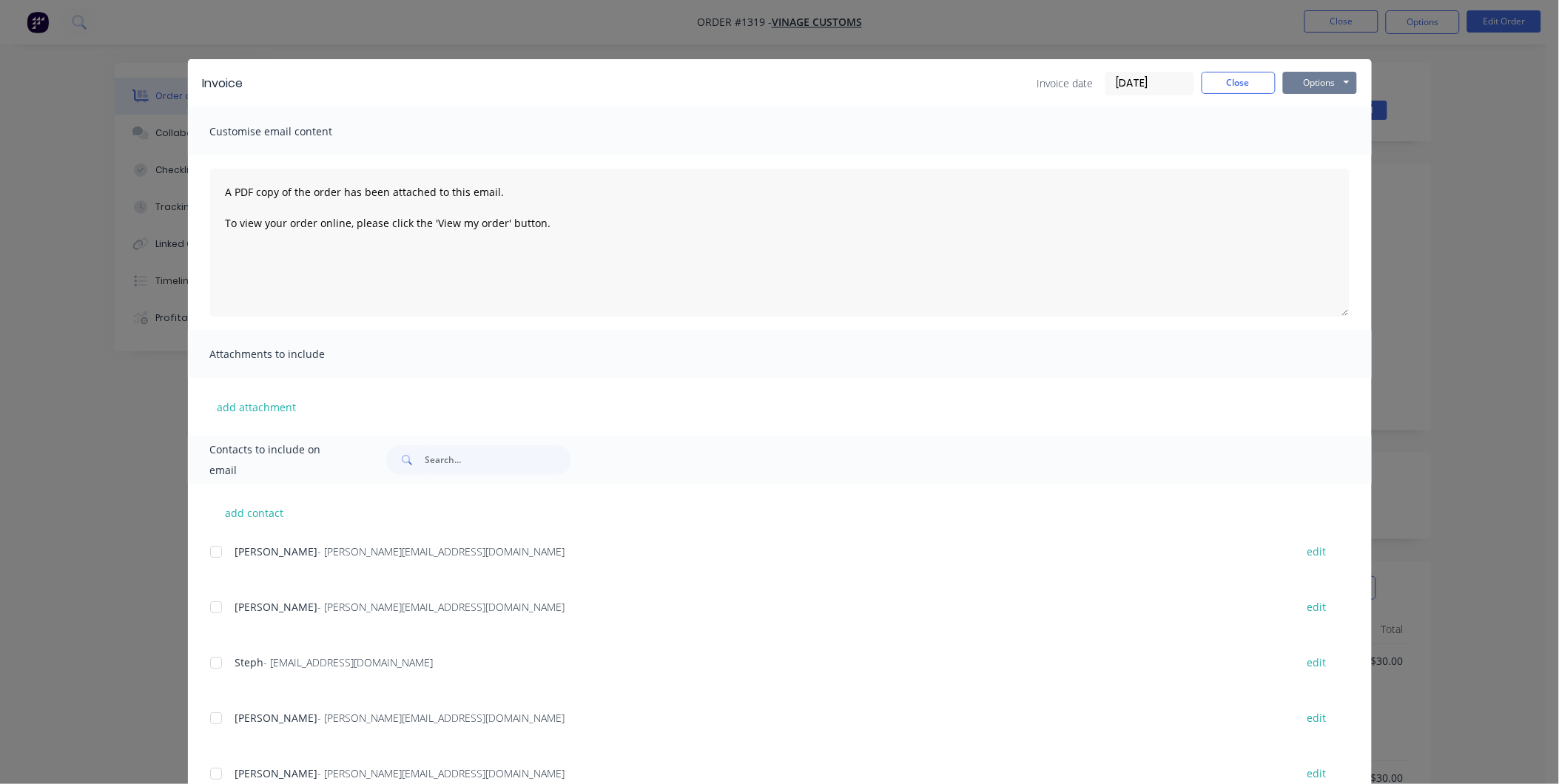
click at [1343, 87] on button "Options" at bounding box center [1320, 83] width 74 height 23
click at [1334, 127] on button "Print" at bounding box center [1330, 134] width 94 height 24
drag, startPoint x: 1241, startPoint y: 77, endPoint x: 1366, endPoint y: 60, distance: 126.2
click at [1247, 74] on button "Close" at bounding box center [1239, 83] width 74 height 23
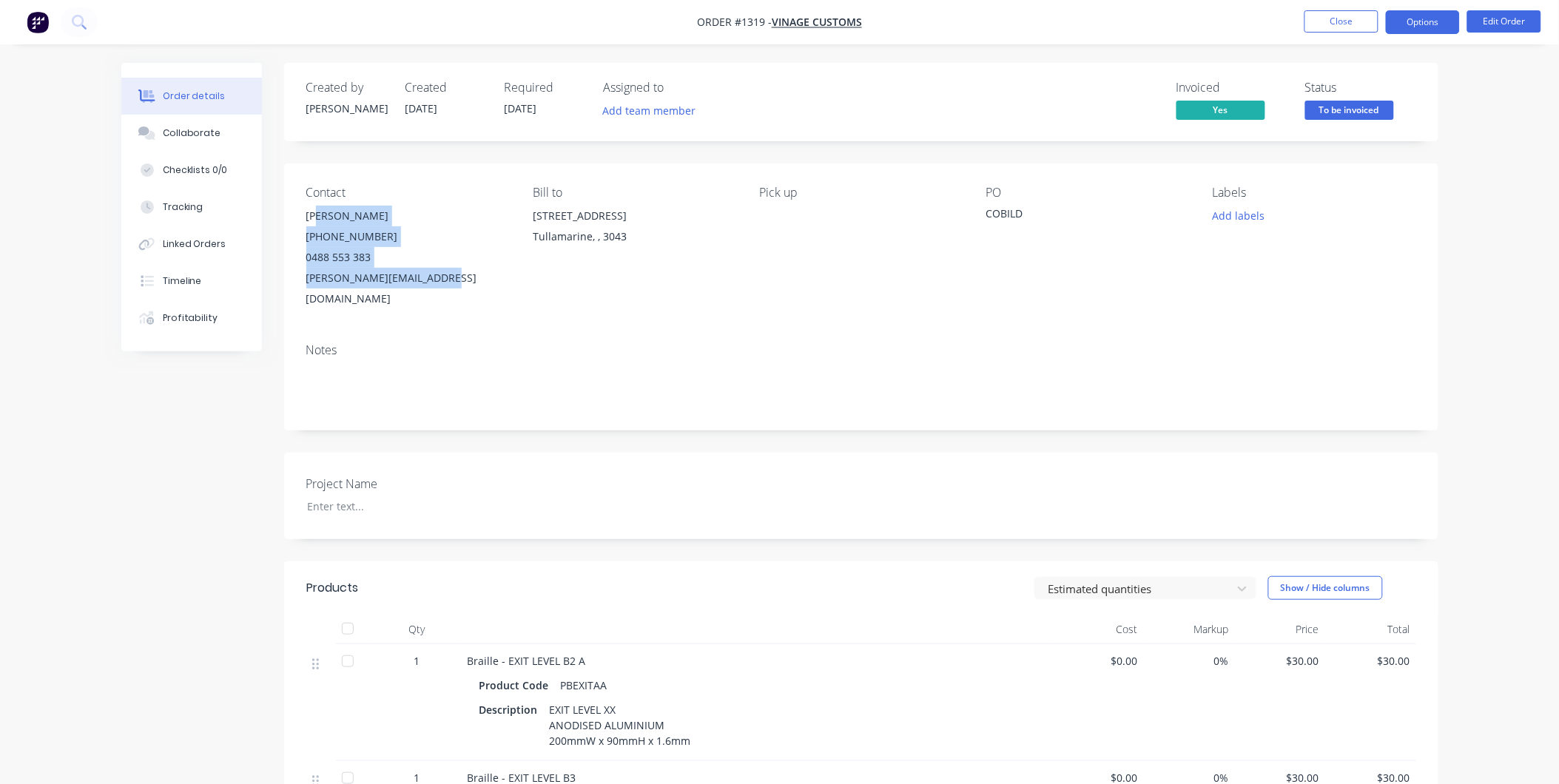
click at [1448, 24] on button "Options" at bounding box center [1422, 22] width 74 height 24
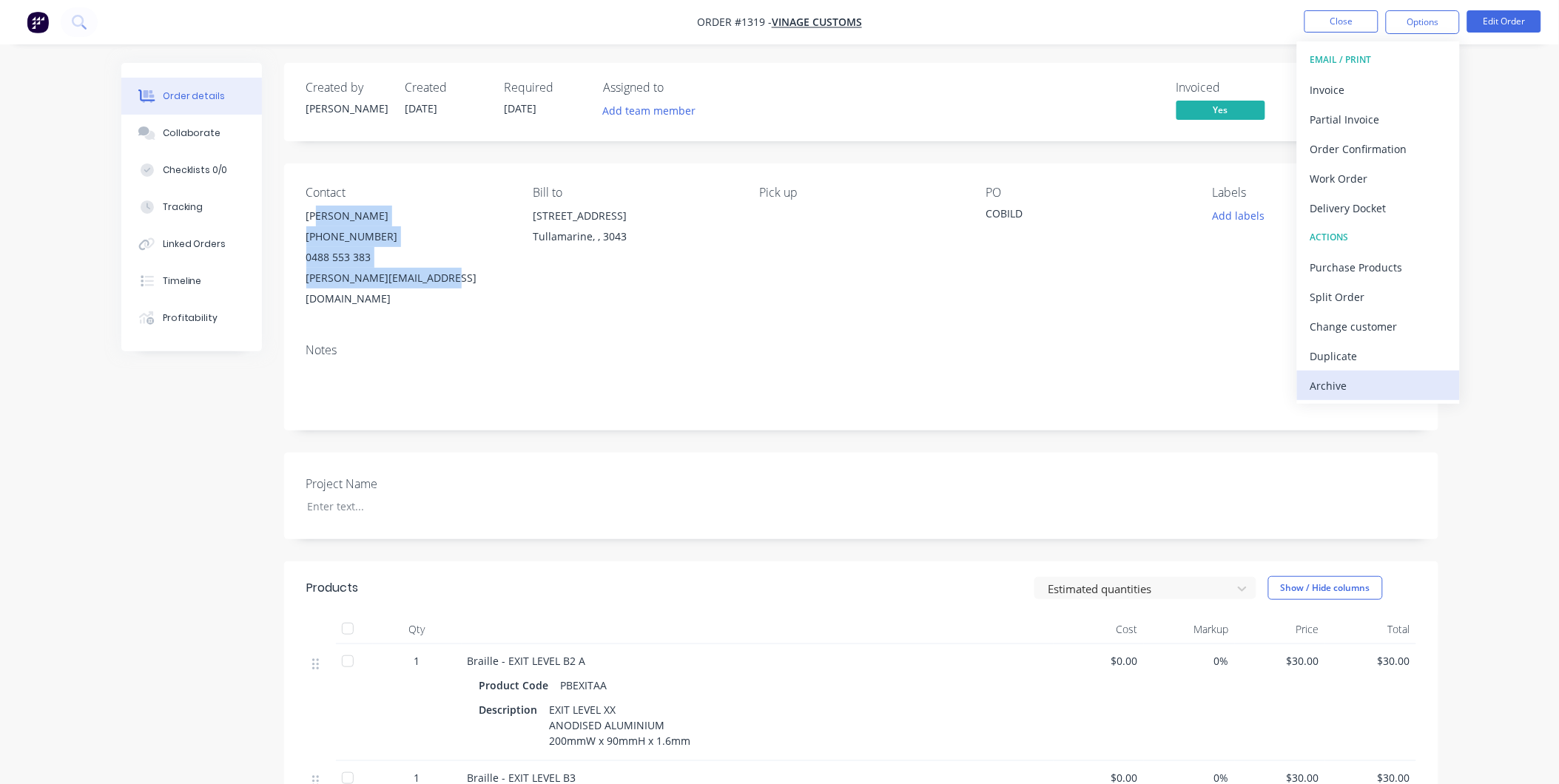
click at [1409, 377] on div "Archive" at bounding box center [1378, 385] width 136 height 22
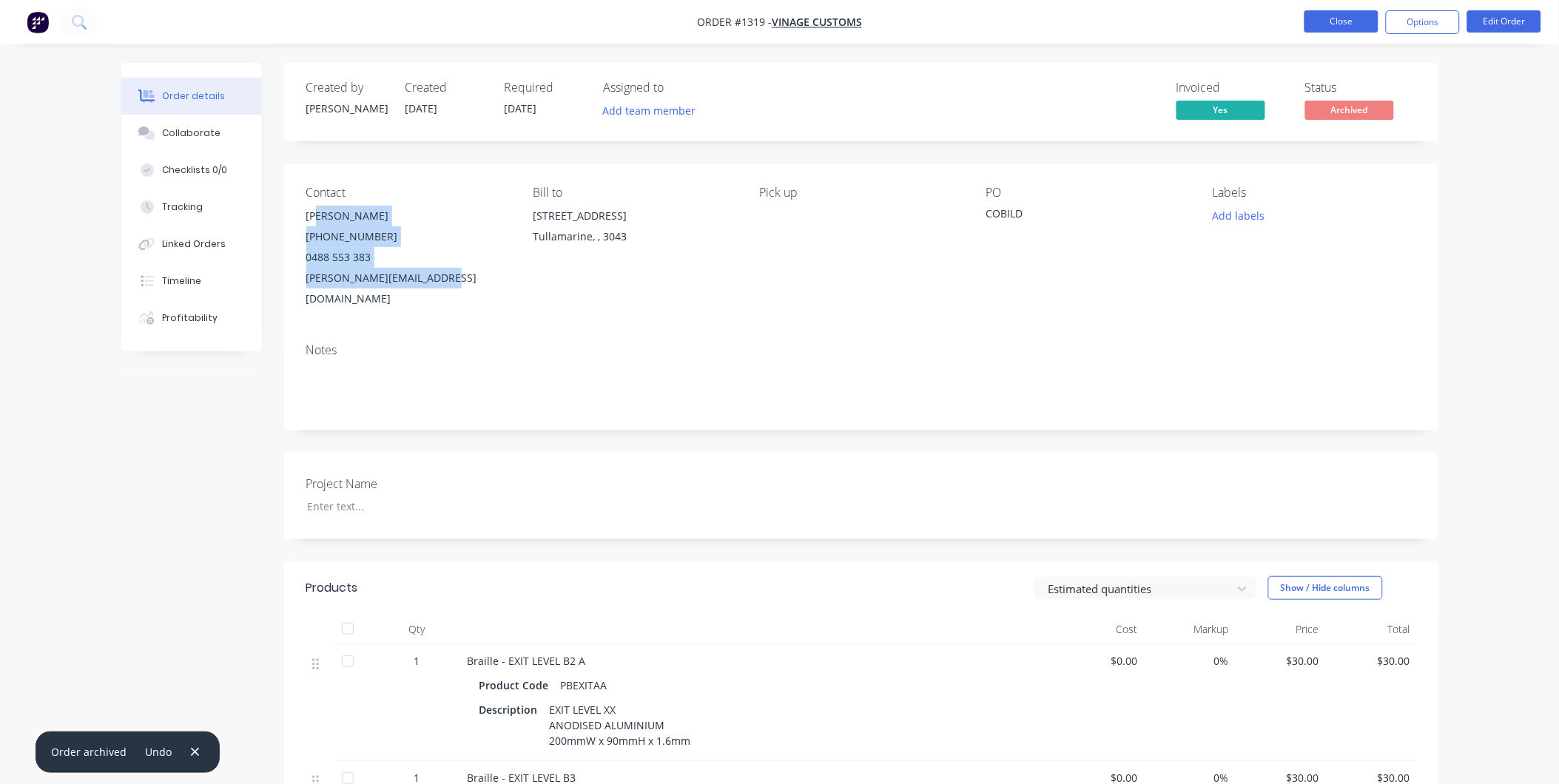
click at [1360, 18] on button "Close" at bounding box center [1341, 22] width 74 height 23
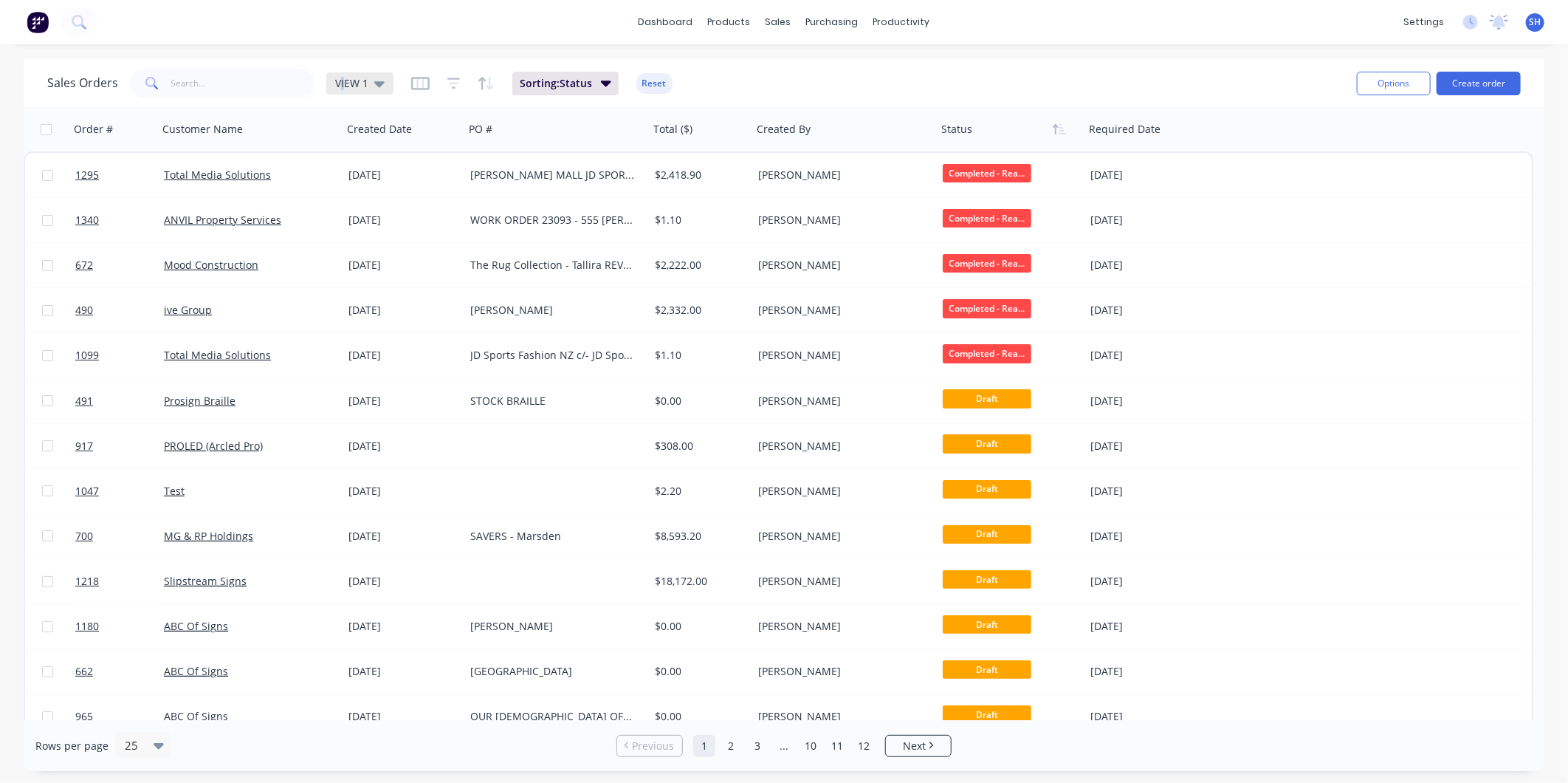
click at [341, 84] on span "VIEW 1" at bounding box center [351, 83] width 33 height 15
click at [375, 299] on button "To be Invoiced" at bounding box center [415, 297] width 168 height 17
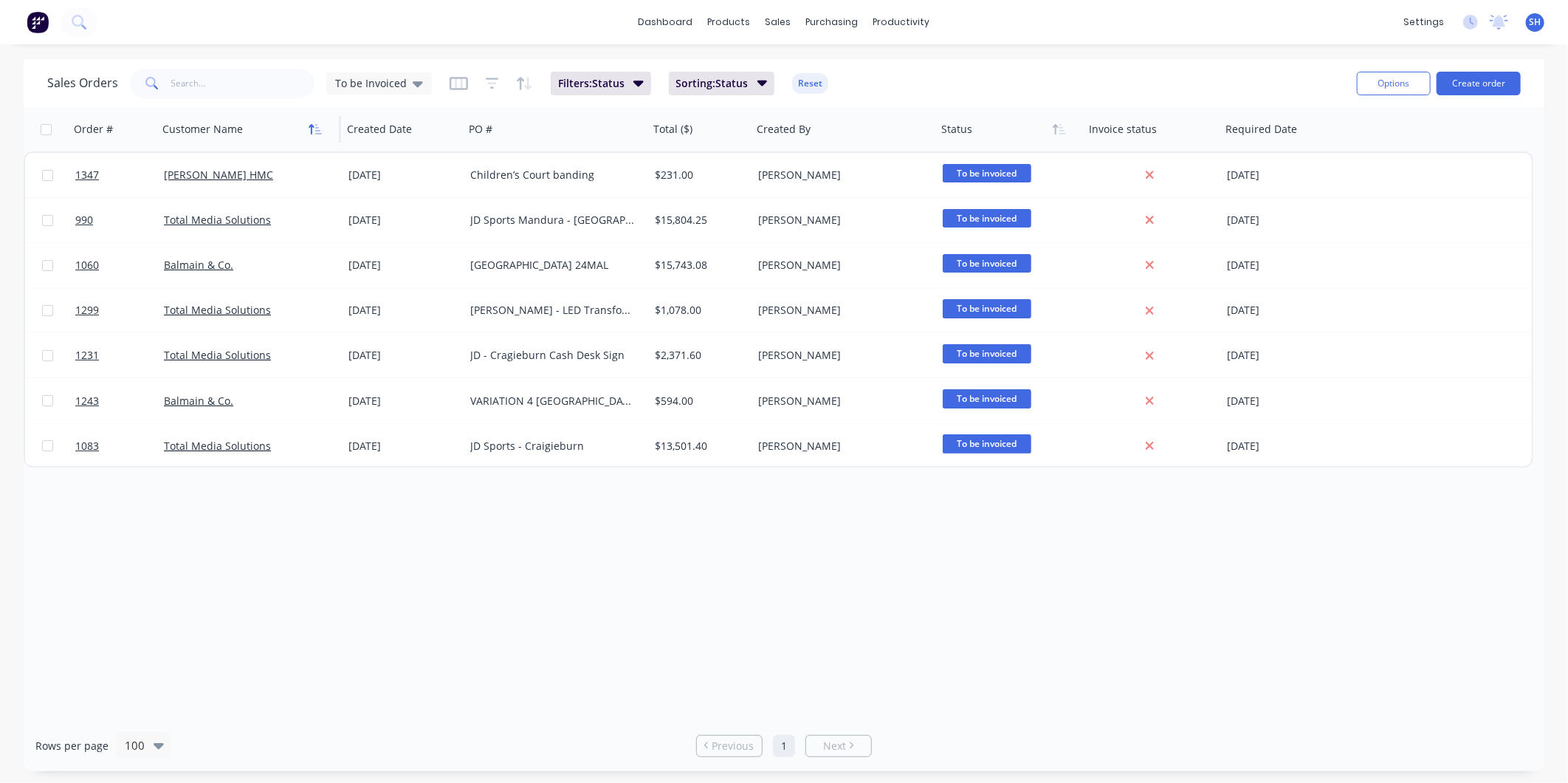
click at [309, 128] on icon "button" at bounding box center [315, 129] width 13 height 12
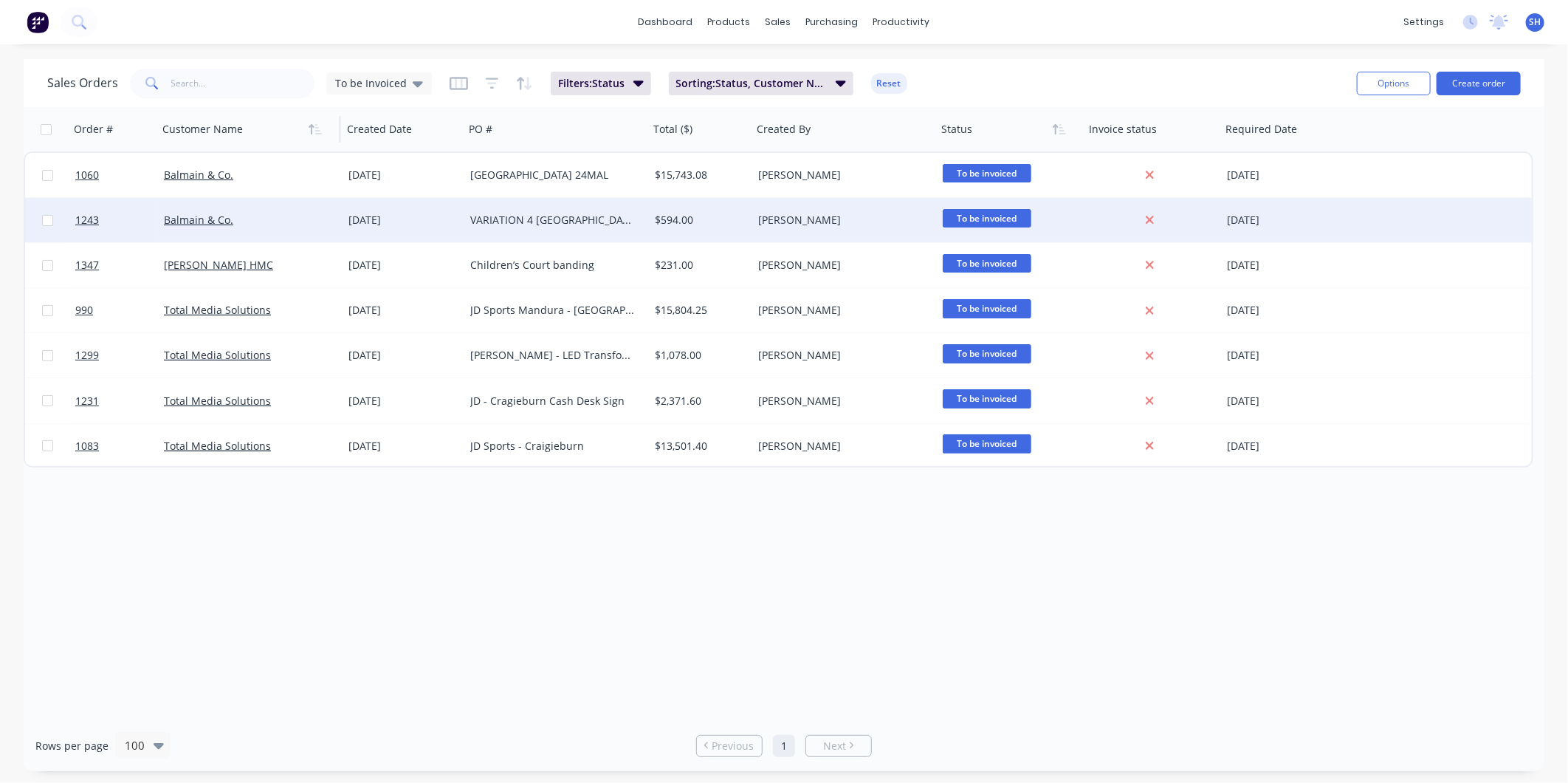
click at [473, 215] on div "VARIATION 4 Malvern Gardens - Engraved Signs" at bounding box center [552, 220] width 164 height 15
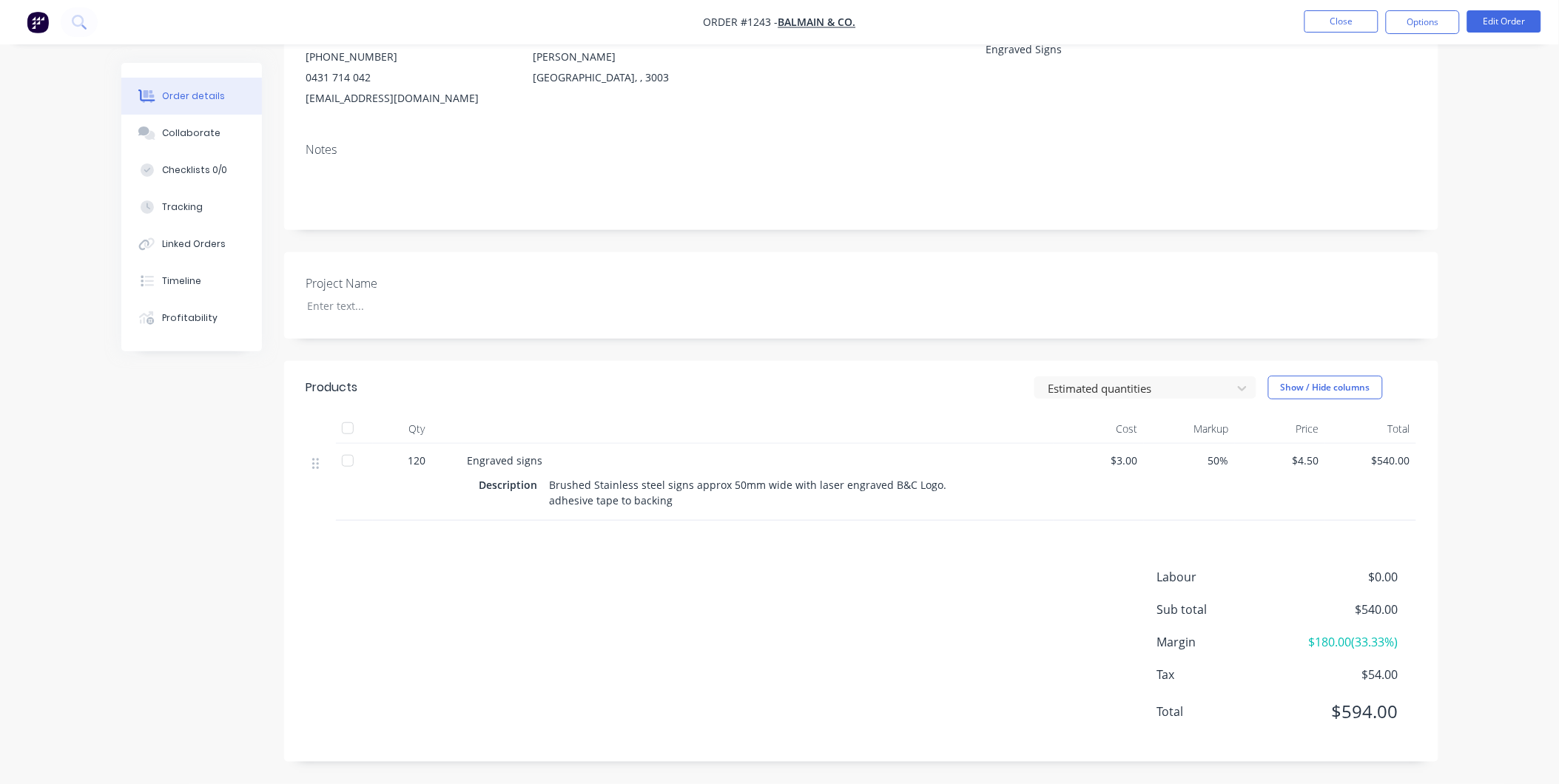
scroll to position [181, 0]
click at [1350, 16] on button "Close" at bounding box center [1341, 22] width 74 height 23
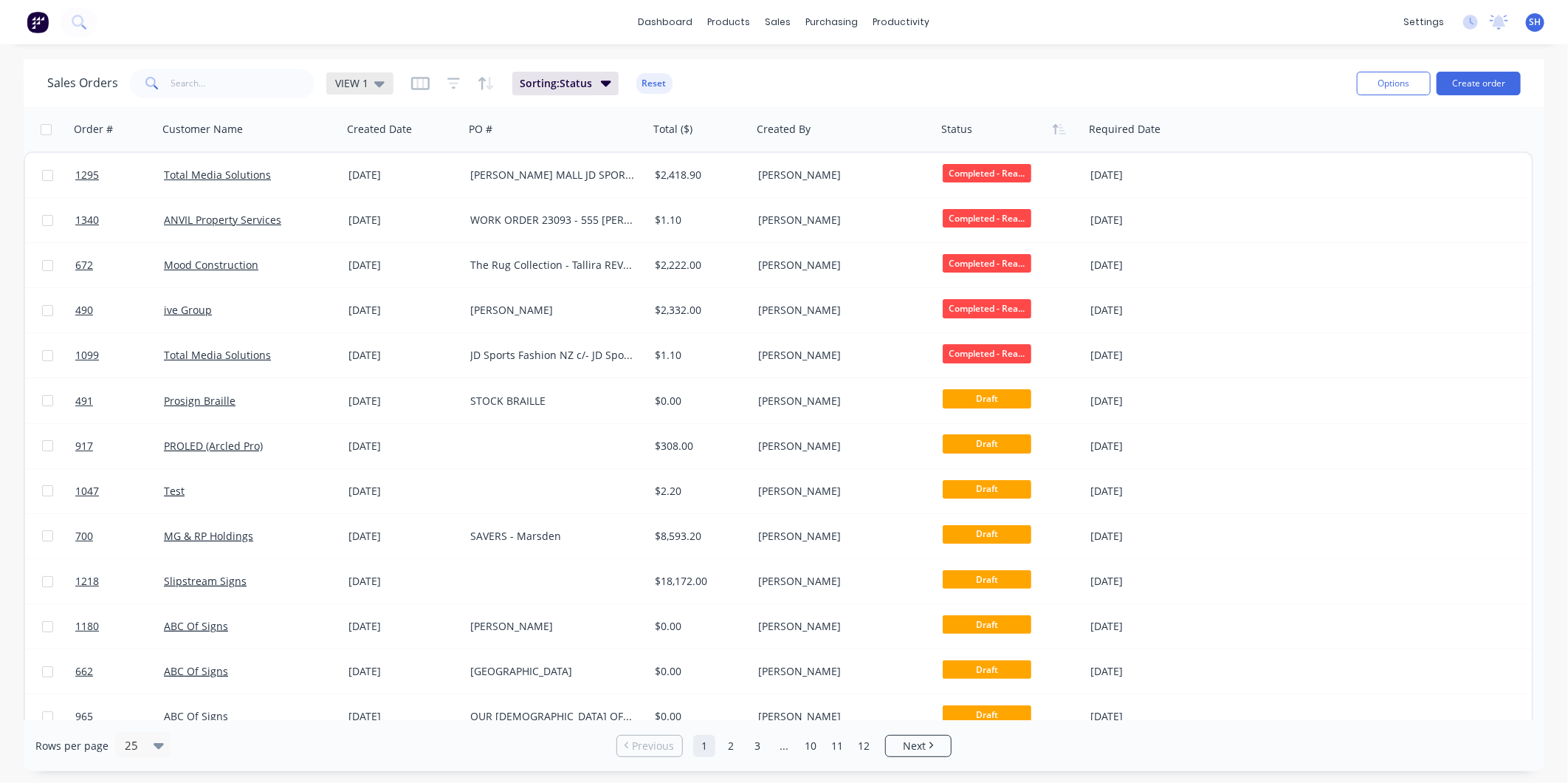
click at [362, 86] on span "VIEW 1" at bounding box center [351, 83] width 33 height 15
click at [393, 300] on button "To be Invoiced" at bounding box center [415, 297] width 168 height 17
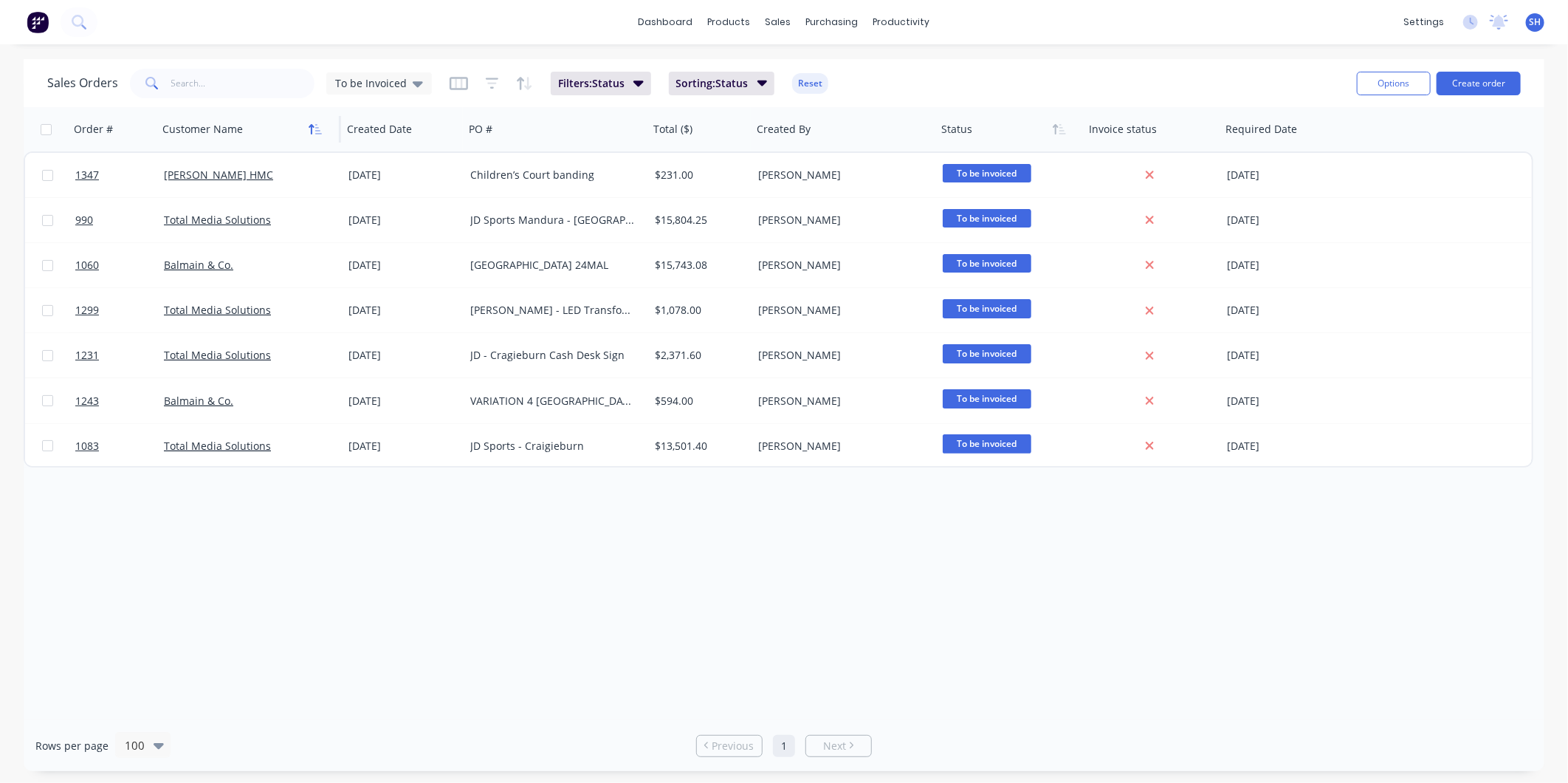
click at [320, 126] on icon "button" at bounding box center [315, 129] width 13 height 12
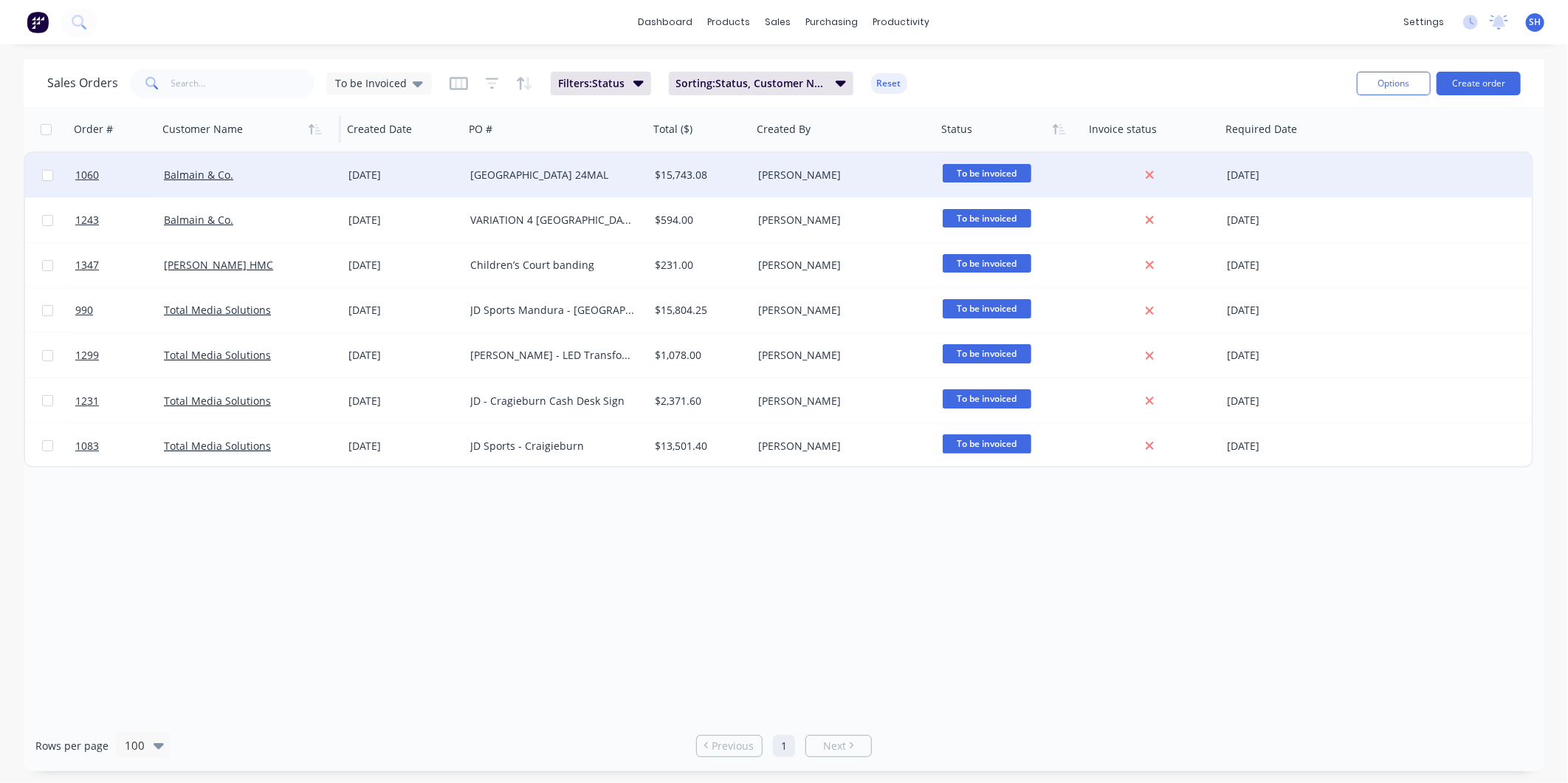
click at [616, 184] on div "Malvern Gardens 24MAL" at bounding box center [557, 175] width 184 height 44
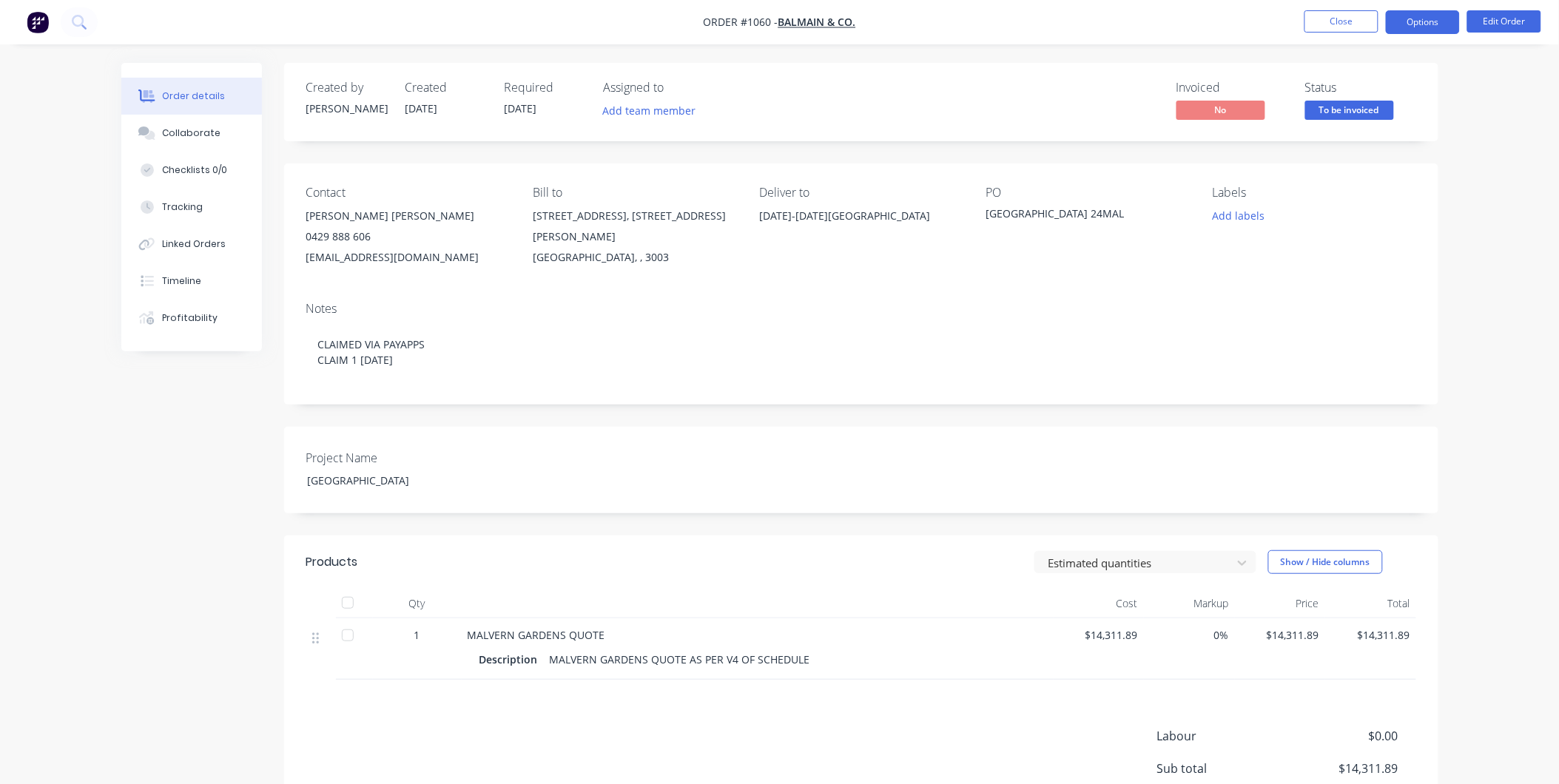
click at [1419, 20] on button "Options" at bounding box center [1422, 22] width 74 height 24
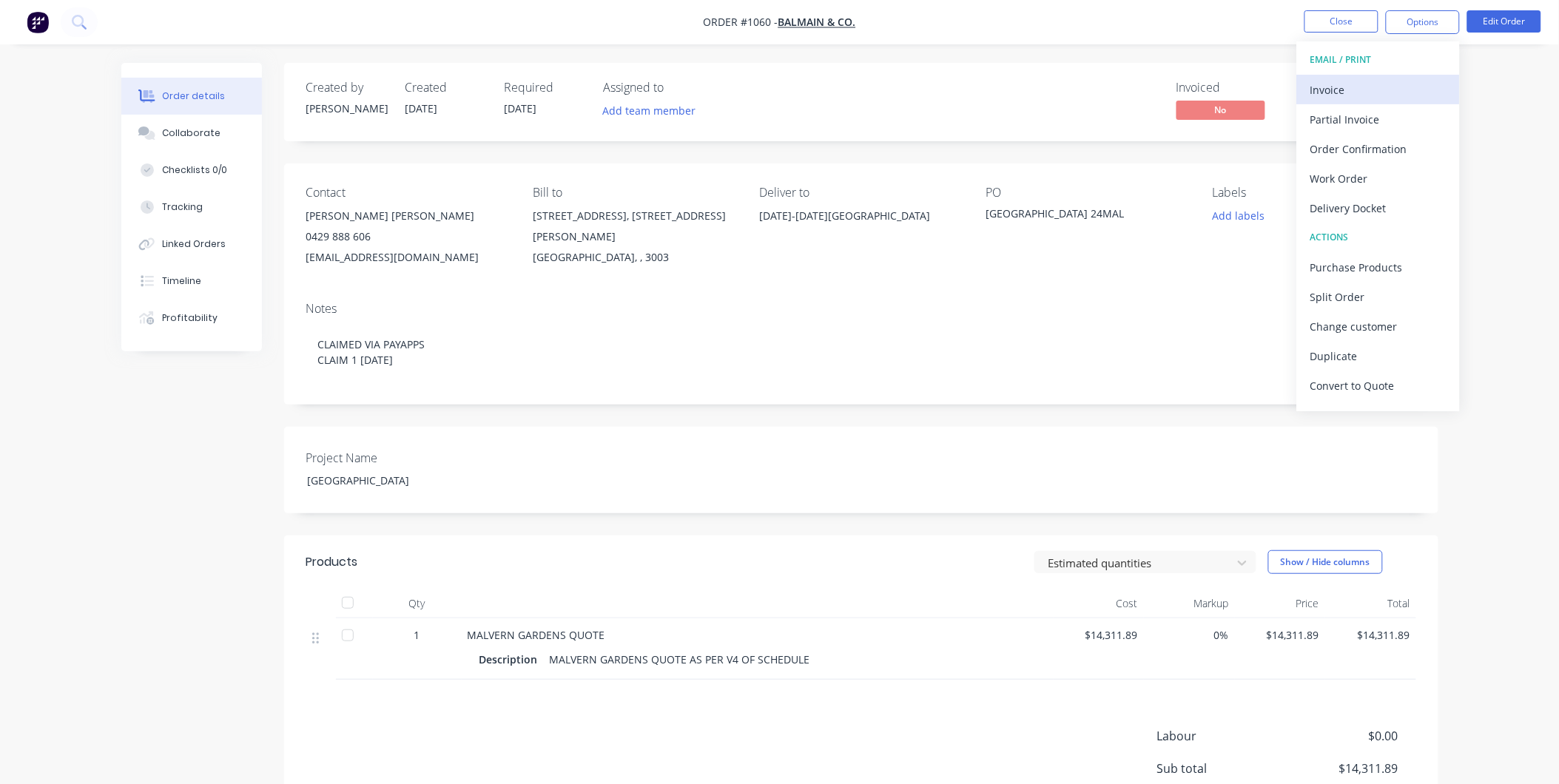
click at [1371, 92] on div "Invoice" at bounding box center [1378, 90] width 136 height 22
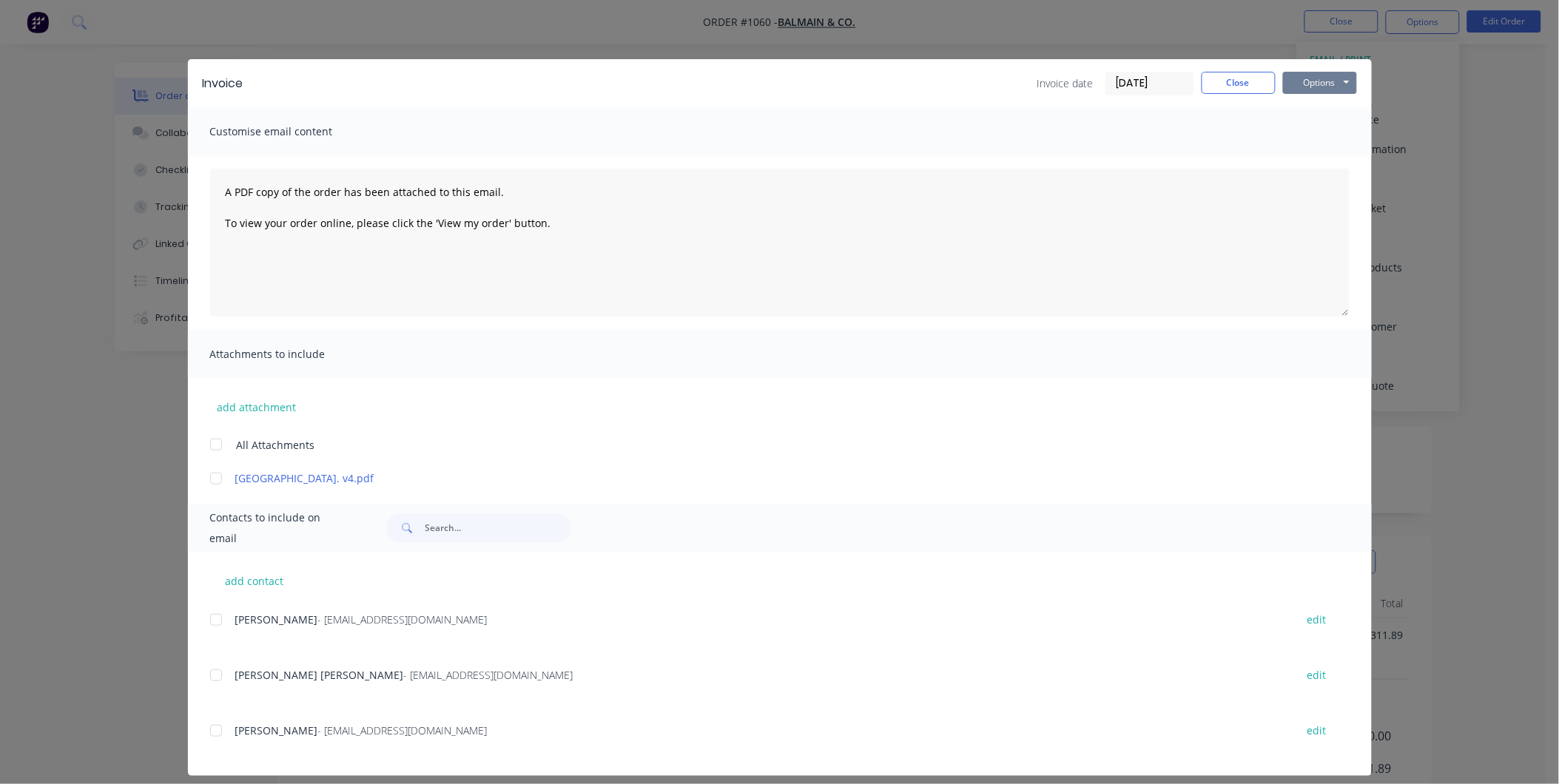
click at [1305, 73] on button "Options" at bounding box center [1320, 83] width 74 height 23
click at [1327, 129] on button "Print" at bounding box center [1330, 134] width 94 height 24
drag, startPoint x: 1239, startPoint y: 87, endPoint x: 1248, endPoint y: 83, distance: 9.8
click at [1240, 85] on button "Close" at bounding box center [1239, 83] width 74 height 23
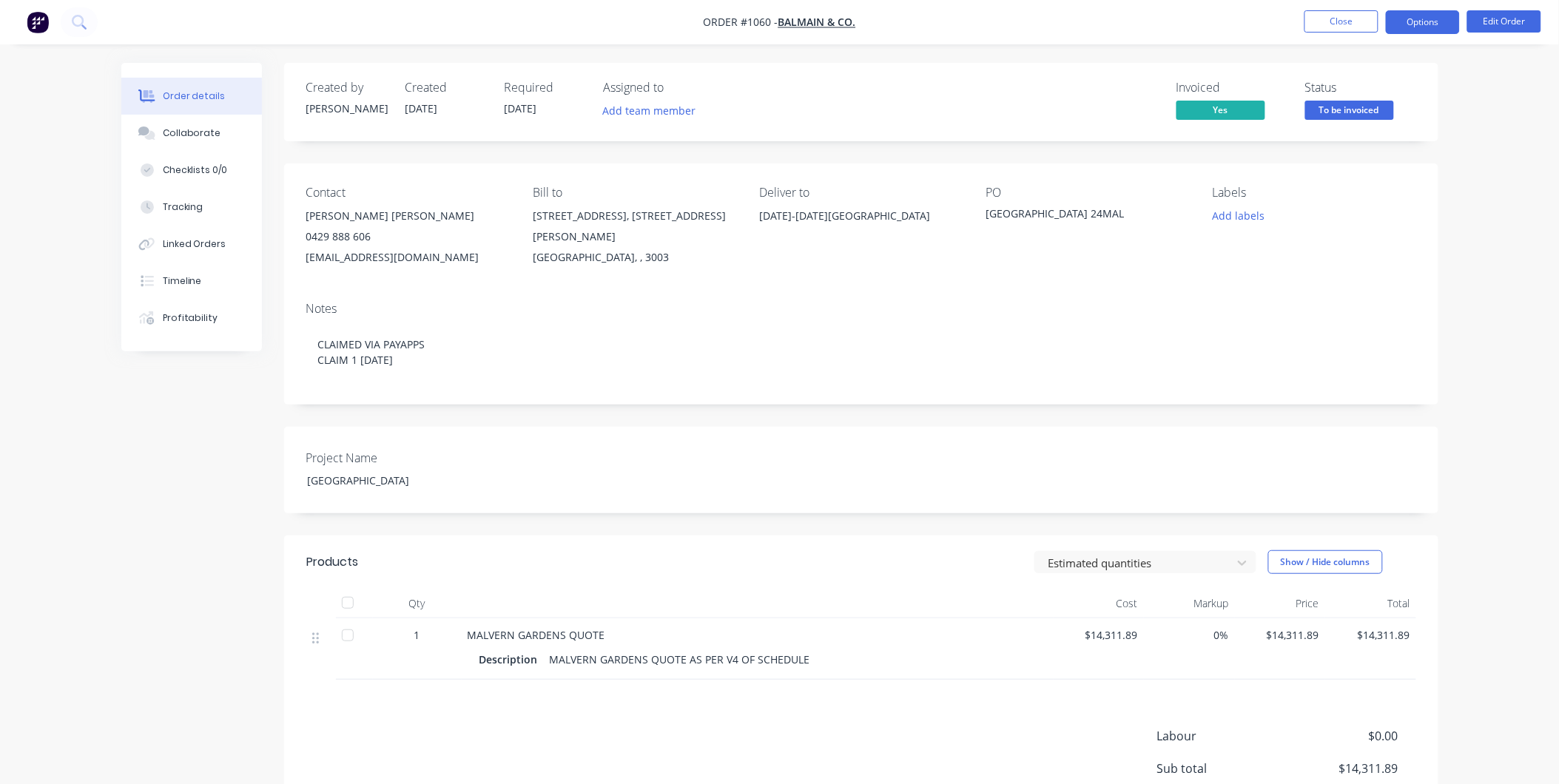
click at [1403, 23] on button "Options" at bounding box center [1422, 22] width 74 height 24
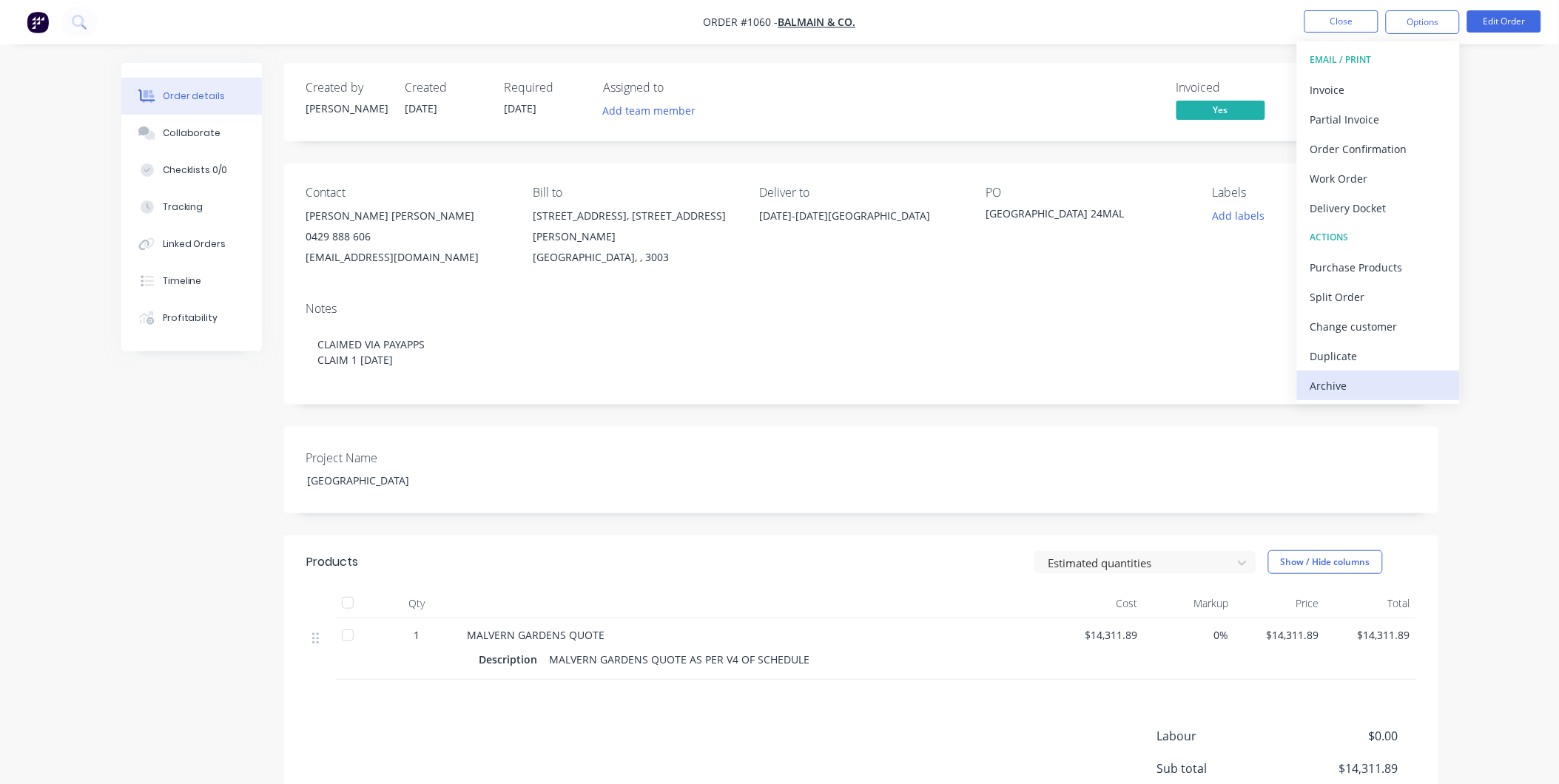
click at [1386, 372] on button "Archive" at bounding box center [1378, 384] width 163 height 29
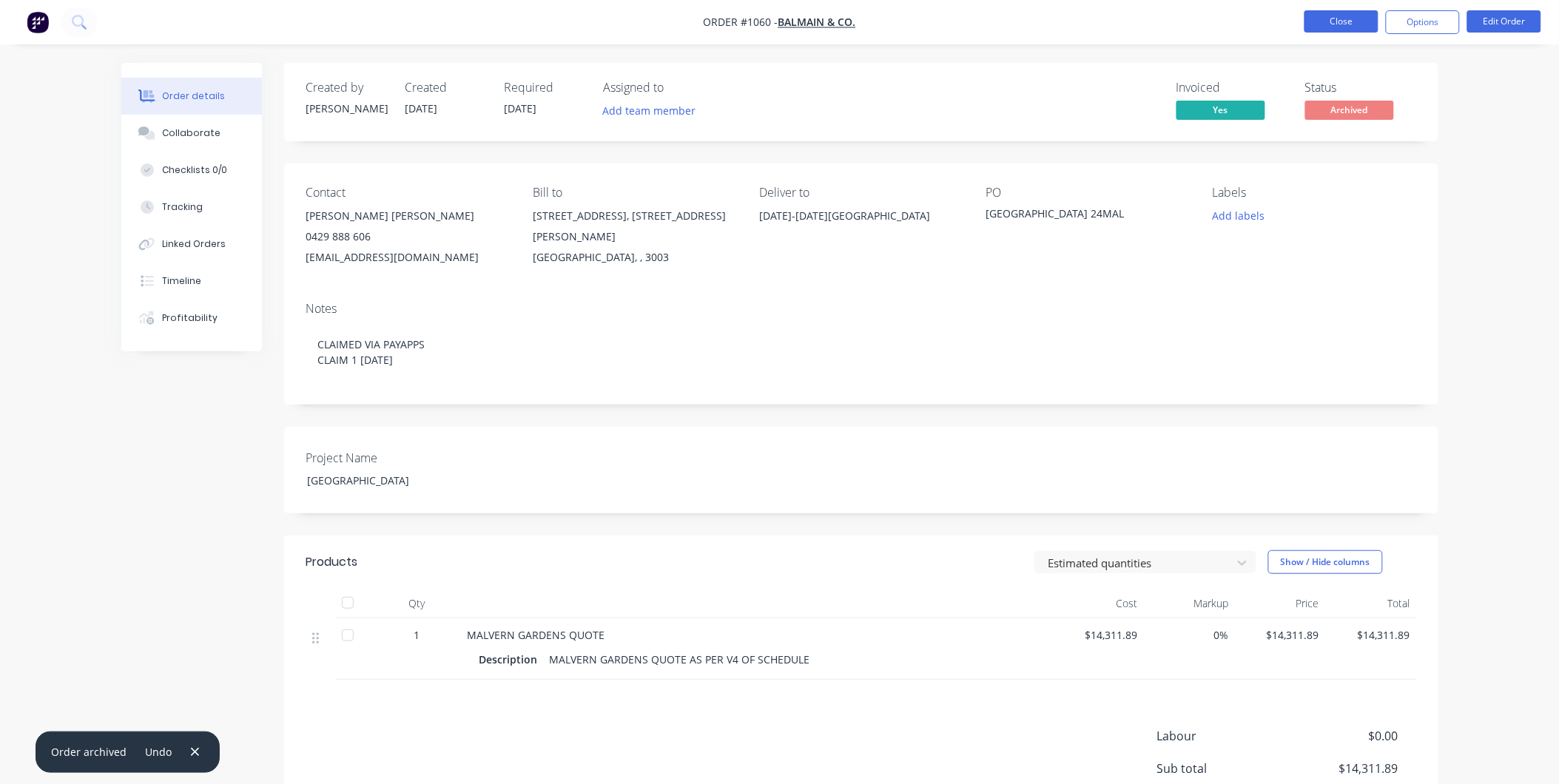
click at [1337, 20] on button "Close" at bounding box center [1341, 22] width 74 height 23
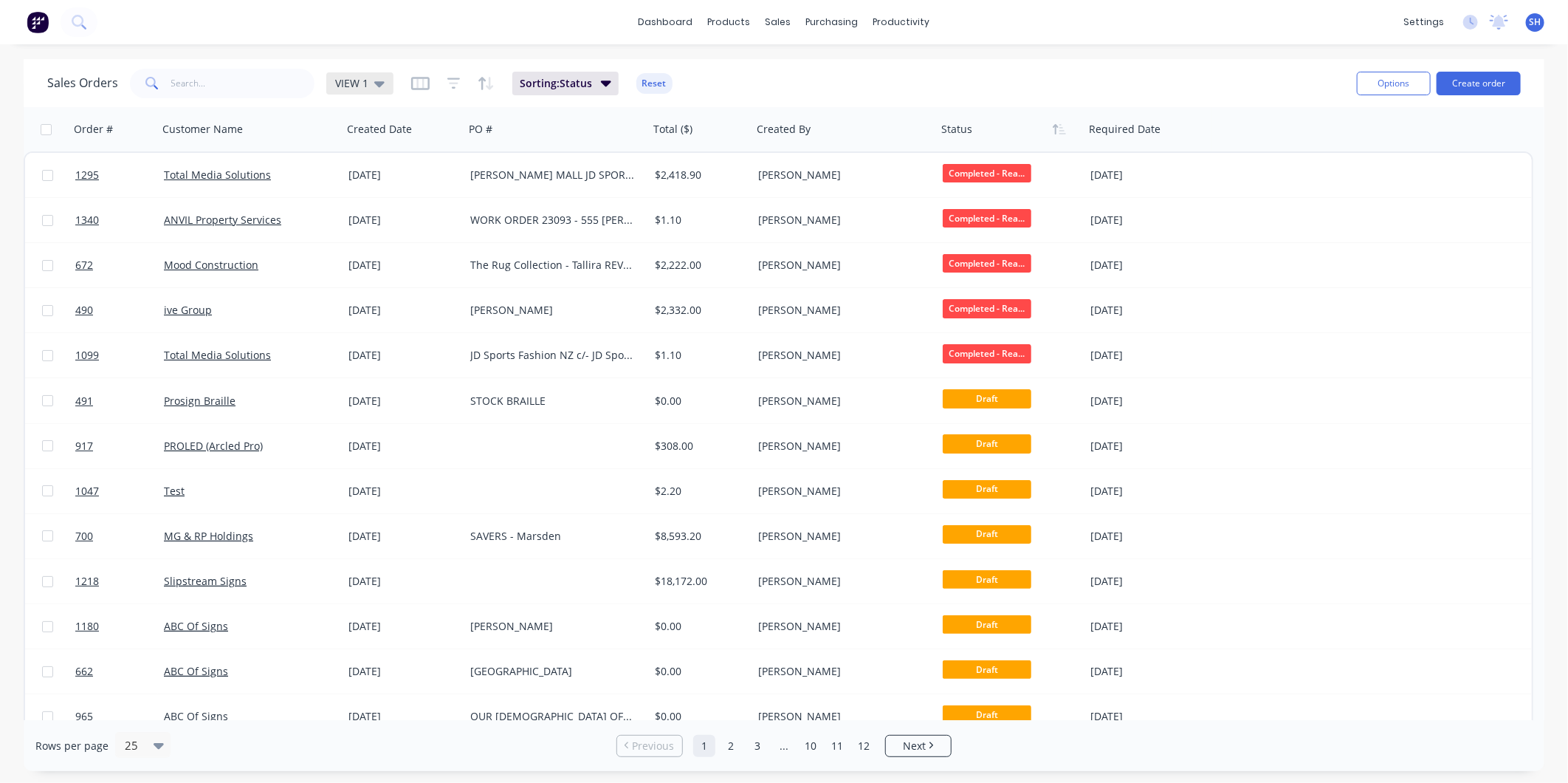
click at [349, 86] on span "VIEW 1" at bounding box center [351, 83] width 33 height 15
click at [386, 297] on button "To be Invoiced" at bounding box center [415, 297] width 168 height 17
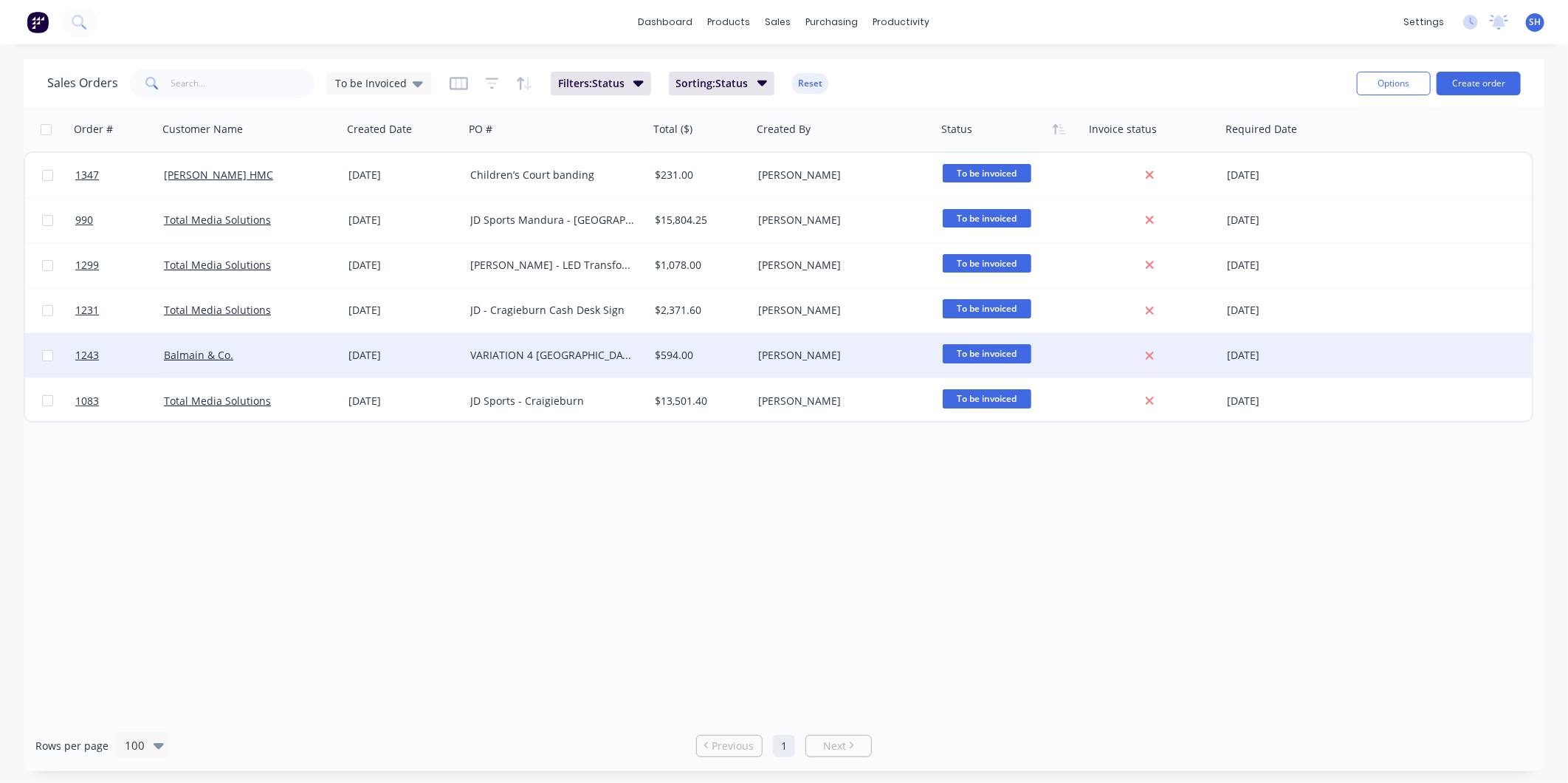
click at [554, 360] on div "VARIATION 4 Malvern Gardens - Engraved Signs" at bounding box center [552, 356] width 164 height 15
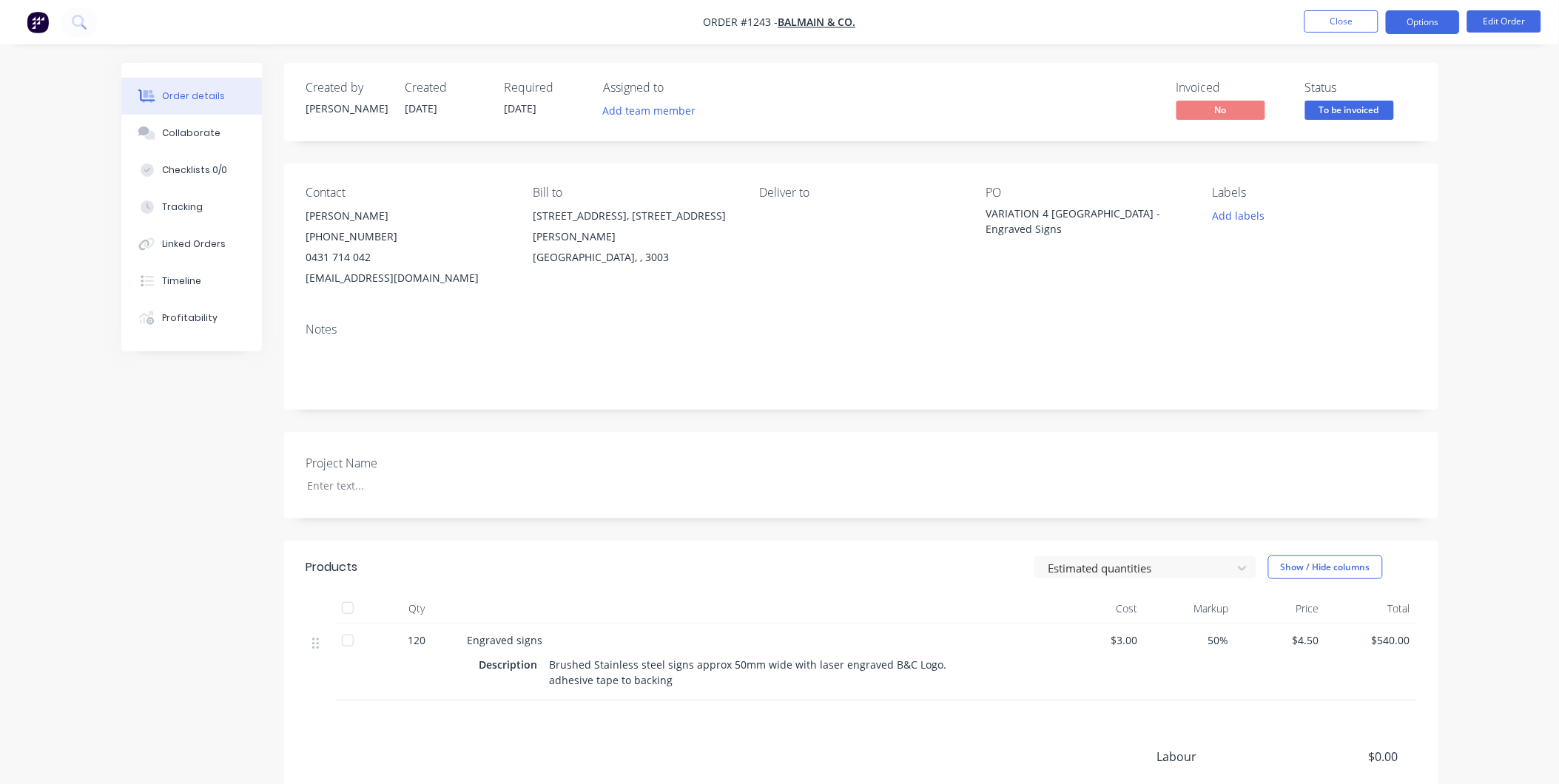
click at [1448, 25] on button "Options" at bounding box center [1422, 22] width 74 height 24
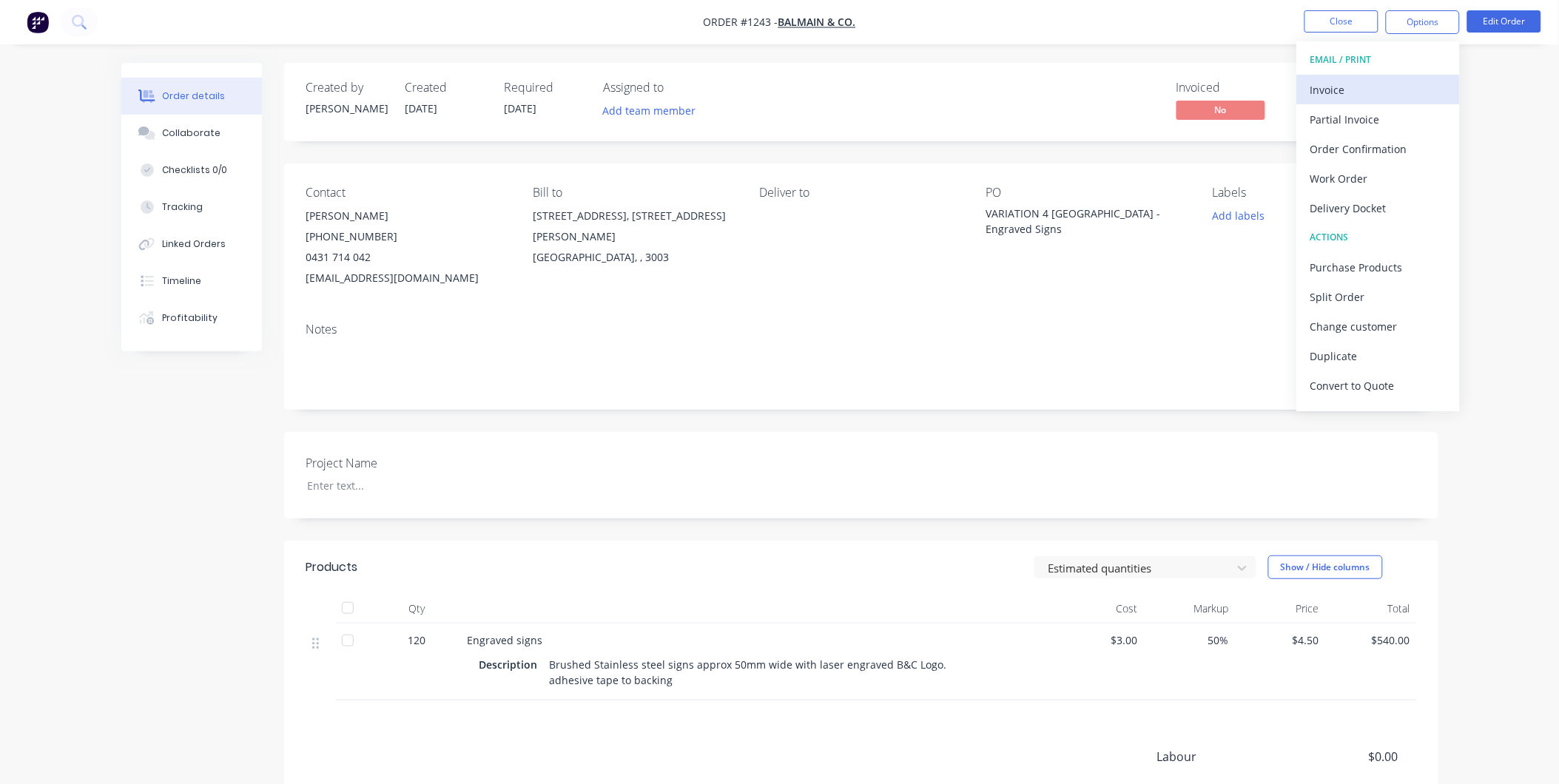
click at [1367, 90] on div "Invoice" at bounding box center [1378, 90] width 136 height 22
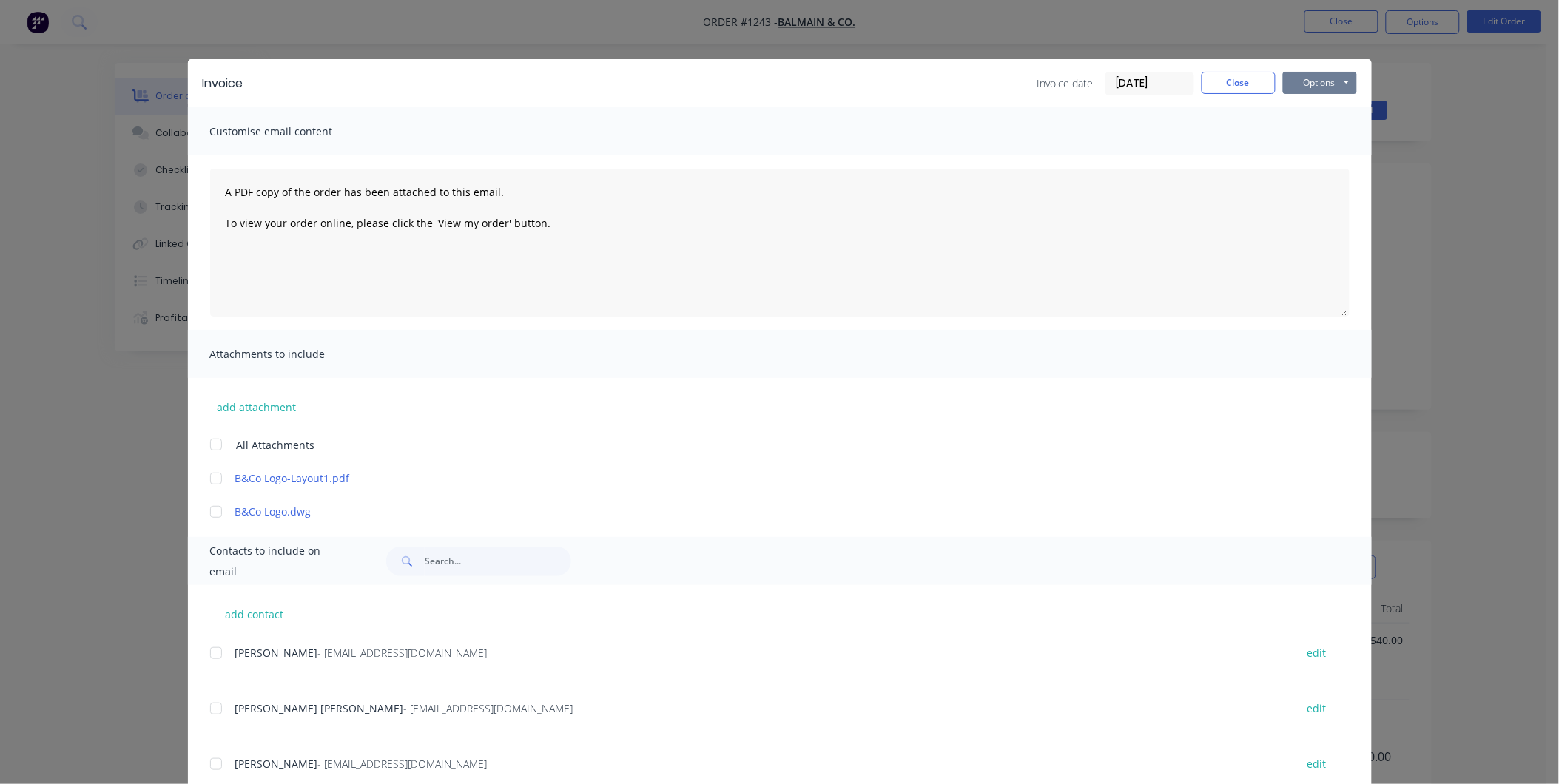
click at [1331, 77] on button "Options" at bounding box center [1320, 83] width 74 height 23
click at [1311, 136] on button "Print" at bounding box center [1330, 134] width 94 height 24
drag, startPoint x: 1230, startPoint y: 91, endPoint x: 1393, endPoint y: 52, distance: 167.6
click at [1231, 91] on button "Close" at bounding box center [1239, 83] width 74 height 23
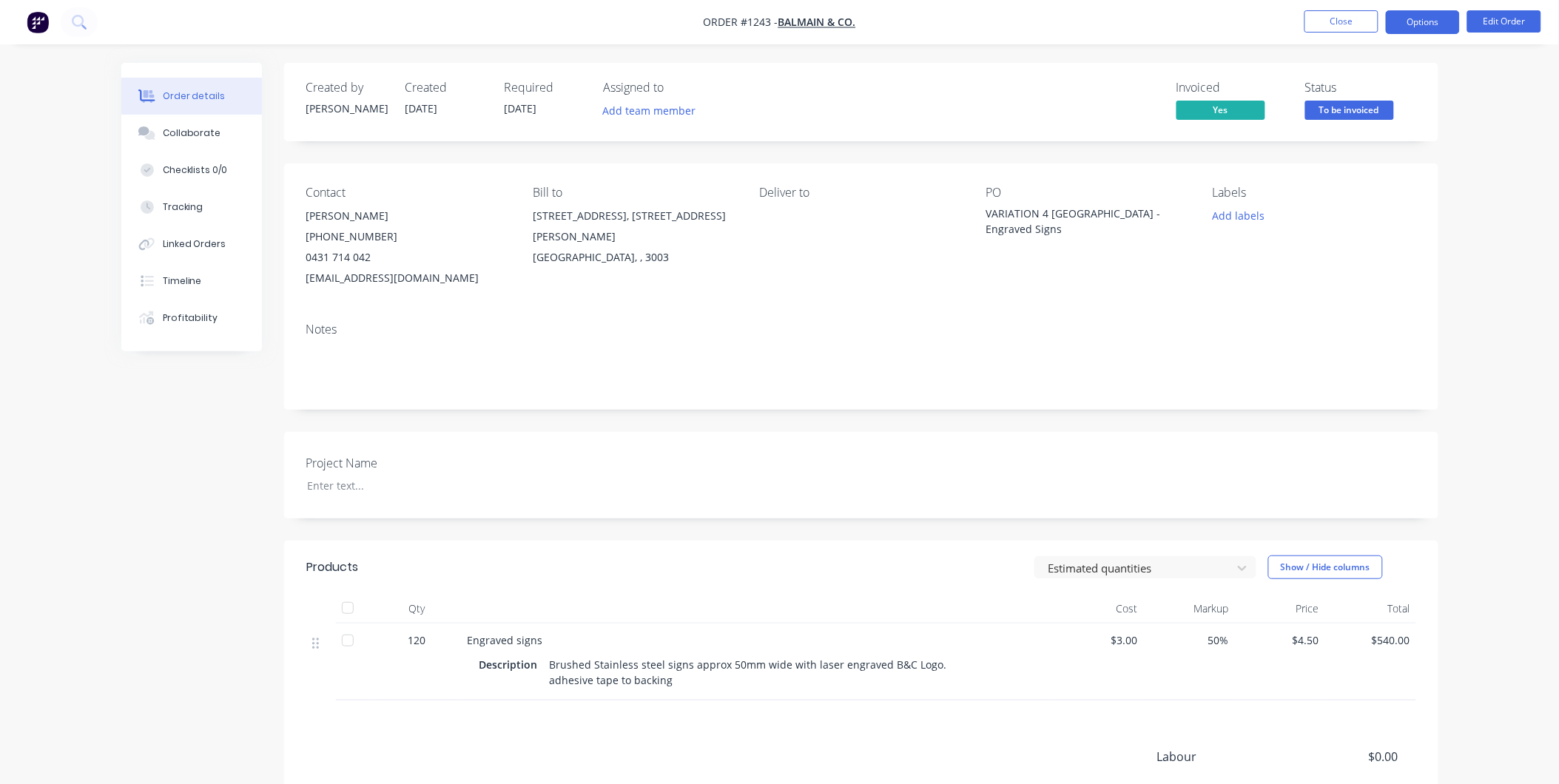
click at [1432, 25] on button "Options" at bounding box center [1422, 22] width 74 height 24
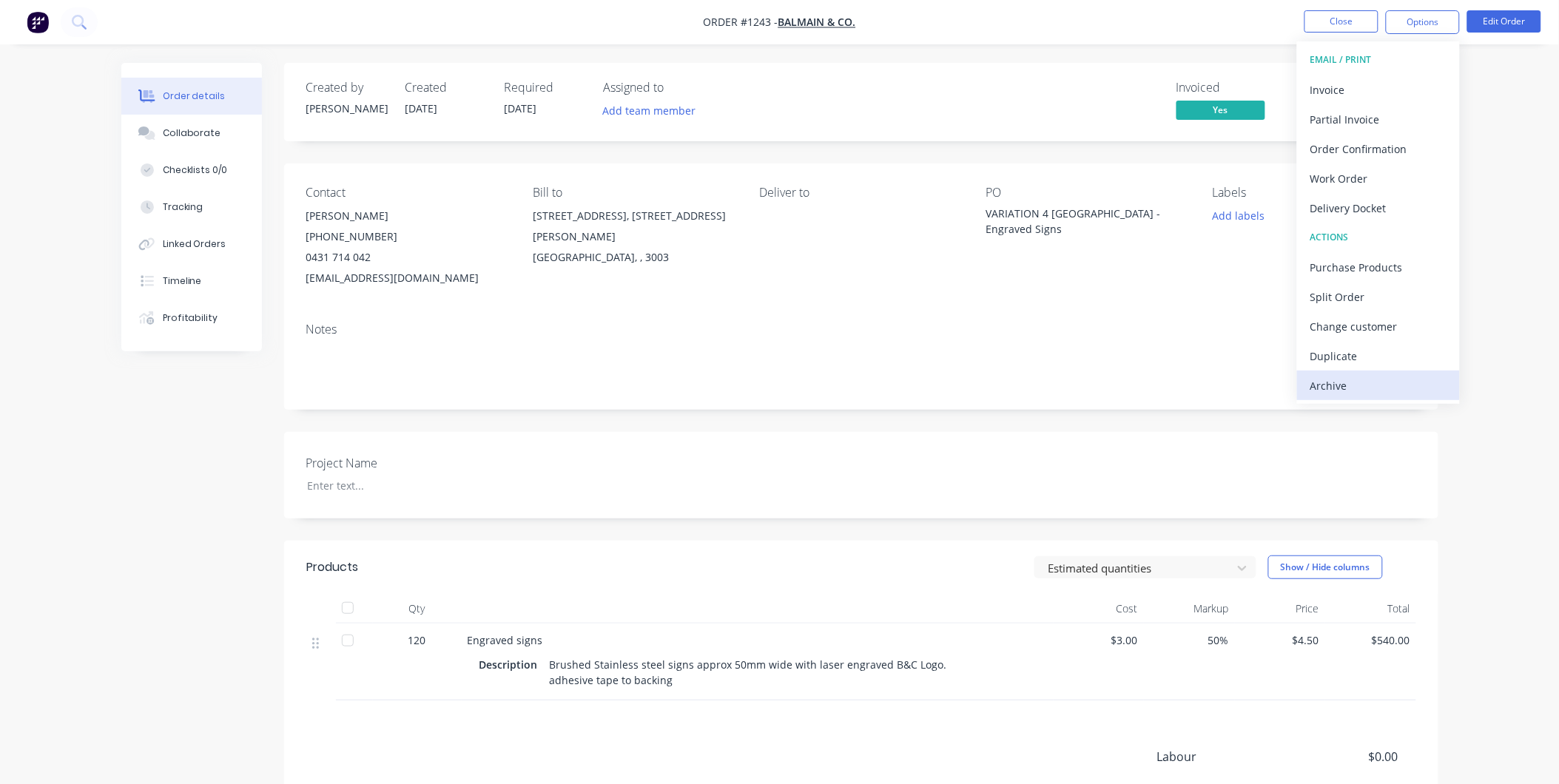
click at [1412, 378] on div "Archive" at bounding box center [1378, 385] width 136 height 22
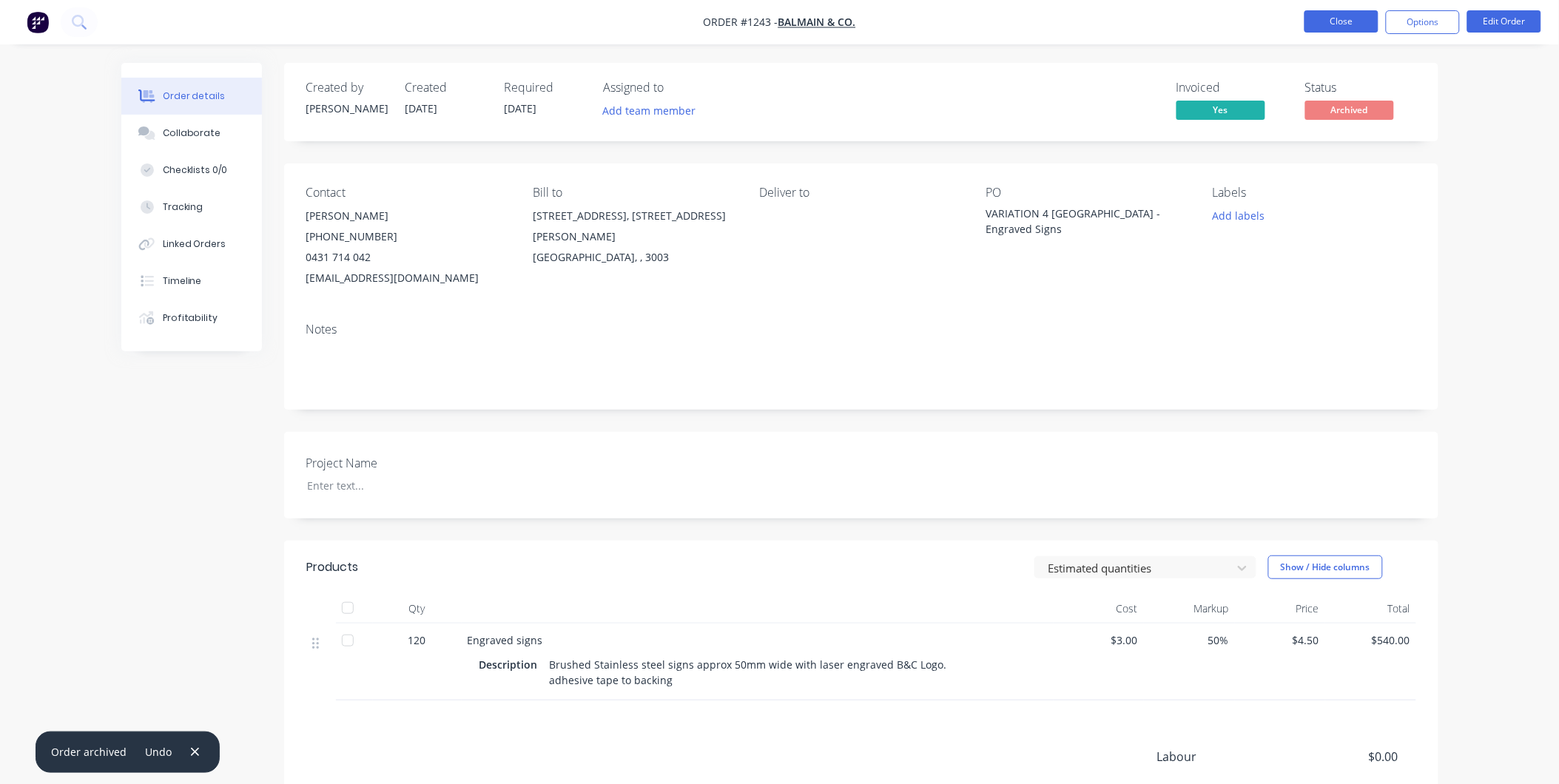
click at [1323, 26] on button "Close" at bounding box center [1341, 22] width 74 height 23
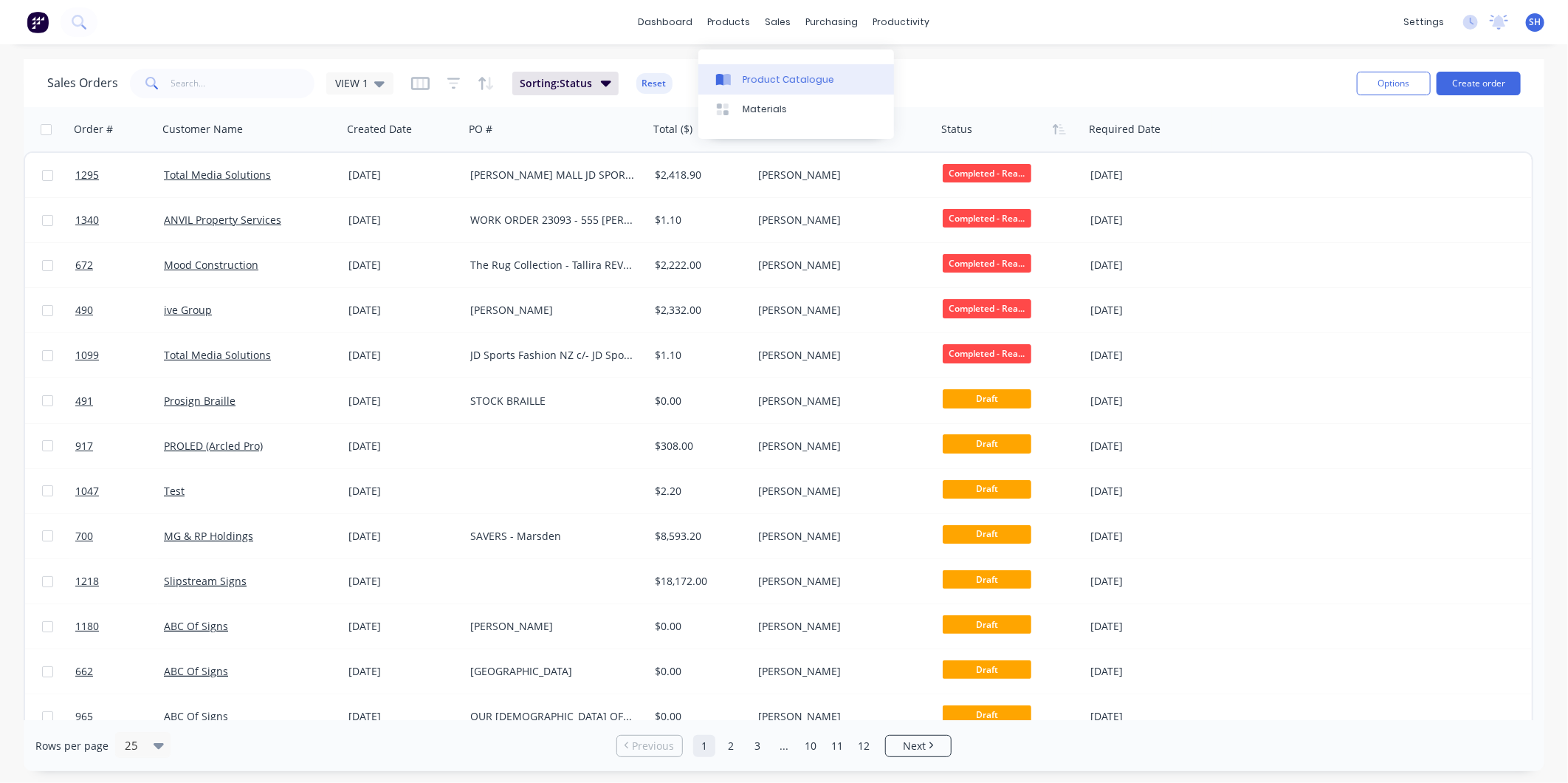
click at [756, 69] on link "Product Catalogue" at bounding box center [797, 78] width 196 height 29
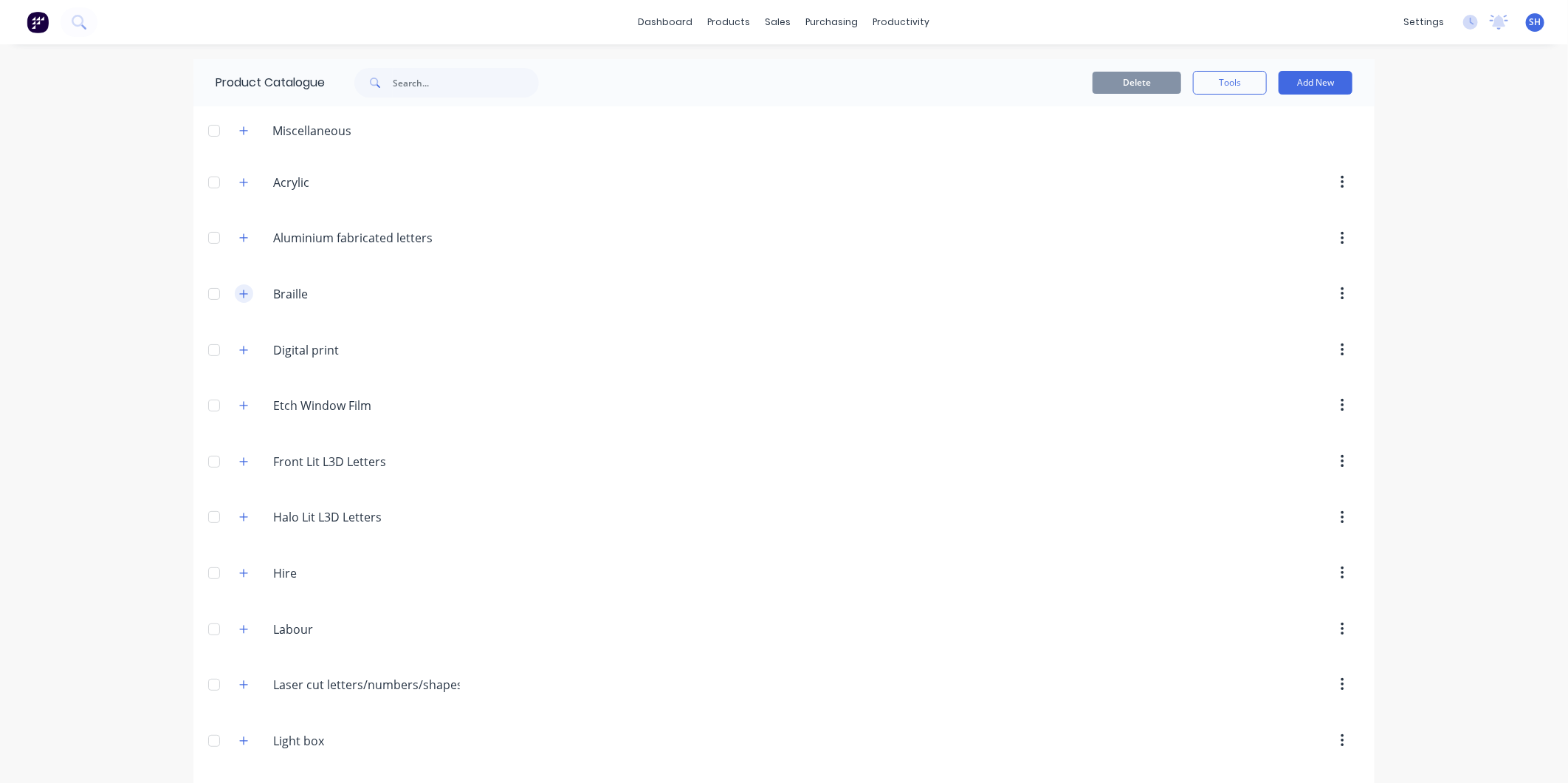
click at [241, 293] on icon "button" at bounding box center [243, 294] width 8 height 10
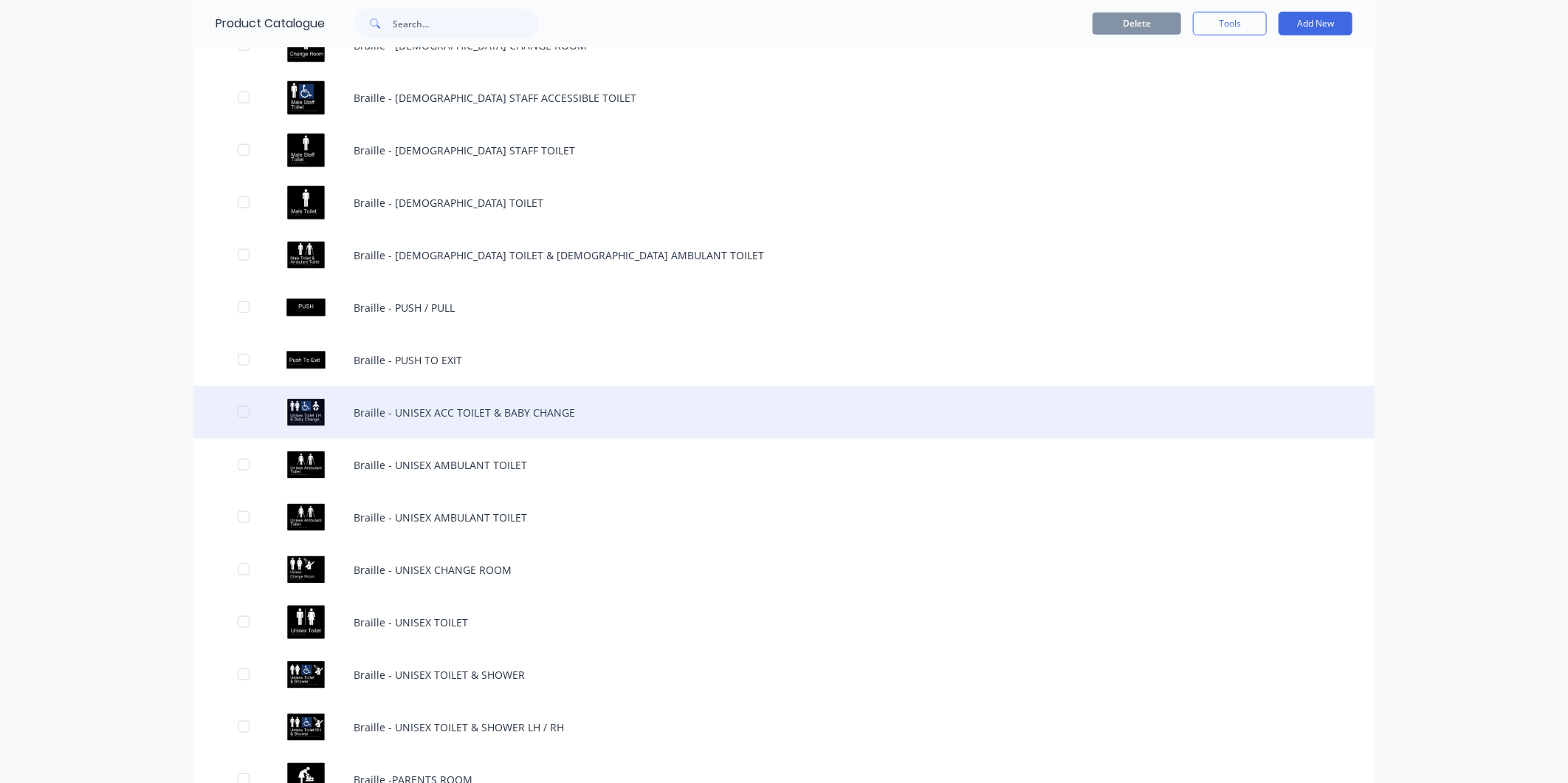
scroll to position [903, 0]
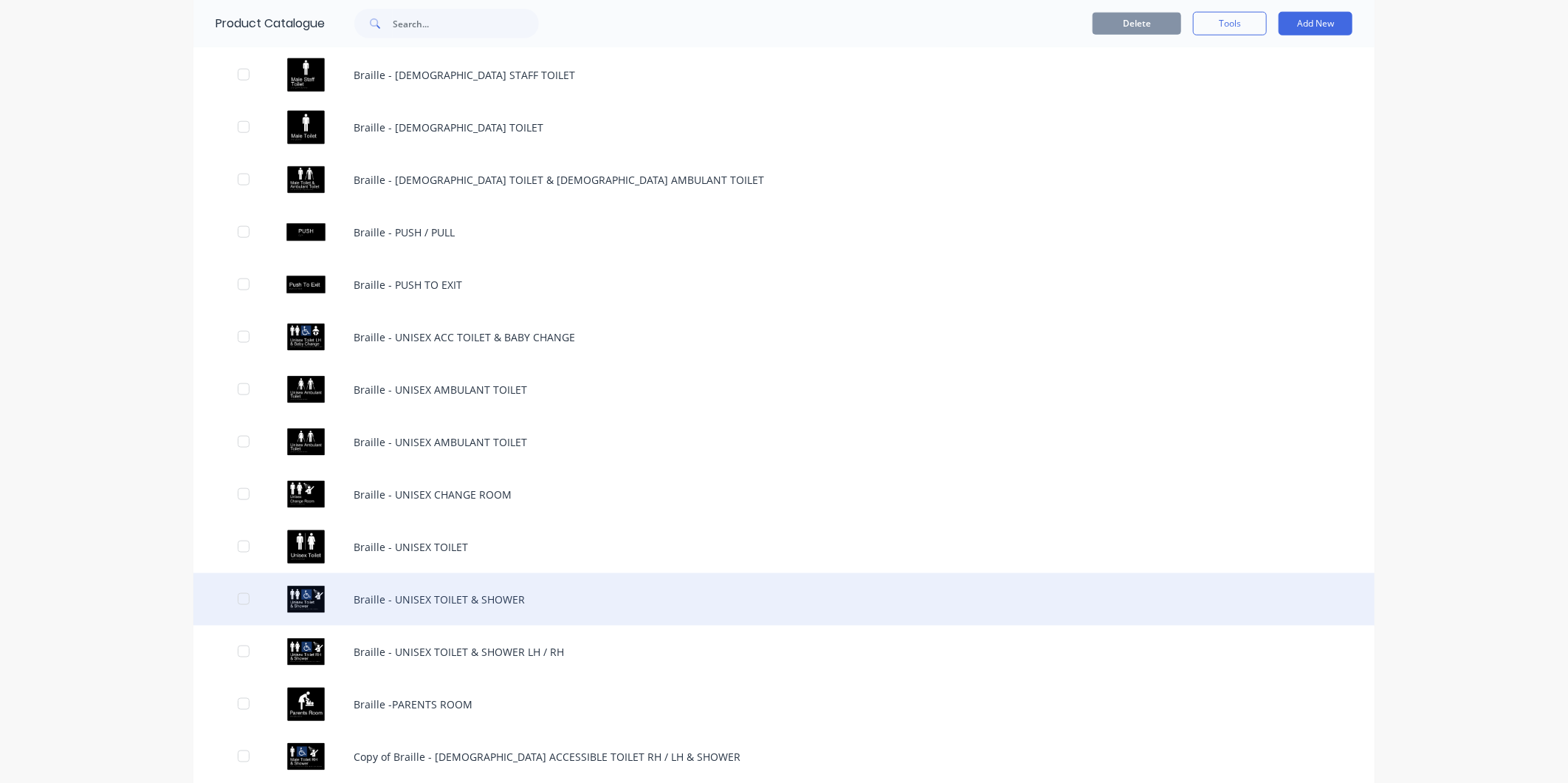
click at [446, 595] on div "Braille - UNISEX TOILET & SHOWER" at bounding box center [784, 599] width 1181 height 53
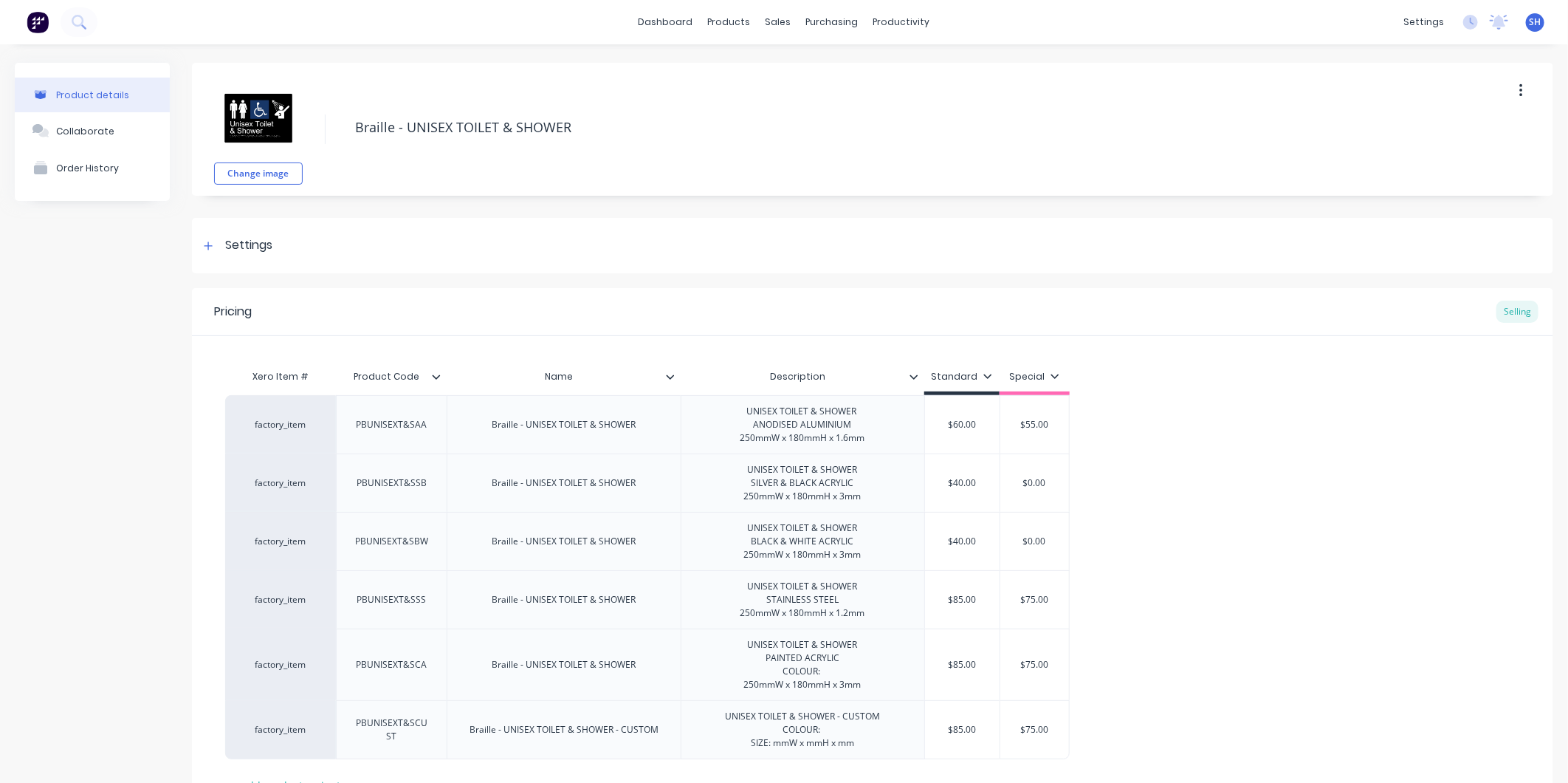
type textarea "x"
